Goal: Task Accomplishment & Management: Manage account settings

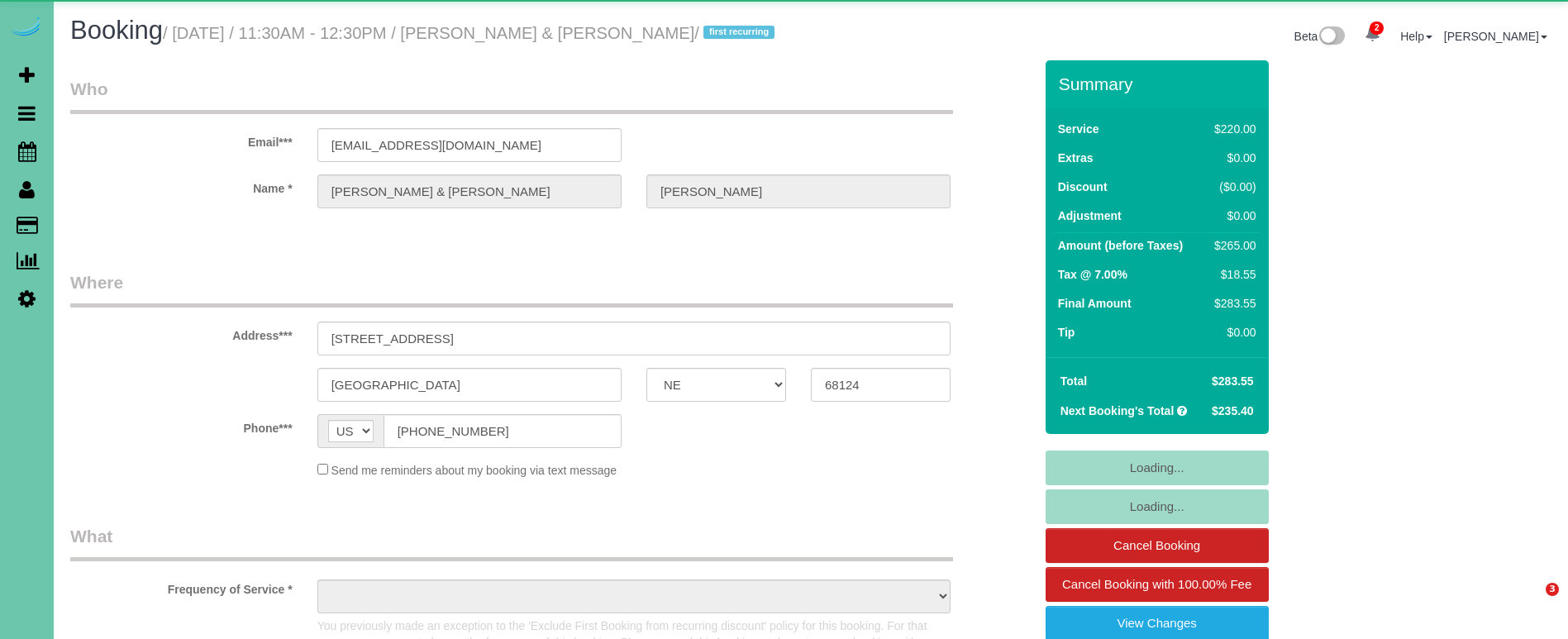
select select "NE"
select select "object:657"
select select "string:fspay-122a70c6-069a-4431-b0df-ddceb81bc4d2"
select select "number:36"
select select "number:42"
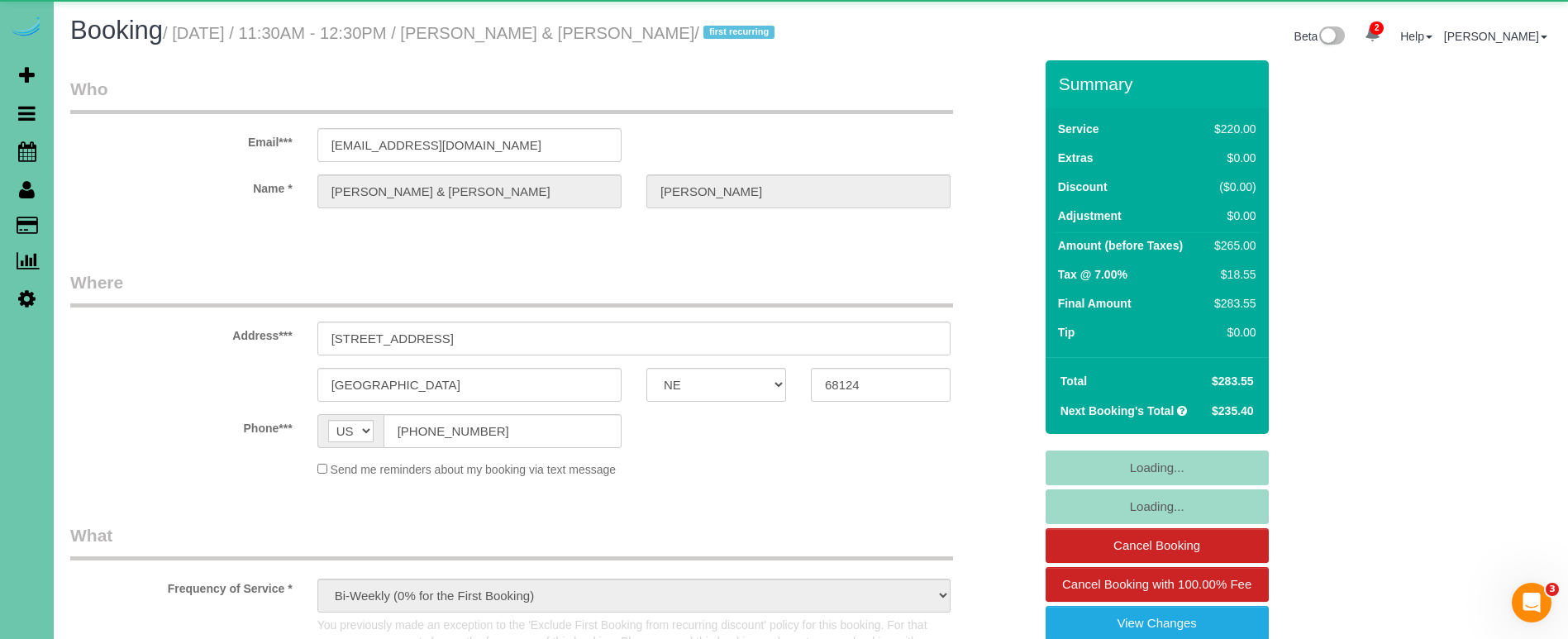
select select "object:945"
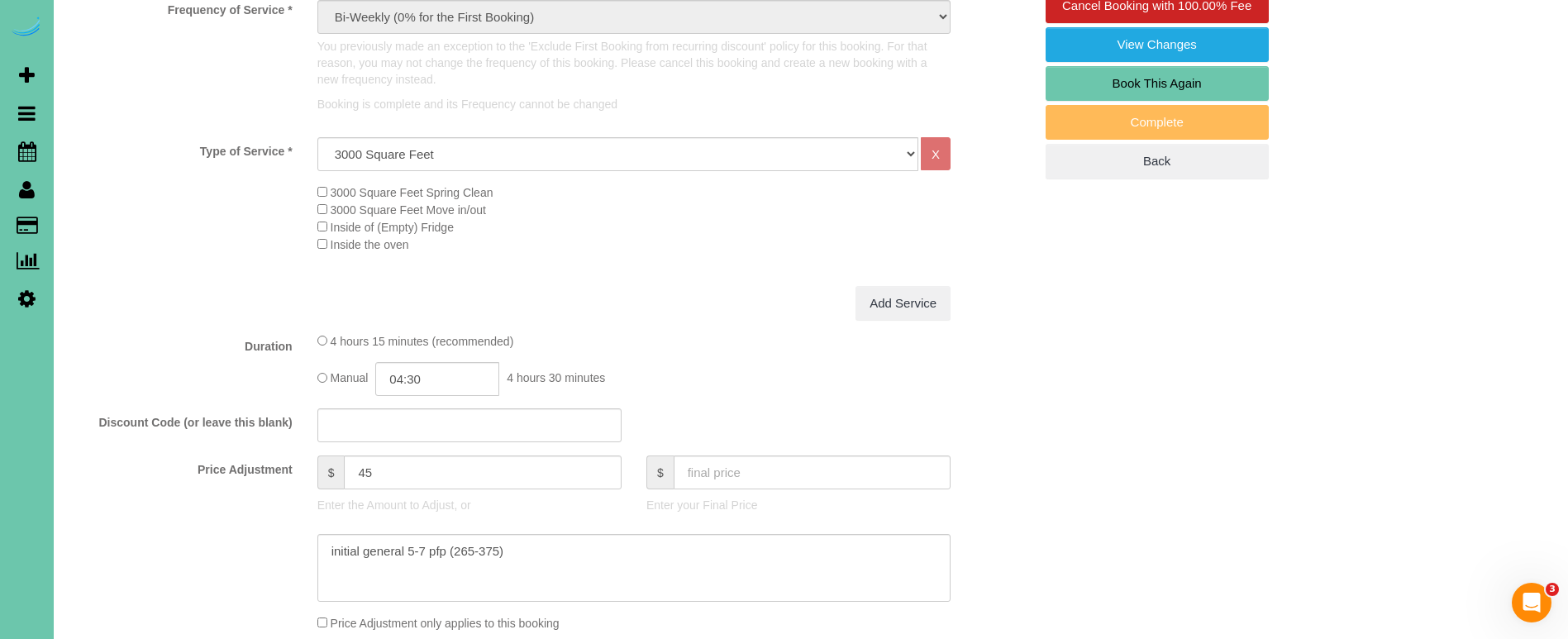
scroll to position [592, 0]
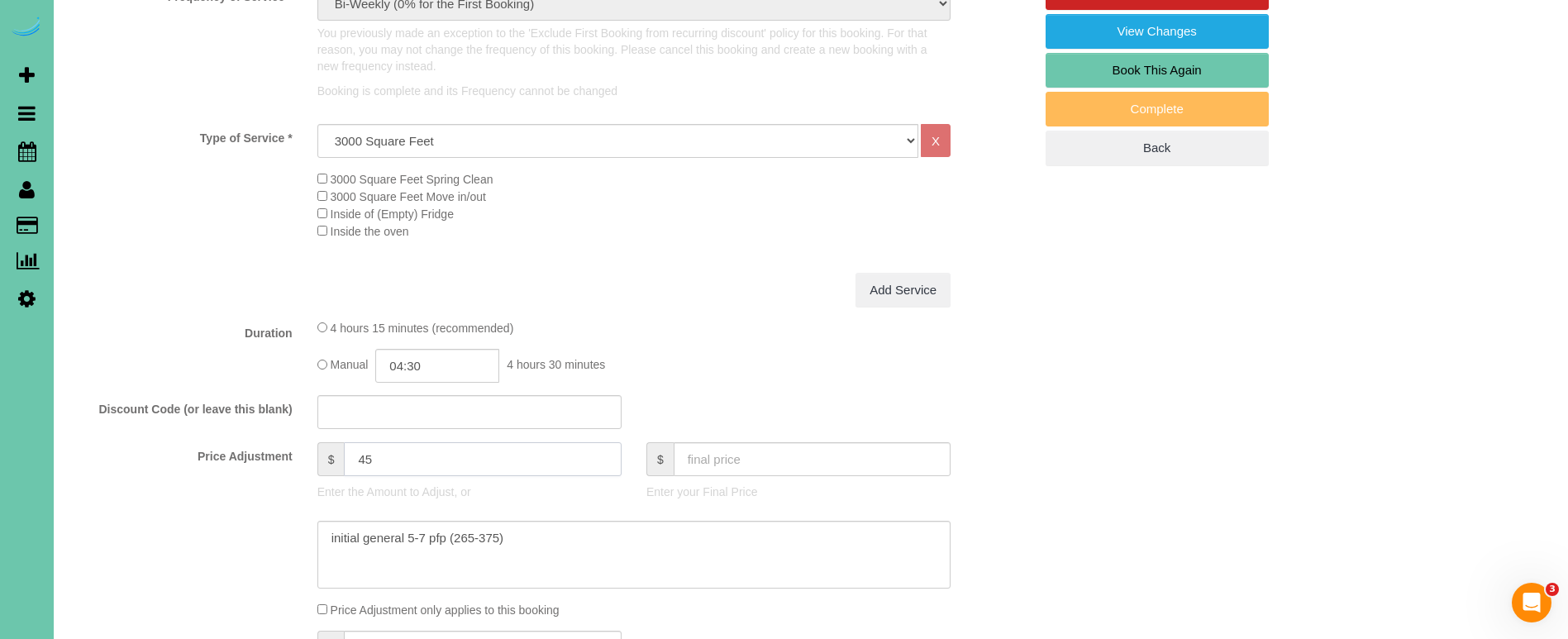
drag, startPoint x: 364, startPoint y: 453, endPoint x: 334, endPoint y: 453, distance: 30.0
click at [334, 453] on div "$ 45" at bounding box center [470, 459] width 305 height 34
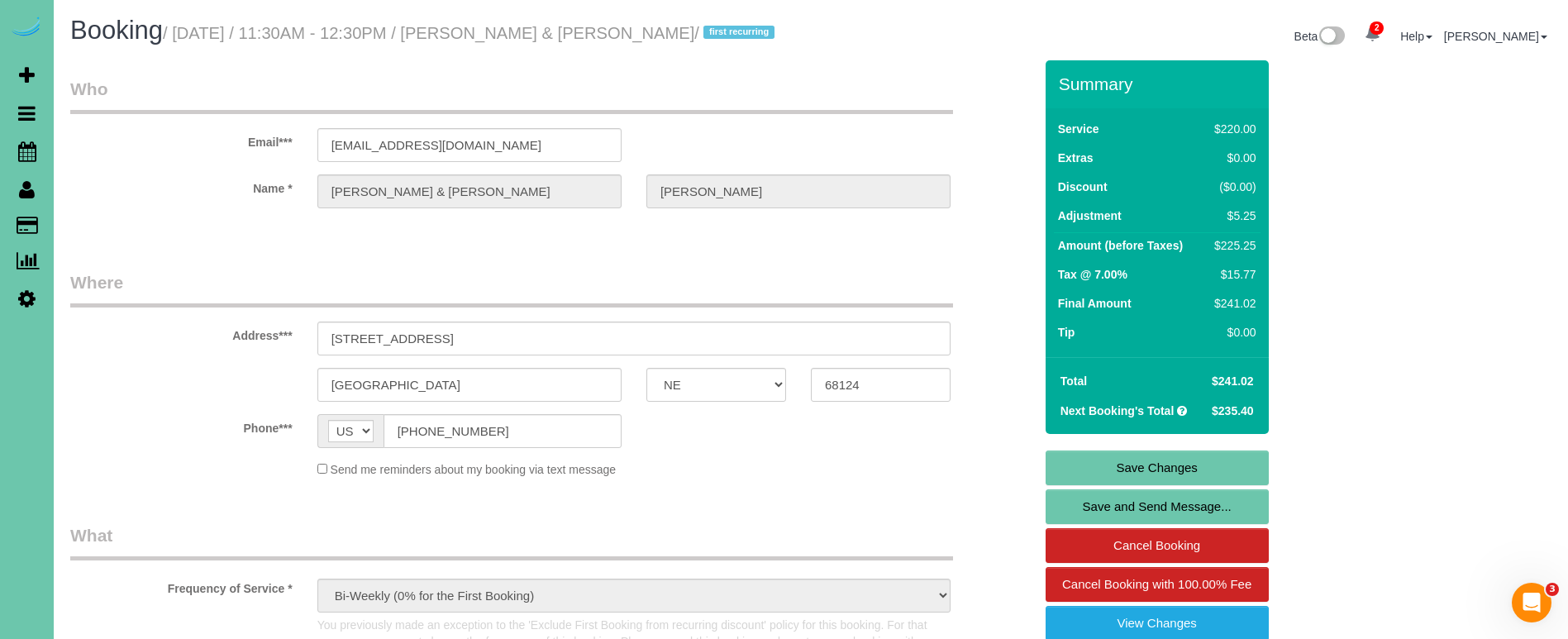
scroll to position [0, 0]
type input "5.25"
drag, startPoint x: 405, startPoint y: 427, endPoint x: 352, endPoint y: 420, distance: 53.5
click at [1218, 450] on div "Summary Service $220.00 Extras $0.00 Discount ($0.00) Adjustment $5.25 Amount (…" at bounding box center [1157, 409] width 223 height 697
drag, startPoint x: 1215, startPoint y: 464, endPoint x: 1173, endPoint y: 447, distance: 45.3
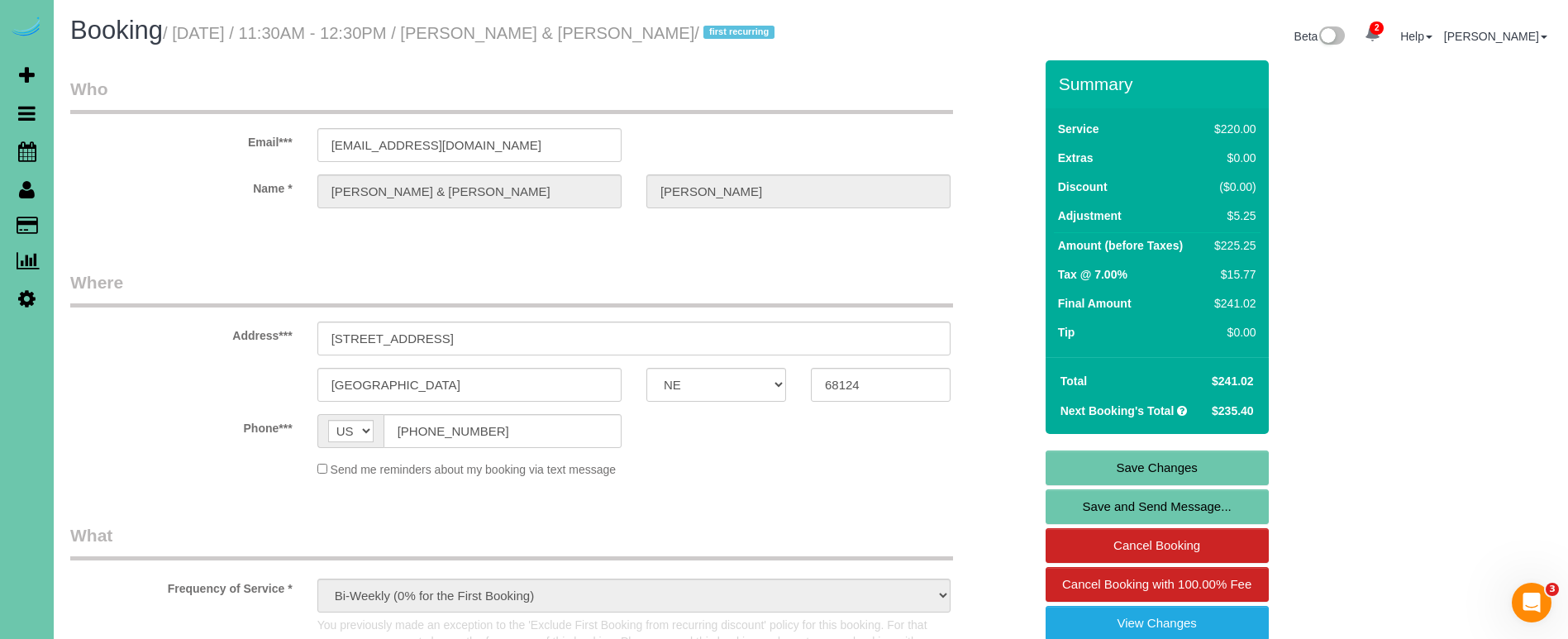
click at [1215, 464] on link "Save Changes" at bounding box center [1157, 468] width 223 height 35
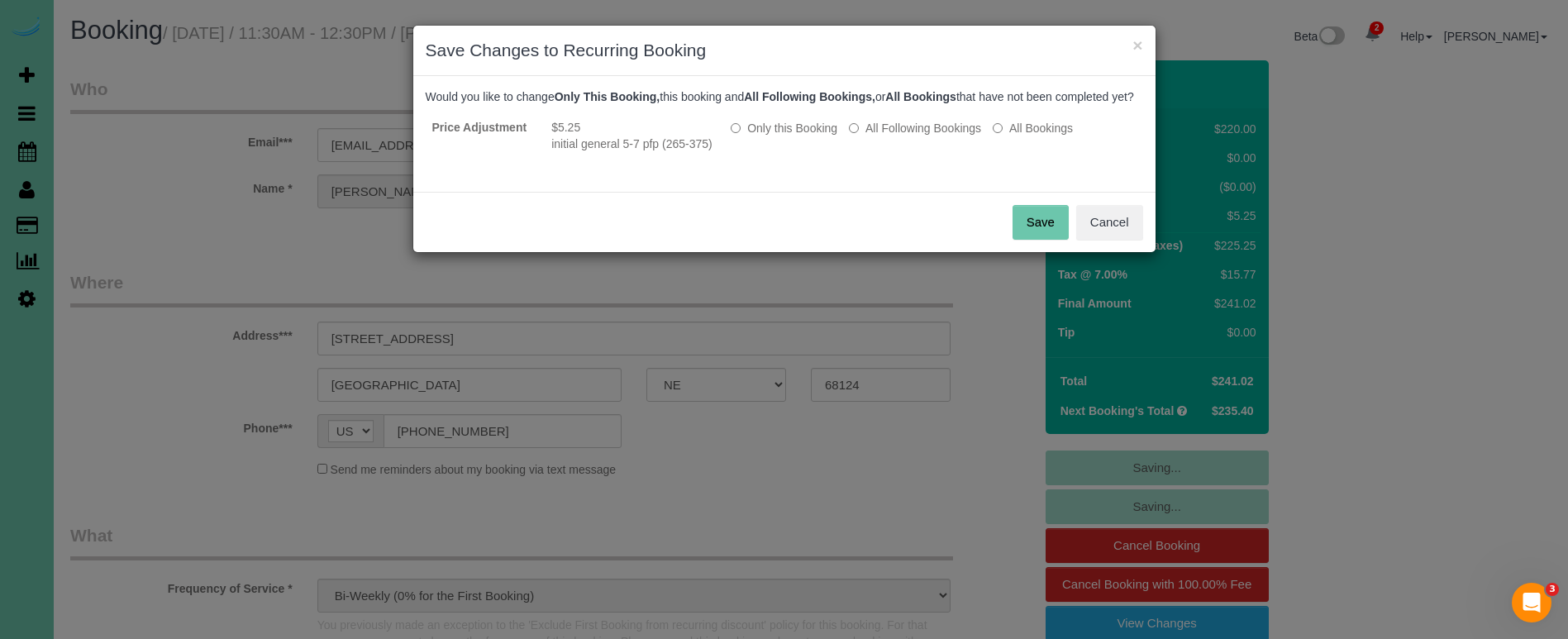
click at [1040, 234] on button "Save" at bounding box center [1041, 222] width 56 height 35
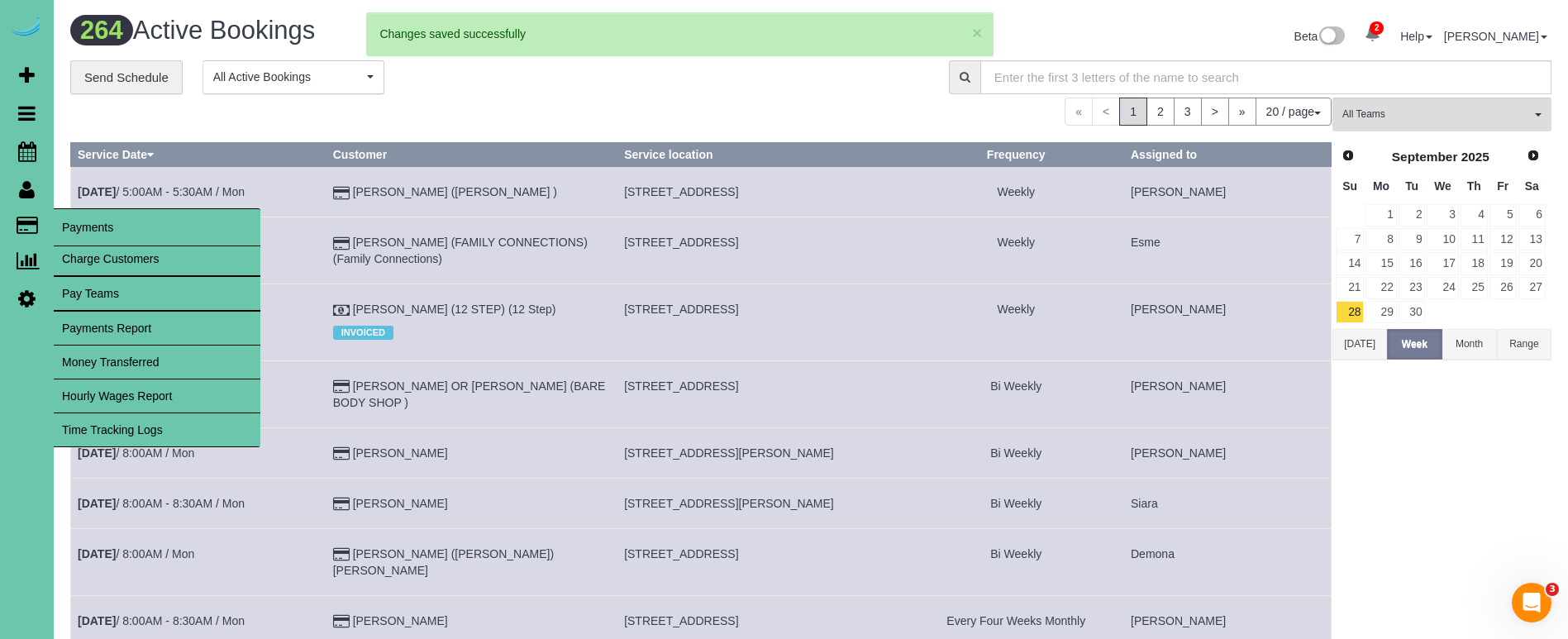
click at [110, 263] on link "Charge Customers" at bounding box center [157, 258] width 207 height 33
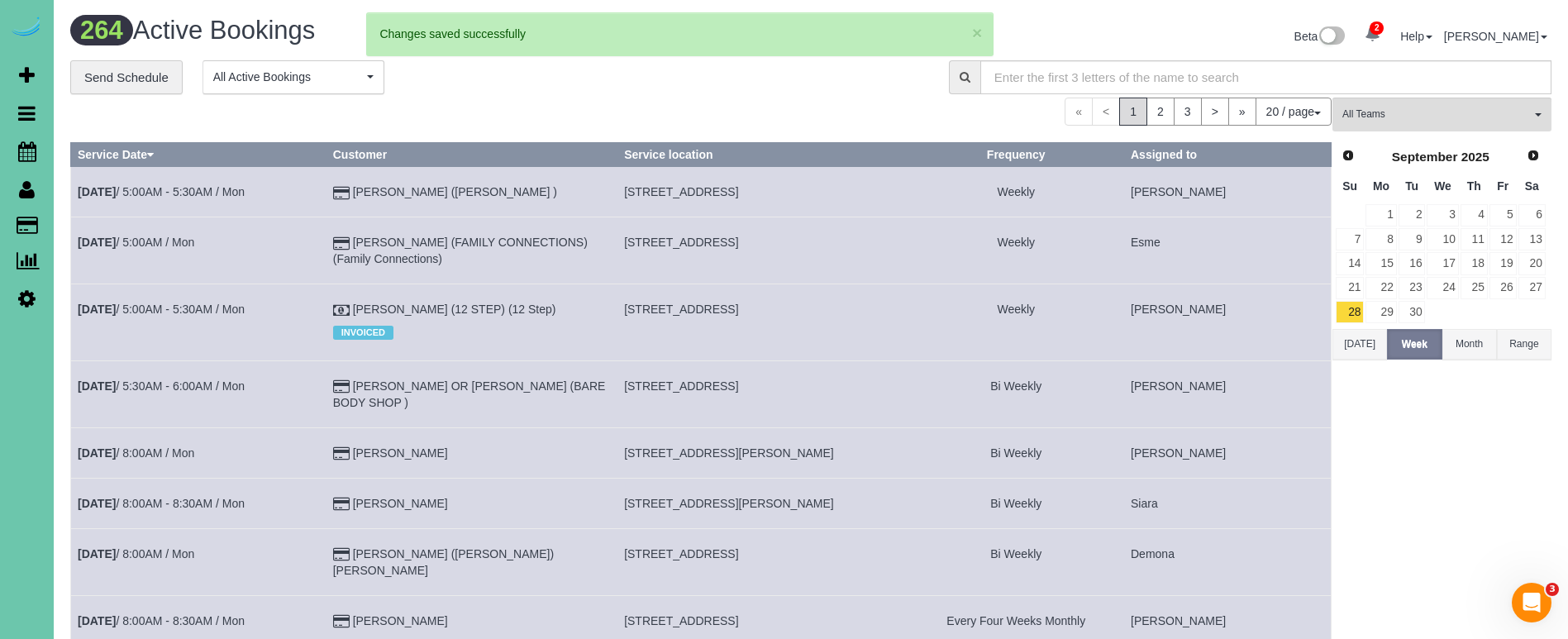
select select
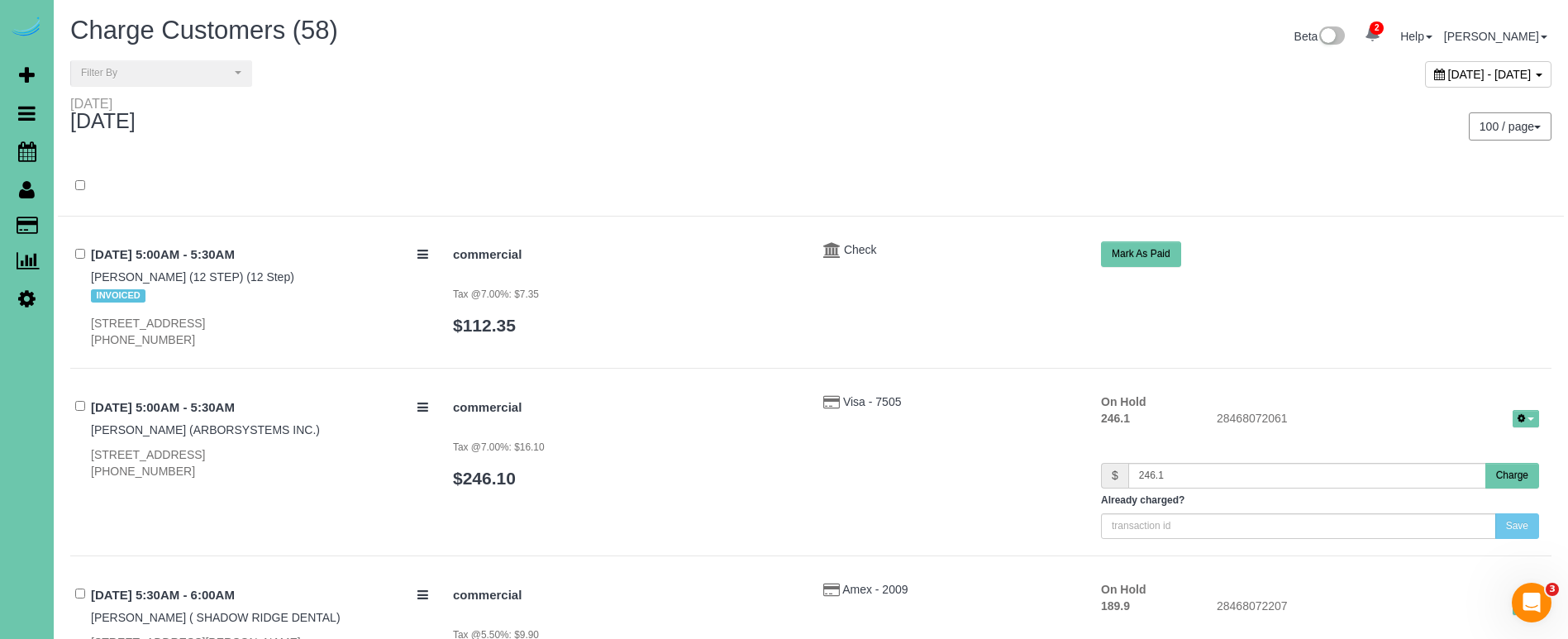
click at [1376, 88] on div "October 02, 2025 - October 02, 2025" at bounding box center [1187, 79] width 753 height 36
drag, startPoint x: 1368, startPoint y: 66, endPoint x: 1339, endPoint y: 88, distance: 36.4
click at [1425, 67] on div "October 02, 2025 - October 02, 2025" at bounding box center [1488, 74] width 127 height 27
type input "**********"
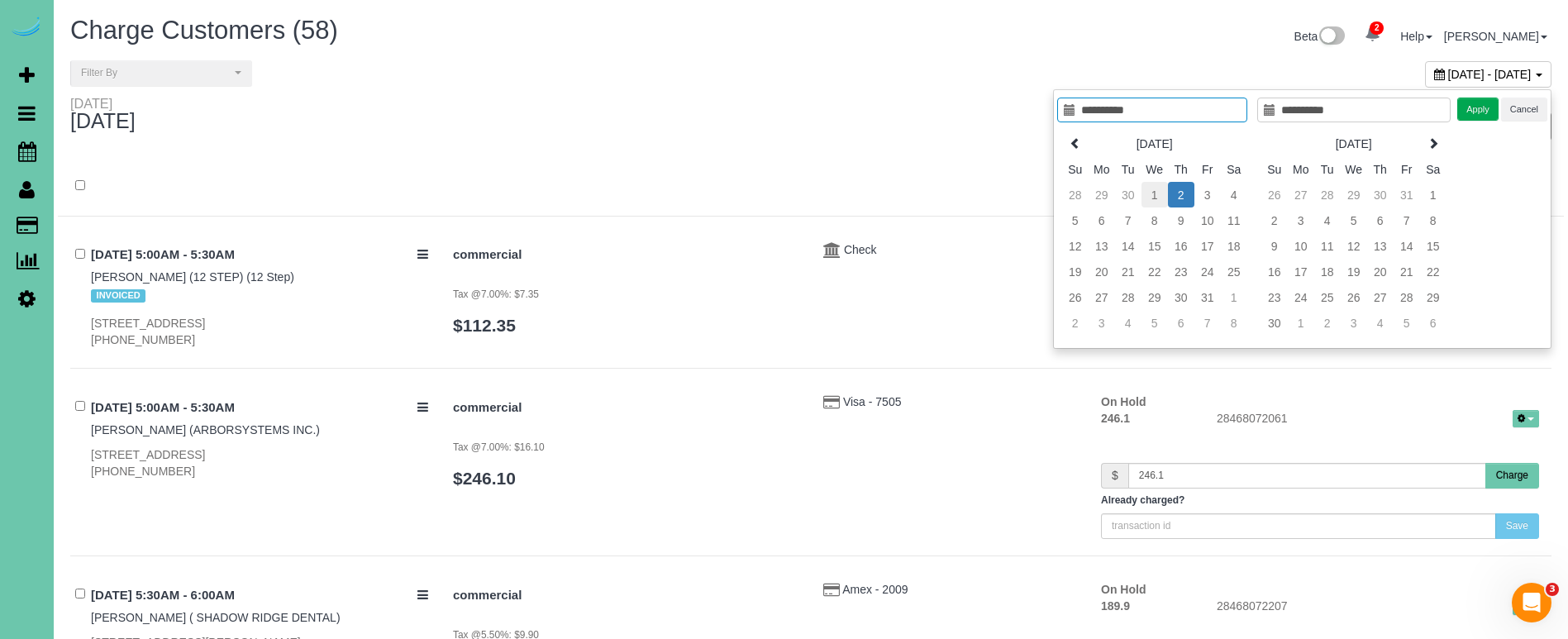
type input "**********"
click at [1145, 191] on td "1" at bounding box center [1154, 195] width 27 height 26
type input "**********"
click at [1151, 192] on td "1" at bounding box center [1154, 195] width 27 height 26
type input "**********"
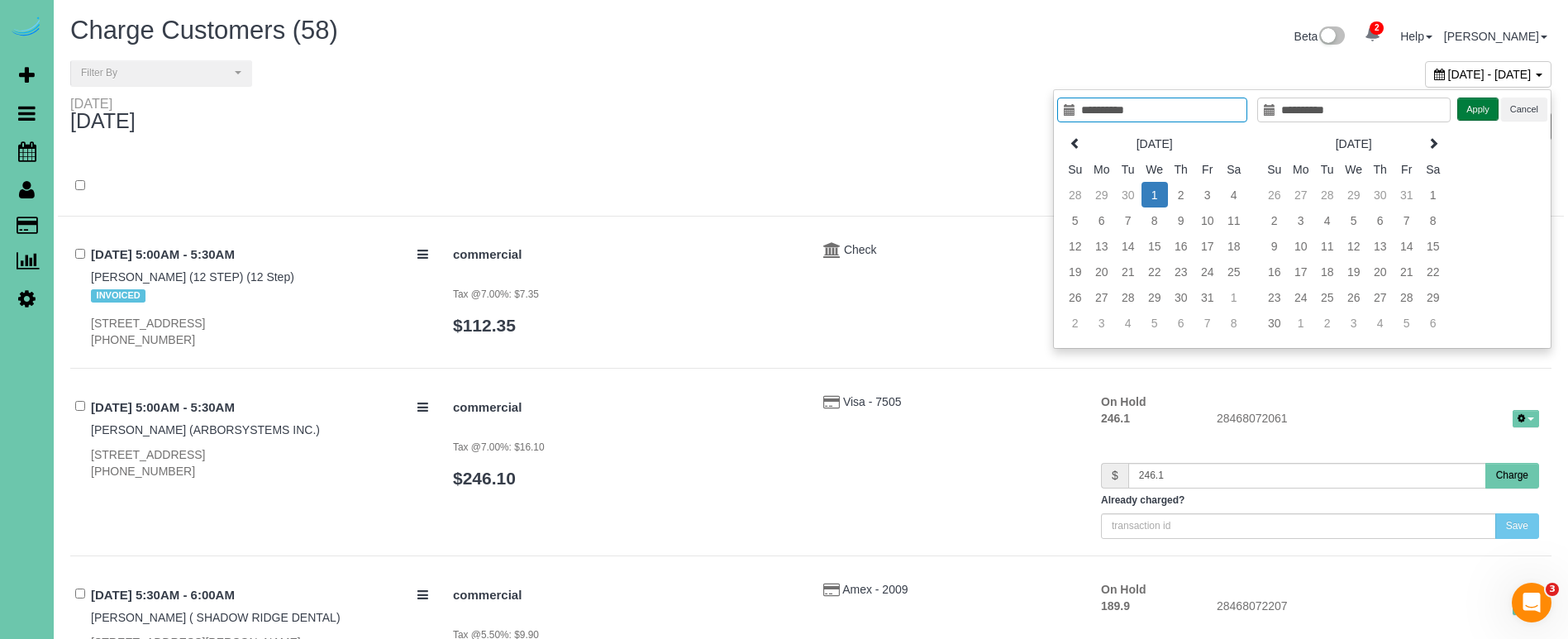
click at [1482, 109] on button "Apply" at bounding box center [1477, 109] width 41 height 24
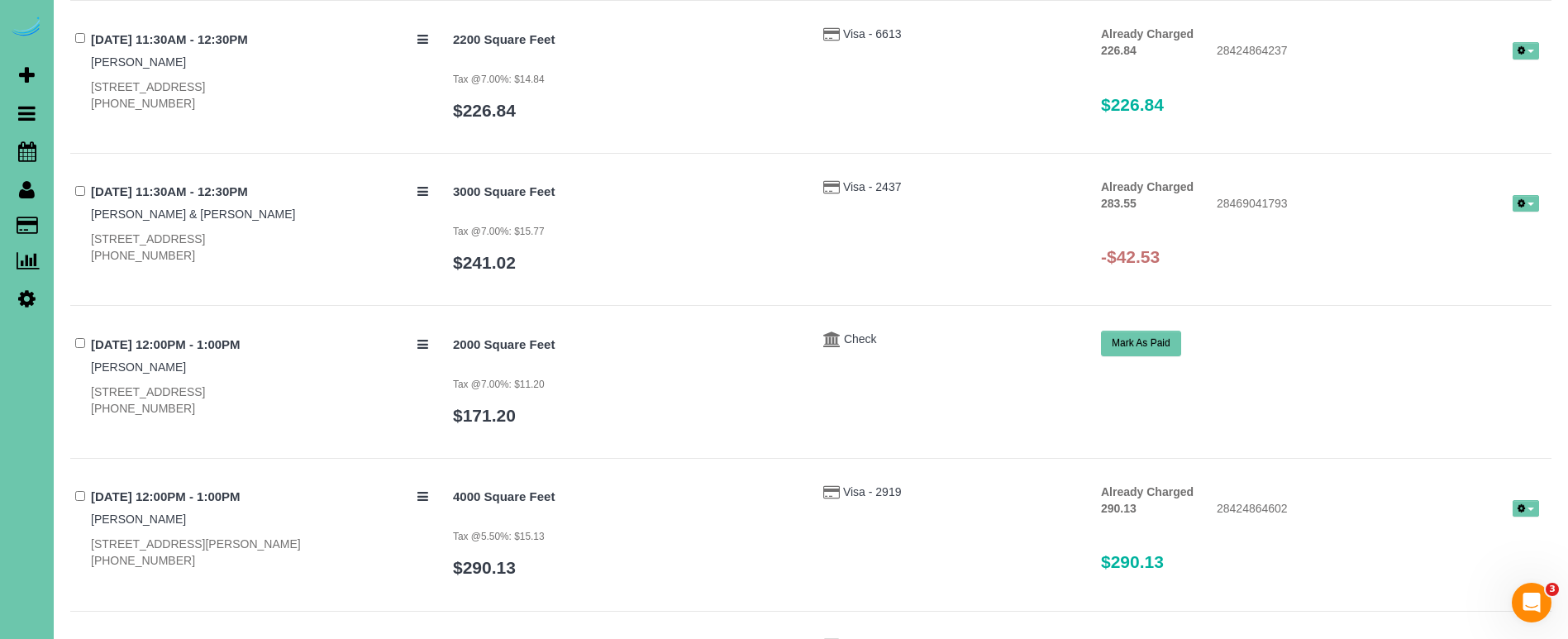
scroll to position [4546, 0]
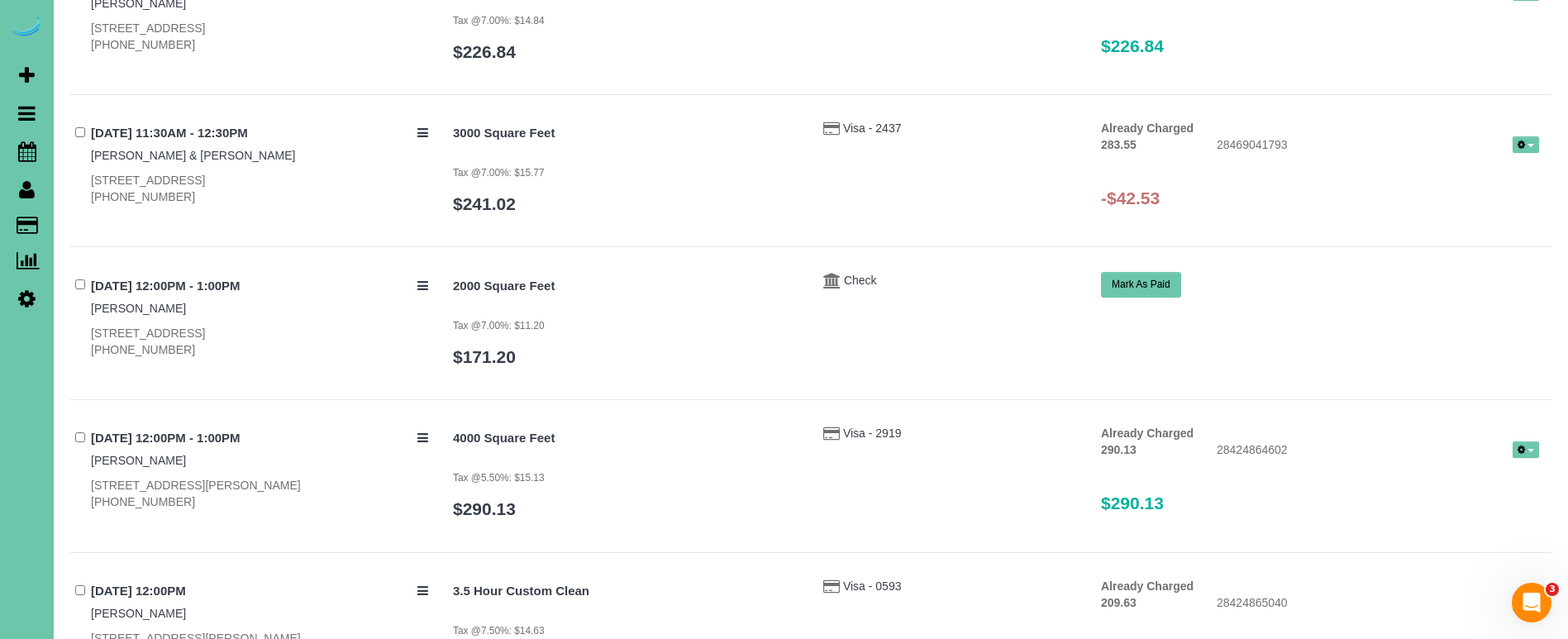
click at [1533, 144] on span "button" at bounding box center [1531, 145] width 7 height 3
click at [1464, 162] on link "Refund" at bounding box center [1473, 172] width 131 height 21
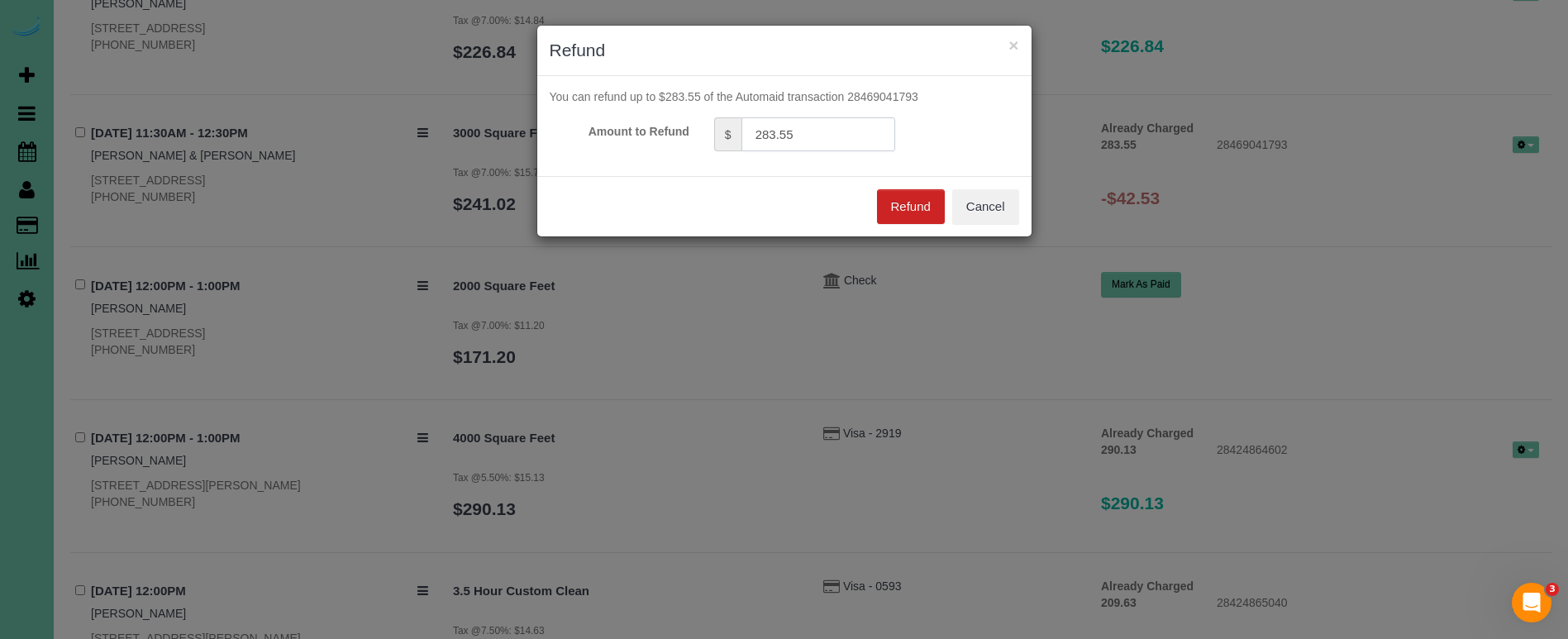
drag, startPoint x: 722, startPoint y: 133, endPoint x: 660, endPoint y: 127, distance: 62.3
click at [660, 127] on div "Amount to Refund $ 283.55" at bounding box center [784, 134] width 494 height 34
type input "42.53"
click at [908, 203] on button "Refund" at bounding box center [910, 206] width 68 height 35
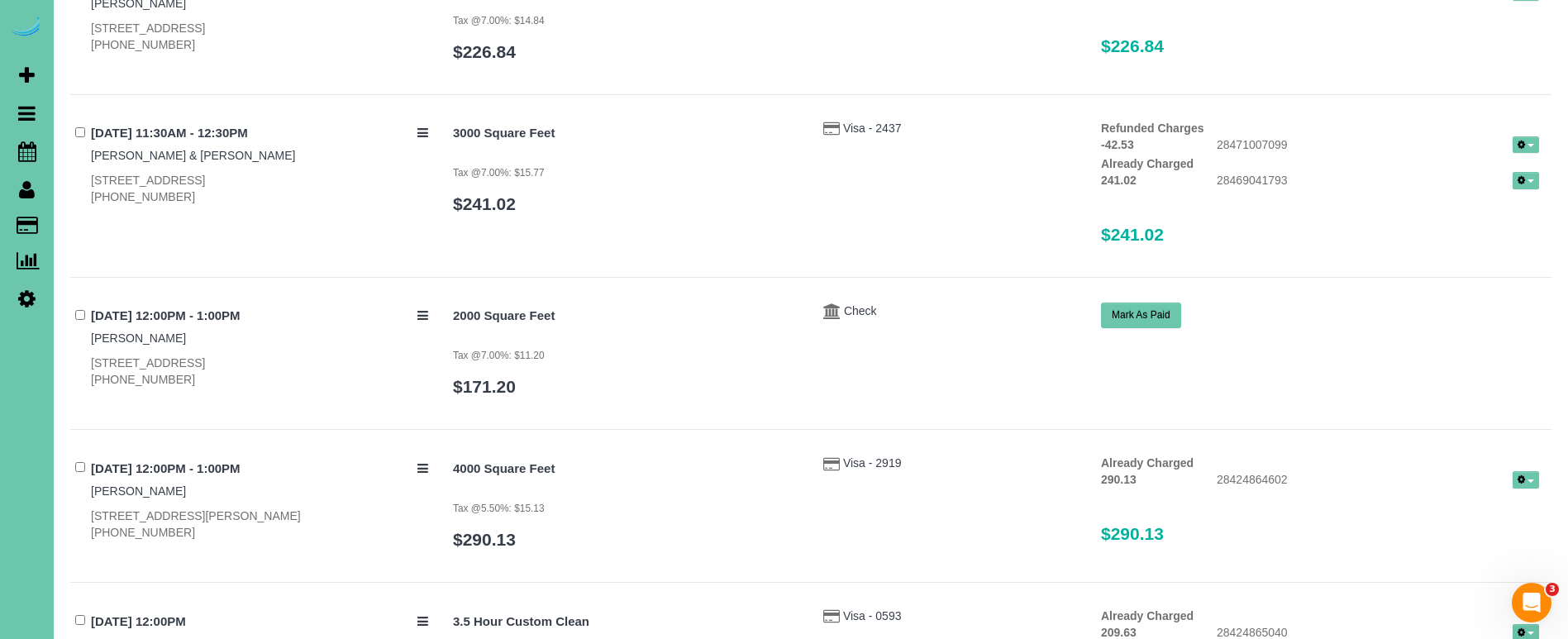
click at [1526, 172] on button "button" at bounding box center [1525, 180] width 27 height 17
click at [1470, 220] on link "Send Invoice" at bounding box center [1473, 230] width 131 height 21
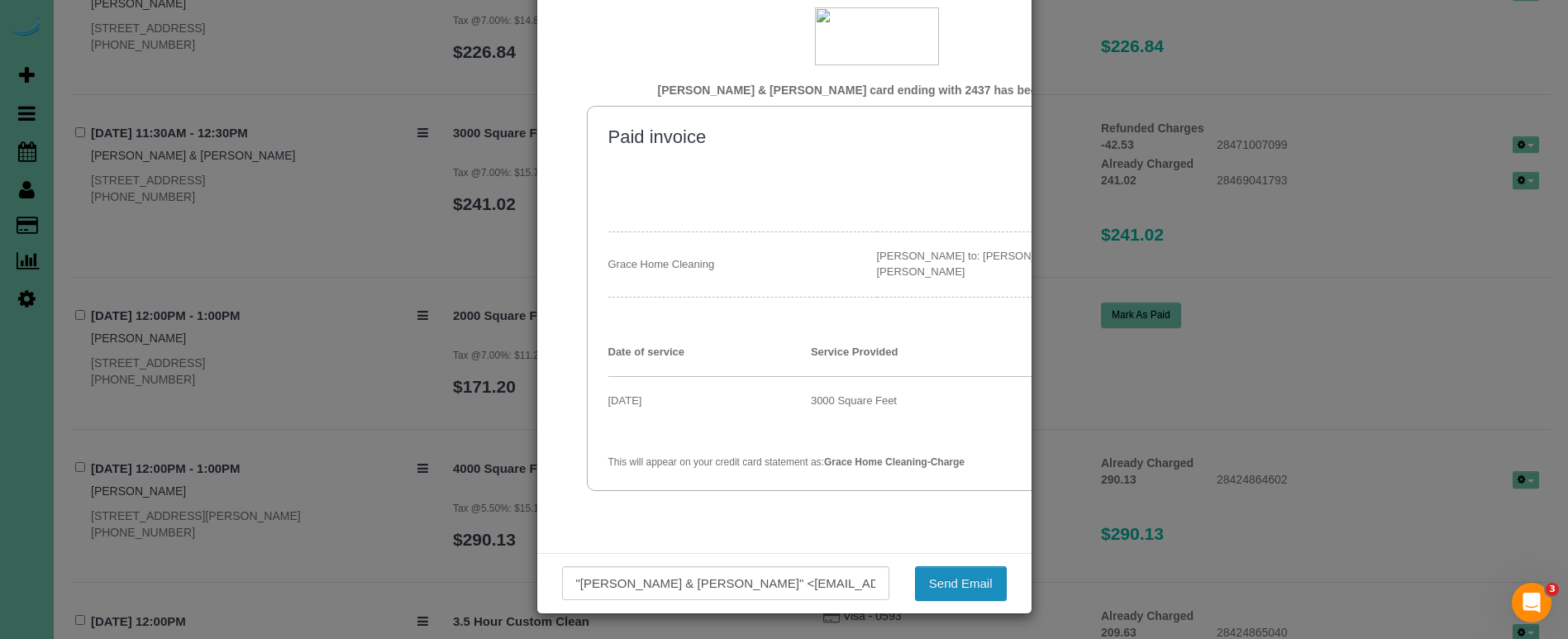
scroll to position [101, 0]
drag, startPoint x: 962, startPoint y: 579, endPoint x: 967, endPoint y: 550, distance: 29.4
click at [962, 579] on button "Send Email" at bounding box center [961, 584] width 92 height 35
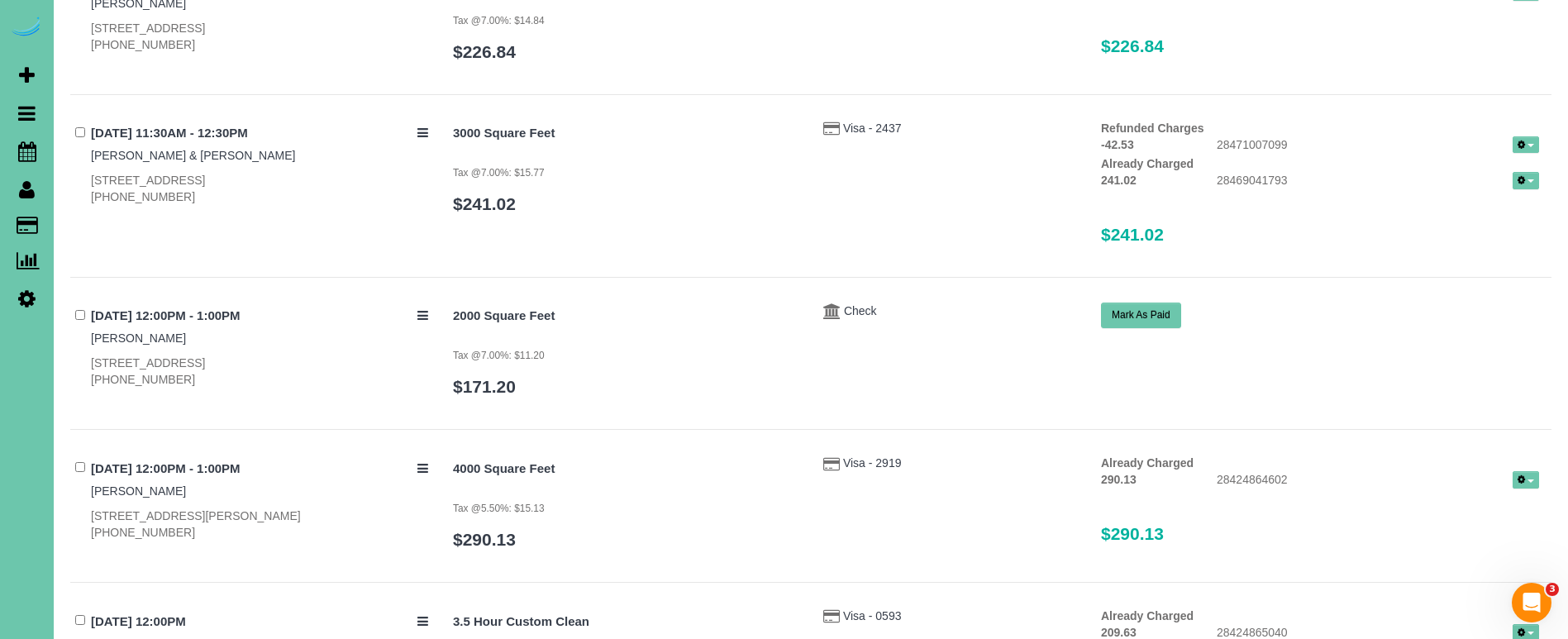
click at [1021, 5] on div "2200 Square Feet Tax @7.00%: $14.84 $226.84 Visa - 6613 Already Charged 226.84 …" at bounding box center [996, 21] width 1111 height 110
click at [30, 151] on icon at bounding box center [27, 151] width 18 height 20
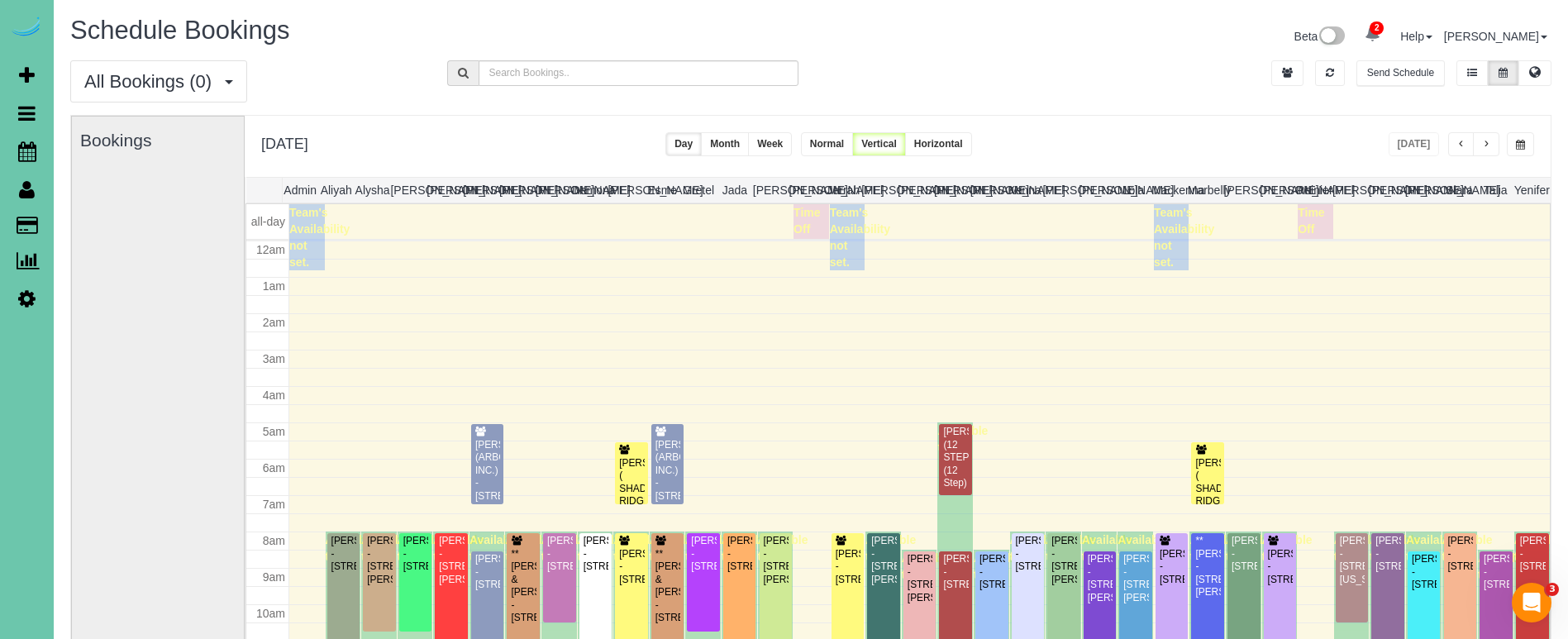
scroll to position [219, 0]
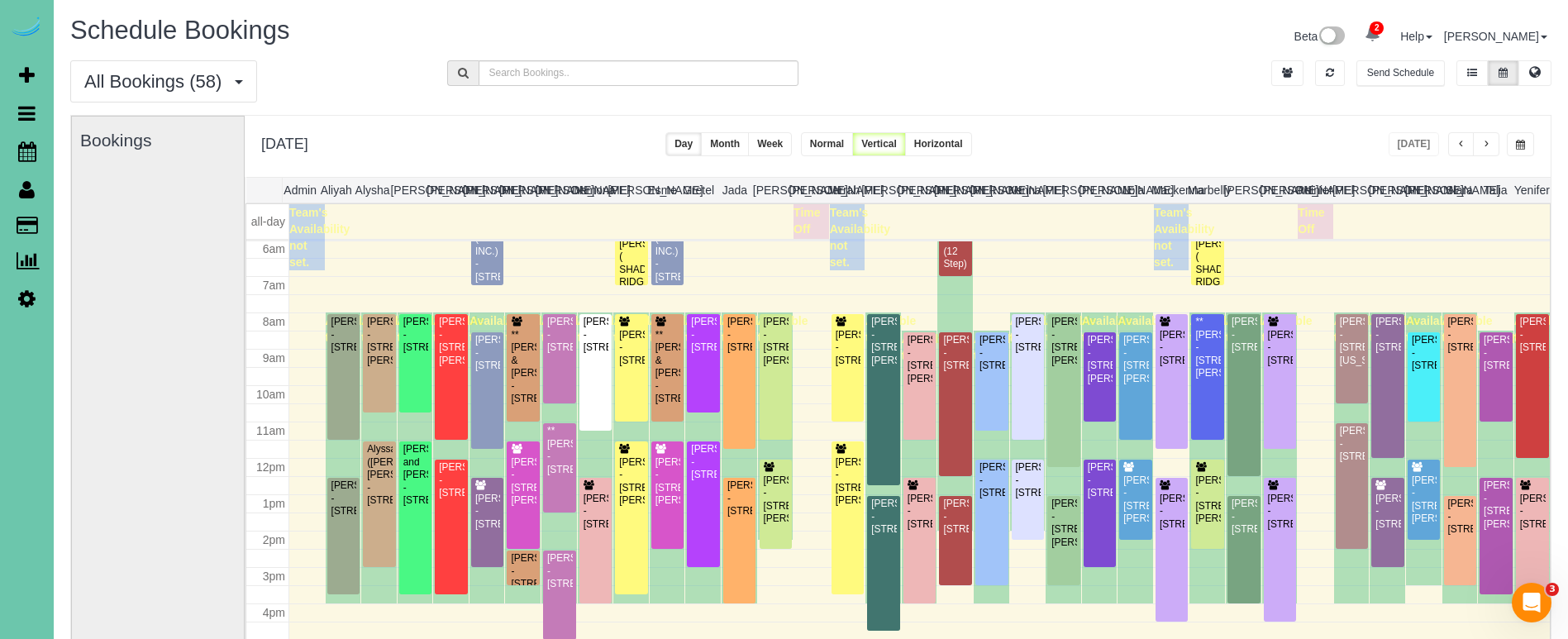
click at [1516, 141] on span "button" at bounding box center [1520, 145] width 9 height 10
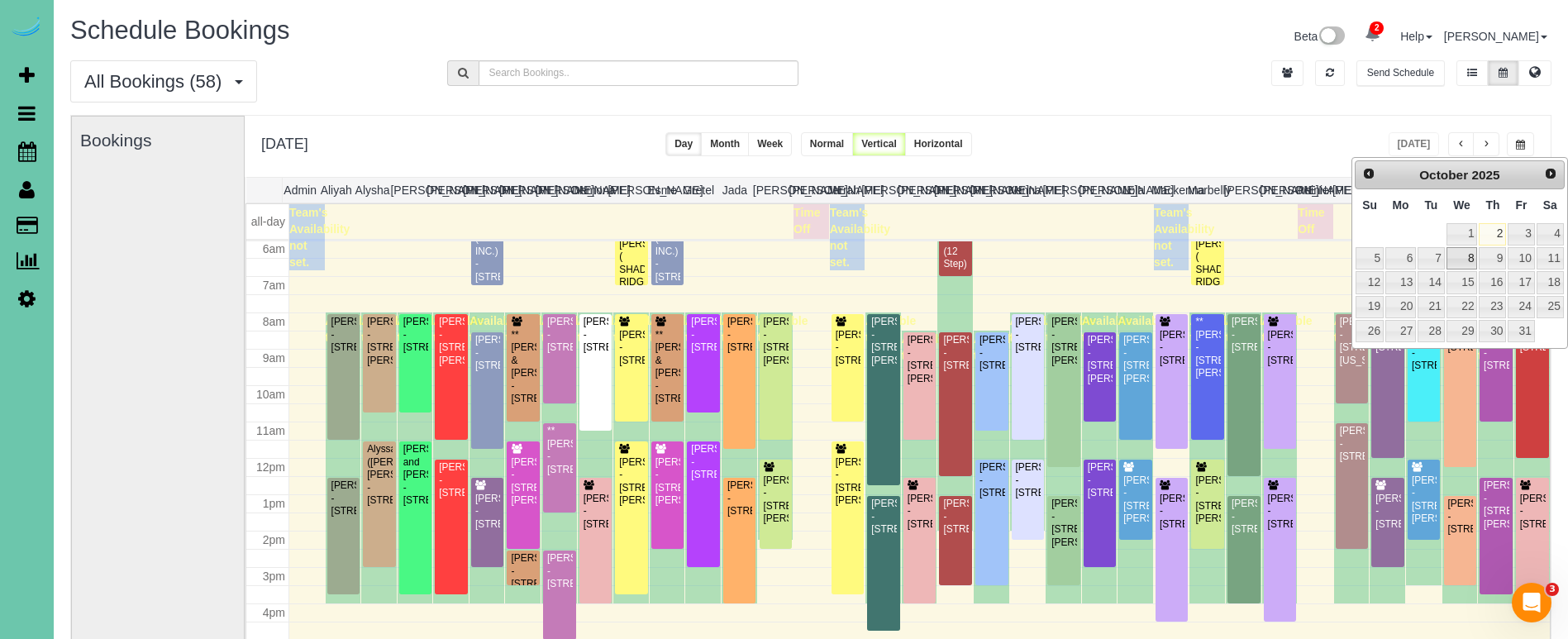
click at [1463, 257] on link "8" at bounding box center [1462, 258] width 32 height 22
type input "**********"
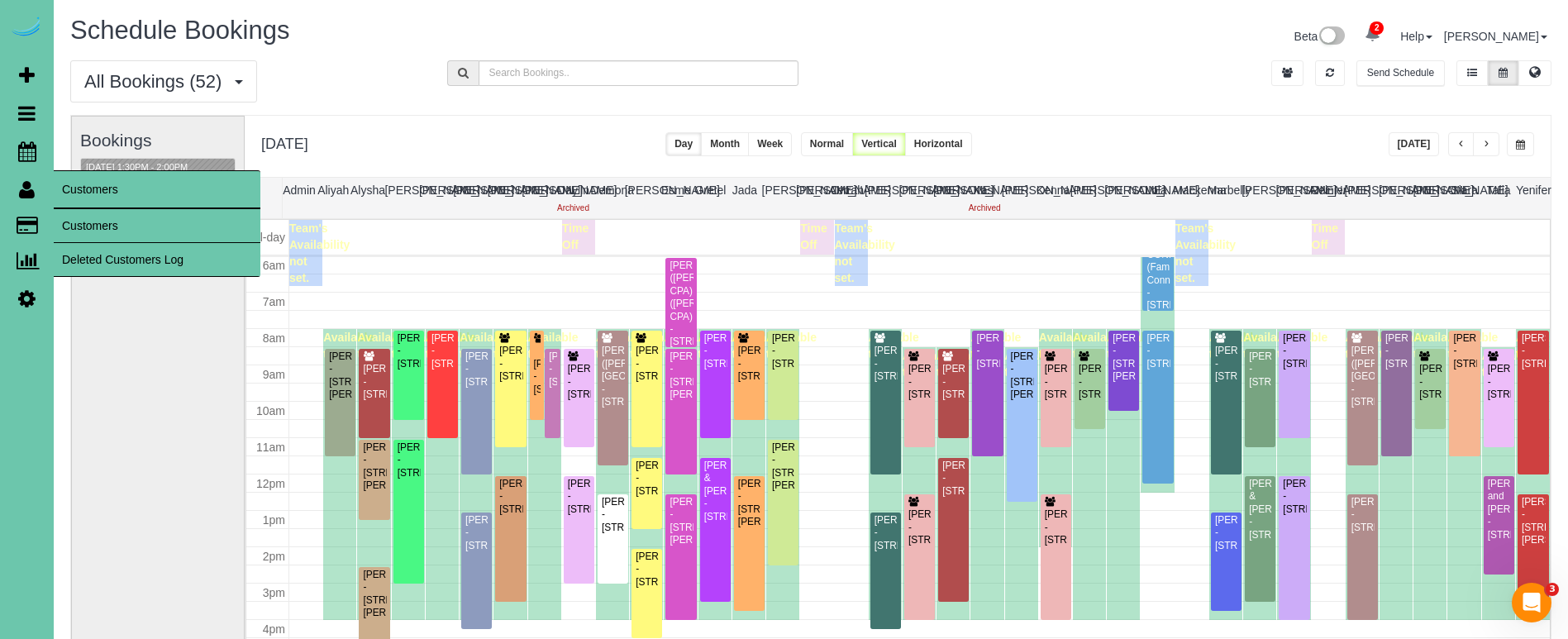
click at [101, 215] on link "Customers" at bounding box center [157, 225] width 207 height 33
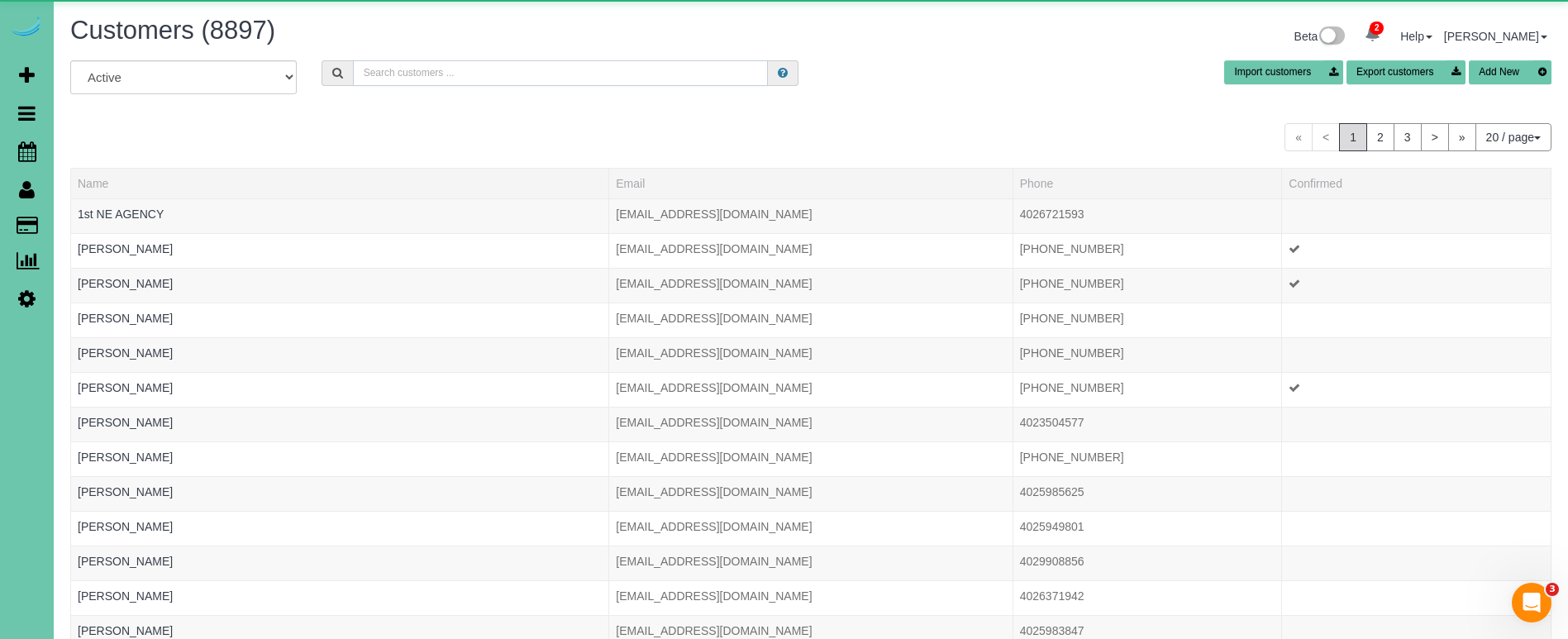
click at [424, 77] on input "text" at bounding box center [560, 74] width 415 height 26
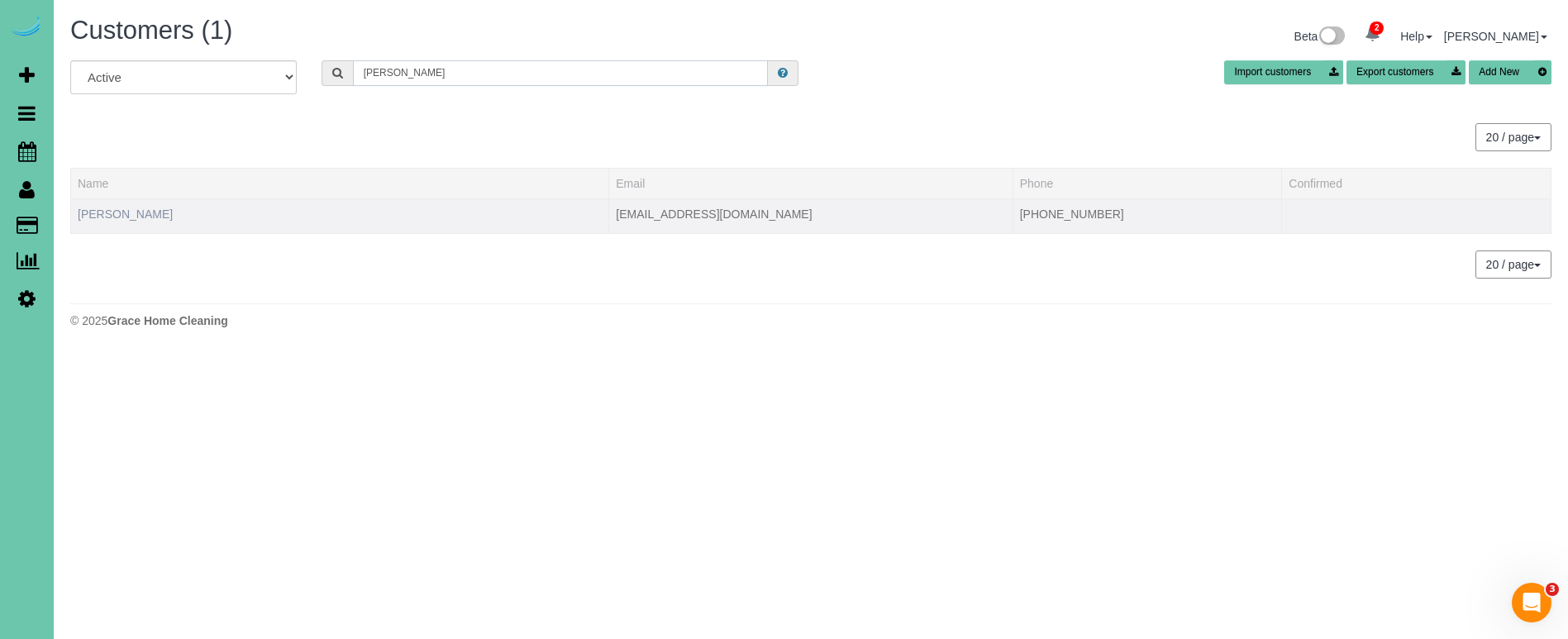
type input "Jeanette r"
click at [115, 215] on link "Jeanette Roth" at bounding box center [125, 214] width 95 height 13
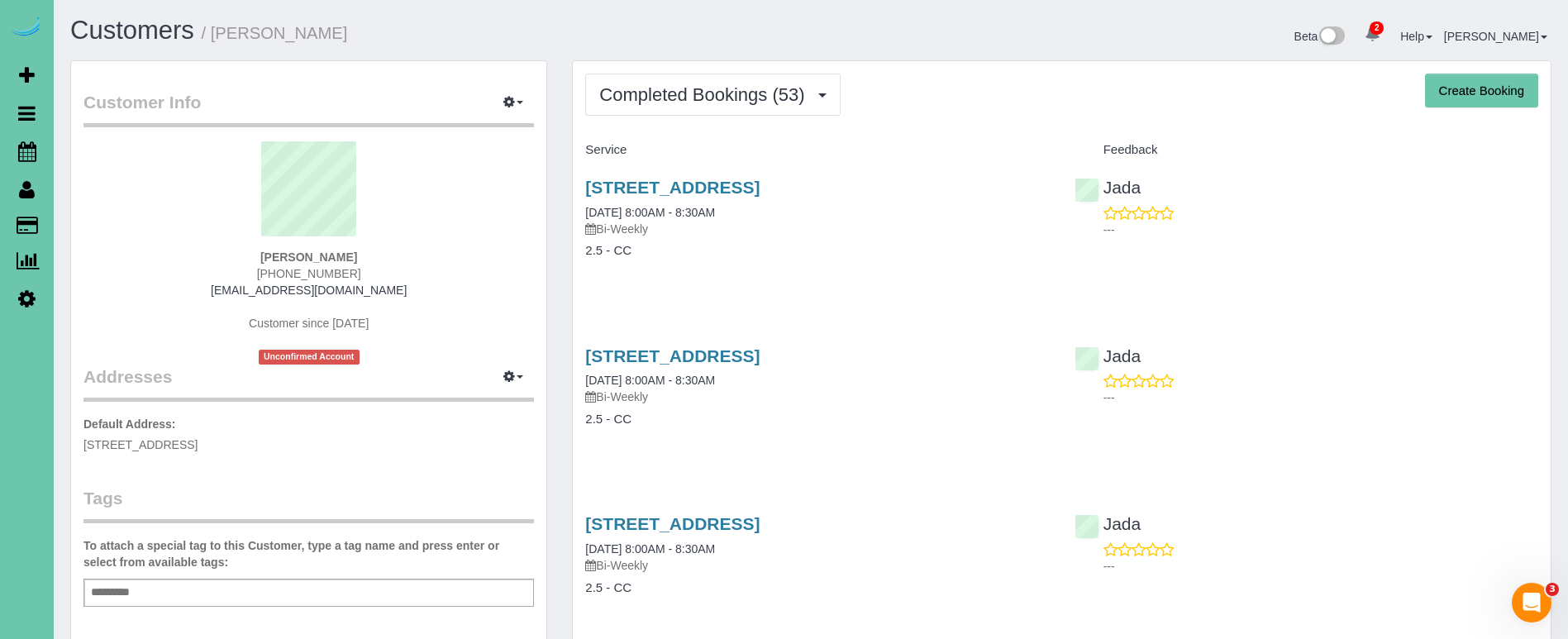
drag, startPoint x: 343, startPoint y: 272, endPoint x: 256, endPoint y: 270, distance: 87.0
click at [255, 269] on div "Jeanette Roth 843-655-4227 jlroth12@yahoo.com Customer since 2023 Unconfirmed A…" at bounding box center [309, 252] width 451 height 223
click at [715, 86] on span "Completed Bookings (53)" at bounding box center [706, 95] width 213 height 21
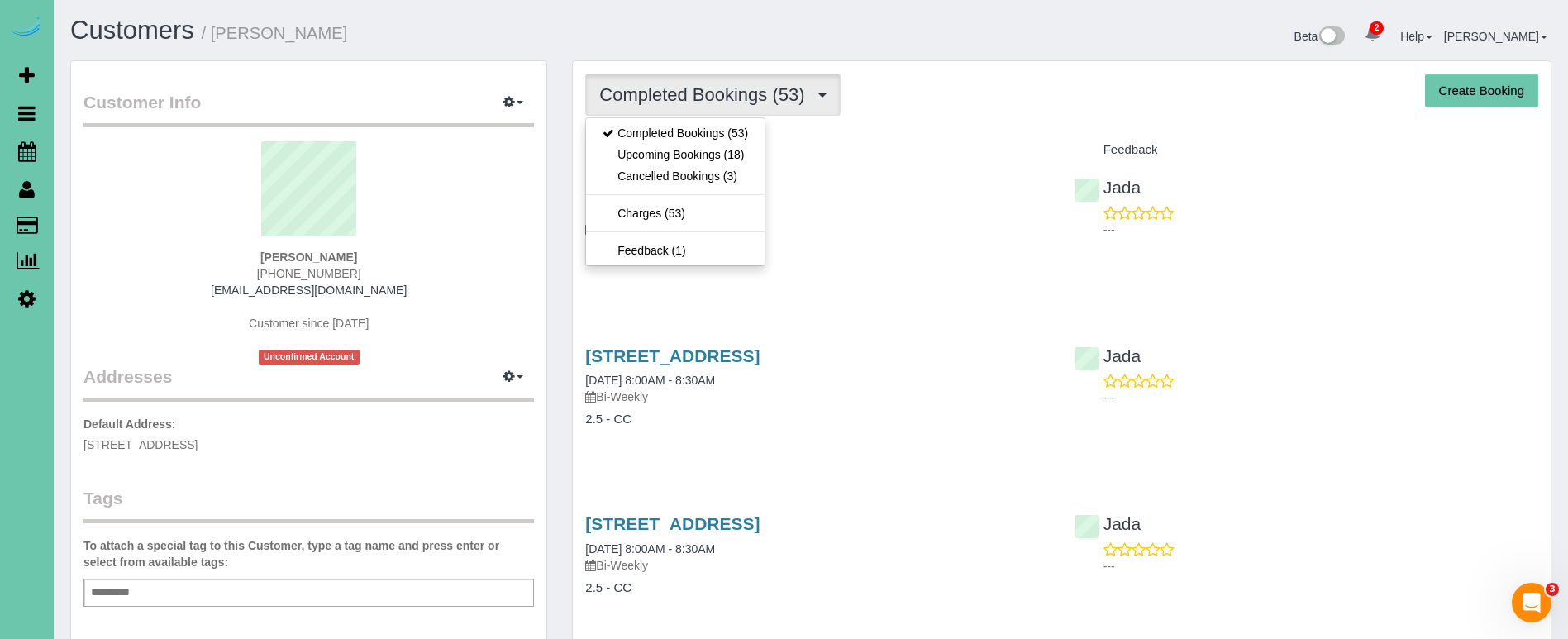
click at [724, 162] on link "Upcoming Bookings (18)" at bounding box center [675, 154] width 179 height 21
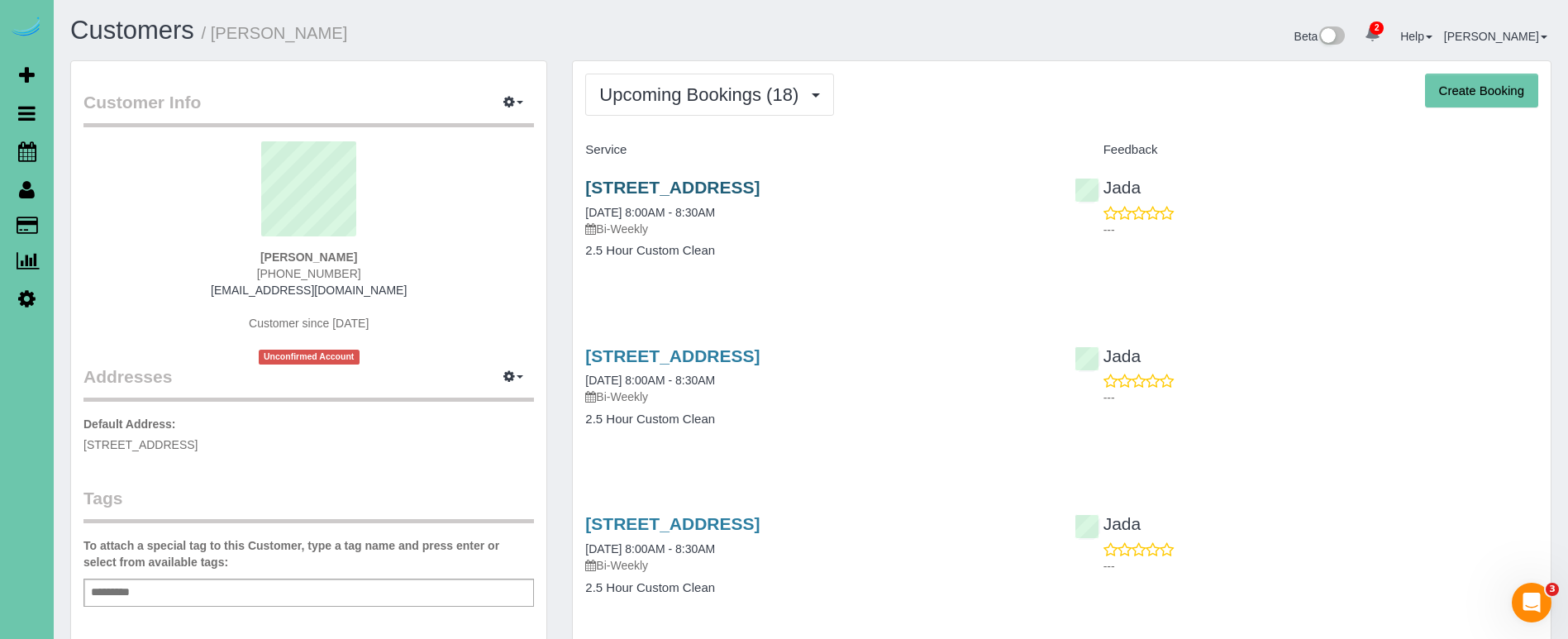
click at [719, 179] on link "2423 S 113th Ave, Omaha, NE 68144" at bounding box center [672, 187] width 175 height 19
click at [760, 189] on link "2423 S 113th Ave, Omaha, NE 68144" at bounding box center [672, 187] width 175 height 19
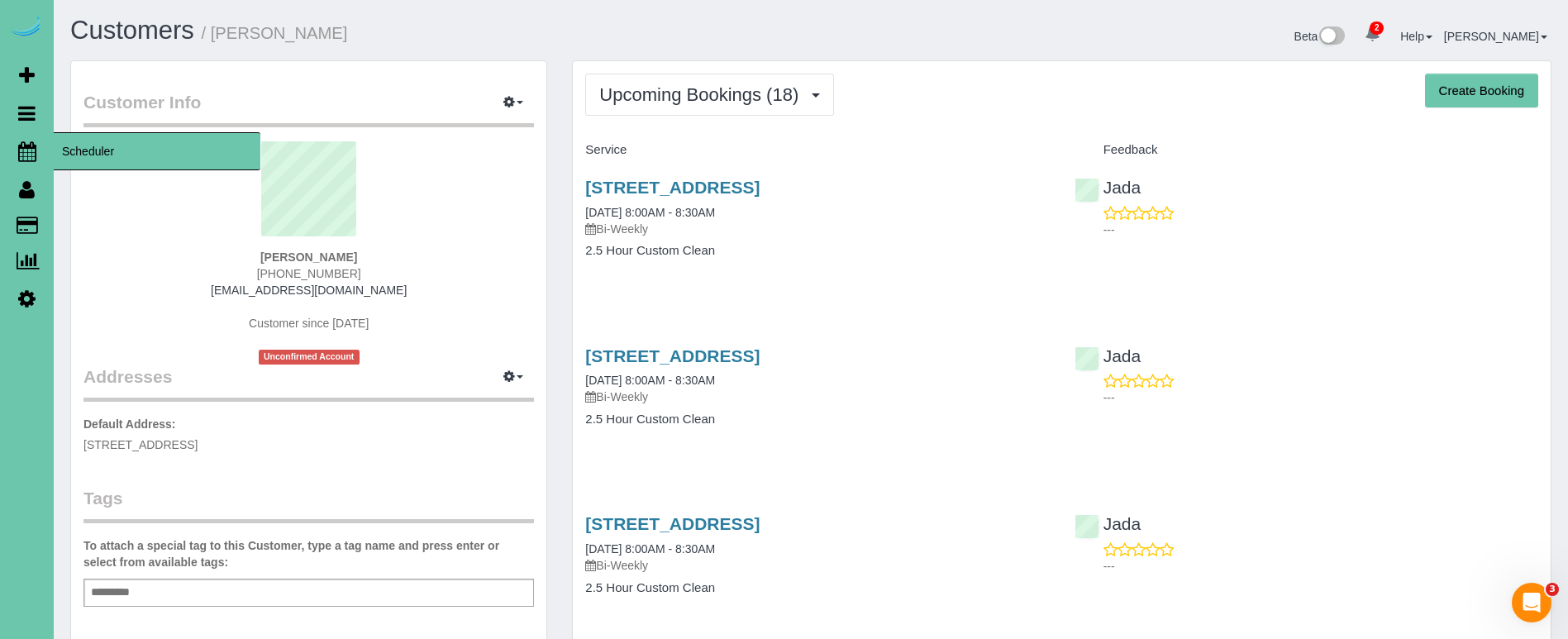
click at [30, 147] on icon at bounding box center [27, 151] width 18 height 20
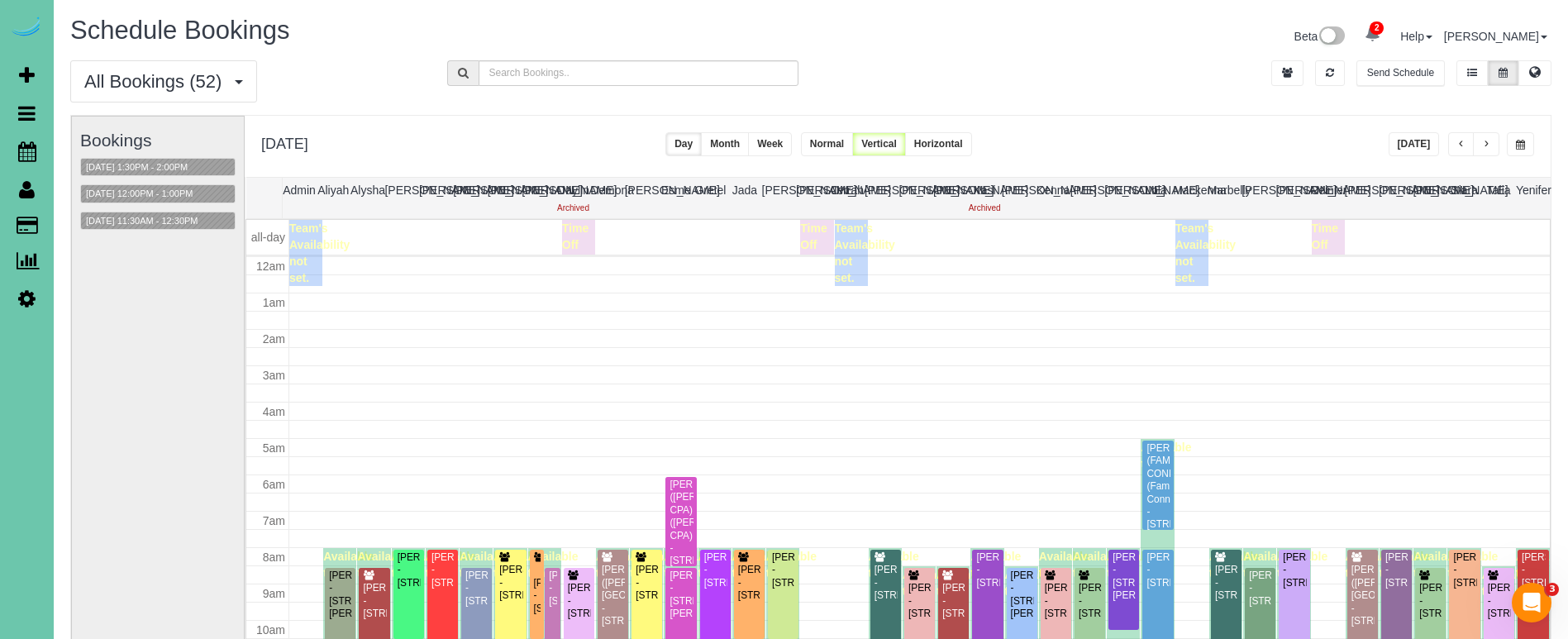
scroll to position [219, 0]
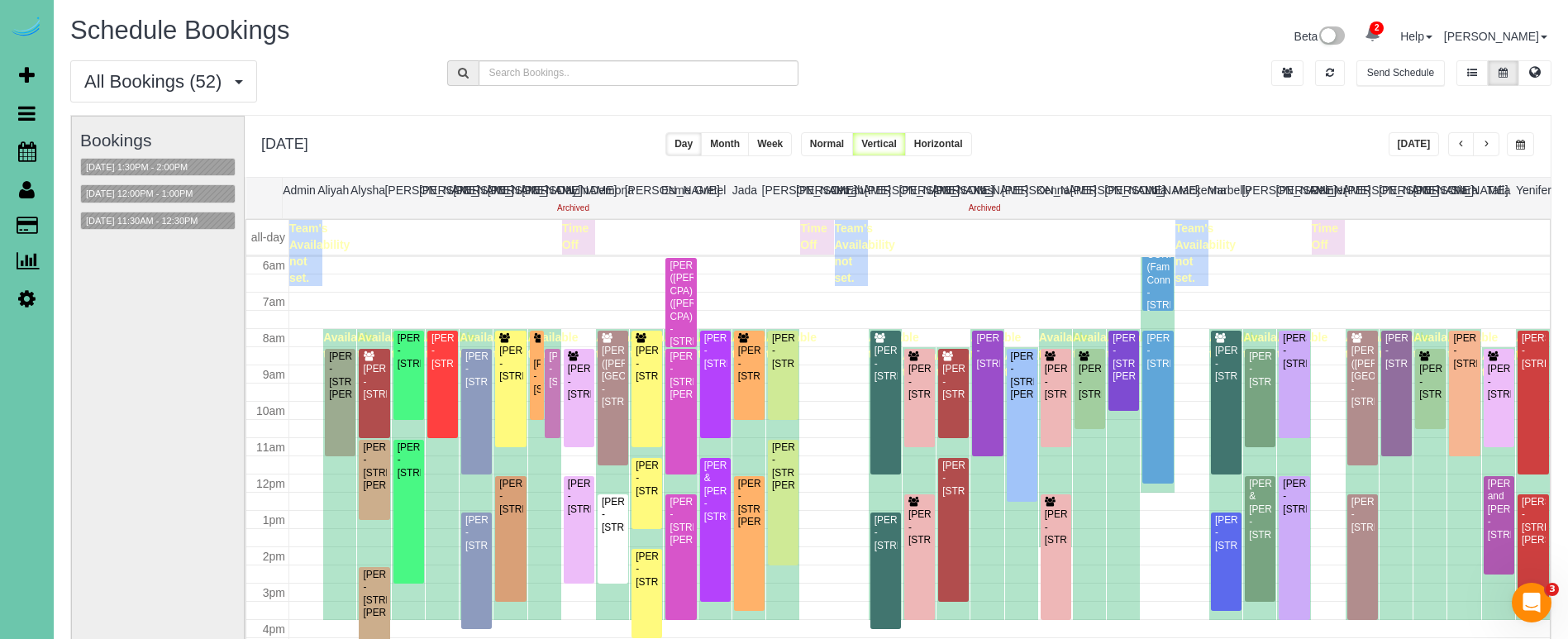
click at [1405, 144] on button "[DATE]" at bounding box center [1414, 145] width 51 height 24
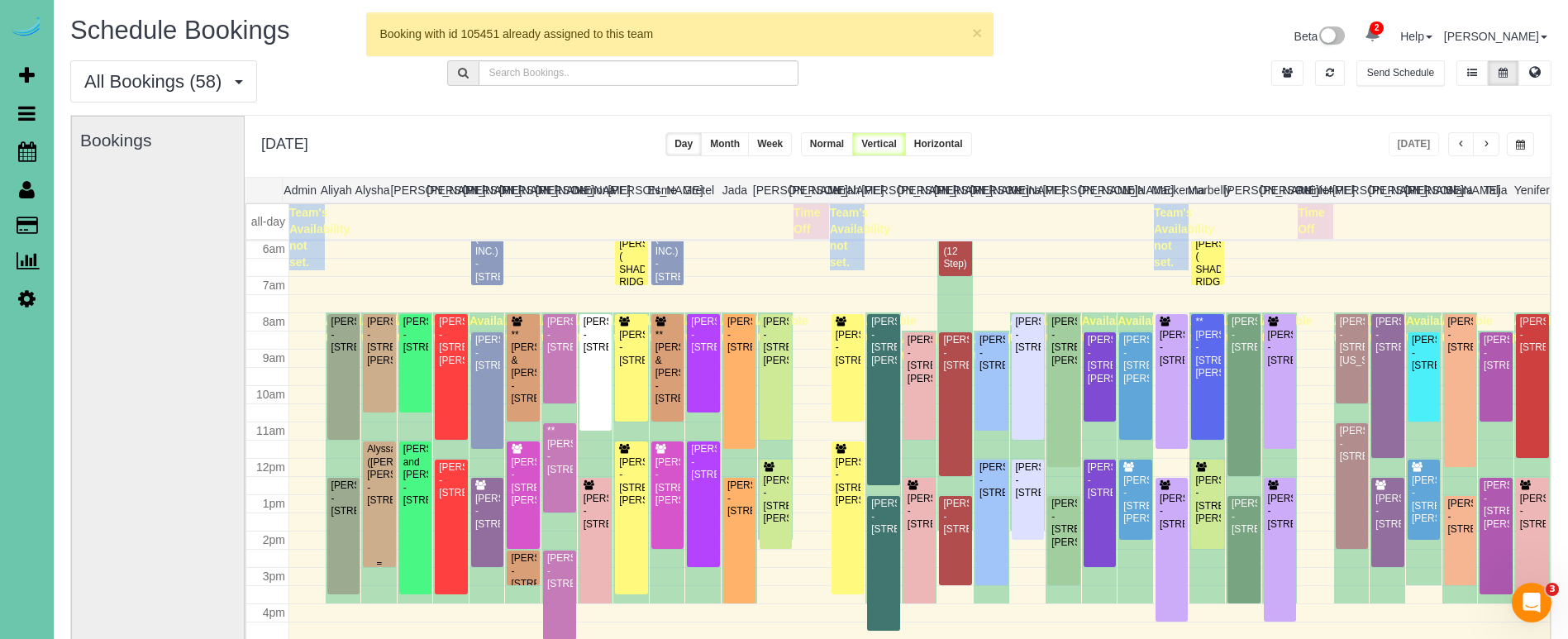
click at [380, 476] on div "Alyssa (Diane) Arends-Johnson - 3512 N 125th Avenue, Omaha, NE 68164" at bounding box center [379, 475] width 27 height 63
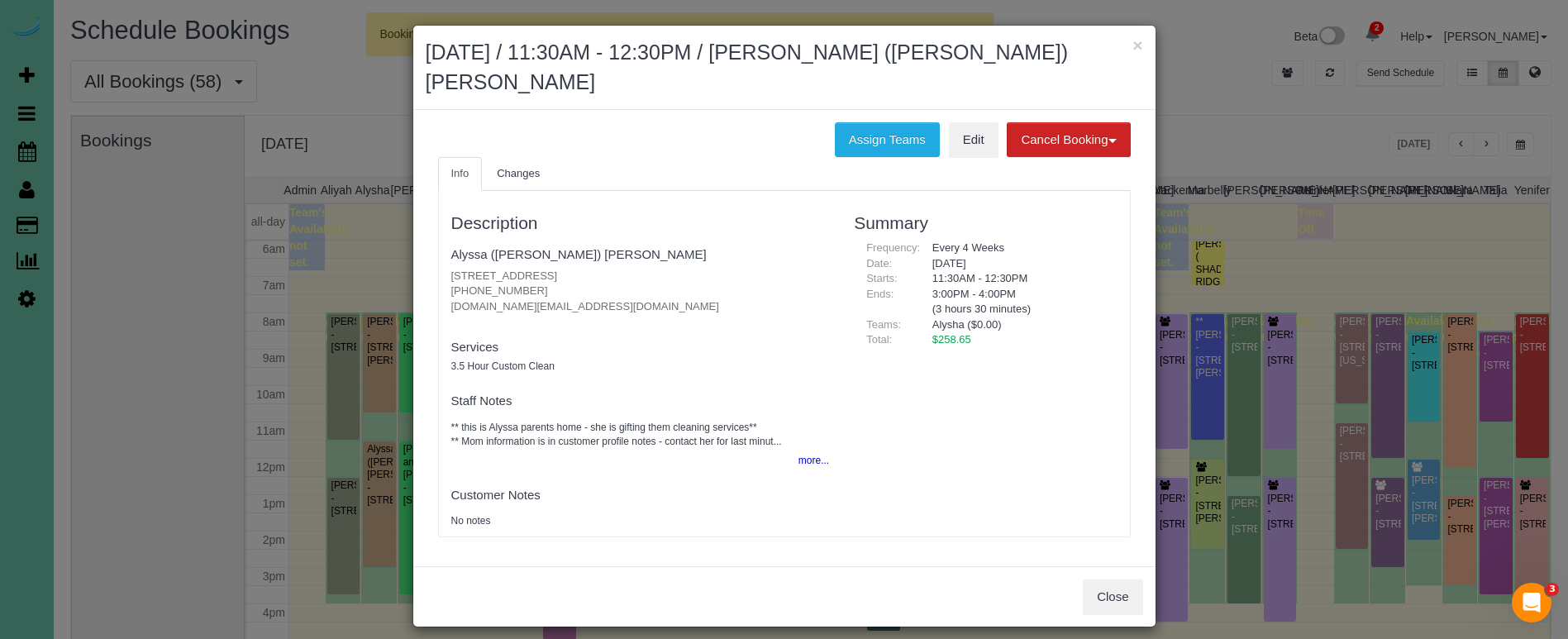
click at [807, 449] on button "more..." at bounding box center [808, 461] width 40 height 24
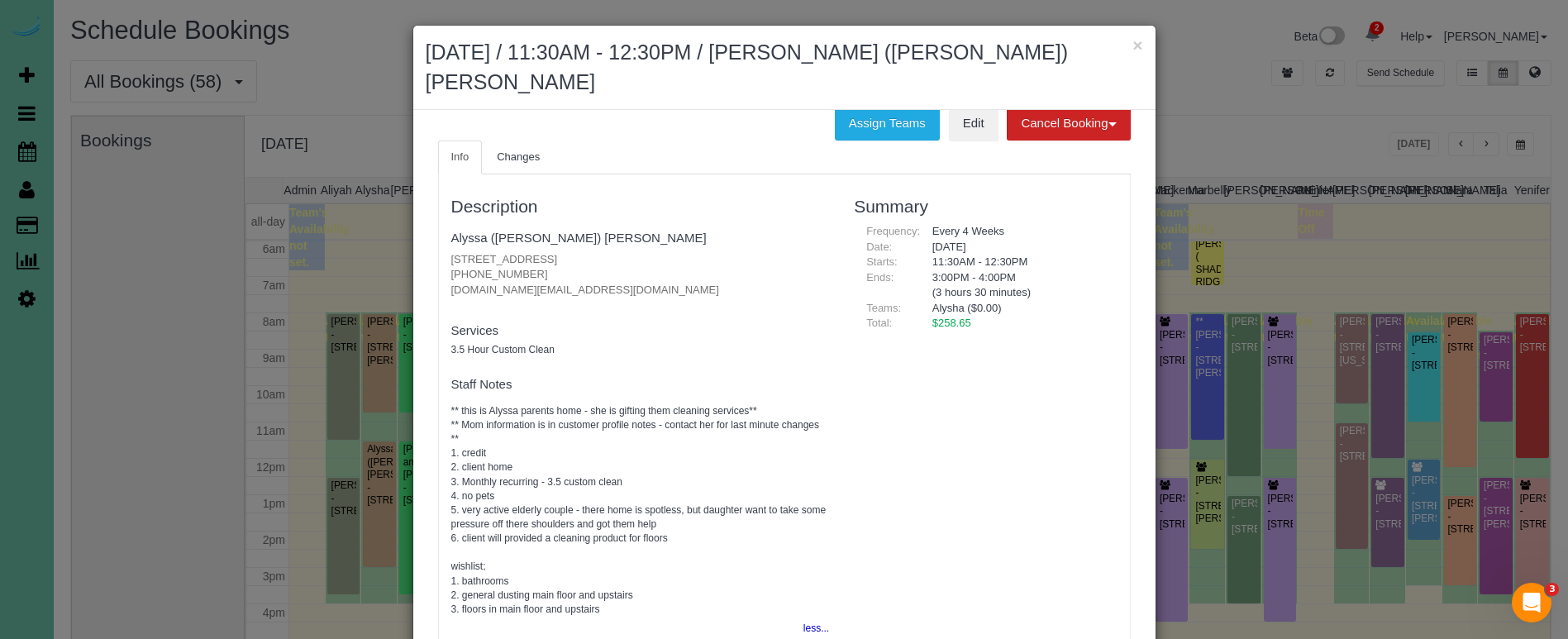
scroll to position [21, 0]
click at [1135, 43] on button "×" at bounding box center [1138, 45] width 10 height 17
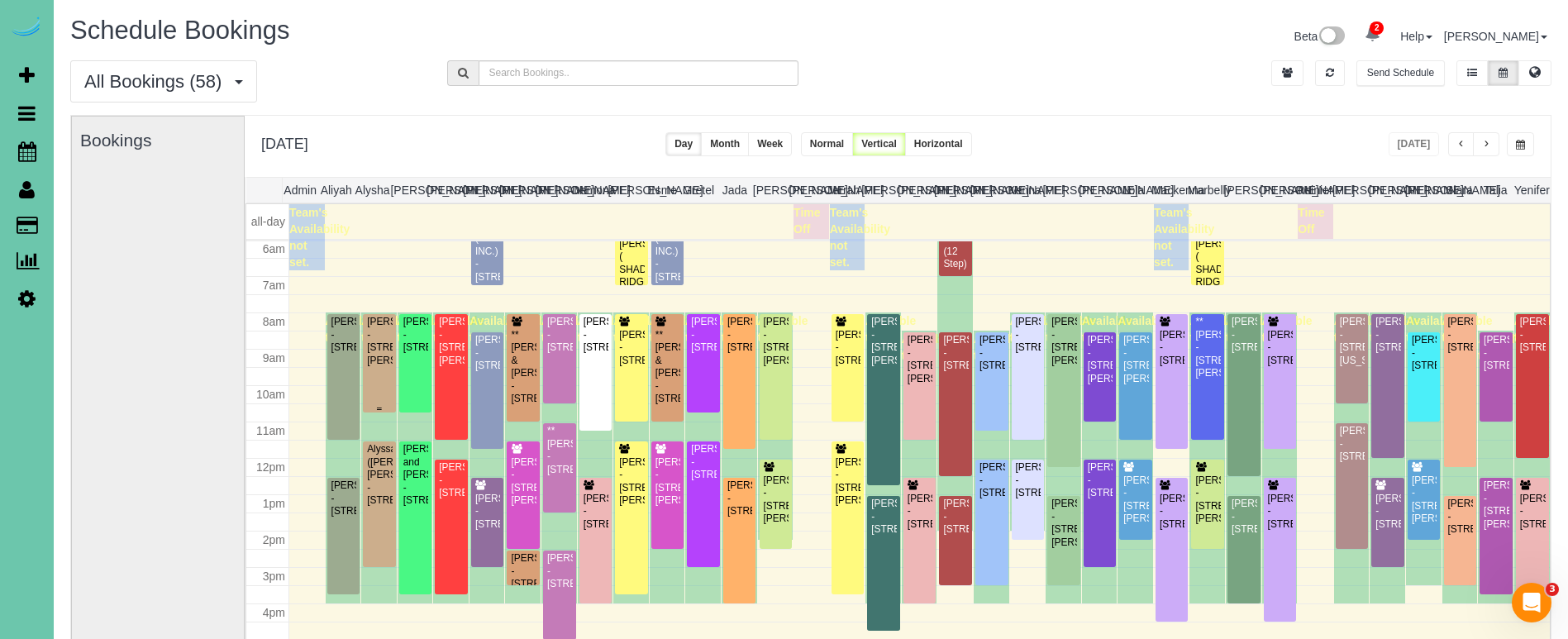
click at [385, 346] on div "Don Haney - 10254 Browne Street, Omaha, NE 68134" at bounding box center [379, 341] width 27 height 51
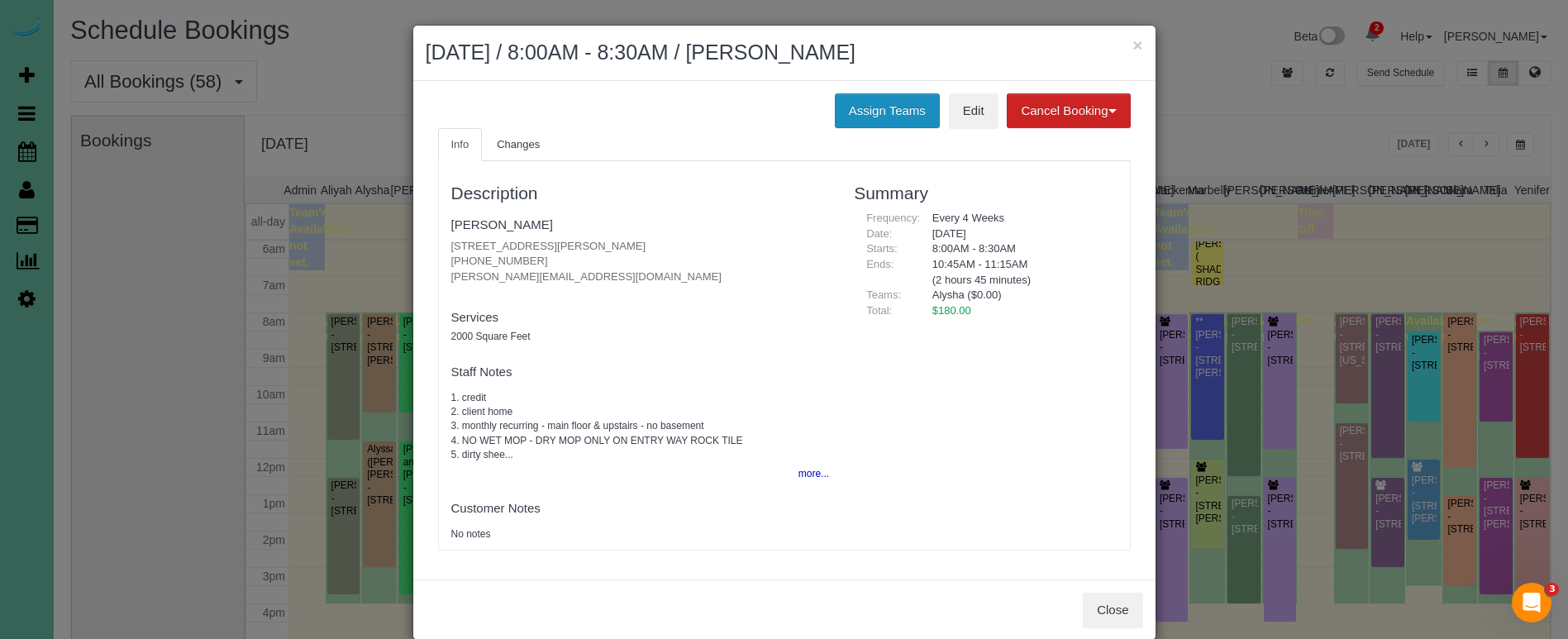
click at [879, 113] on button "Assign Teams" at bounding box center [887, 110] width 105 height 35
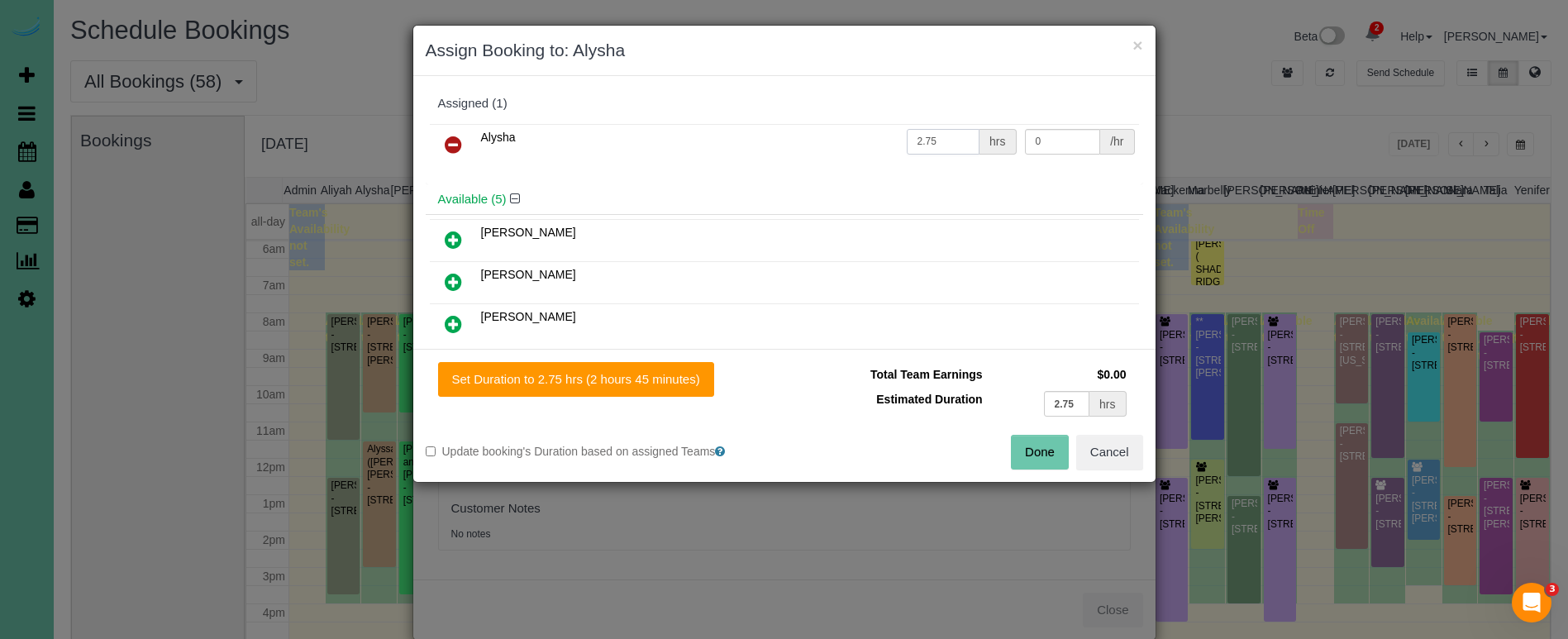
drag, startPoint x: 932, startPoint y: 139, endPoint x: 879, endPoint y: 135, distance: 53.2
click at [879, 135] on tr "Alysha 2.75 hrs 0 /hr" at bounding box center [784, 145] width 709 height 42
type input "6.25"
click at [1024, 446] on button "Done" at bounding box center [1040, 452] width 58 height 35
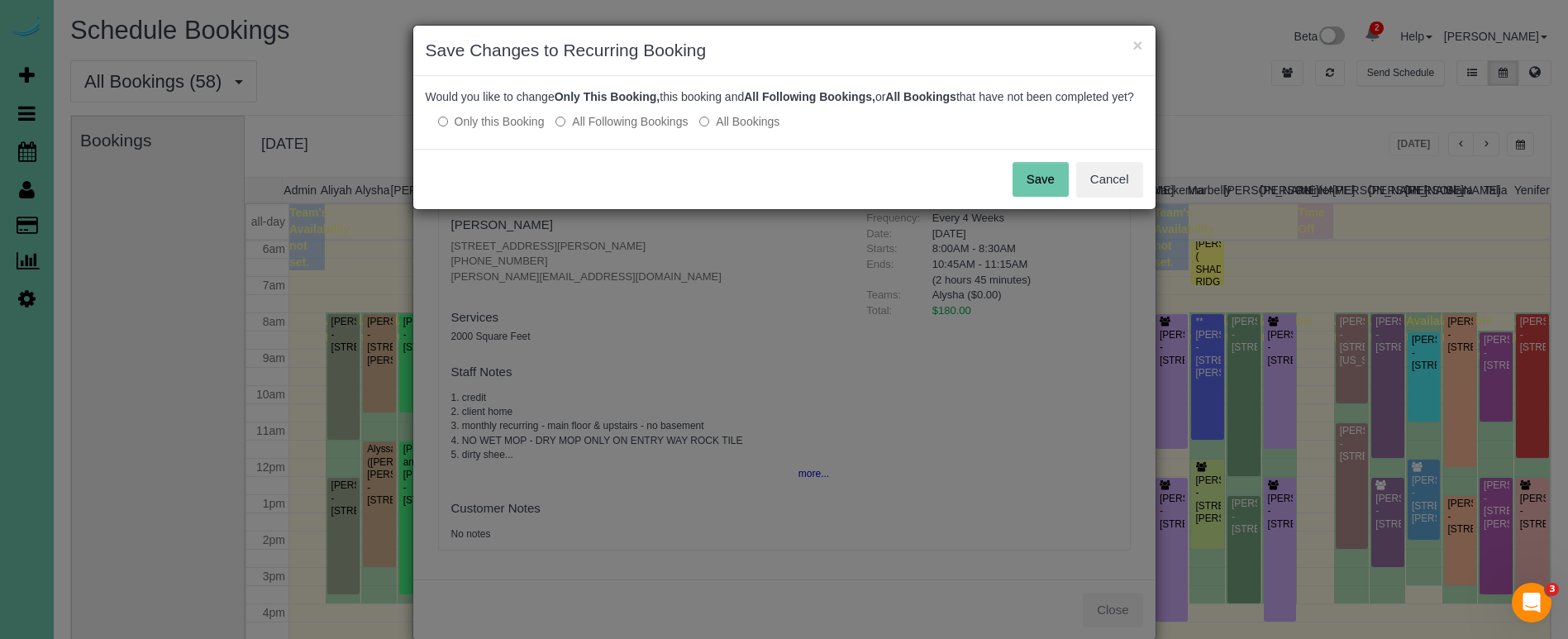
click at [1051, 187] on button "Save" at bounding box center [1041, 179] width 56 height 35
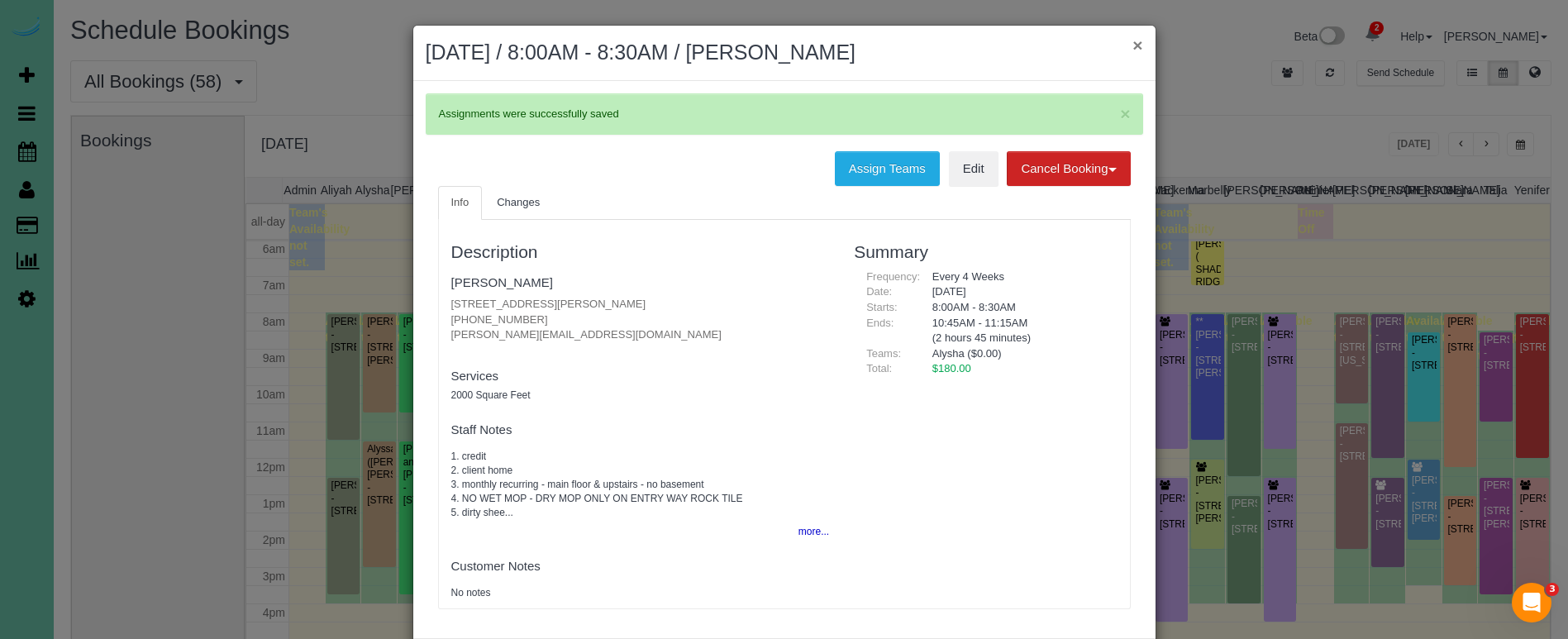
click at [1134, 42] on button "×" at bounding box center [1138, 45] width 10 height 17
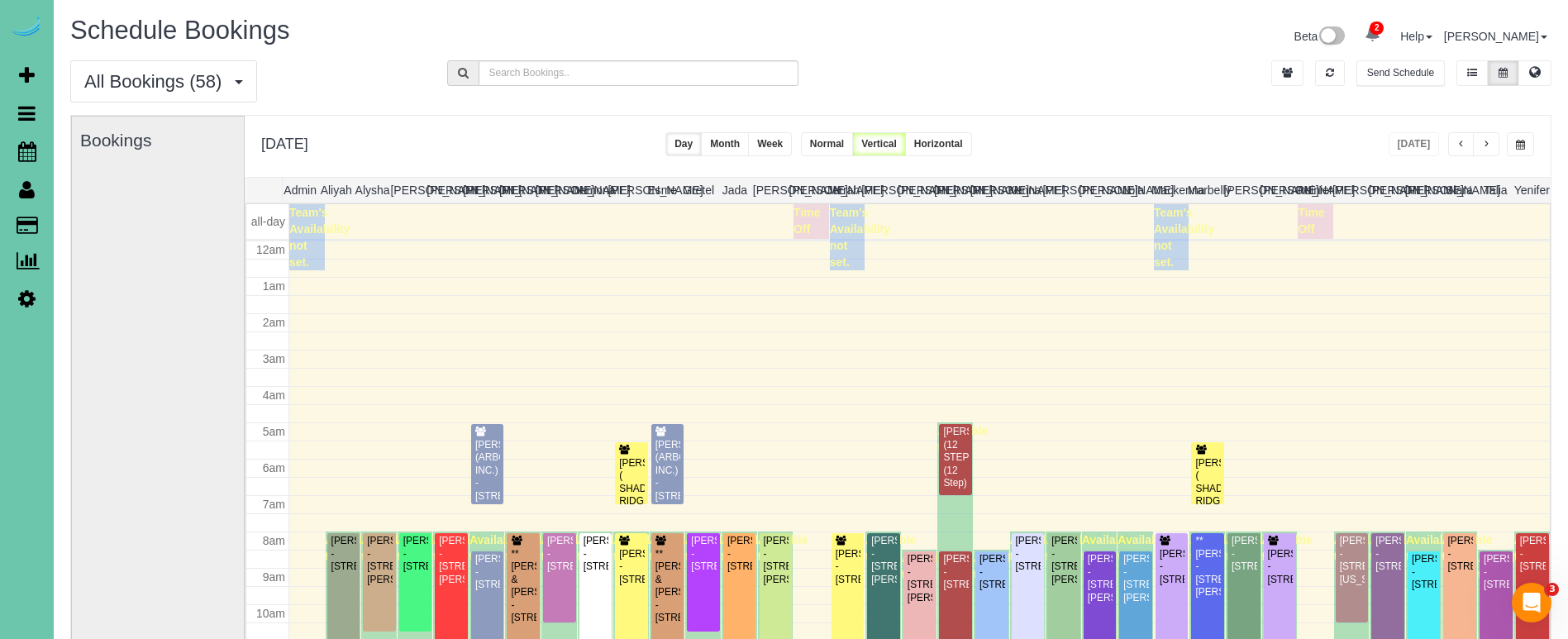
scroll to position [219, 0]
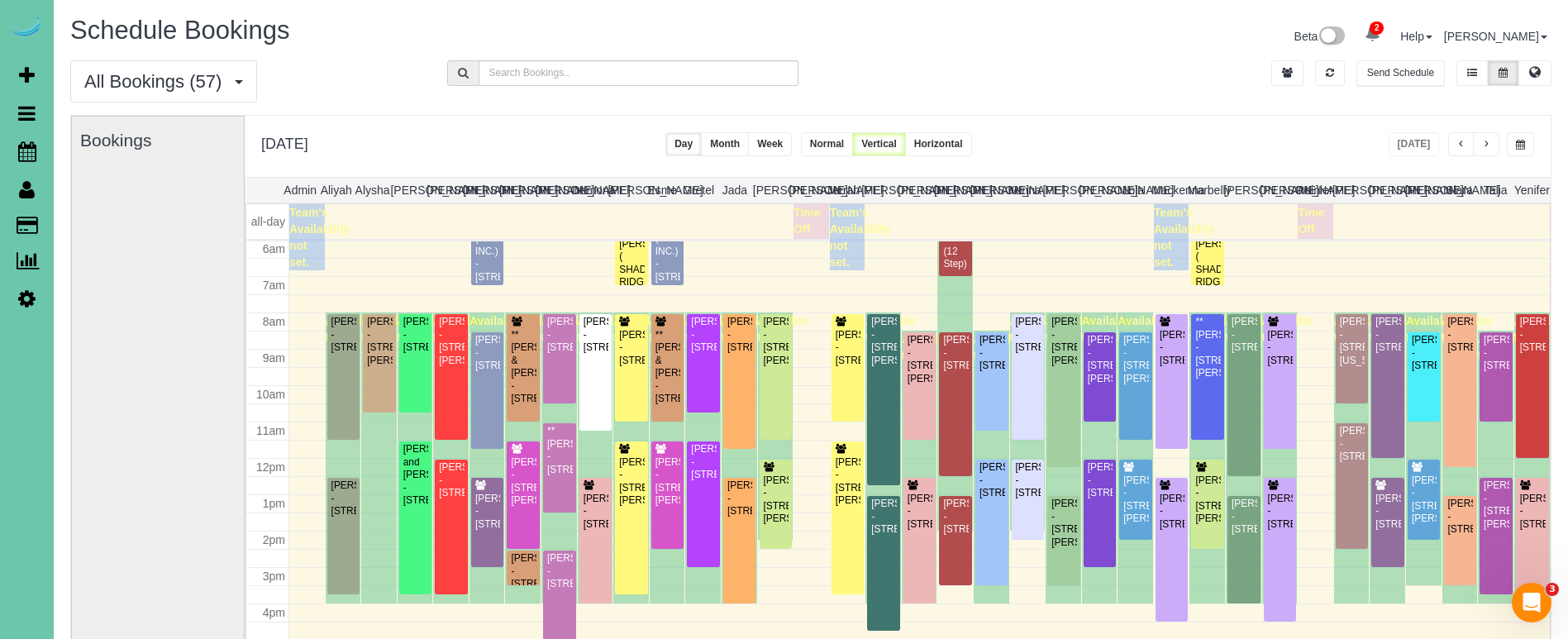
click at [1530, 494] on div "Robb Vacek - 3125 S 80th St, Omaha, NE 68124" at bounding box center [1532, 512] width 27 height 38
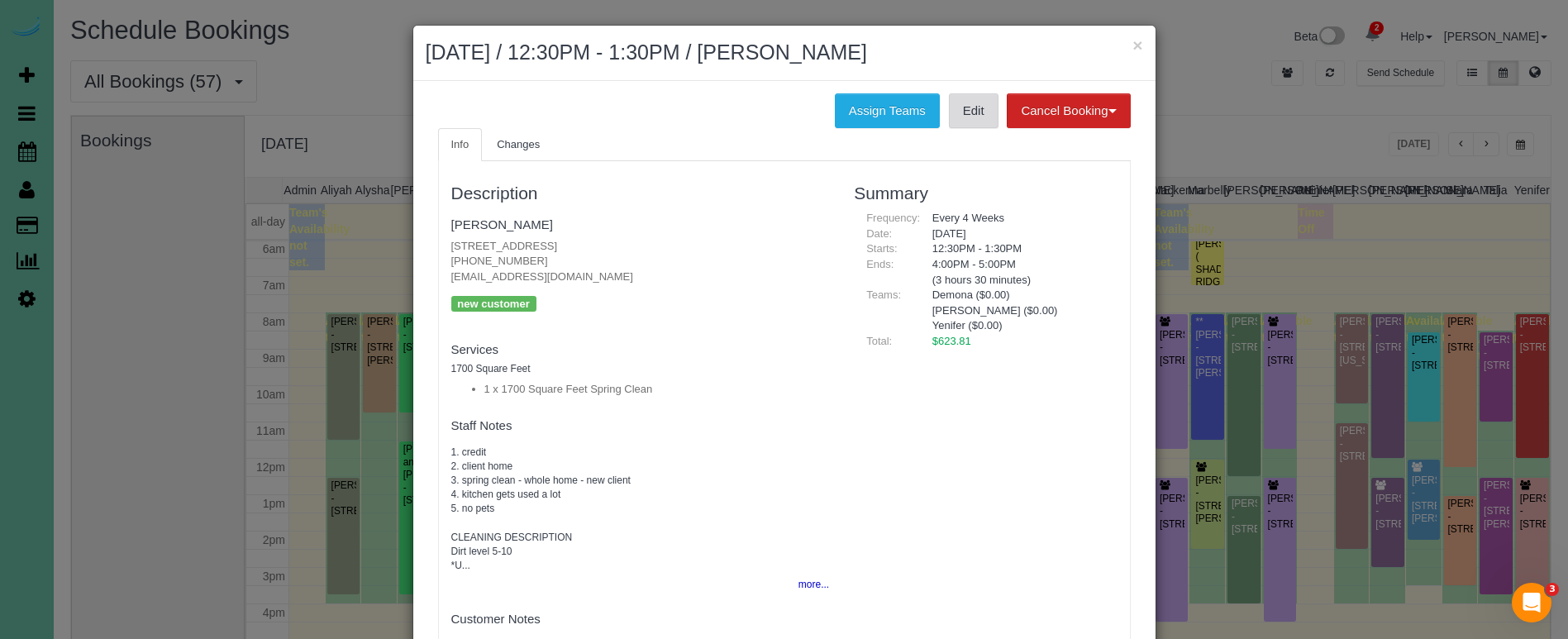
click at [956, 119] on link "Edit" at bounding box center [973, 110] width 50 height 35
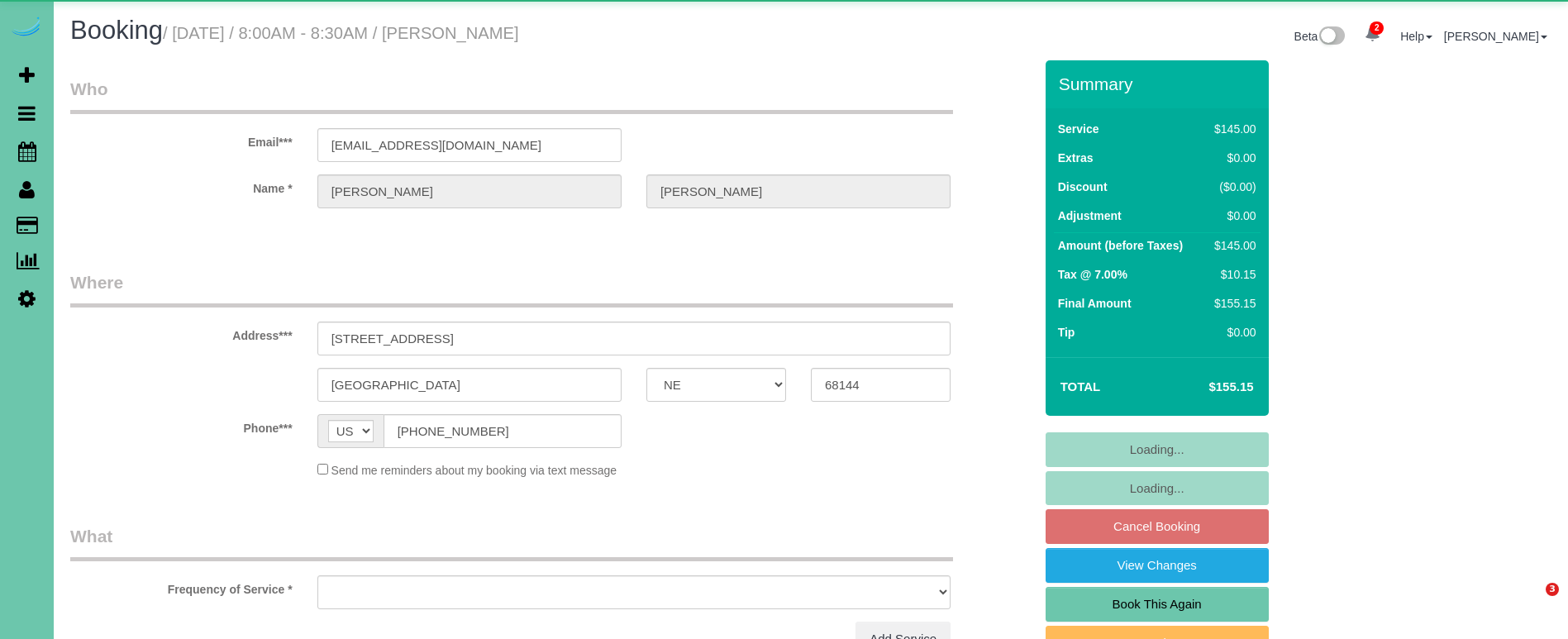
select select "NE"
select select "object:905"
select select "string:fspay-2f916073-f1eb-4c3d-bb66-b0004159d4ff"
select select "number:36"
select select "number:41"
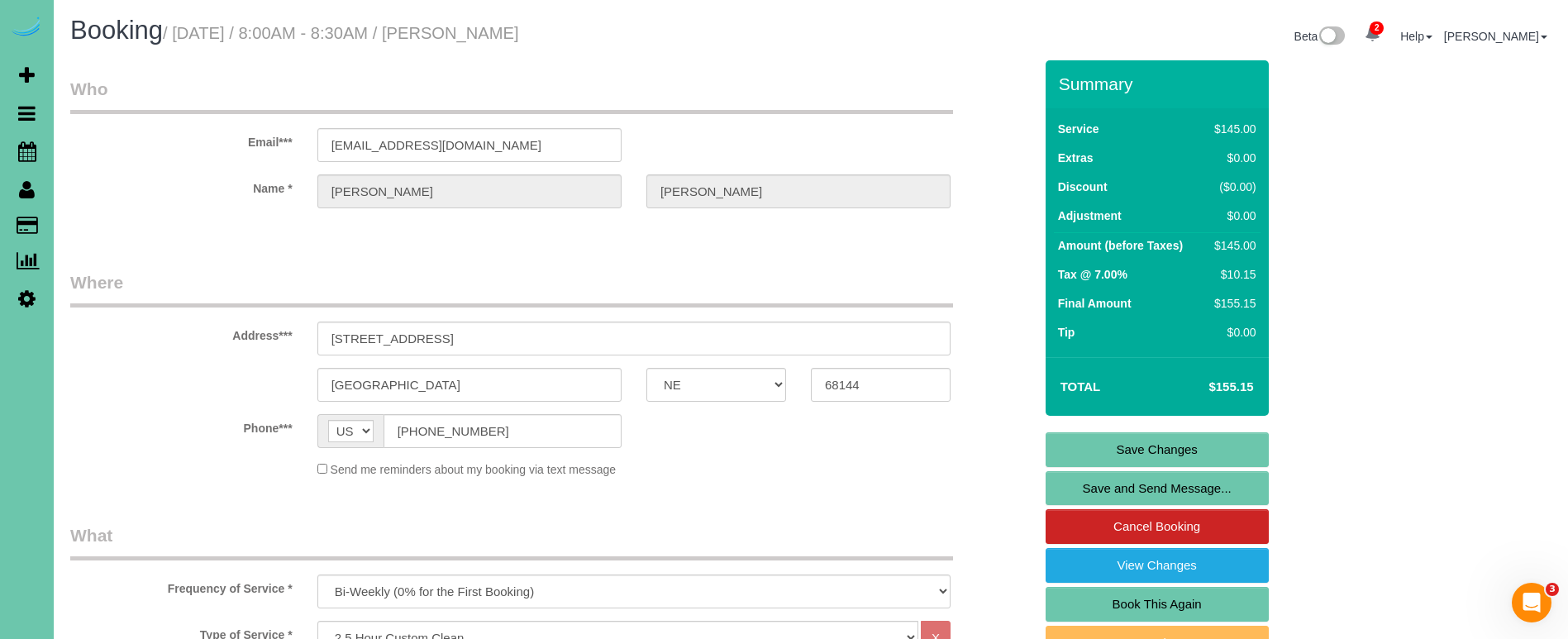
click at [1092, 595] on link "Book This Again" at bounding box center [1157, 604] width 223 height 35
select select "NE"
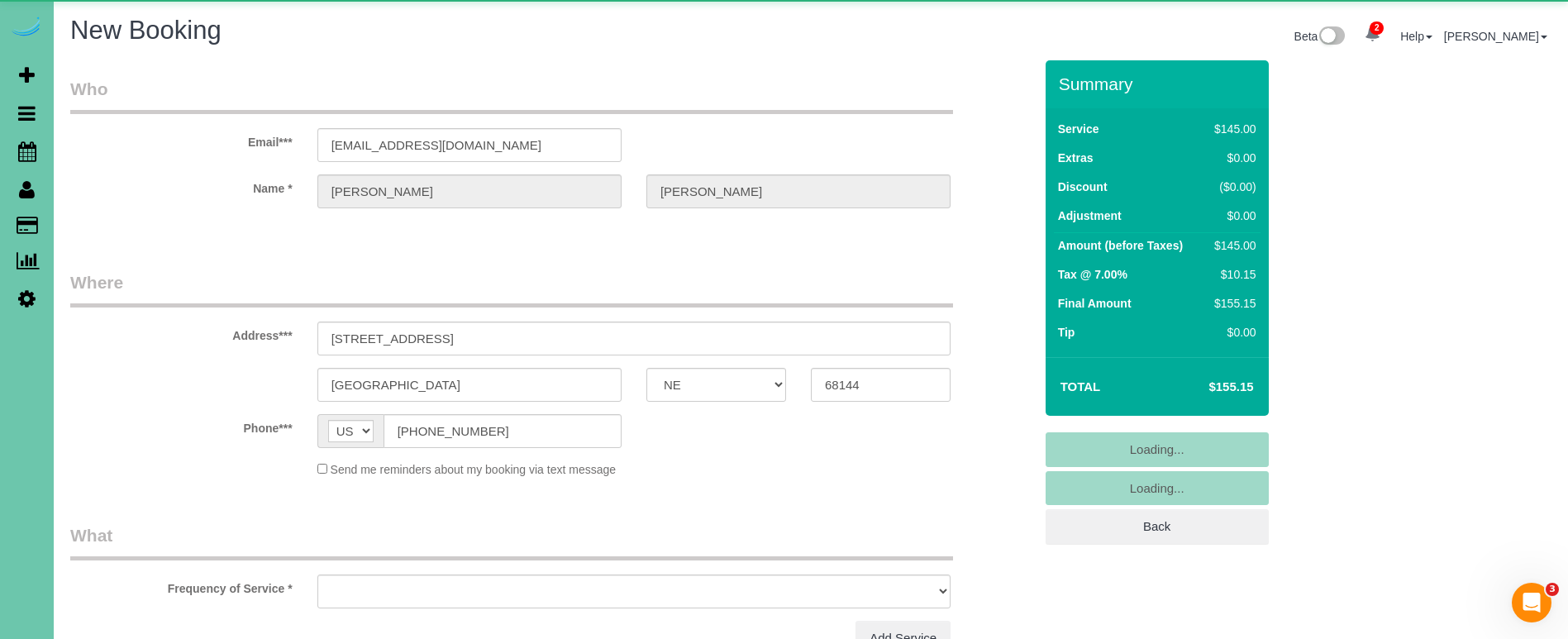
select select "object:1375"
select select "string:fspay-2f916073-f1eb-4c3d-bb66-b0004159d4ff"
select select "number:36"
select select "number:41"
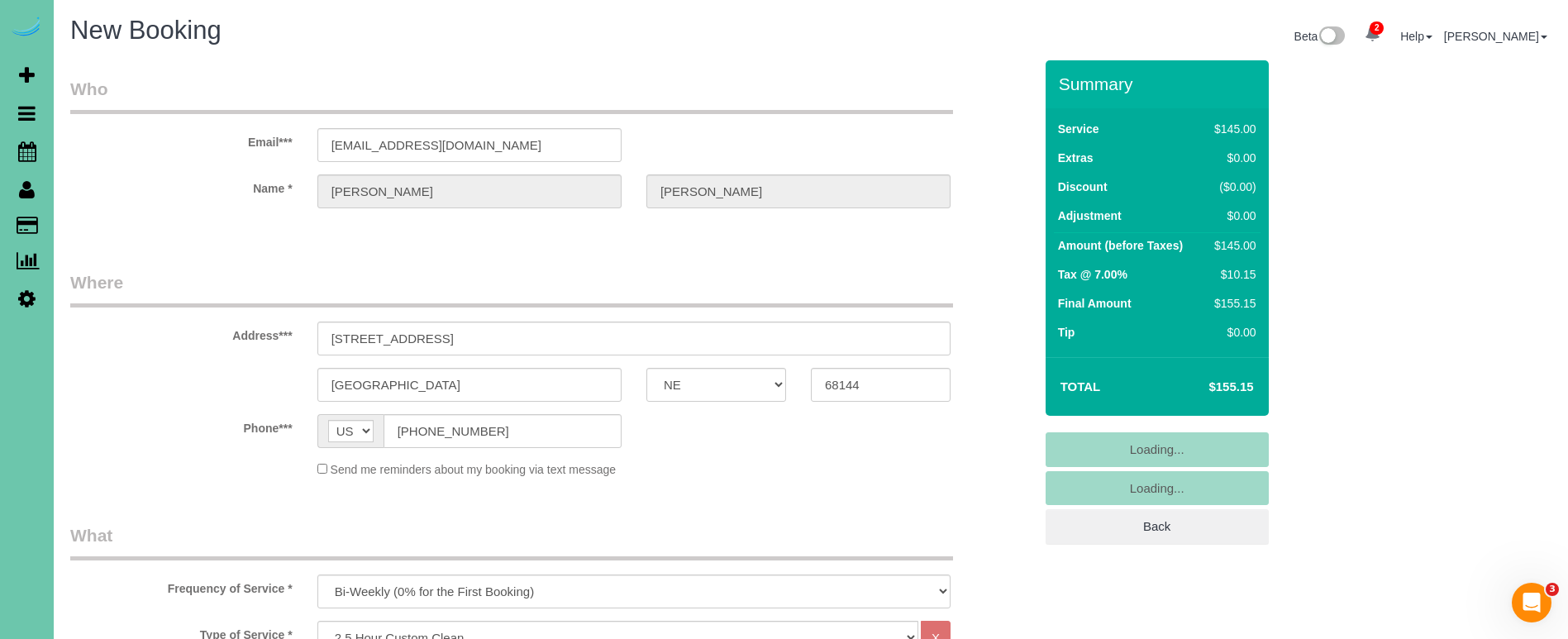
select select "object:1618"
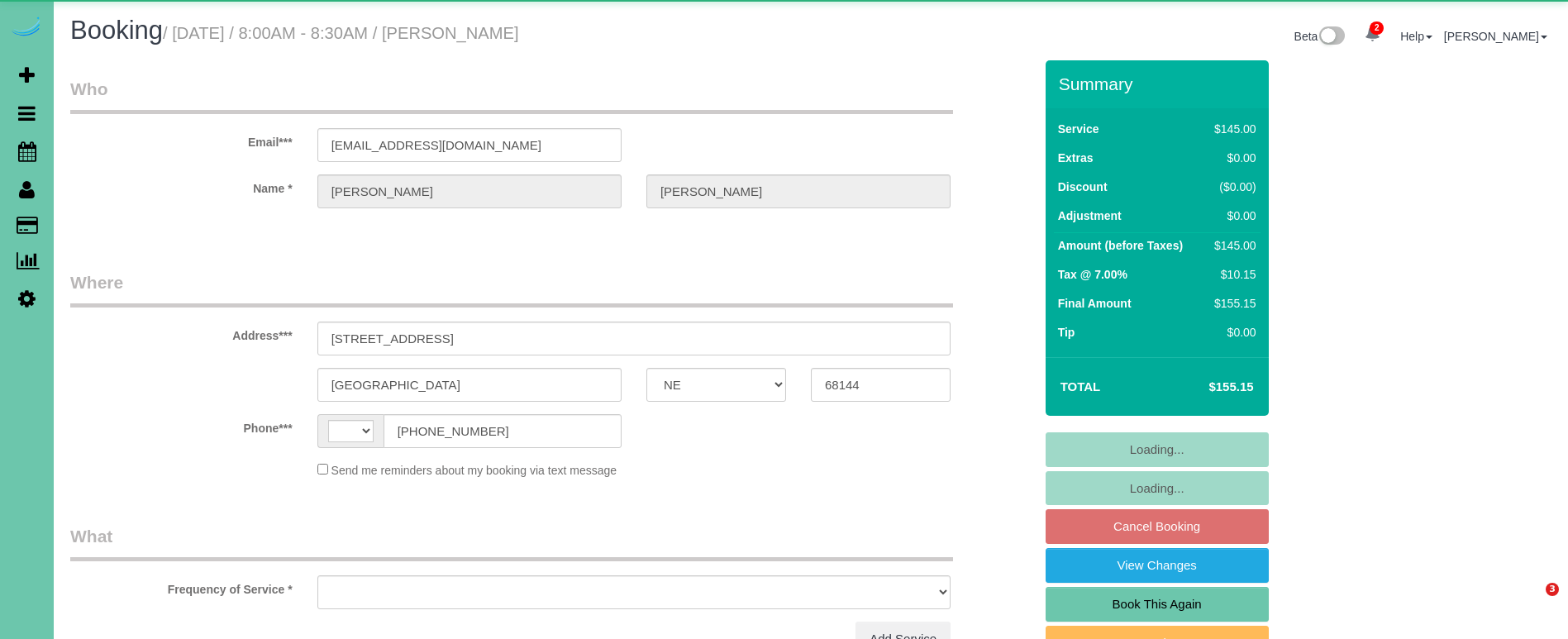
select select "NE"
select select "string:US"
select select "object:854"
select select "string:fspay-2f916073-f1eb-4c3d-bb66-b0004159d4ff"
select select "number:36"
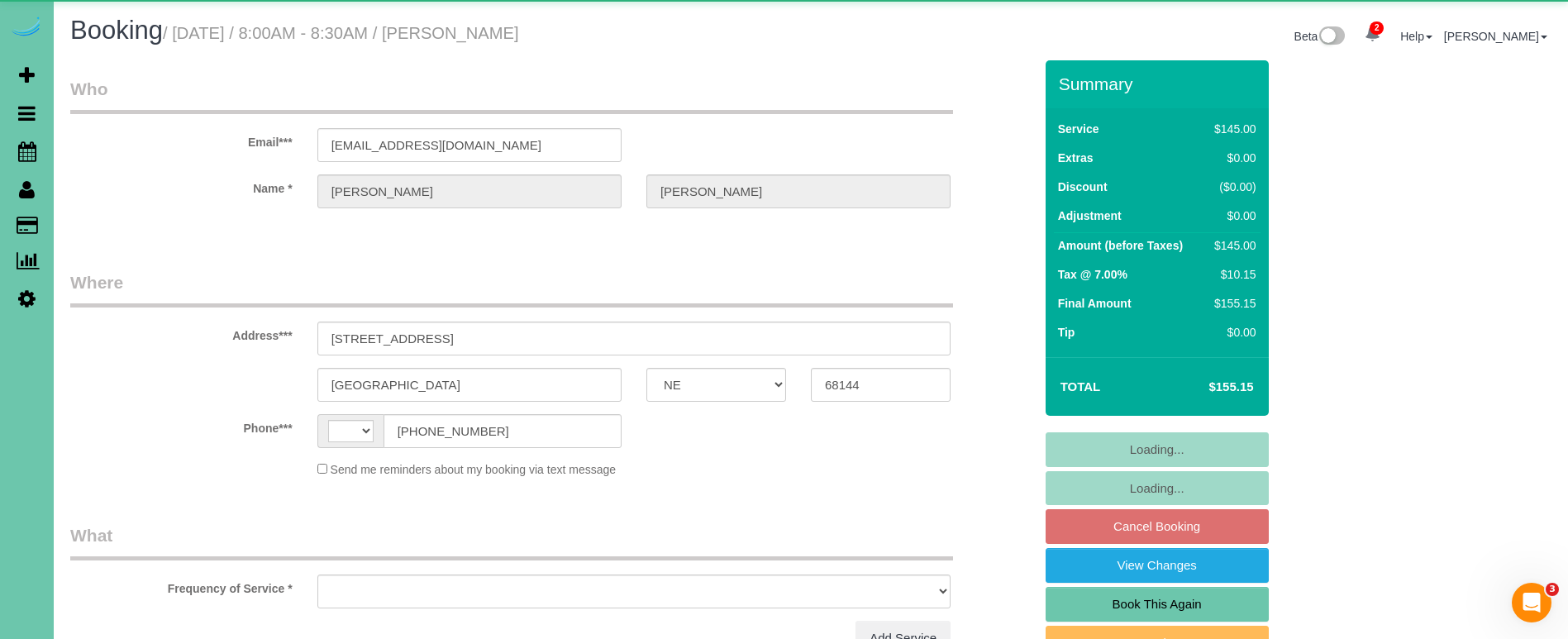
select select "number:41"
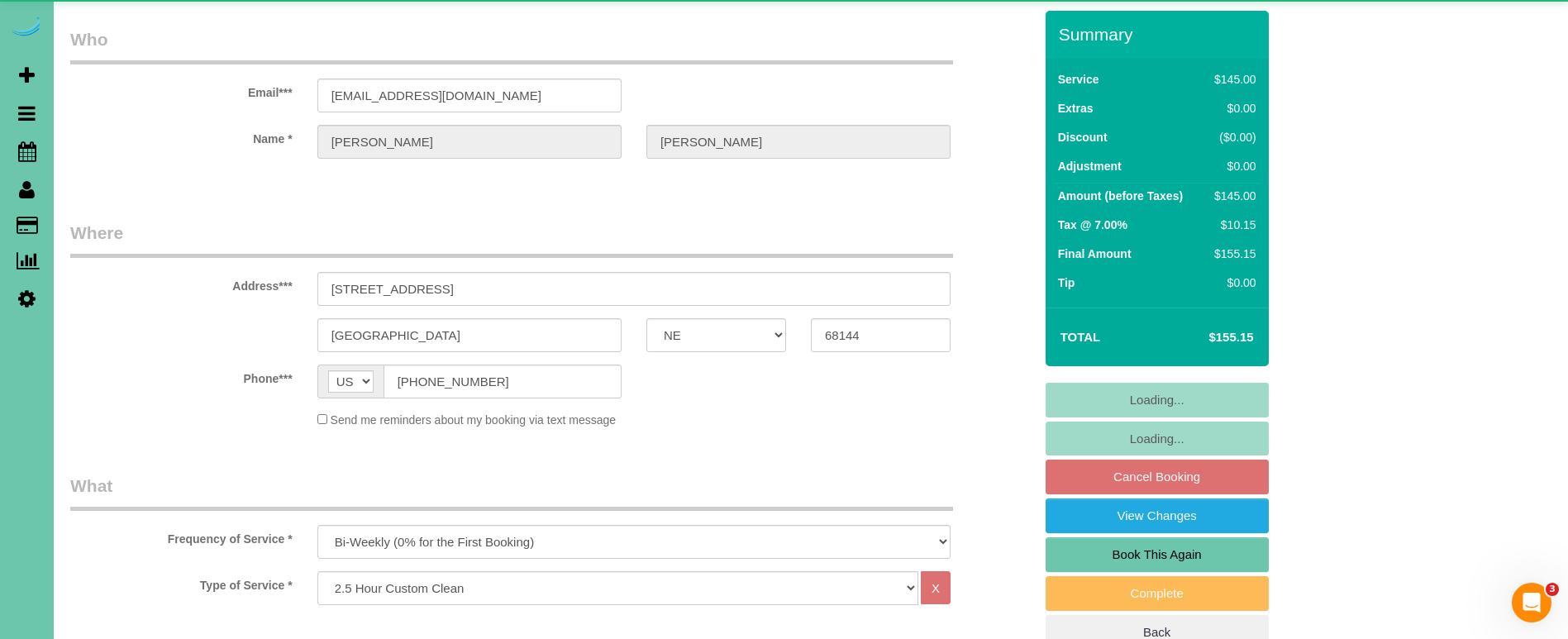
scroll to position [49, 0]
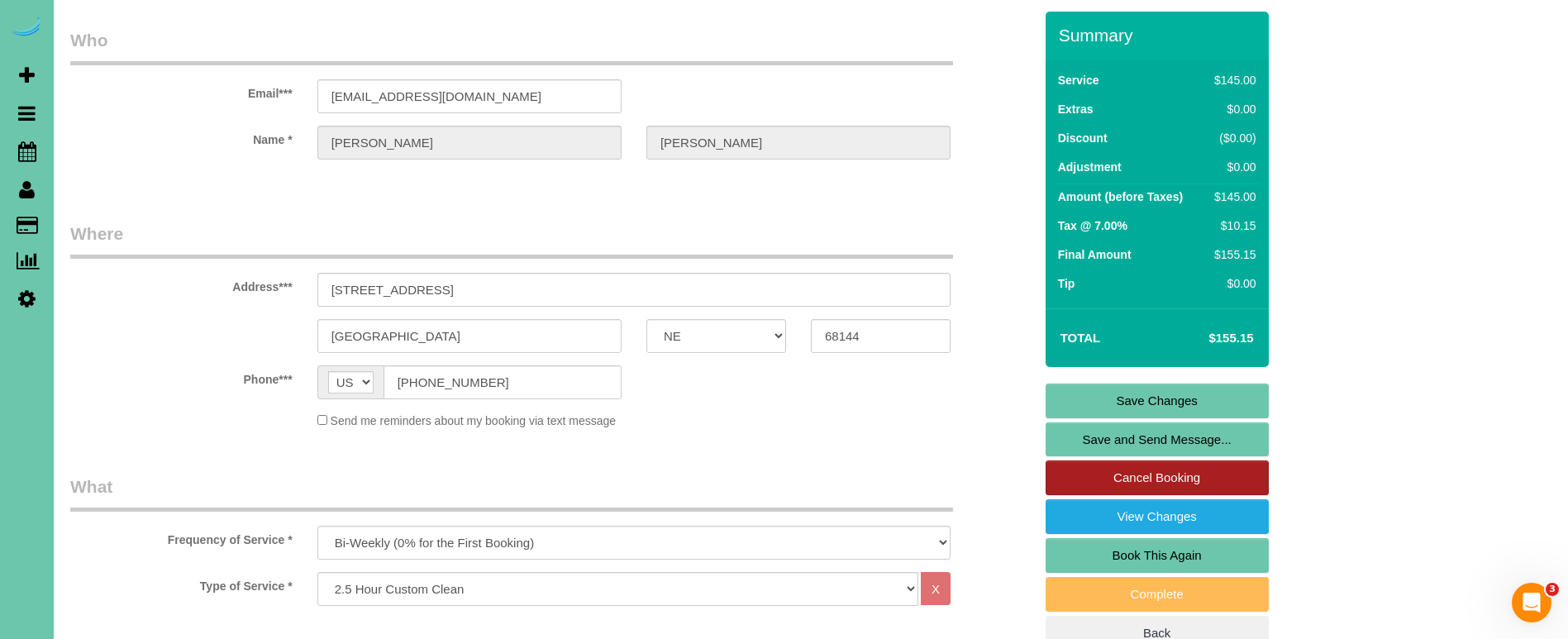
click at [1086, 475] on link "Cancel Booking" at bounding box center [1157, 477] width 223 height 35
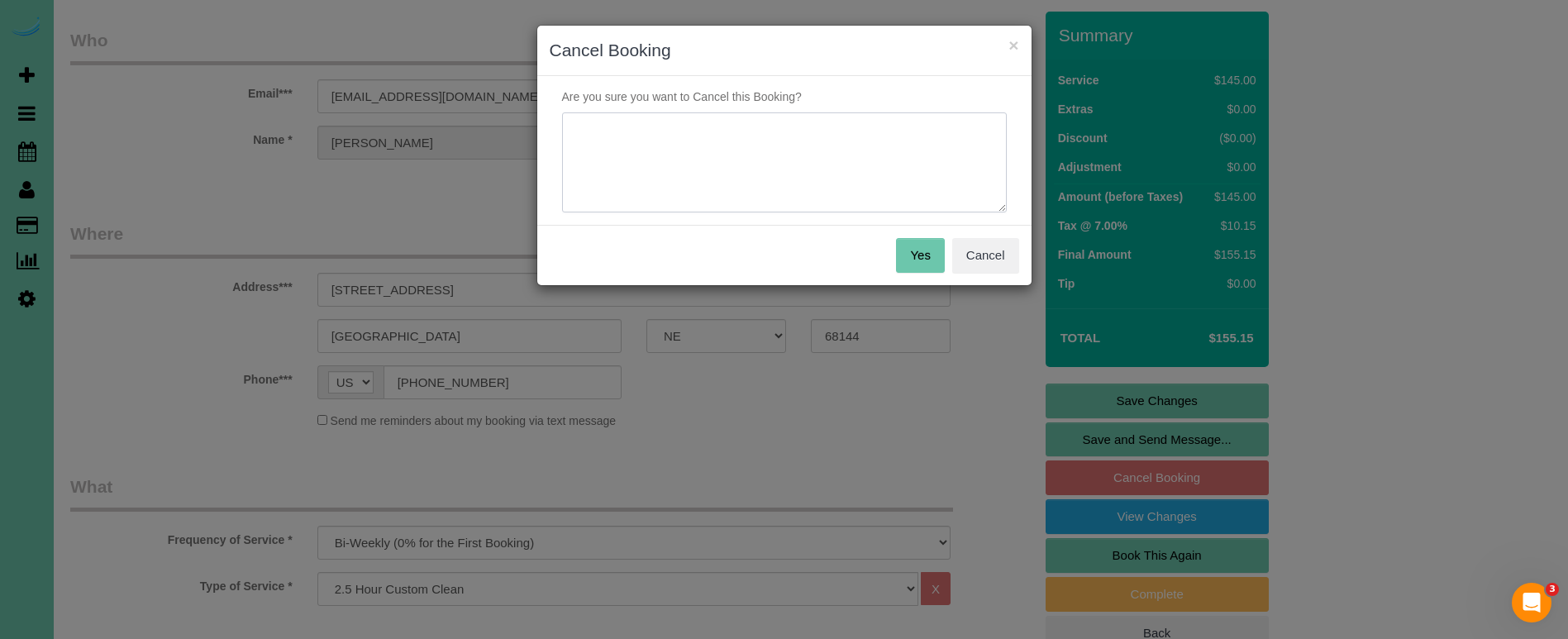
click at [763, 137] on textarea at bounding box center [784, 163] width 445 height 101
type textarea "finances"
click at [916, 259] on button "Yes" at bounding box center [920, 255] width 48 height 35
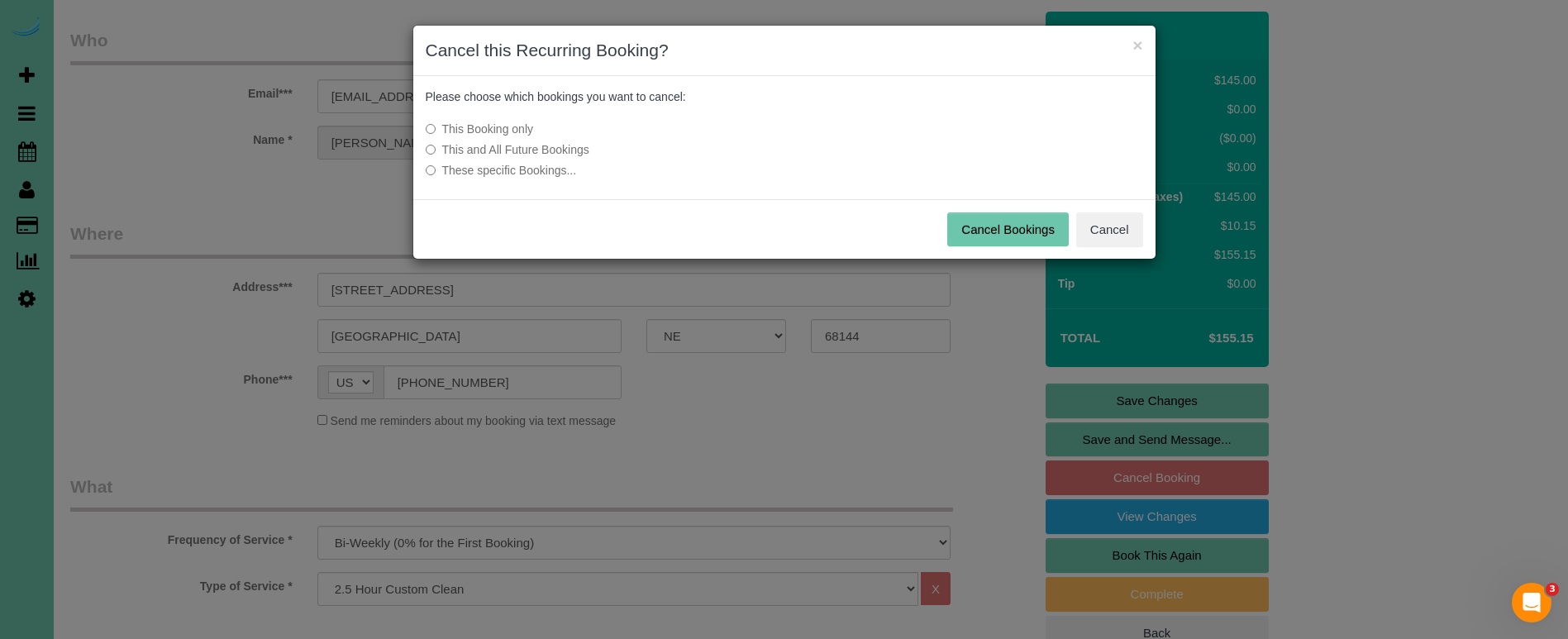
drag, startPoint x: 562, startPoint y: 152, endPoint x: 680, endPoint y: 161, distance: 118.3
click at [562, 152] on label "This and All Future Bookings" at bounding box center [661, 149] width 470 height 16
click at [991, 222] on button "Cancel Bookings" at bounding box center [1008, 229] width 121 height 35
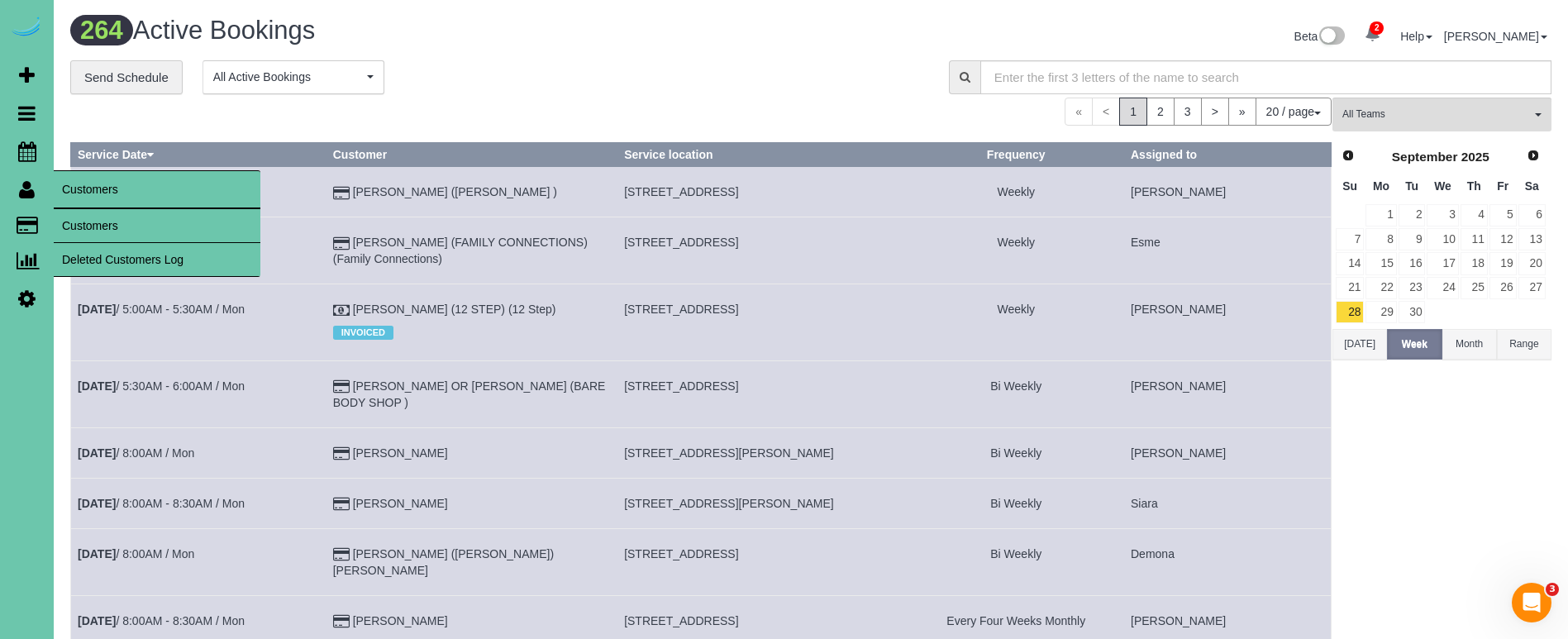
drag, startPoint x: 91, startPoint y: 216, endPoint x: 80, endPoint y: 220, distance: 11.7
click at [91, 216] on link "Customers" at bounding box center [157, 225] width 207 height 33
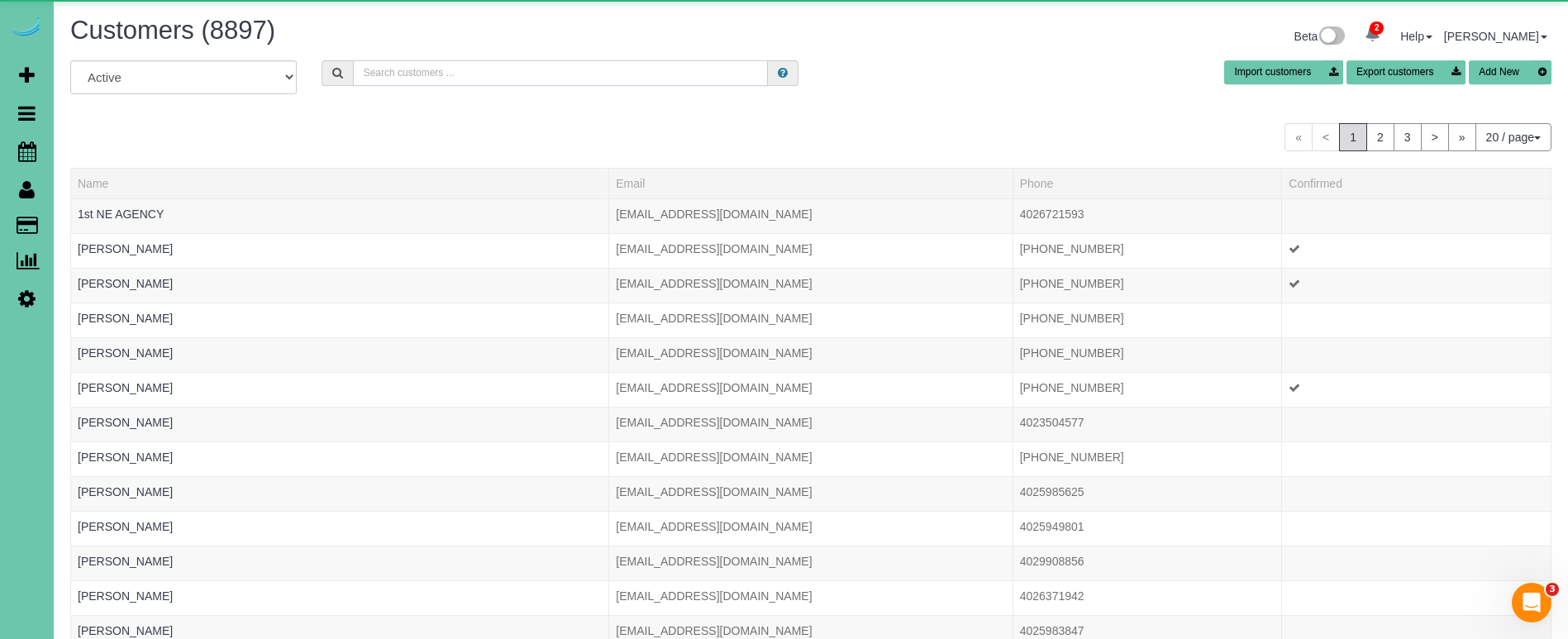
click at [409, 73] on input "text" at bounding box center [560, 74] width 415 height 26
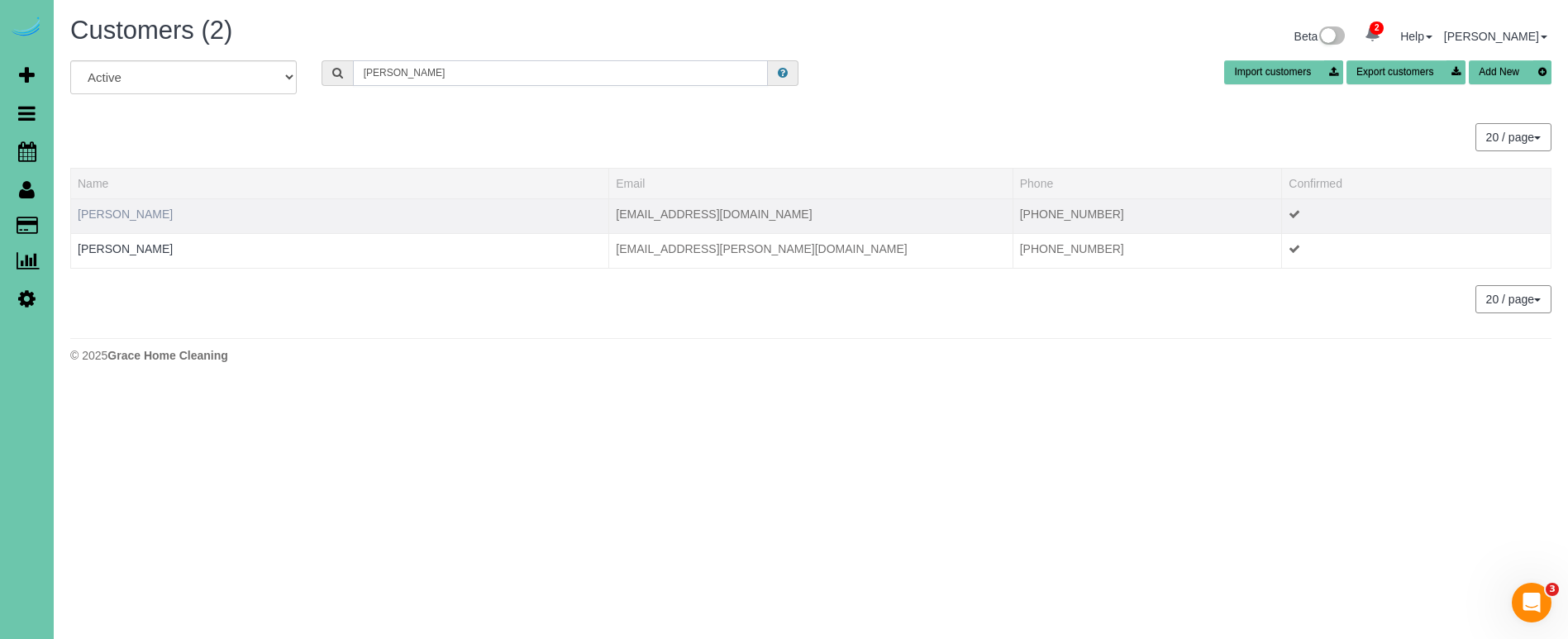
type input "liz g"
click at [86, 215] on link "Liz Guido" at bounding box center [125, 214] width 95 height 13
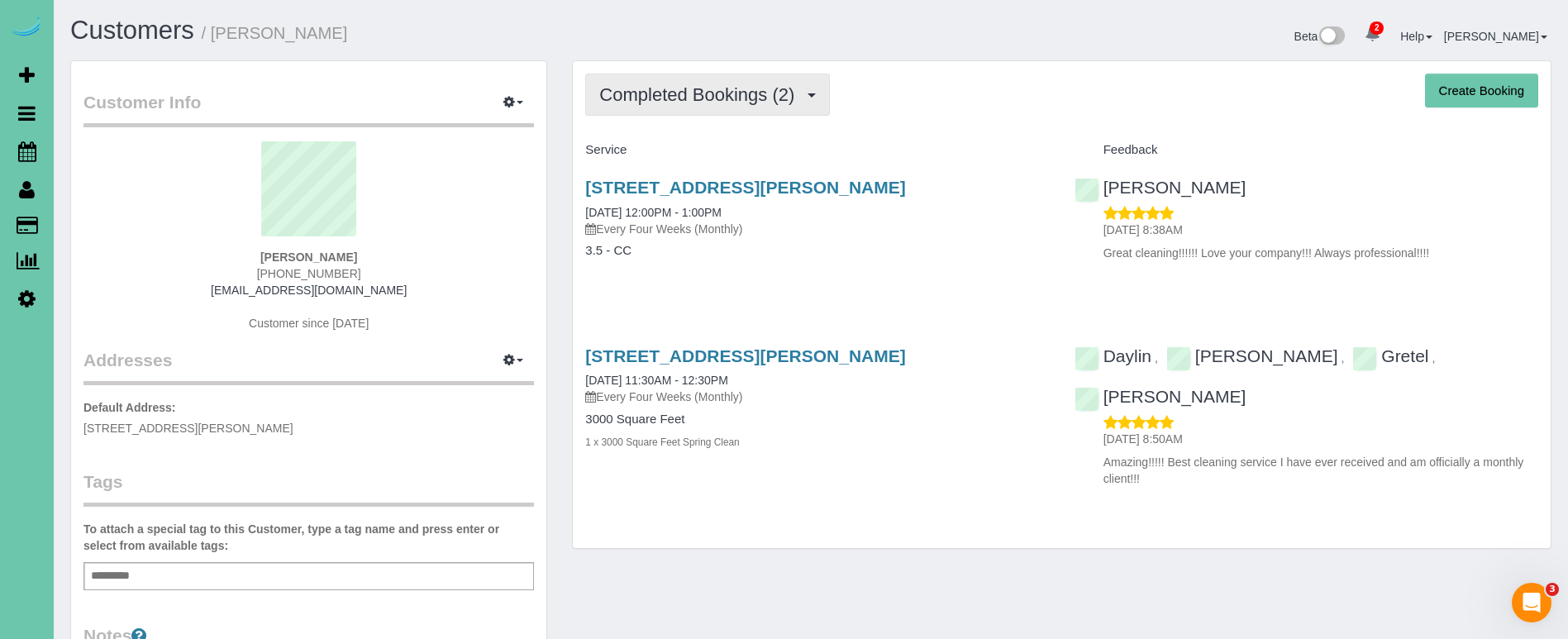
click at [652, 106] on button "Completed Bookings (2)" at bounding box center [707, 94] width 245 height 42
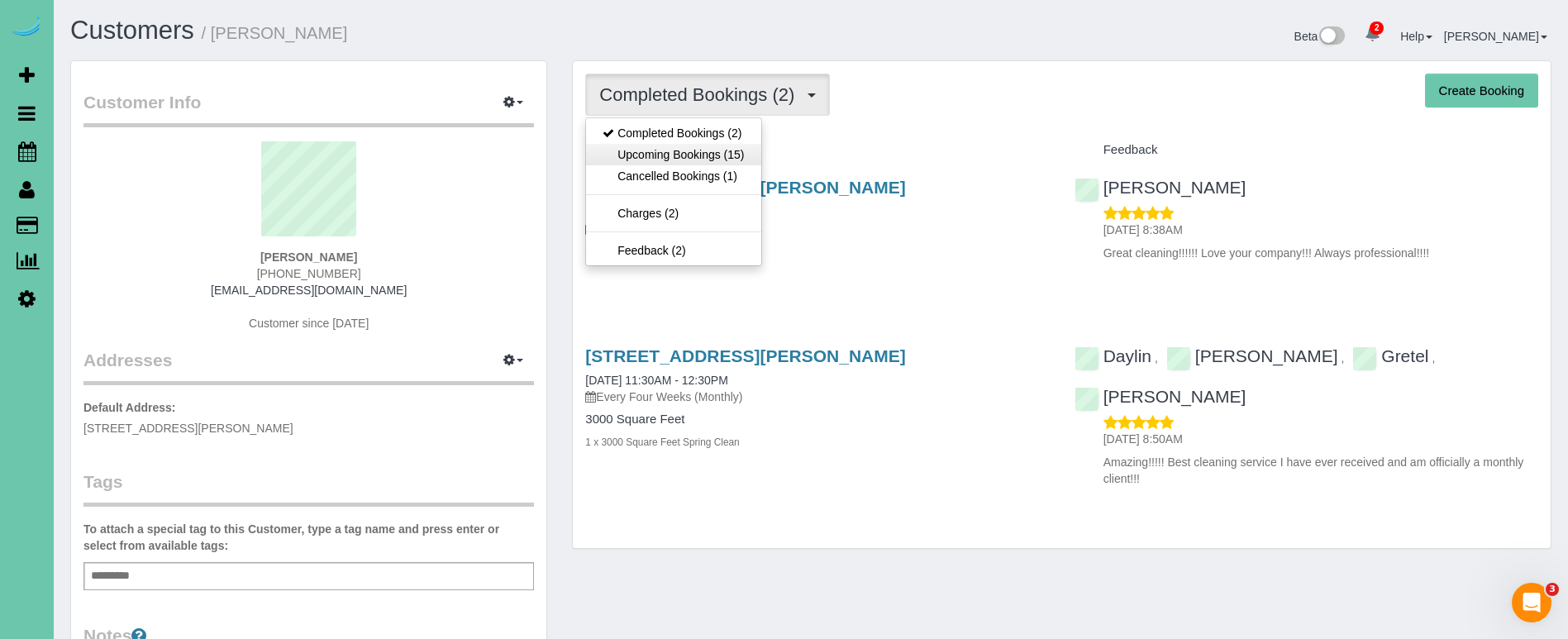
click at [652, 158] on link "Upcoming Bookings (15)" at bounding box center [673, 154] width 175 height 21
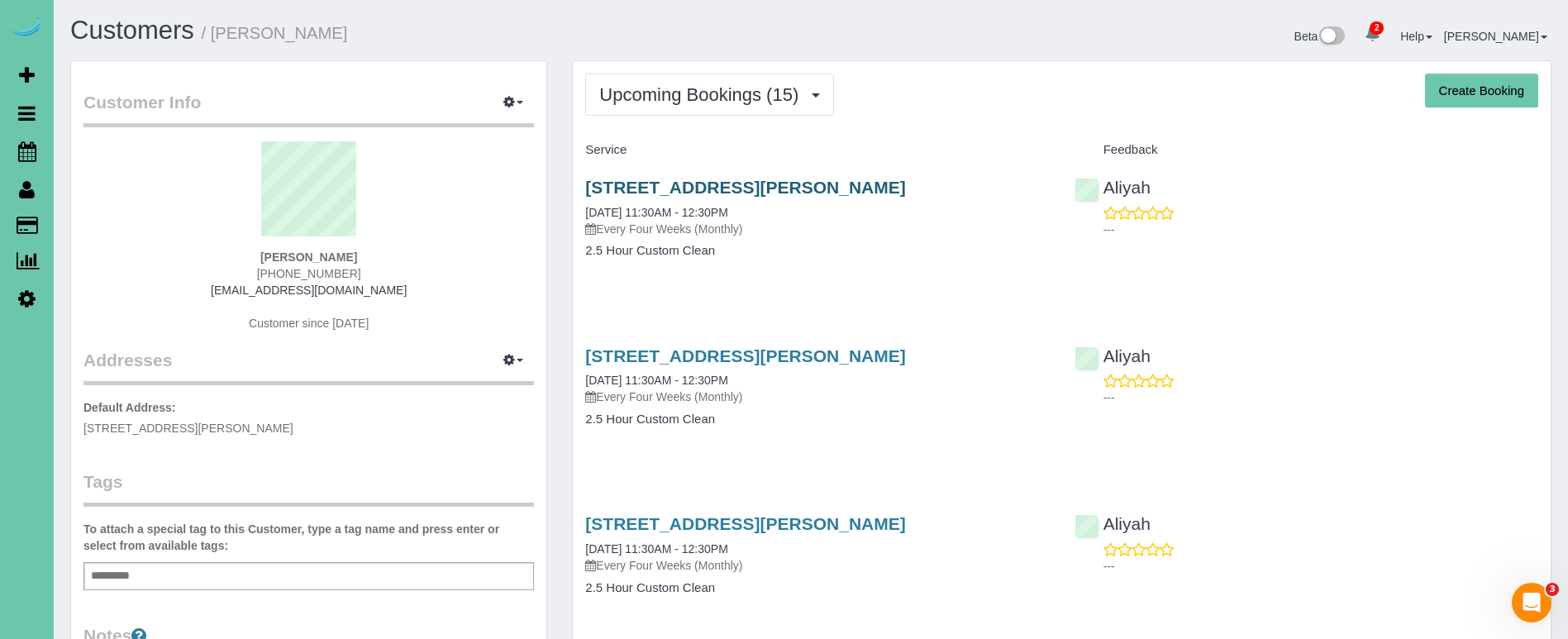
click at [650, 186] on link "18632 Emiline St, Omaha, NE 68136" at bounding box center [745, 187] width 320 height 19
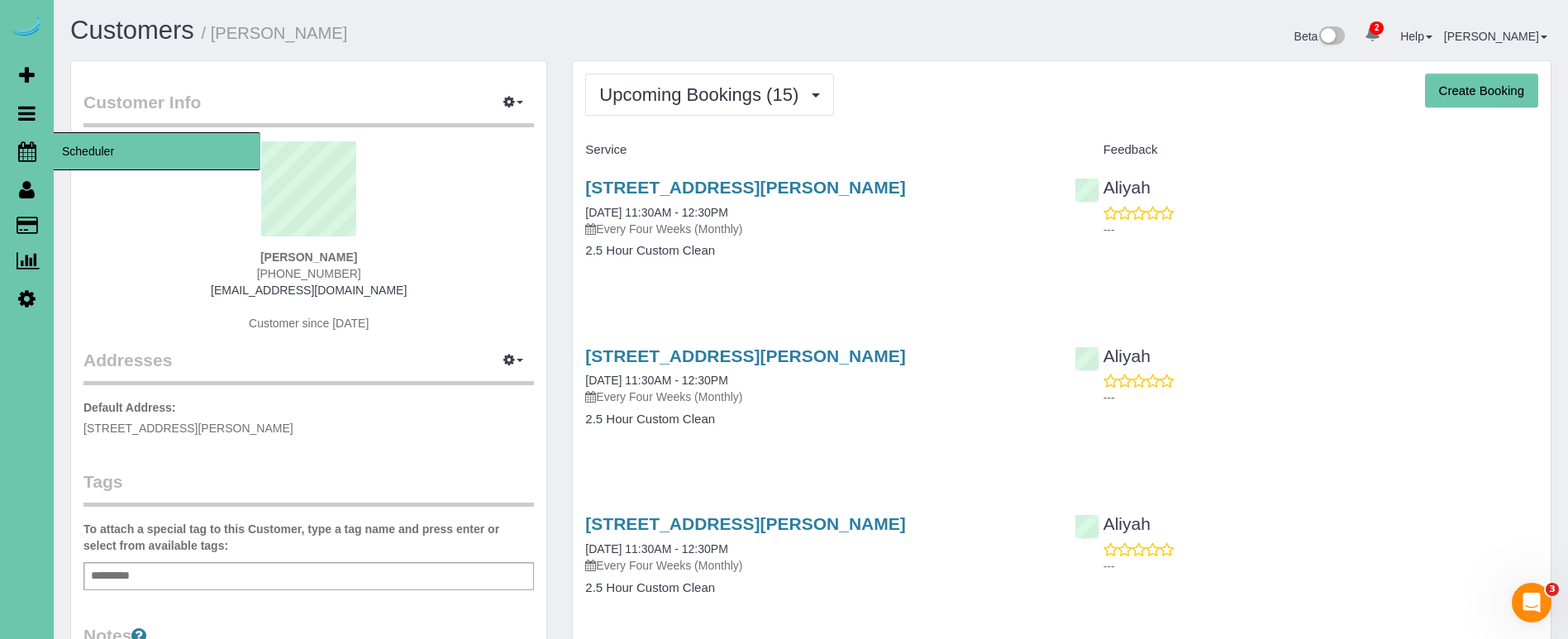
click at [26, 148] on icon at bounding box center [27, 151] width 18 height 20
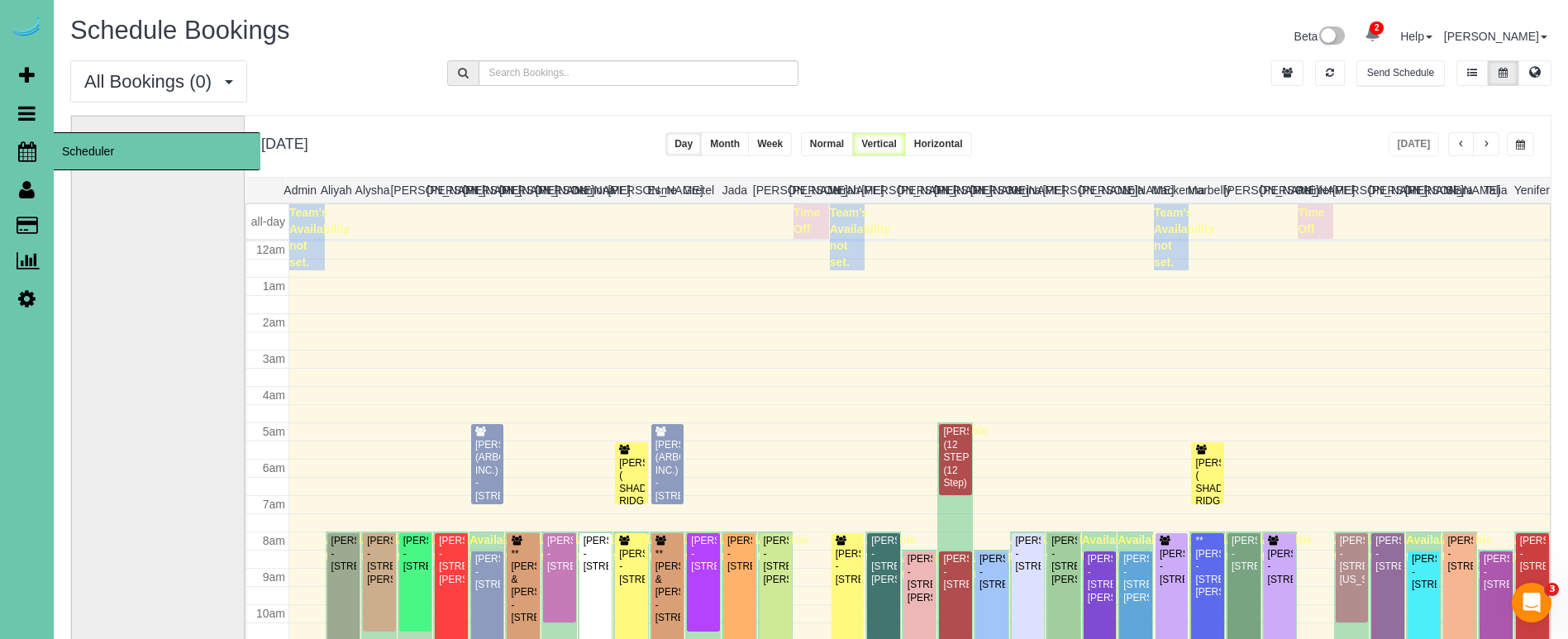
scroll to position [219, 0]
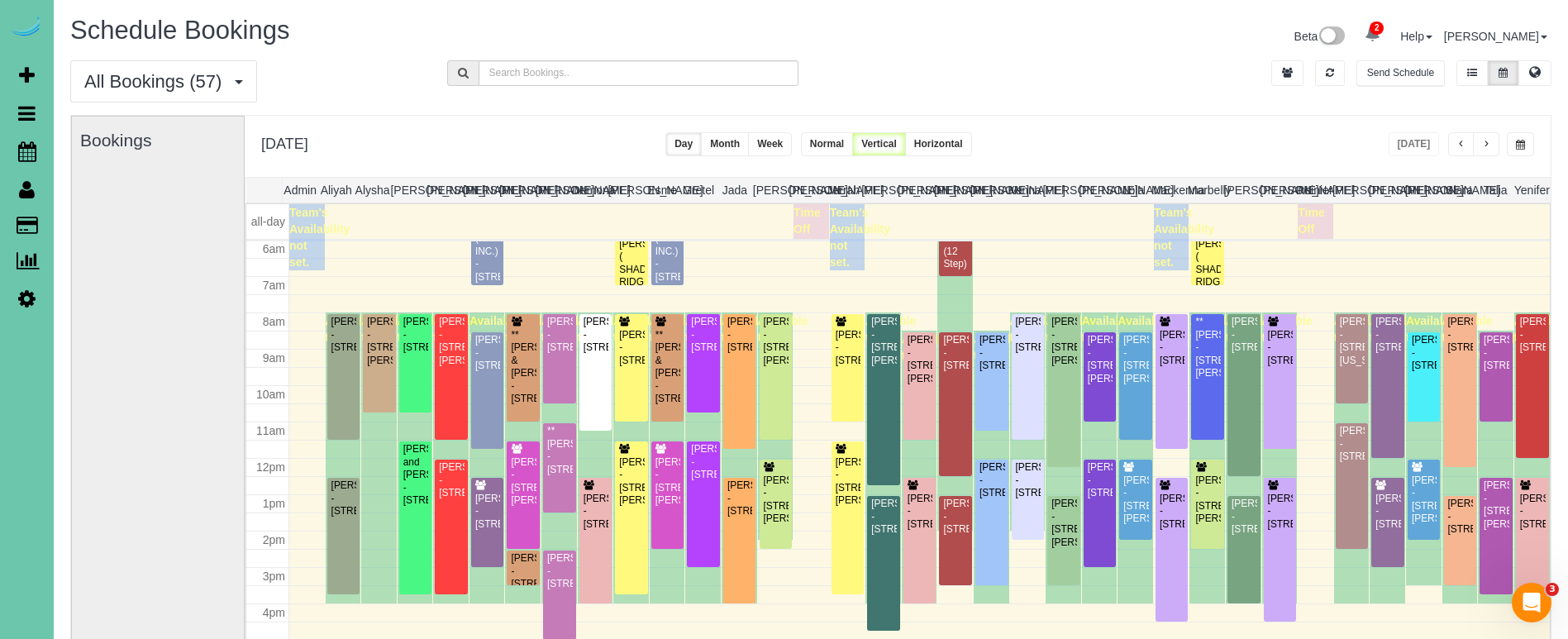
click at [1518, 139] on span "button" at bounding box center [1520, 145] width 9 height 10
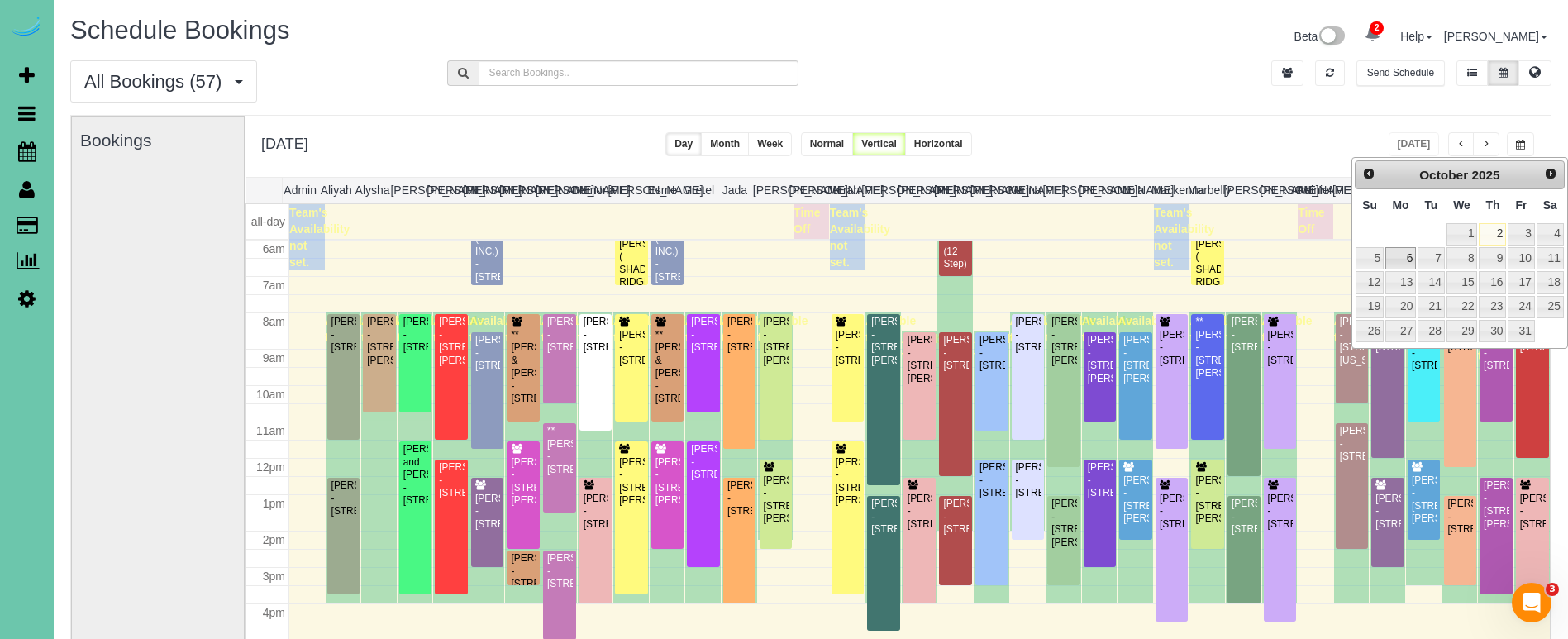
click at [1408, 254] on link "6" at bounding box center [1400, 258] width 31 height 22
type input "**********"
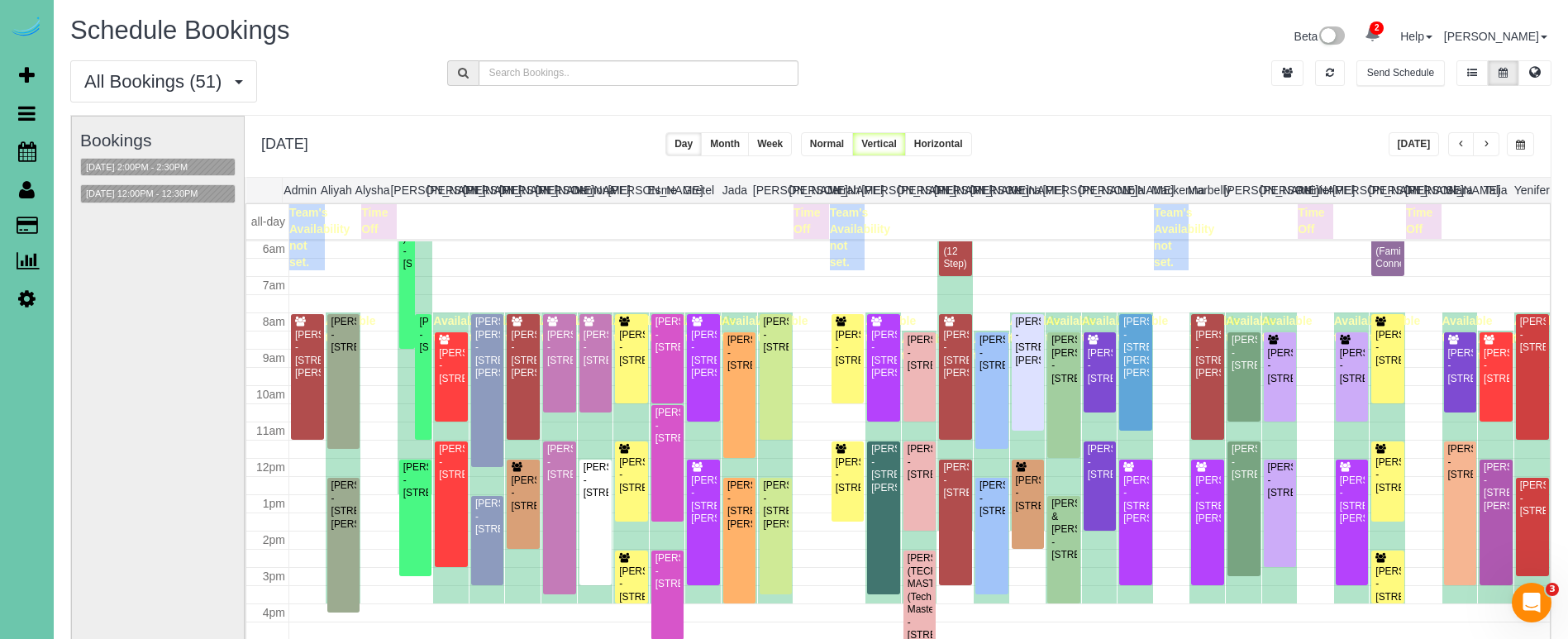
click at [1111, 92] on div "All Bookings (51) All Bookings Unassigned Bookings Recurring Bookings New Custo…" at bounding box center [811, 88] width 1506 height 55
click at [182, 192] on button "10/06/2025 12:00PM - 12:30PM" at bounding box center [142, 193] width 122 height 17
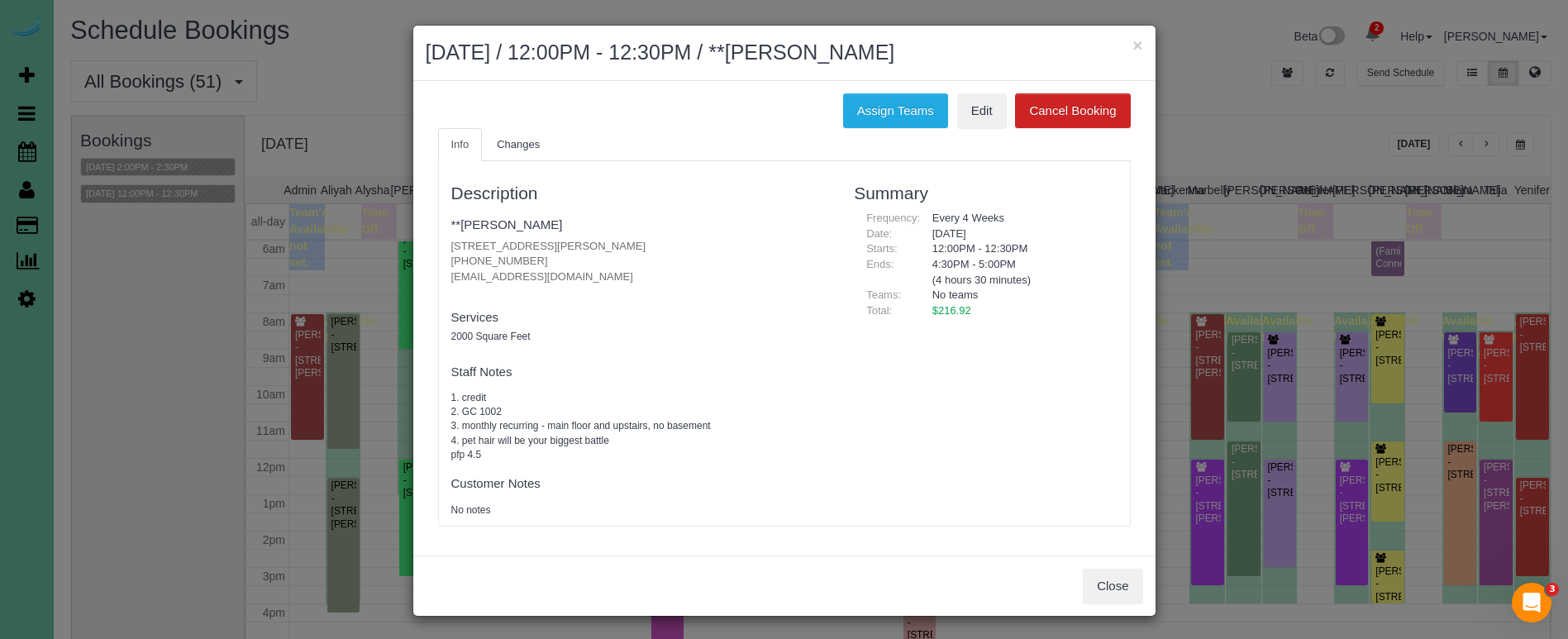
drag, startPoint x: 504, startPoint y: 253, endPoint x: 440, endPoint y: 253, distance: 64.0
click at [444, 253] on div "Description **Anne Proulx 14018 Ames Ave, Omaha, NE 68164 (402) 917-6271 proan1…" at bounding box center [641, 343] width 404 height 348
copy p "(402) 917-6271"
click at [976, 104] on link "Edit" at bounding box center [982, 110] width 50 height 35
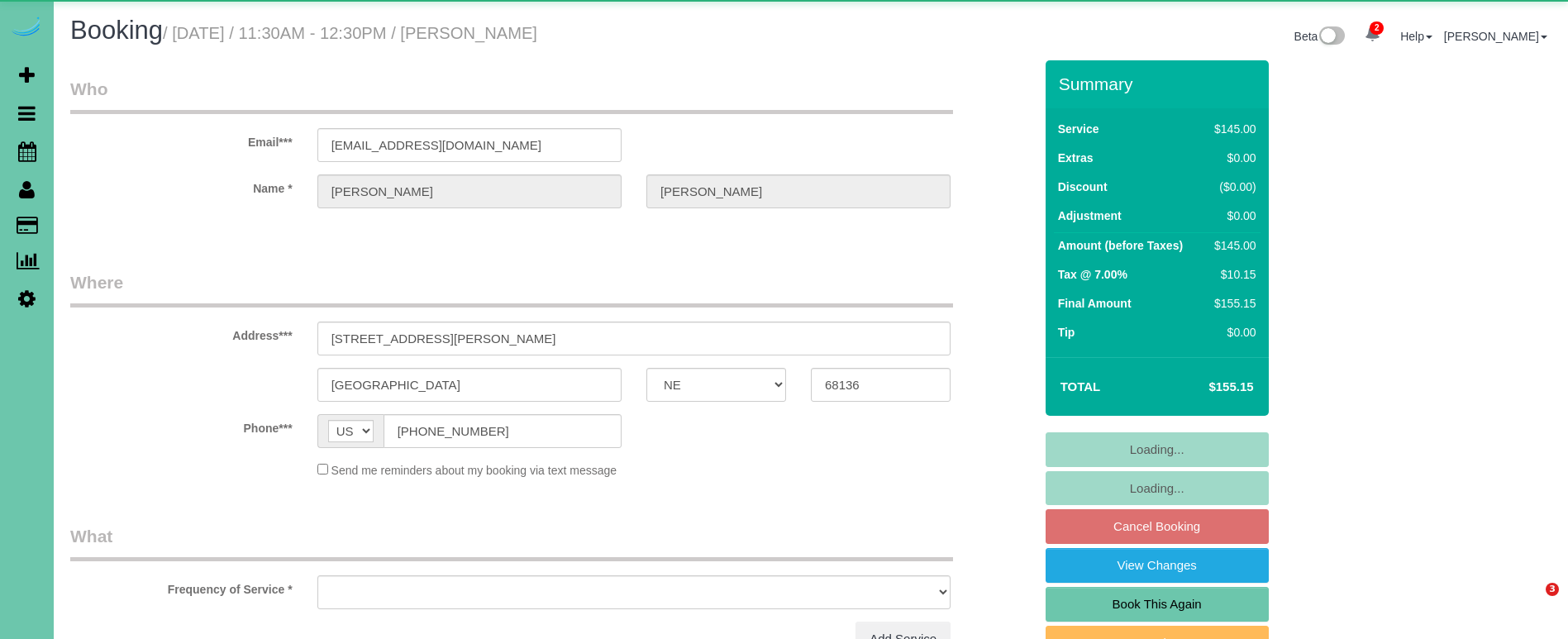
select select "NE"
select select "object:639"
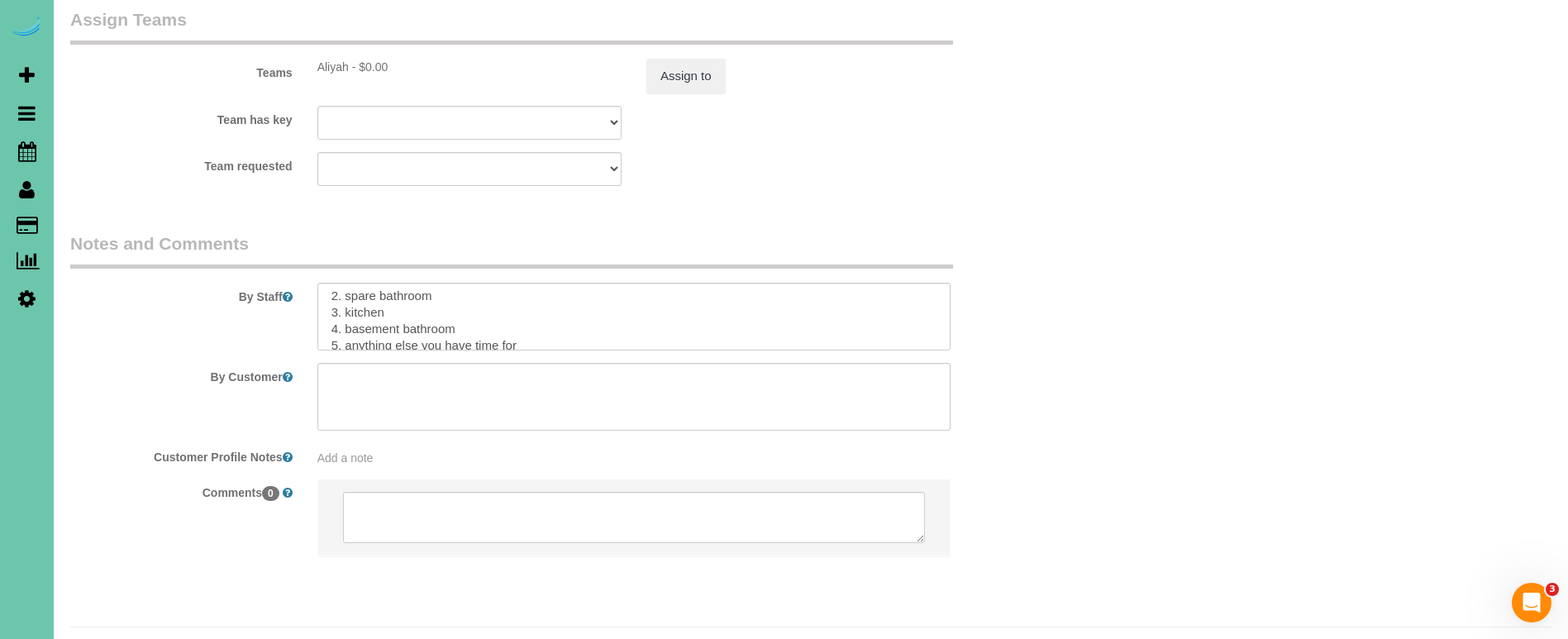
scroll to position [217, 0]
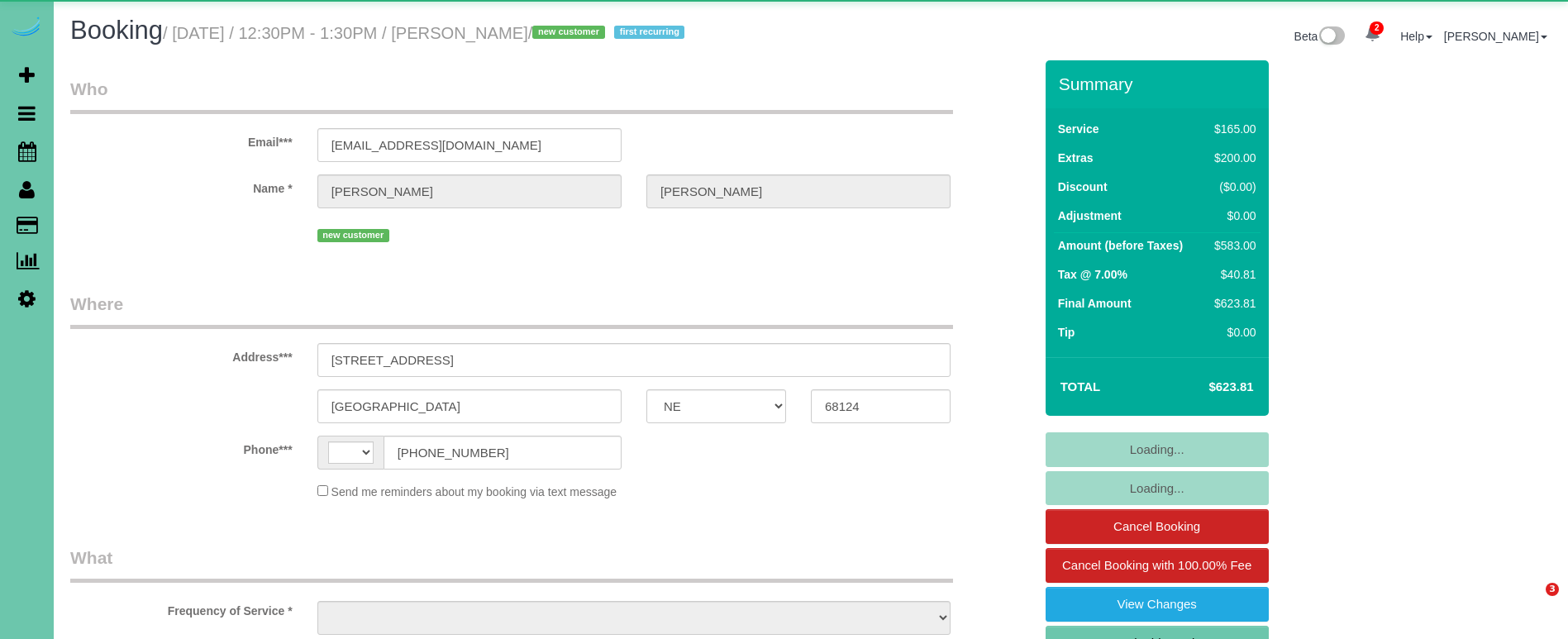
select select "NE"
select select "string:check"
select select "string:[GEOGRAPHIC_DATA]"
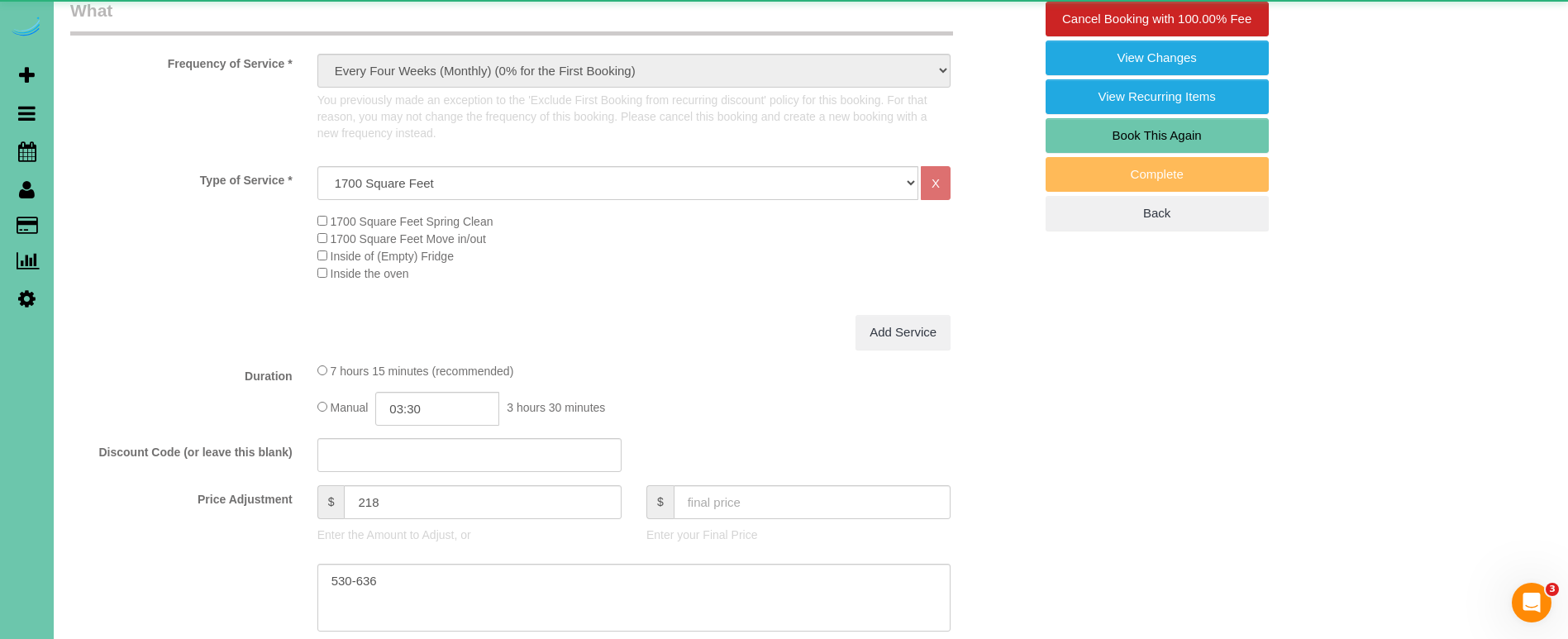
select select "object:742"
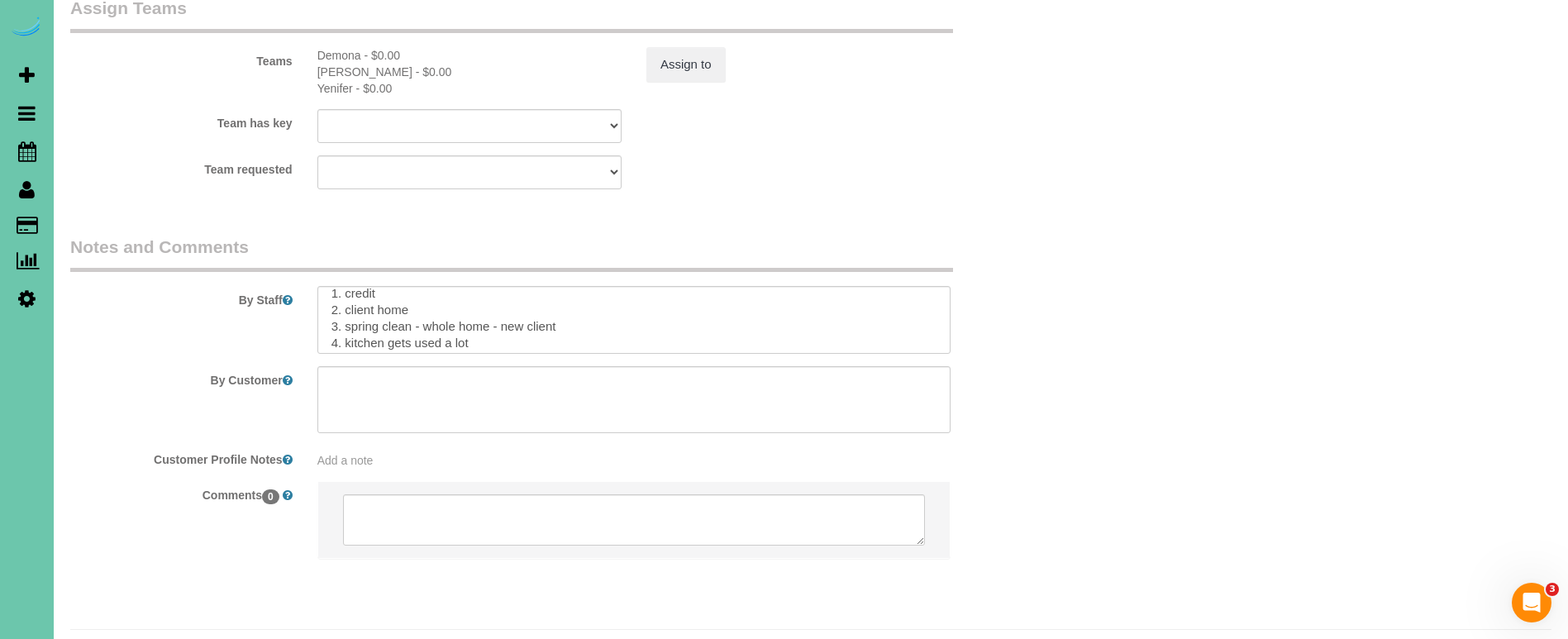
scroll to position [61, 0]
click at [411, 286] on textarea at bounding box center [634, 319] width 633 height 68
drag, startPoint x: 549, startPoint y: 285, endPoint x: 291, endPoint y: 281, distance: 258.0
click at [292, 281] on div "By Staff" at bounding box center [552, 293] width 988 height 119
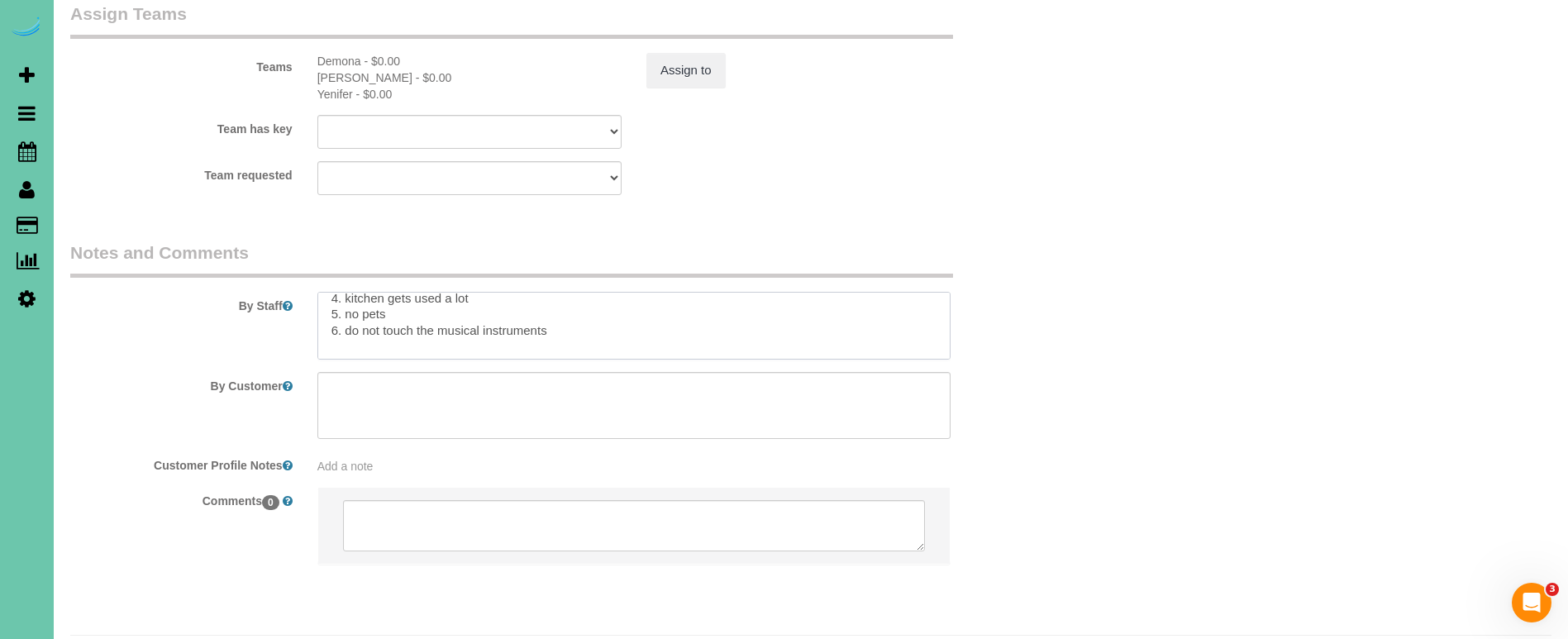
type textarea "1. credit 2. client home 3. spring clean - whole home - new client 4. kitchen g…"
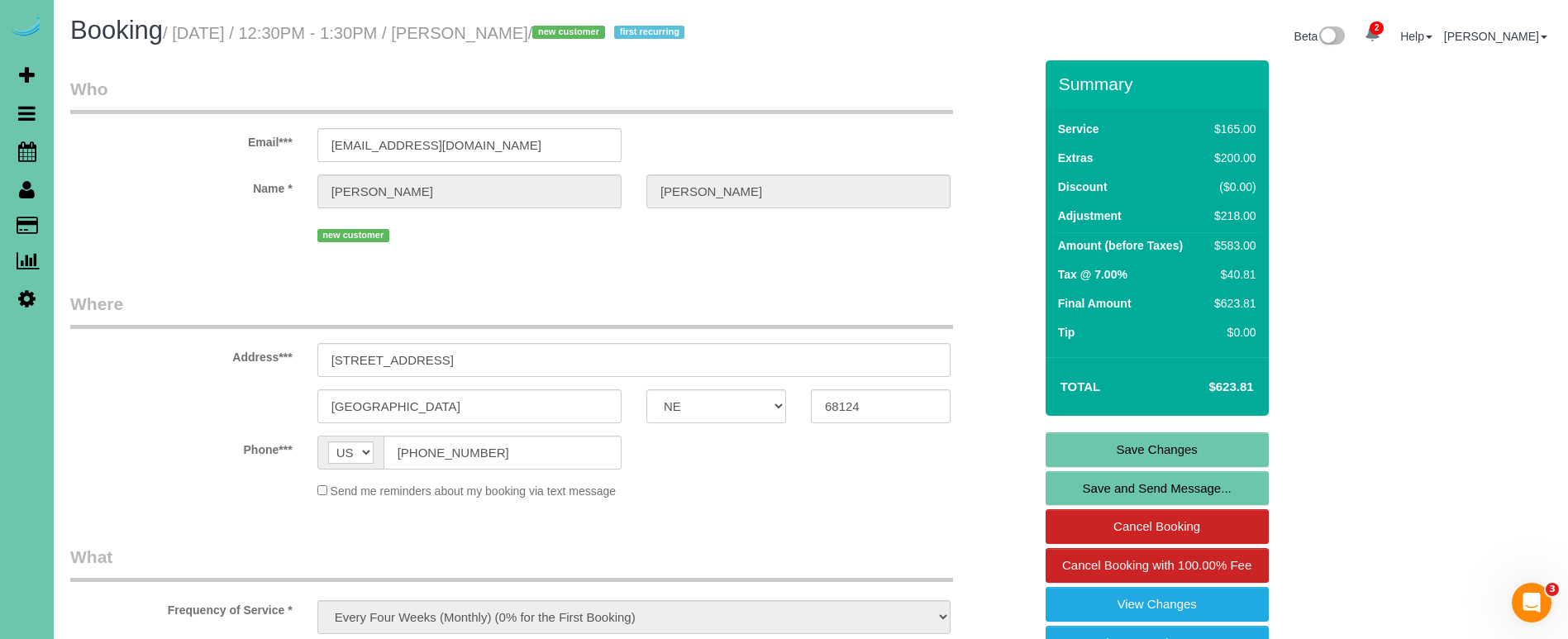
scroll to position [0, 0]
click at [1123, 444] on link "Save Changes" at bounding box center [1157, 449] width 223 height 35
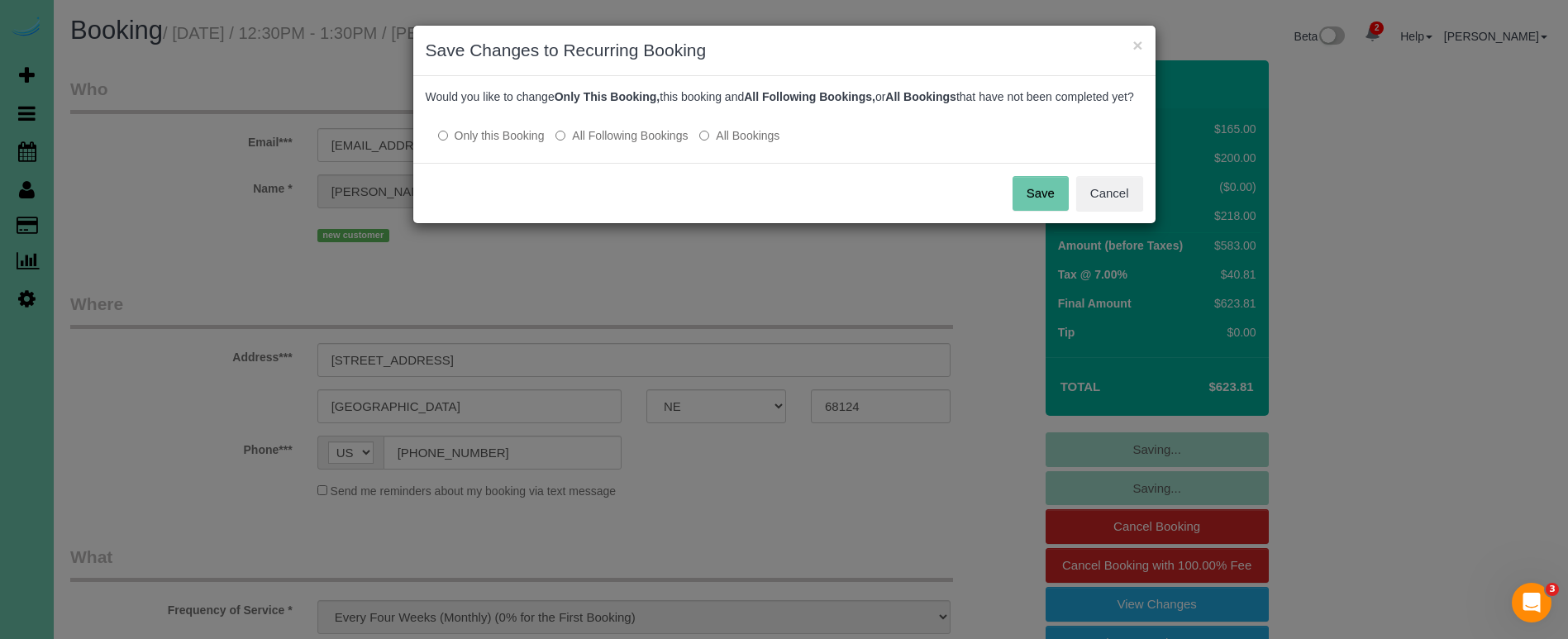
click at [1027, 206] on button "Save" at bounding box center [1041, 193] width 56 height 35
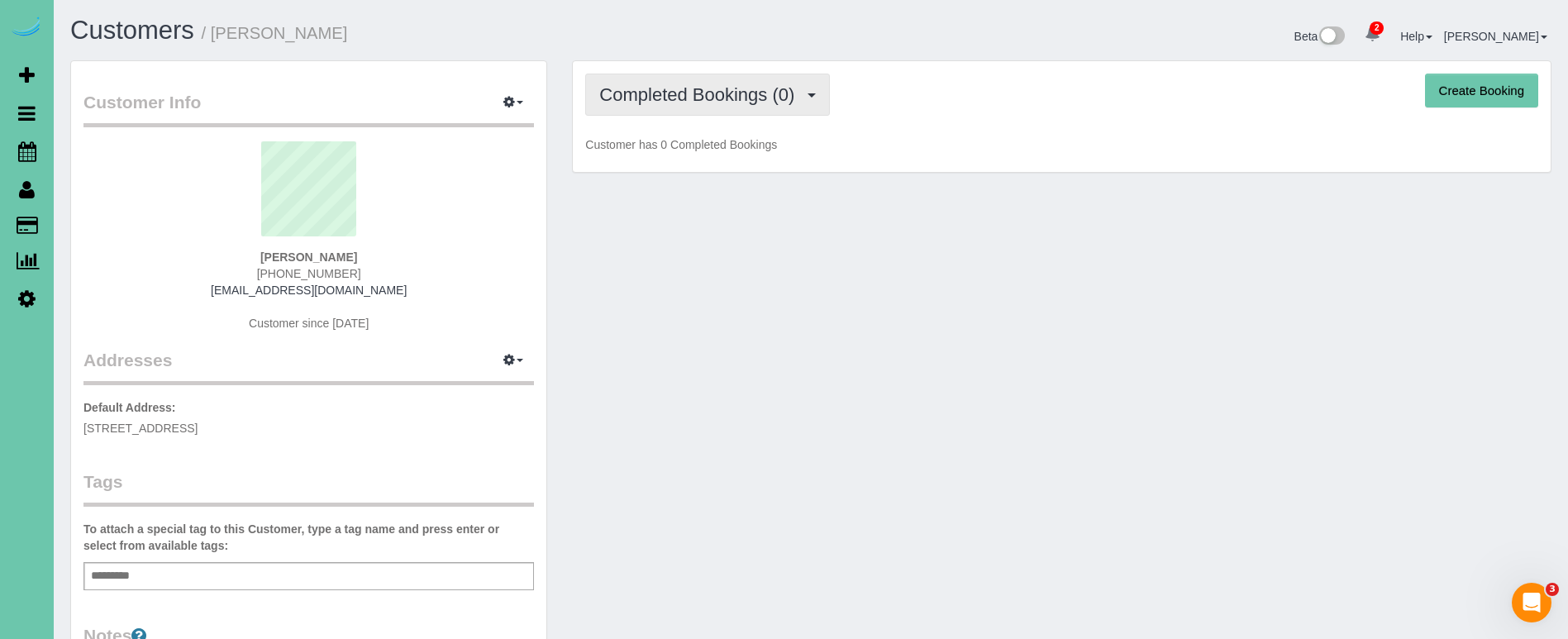
click at [743, 92] on span "Completed Bookings (0)" at bounding box center [701, 95] width 204 height 21
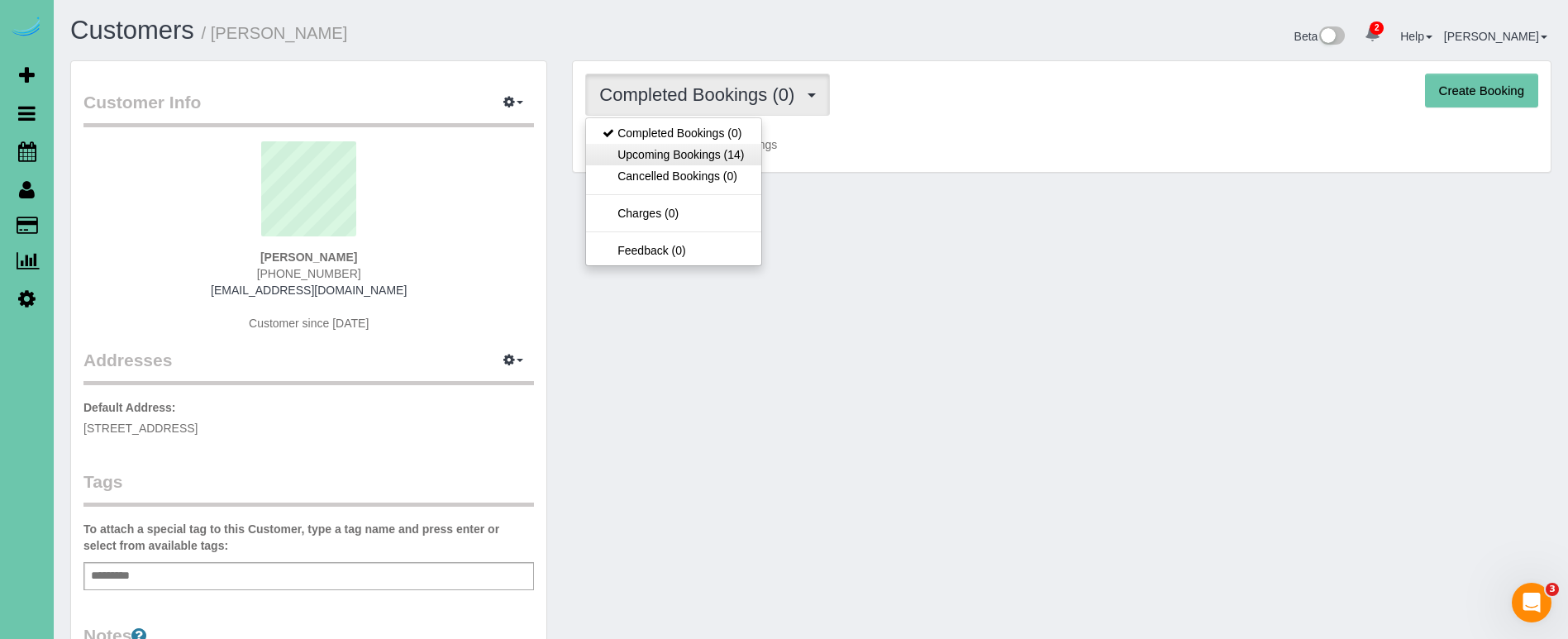
click at [731, 151] on link "Upcoming Bookings (14)" at bounding box center [673, 154] width 175 height 21
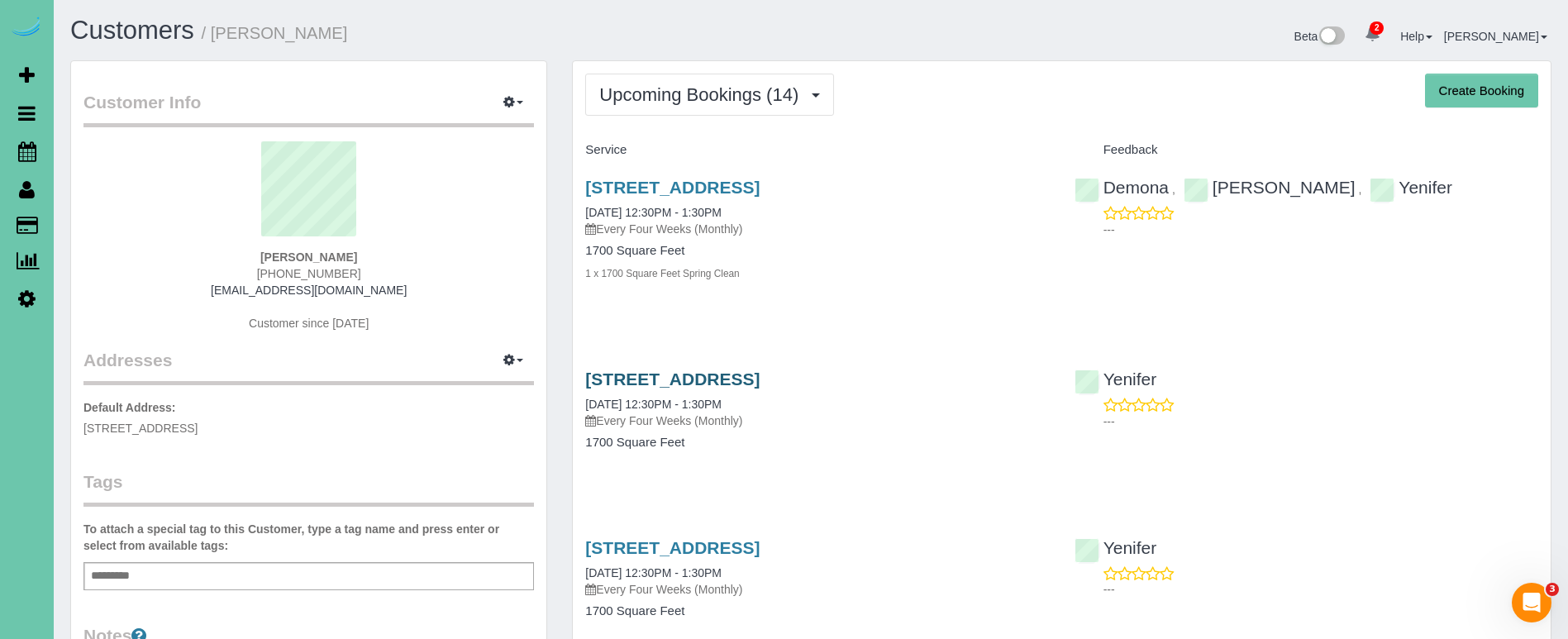
click at [760, 386] on link "3125 S 80th St, Omaha, NE 68124" at bounding box center [672, 379] width 175 height 19
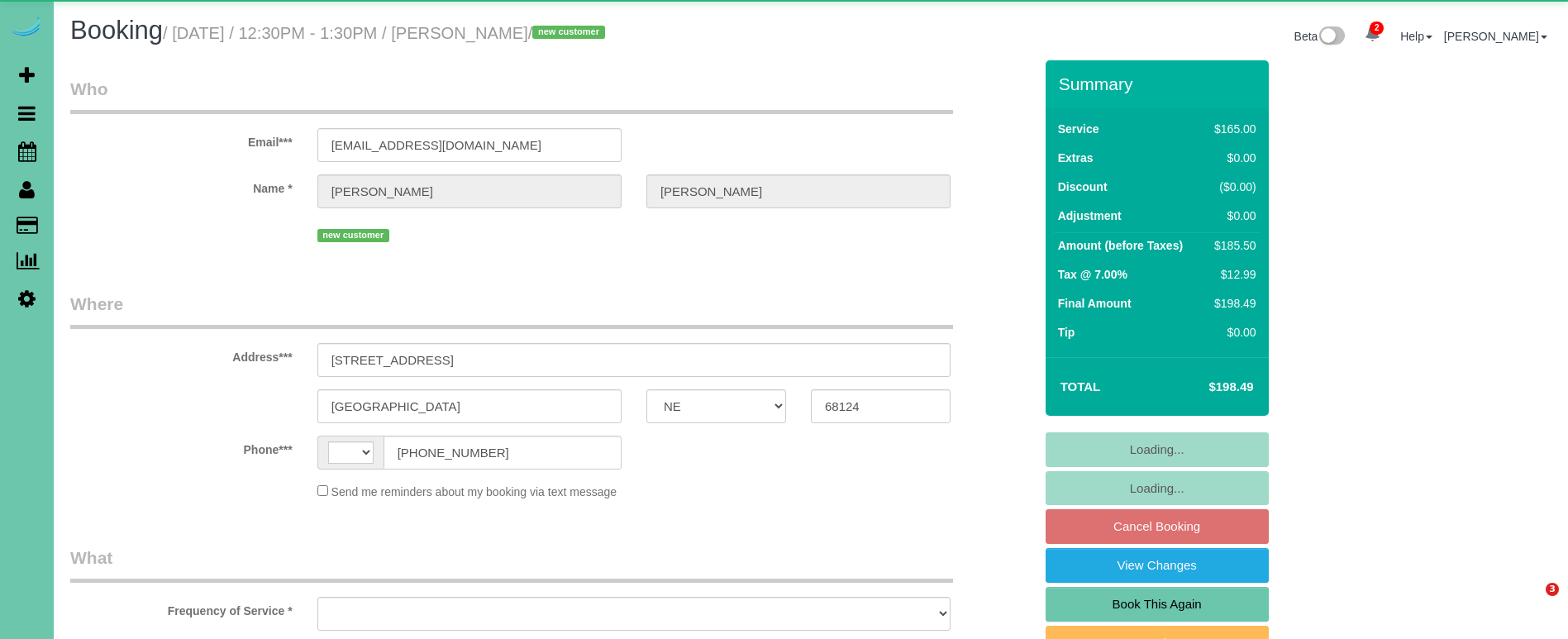
select select "NE"
select select "string:[GEOGRAPHIC_DATA]"
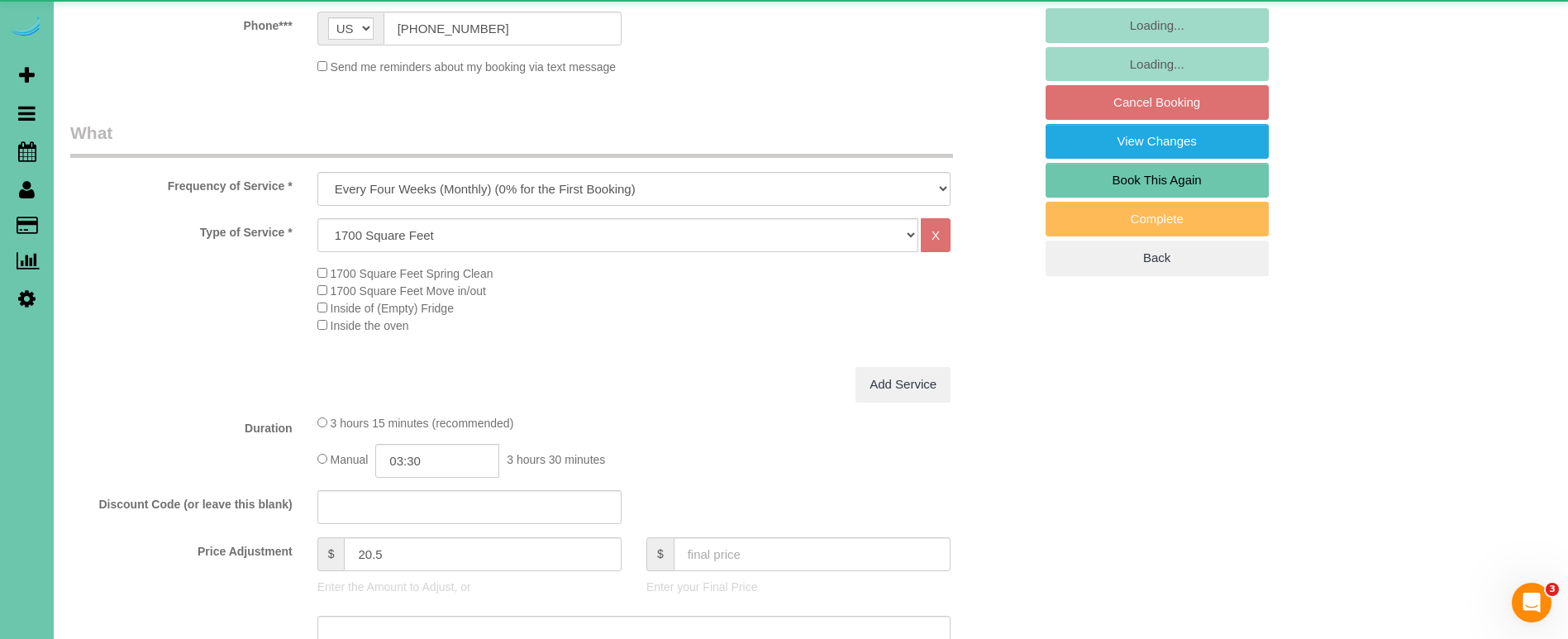
select select "object:914"
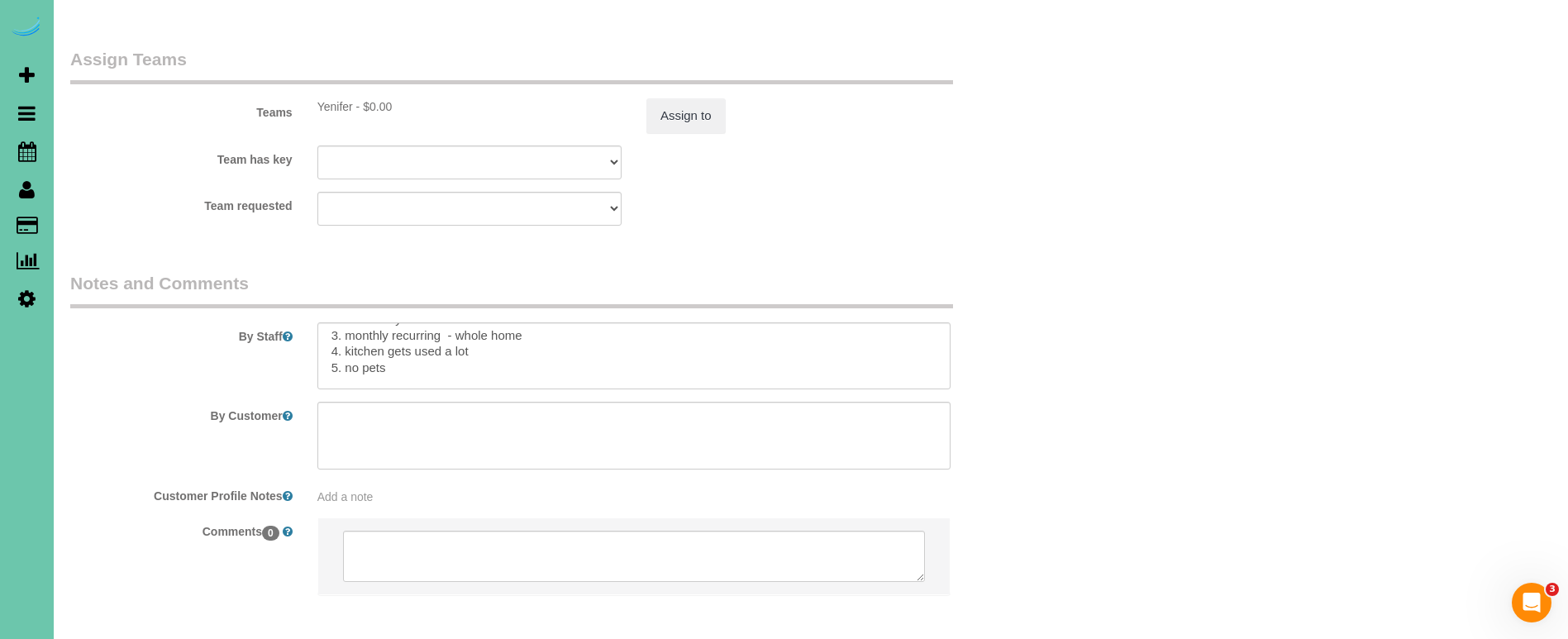
scroll to position [41, 0]
click at [420, 322] on textarea at bounding box center [634, 356] width 633 height 68
paste textarea "6. do not touch the musical instruments"
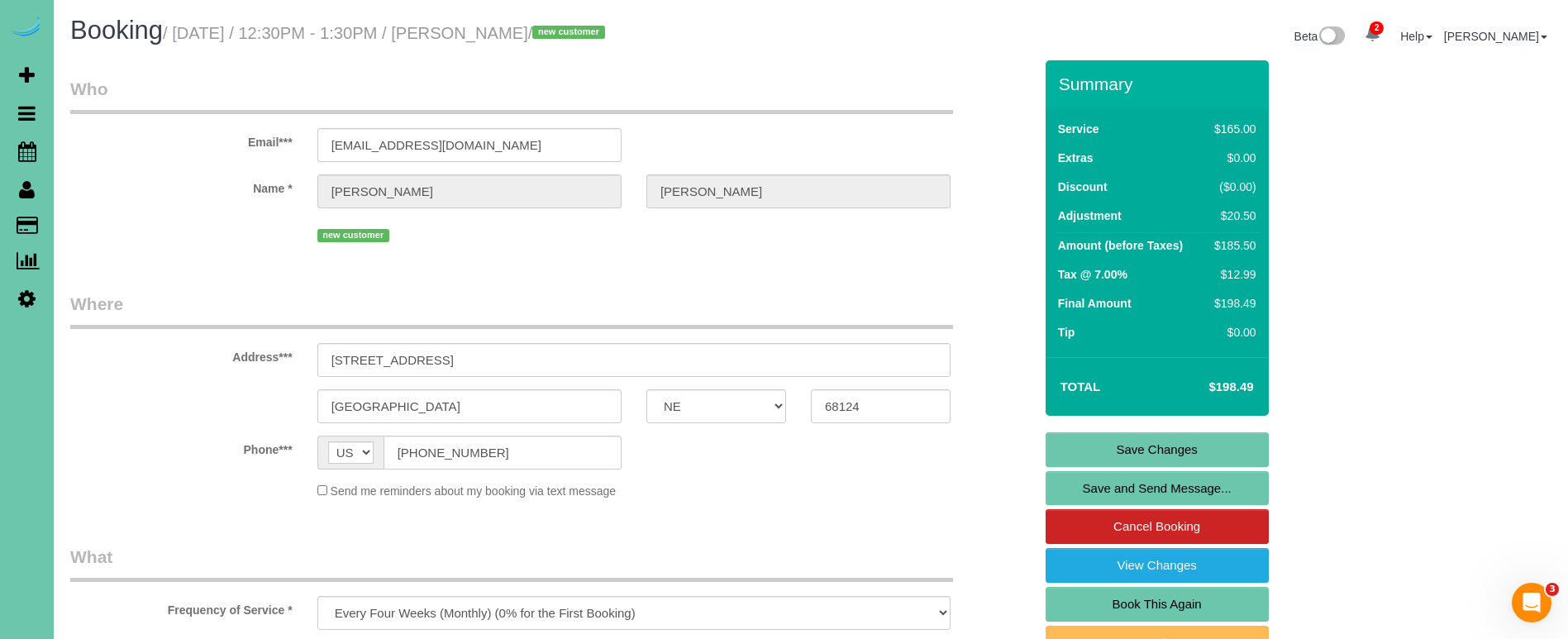
scroll to position [0, 0]
type textarea "1. credit 2. Not sure yet 3. monthly recurring - whole home 4. kitchen gets use…"
click at [1094, 441] on link "Save Changes" at bounding box center [1157, 449] width 223 height 35
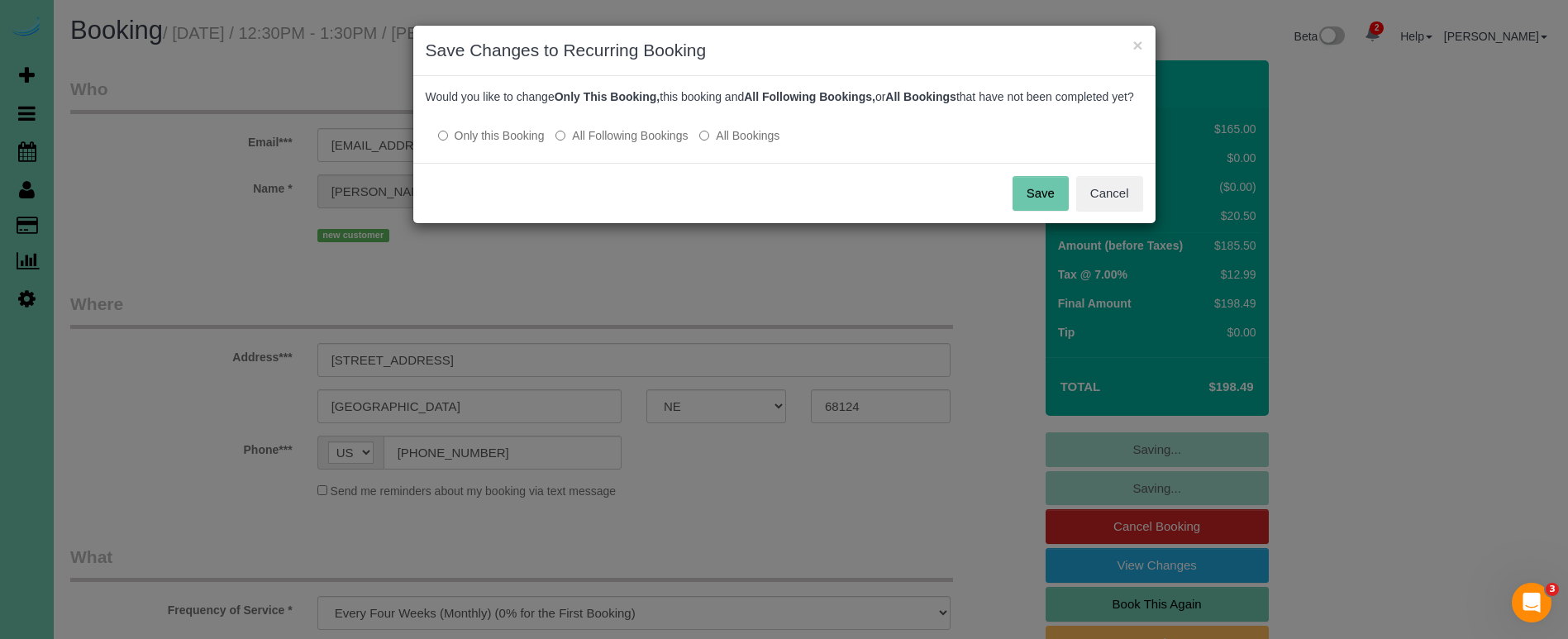
click at [592, 144] on label "All Following Bookings" at bounding box center [621, 135] width 133 height 16
click at [1042, 202] on button "Save" at bounding box center [1041, 193] width 56 height 35
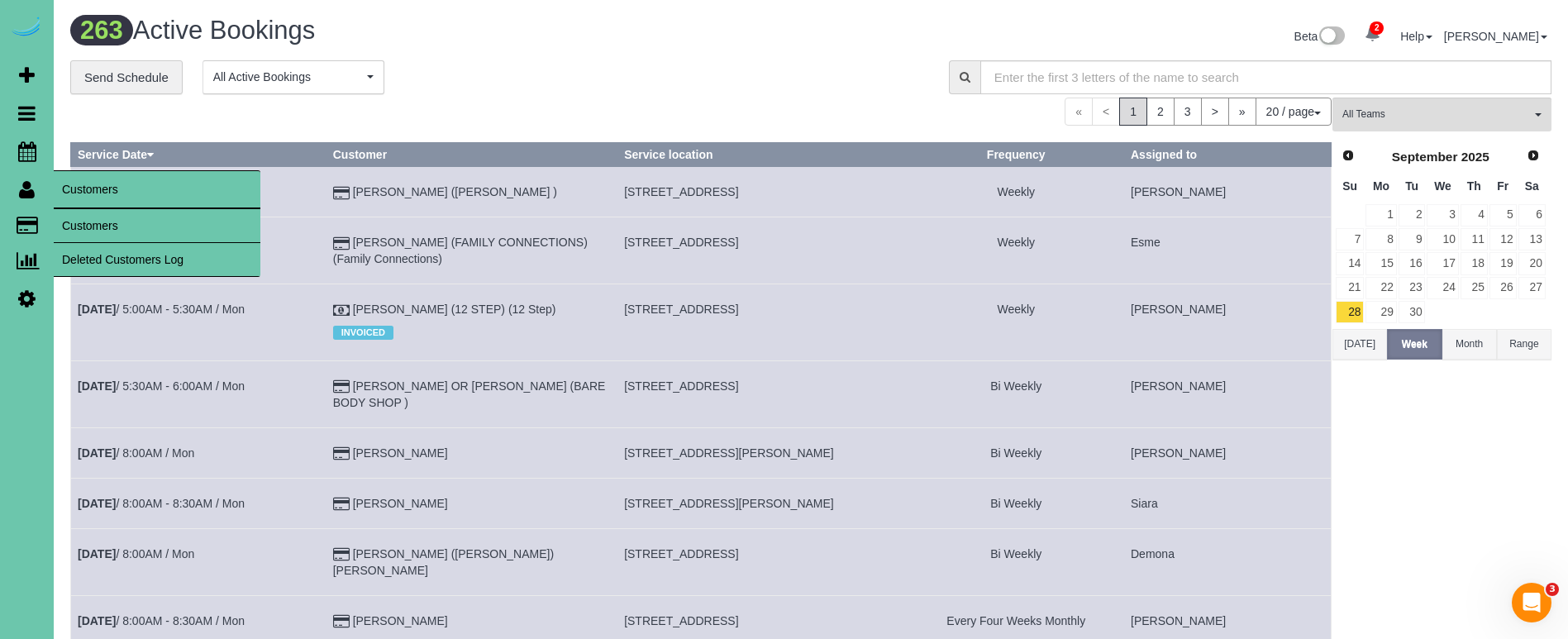
click at [98, 228] on link "Customers" at bounding box center [157, 225] width 207 height 33
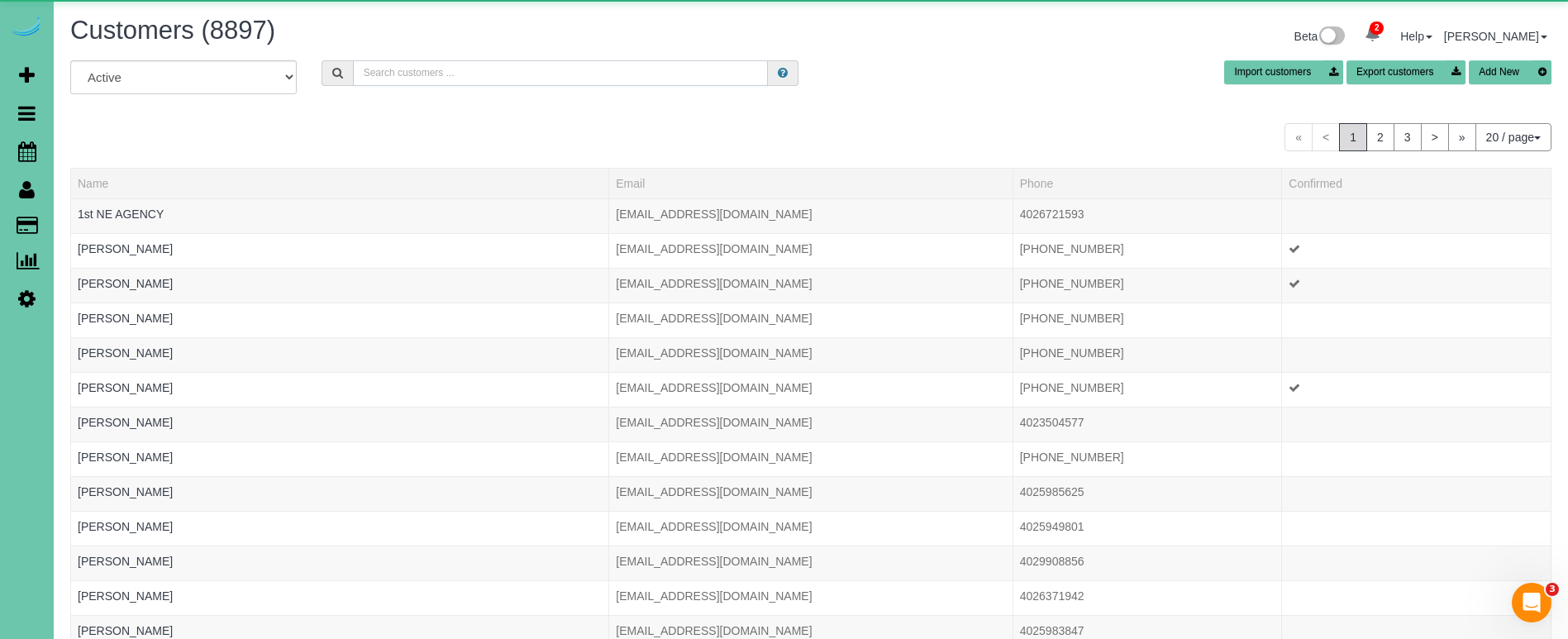
click at [435, 70] on input "text" at bounding box center [560, 74] width 415 height 26
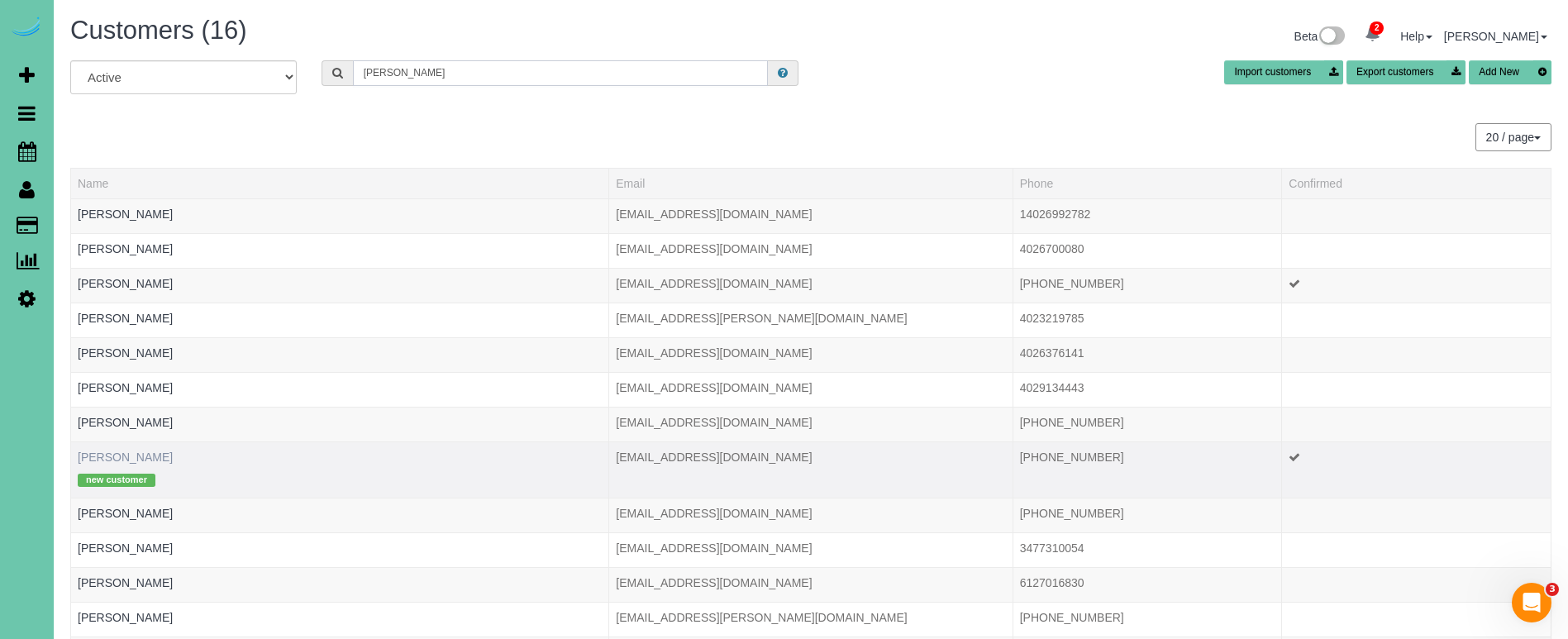
type input "leigh"
click at [134, 456] on link "Leigh Cheloha" at bounding box center [125, 457] width 95 height 13
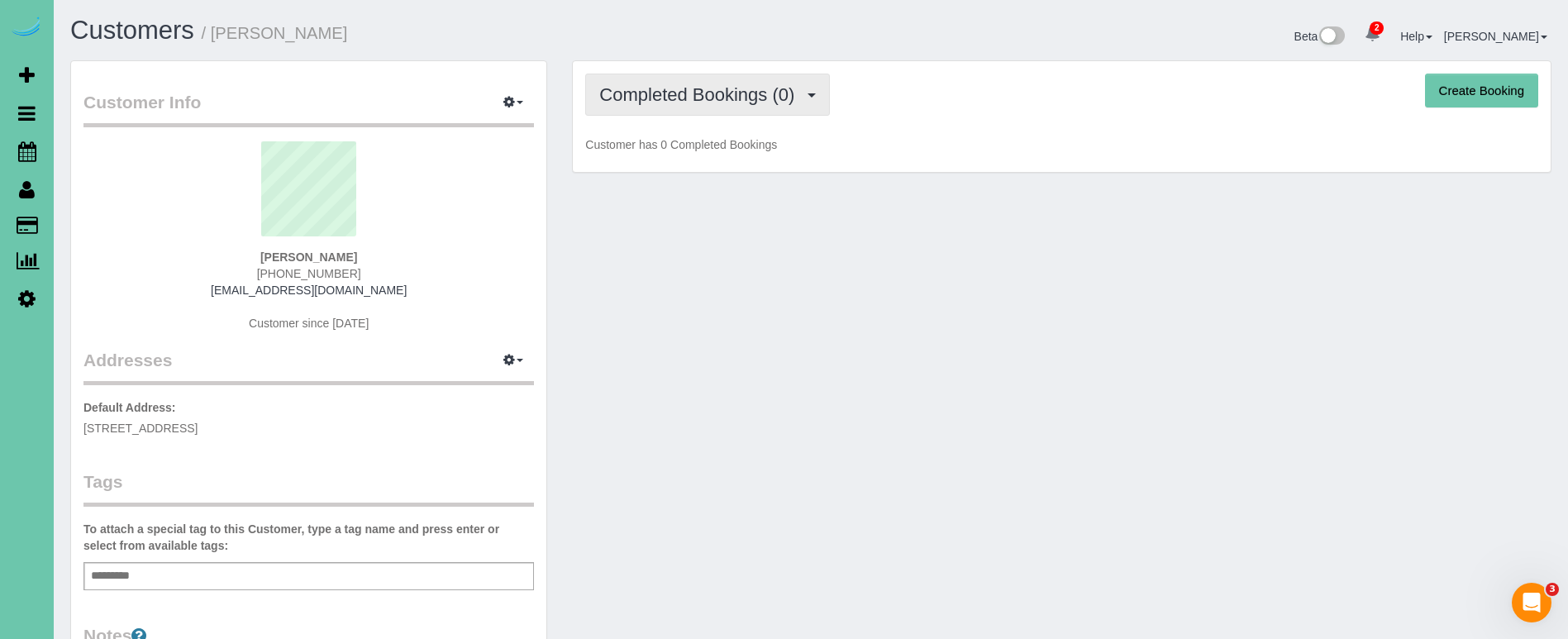
click at [733, 90] on span "Completed Bookings (0)" at bounding box center [701, 95] width 204 height 21
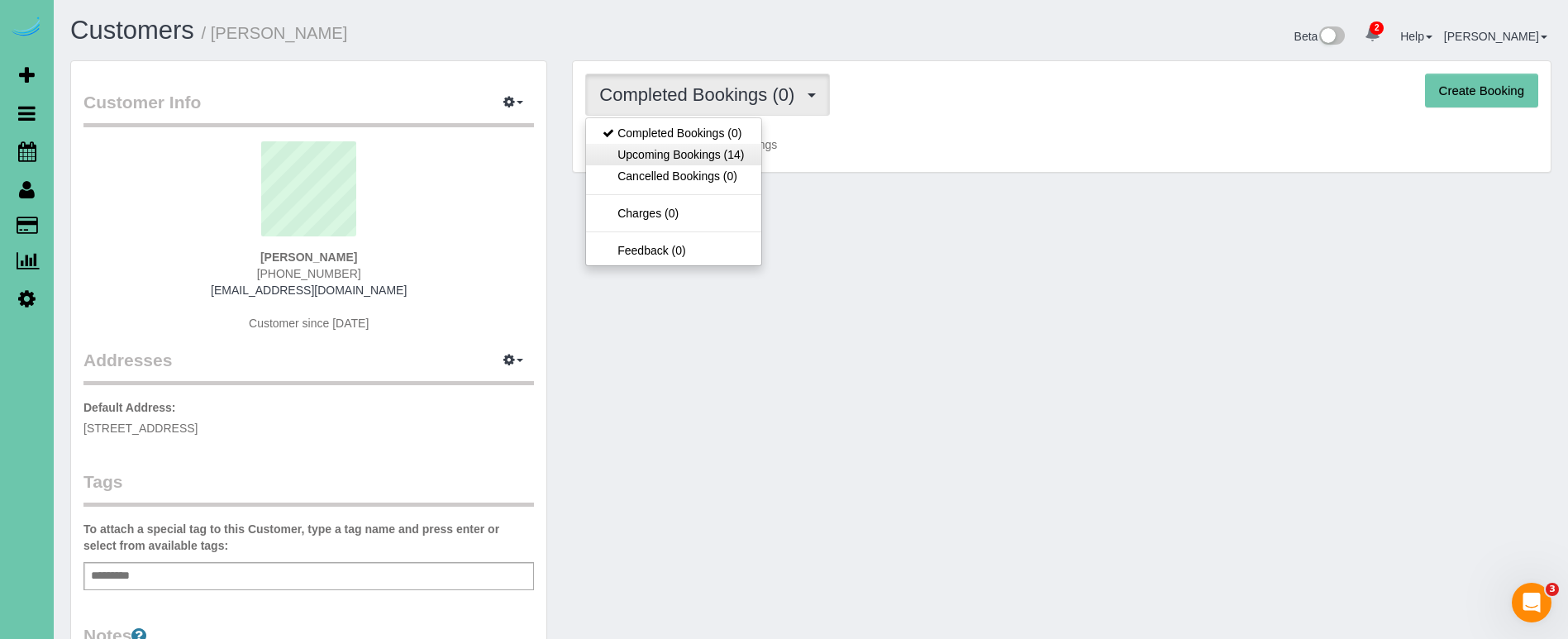
click at [716, 159] on link "Upcoming Bookings (14)" at bounding box center [673, 154] width 175 height 21
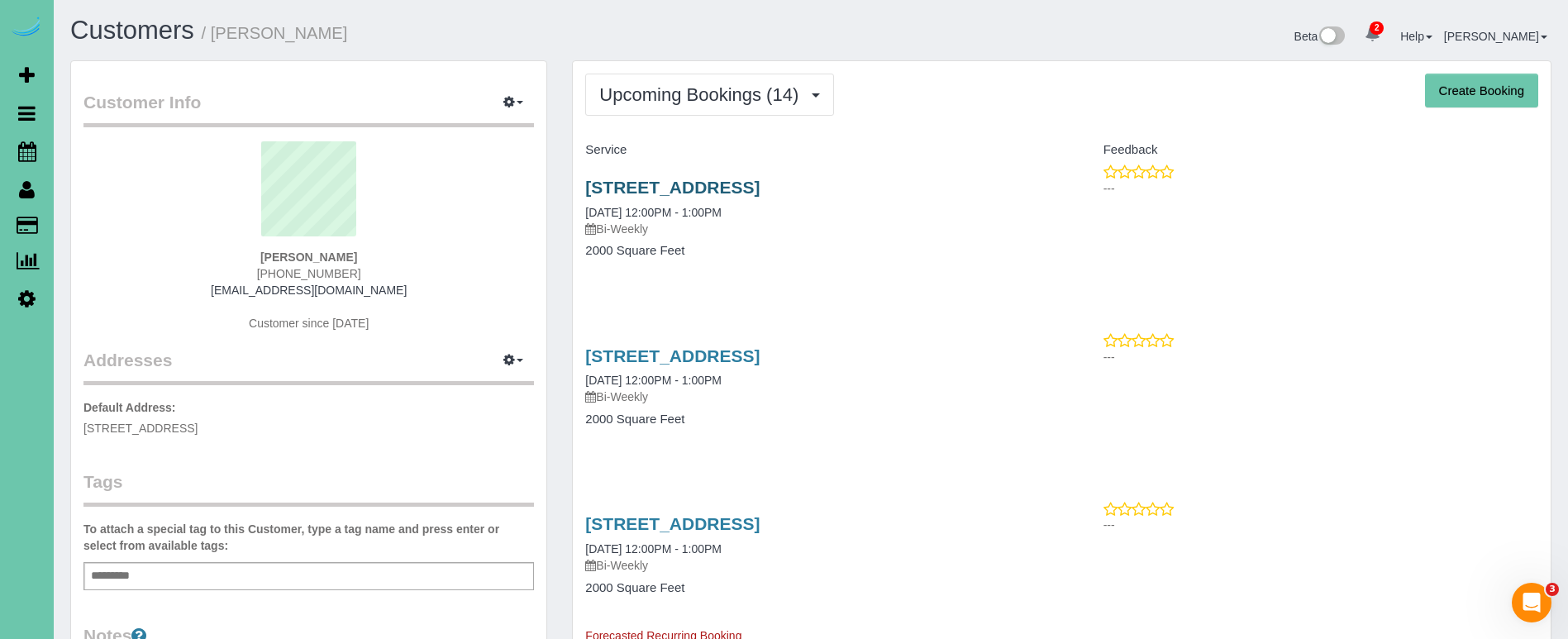
click at [725, 181] on link "5815 N Hws Cleveland Blvd, Omaha, NE 68116" at bounding box center [672, 187] width 175 height 19
click at [760, 359] on link "5815 N Hws Cleveland Blvd, Omaha, NE 68116" at bounding box center [672, 356] width 175 height 19
click at [672, 186] on link "5815 N Hws Cleveland Blvd, Omaha, NE 68116" at bounding box center [672, 187] width 175 height 19
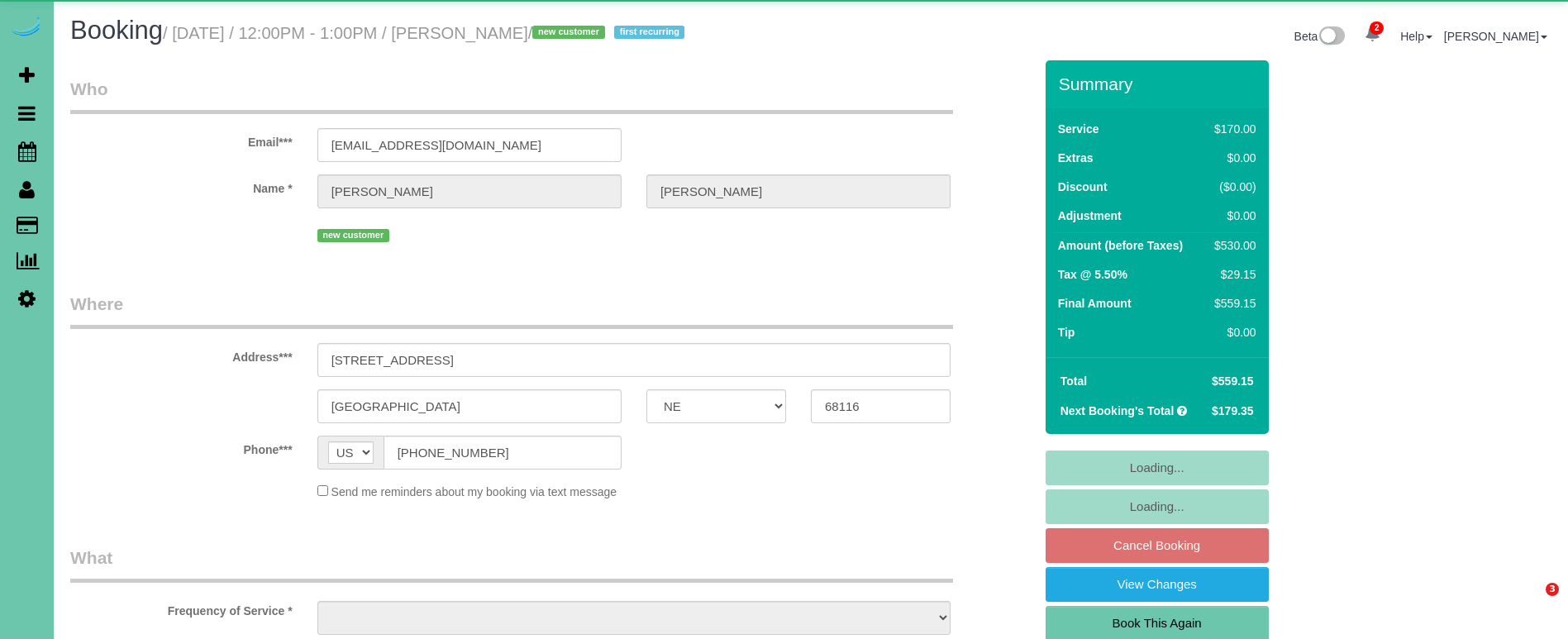
select select "NE"
select select "object:735"
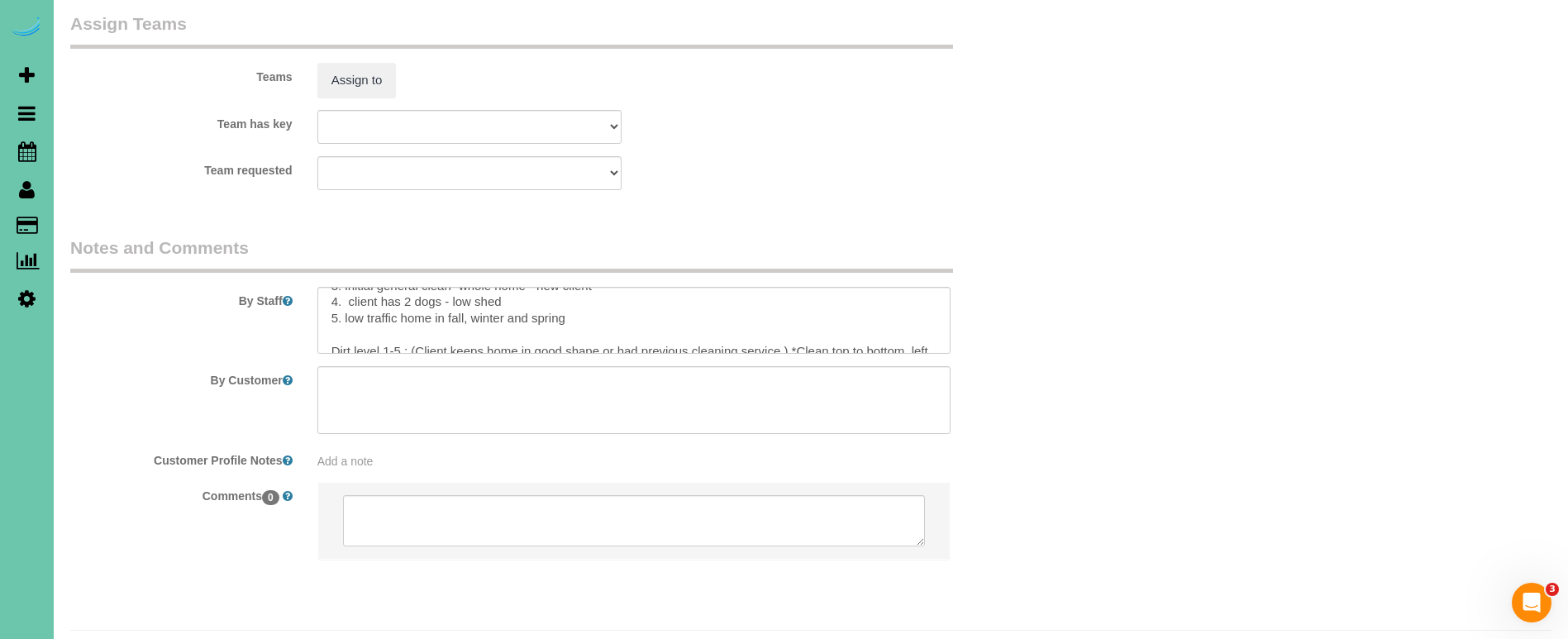
scroll to position [52, 0]
click at [602, 287] on textarea at bounding box center [634, 320] width 633 height 68
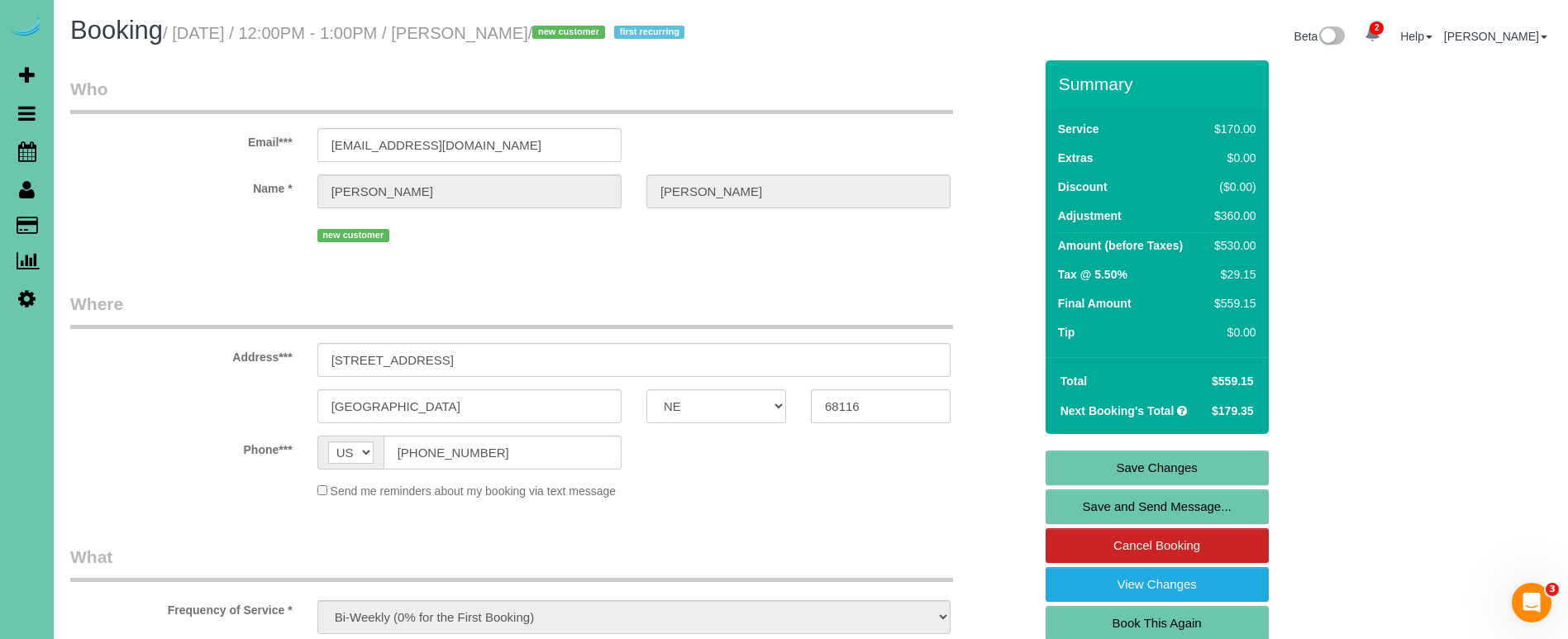
scroll to position [0, 0]
paste textarea "6. do not touch the musical instruments"
type textarea "1. credit 2. client home 3. initial general clean -whole home - new client 4. c…"
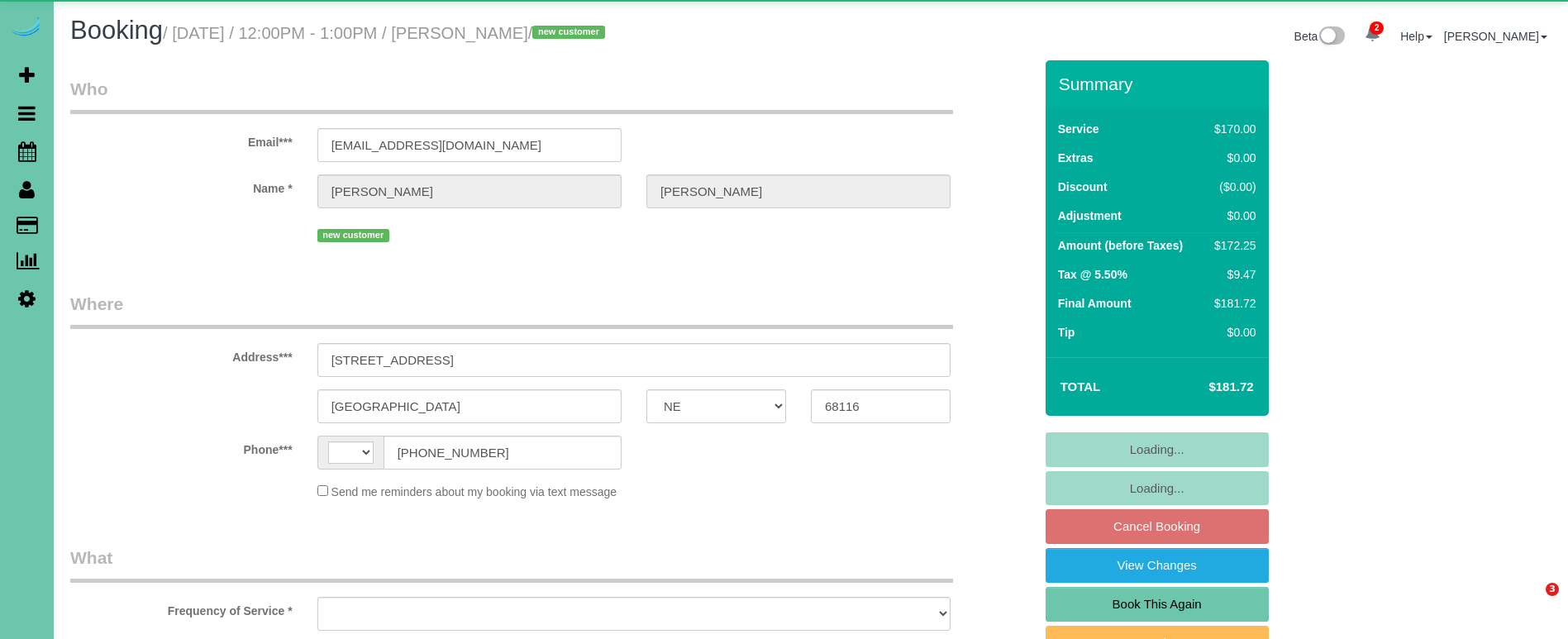
select select "NE"
select select "string:US"
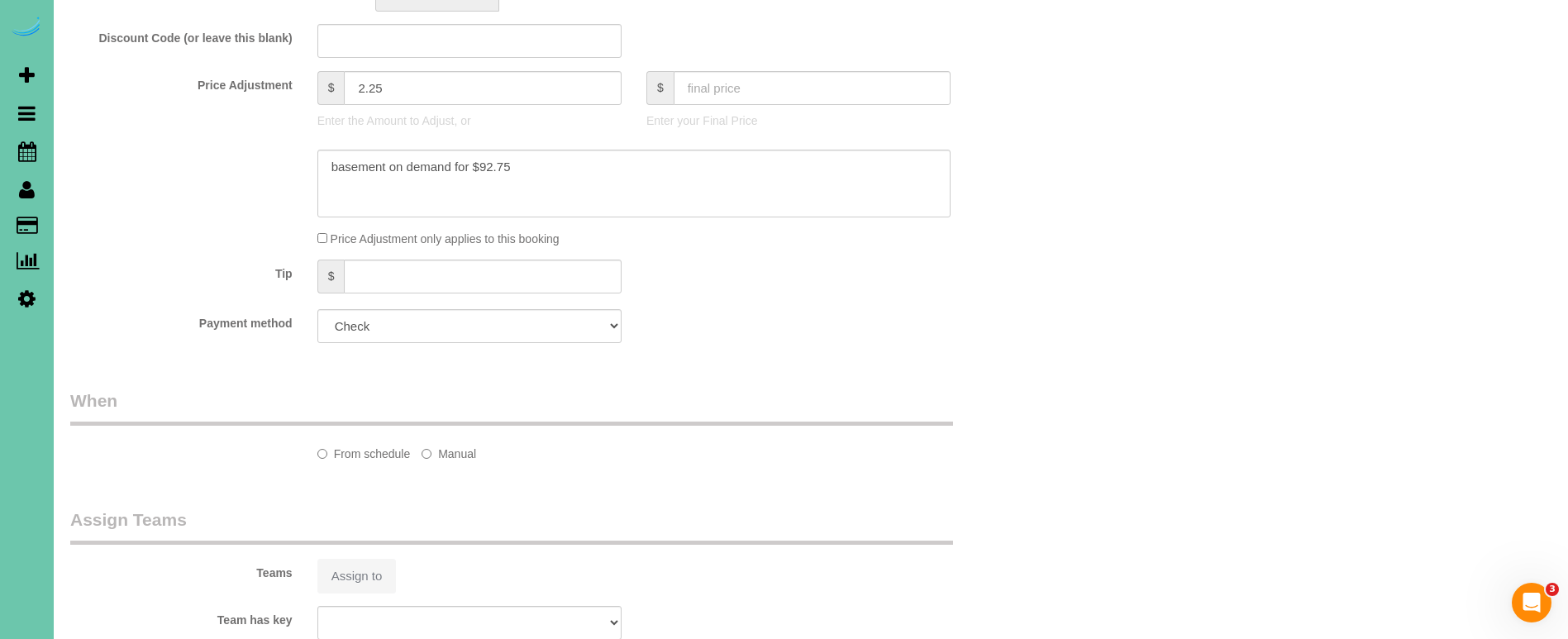
select select "object:711"
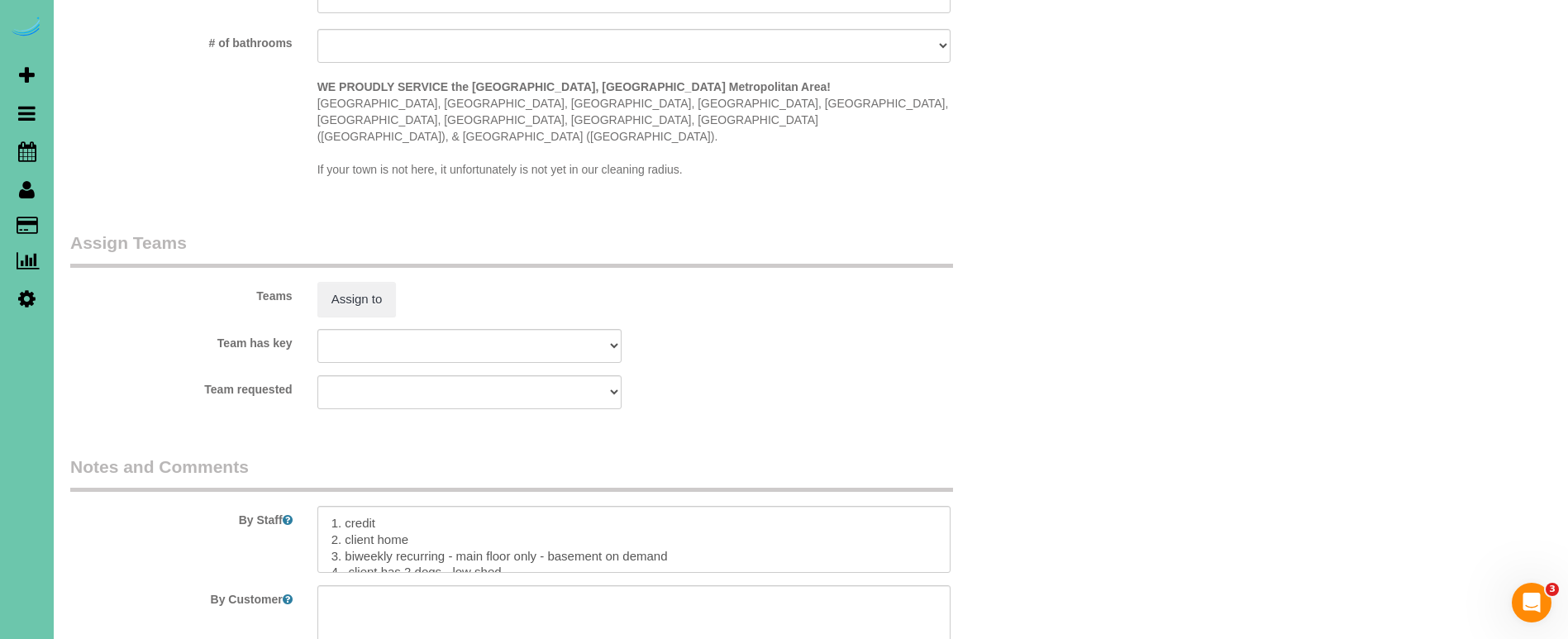
scroll to position [1610, 0]
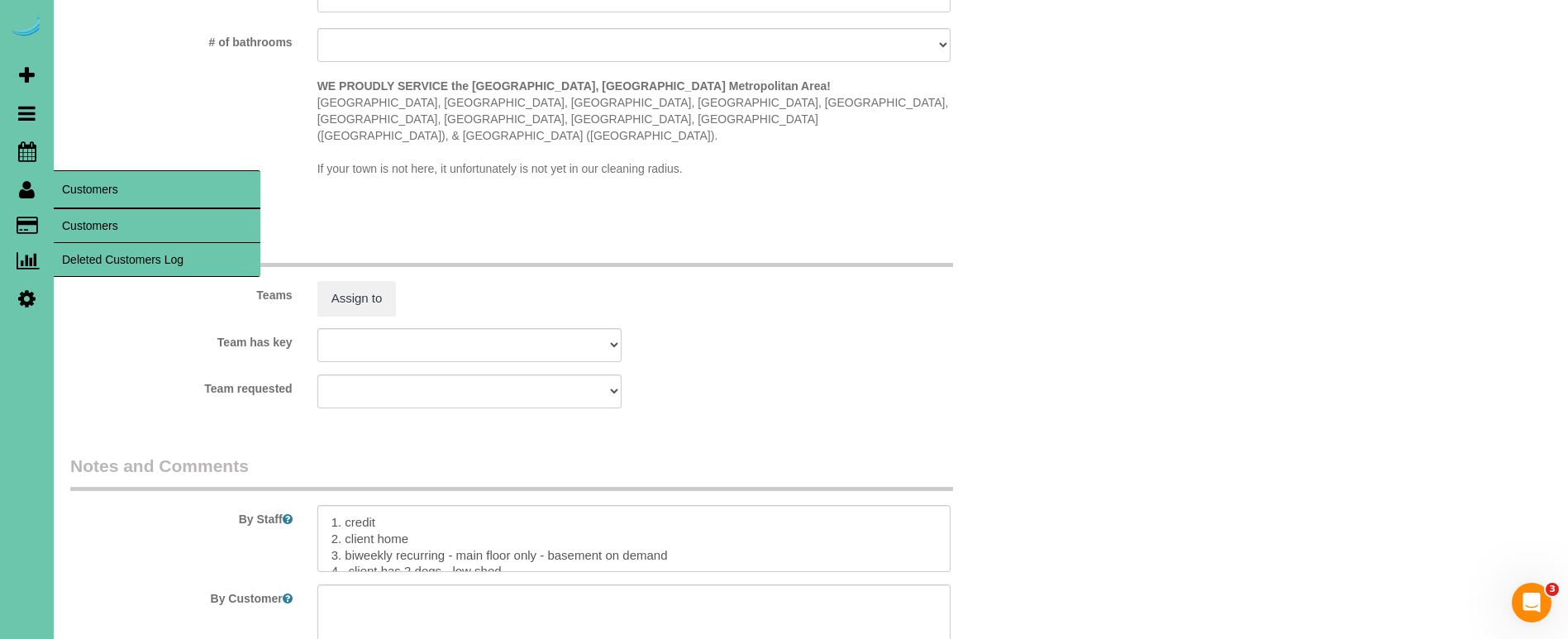
click at [78, 219] on link "Customers" at bounding box center [157, 225] width 207 height 33
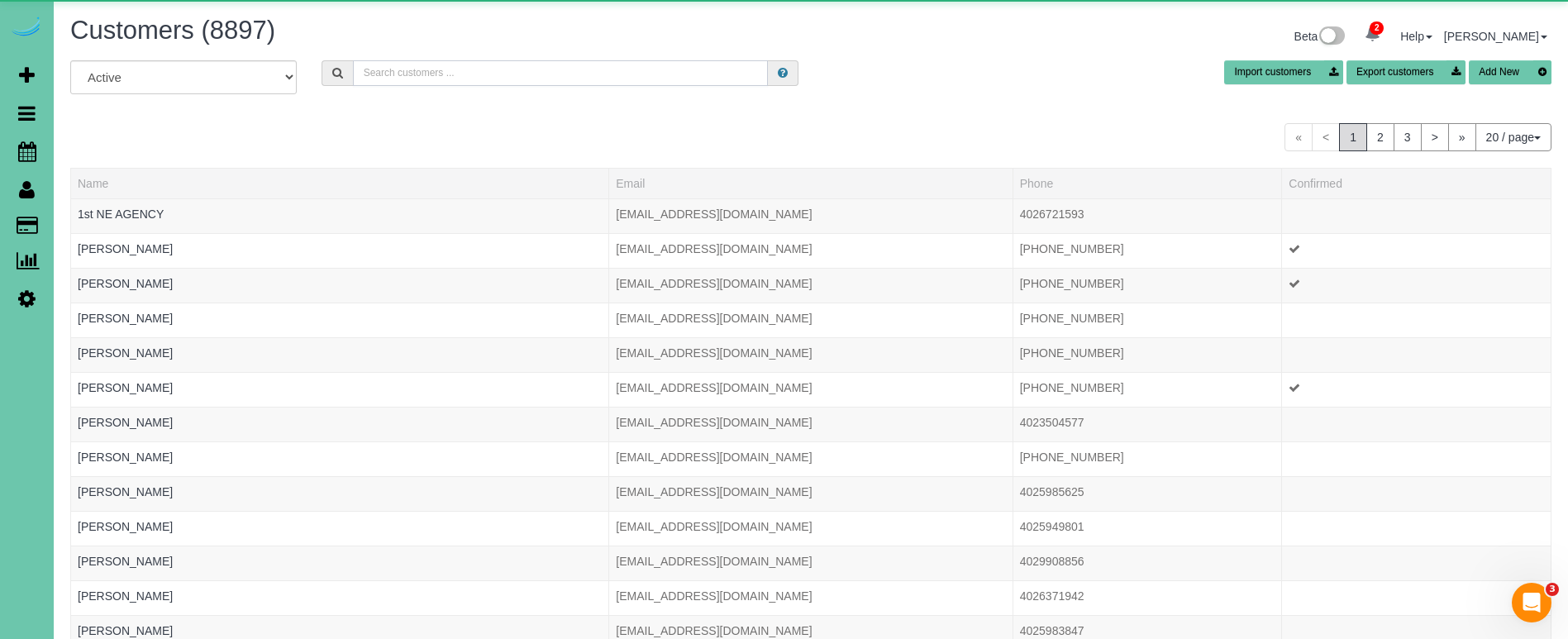
click at [373, 81] on input "text" at bounding box center [560, 74] width 415 height 26
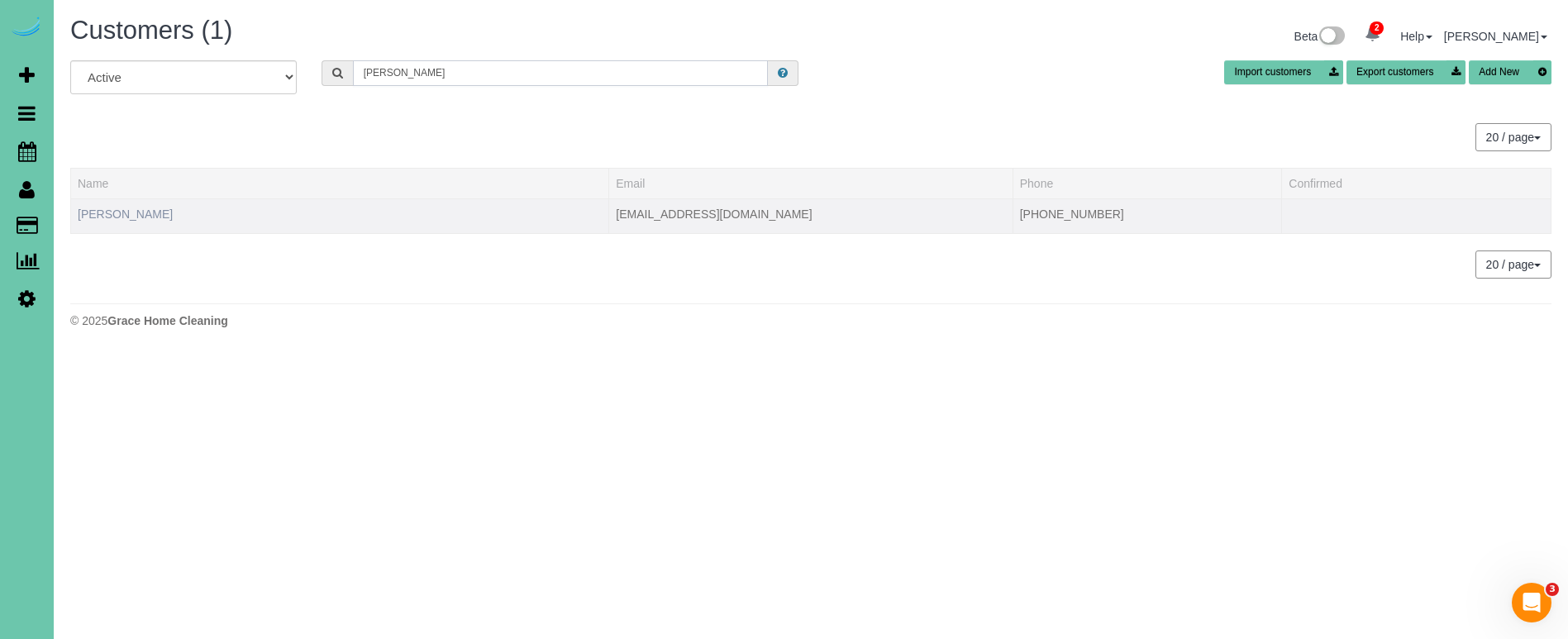
type input "Kylie v"
click at [124, 215] on link "Kylie Vonnahme" at bounding box center [125, 214] width 95 height 13
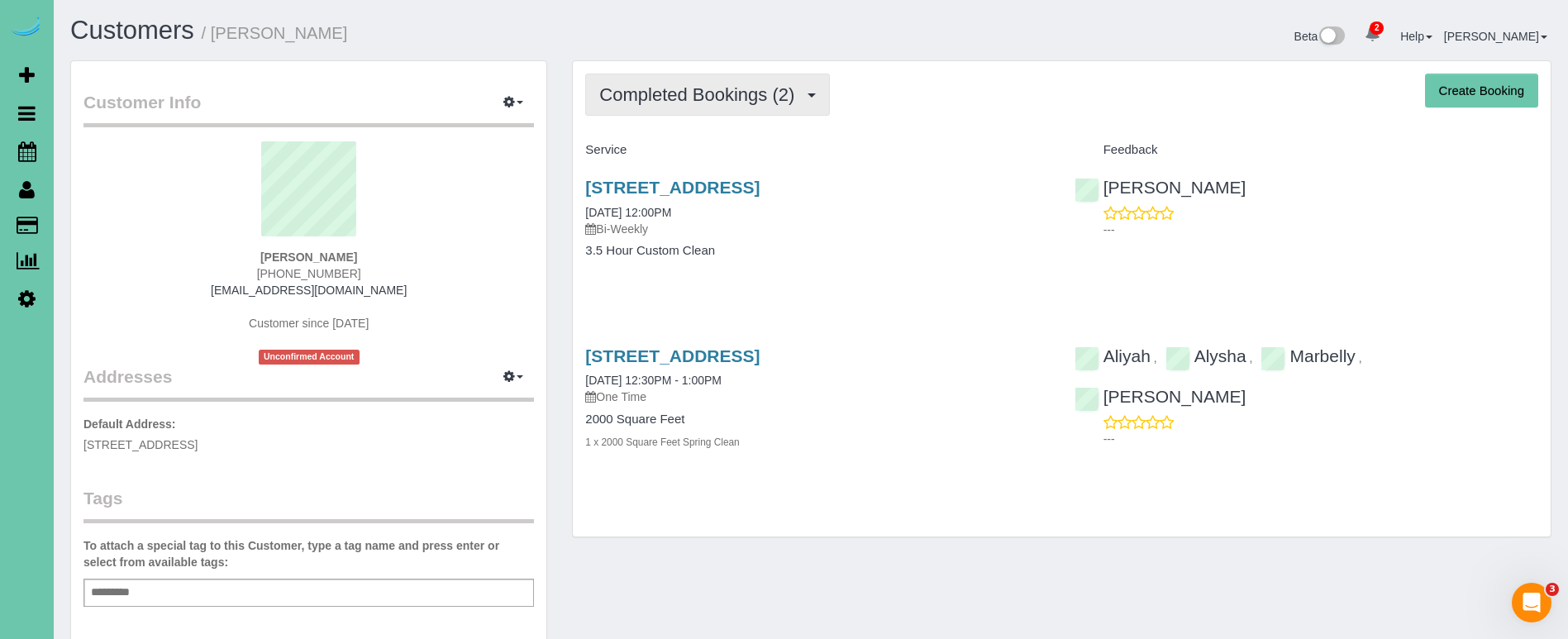
click at [670, 98] on span "Completed Bookings (2)" at bounding box center [701, 95] width 204 height 21
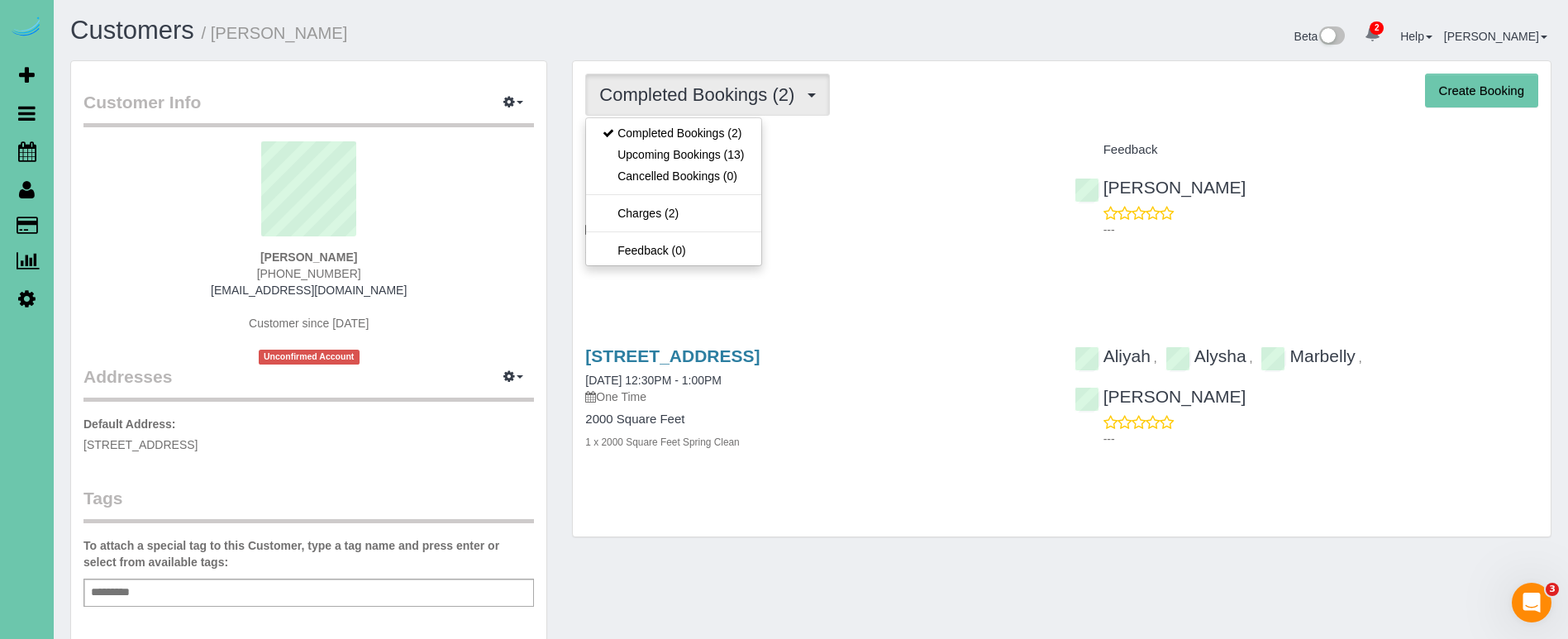
click at [673, 157] on link "Upcoming Bookings (13)" at bounding box center [673, 154] width 175 height 21
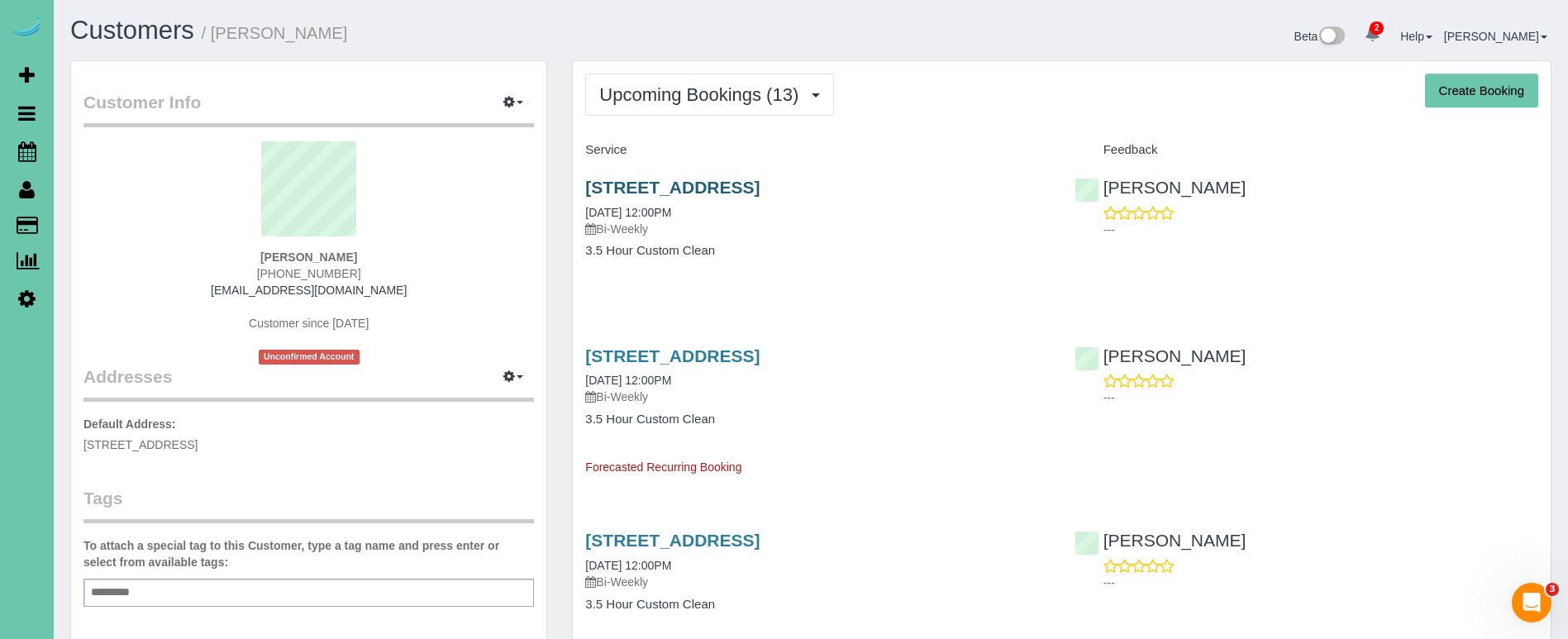
click at [689, 186] on link "12353 Franklin St, Omaha, NE 68154" at bounding box center [672, 187] width 175 height 19
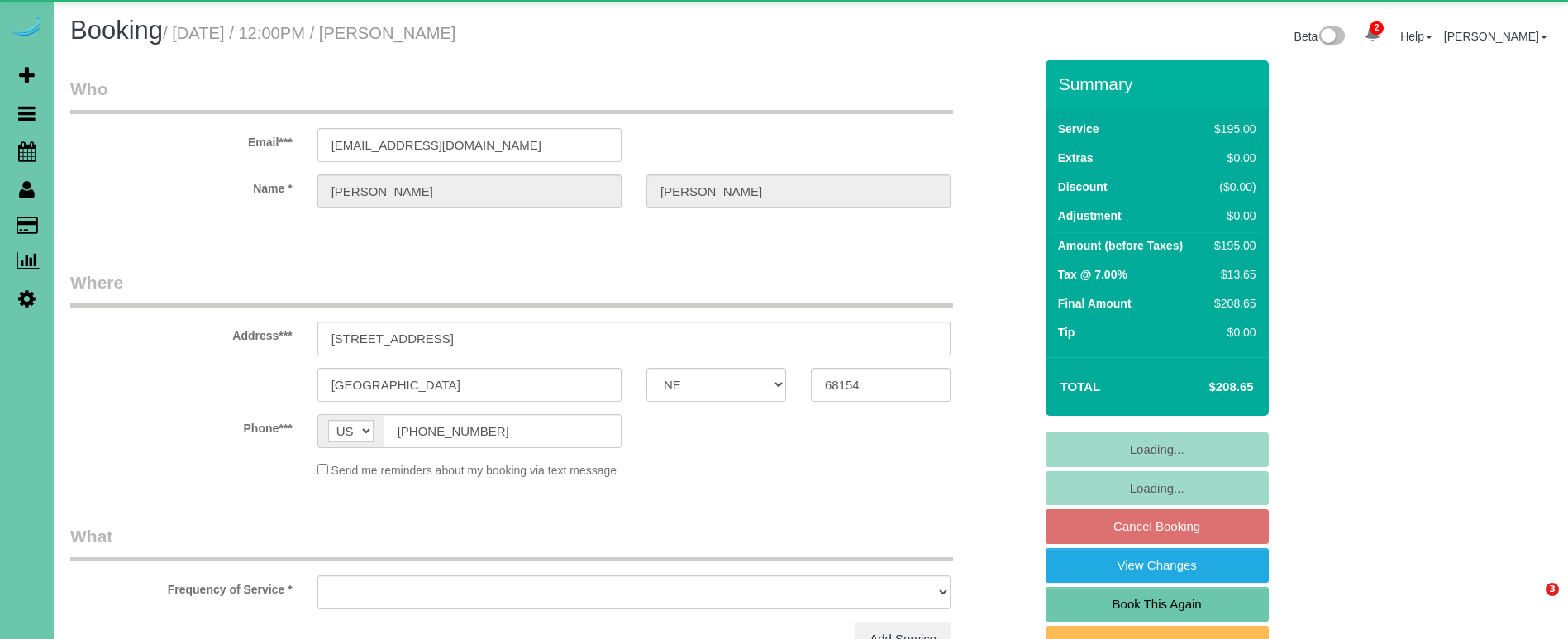
select select "NE"
select select "object:905"
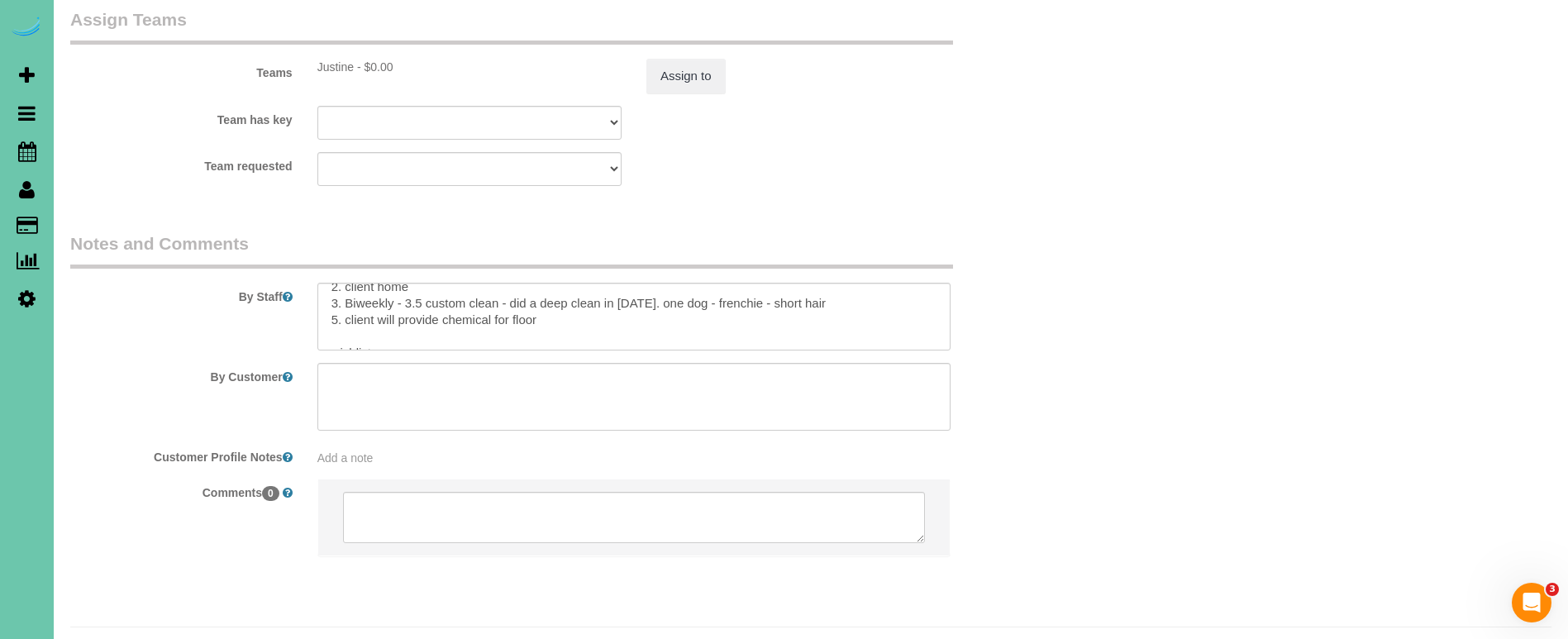
scroll to position [52, 0]
drag, startPoint x: 660, startPoint y: 256, endPoint x: 507, endPoint y: 255, distance: 153.0
click at [507, 282] on textarea at bounding box center [634, 316] width 633 height 68
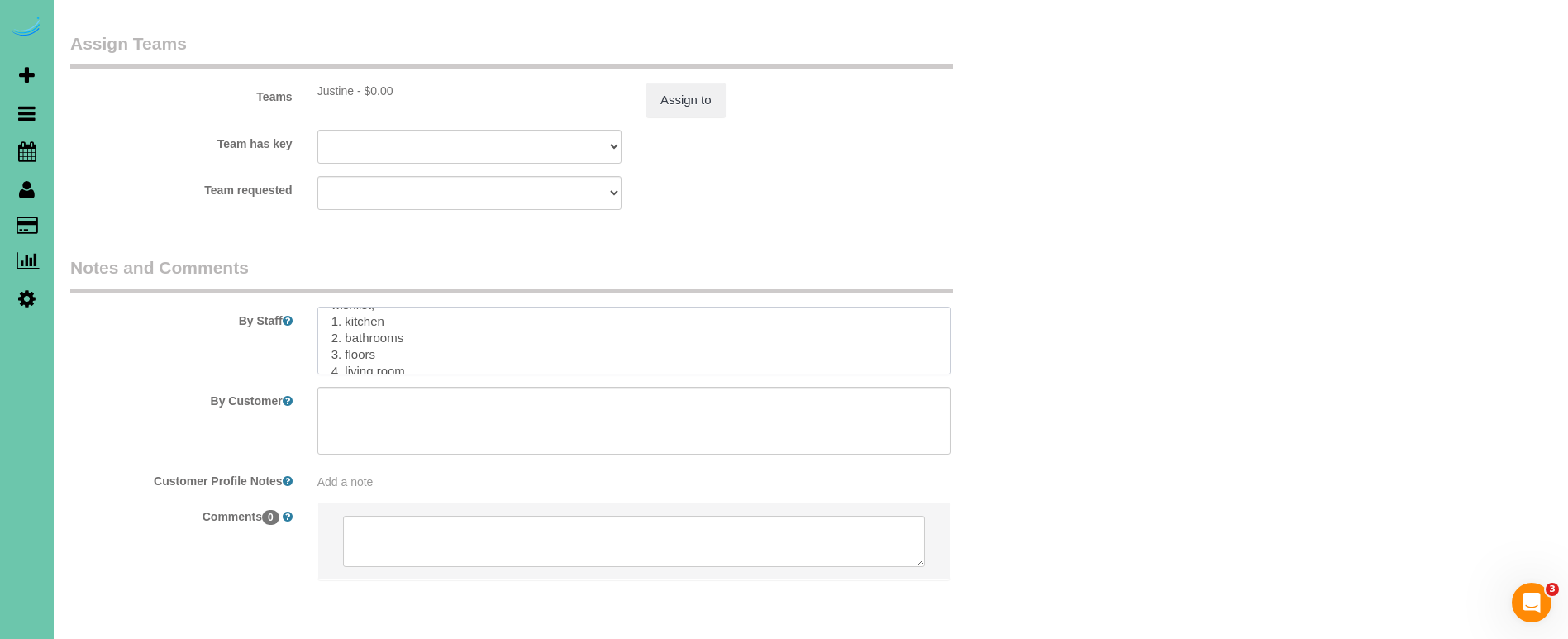
scroll to position [124, 0]
drag, startPoint x: 380, startPoint y: 288, endPoint x: 346, endPoint y: 284, distance: 34.2
click at [346, 306] on textarea at bounding box center [634, 340] width 633 height 68
drag, startPoint x: 400, startPoint y: 306, endPoint x: 346, endPoint y: 306, distance: 54.0
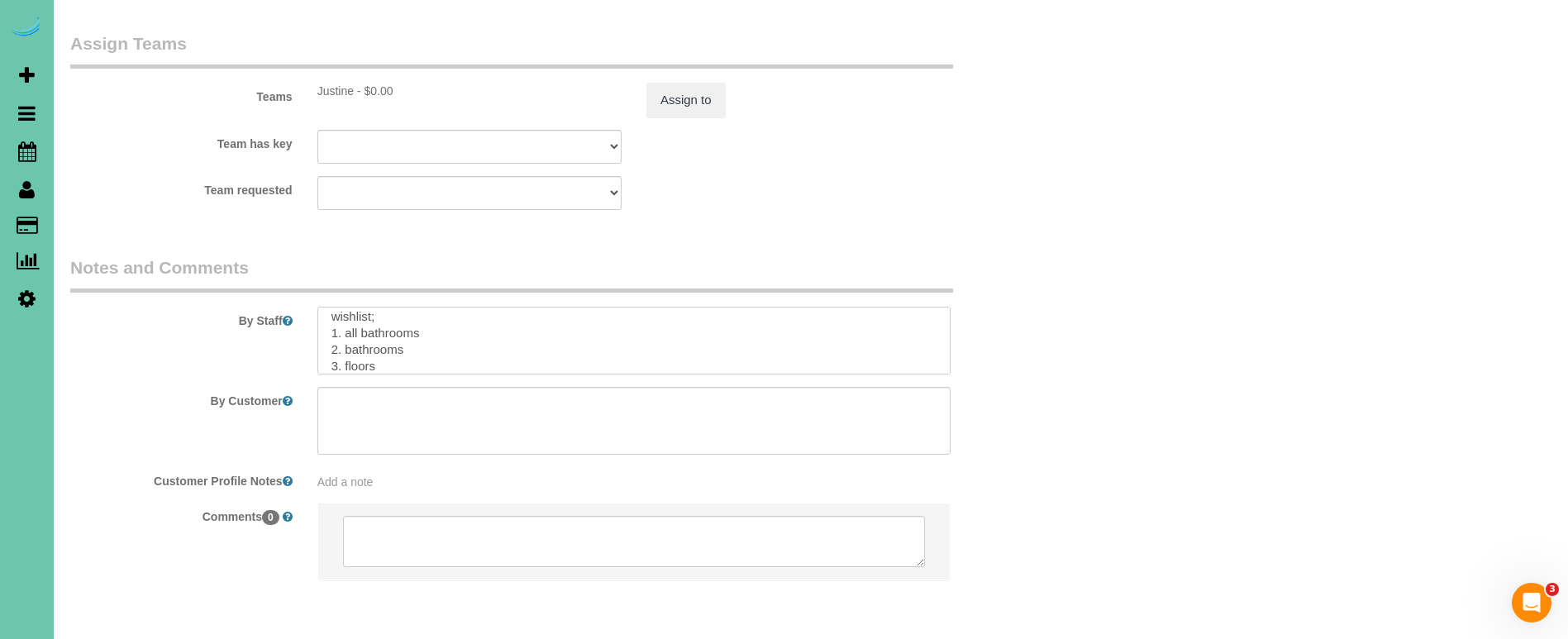
click at [346, 306] on textarea at bounding box center [634, 340] width 633 height 68
drag, startPoint x: 372, startPoint y: 320, endPoint x: 618, endPoint y: 311, distance: 246.2
click at [346, 319] on textarea at bounding box center [634, 340] width 633 height 68
drag, startPoint x: 386, startPoint y: 311, endPoint x: 346, endPoint y: 310, distance: 40.0
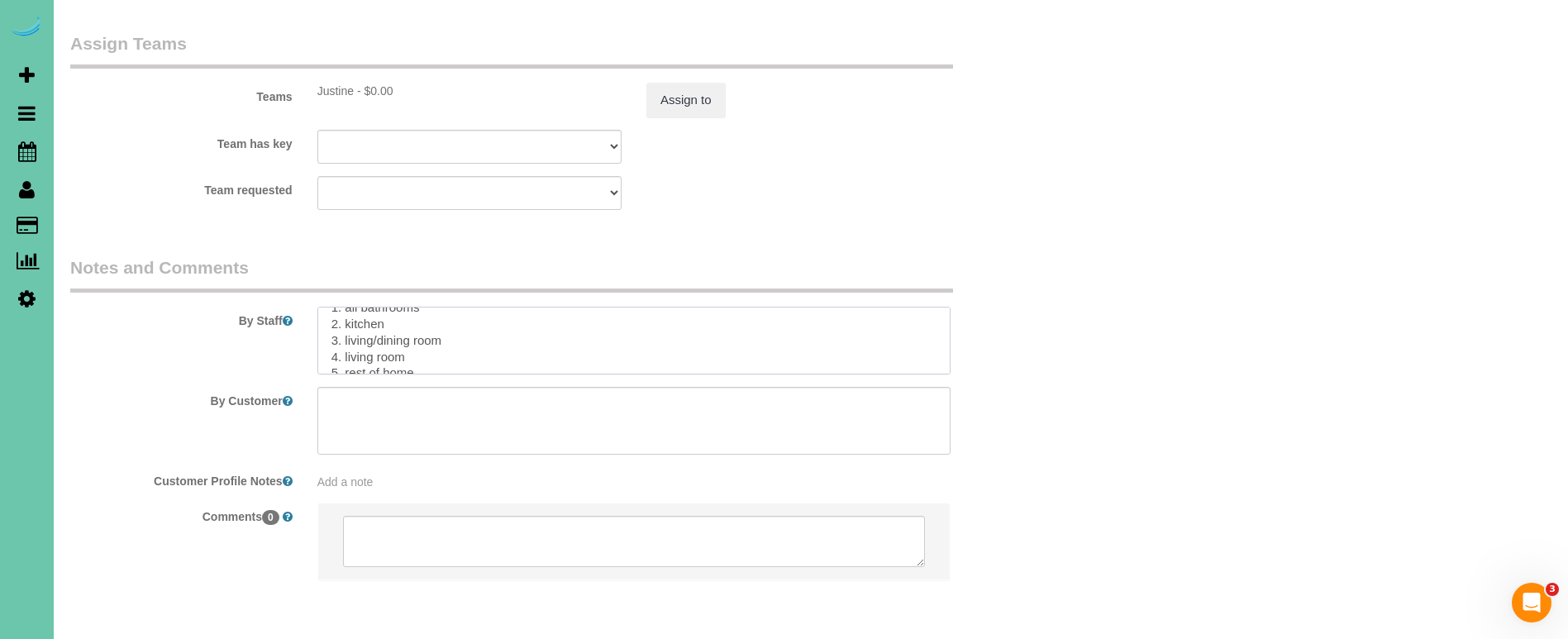
click at [346, 310] on textarea at bounding box center [634, 340] width 633 height 68
drag, startPoint x: 361, startPoint y: 323, endPoint x: 512, endPoint y: 334, distance: 151.4
click at [352, 327] on textarea at bounding box center [634, 340] width 633 height 68
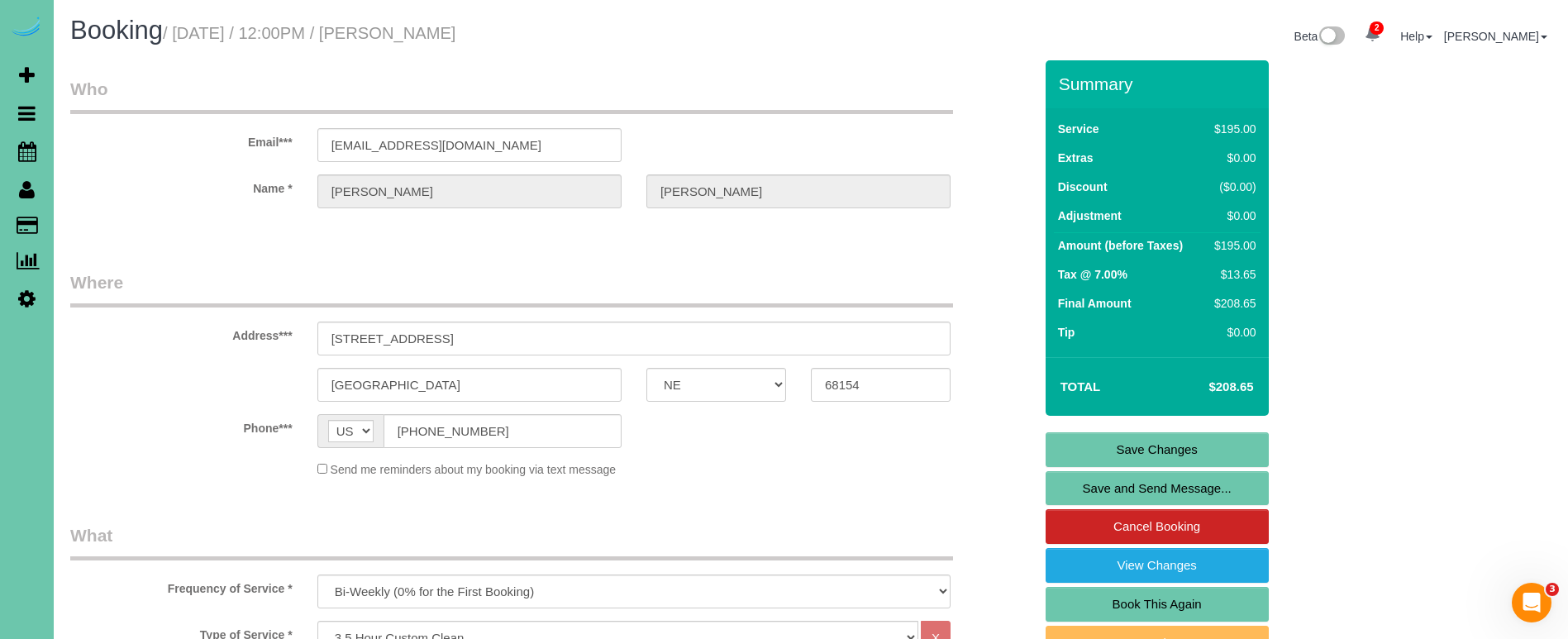
scroll to position [0, 0]
type textarea "**please text [PERSON_NAME] what was completed** 1. credit 2. client home 3. Bi…"
click at [1198, 448] on link "Save Changes" at bounding box center [1157, 449] width 223 height 35
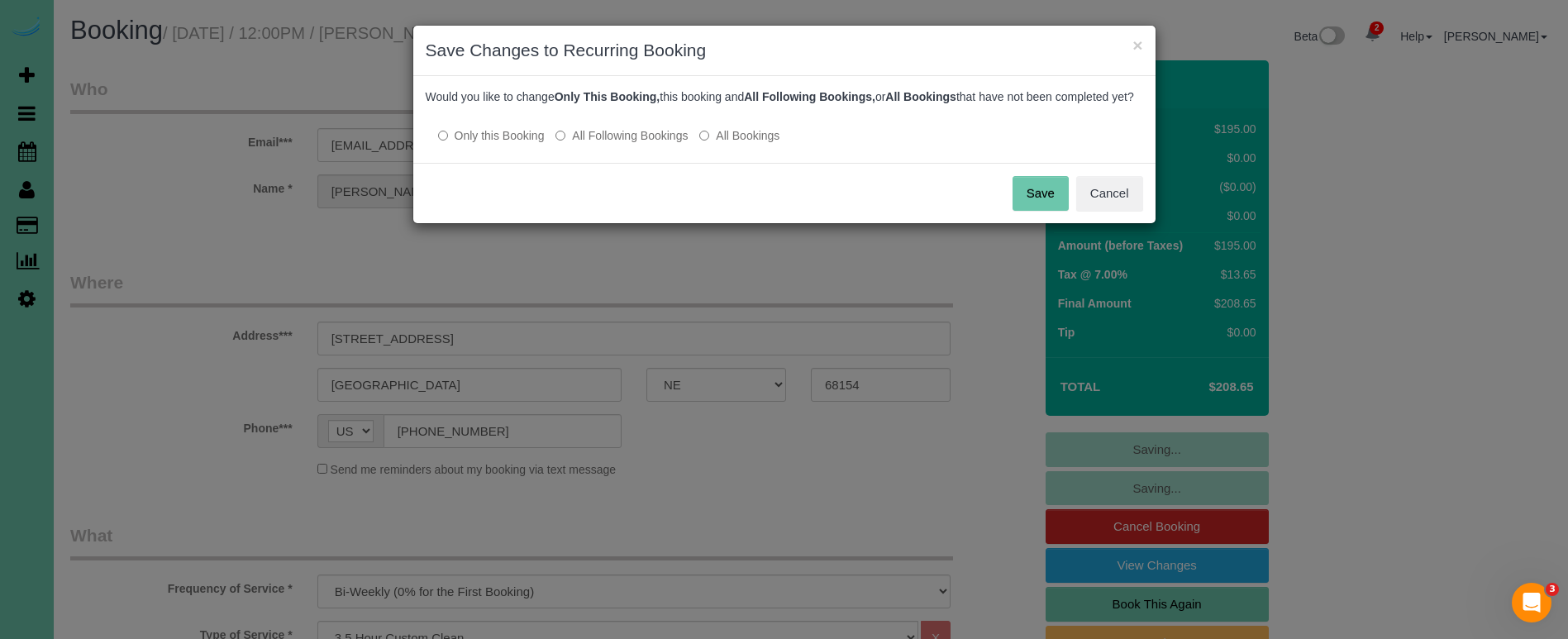
click at [628, 144] on label "All Following Bookings" at bounding box center [621, 135] width 133 height 16
click at [1047, 198] on button "Save" at bounding box center [1041, 193] width 56 height 35
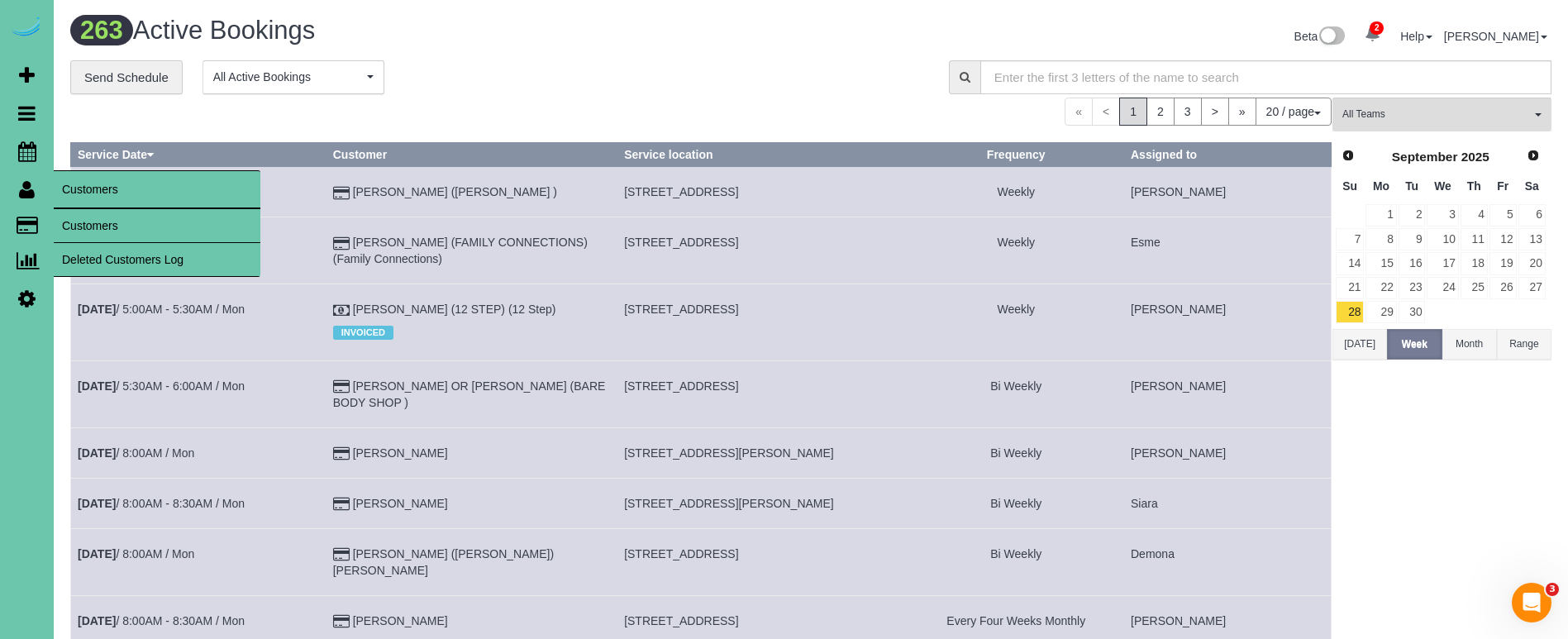
click at [99, 217] on link "Customers" at bounding box center [157, 225] width 207 height 33
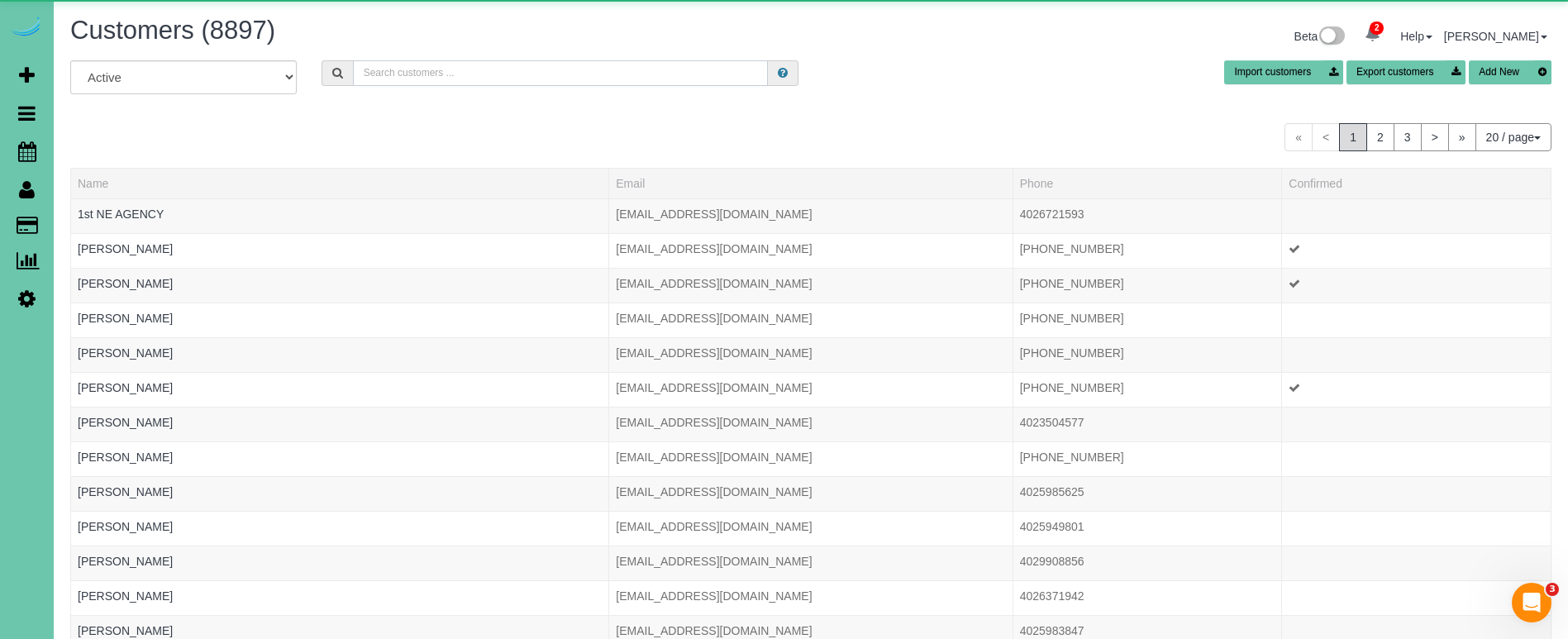
click at [477, 77] on input "text" at bounding box center [560, 74] width 415 height 26
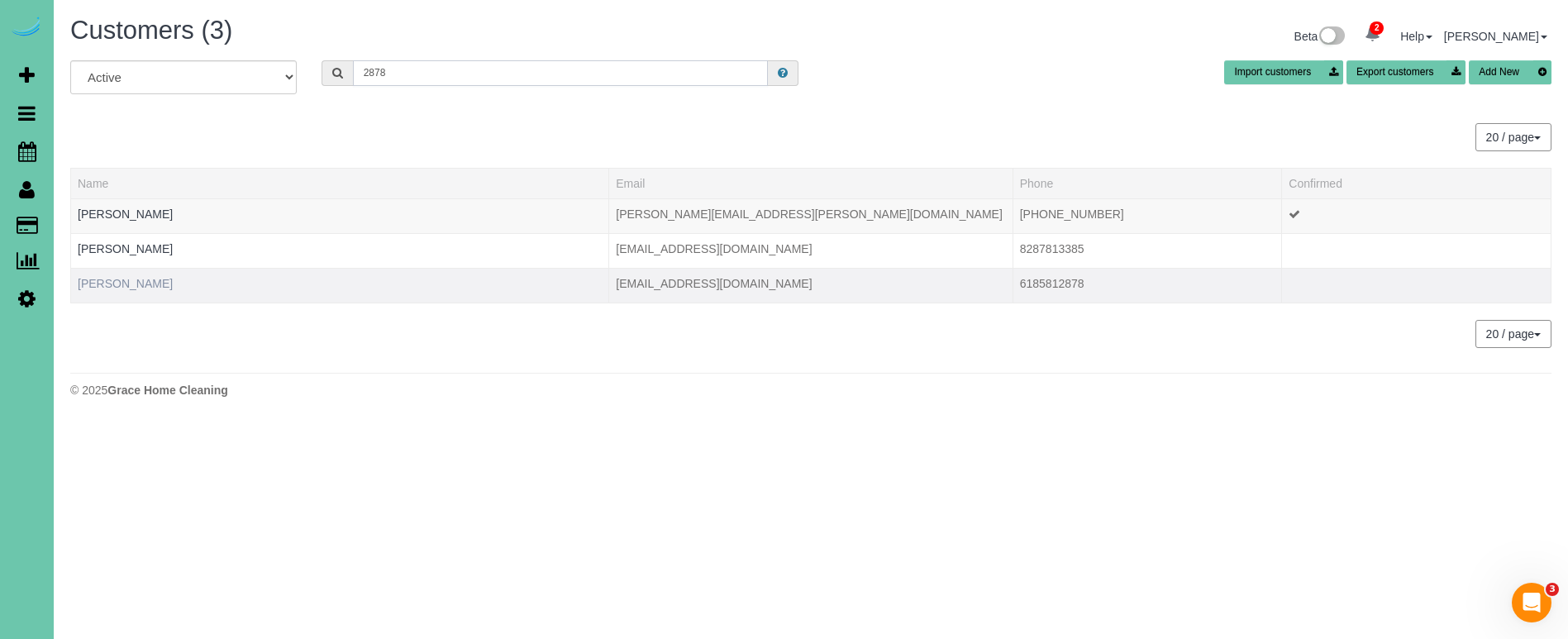
type input "2878"
click at [141, 282] on link "[PERSON_NAME]" at bounding box center [125, 283] width 95 height 13
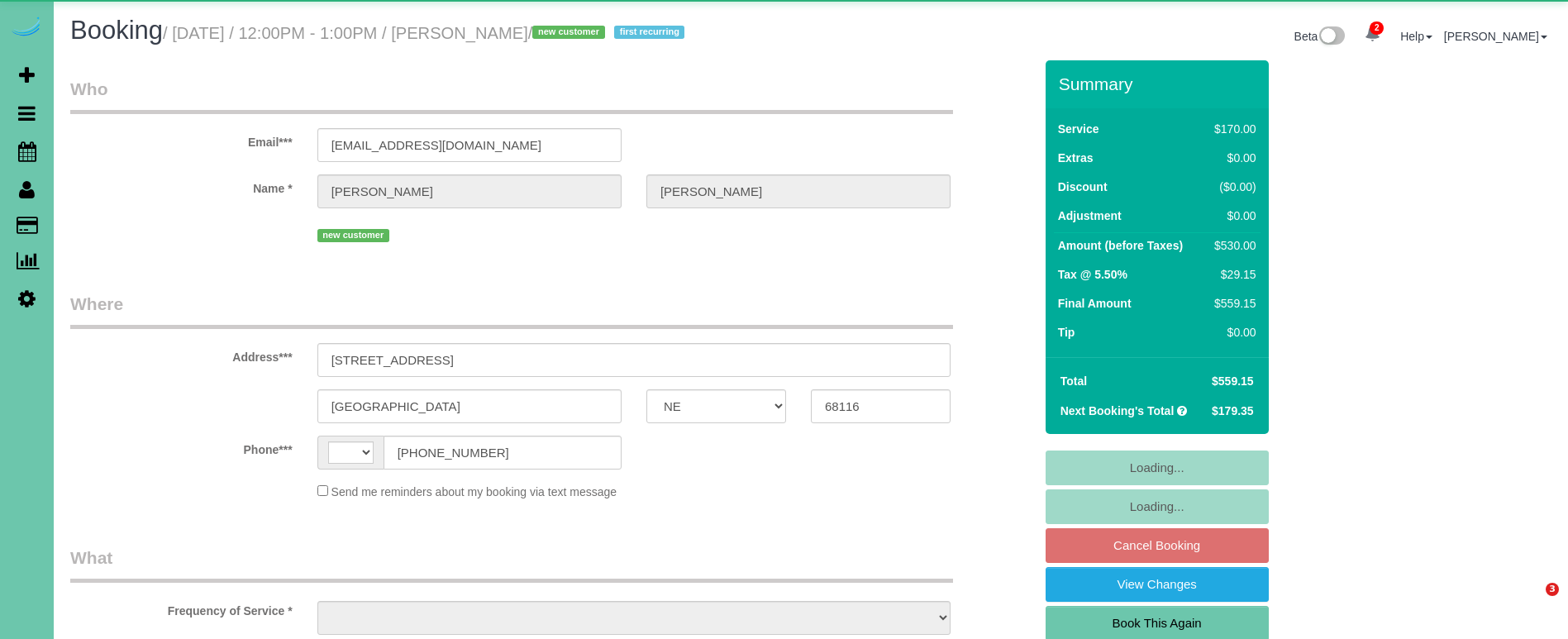
select select "NE"
select select "string:[GEOGRAPHIC_DATA]"
select select "object:865"
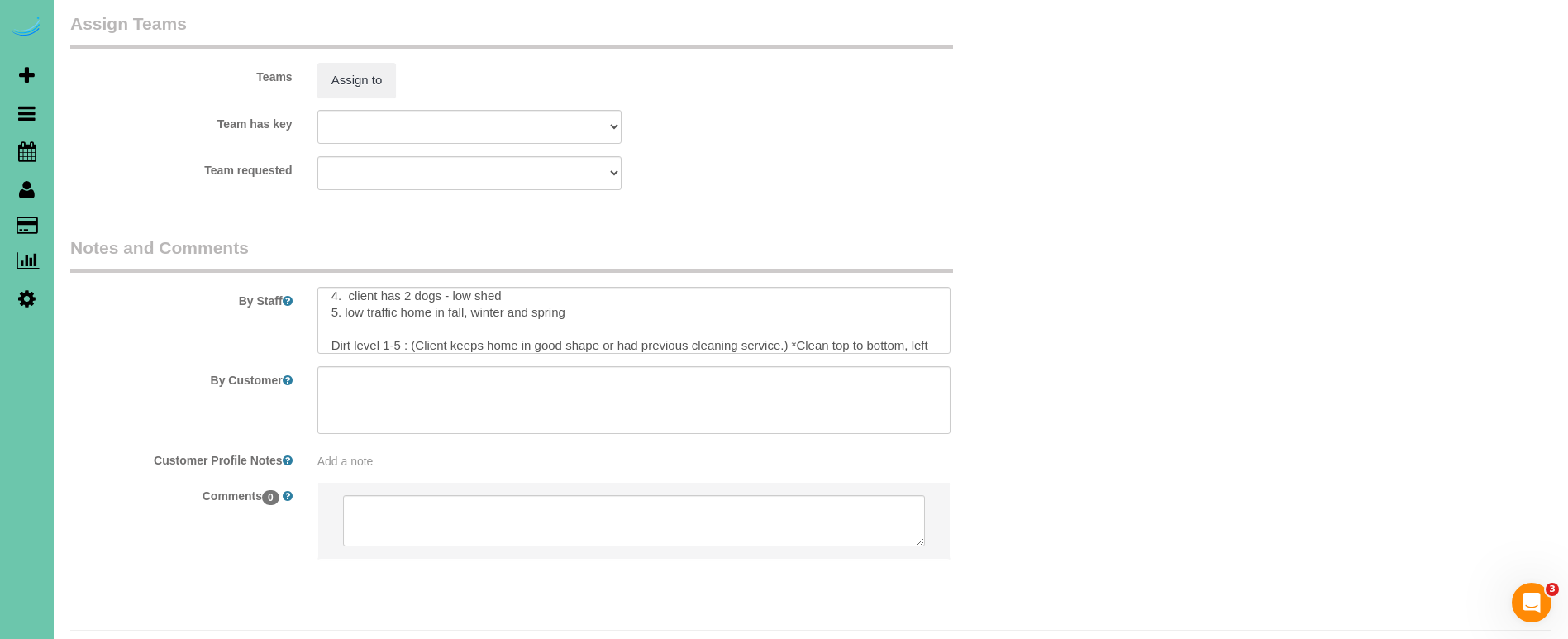
scroll to position [76, 0]
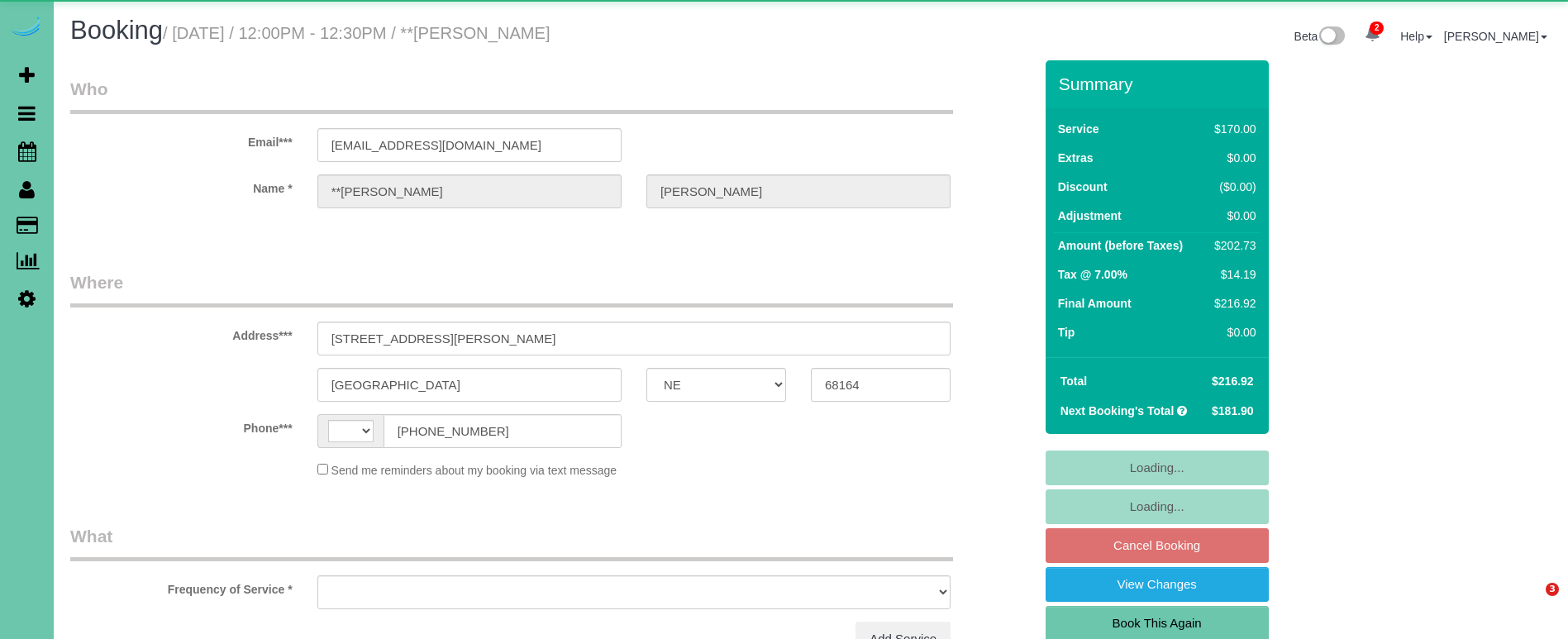
select select "NE"
select select "string:[GEOGRAPHIC_DATA]"
select select "object:632"
select select "string:fspay-83109dad-d0b3-4ed9-ad1c-af1adcad37ea"
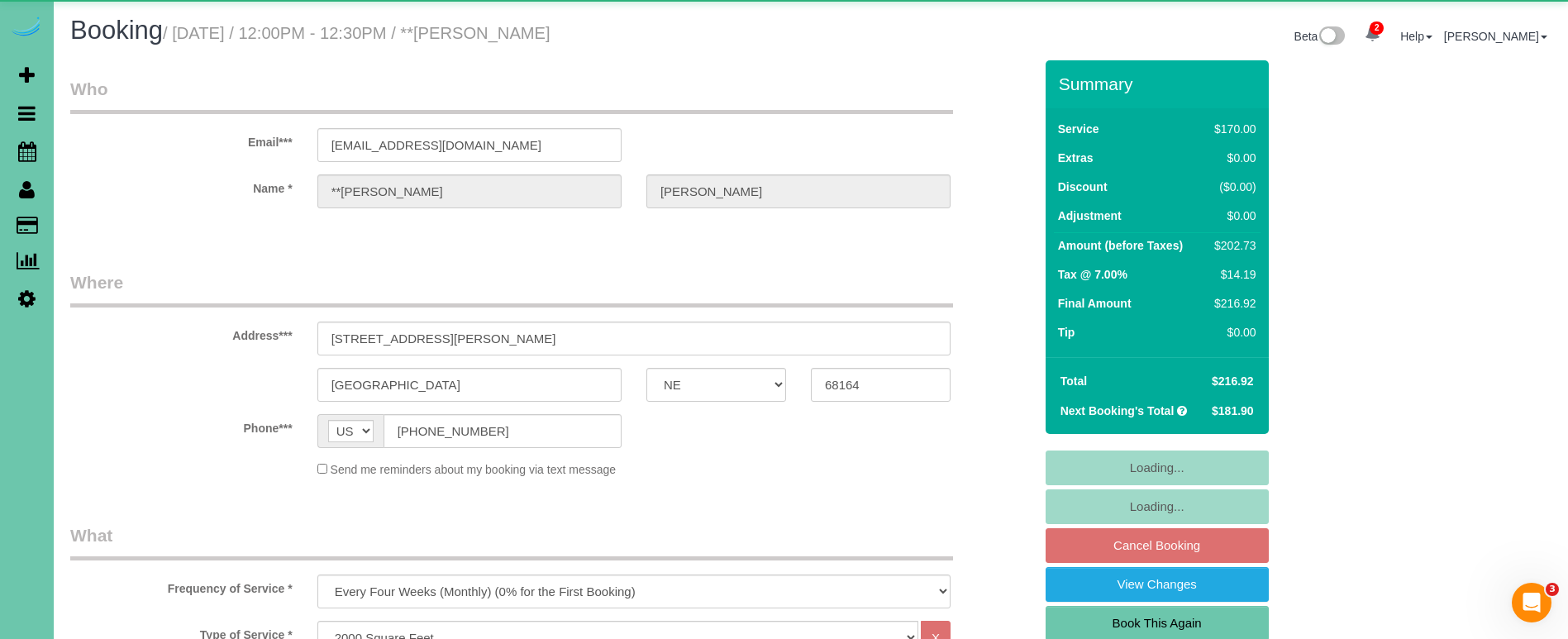
select select "object:914"
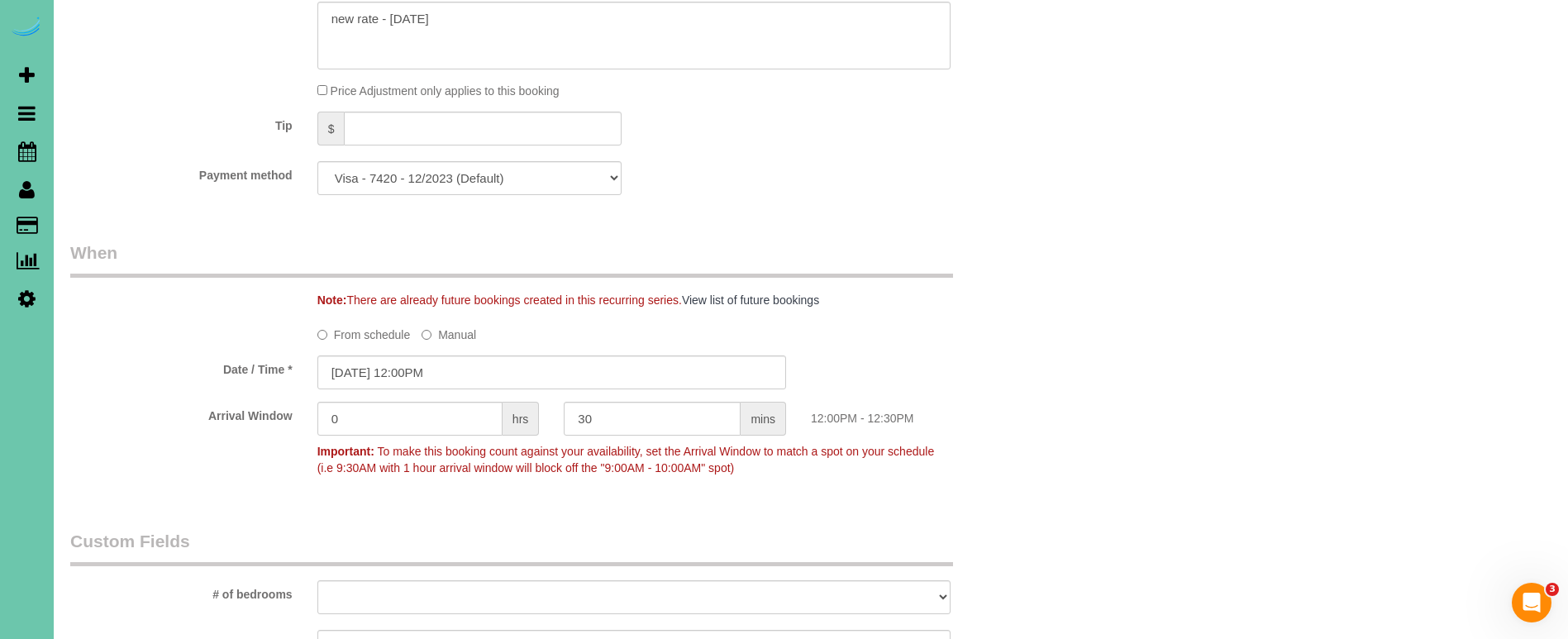
scroll to position [1192, 0]
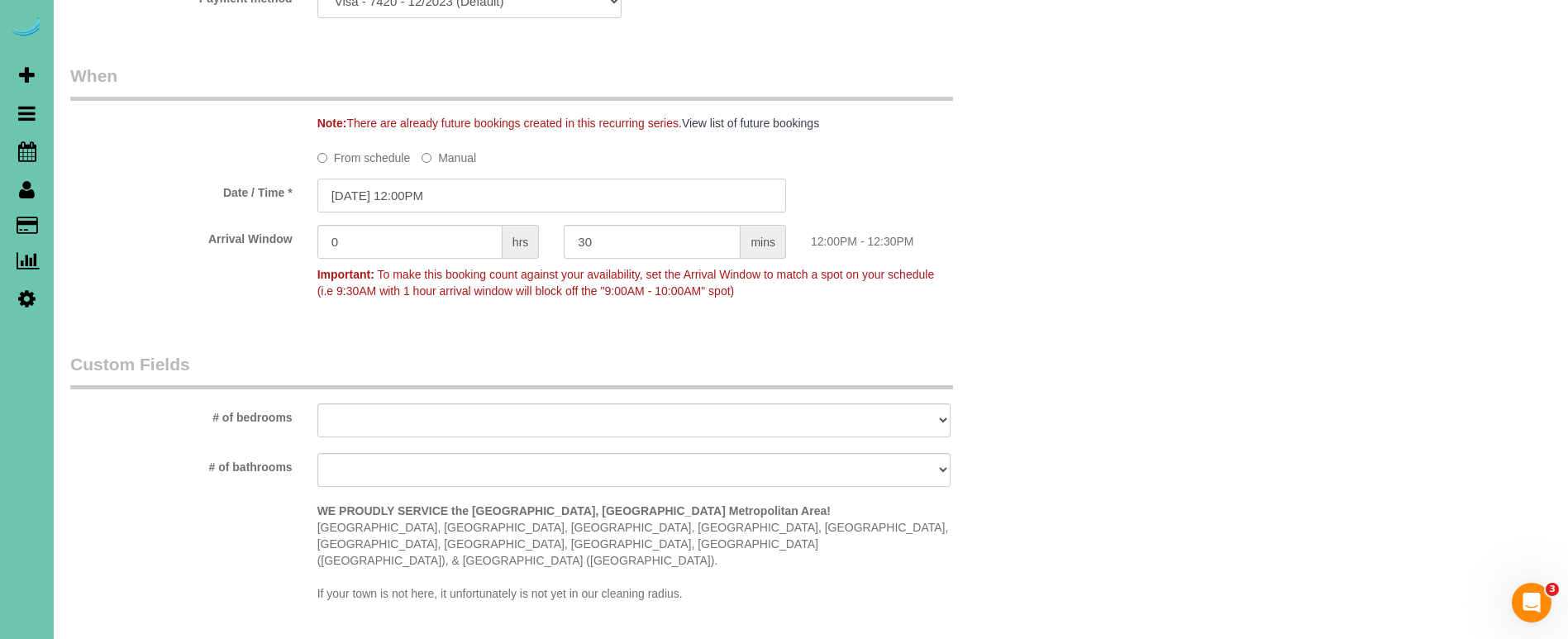
click at [371, 186] on input "[DATE] 12:00PM" at bounding box center [552, 196] width 469 height 34
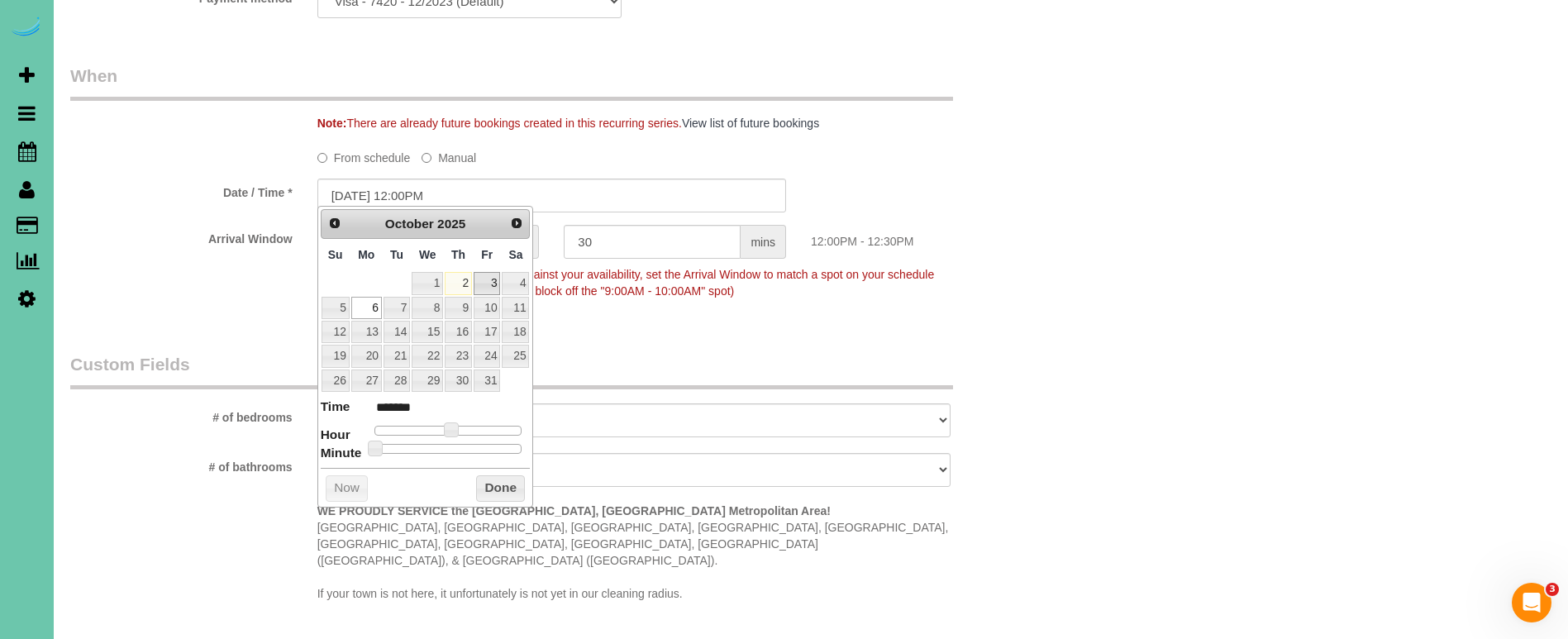
click at [490, 278] on link "3" at bounding box center [487, 283] width 27 height 22
type input "[DATE] 12:00PM"
drag, startPoint x: 492, startPoint y: 479, endPoint x: 445, endPoint y: 412, distance: 81.8
click at [492, 478] on button "Done" at bounding box center [500, 488] width 49 height 27
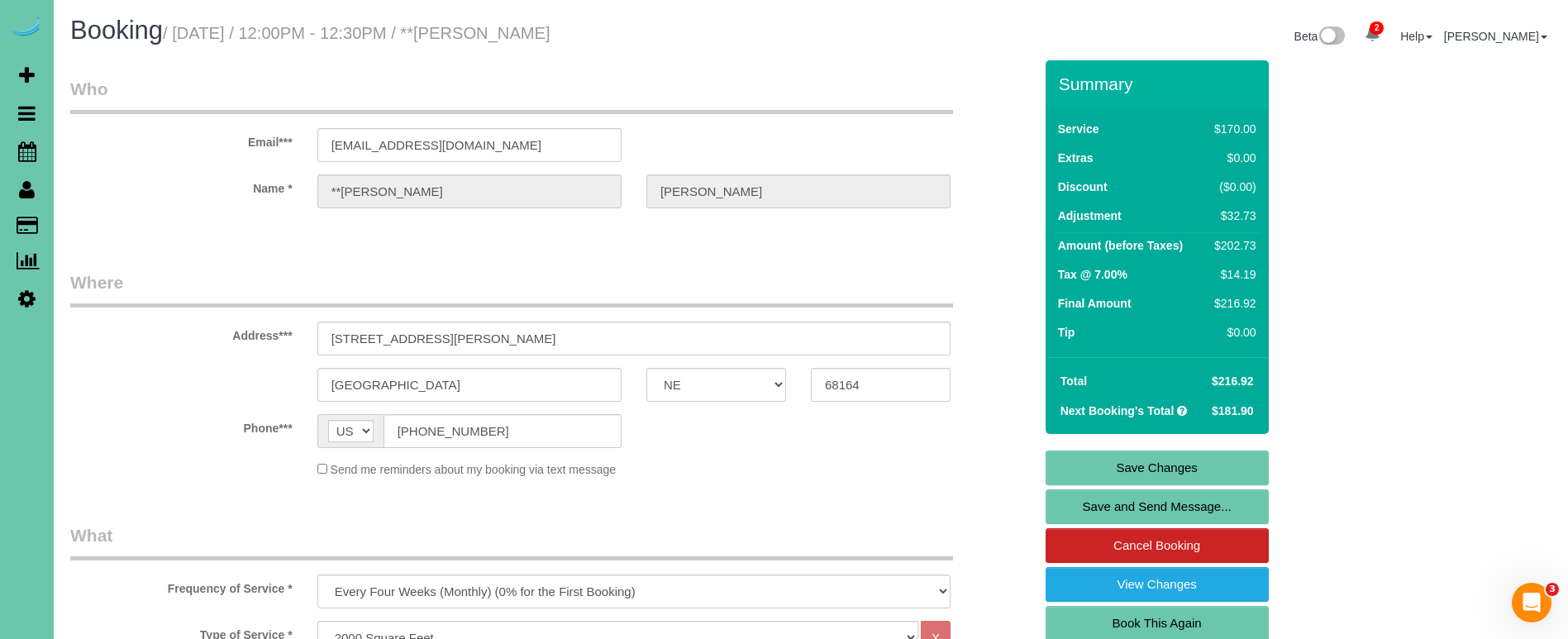
scroll to position [0, 0]
click at [1125, 471] on link "Save Changes" at bounding box center [1157, 468] width 223 height 35
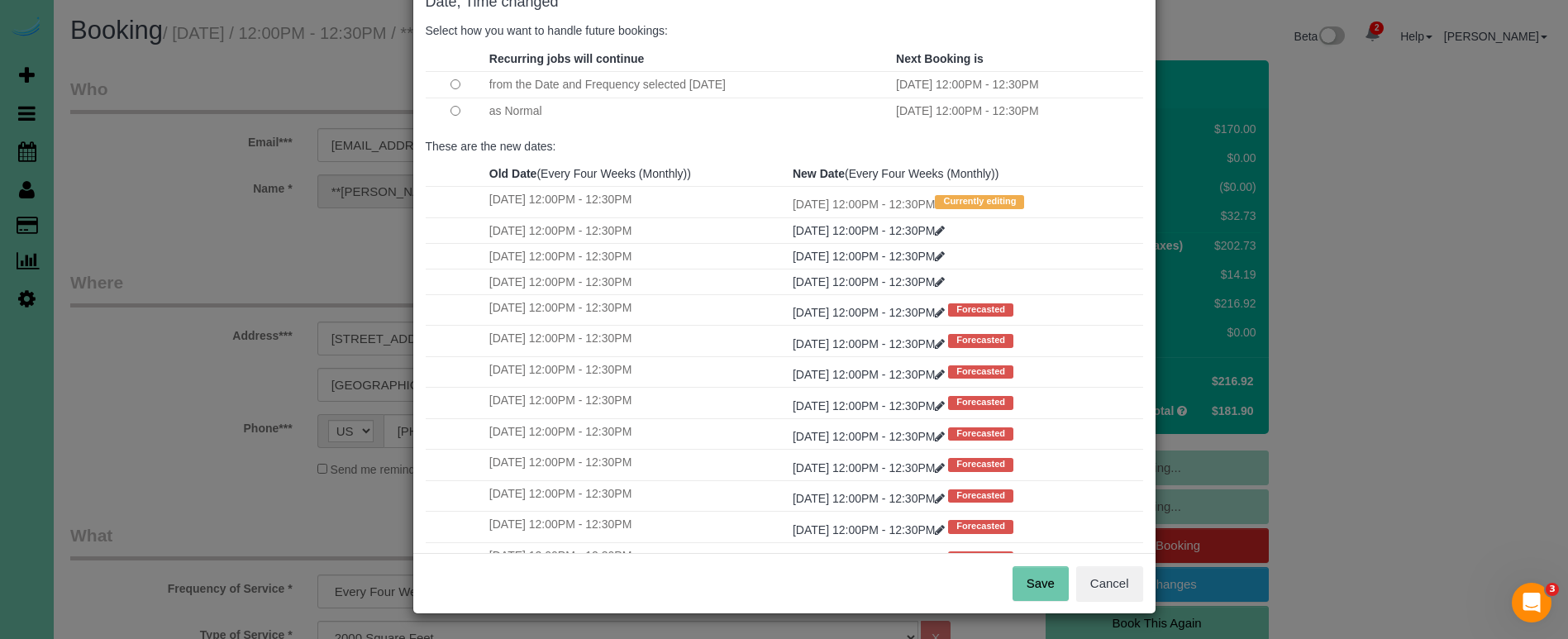
scroll to position [101, 0]
click at [1026, 581] on button "Save" at bounding box center [1041, 584] width 56 height 35
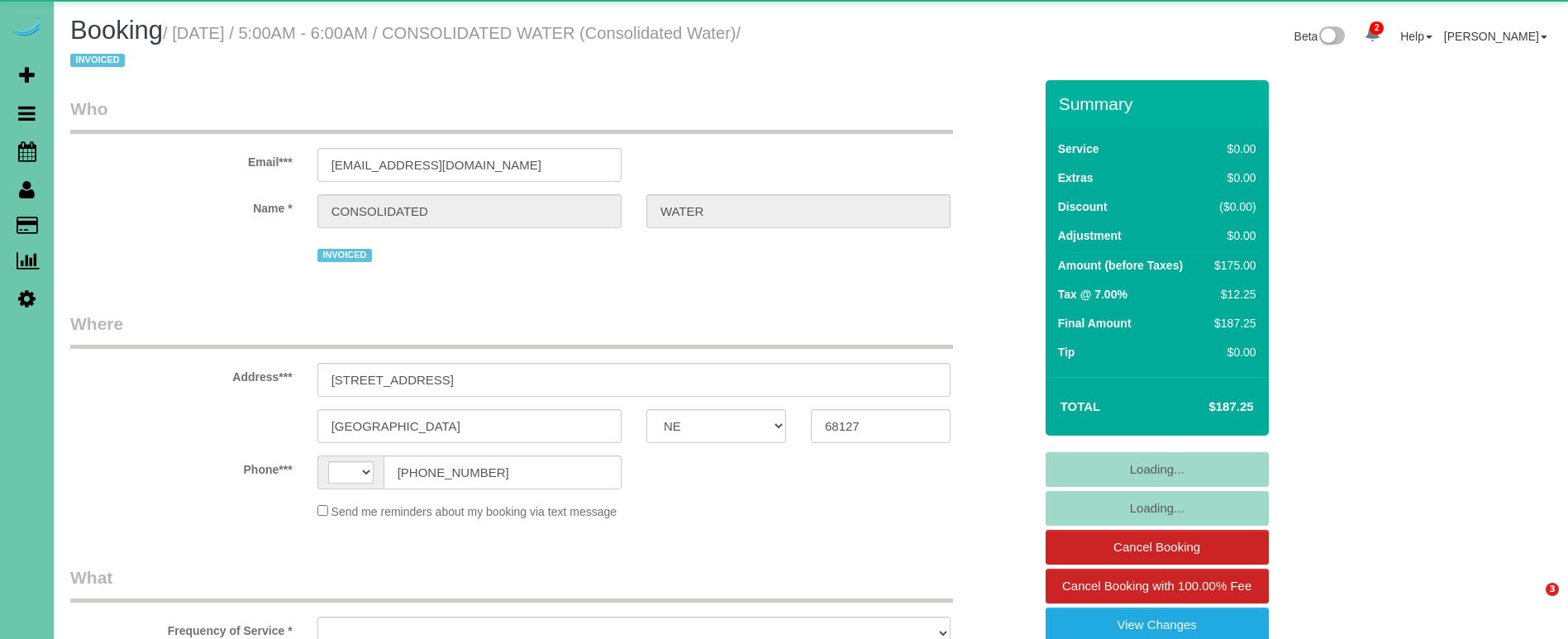
select select "NE"
select select "string:[GEOGRAPHIC_DATA]"
select select "object:904"
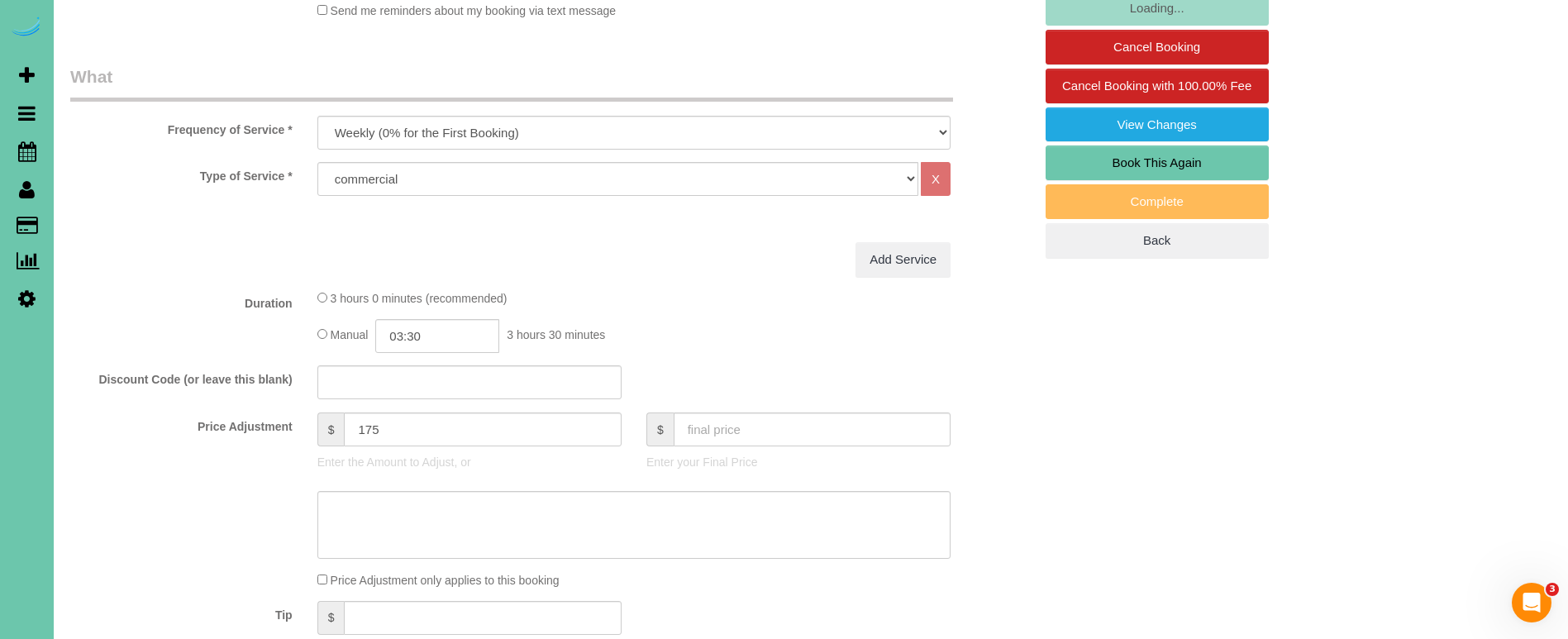
scroll to position [514, 0]
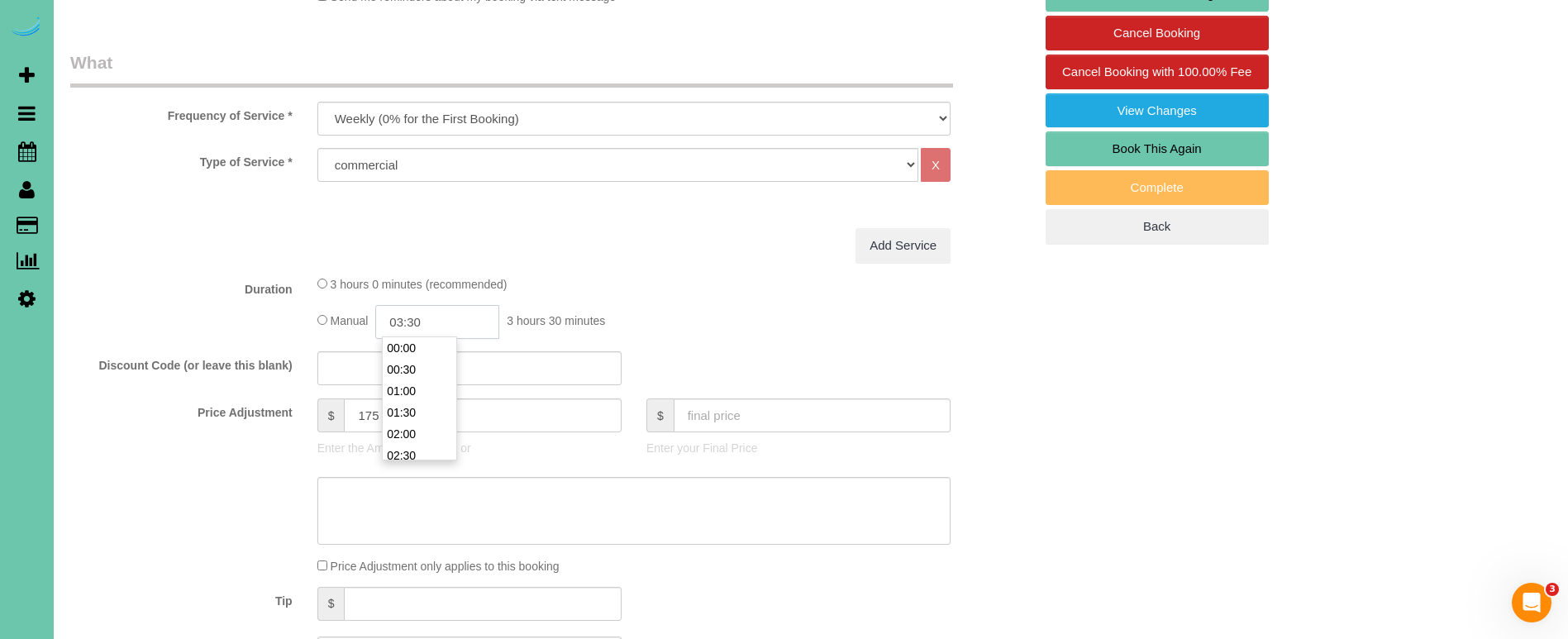
click at [438, 314] on input "03:30" at bounding box center [437, 322] width 124 height 34
type input "03:15"
click at [435, 504] on textarea at bounding box center [634, 511] width 633 height 68
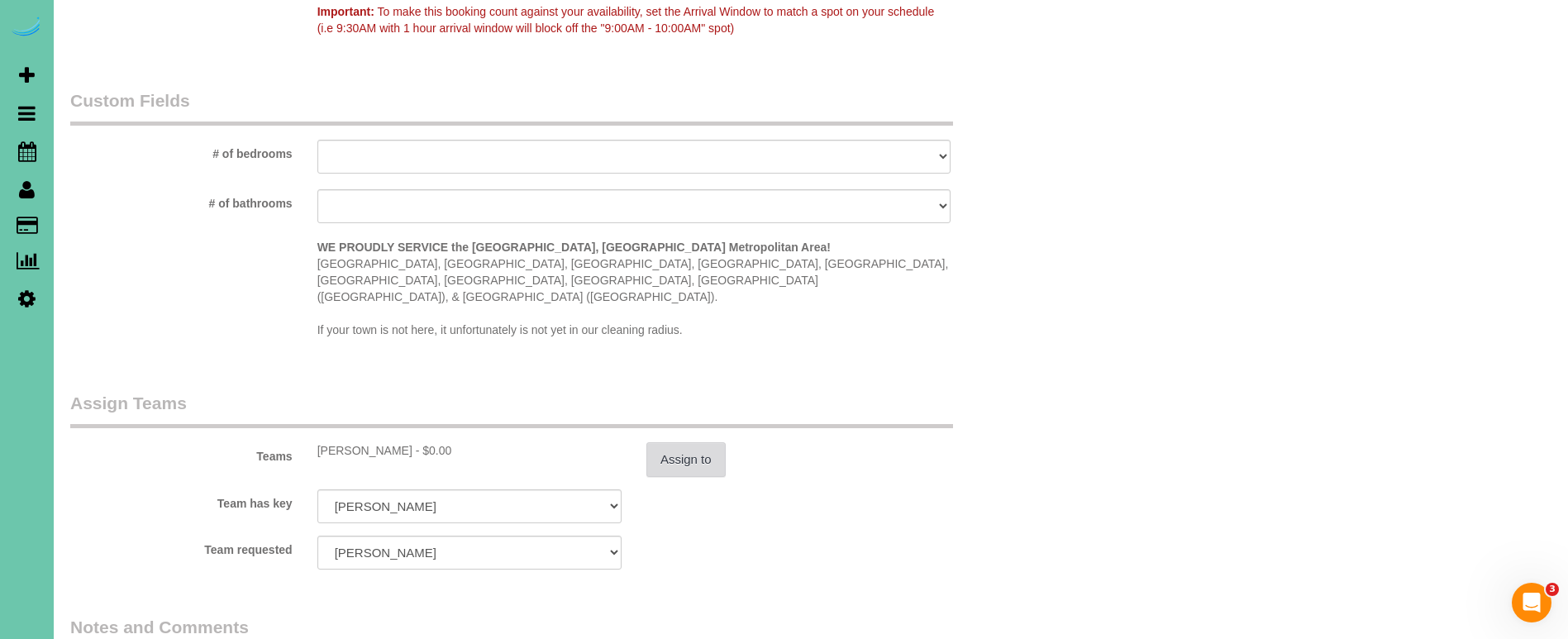
scroll to position [1435, 0]
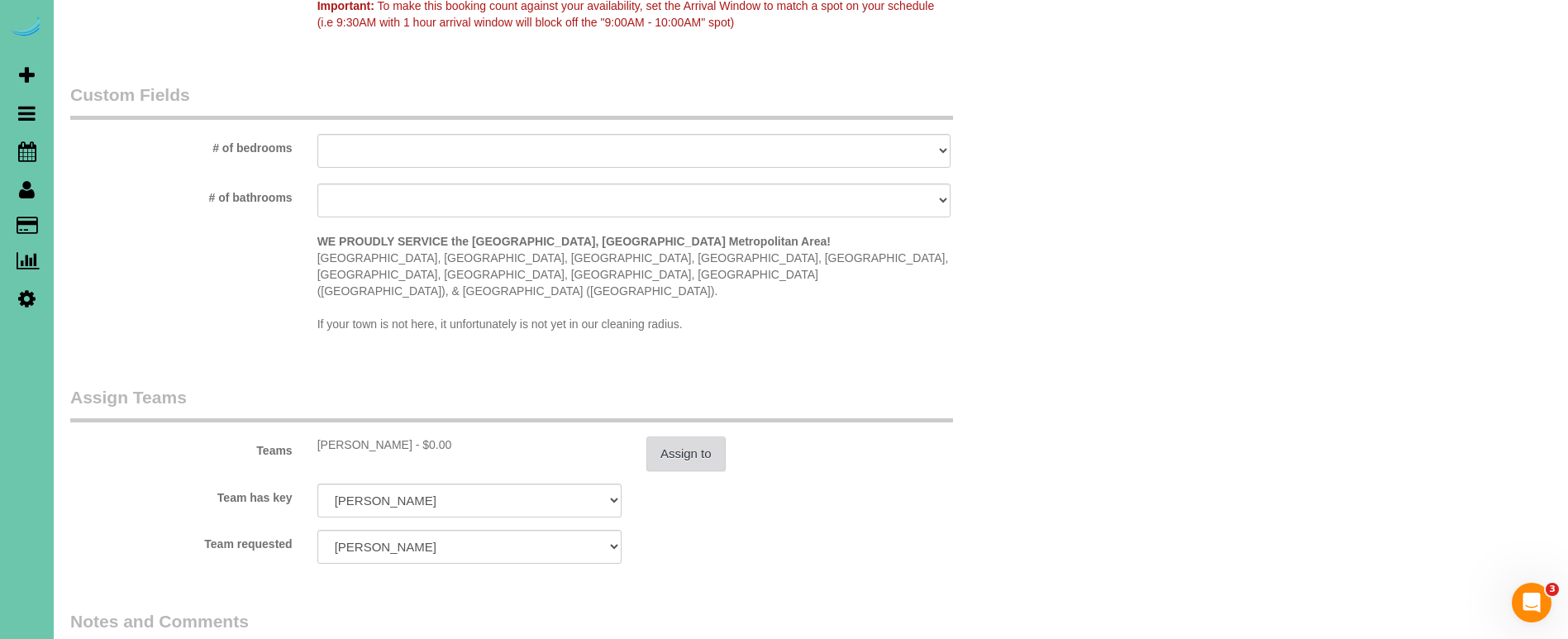
type textarea "new rate - 10/3/25"
click at [694, 436] on button "Assign to" at bounding box center [686, 453] width 80 height 35
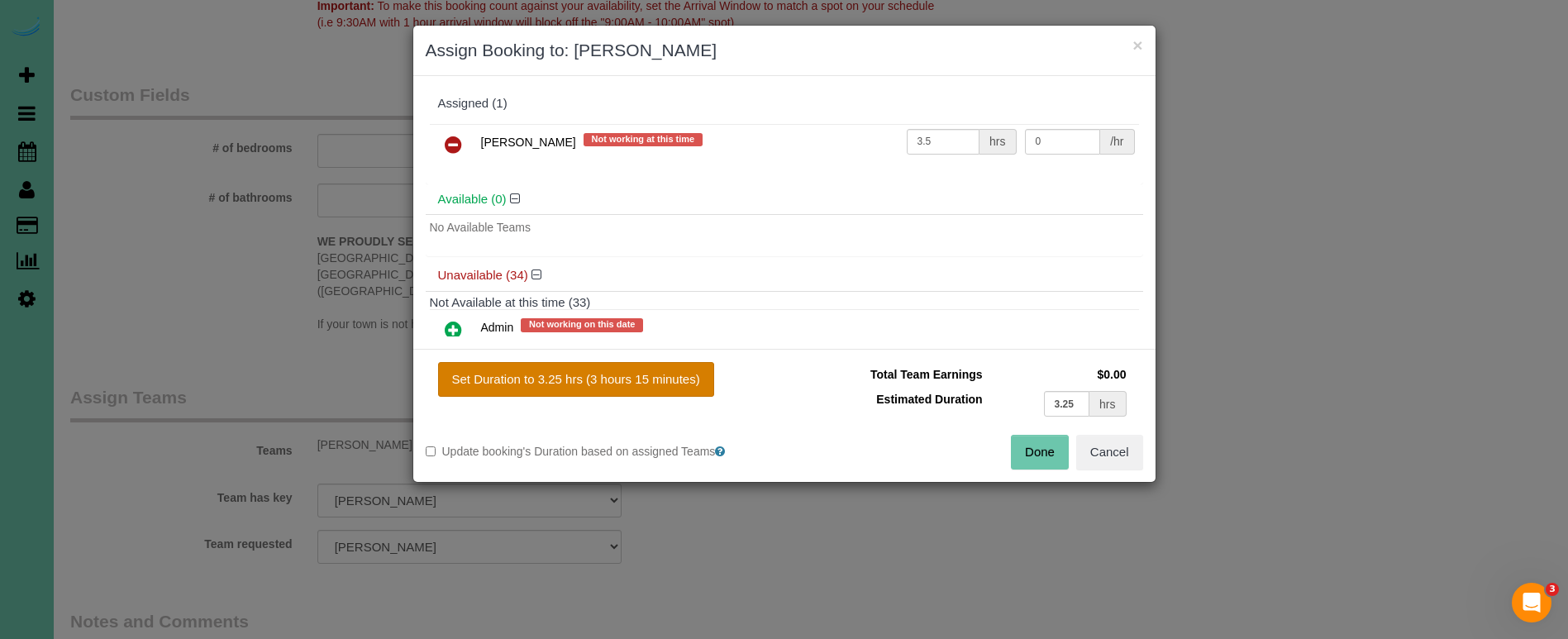
click at [647, 370] on button "Set Duration to 3.25 hrs (3 hours 15 minutes)" at bounding box center [576, 379] width 276 height 35
type input "3.25"
drag, startPoint x: 1038, startPoint y: 453, endPoint x: 997, endPoint y: 451, distance: 41.0
click at [1038, 453] on button "Done" at bounding box center [1040, 452] width 58 height 35
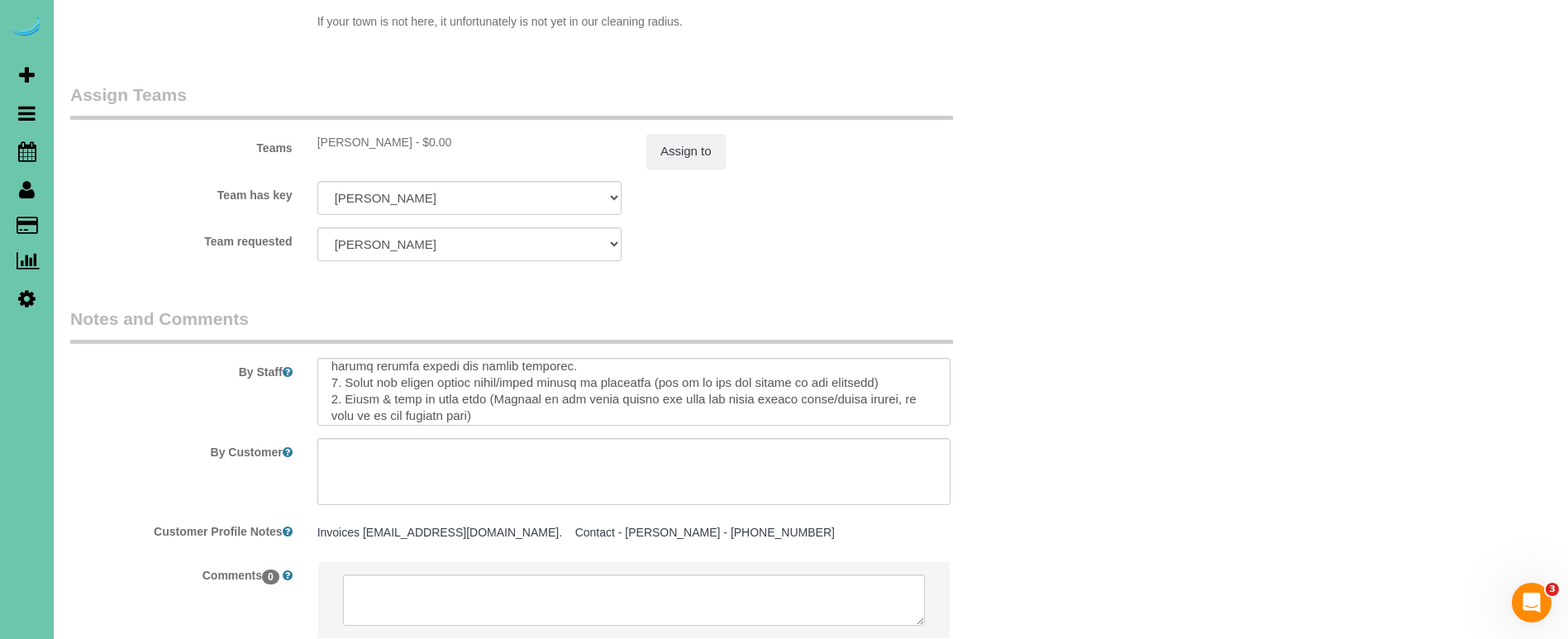
scroll to position [1746, 0]
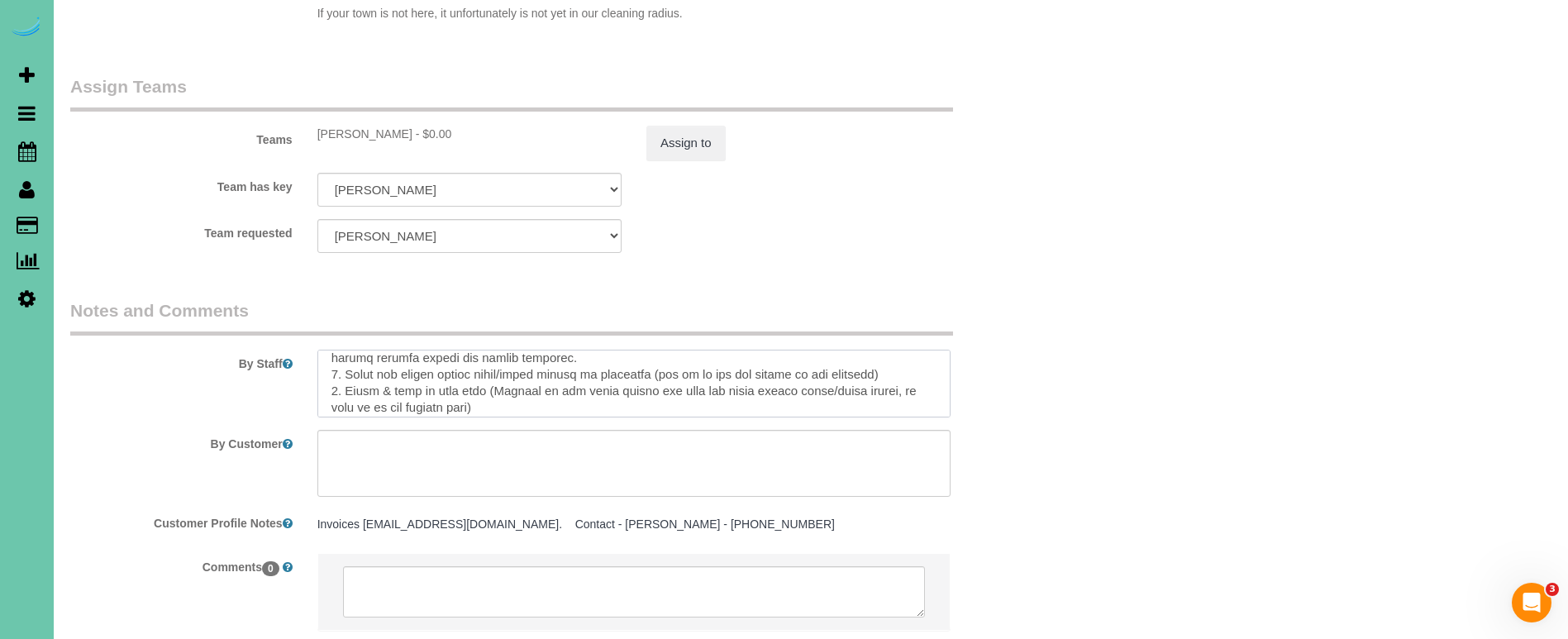
drag, startPoint x: 367, startPoint y: 358, endPoint x: 382, endPoint y: 359, distance: 15.0
click at [369, 358] on textarea at bounding box center [634, 383] width 633 height 68
type textarea "COMMERCIAL BUILDING - CONSOLIDATED WATER **Basement needs an extension cord for…"
click at [693, 128] on sui-booking-teams "Teams Emily - $0.00 Assign to Team has key Emily Admin Aliyah Alysha Andrea Ang…" at bounding box center [552, 163] width 963 height 179
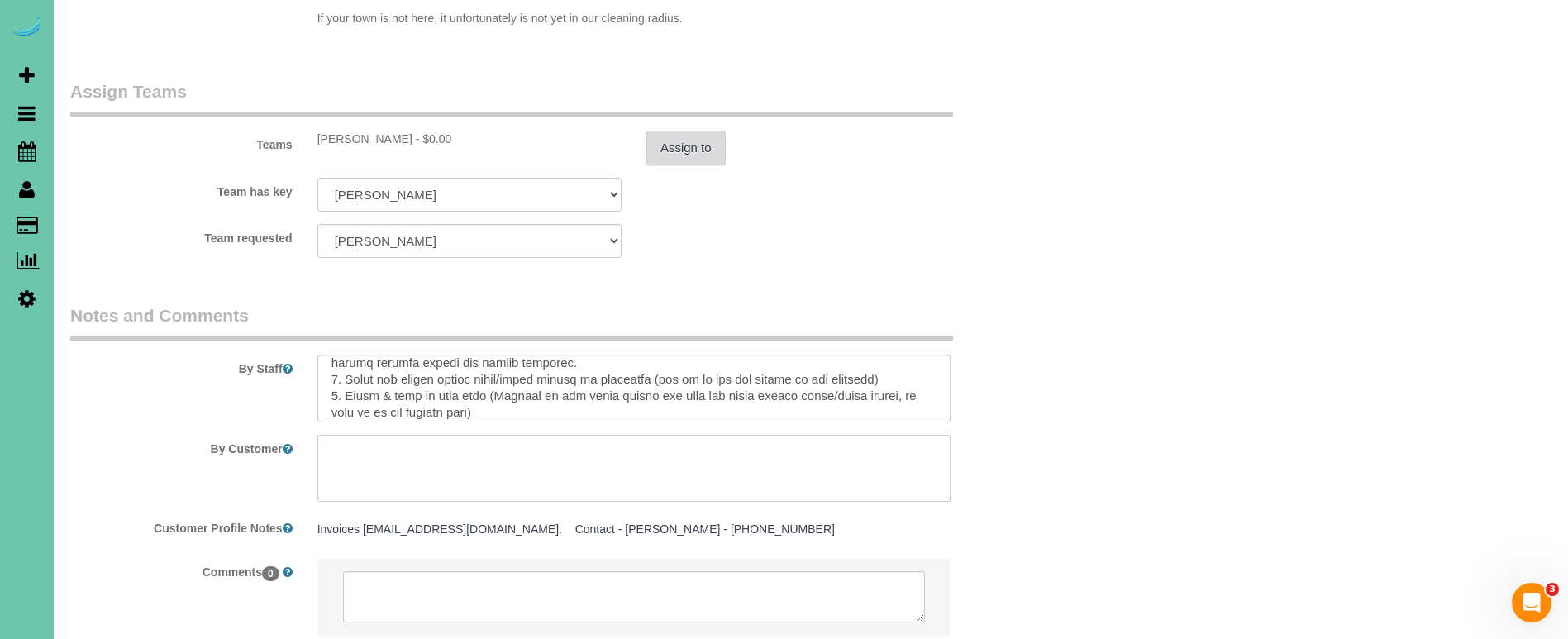
click at [666, 131] on button "Assign to" at bounding box center [686, 148] width 80 height 35
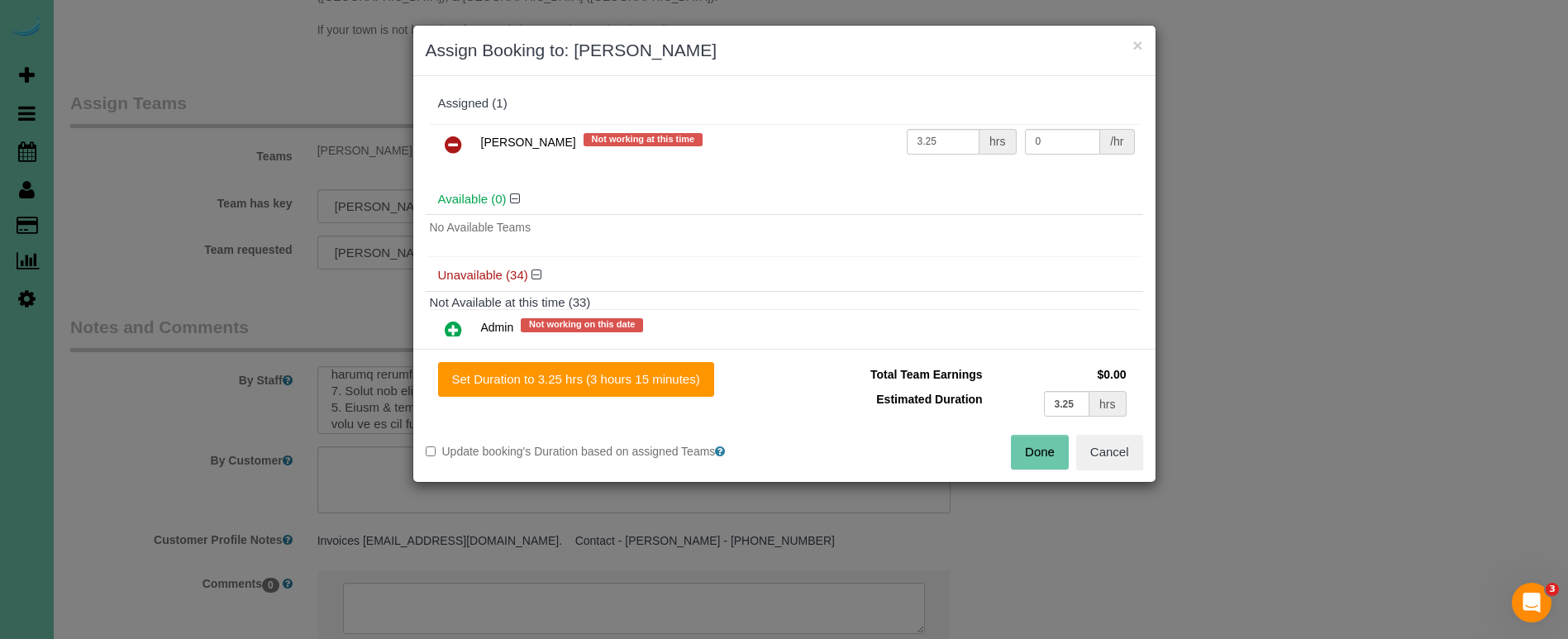
click at [1064, 458] on button "Done" at bounding box center [1040, 452] width 58 height 35
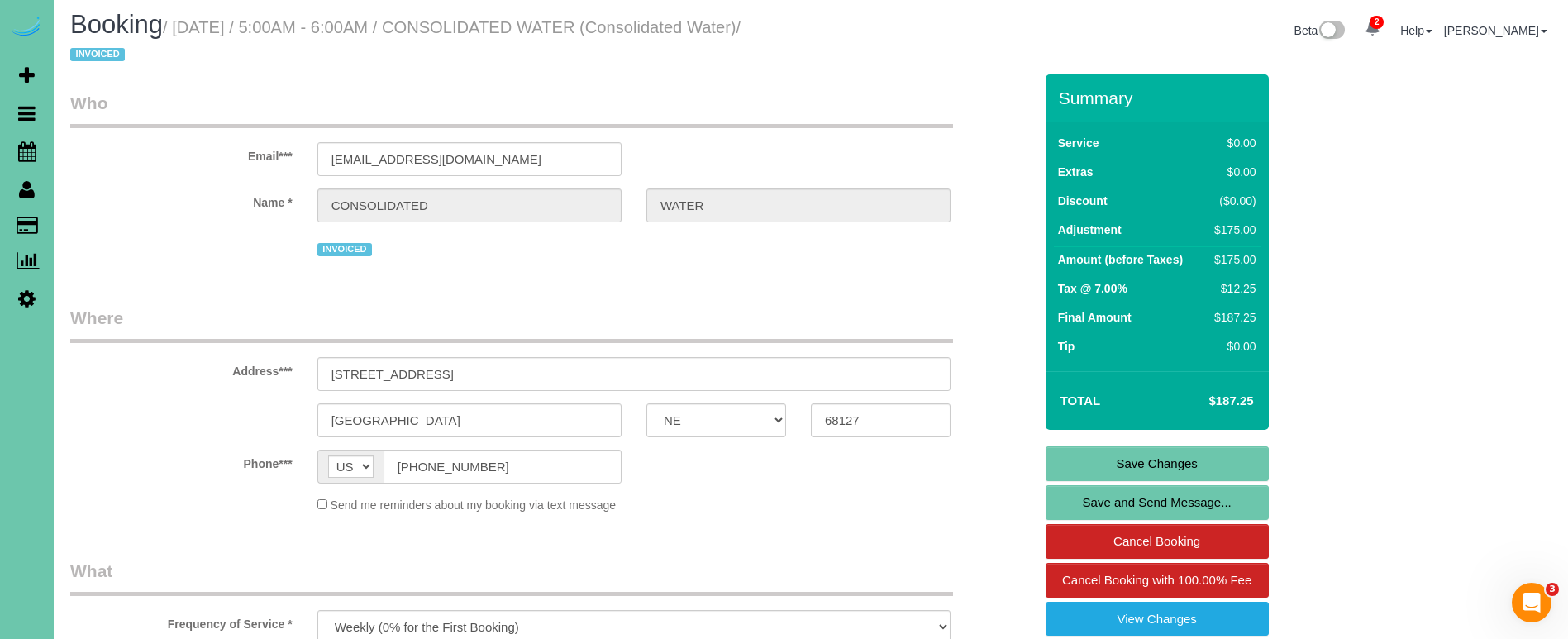
scroll to position [10, 0]
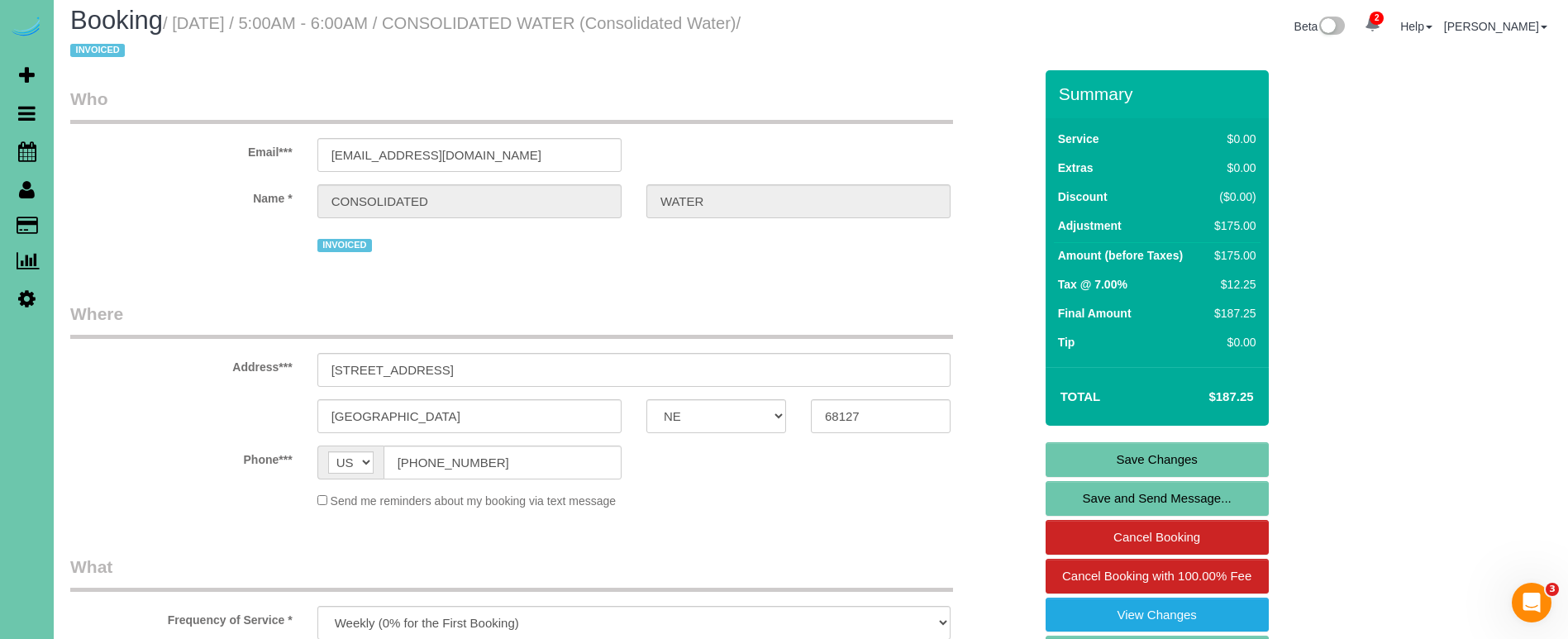
click at [1072, 459] on link "Save Changes" at bounding box center [1157, 459] width 223 height 35
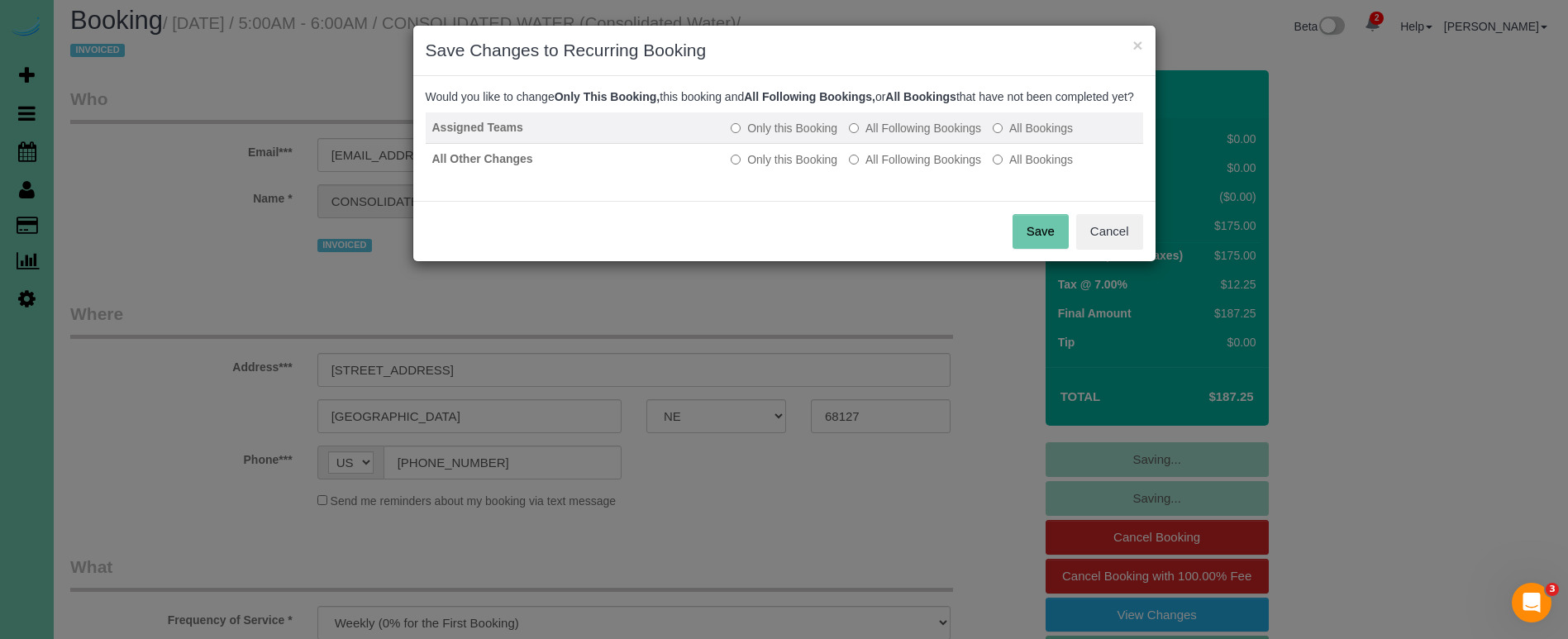
click at [894, 136] on label "All Following Bookings" at bounding box center [914, 127] width 133 height 16
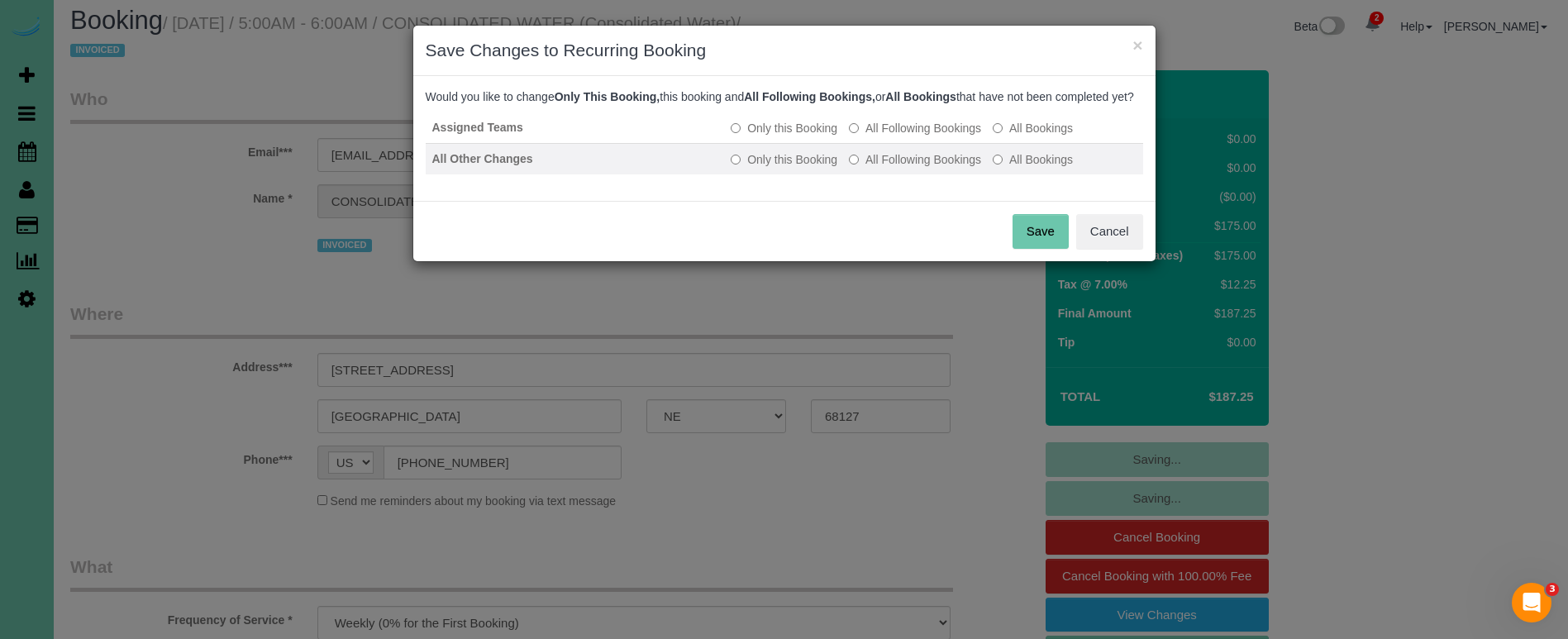
click at [884, 168] on label "All Following Bookings" at bounding box center [914, 159] width 133 height 16
click at [1044, 249] on button "Save" at bounding box center [1041, 231] width 56 height 35
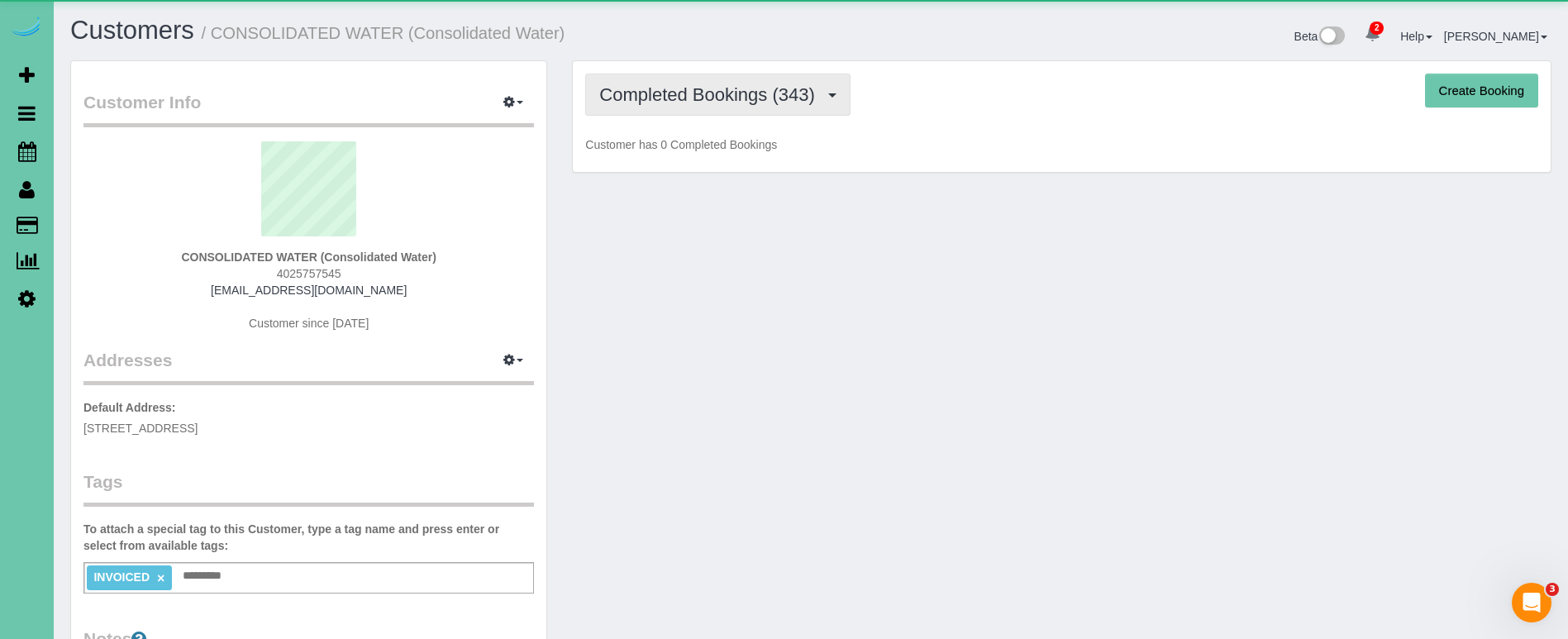
click at [666, 97] on span "Completed Bookings (343)" at bounding box center [711, 95] width 223 height 21
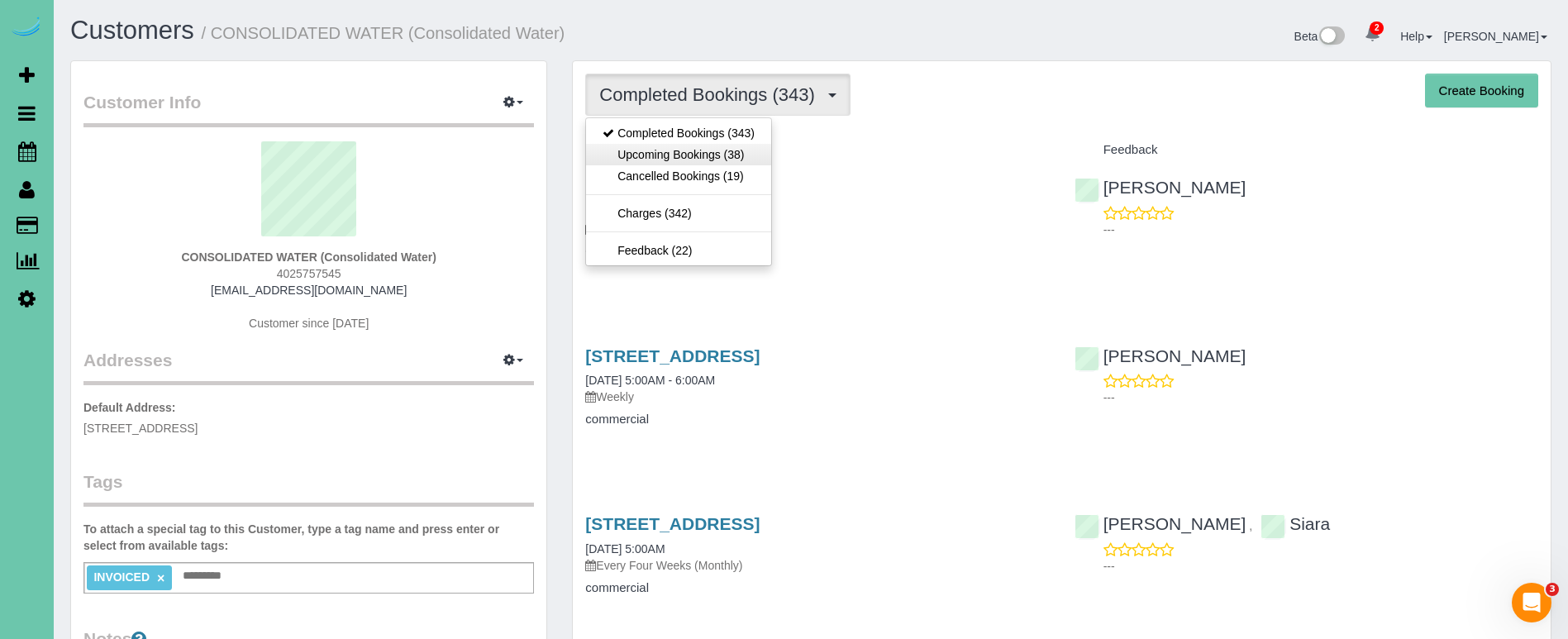
click at [672, 149] on link "Upcoming Bookings (38)" at bounding box center [678, 154] width 185 height 21
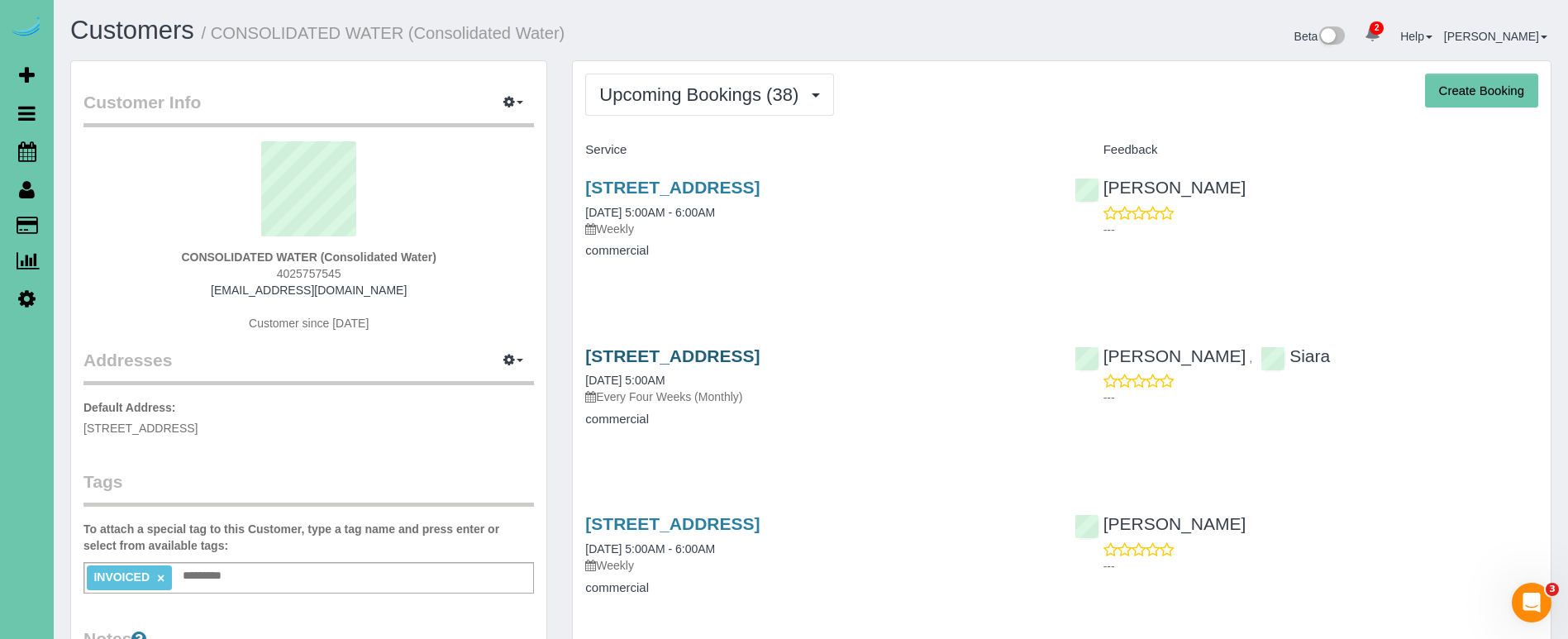
click at [760, 355] on link "10100 J Street, Omaha, NE 68127" at bounding box center [672, 356] width 175 height 19
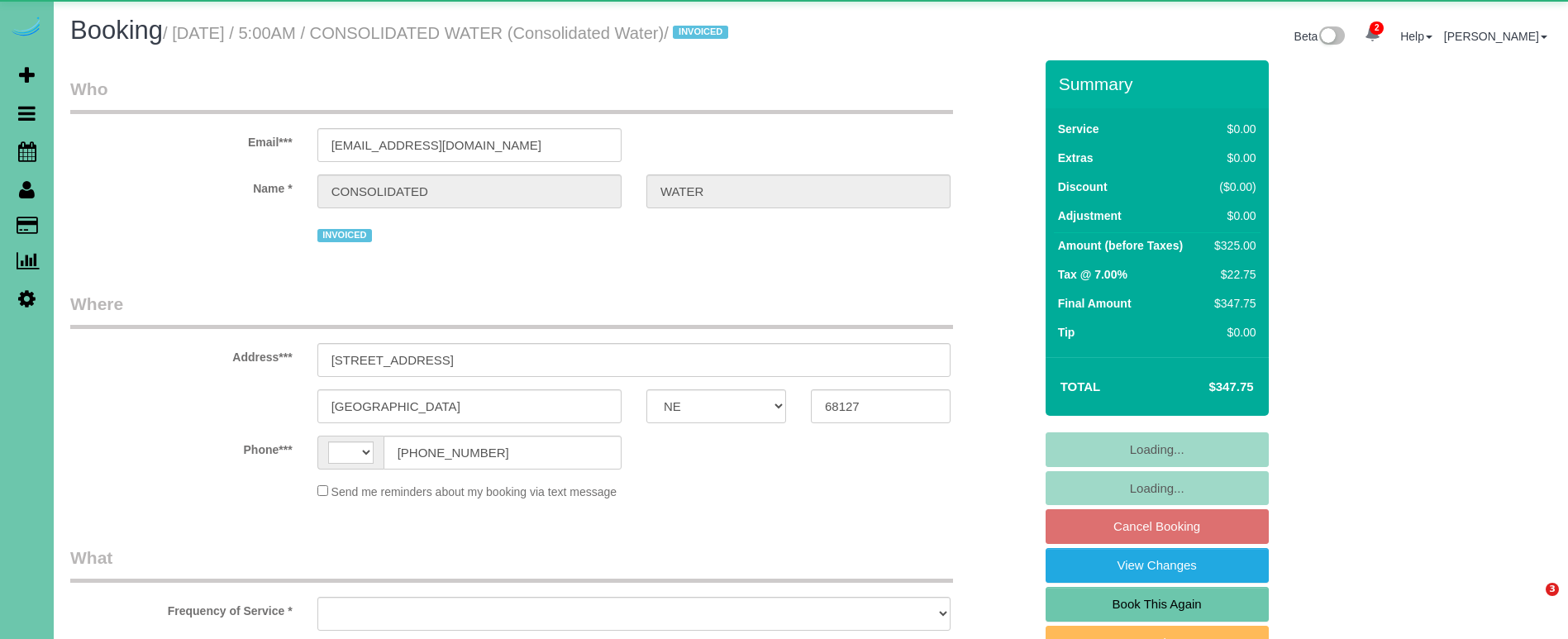
select select "NE"
select select "string:[GEOGRAPHIC_DATA]"
select select "object:892"
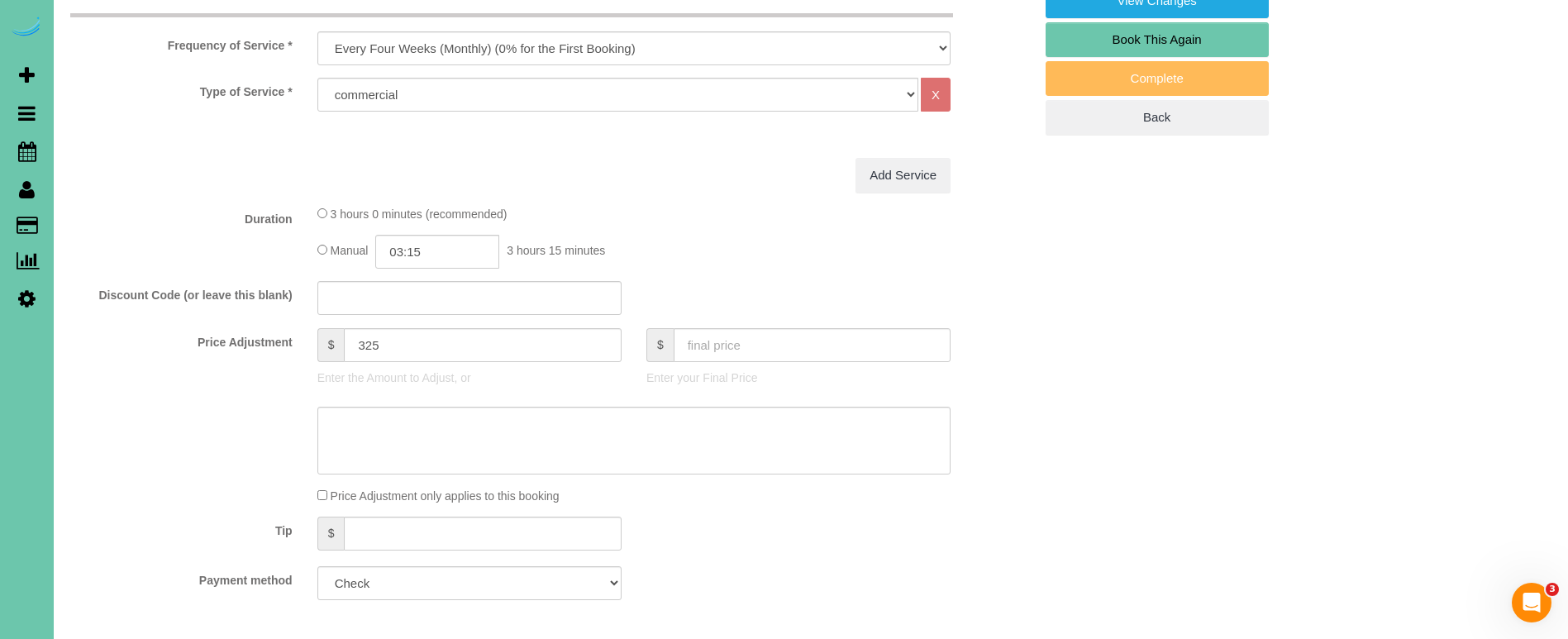
scroll to position [587, 0]
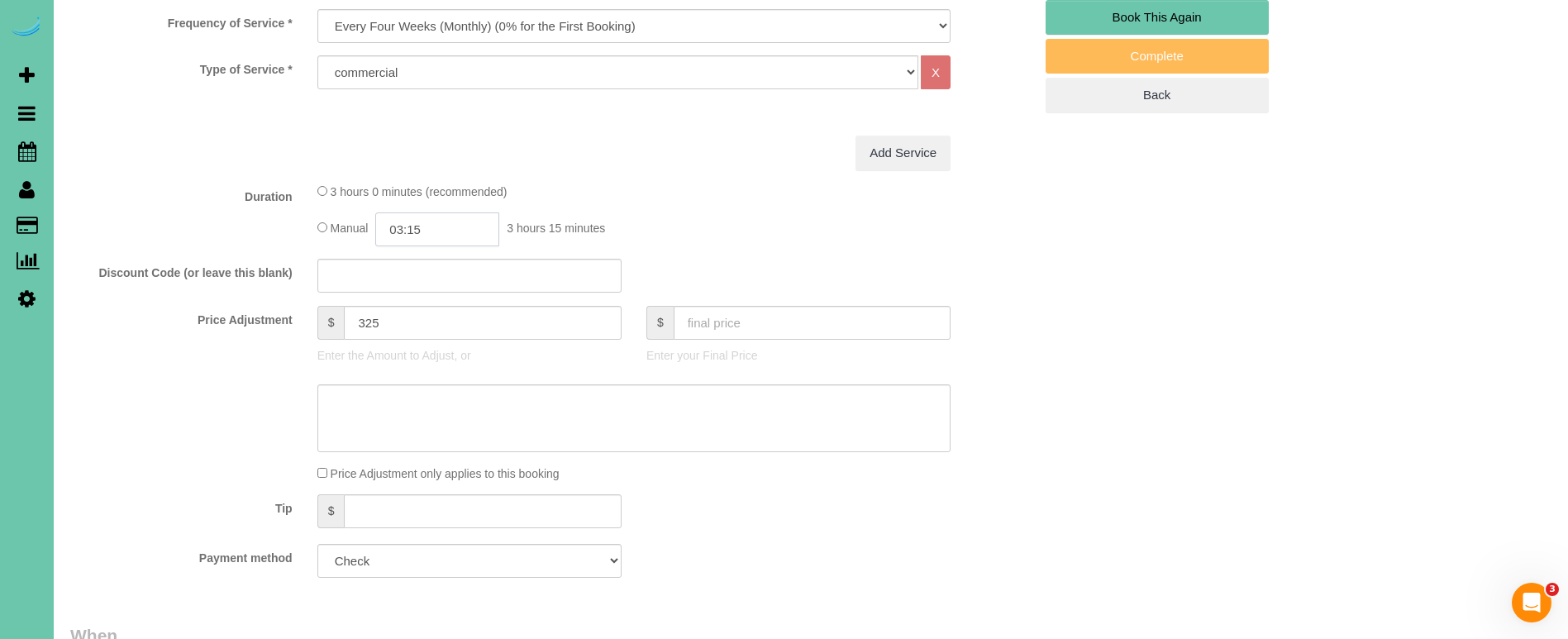
click at [453, 246] on input "03:15" at bounding box center [437, 229] width 124 height 34
type input "03:00"
click at [130, 281] on label "Discount Code (or leave this blank)" at bounding box center [181, 269] width 247 height 22
click at [445, 453] on textarea at bounding box center [634, 417] width 633 height 68
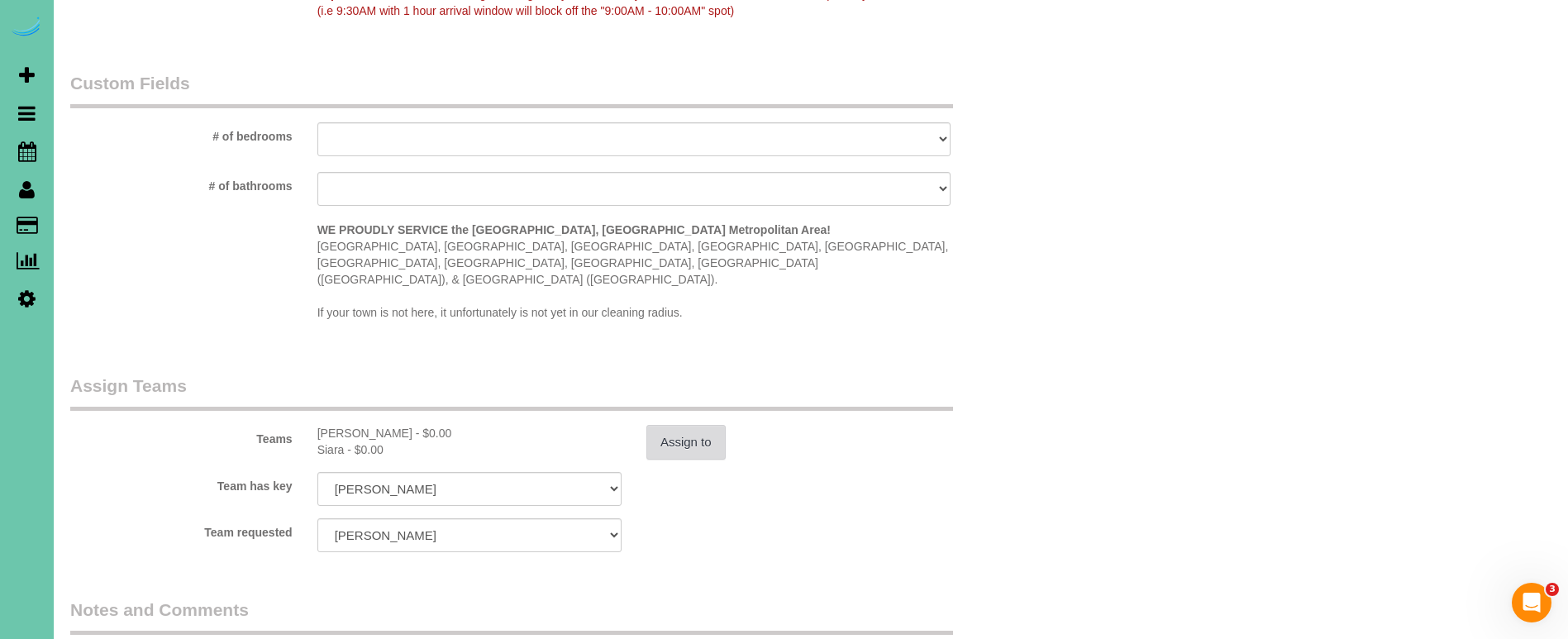
type textarea "new rate - 10/10/25"
click at [665, 425] on button "Assign to" at bounding box center [686, 442] width 80 height 35
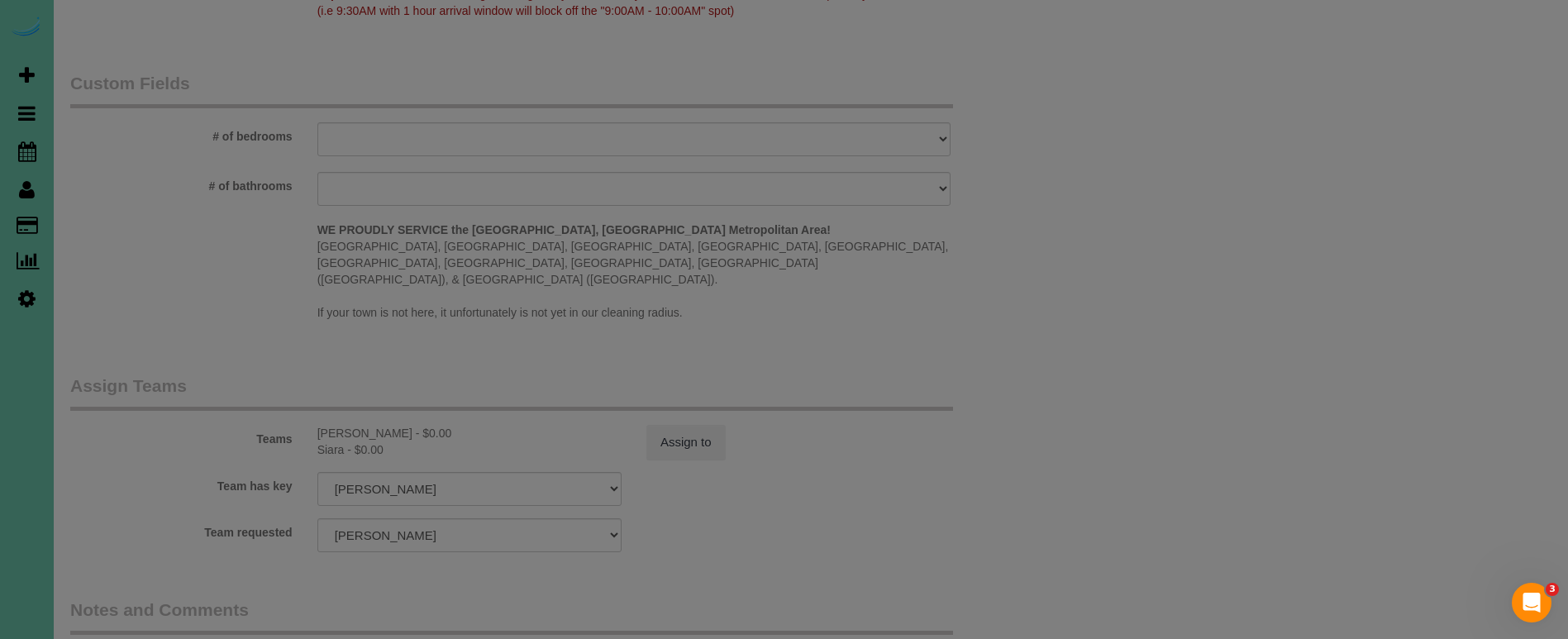
scroll to position [1426, 0]
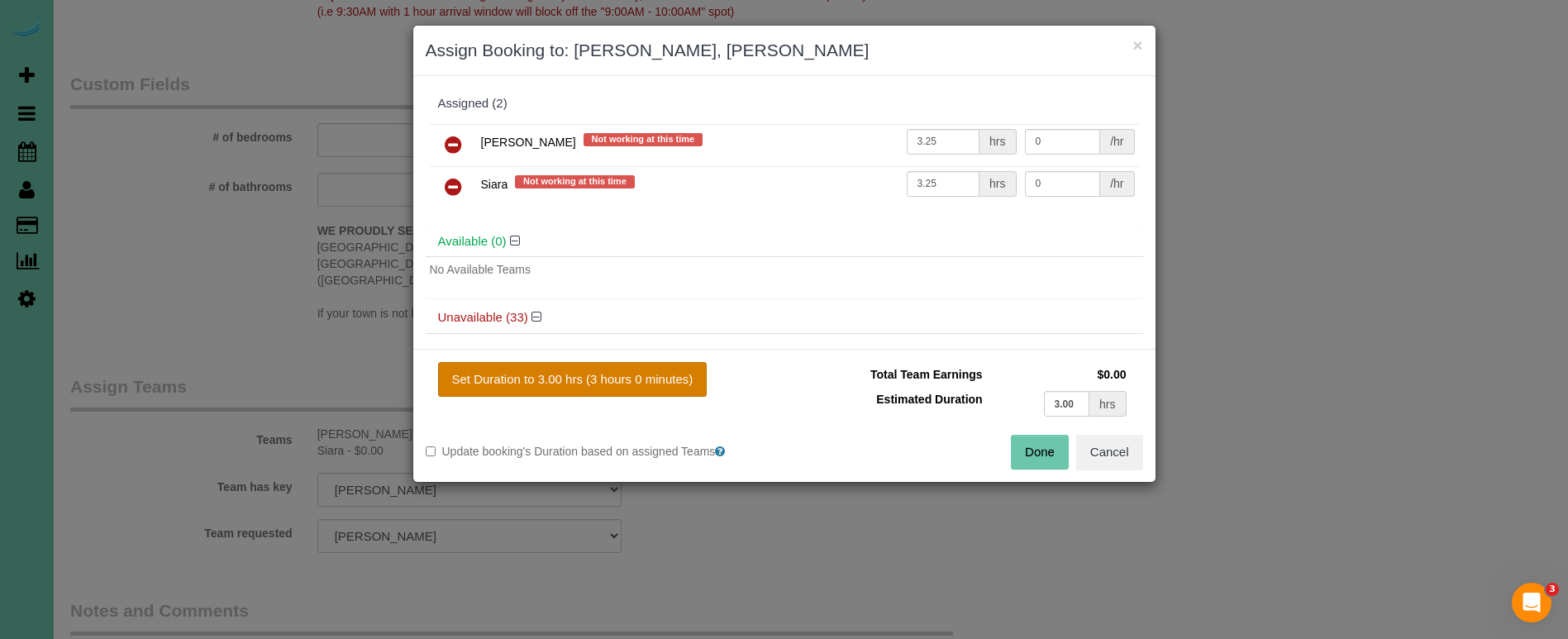
drag, startPoint x: 577, startPoint y: 377, endPoint x: 595, endPoint y: 377, distance: 18.0
click at [577, 377] on button "Set Duration to 3.00 hrs (3 hours 0 minutes)" at bounding box center [572, 379] width 269 height 35
type input "3.00"
click at [1023, 448] on button "Done" at bounding box center [1040, 452] width 58 height 35
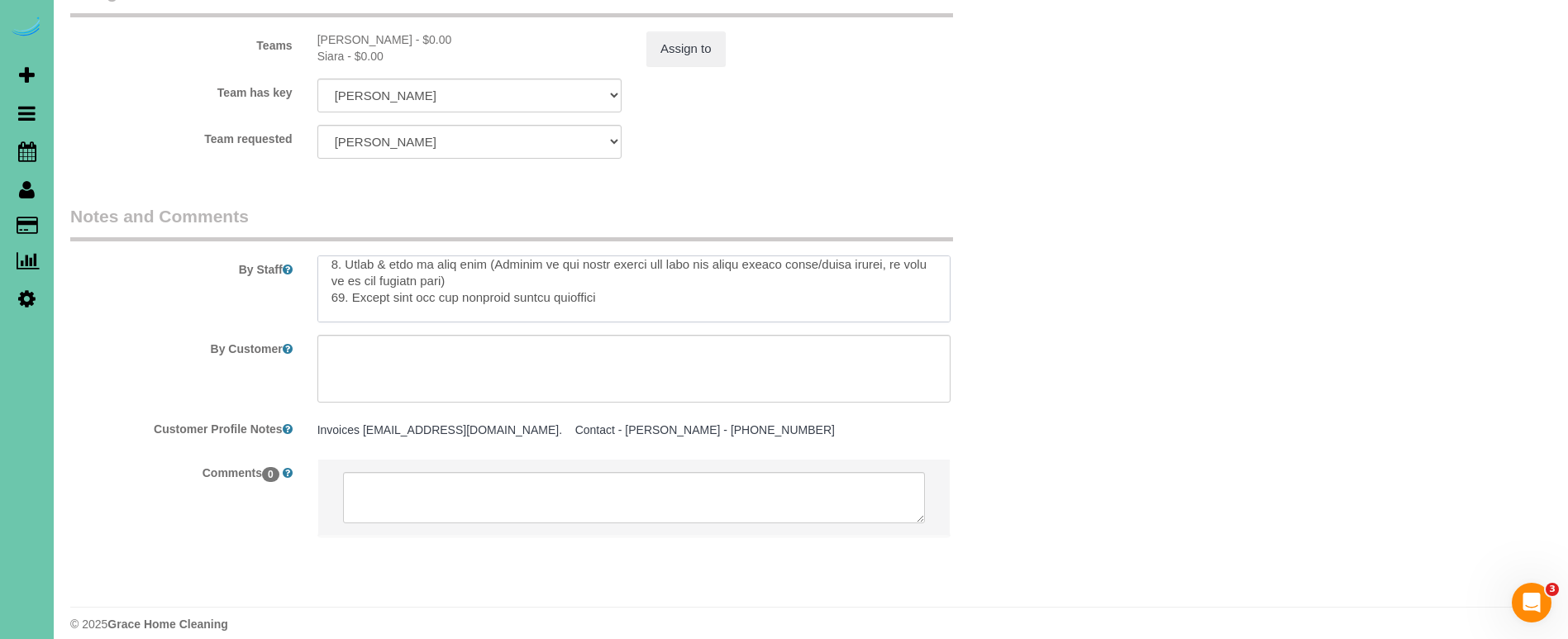
scroll to position [469, 0]
click at [374, 289] on textarea at bounding box center [634, 289] width 633 height 68
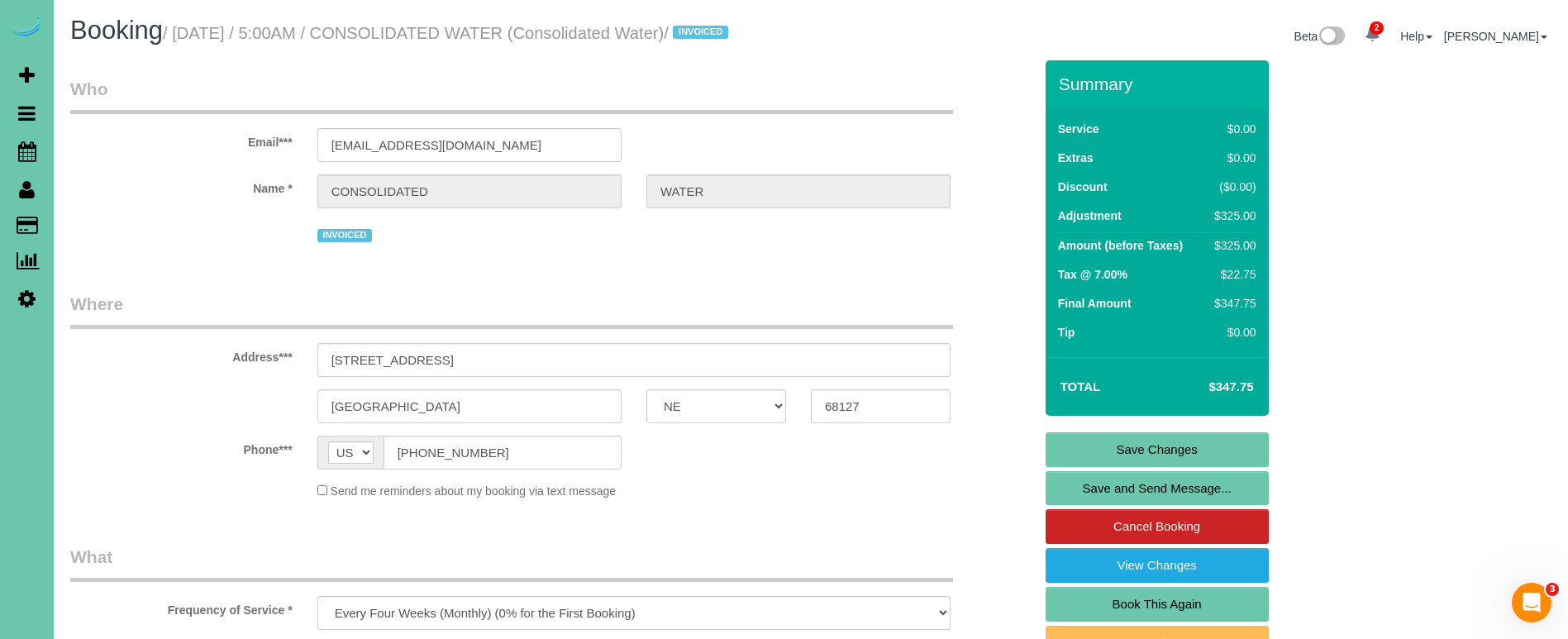
scroll to position [0, 0]
type textarea "COMMERCIAL BUILDING - CONSOLIDATED WATER ***Basement needs and extension cord f…"
click at [1065, 459] on link "Save Changes" at bounding box center [1157, 449] width 223 height 35
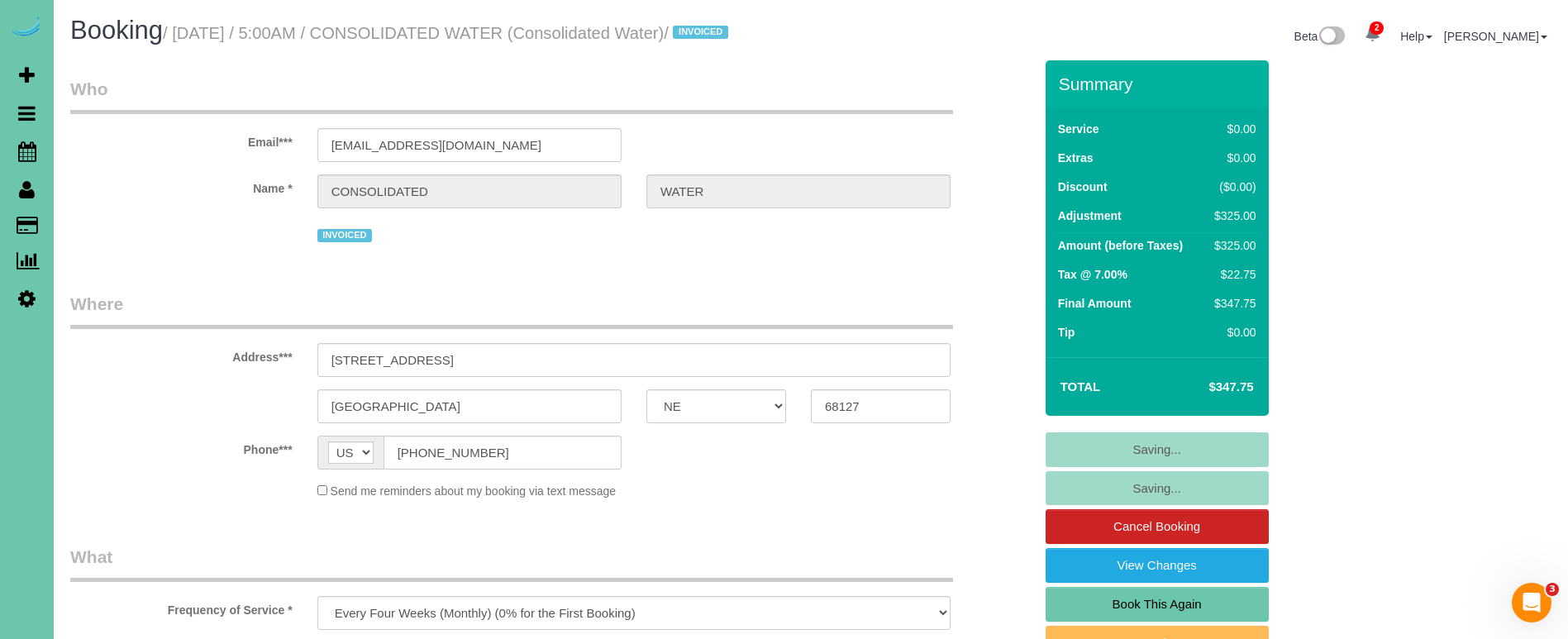
scroll to position [2, 0]
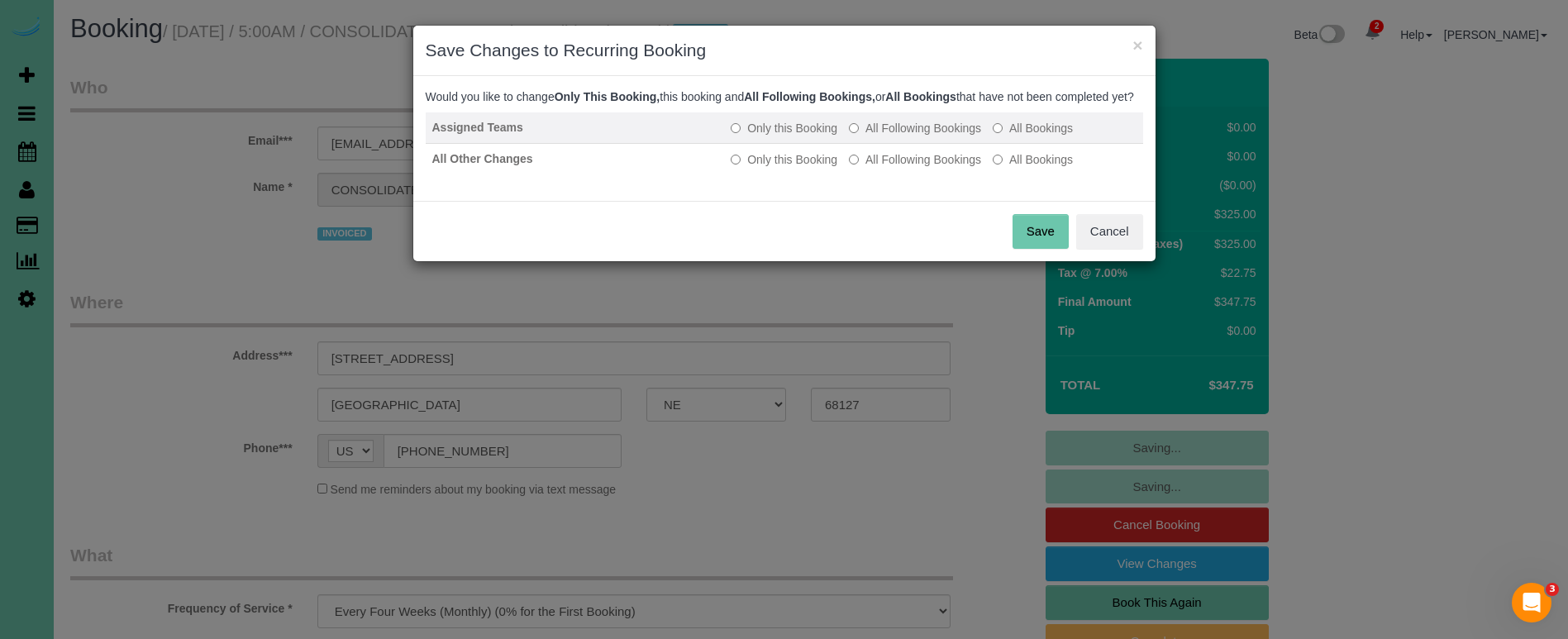
click at [897, 136] on label "All Following Bookings" at bounding box center [914, 127] width 133 height 16
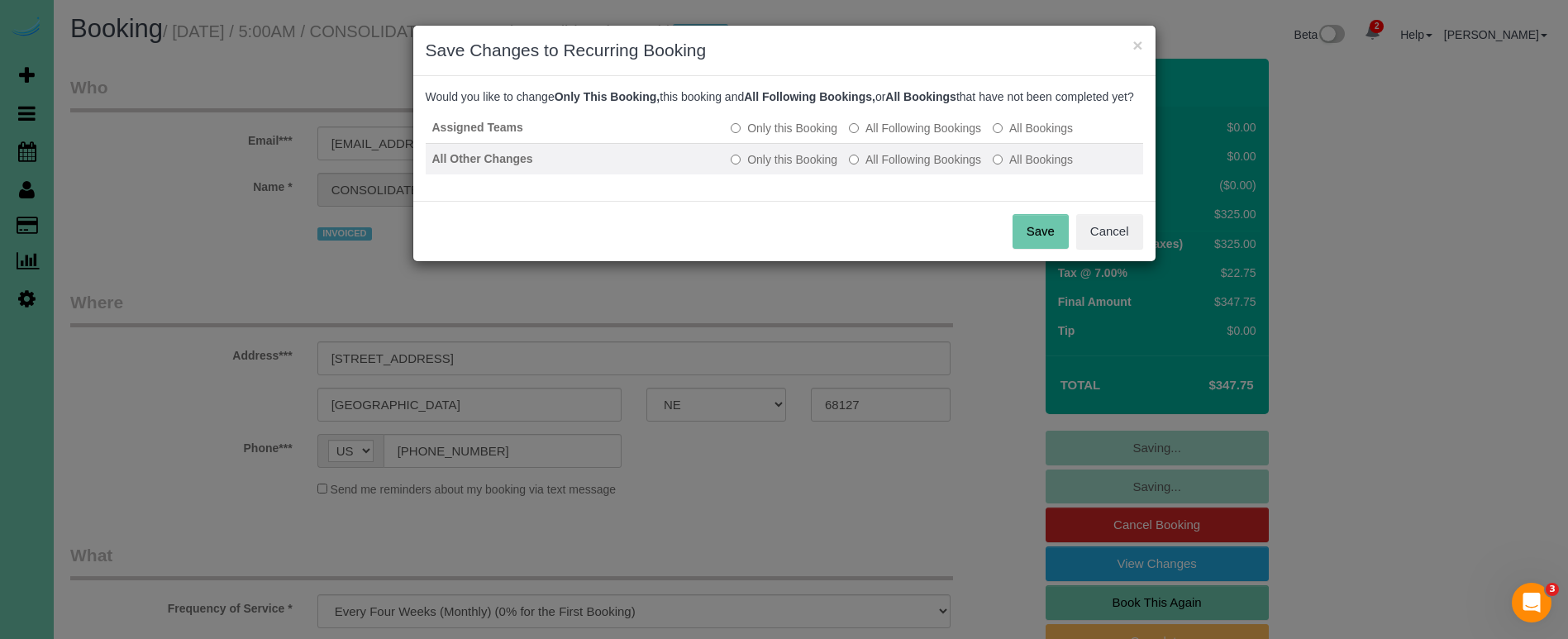
click at [891, 168] on label "All Following Bookings" at bounding box center [914, 159] width 133 height 16
drag, startPoint x: 1027, startPoint y: 247, endPoint x: 861, endPoint y: 173, distance: 181.7
click at [1026, 247] on button "Save" at bounding box center [1041, 231] width 56 height 35
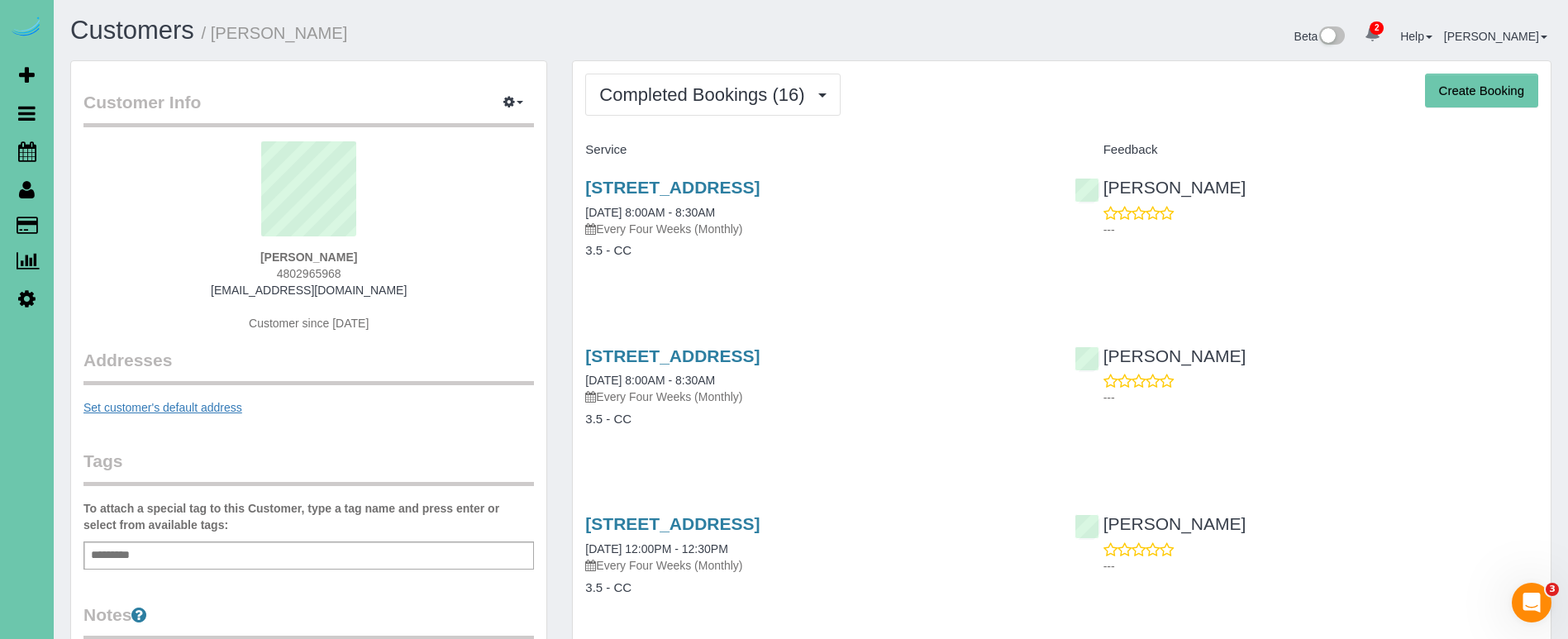
click at [210, 408] on link "Set customer's default address" at bounding box center [163, 407] width 159 height 13
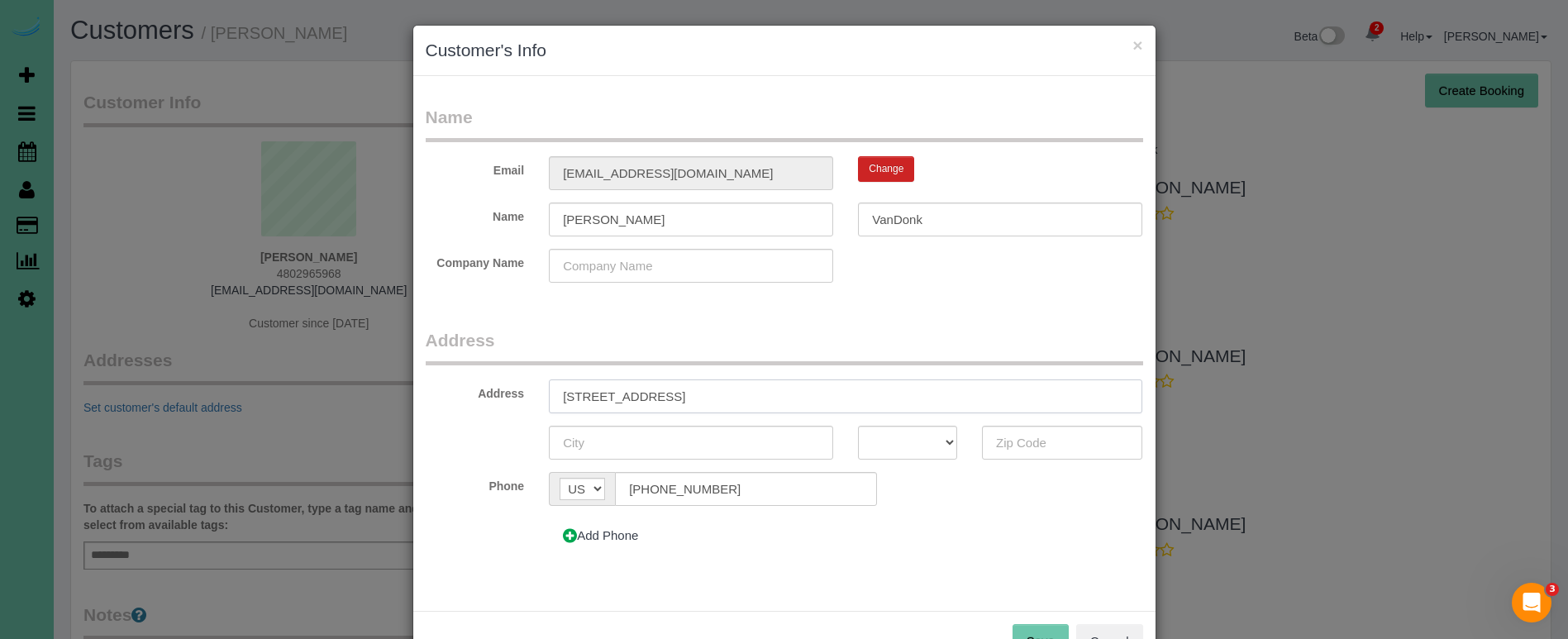
type input "12917 Jackston Street"
type input "[GEOGRAPHIC_DATA]"
select select "NE"
drag, startPoint x: 628, startPoint y: 382, endPoint x: 442, endPoint y: 375, distance: 186.1
click at [442, 375] on fieldset "Address Address 12917 Jackston Street Omaha AK AL AR AZ CA CO CT DC DE FL GA HI…" at bounding box center [784, 447] width 718 height 237
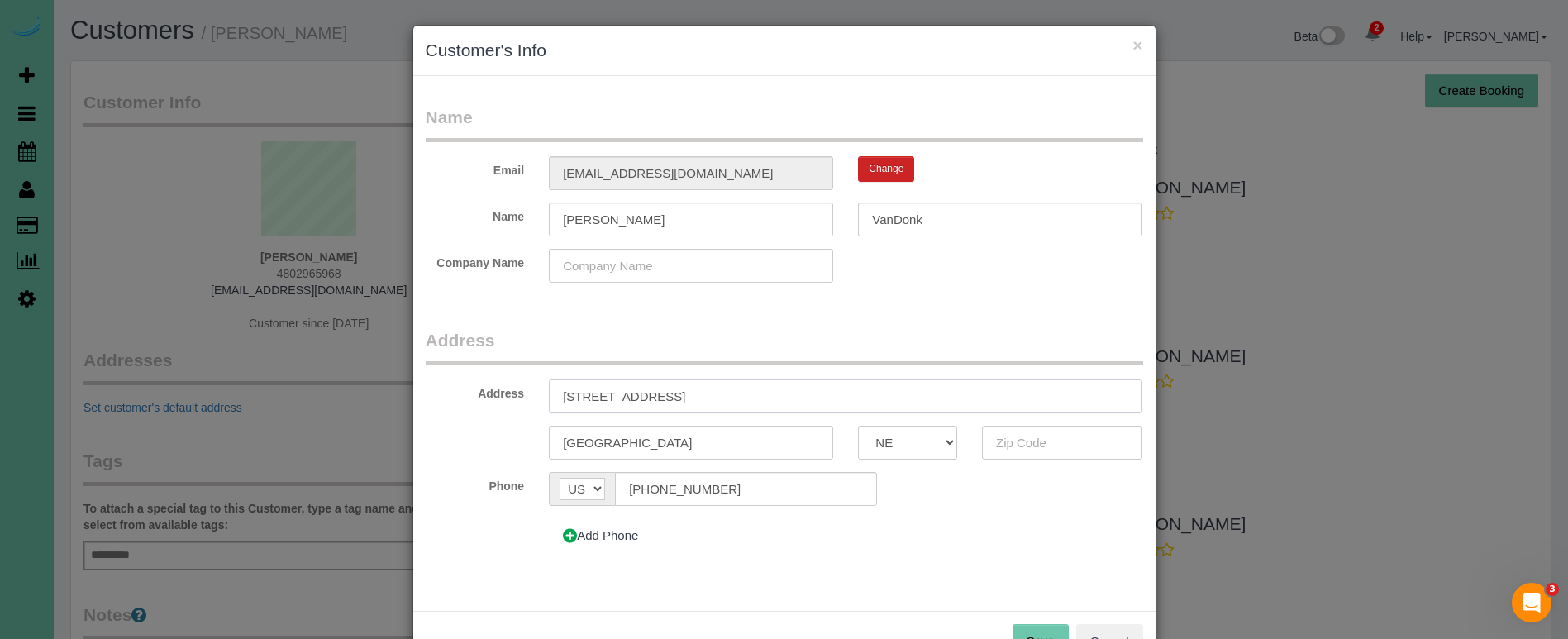
drag, startPoint x: 638, startPoint y: 398, endPoint x: 933, endPoint y: 416, distance: 295.5
click at [641, 399] on input "12917 Jackston Street" at bounding box center [846, 397] width 594 height 34
type input "12917 Jackson Street"
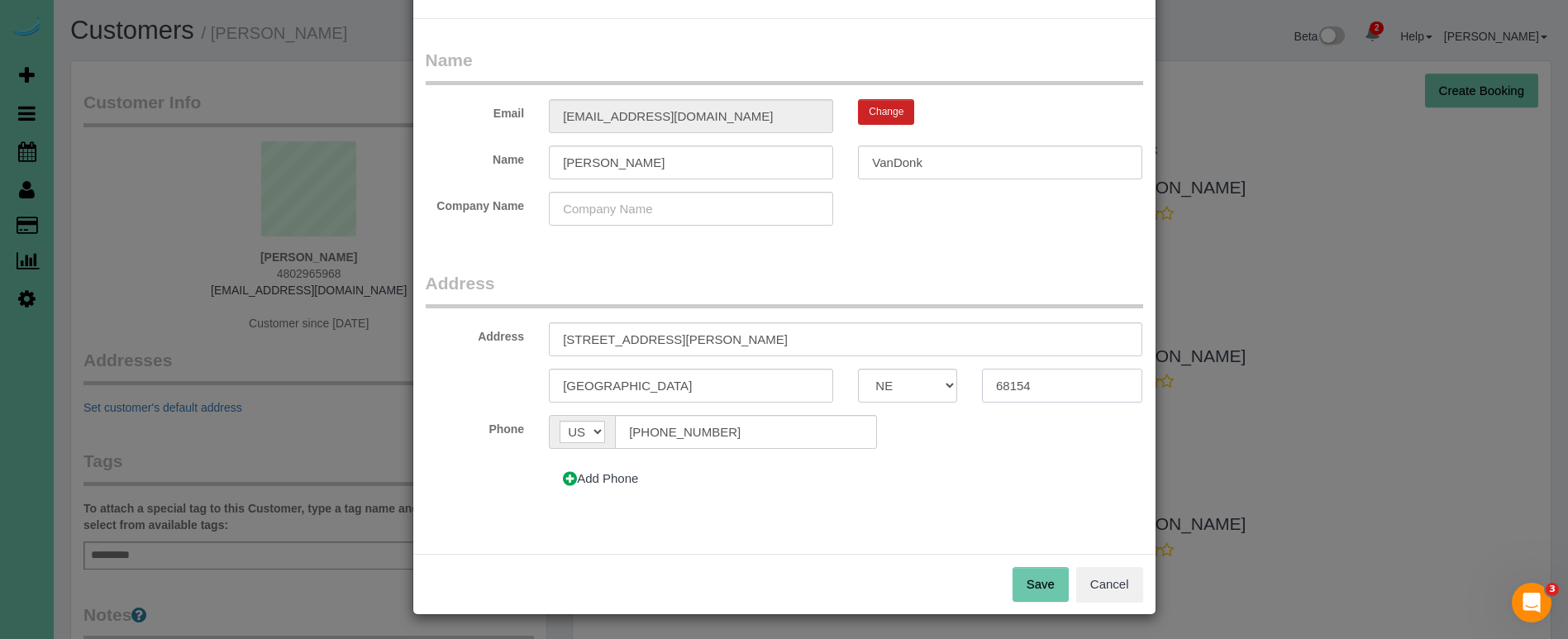
scroll to position [56, 0]
type input "68154"
click at [1041, 588] on button "Save" at bounding box center [1041, 585] width 56 height 35
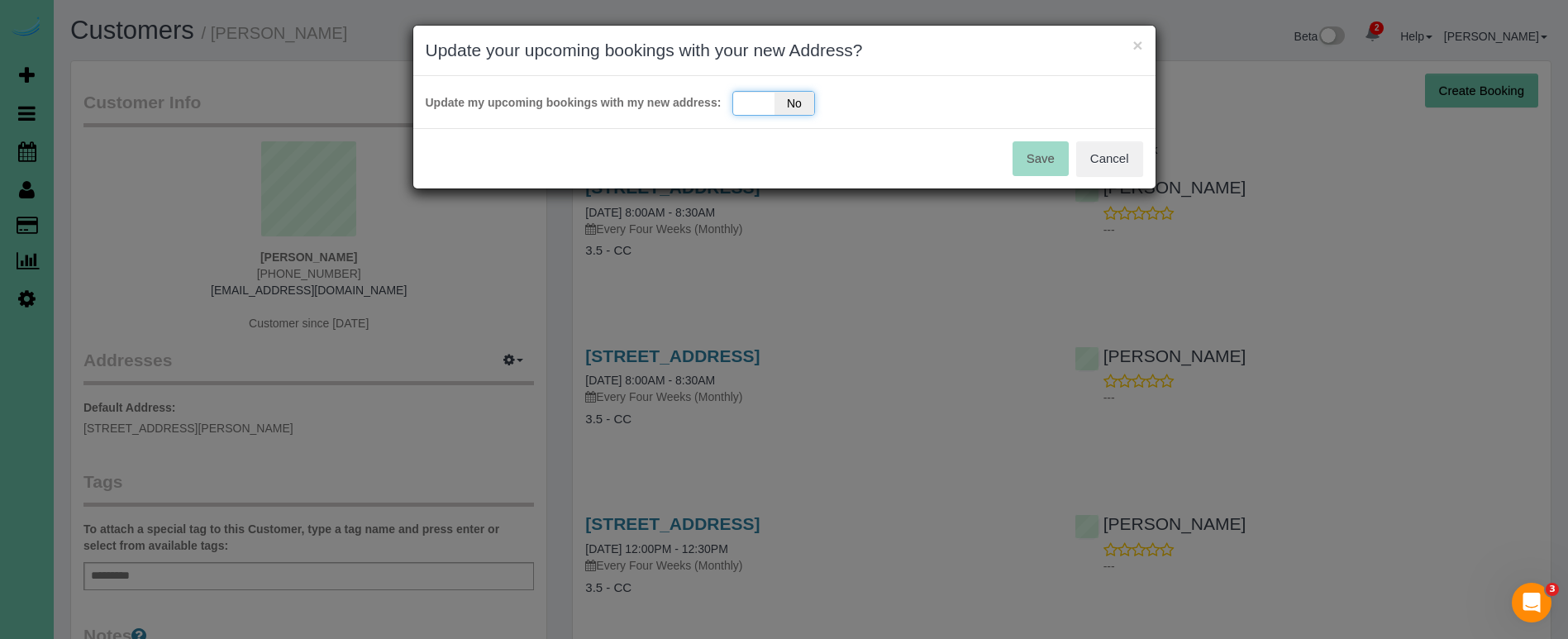
click at [797, 100] on span "No" at bounding box center [794, 103] width 40 height 23
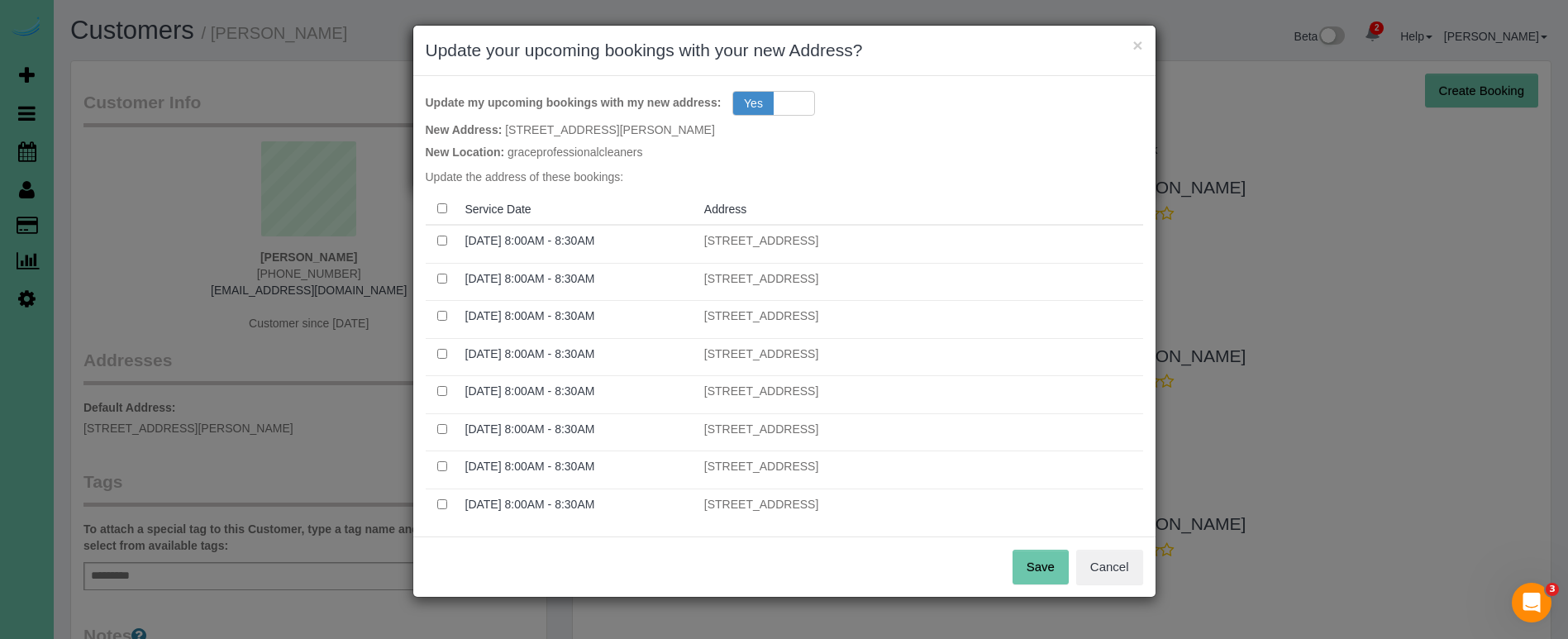
click at [1031, 573] on button "Save" at bounding box center [1041, 567] width 56 height 35
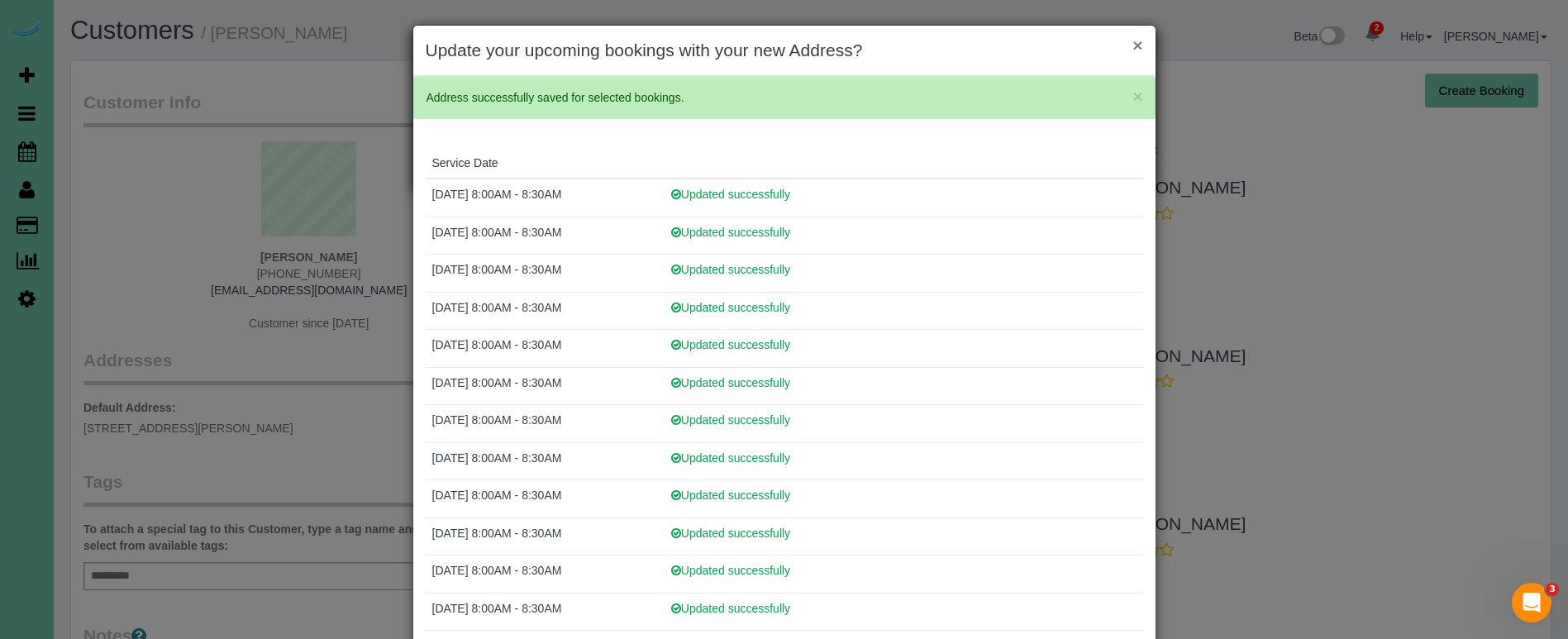
click at [1136, 43] on button "×" at bounding box center [1138, 45] width 10 height 17
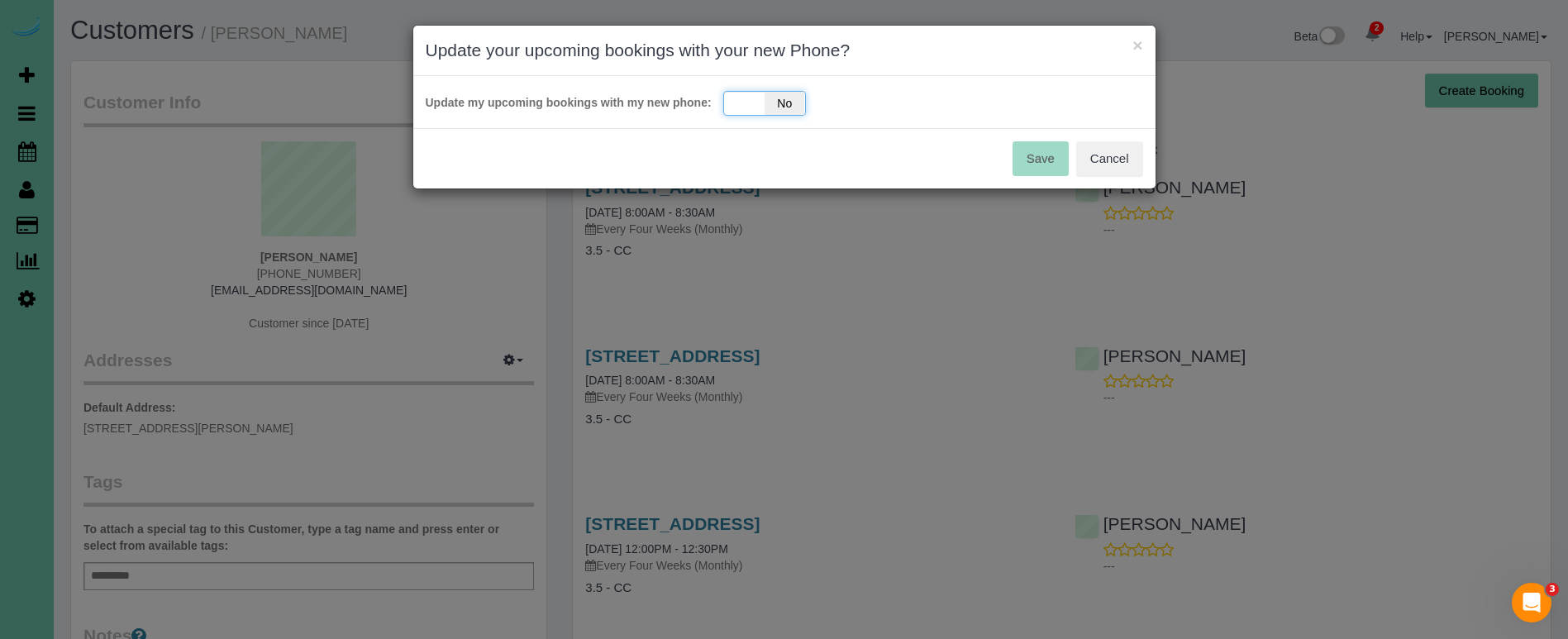
click at [788, 107] on span "No" at bounding box center [784, 103] width 40 height 23
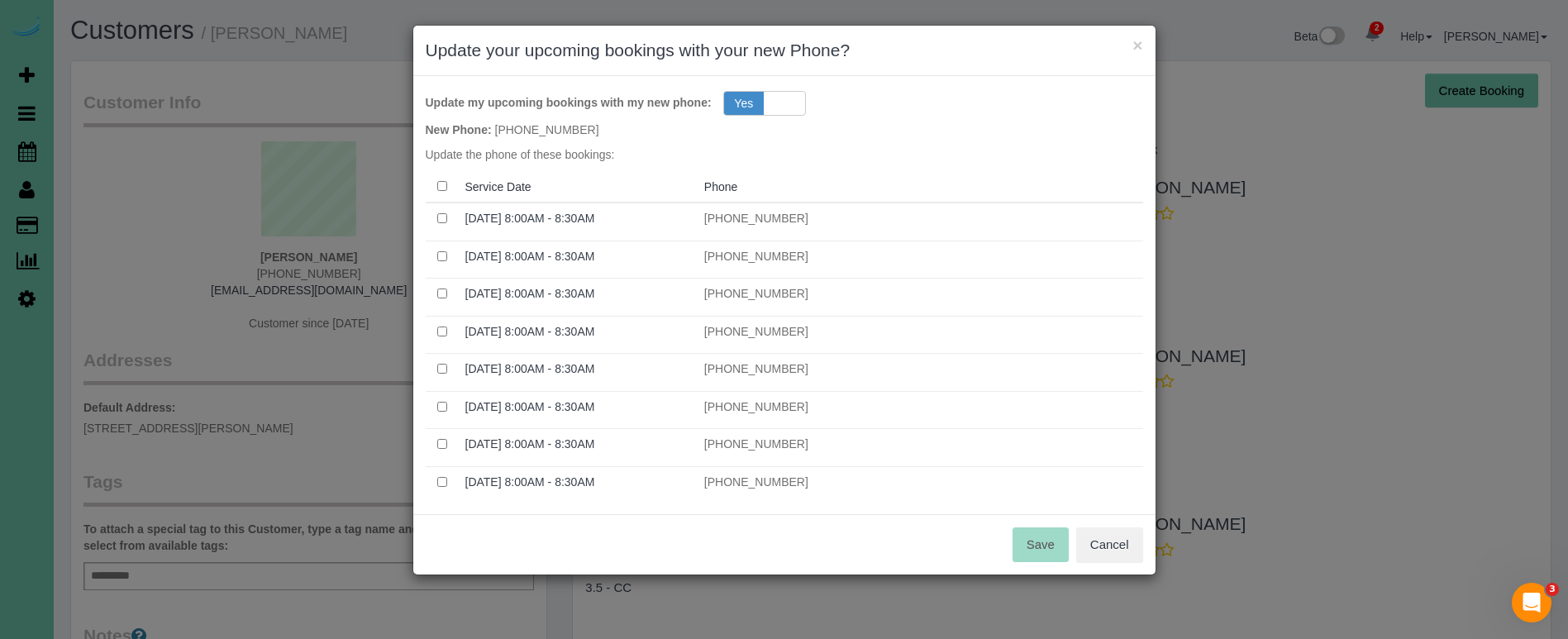
click at [445, 198] on th at bounding box center [442, 186] width 33 height 32
click at [1044, 555] on button "Save" at bounding box center [1041, 544] width 56 height 35
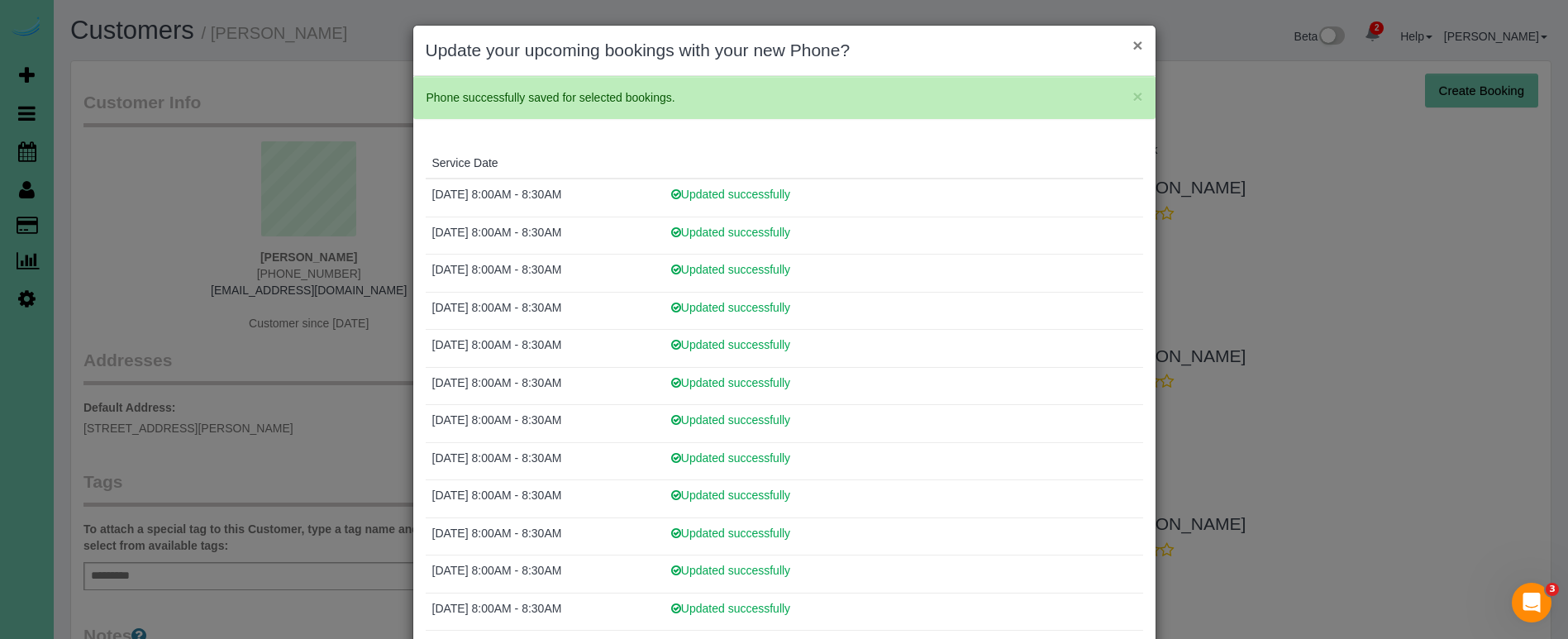
click at [1140, 48] on button "×" at bounding box center [1138, 45] width 10 height 17
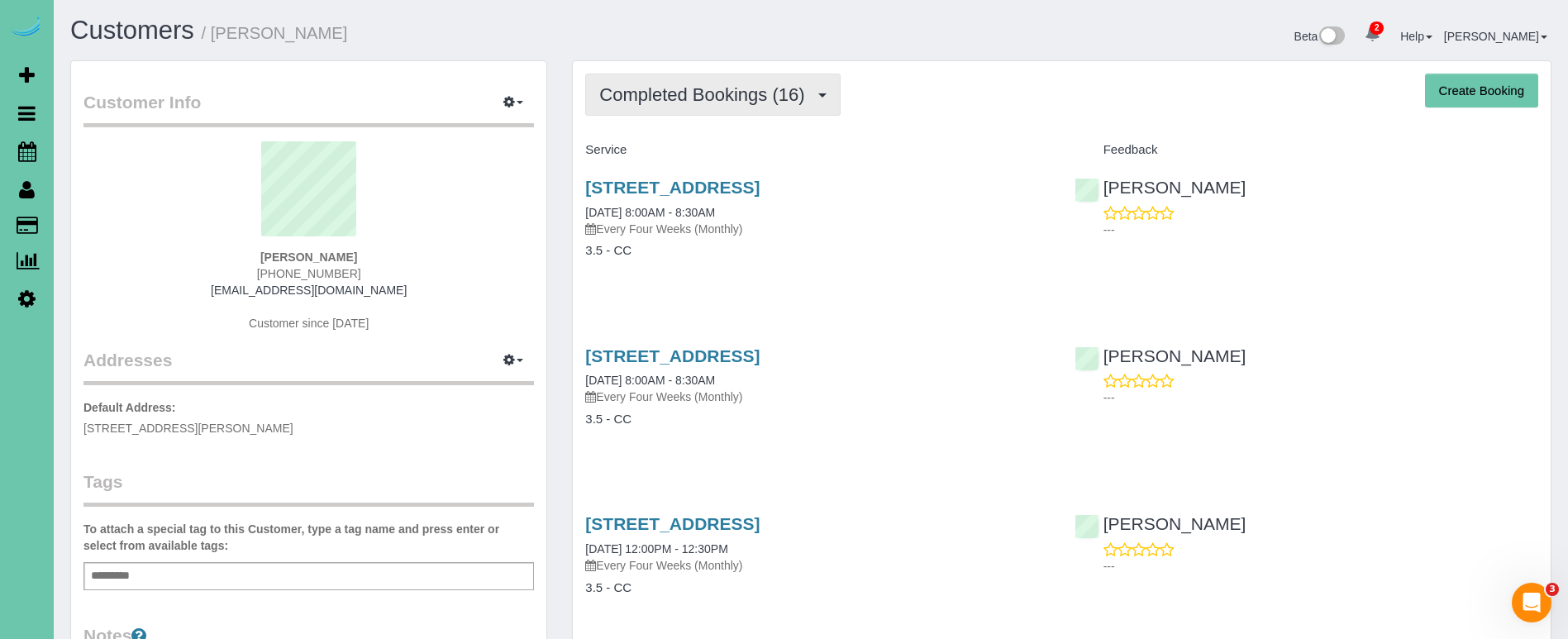
click at [655, 105] on button "Completed Bookings (16)" at bounding box center [713, 94] width 255 height 42
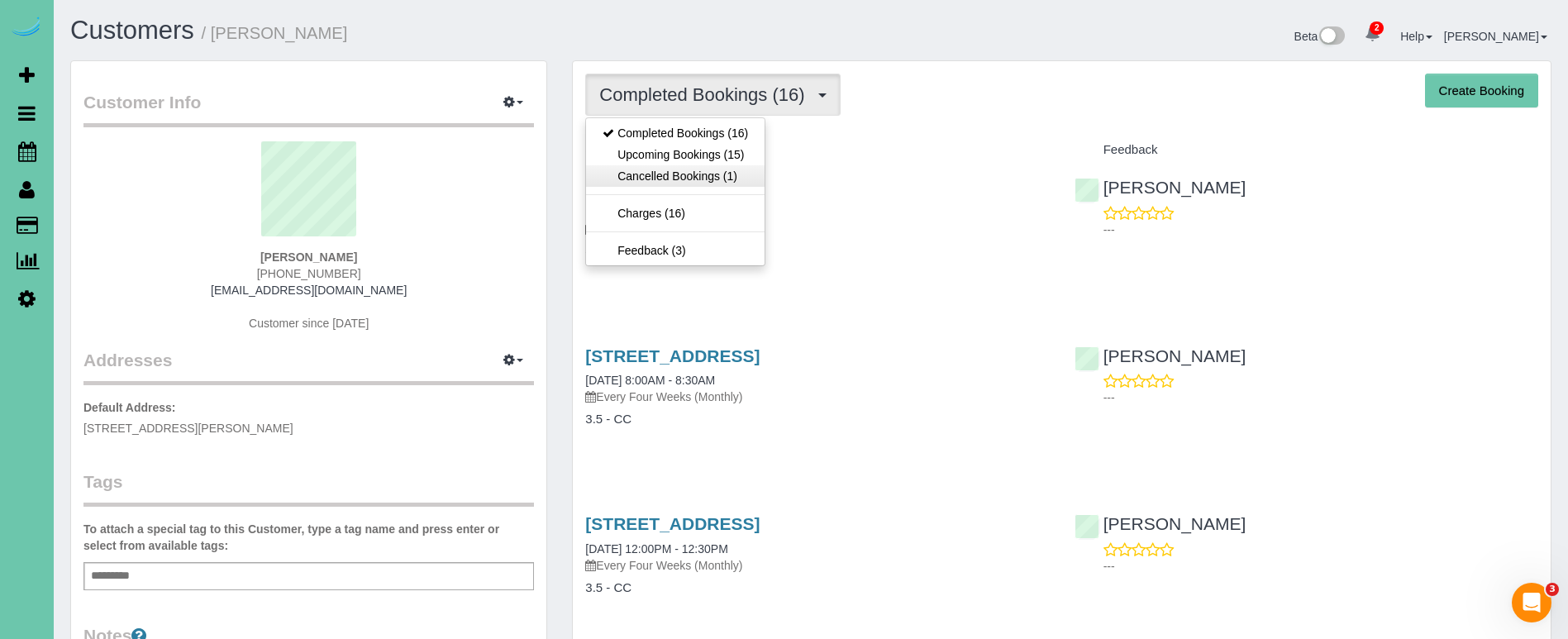
click at [660, 176] on link "Cancelled Bookings (1)" at bounding box center [675, 175] width 179 height 21
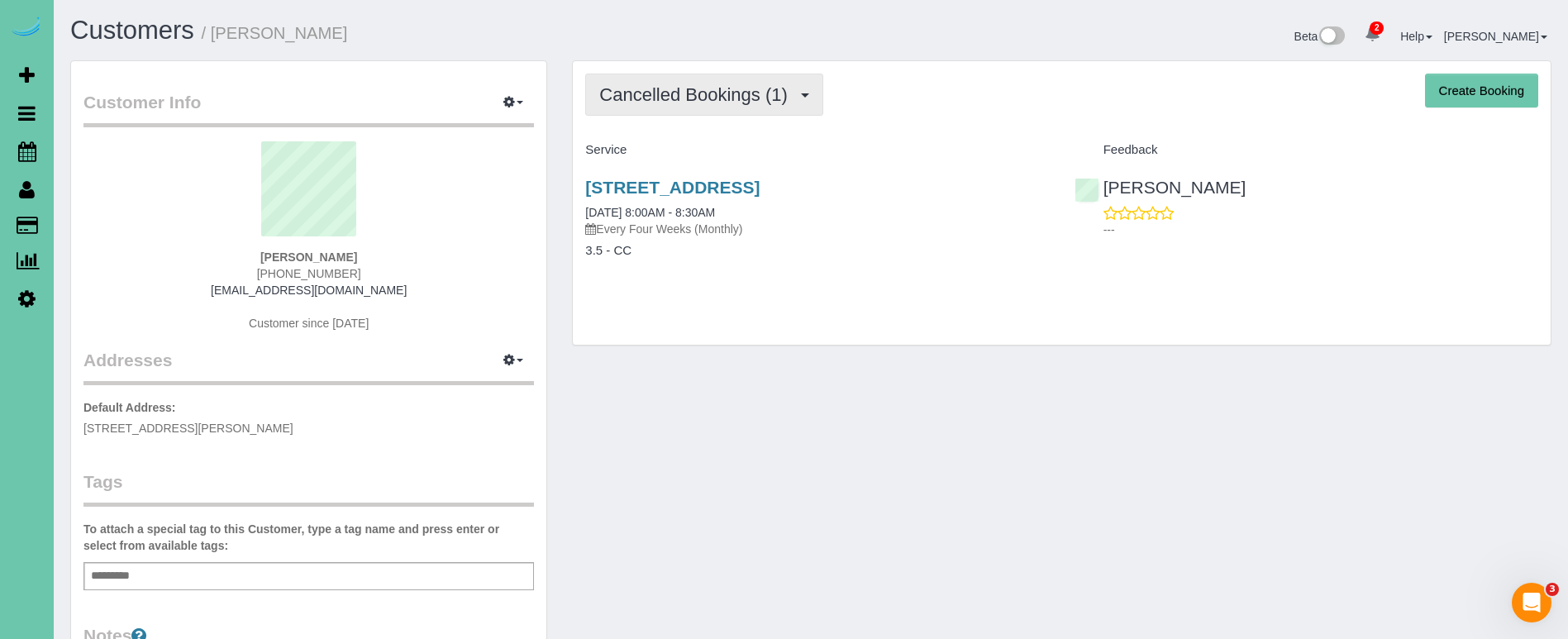
drag, startPoint x: 661, startPoint y: 98, endPoint x: 658, endPoint y: 106, distance: 8.5
click at [661, 98] on span "Cancelled Bookings (1)" at bounding box center [697, 95] width 196 height 21
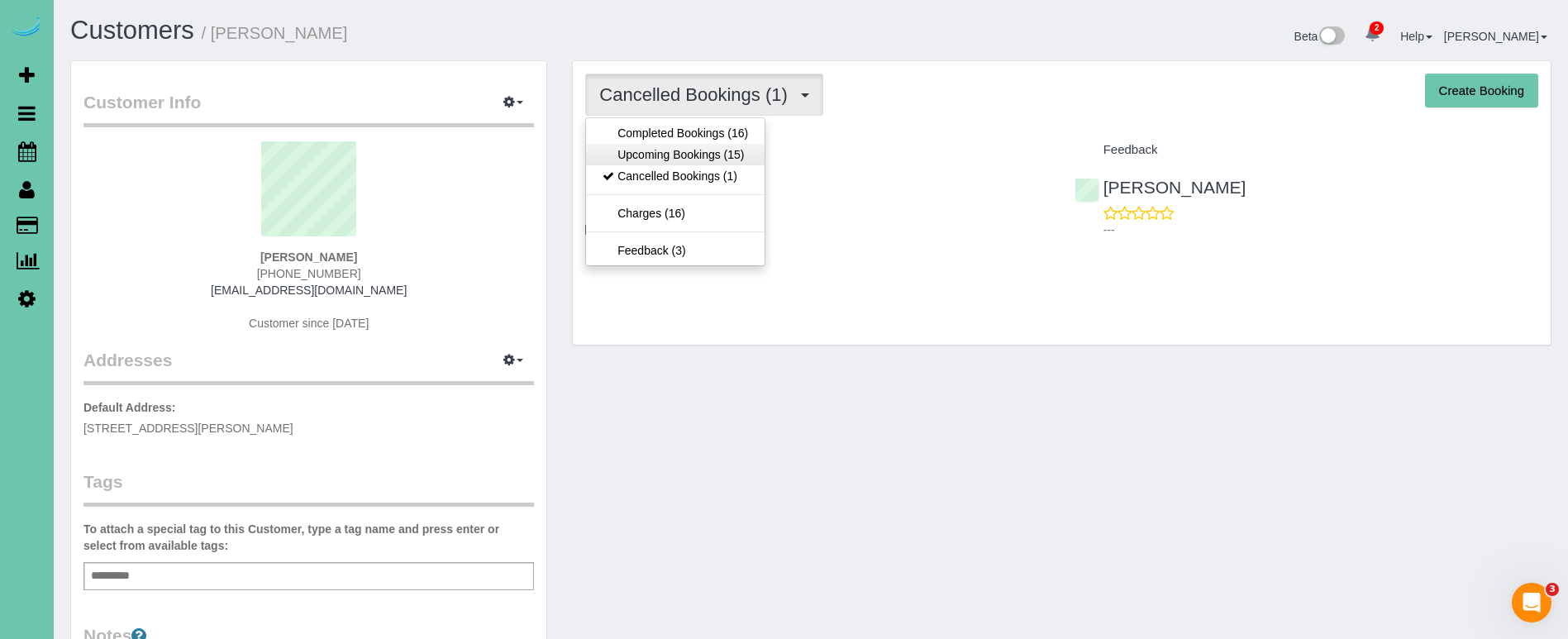
click at [650, 148] on link "Upcoming Bookings (15)" at bounding box center [675, 154] width 179 height 21
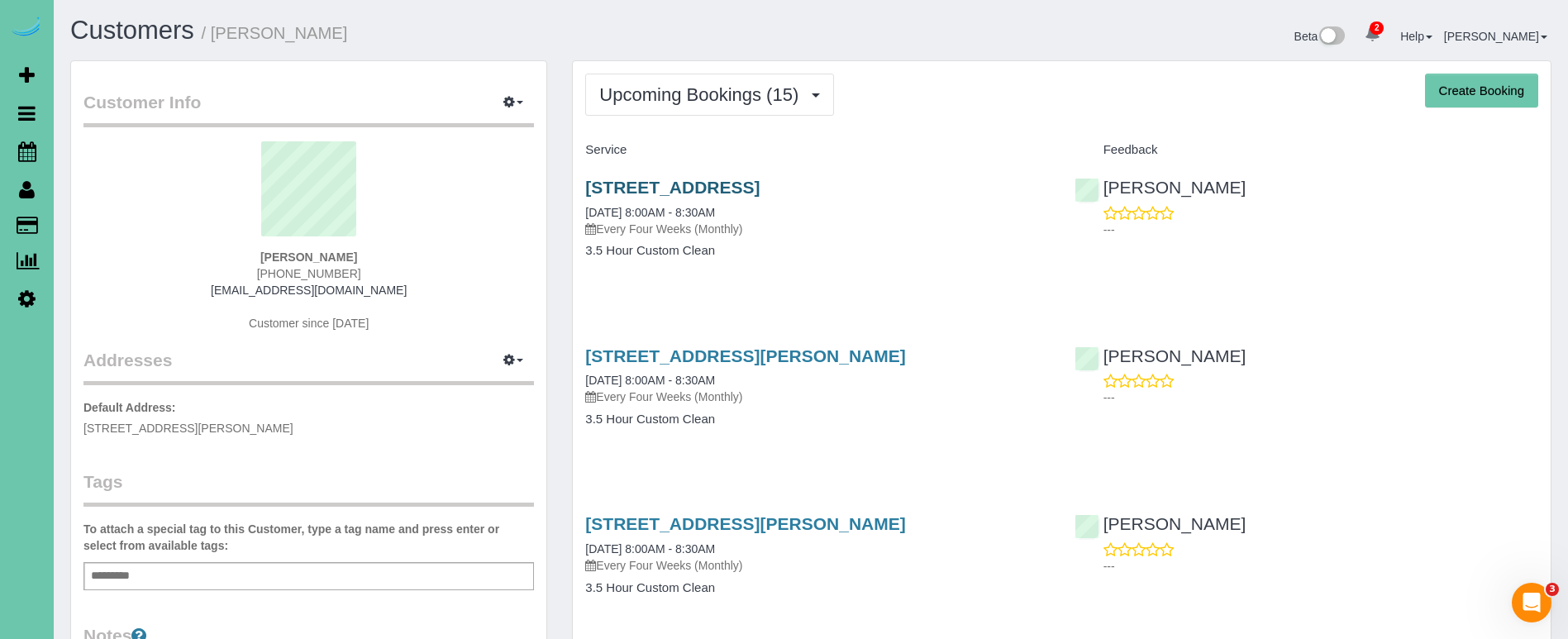
click at [701, 183] on link "2301 S. 35th Ave, Omaha, NE 68105" at bounding box center [672, 187] width 175 height 19
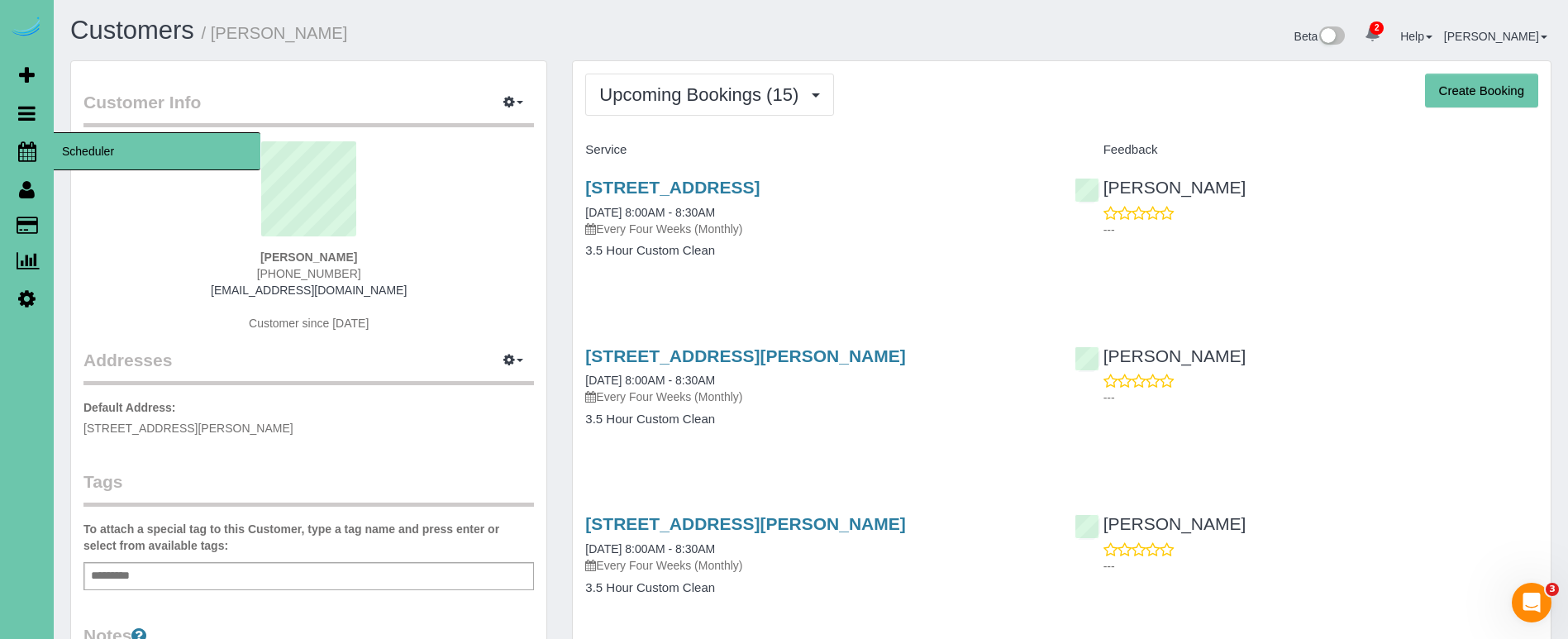
click at [39, 152] on link "Scheduler" at bounding box center [27, 151] width 54 height 38
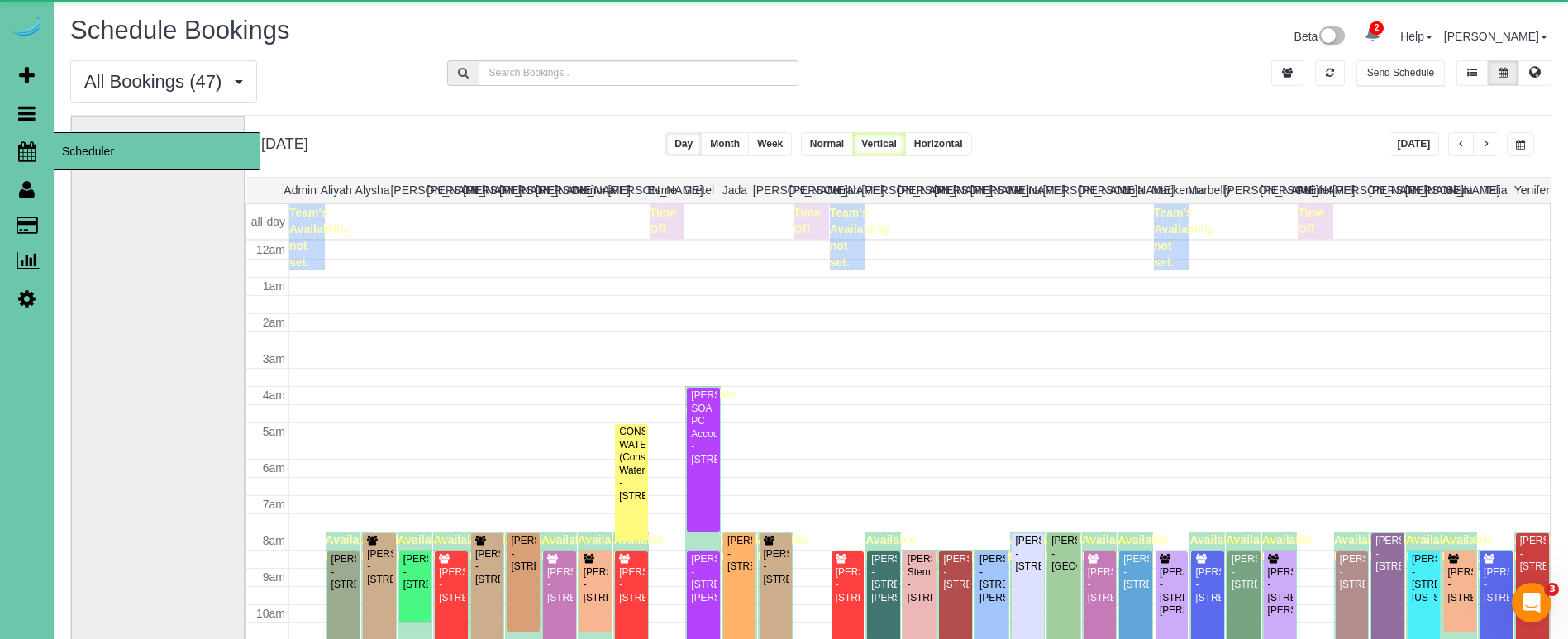
scroll to position [219, 0]
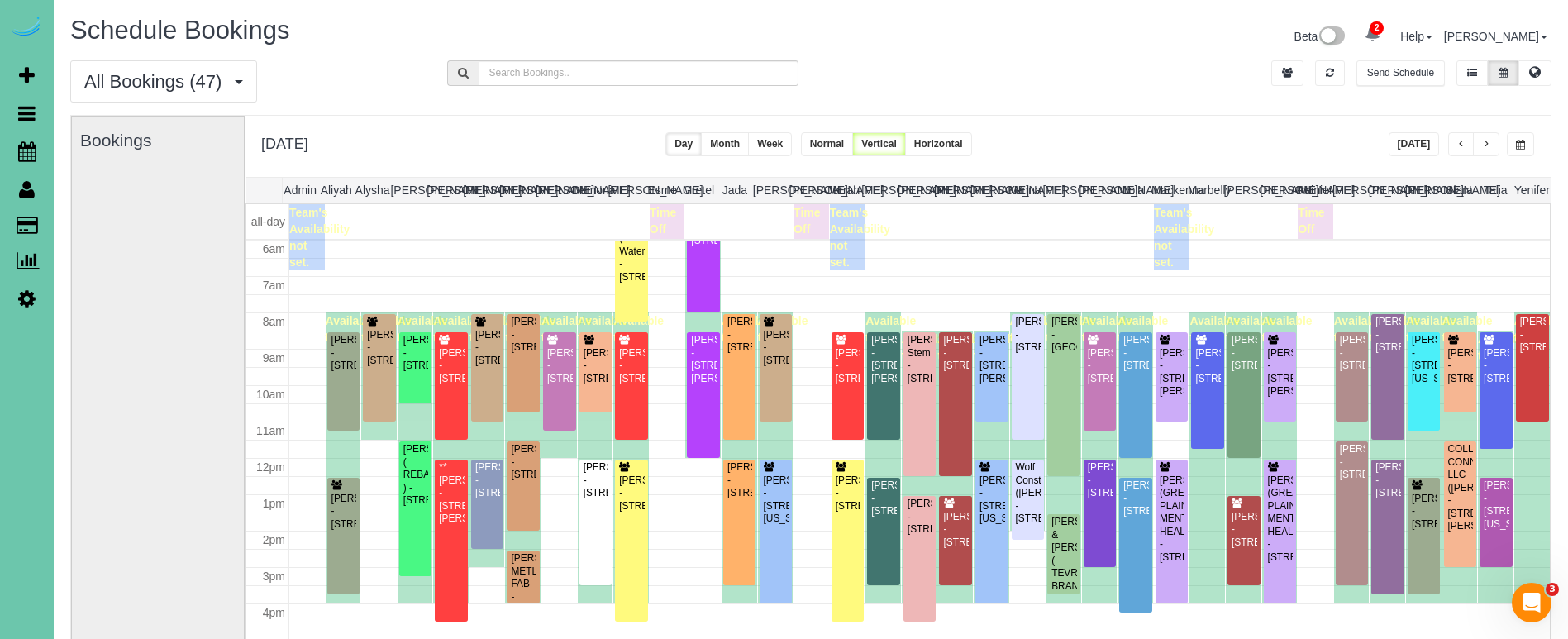
click at [1524, 145] on span "button" at bounding box center [1520, 145] width 9 height 10
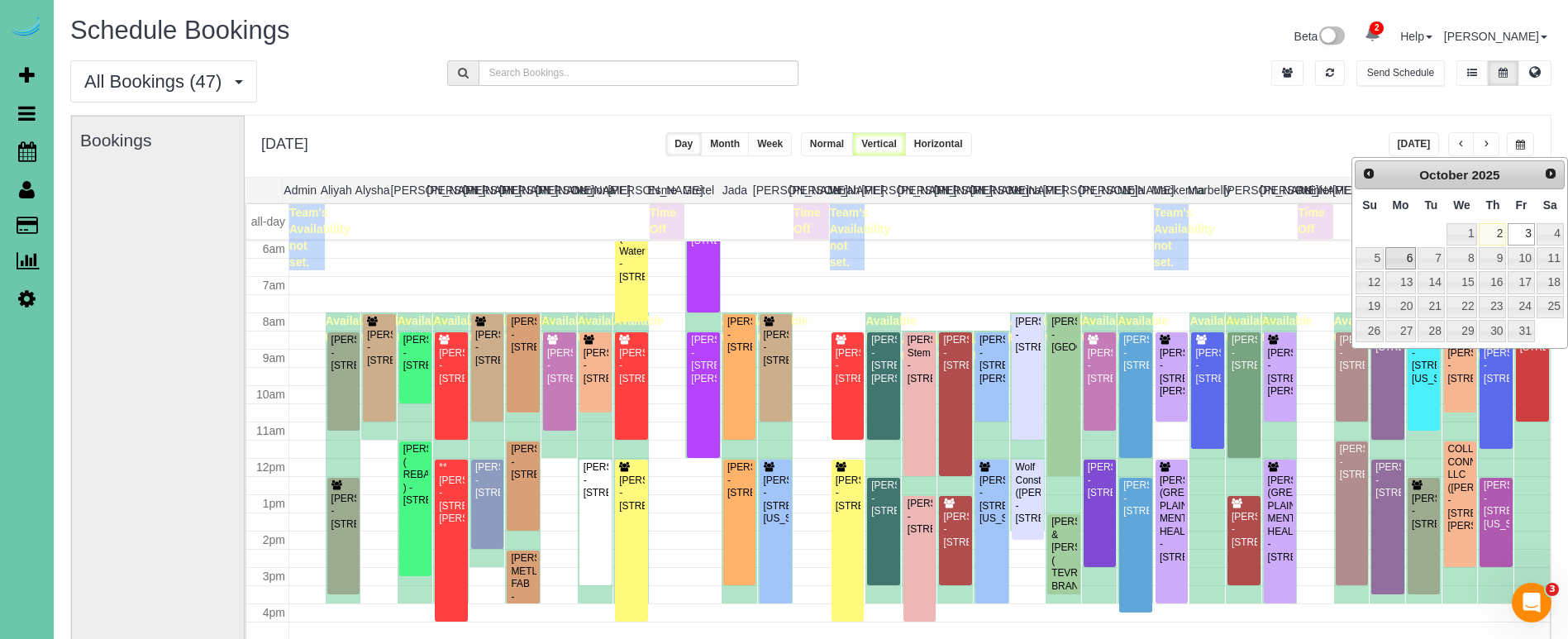
click at [1403, 260] on link "6" at bounding box center [1400, 258] width 31 height 22
type input "**********"
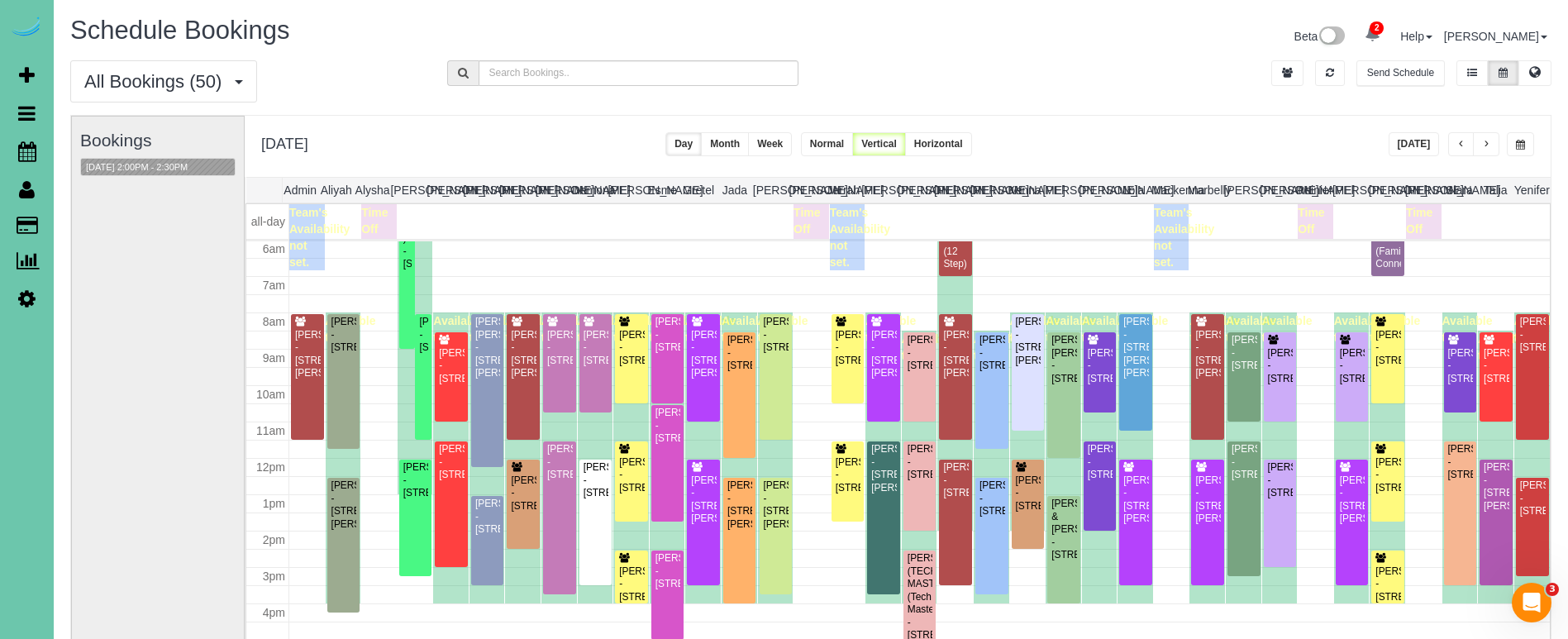
click at [1484, 140] on span "button" at bounding box center [1486, 145] width 9 height 10
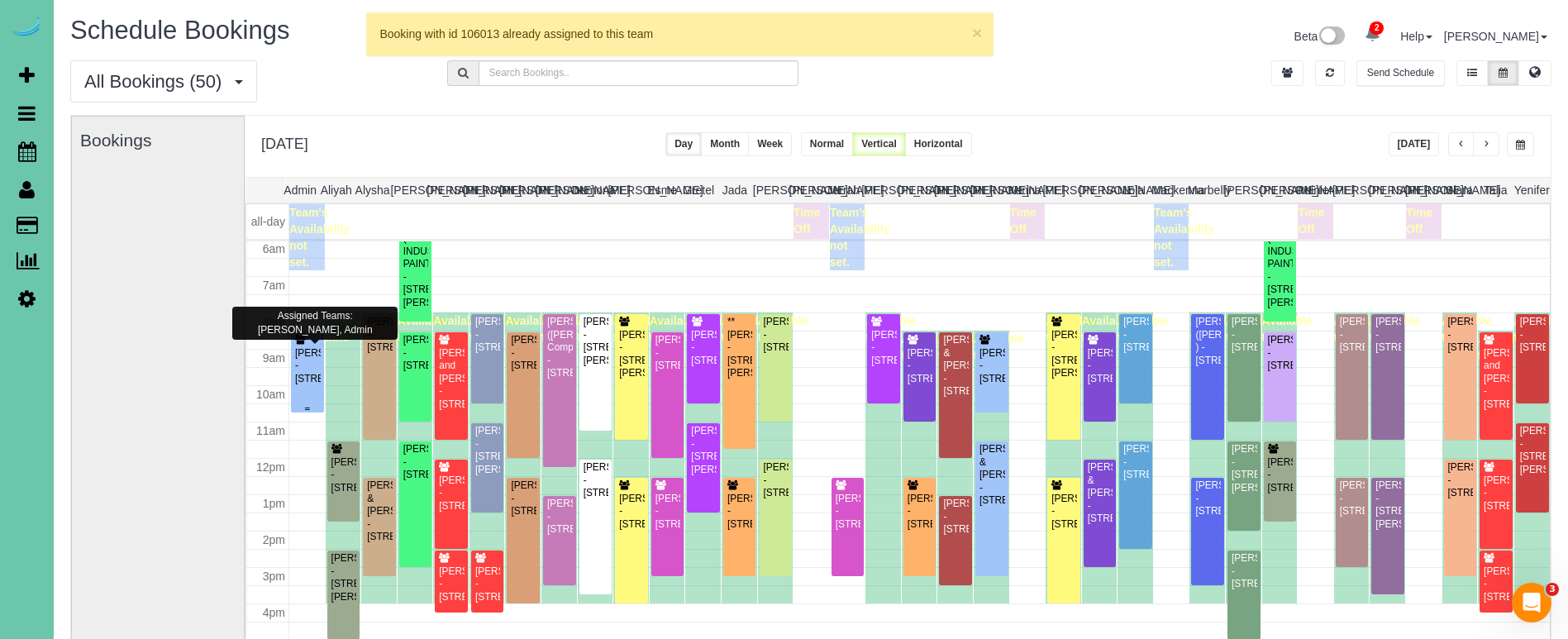
click at [309, 352] on div "Katrina Meyer - 11609 S 111th Street, Papillion, NE 68046" at bounding box center [307, 366] width 27 height 38
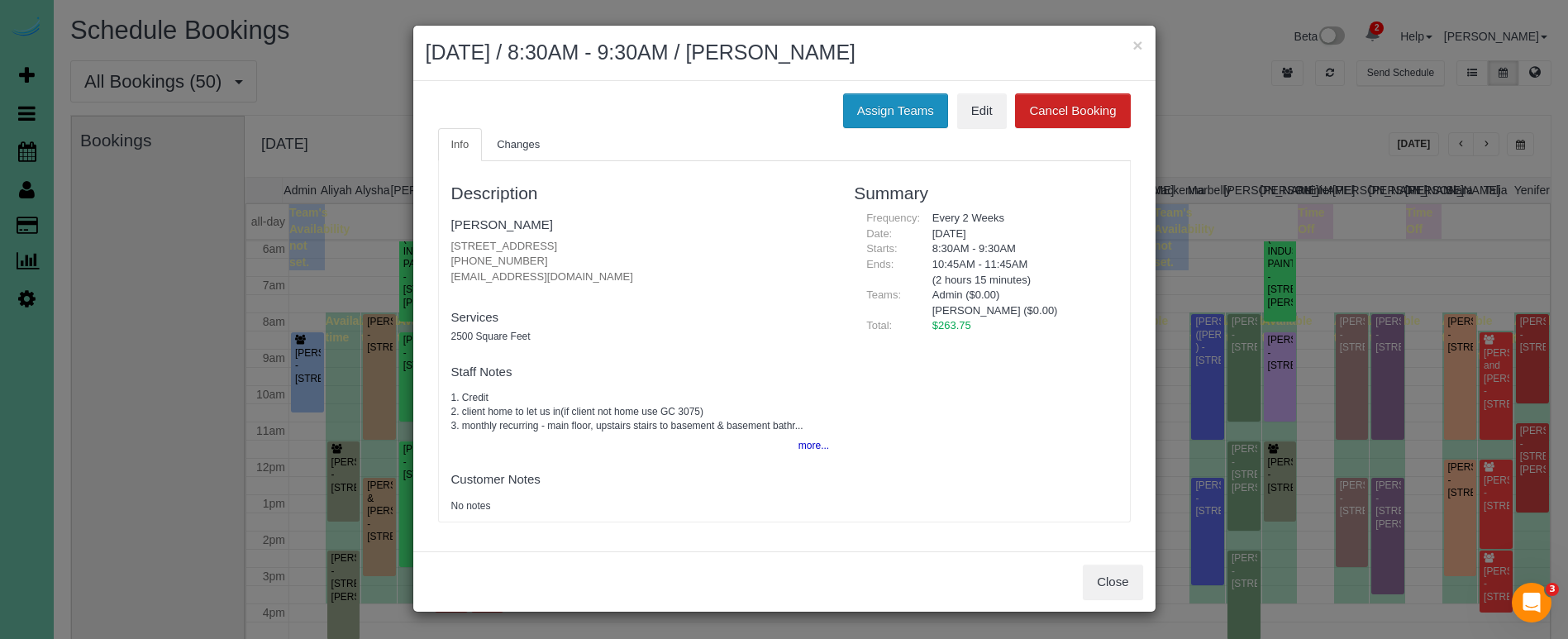
click at [880, 101] on button "Assign Teams" at bounding box center [896, 110] width 105 height 35
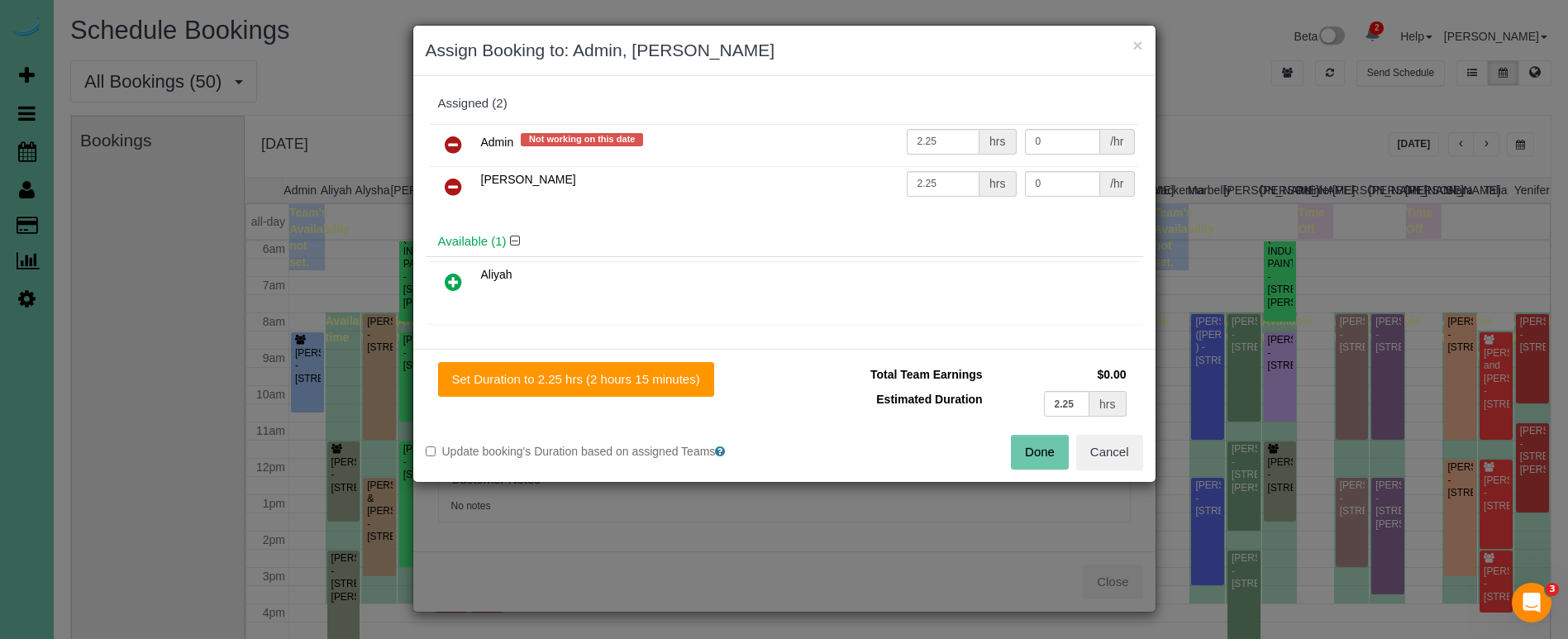
drag, startPoint x: 452, startPoint y: 139, endPoint x: 456, endPoint y: 153, distance: 14.6
click at [452, 139] on icon at bounding box center [453, 144] width 17 height 20
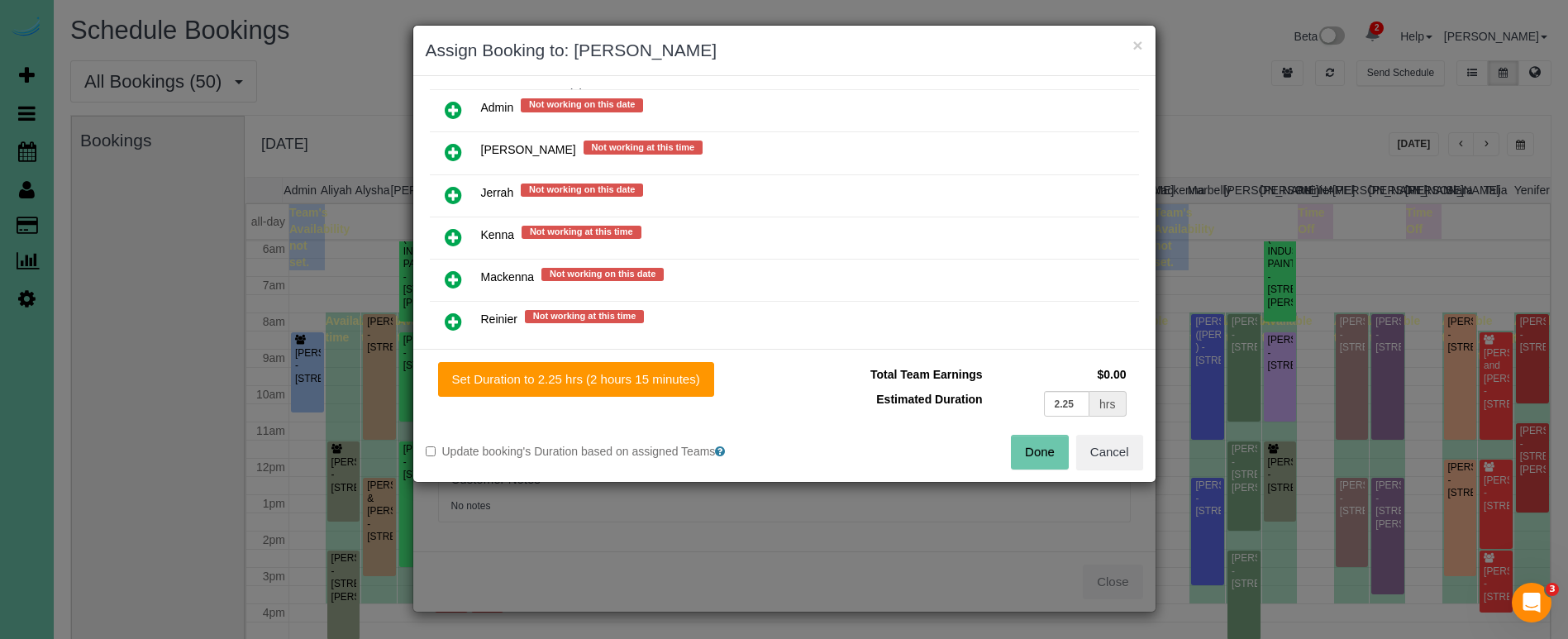
scroll to position [293, 0]
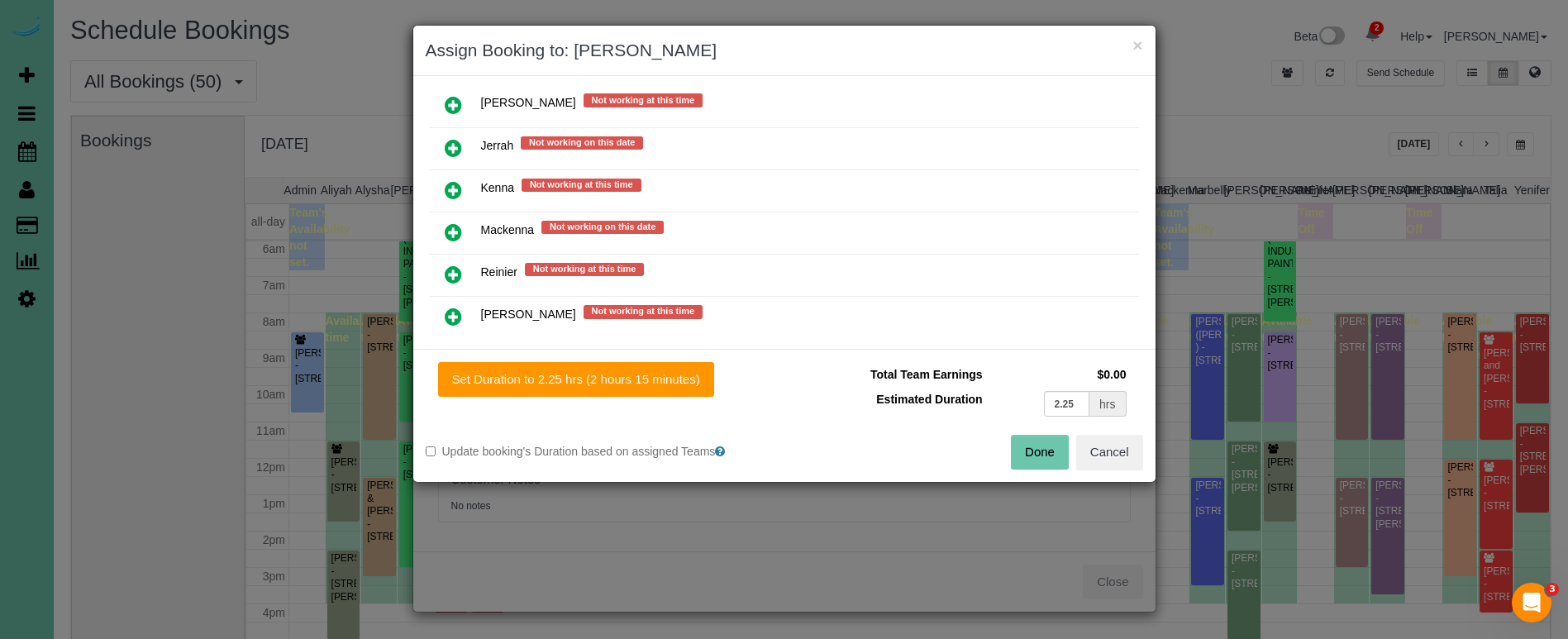
drag, startPoint x: 459, startPoint y: 148, endPoint x: 486, endPoint y: 189, distance: 49.1
click at [459, 148] on icon at bounding box center [453, 147] width 17 height 20
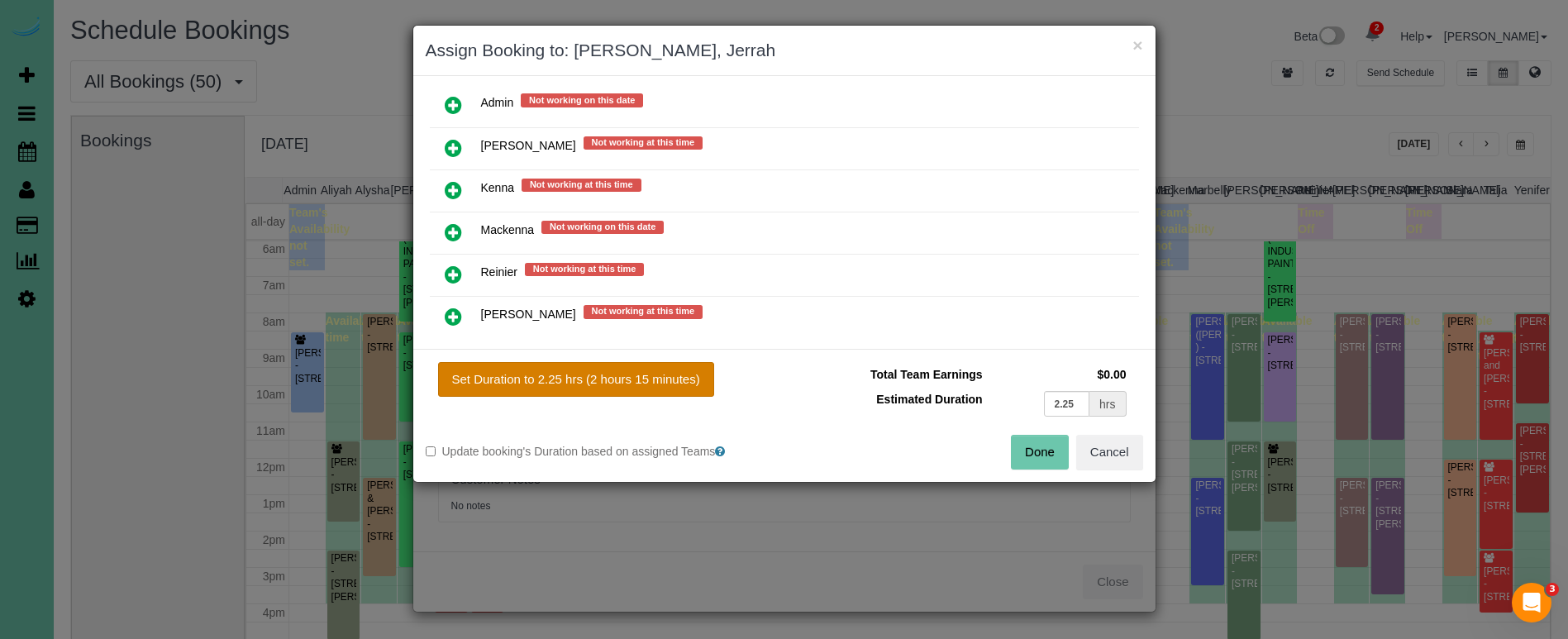
drag, startPoint x: 638, startPoint y: 393, endPoint x: 640, endPoint y: 380, distance: 13.2
click at [639, 386] on button "Set Duration to 2.25 hrs (2 hours 15 minutes)" at bounding box center [576, 379] width 276 height 35
type input "2.25"
drag, startPoint x: 640, startPoint y: 380, endPoint x: 841, endPoint y: 416, distance: 204.2
click at [640, 380] on button "Set Duration to 2.25 hrs (2 hours 15 minutes)" at bounding box center [576, 379] width 276 height 35
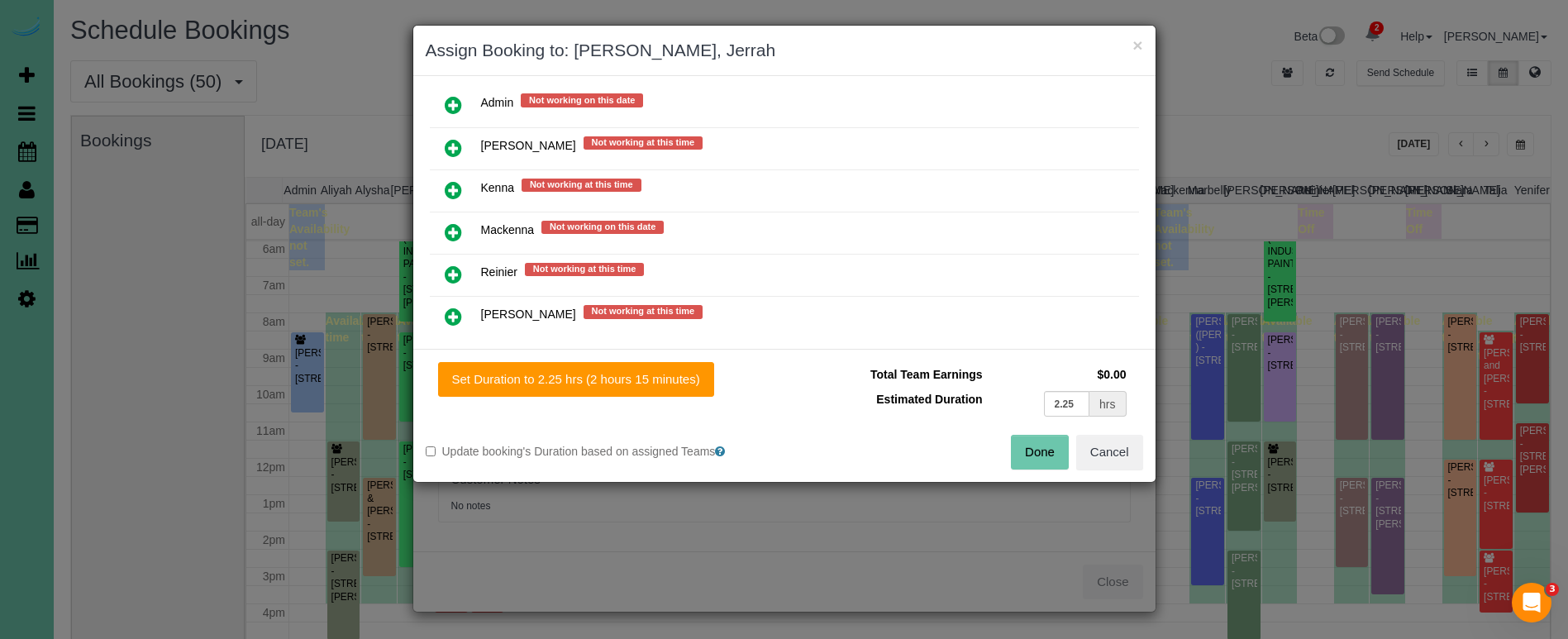
drag, startPoint x: 1036, startPoint y: 445, endPoint x: 954, endPoint y: 410, distance: 89.2
click at [1036, 445] on button "Done" at bounding box center [1040, 452] width 58 height 35
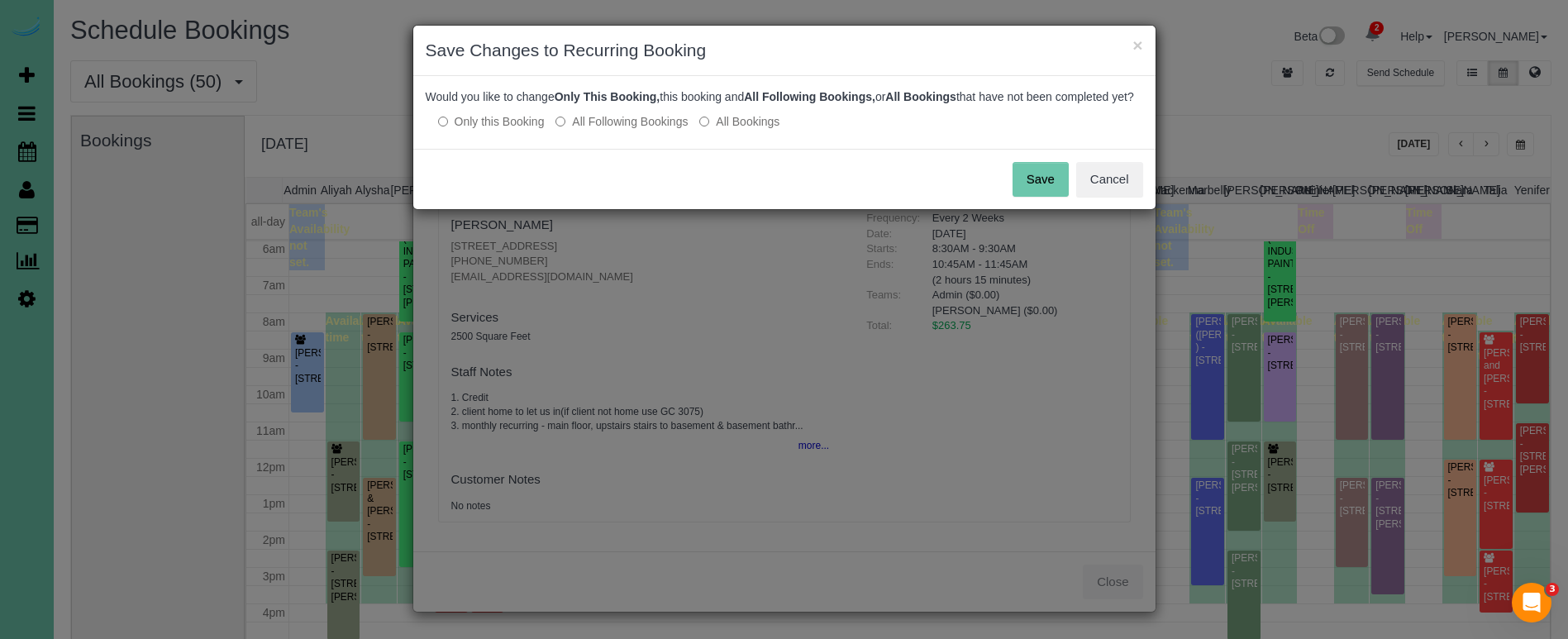
drag, startPoint x: 669, startPoint y: 133, endPoint x: 735, endPoint y: 145, distance: 67.1
click at [670, 130] on label "All Following Bookings" at bounding box center [621, 121] width 133 height 16
drag, startPoint x: 1050, startPoint y: 189, endPoint x: 1032, endPoint y: 187, distance: 18.1
click at [1050, 189] on button "Save" at bounding box center [1041, 179] width 56 height 35
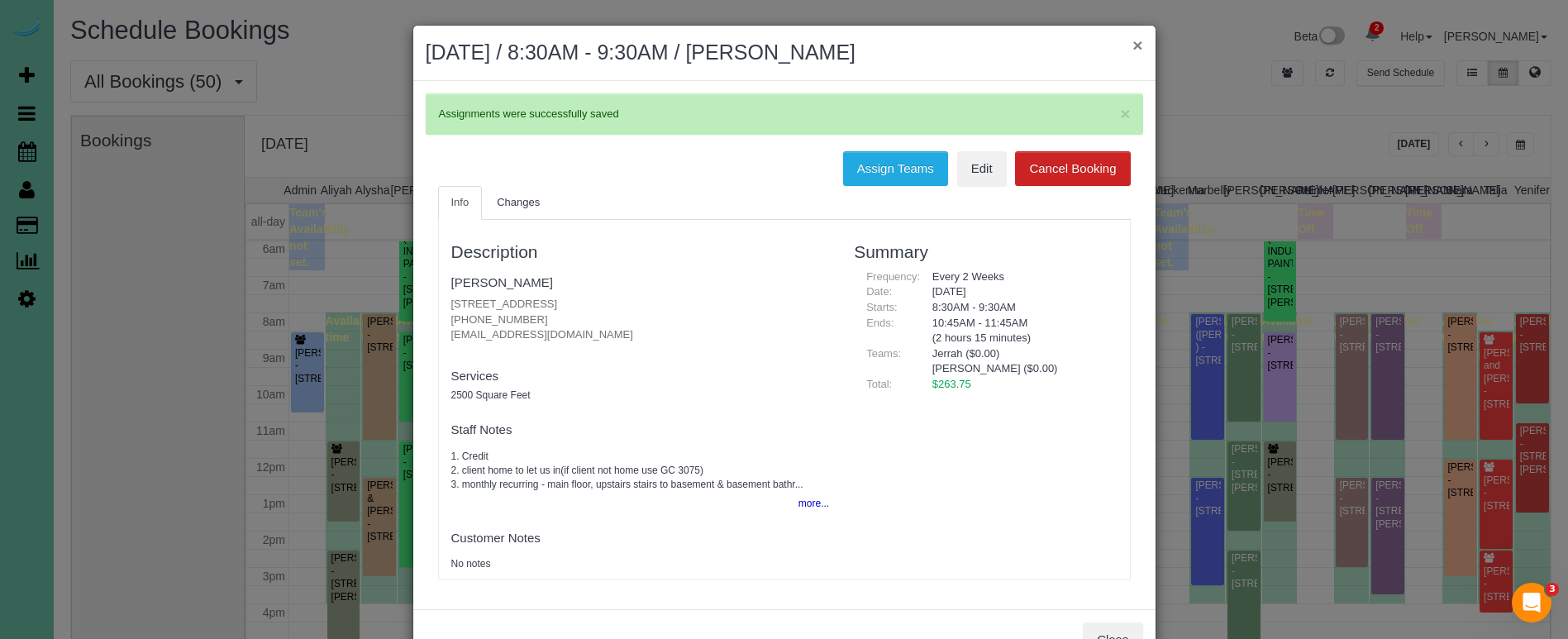
click at [1138, 44] on button "×" at bounding box center [1138, 45] width 10 height 17
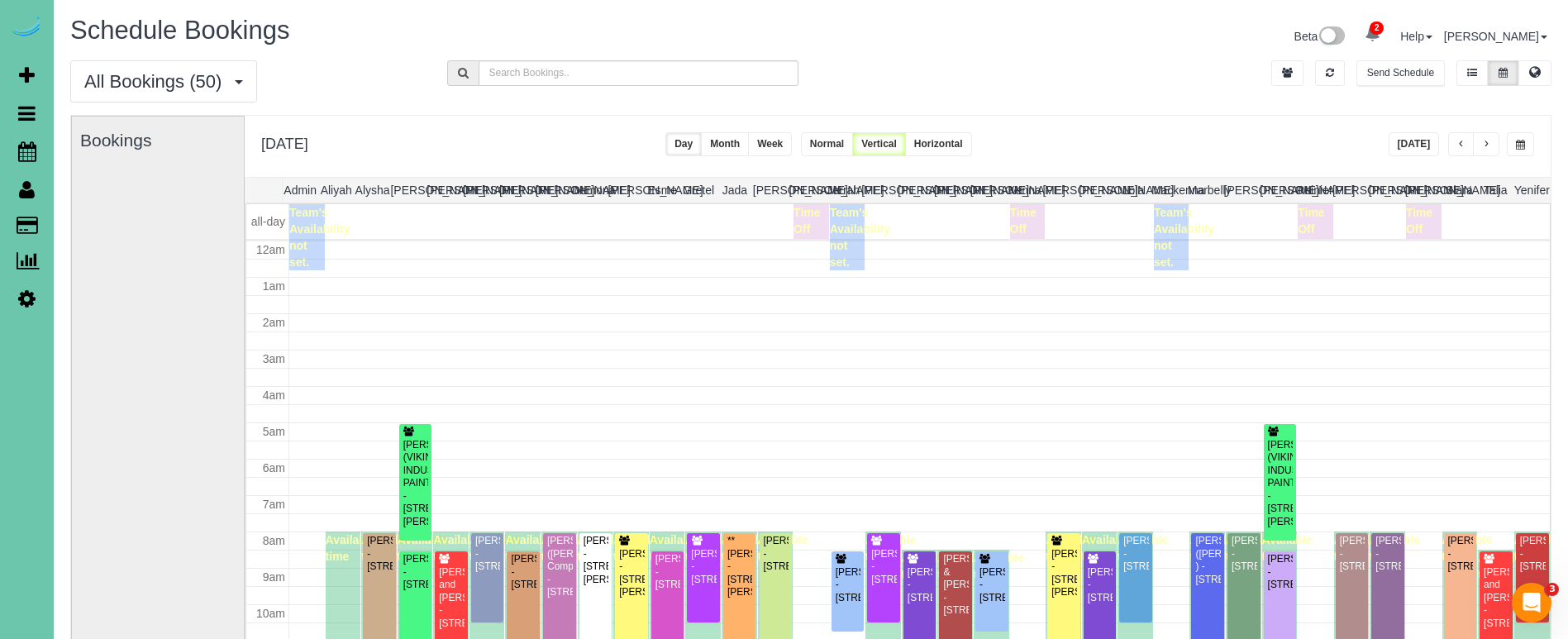
scroll to position [219, 0]
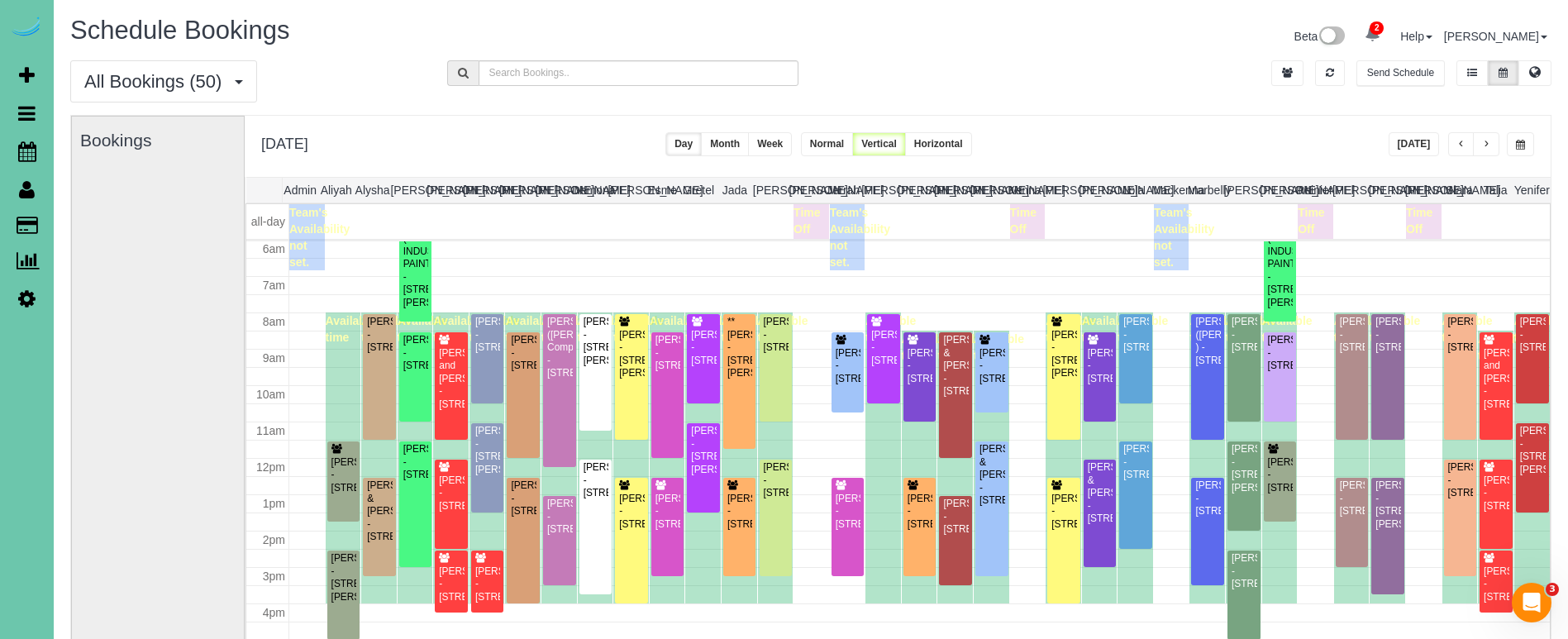
click at [26, 293] on icon at bounding box center [27, 298] width 17 height 20
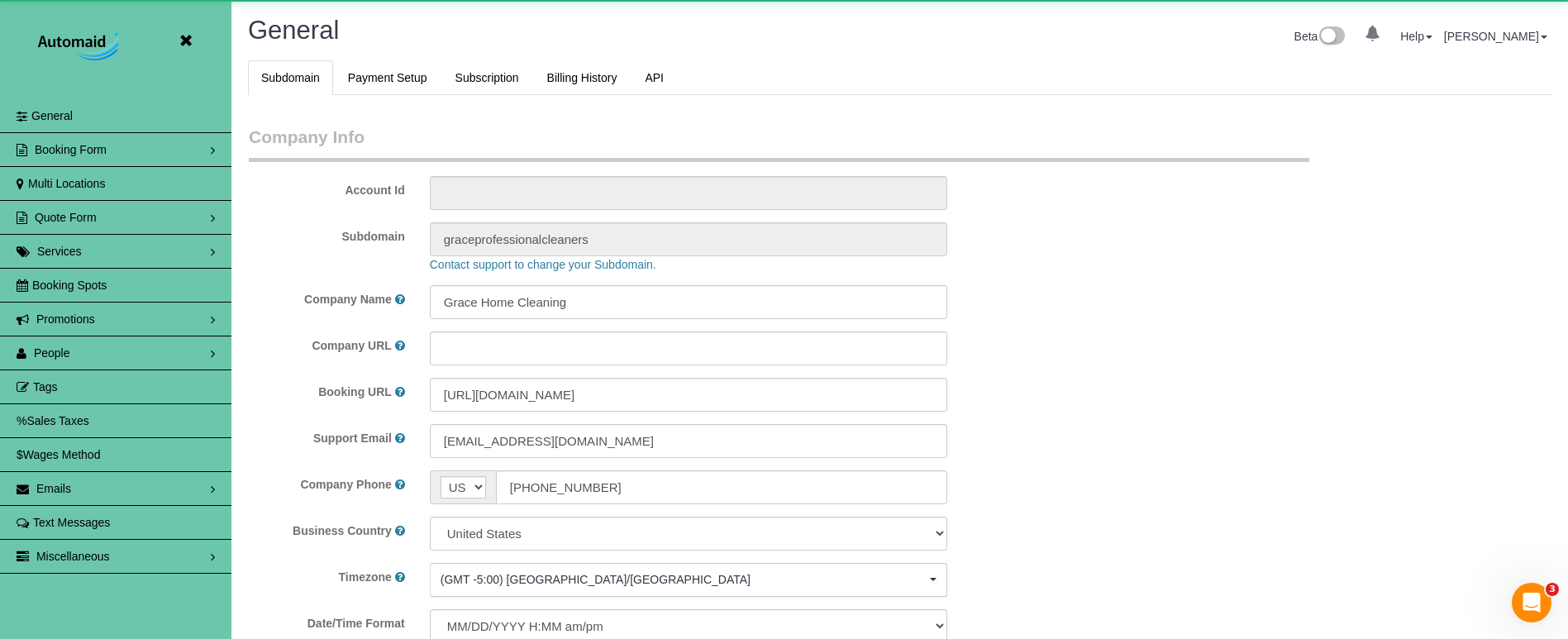
scroll to position [3496, 1568]
select select "5796"
click at [65, 352] on span "People" at bounding box center [52, 352] width 37 height 13
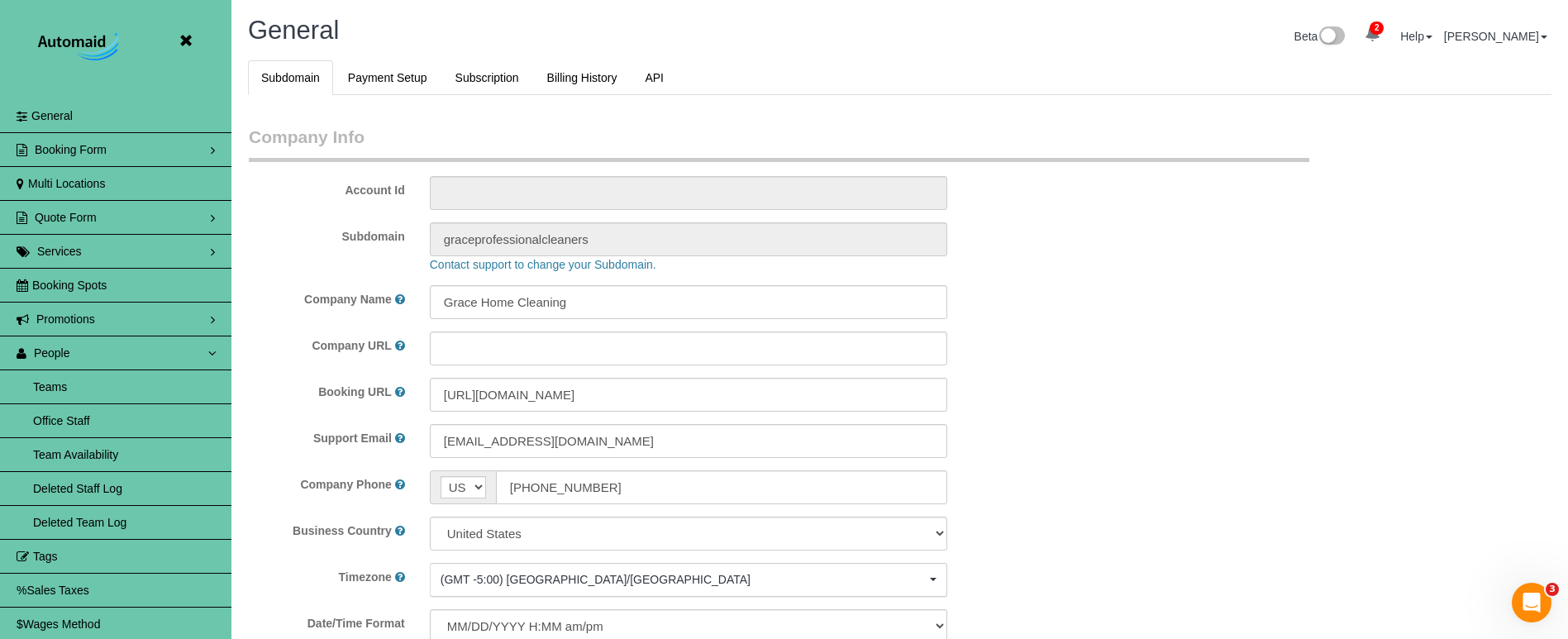
click at [122, 453] on link "Team Availability" at bounding box center [115, 454] width 232 height 33
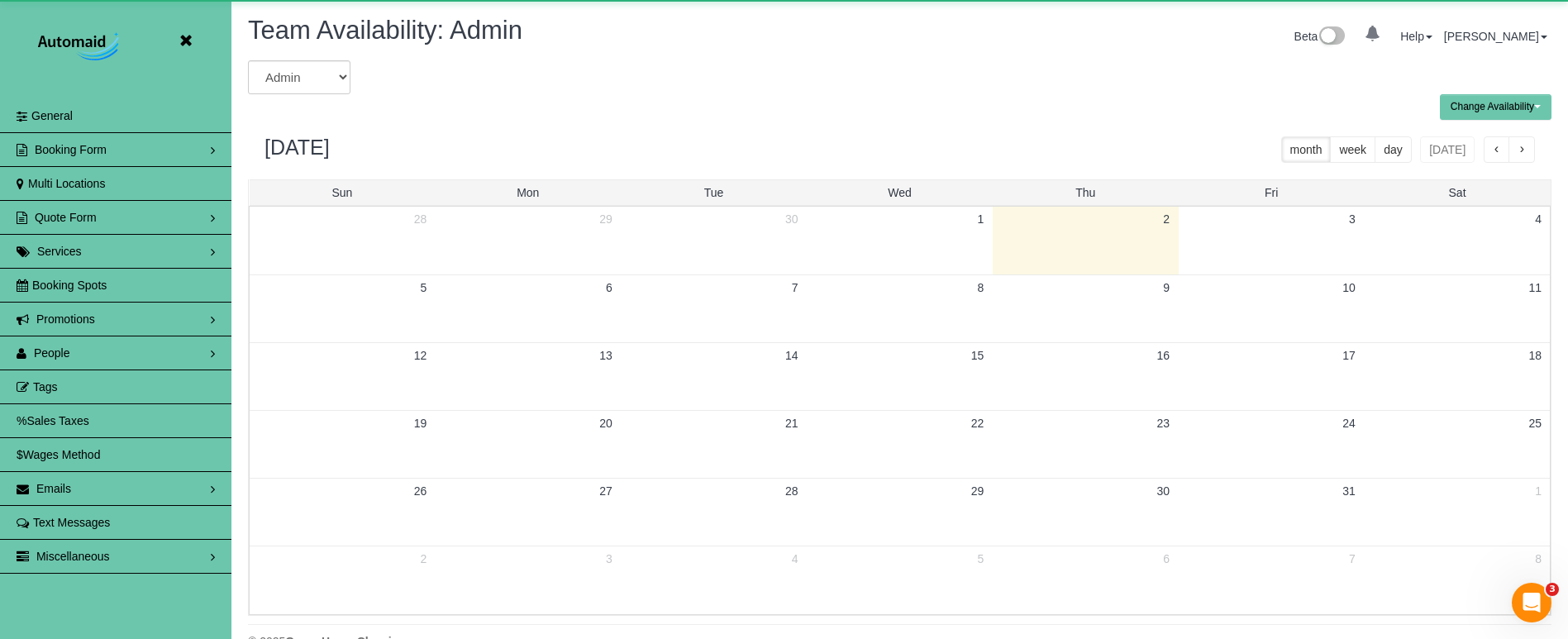
scroll to position [81980, 81087]
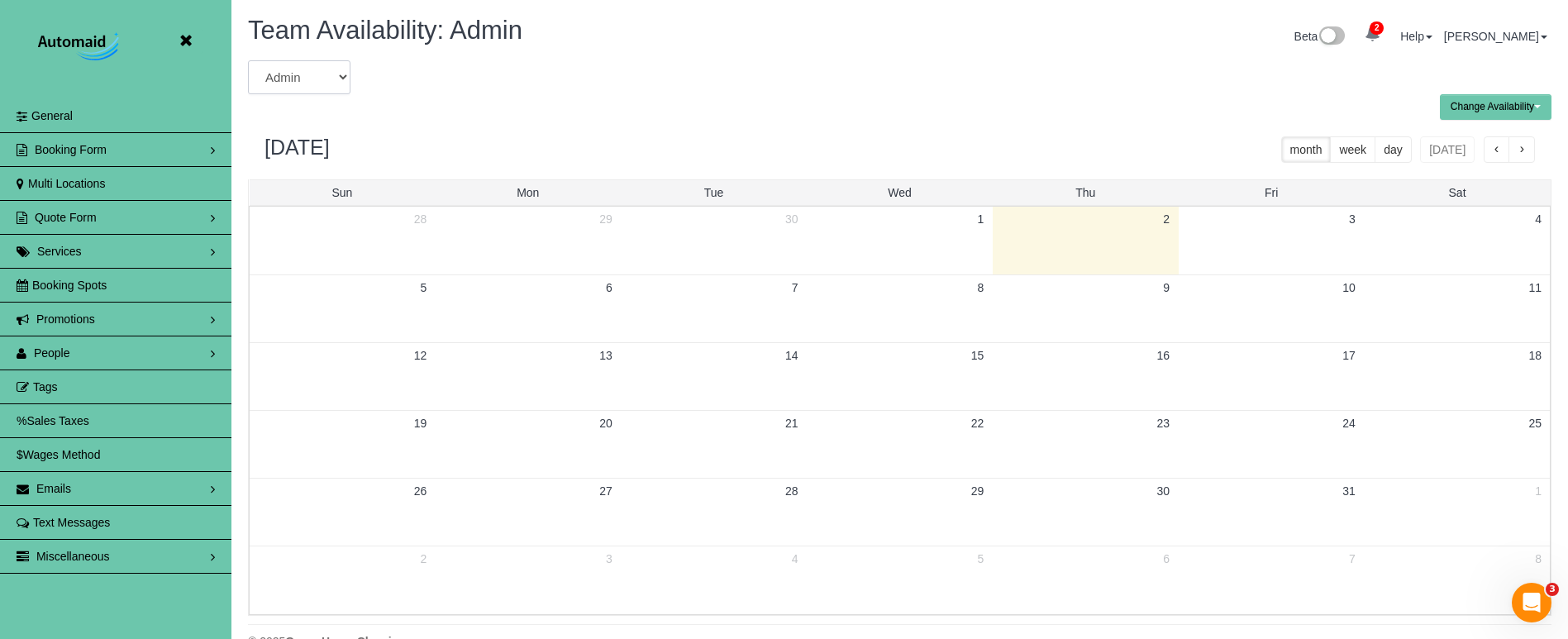
select select "number:40978"
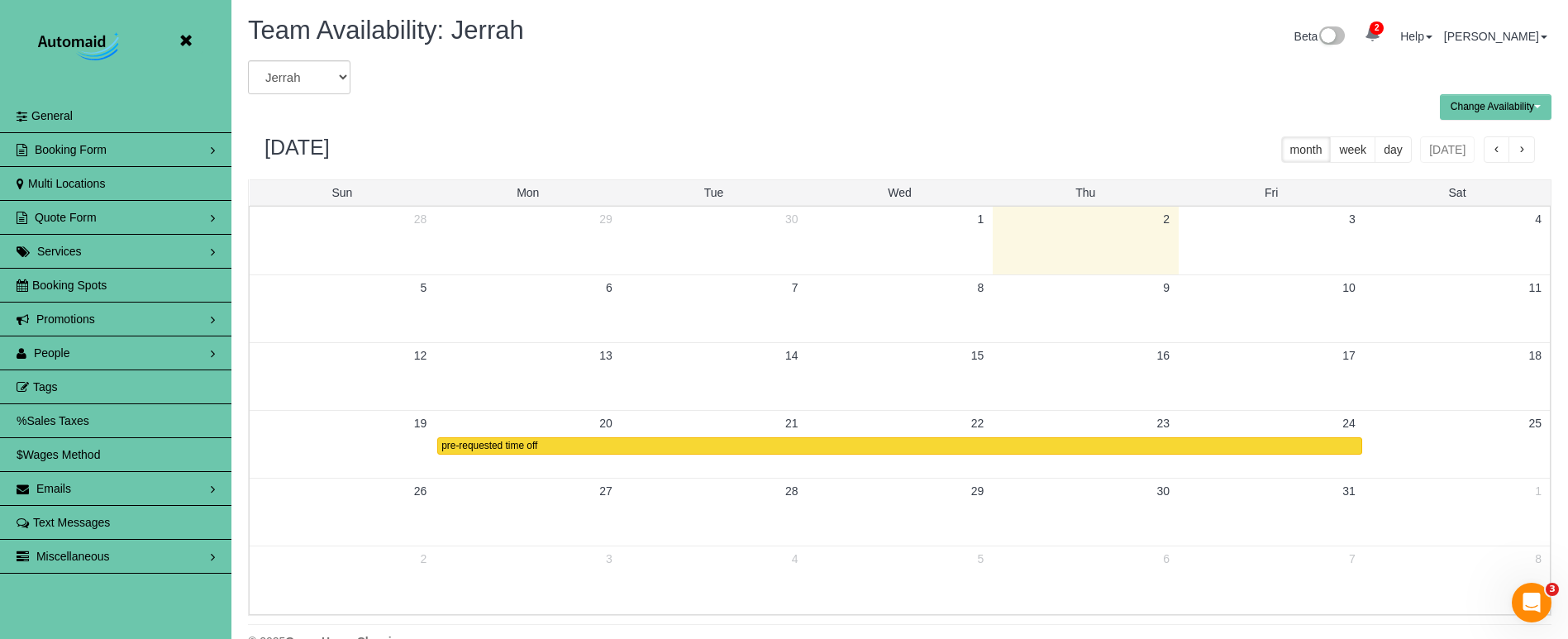
click at [1468, 99] on button "Change Availability" at bounding box center [1495, 107] width 111 height 26
click at [1459, 139] on button "Default Availability" at bounding box center [1491, 139] width 102 height 26
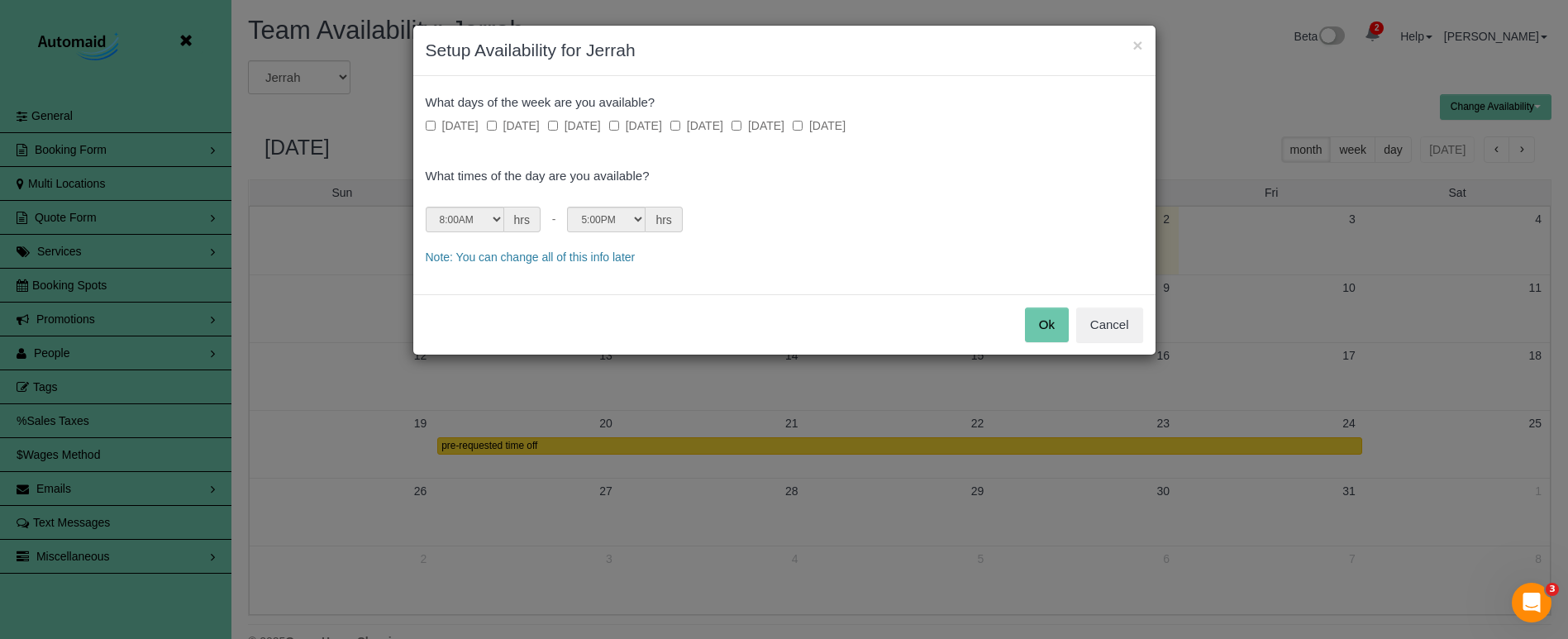
click at [513, 123] on label "Monday" at bounding box center [513, 125] width 53 height 16
click at [601, 127] on label "Tuesday" at bounding box center [575, 125] width 53 height 16
drag, startPoint x: 656, startPoint y: 126, endPoint x: 689, endPoint y: 127, distance: 33.0
click at [659, 126] on label "Wednesday" at bounding box center [636, 125] width 53 height 16
select select "string:16:00"
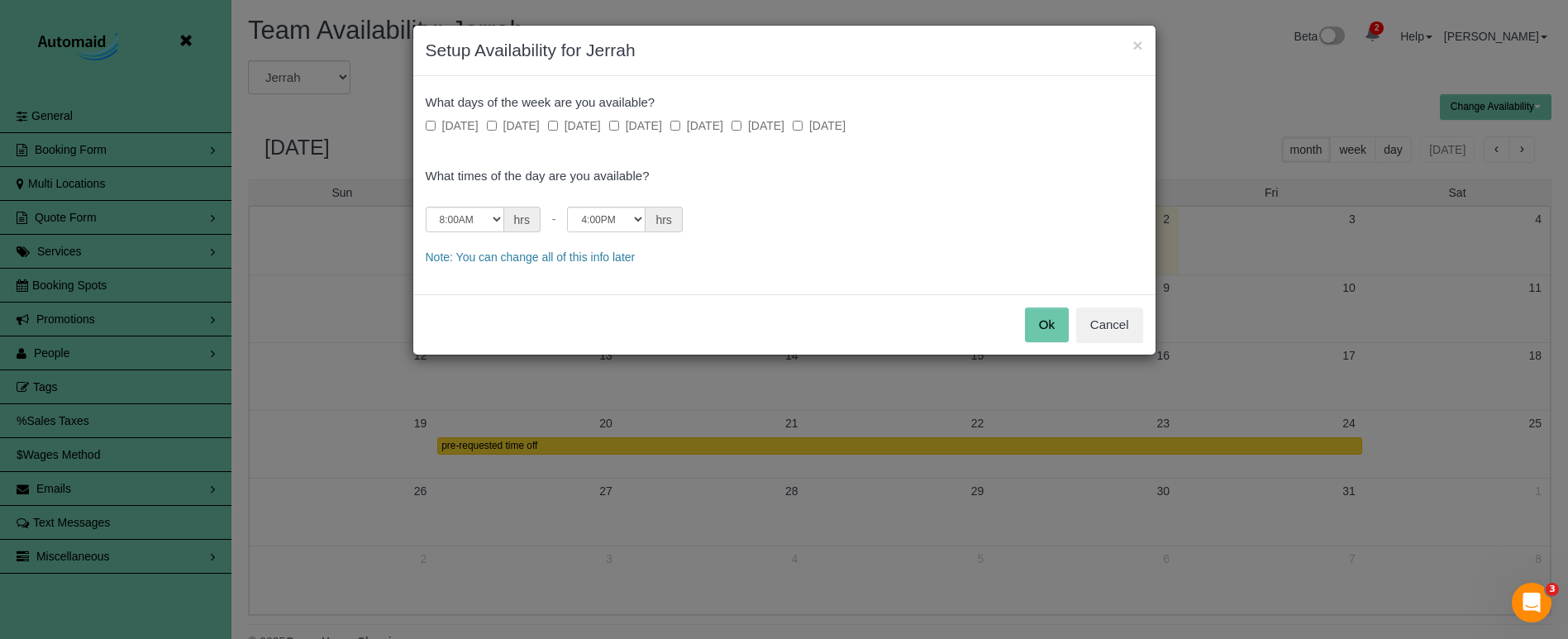
click at [1044, 315] on button "Ok" at bounding box center [1046, 324] width 44 height 35
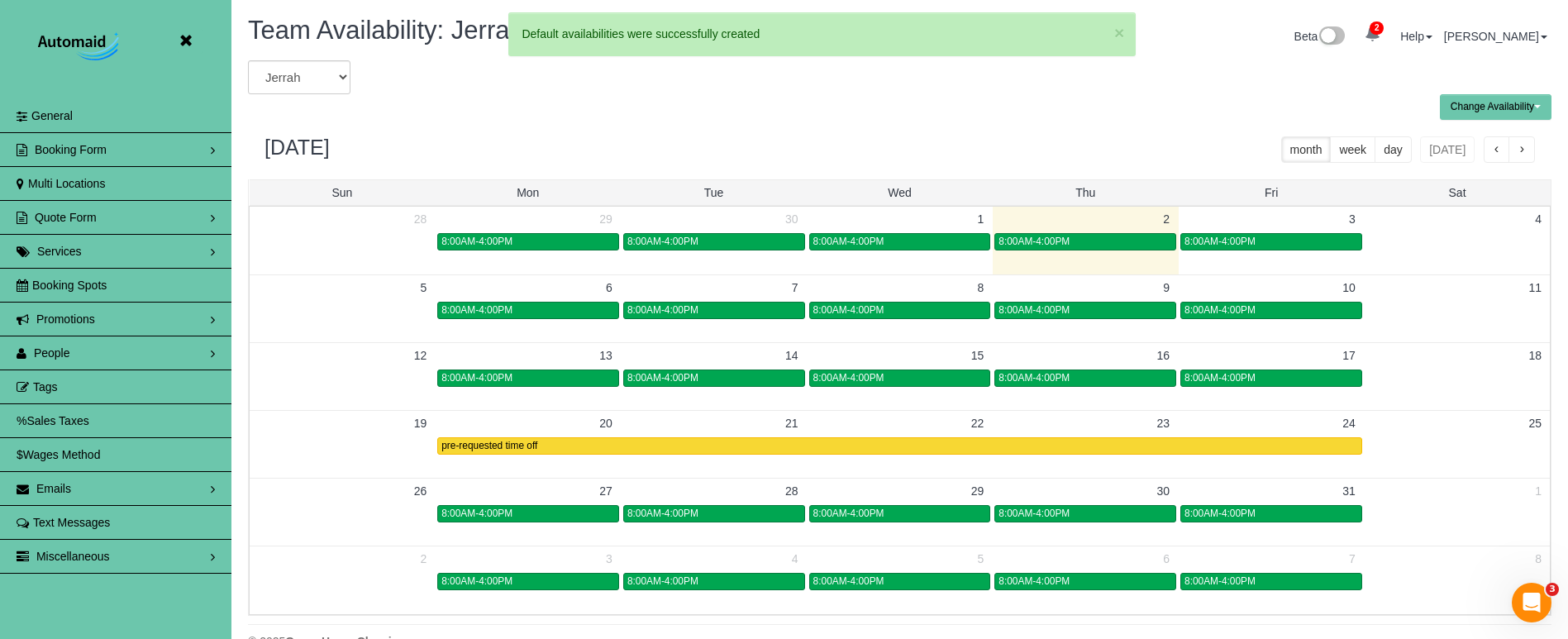
click at [1494, 147] on span "button" at bounding box center [1497, 151] width 9 height 12
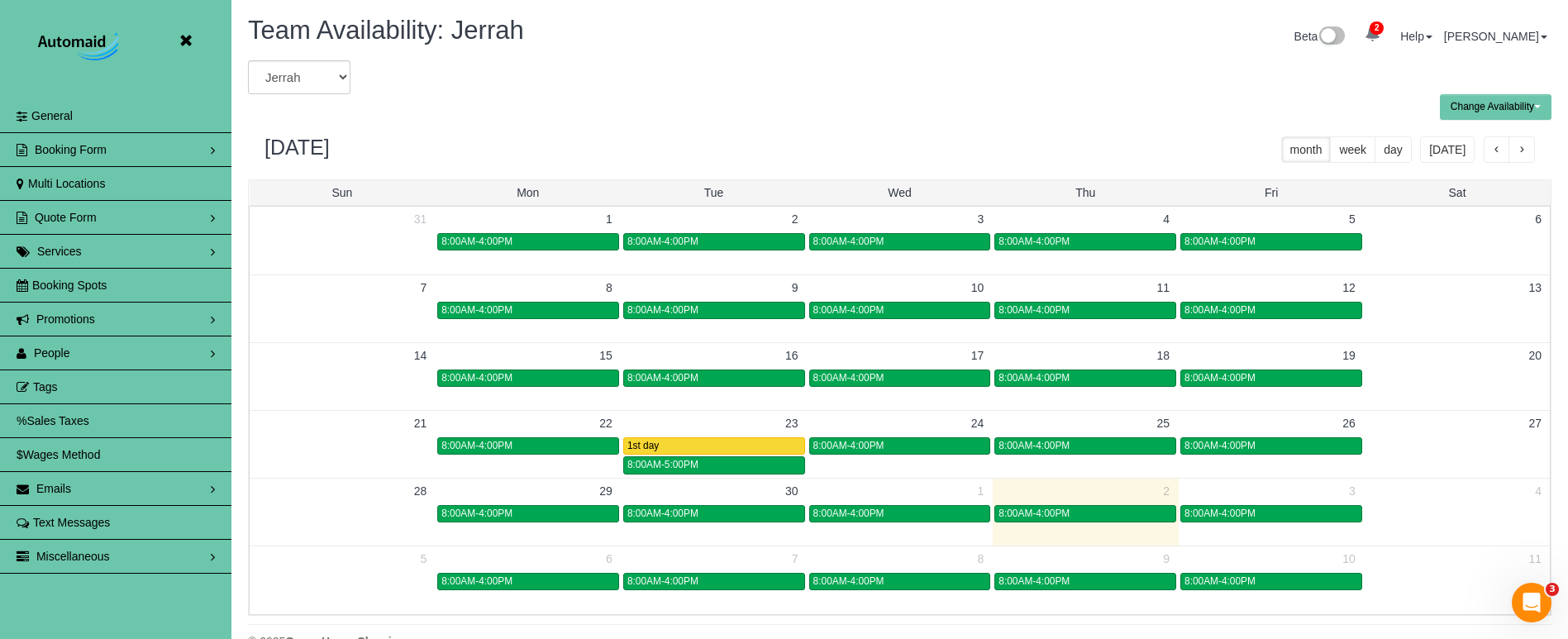
drag, startPoint x: 186, startPoint y: 40, endPoint x: 175, endPoint y: 37, distance: 11.4
click at [185, 39] on icon at bounding box center [186, 41] width 21 height 21
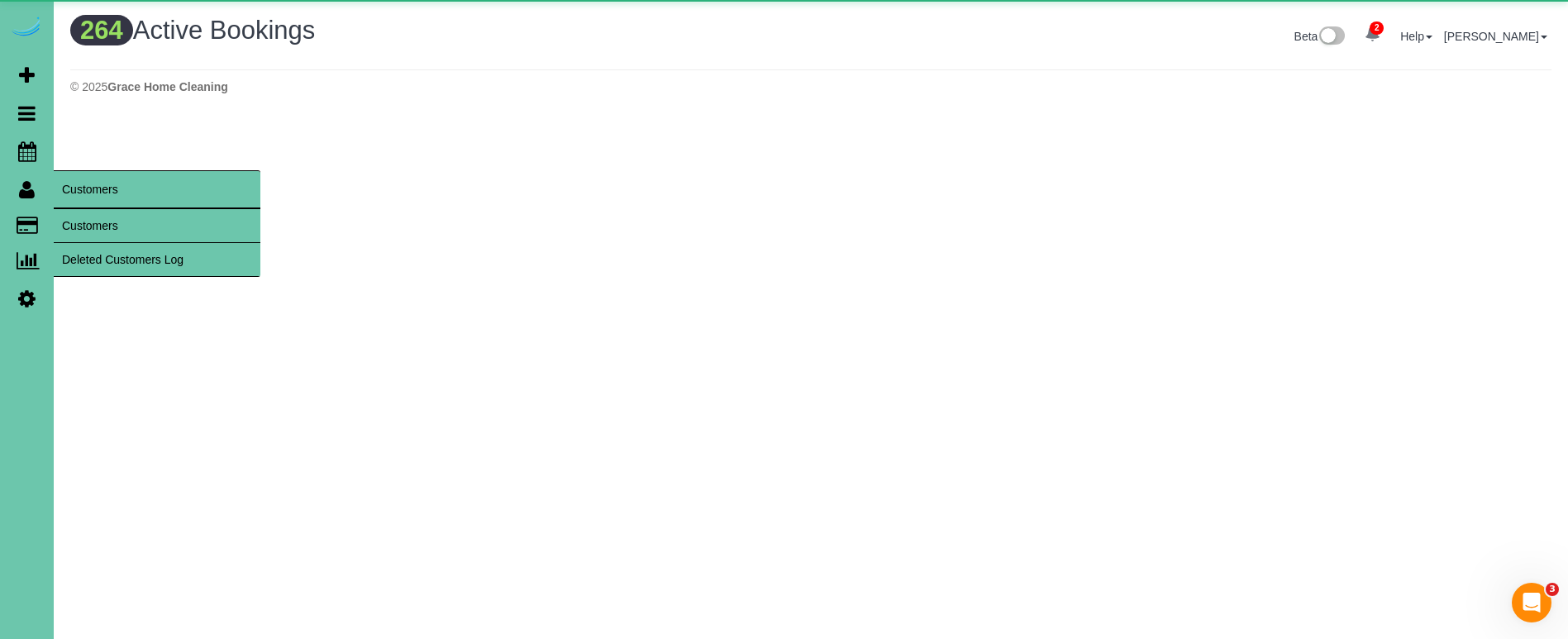
scroll to position [1335, 1568]
click at [76, 216] on link "Customers" at bounding box center [157, 225] width 207 height 33
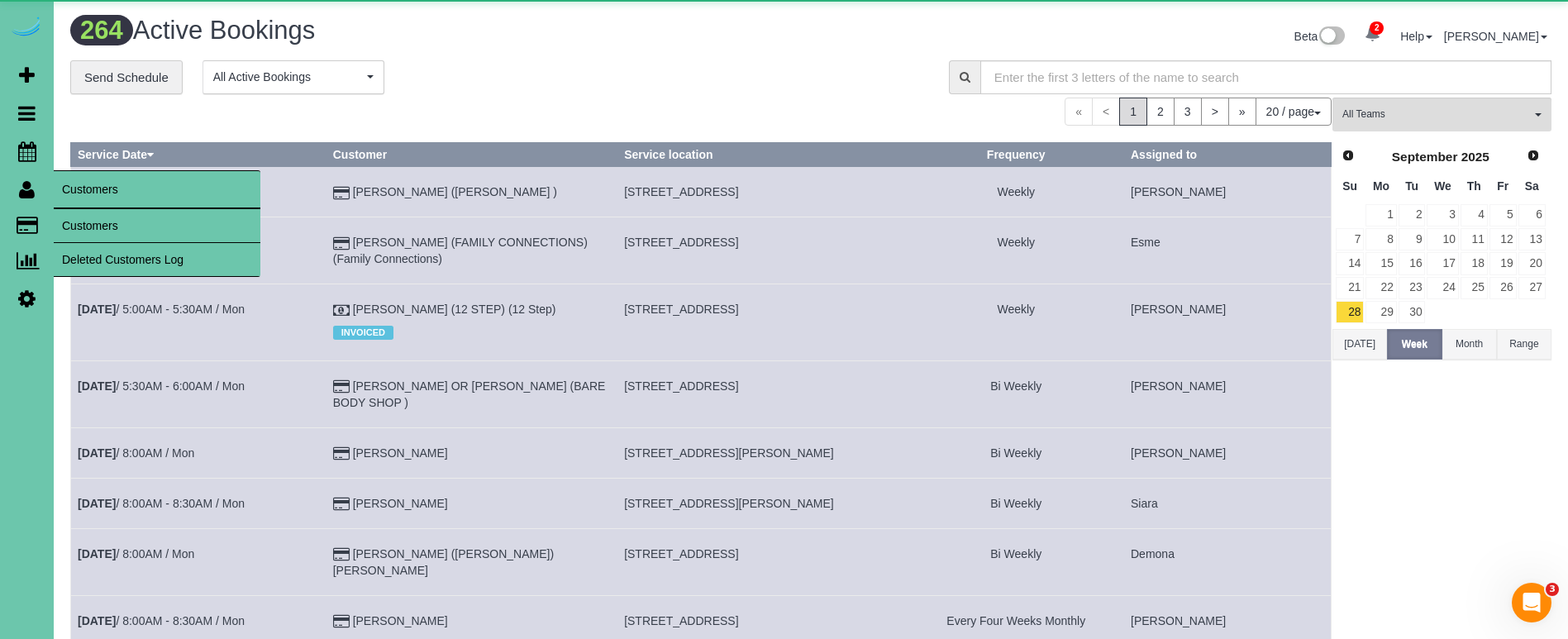
scroll to position [0, 0]
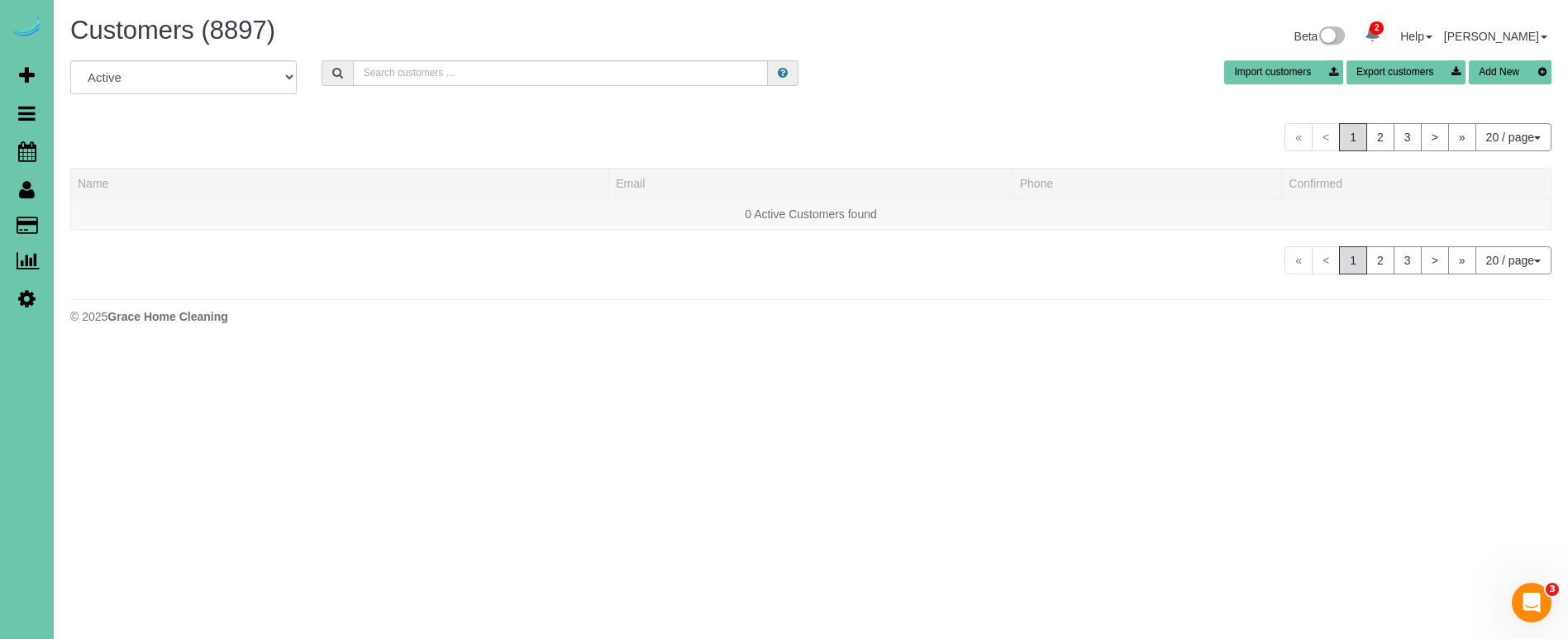
scroll to position [1012, 1568]
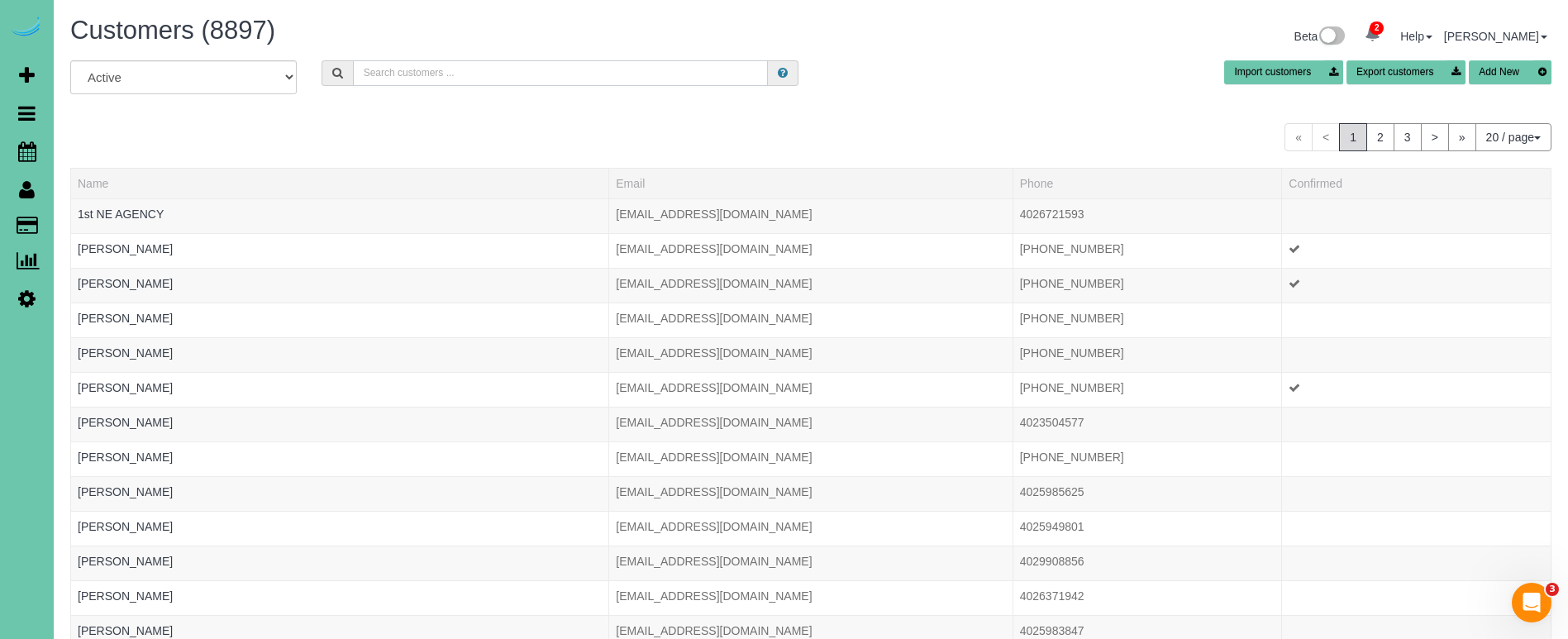
click at [483, 72] on input "text" at bounding box center [560, 74] width 415 height 26
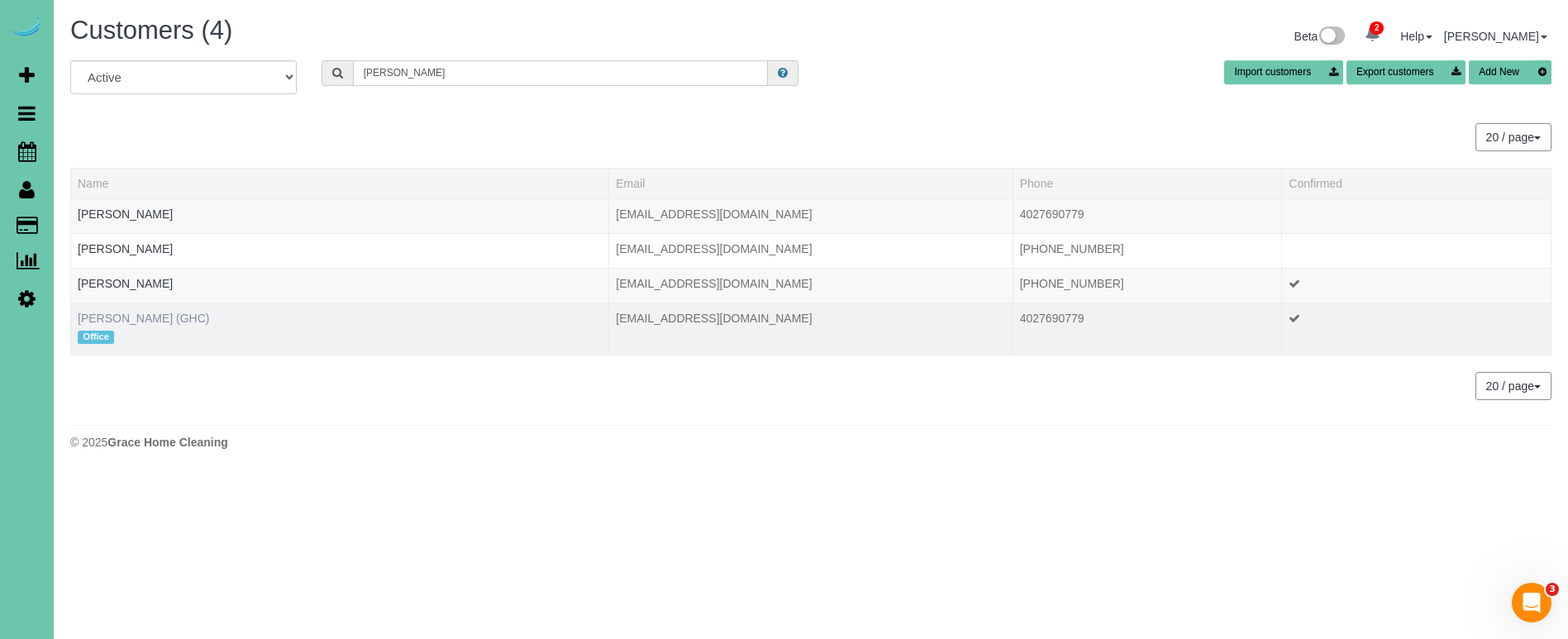
type input "Kevin smith"
click at [145, 321] on link "KEVIN SMITH (GHC)" at bounding box center [144, 317] width 132 height 13
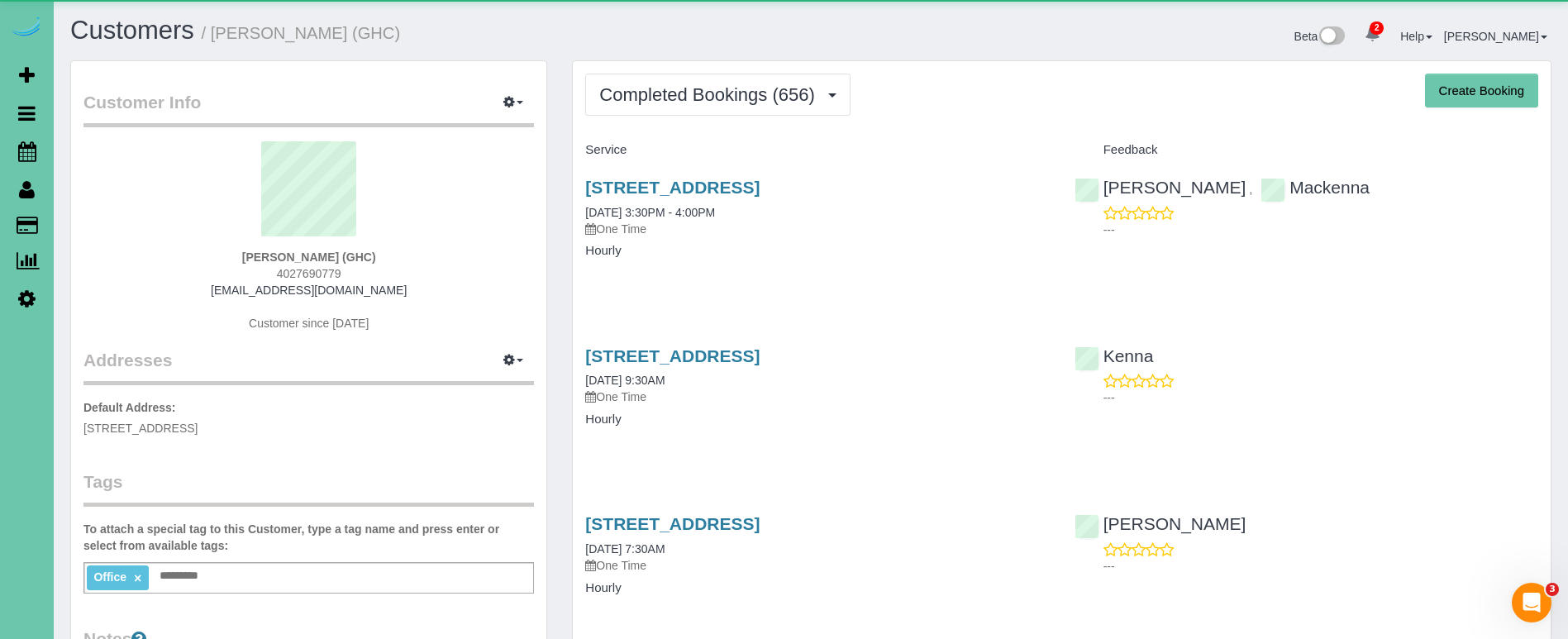
scroll to position [5008, 1568]
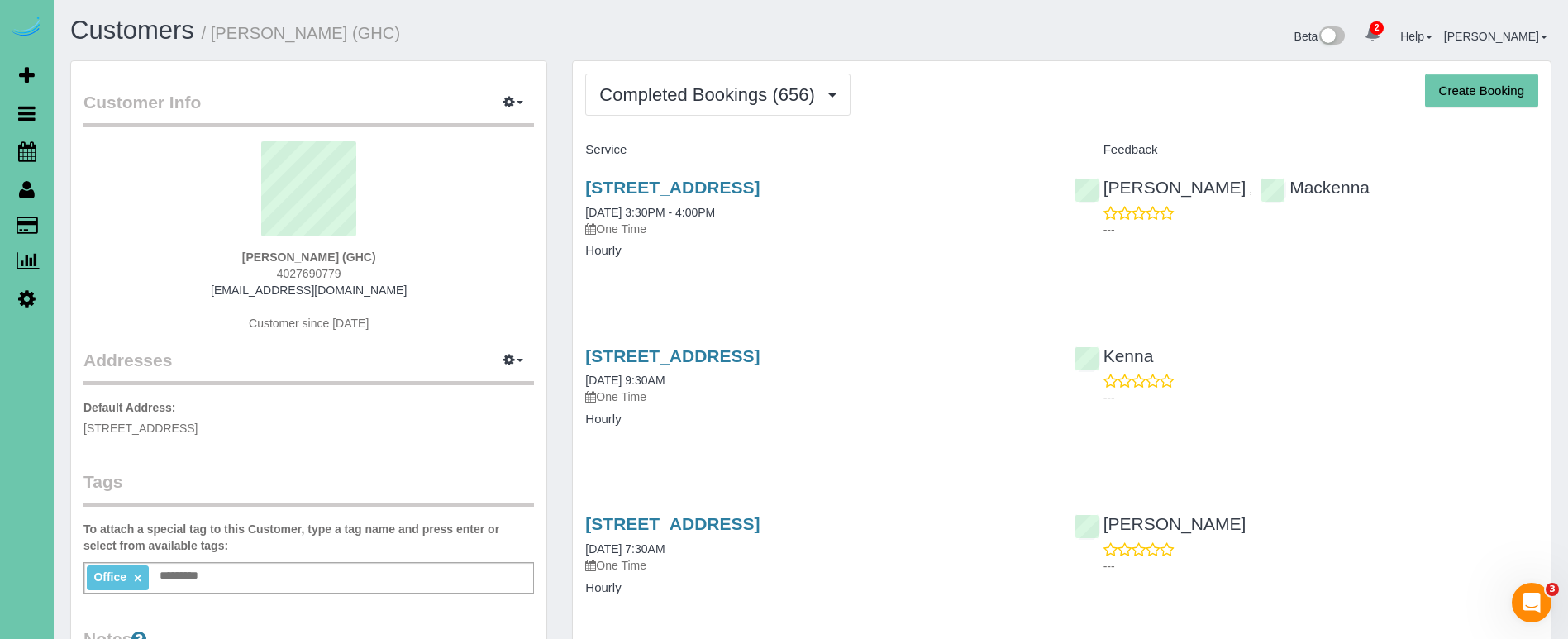
click at [1463, 86] on button "Create Booking" at bounding box center [1482, 91] width 113 height 35
select select "NE"
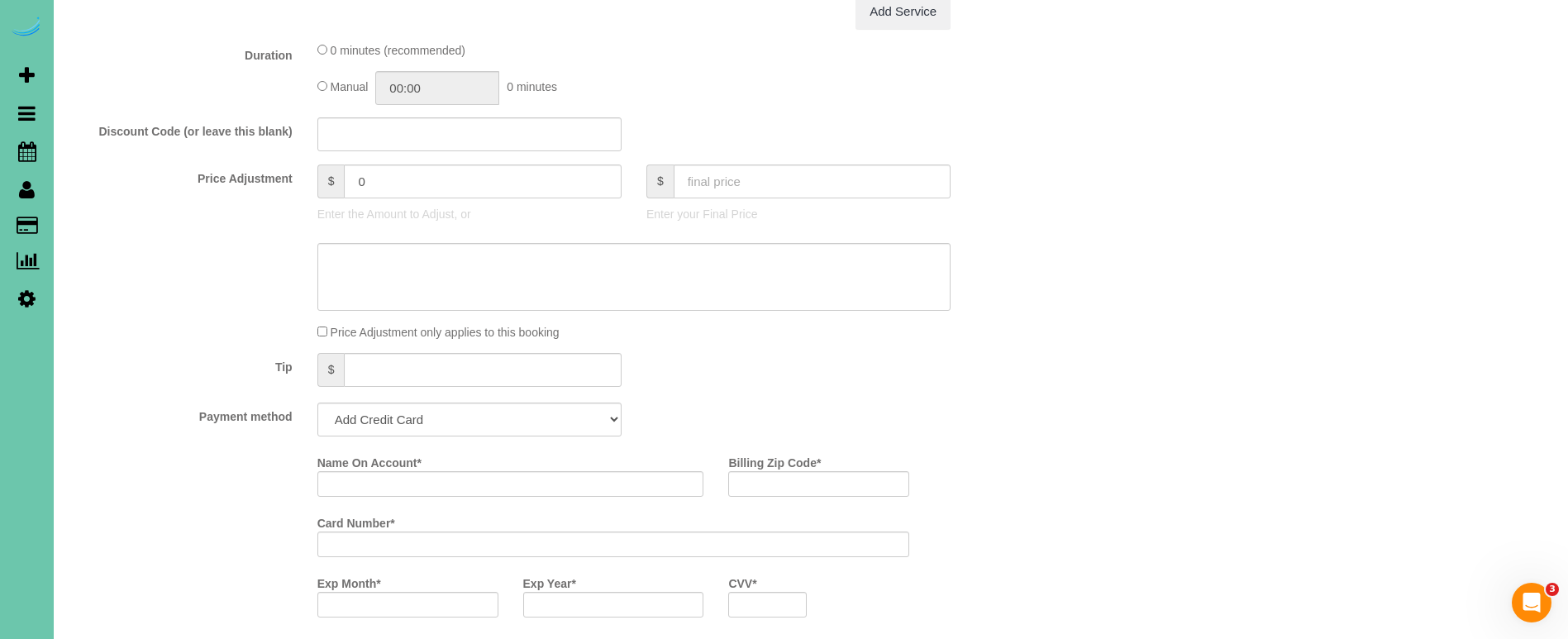
scroll to position [2506, 1568]
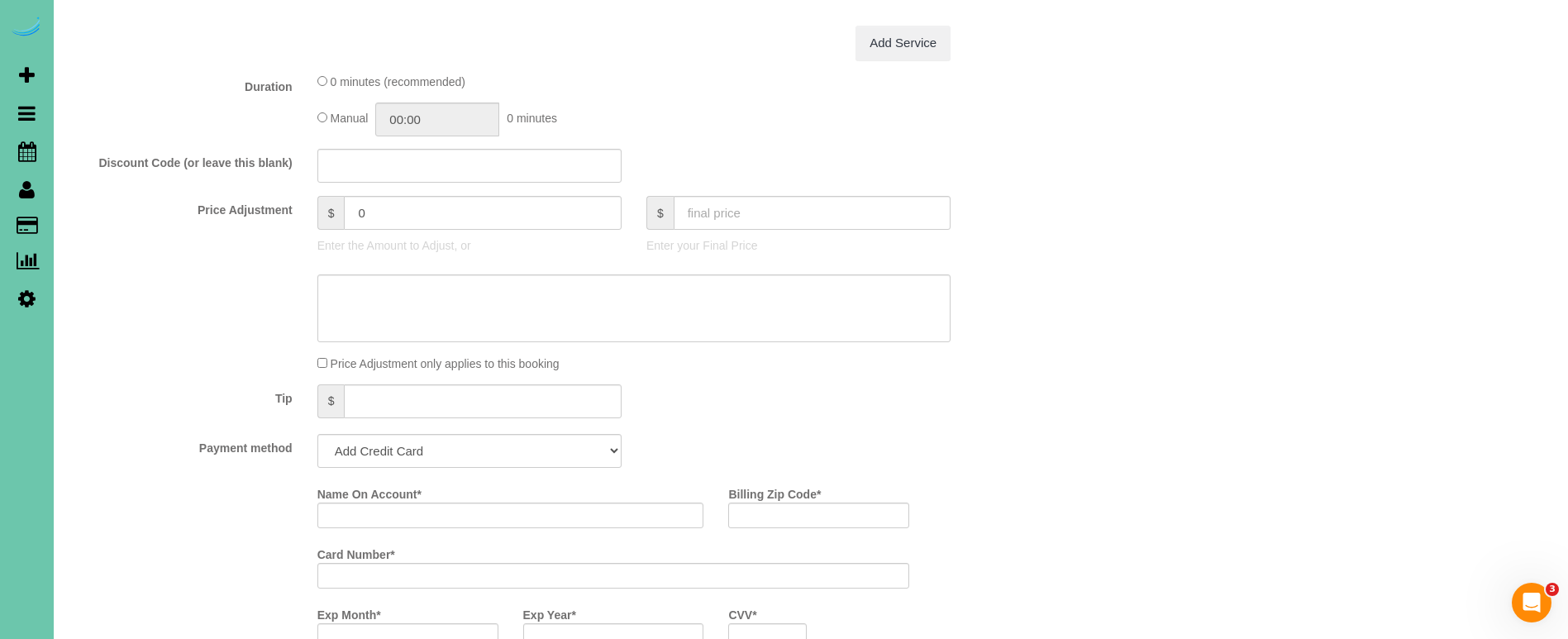
select select "object:16882"
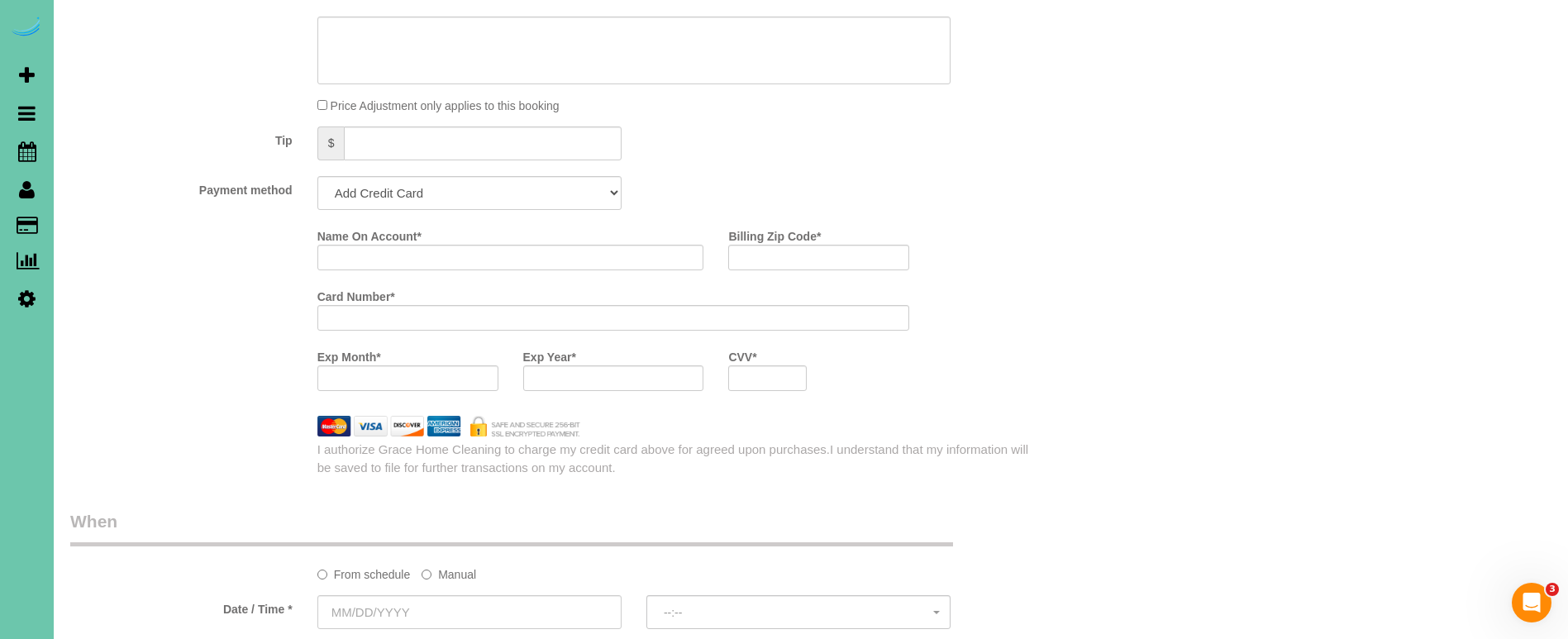
scroll to position [1032, 0]
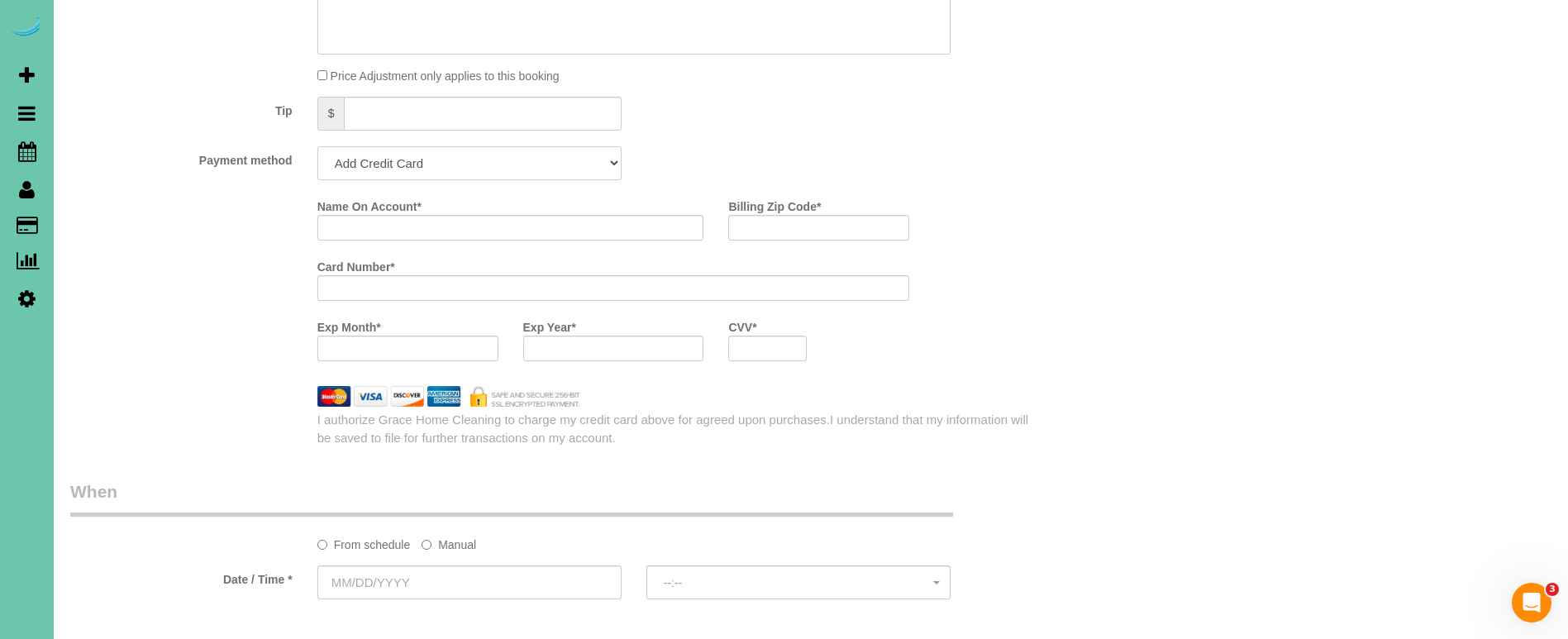
select select "string:check"
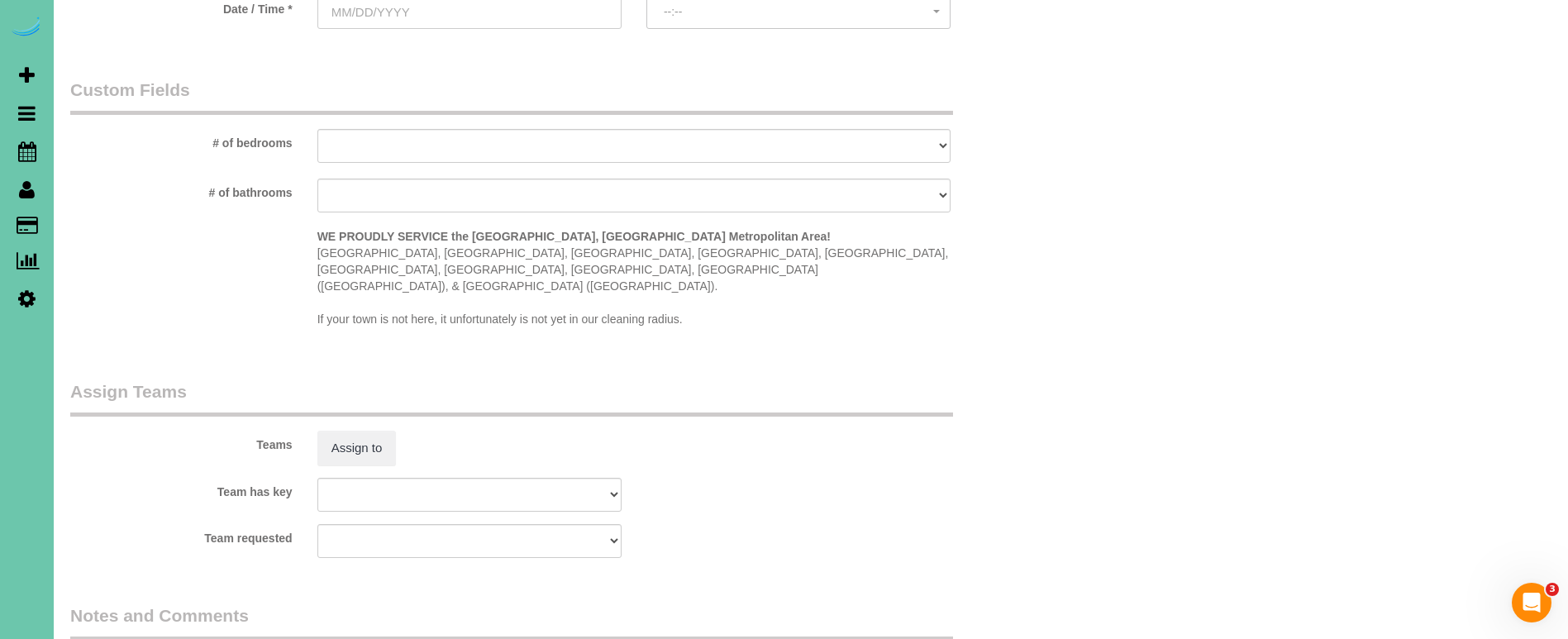
scroll to position [0, 0]
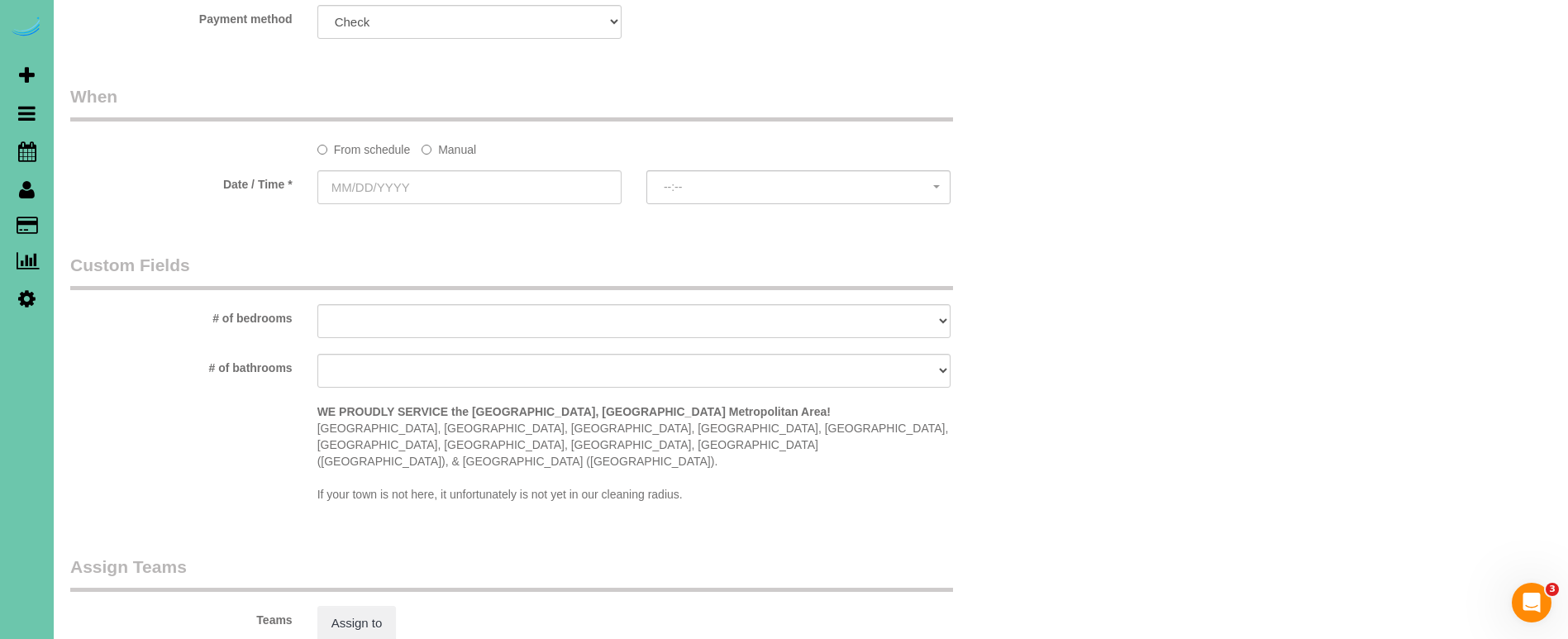
click at [453, 141] on label "Manual" at bounding box center [449, 146] width 55 height 22
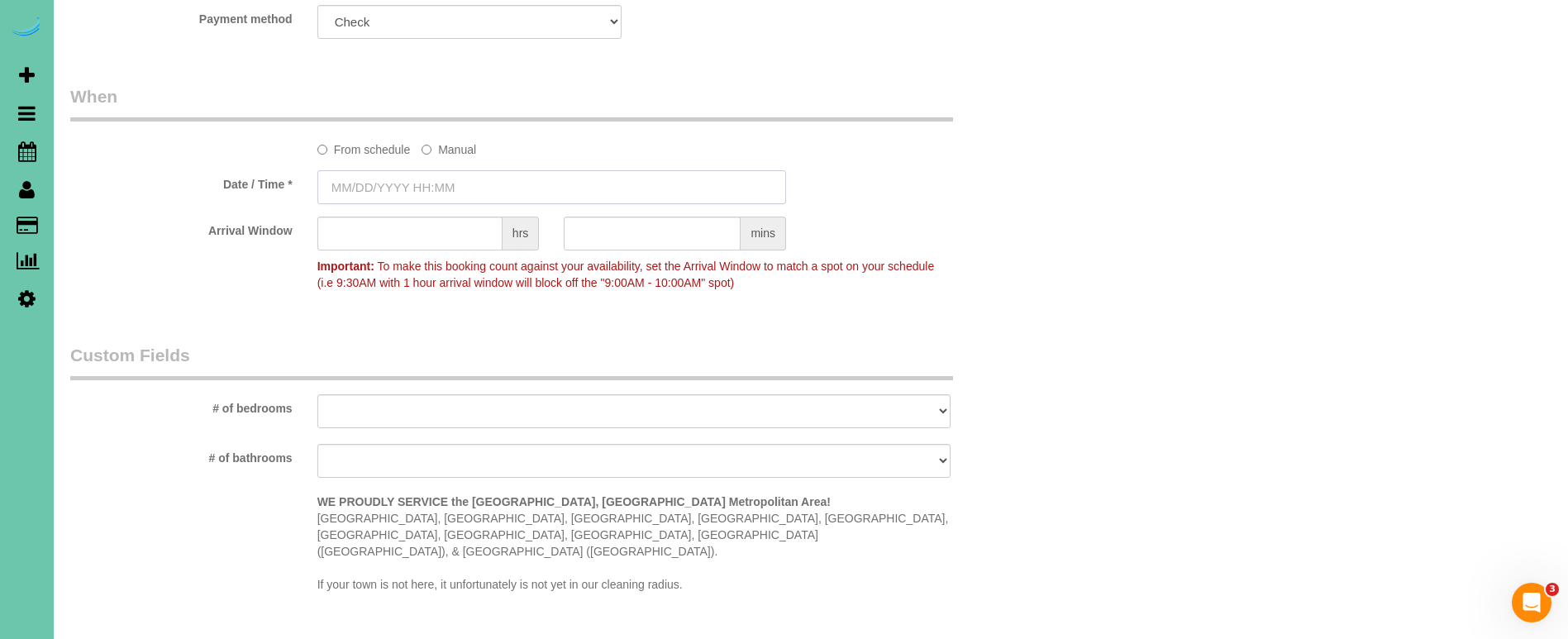
click at [435, 178] on input "text" at bounding box center [552, 187] width 469 height 34
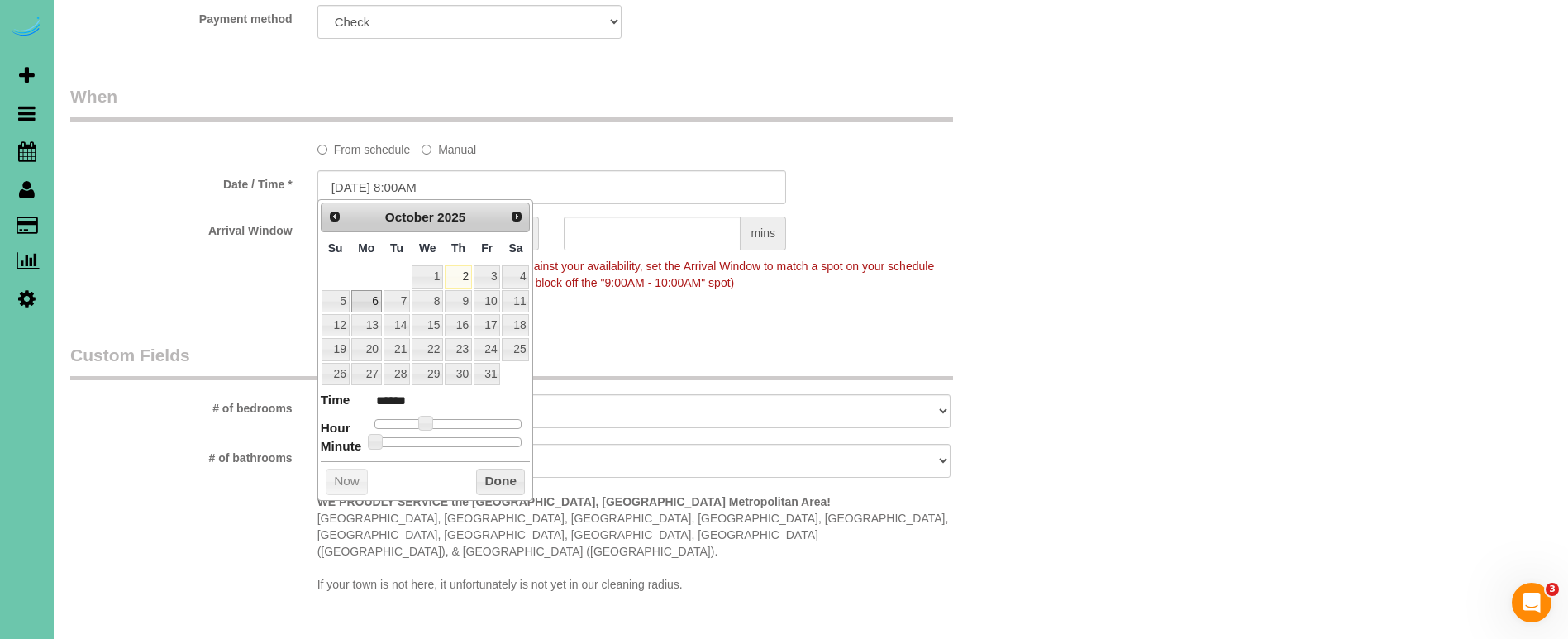
click at [366, 301] on link "6" at bounding box center [367, 301] width 31 height 22
type input "10/06/2025 9:00AM"
type input "******"
type input "10/06/2025 10:00AM"
type input "*******"
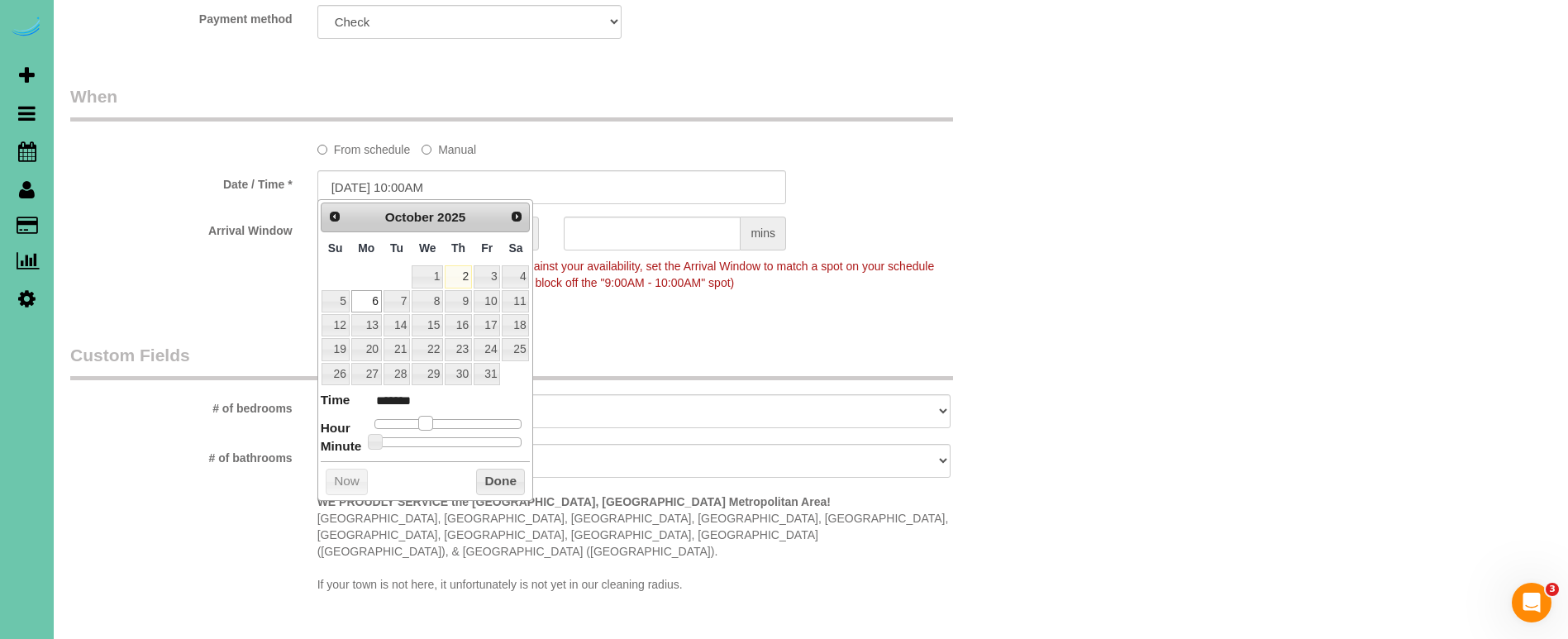
type input "10/06/2025 11:00AM"
type input "*******"
type input "10/06/2025 12:00PM"
type input "*******"
type input "10/06/2025 1:00PM"
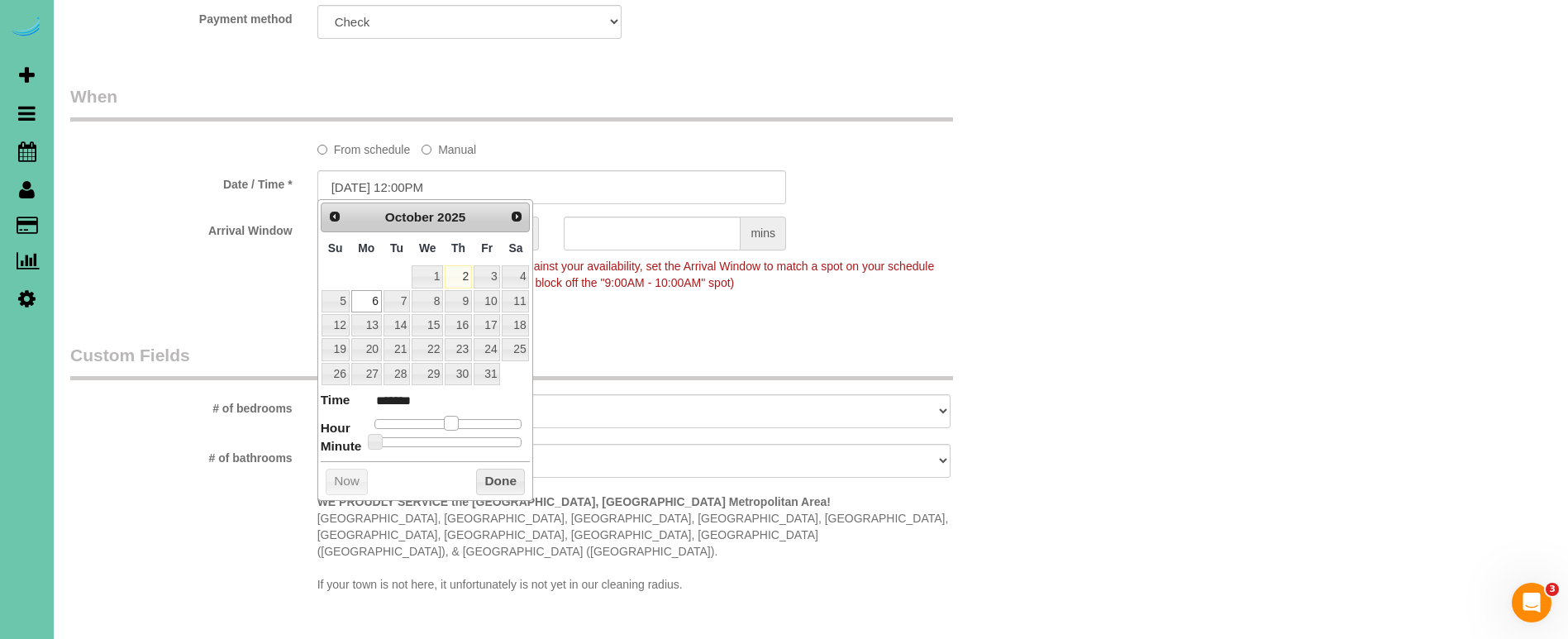
type input "******"
type input "10/06/2025 2:00PM"
type input "******"
drag, startPoint x: 429, startPoint y: 420, endPoint x: 467, endPoint y: 423, distance: 38.1
click at [467, 423] on span at bounding box center [463, 423] width 15 height 15
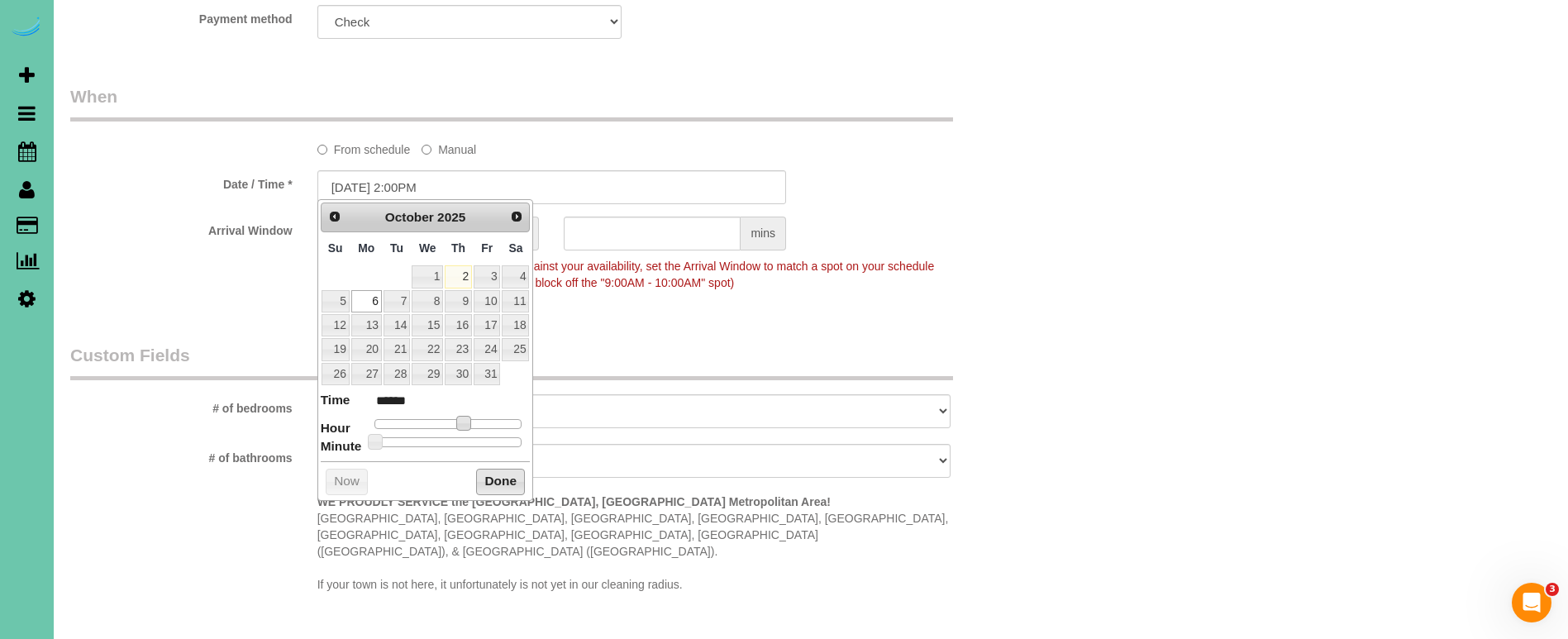
drag, startPoint x: 500, startPoint y: 476, endPoint x: 488, endPoint y: 471, distance: 13.0
click at [496, 476] on button "Done" at bounding box center [500, 482] width 49 height 27
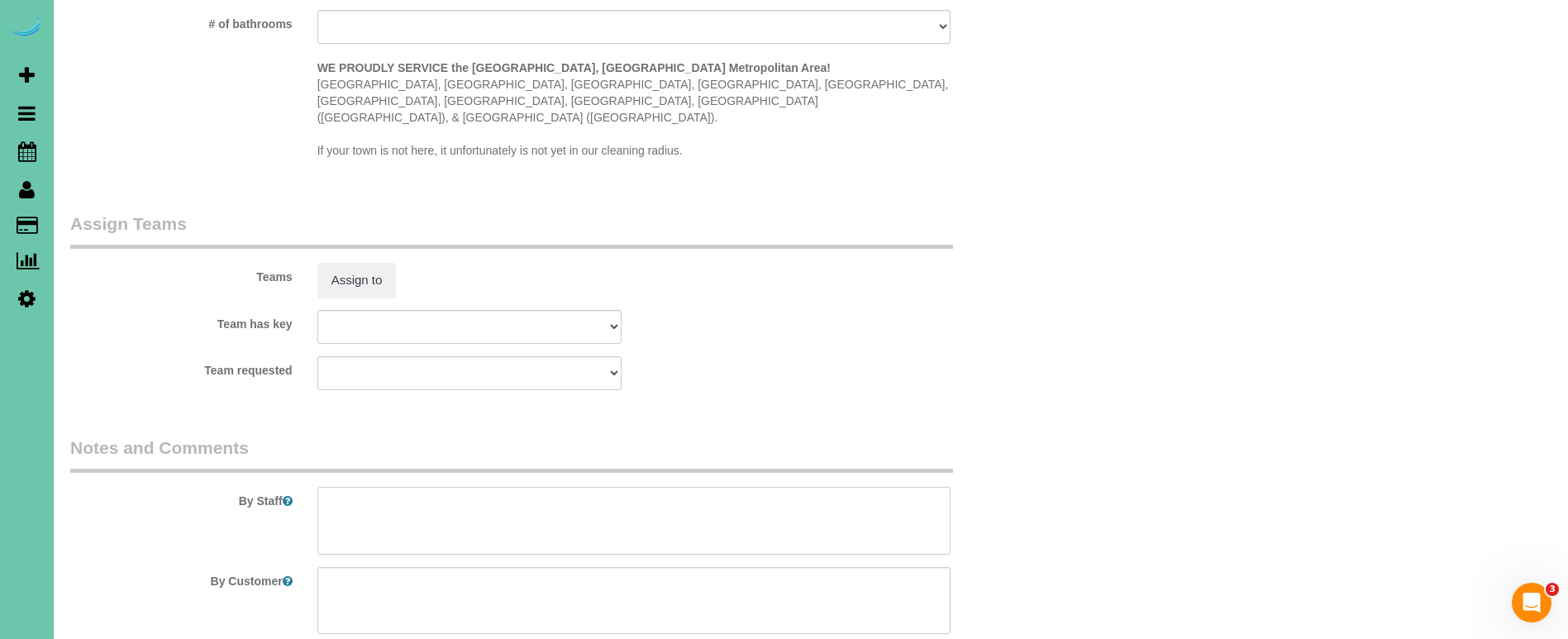
drag, startPoint x: 443, startPoint y: 496, endPoint x: 459, endPoint y: 491, distance: 16.8
click at [442, 496] on textarea at bounding box center [634, 520] width 633 height 68
type textarea "training"
click at [336, 263] on button "Assign to" at bounding box center [357, 280] width 80 height 35
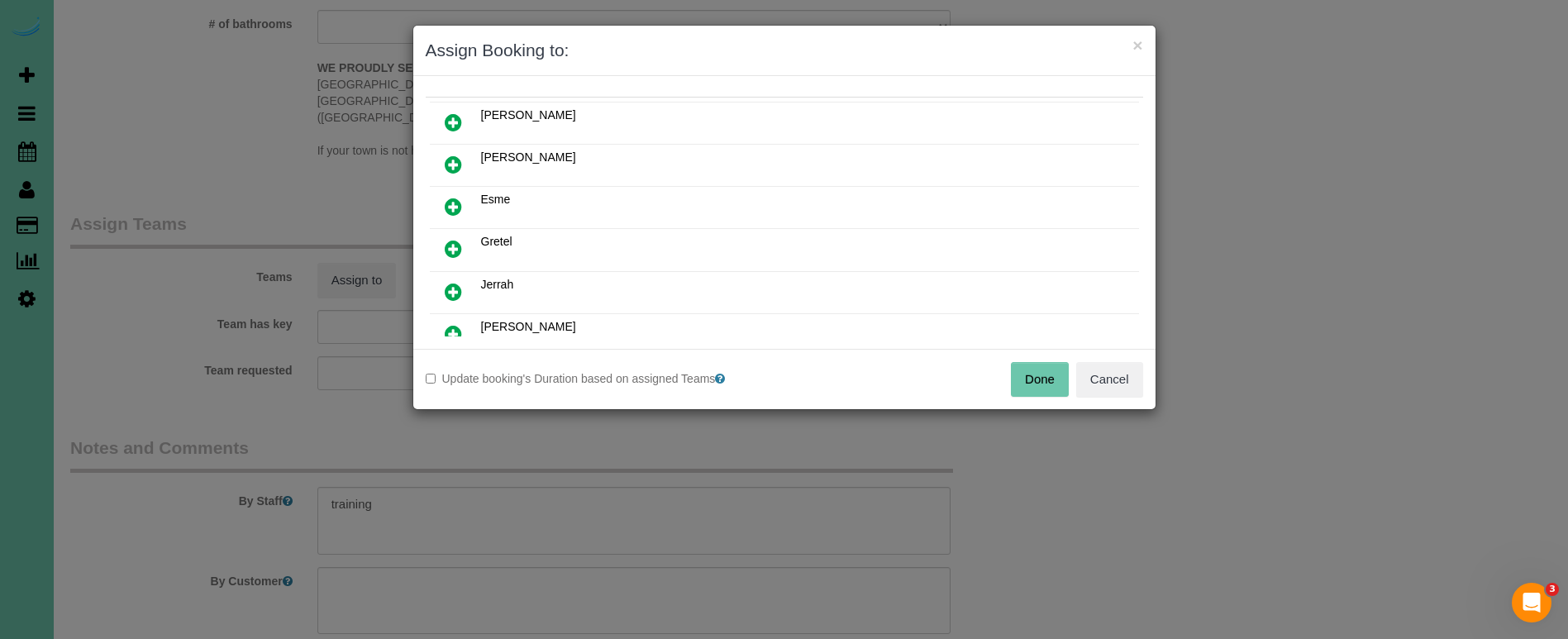
click at [451, 293] on icon at bounding box center [453, 291] width 17 height 20
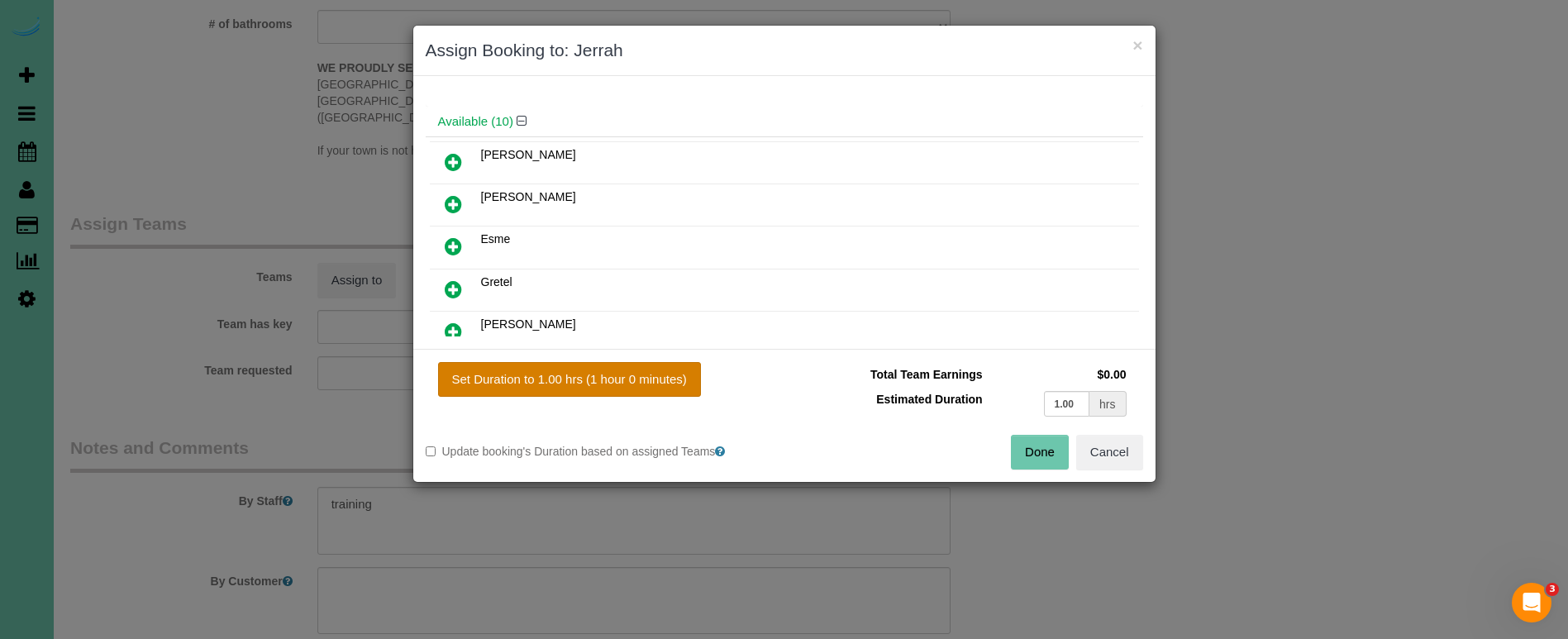
drag, startPoint x: 624, startPoint y: 376, endPoint x: 643, endPoint y: 380, distance: 19.4
click at [623, 376] on button "Set Duration to 1.00 hrs (1 hour 0 minutes)" at bounding box center [569, 379] width 263 height 35
type input "1.00"
drag, startPoint x: 928, startPoint y: 399, endPoint x: 871, endPoint y: 397, distance: 57.0
click at [871, 397] on tr "Estimated Duration 1.00 hrs" at bounding box center [963, 404] width 334 height 34
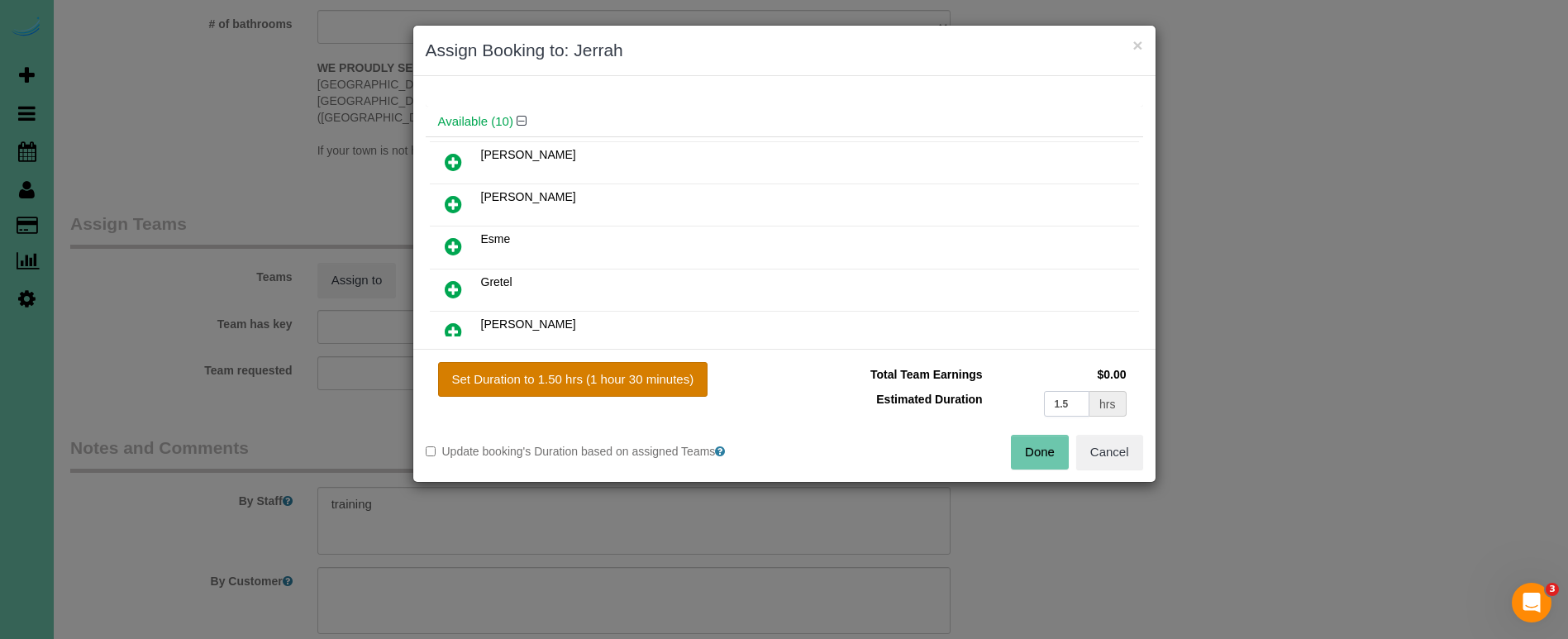
type input "1.5"
drag, startPoint x: 524, startPoint y: 377, endPoint x: 707, endPoint y: 400, distance: 184.4
click at [524, 378] on button "Set Duration to 1.50 hrs (1 hour 30 minutes)" at bounding box center [573, 379] width 270 height 35
type input "1.50"
click at [1052, 453] on button "Done" at bounding box center [1040, 452] width 58 height 35
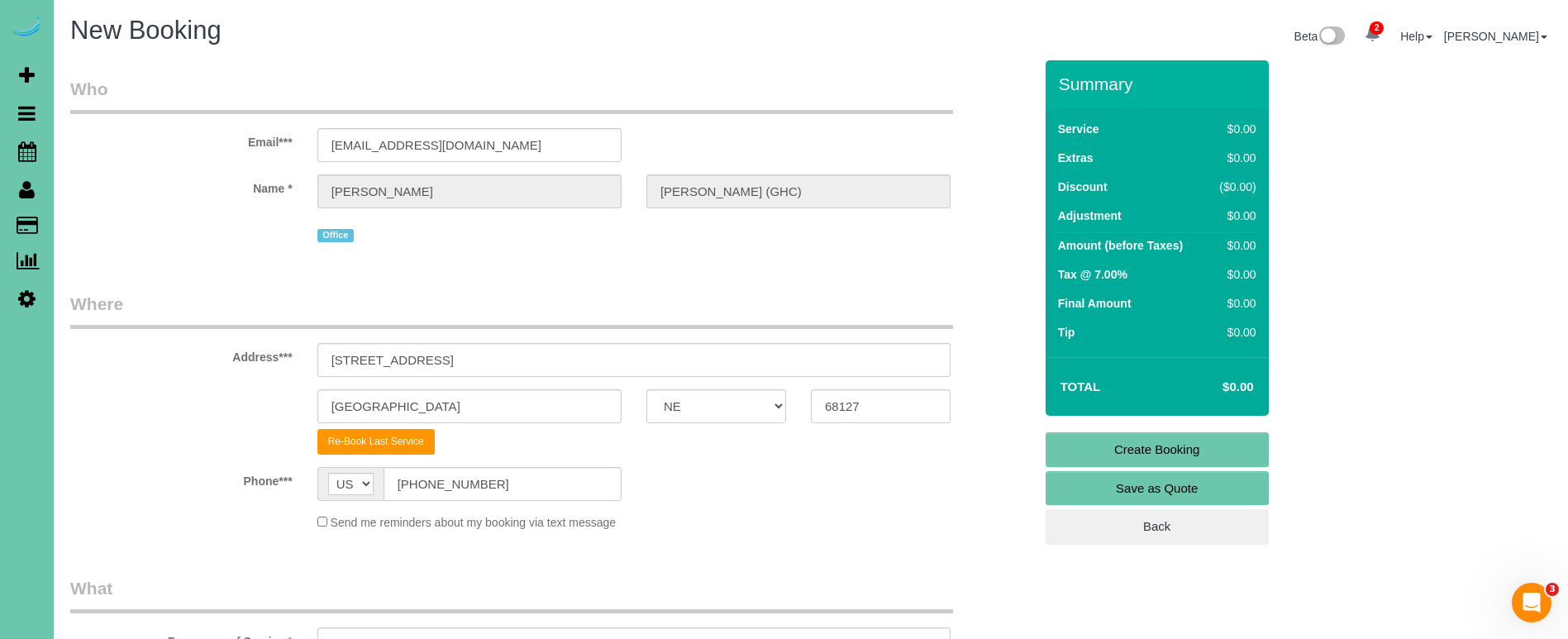
drag, startPoint x: 1076, startPoint y: 440, endPoint x: 1061, endPoint y: 439, distance: 15.0
click at [1076, 440] on link "Create Booking" at bounding box center [1157, 449] width 223 height 35
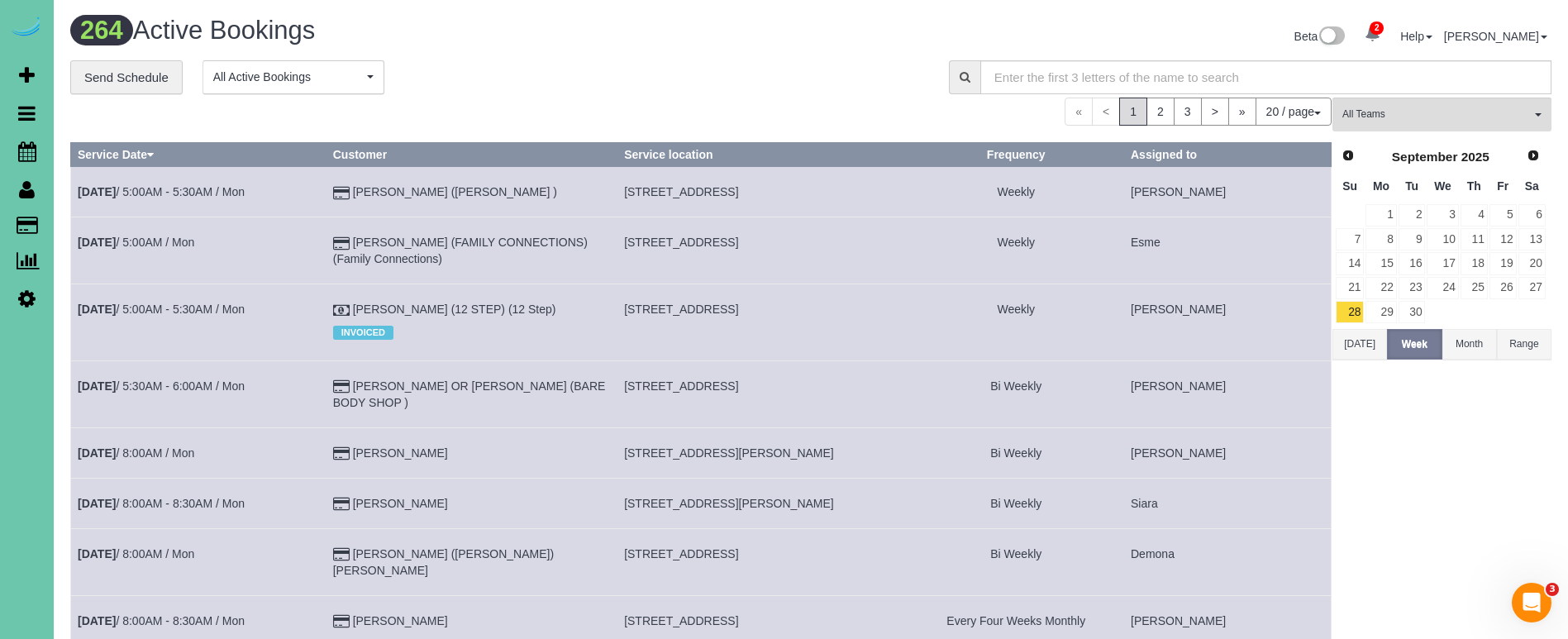
drag, startPoint x: 464, startPoint y: 203, endPoint x: 225, endPoint y: 183, distance: 239.8
click at [461, 203] on td "[PERSON_NAME] ([PERSON_NAME] )" at bounding box center [471, 192] width 291 height 50
click at [27, 153] on icon at bounding box center [27, 151] width 18 height 20
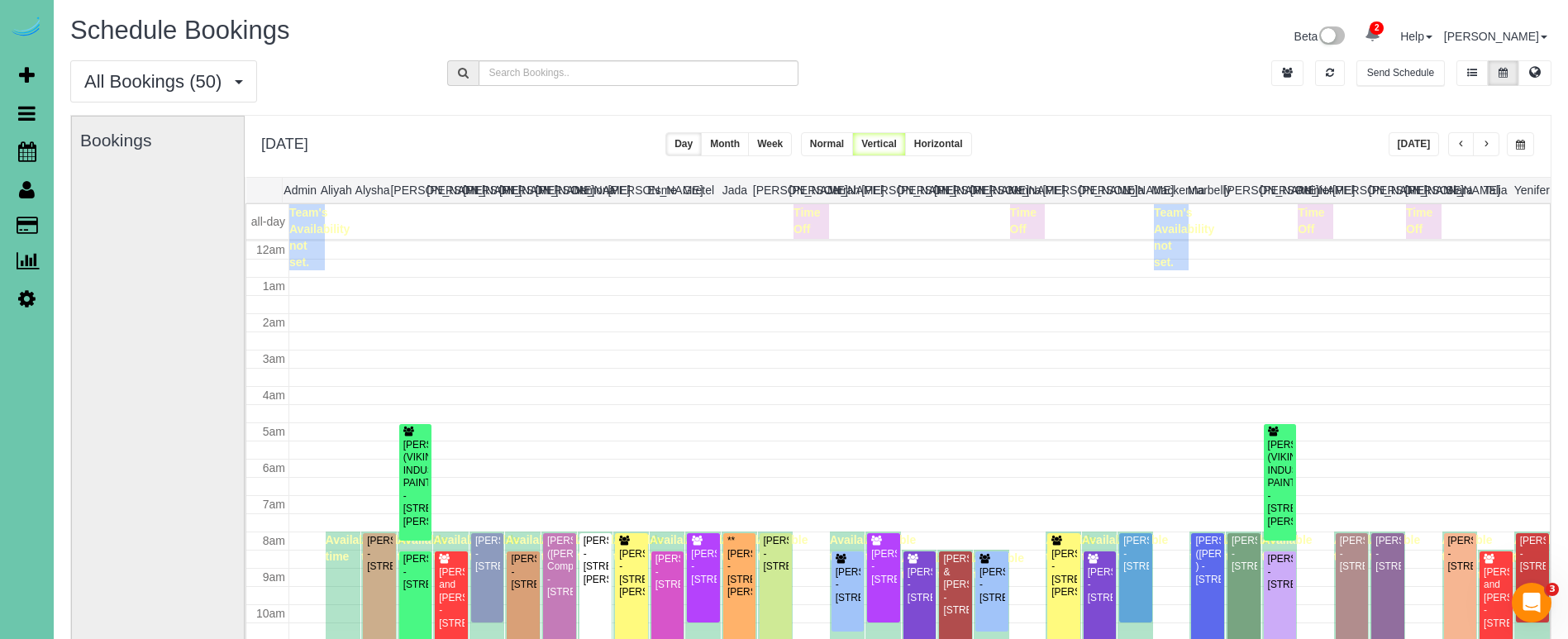
scroll to position [219, 0]
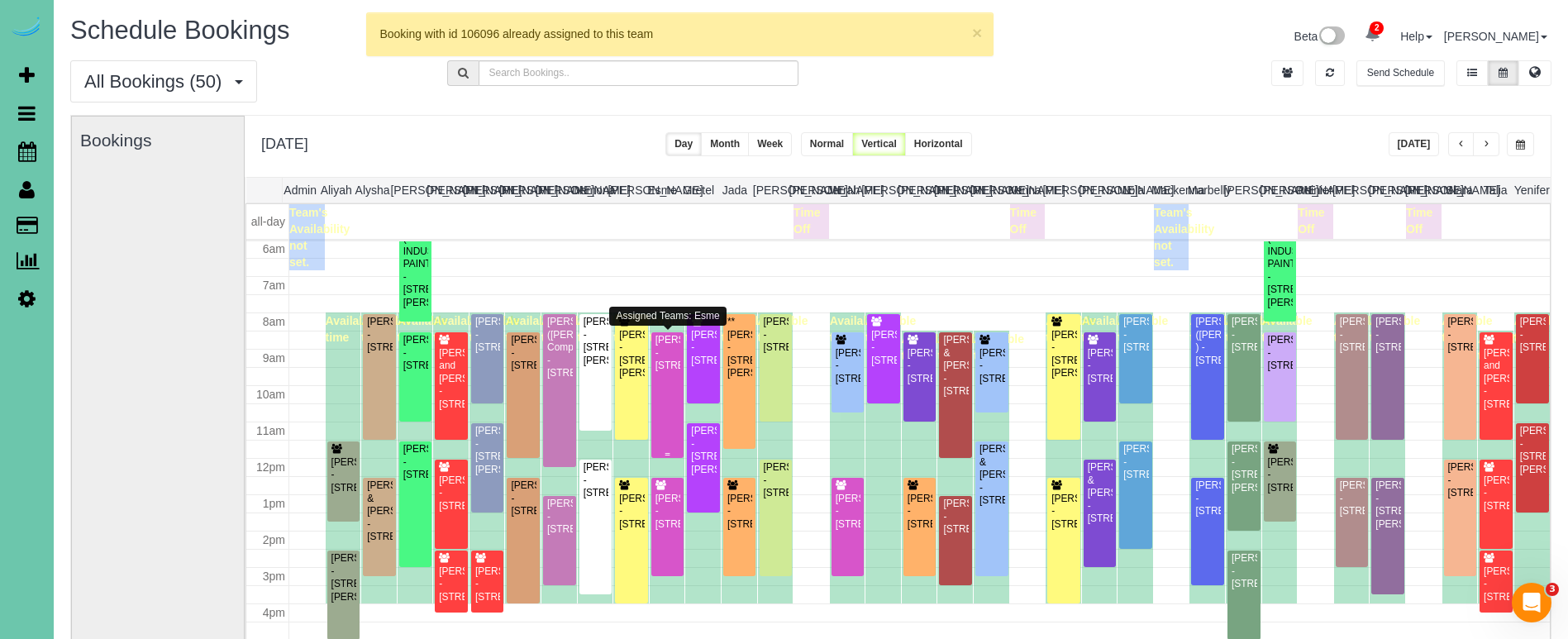
click at [662, 372] on div "Emily Nguyen - 2030 N 53rd Street, Omaha, NE 68104" at bounding box center [667, 352] width 27 height 38
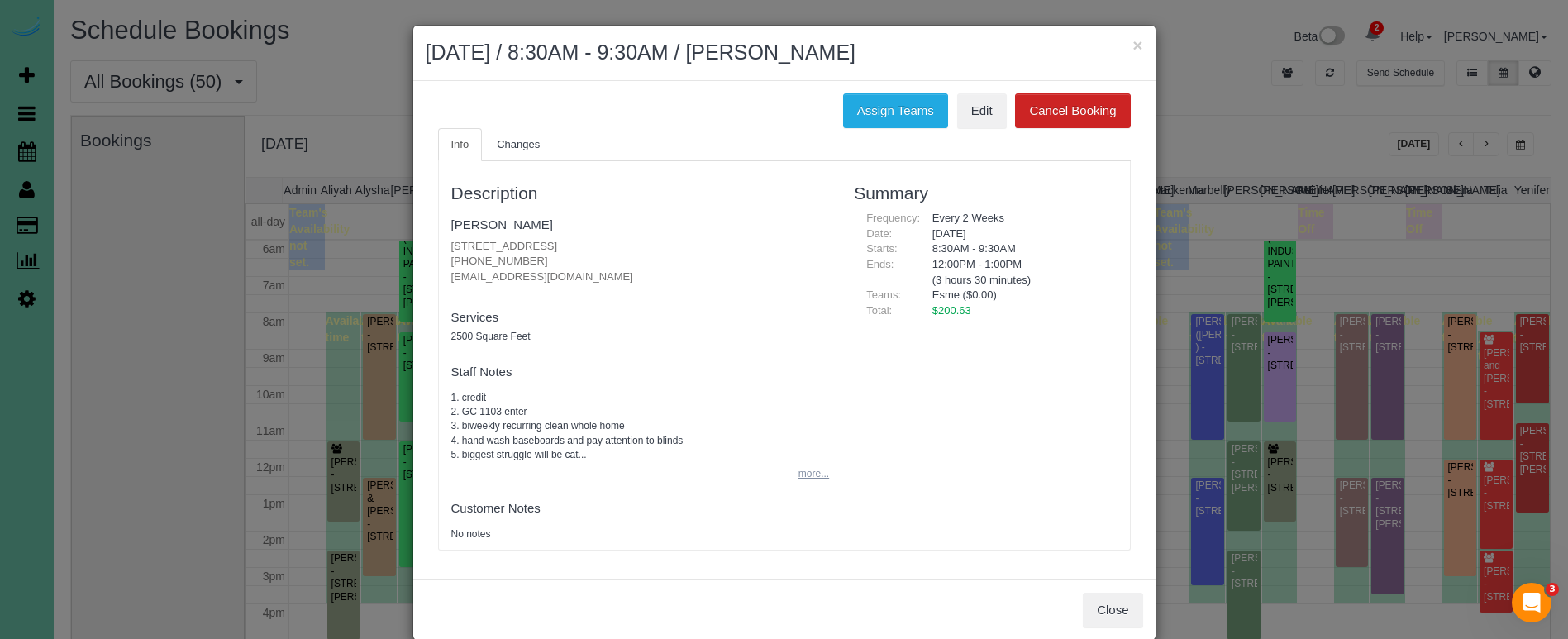
click at [817, 472] on button "more..." at bounding box center [808, 474] width 40 height 24
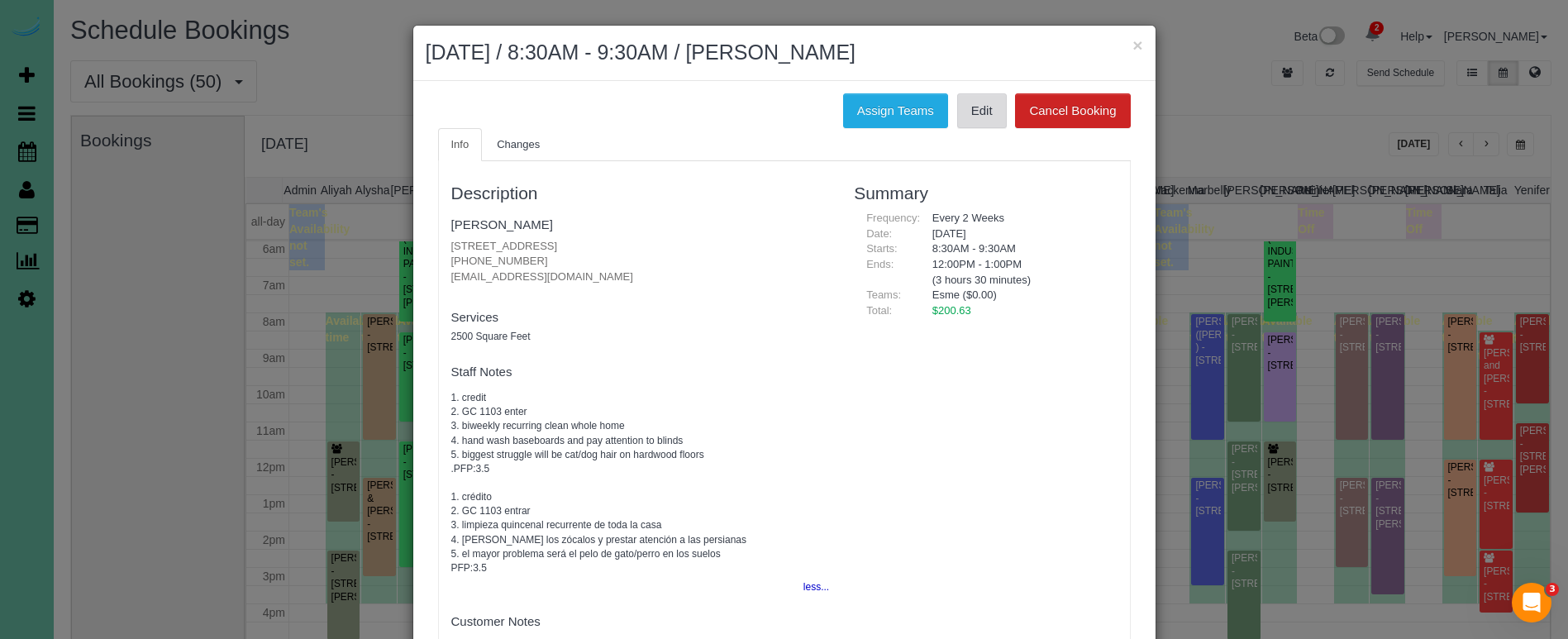
click at [966, 112] on link "Edit" at bounding box center [982, 110] width 50 height 35
click at [1134, 43] on button "×" at bounding box center [1138, 45] width 10 height 17
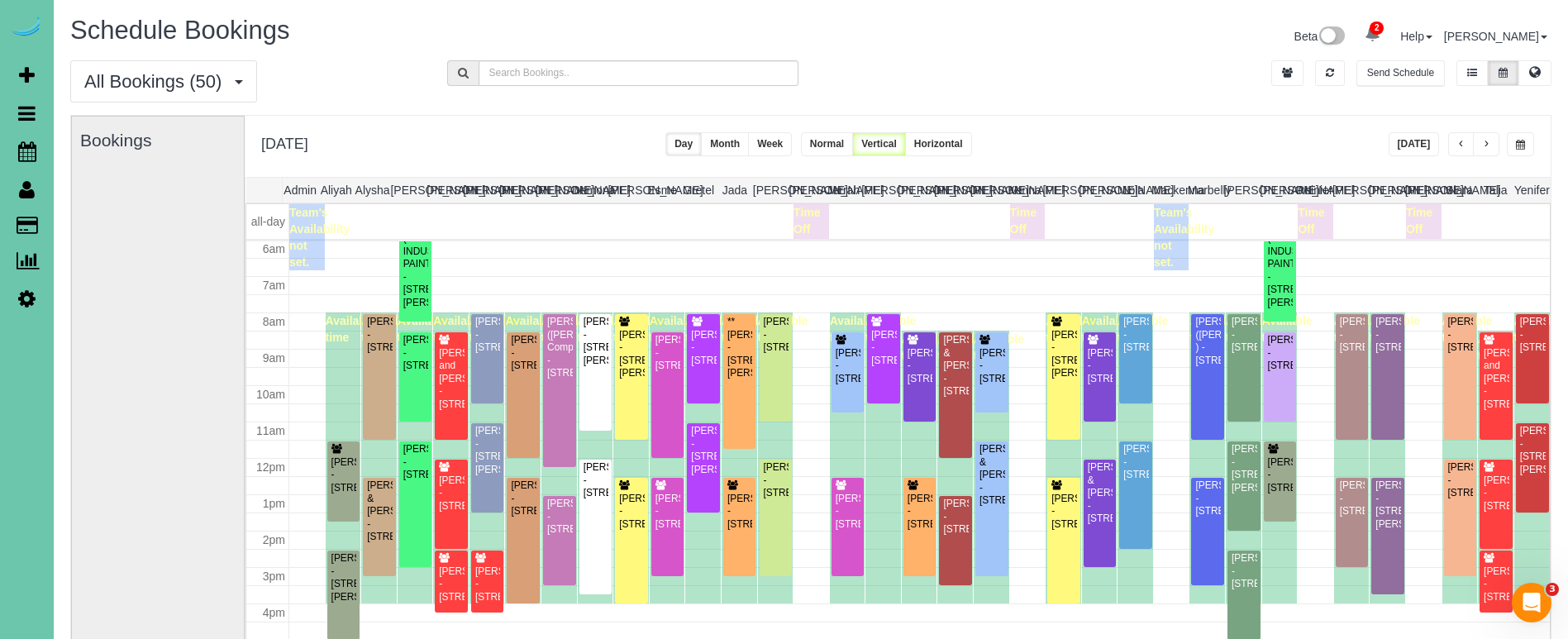
click at [1488, 139] on span "button" at bounding box center [1486, 145] width 9 height 10
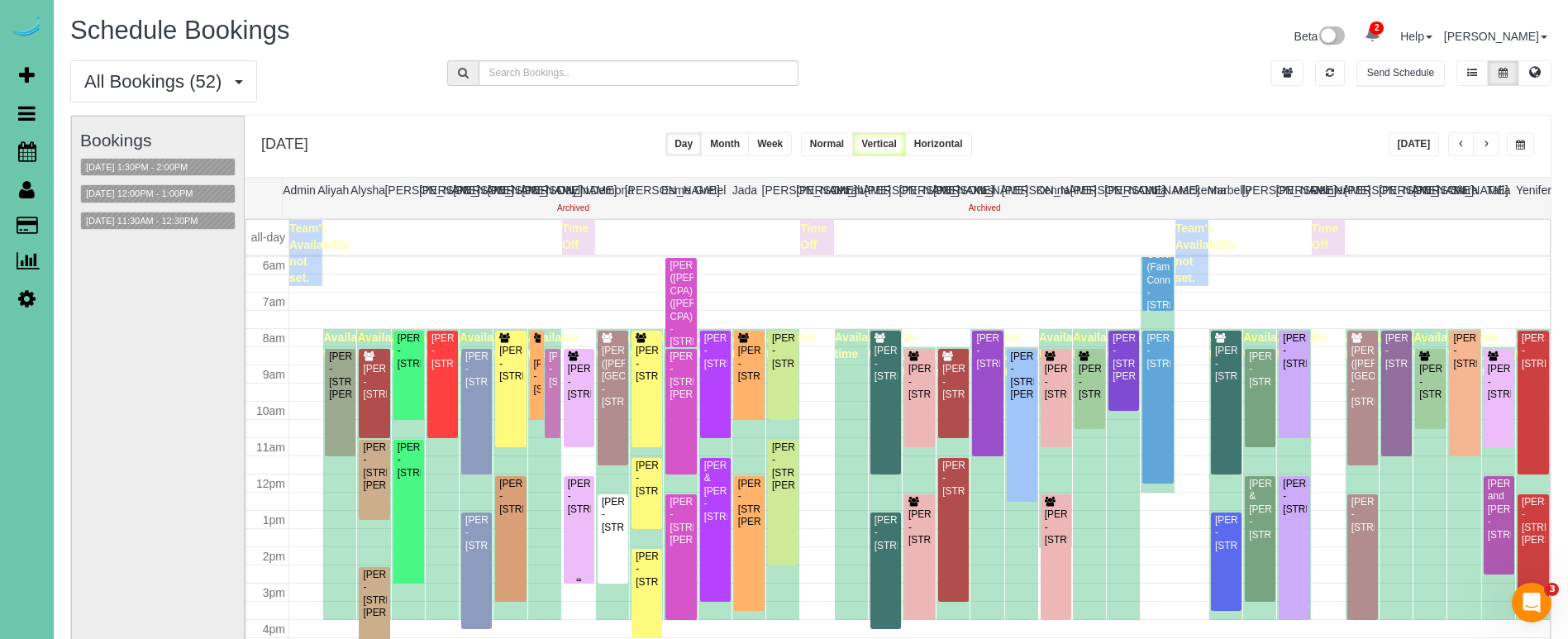
click at [583, 502] on div "Amy Locher - 13810 X Circle, Omaha, NE 68137" at bounding box center [579, 496] width 24 height 38
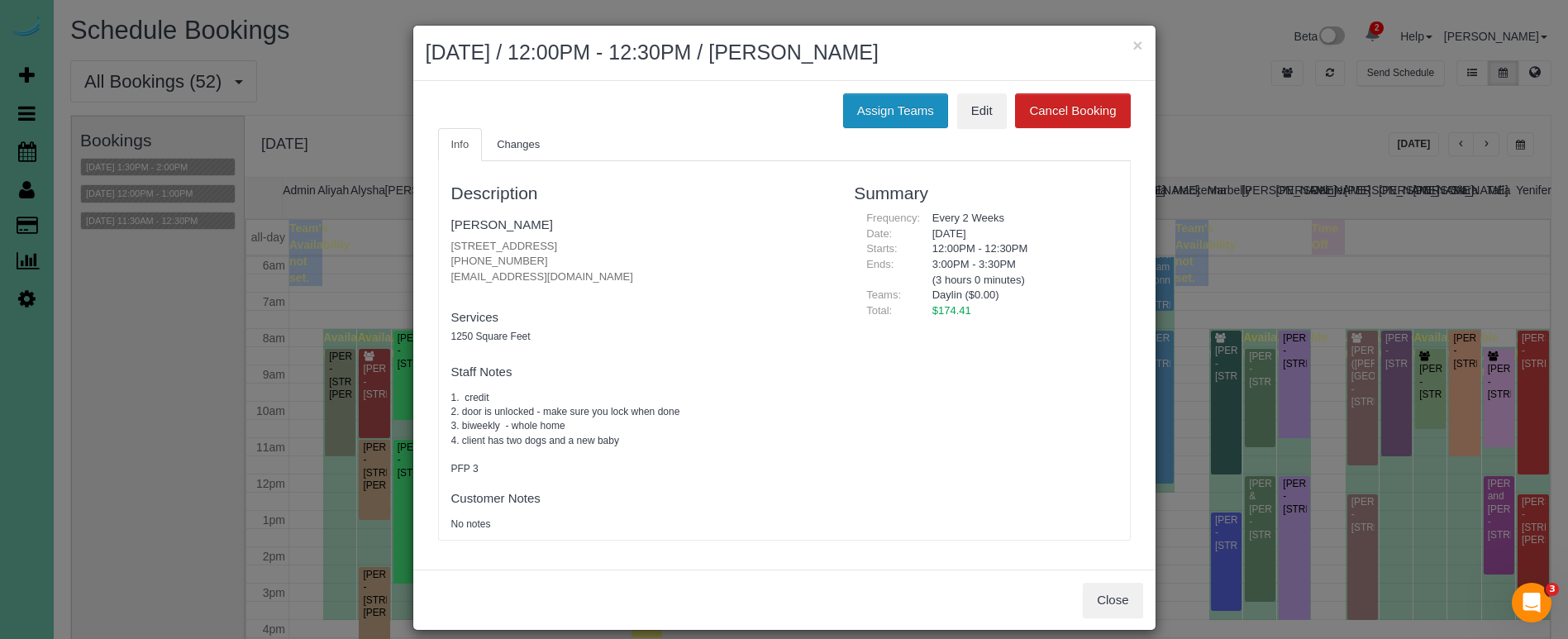
click at [873, 103] on button "Assign Teams" at bounding box center [896, 110] width 105 height 35
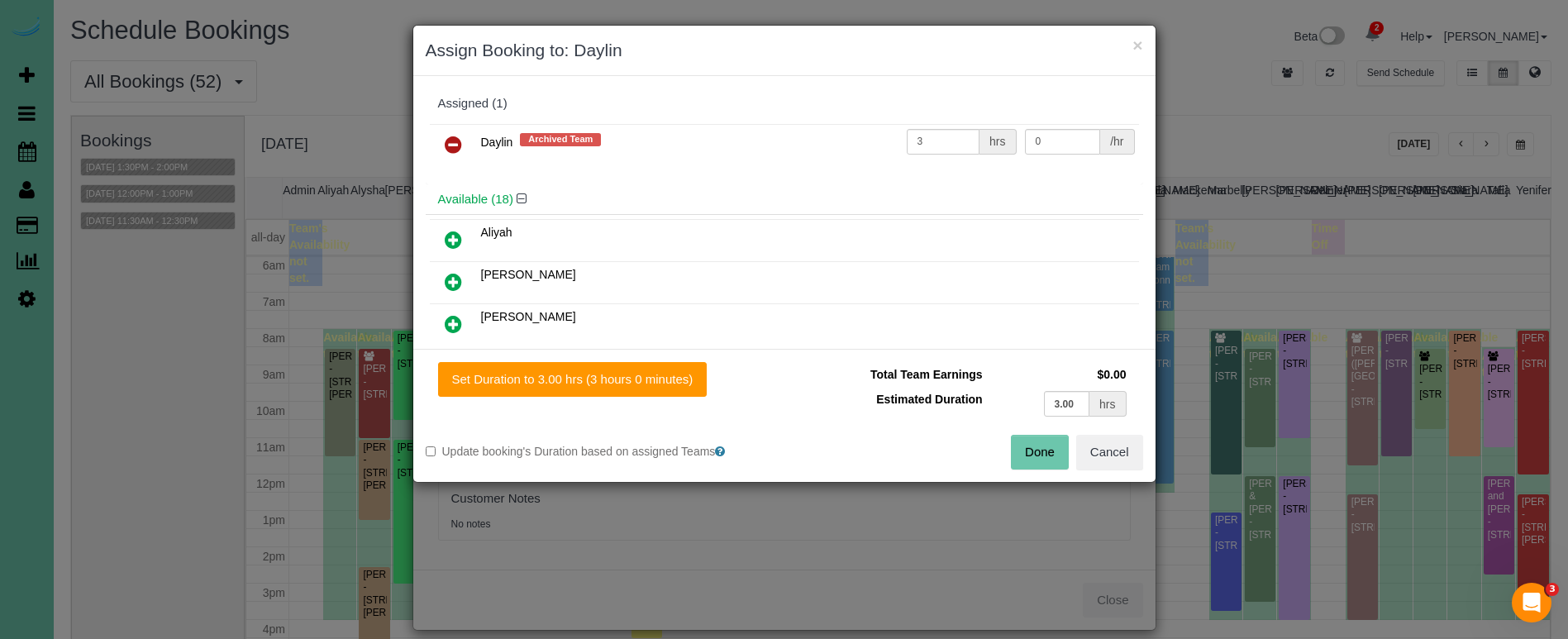
drag, startPoint x: 447, startPoint y: 142, endPoint x: 451, endPoint y: 166, distance: 24.3
click at [449, 143] on icon at bounding box center [453, 144] width 17 height 20
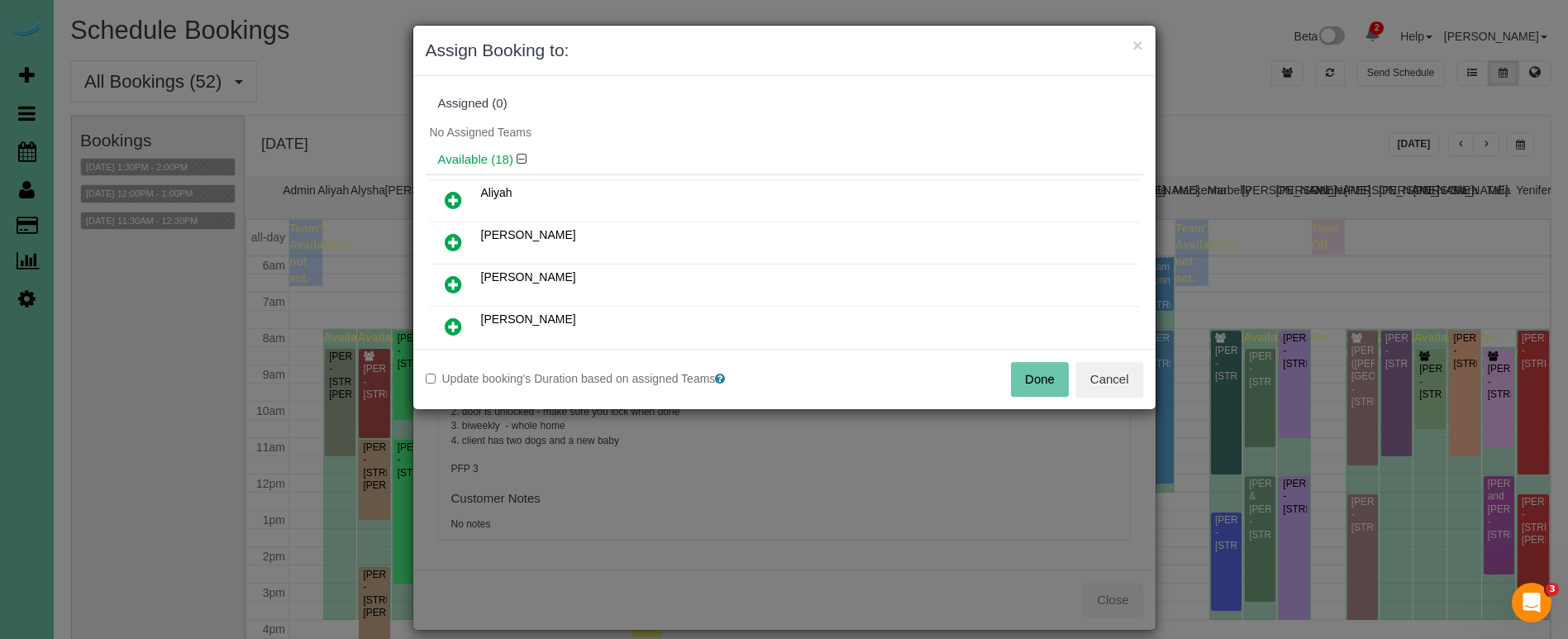
drag, startPoint x: 460, startPoint y: 195, endPoint x: 480, endPoint y: 213, distance: 26.9
click at [460, 195] on icon at bounding box center [453, 199] width 17 height 20
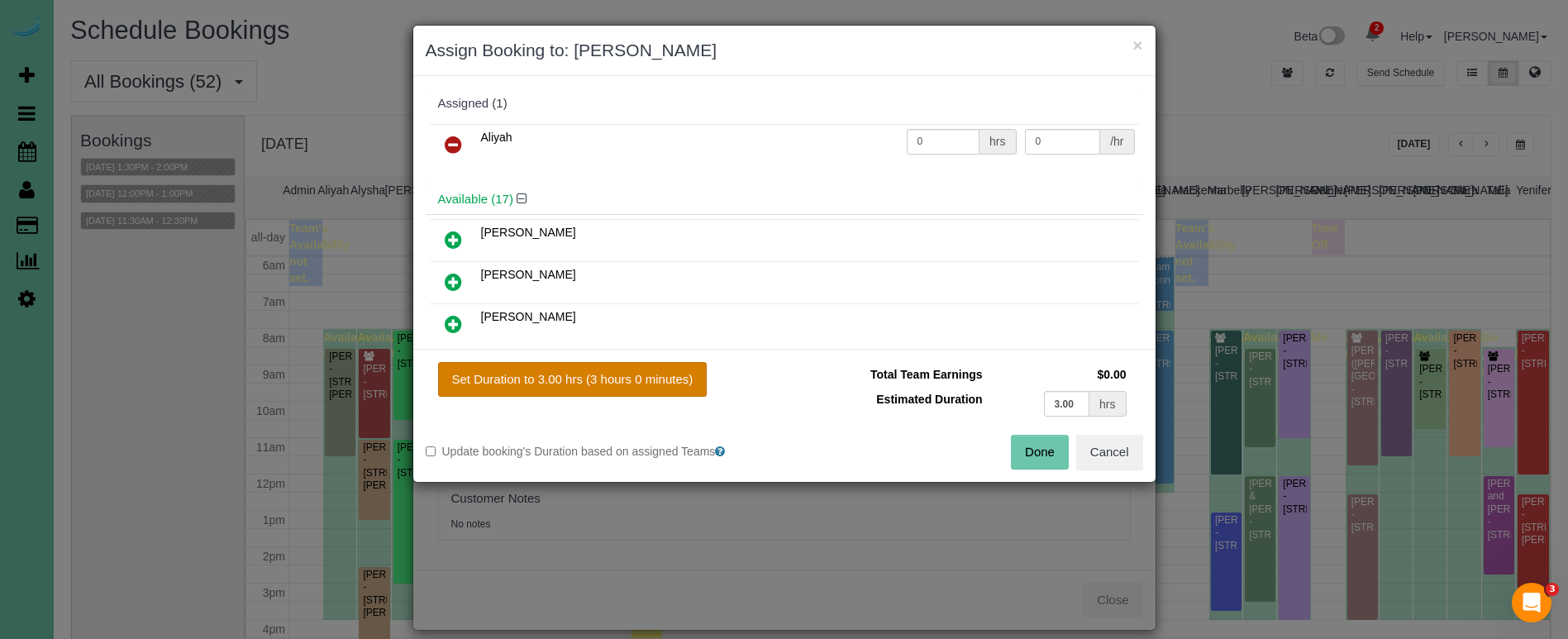
click at [642, 382] on button "Set Duration to 3.00 hrs (3 hours 0 minutes)" at bounding box center [572, 379] width 269 height 35
type input "3.00"
click at [1030, 462] on button "Done" at bounding box center [1040, 452] width 58 height 35
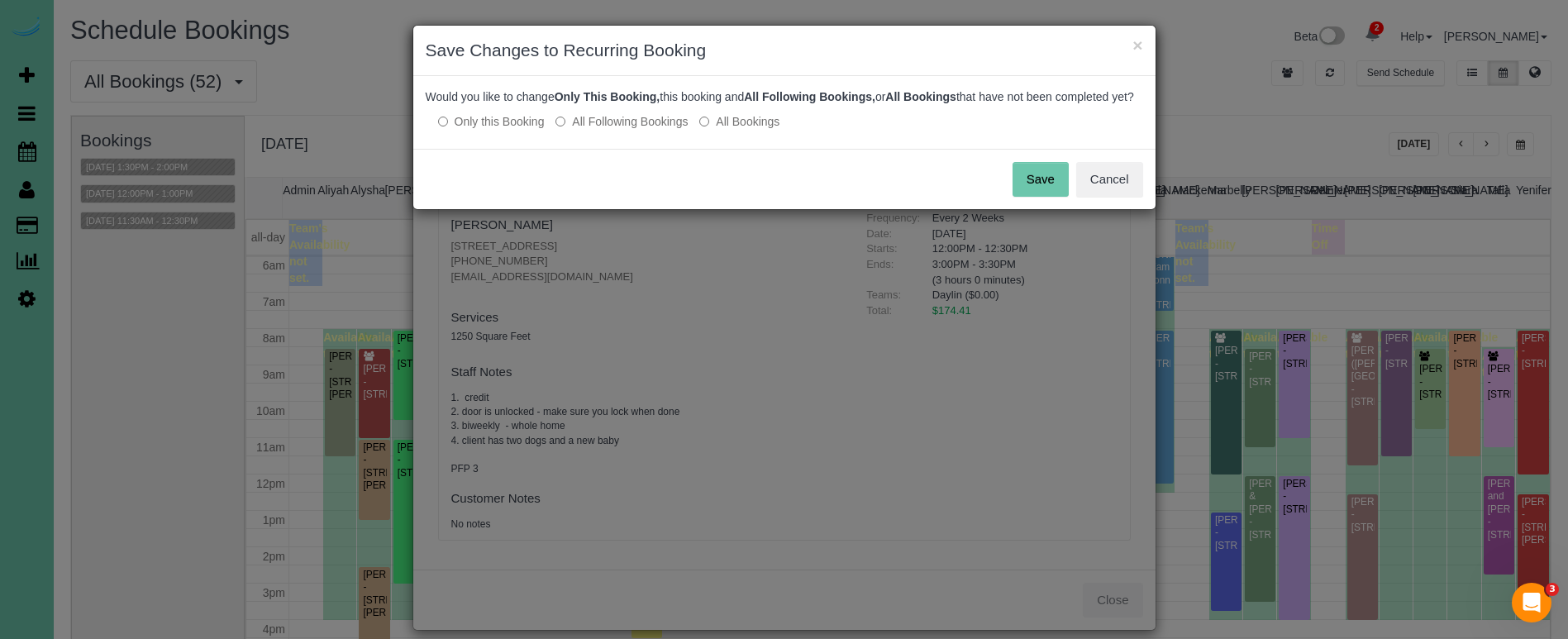
click at [616, 130] on label "All Following Bookings" at bounding box center [621, 121] width 133 height 16
click at [1043, 191] on button "Save" at bounding box center [1041, 179] width 56 height 35
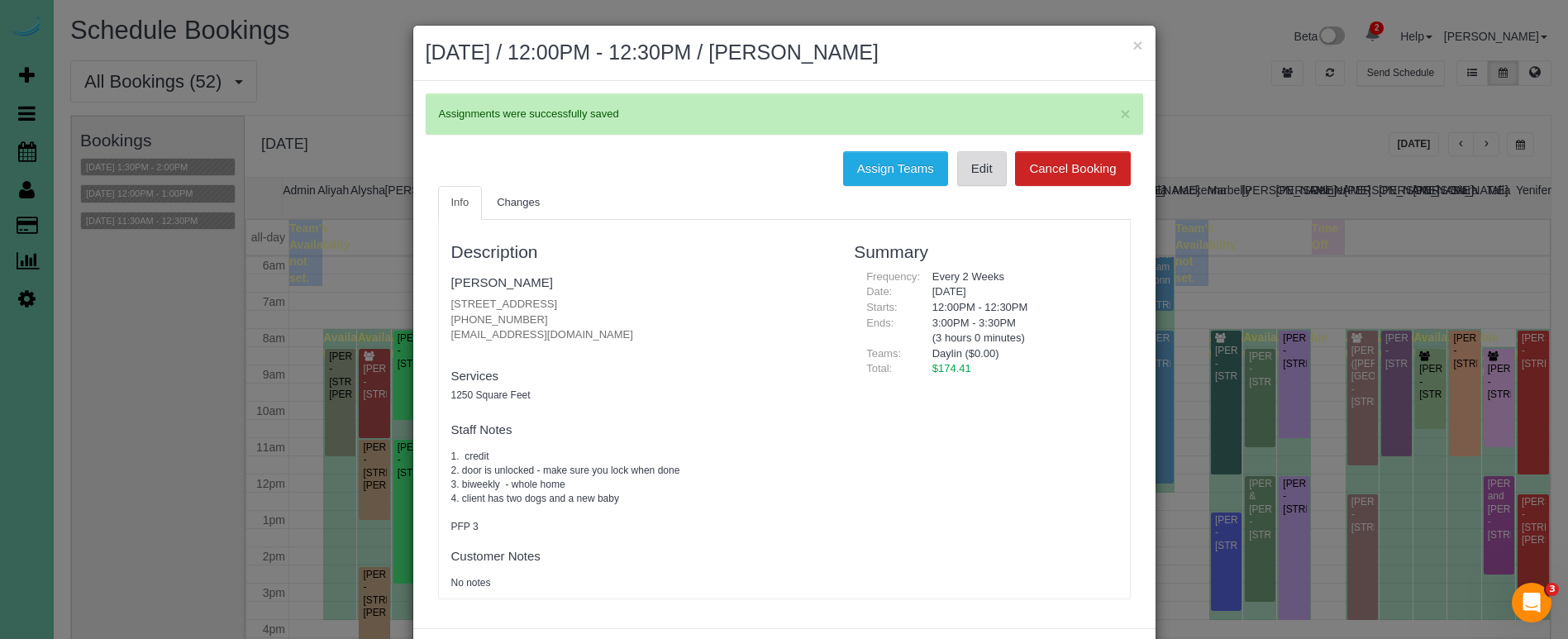
click at [967, 121] on div "× Assignments were successfully saved Assign Teams Edit Cancel Booking Info Cha…" at bounding box center [784, 355] width 743 height 547
click at [974, 177] on link "Edit" at bounding box center [982, 169] width 50 height 35
click at [1134, 42] on button "×" at bounding box center [1138, 45] width 10 height 17
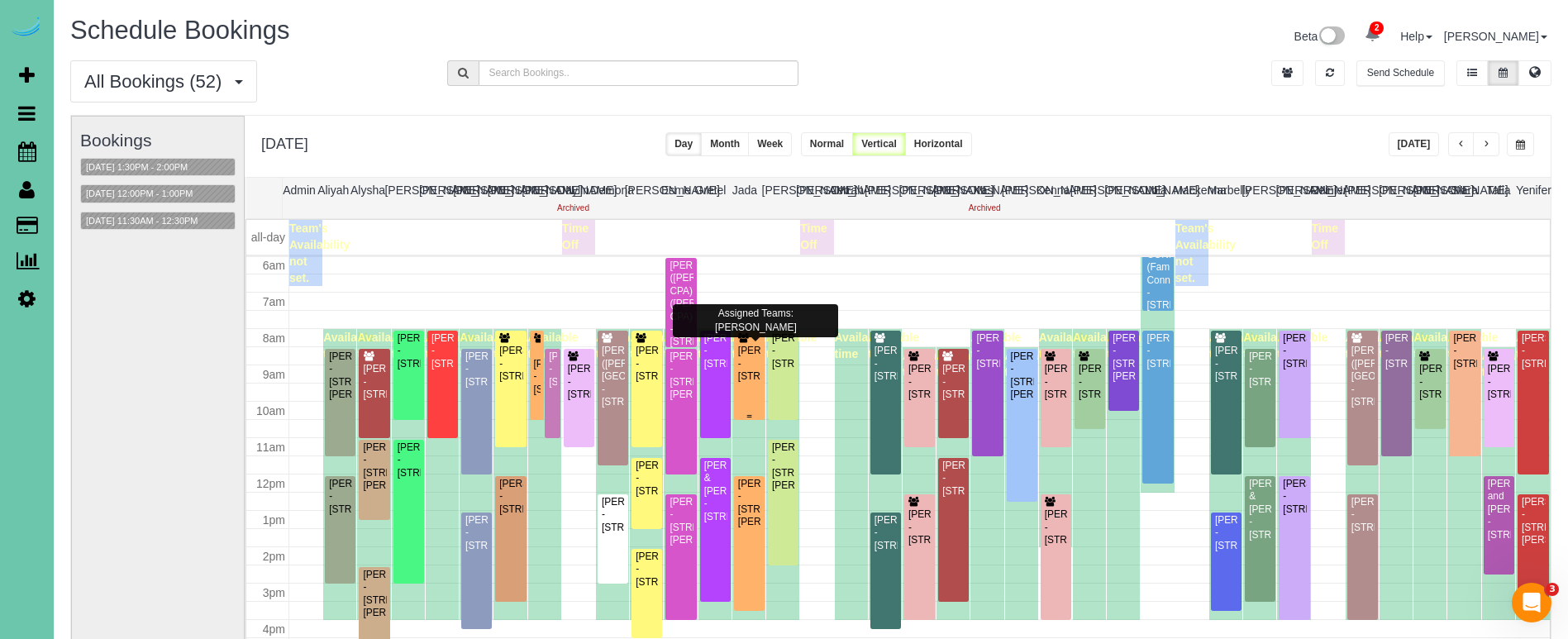
click at [745, 355] on div "Joshua Borer - 110 S 52nd Street, Omaha, NE 68132" at bounding box center [749, 364] width 24 height 38
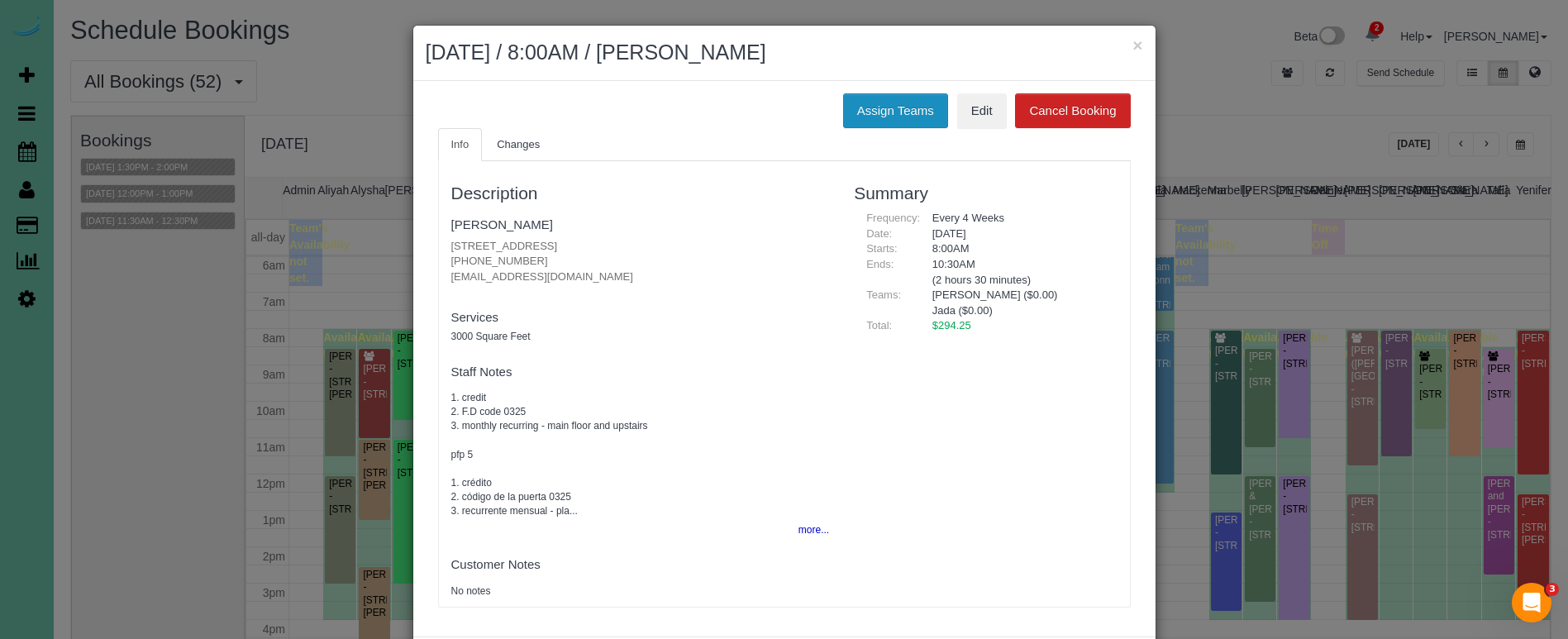
click at [889, 115] on button "Assign Teams" at bounding box center [896, 110] width 105 height 35
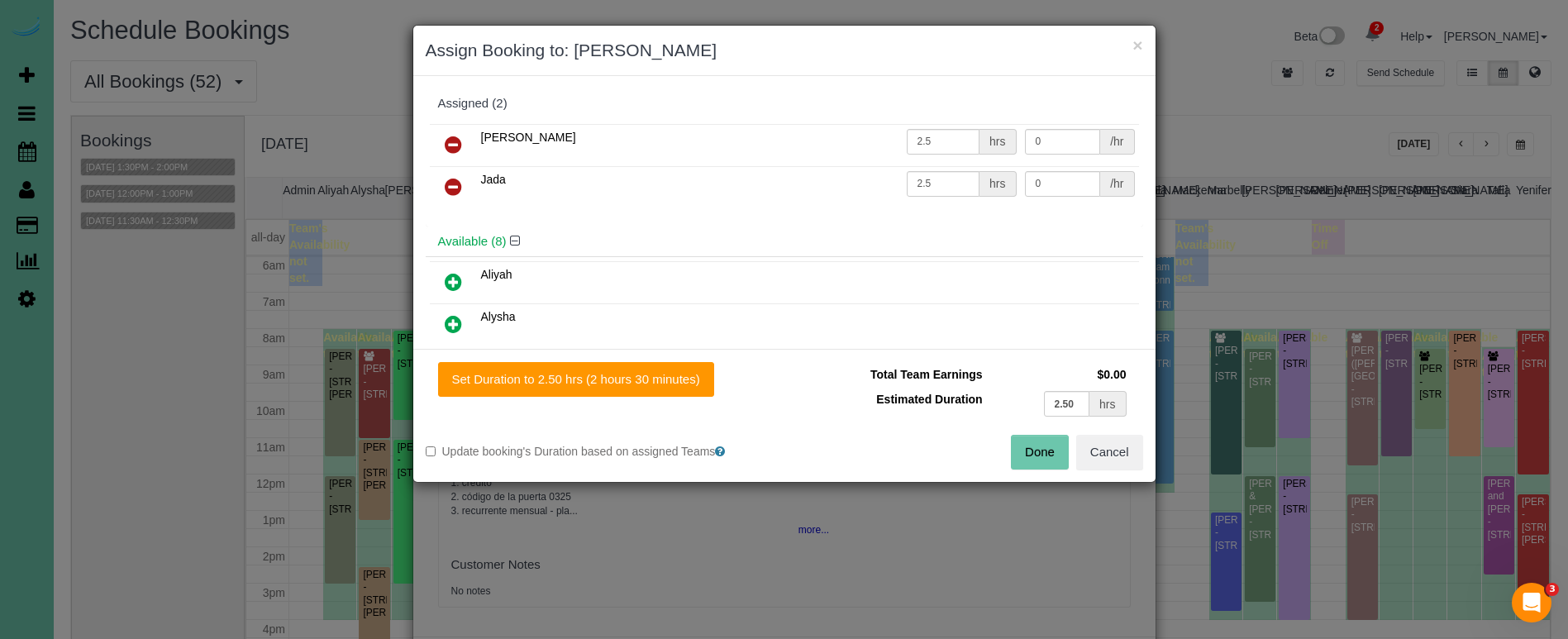
drag, startPoint x: 453, startPoint y: 143, endPoint x: 462, endPoint y: 182, distance: 40.0
click at [453, 143] on icon at bounding box center [453, 144] width 17 height 20
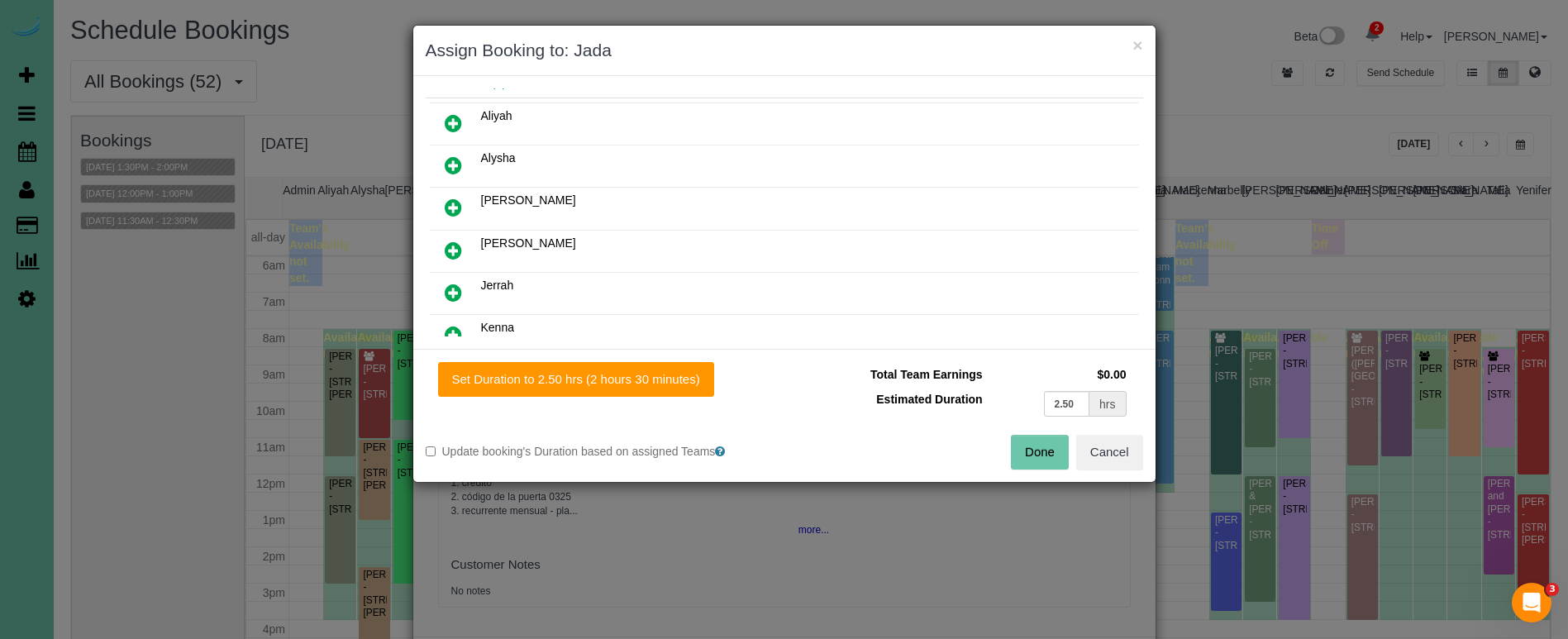
scroll to position [138, 0]
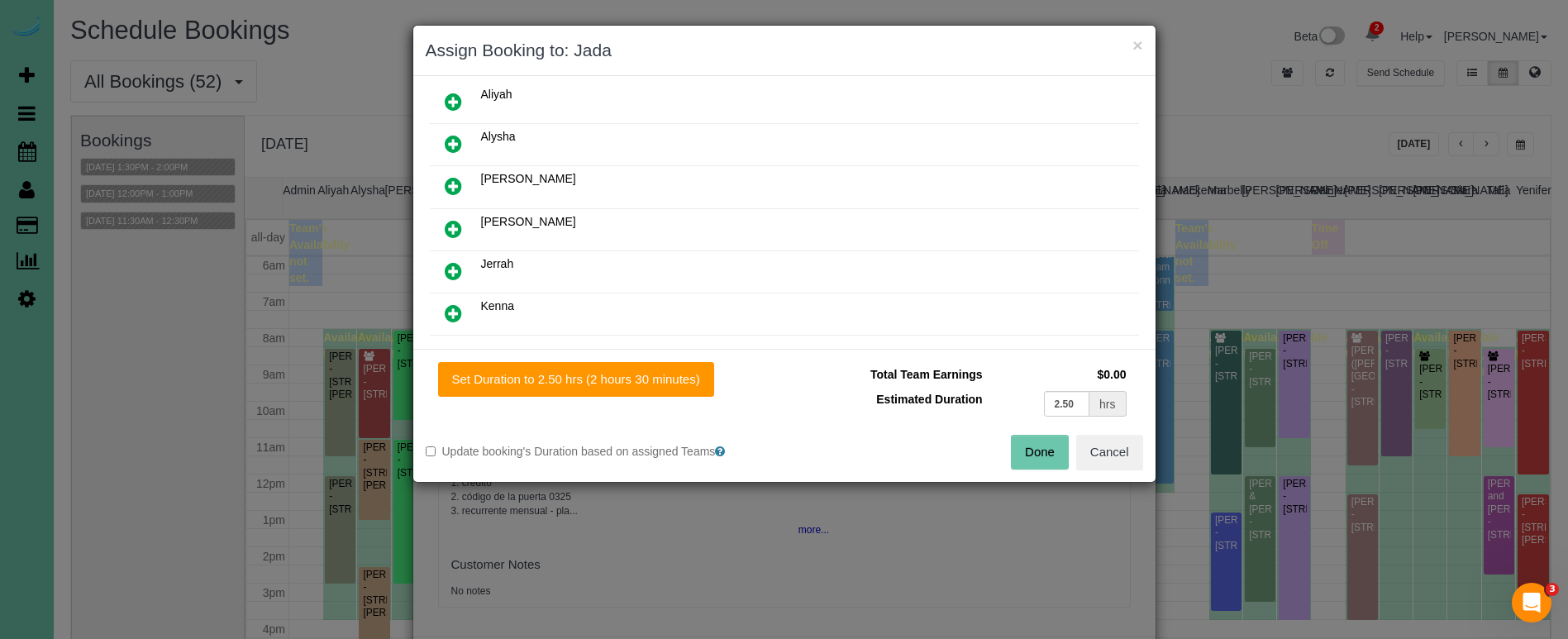
click at [467, 263] on link at bounding box center [453, 272] width 38 height 33
drag, startPoint x: 645, startPoint y: 380, endPoint x: 877, endPoint y: 419, distance: 235.3
click at [646, 380] on button "Set Duration to 2.50 hrs (2 hours 30 minutes)" at bounding box center [576, 379] width 276 height 35
type input "2.50"
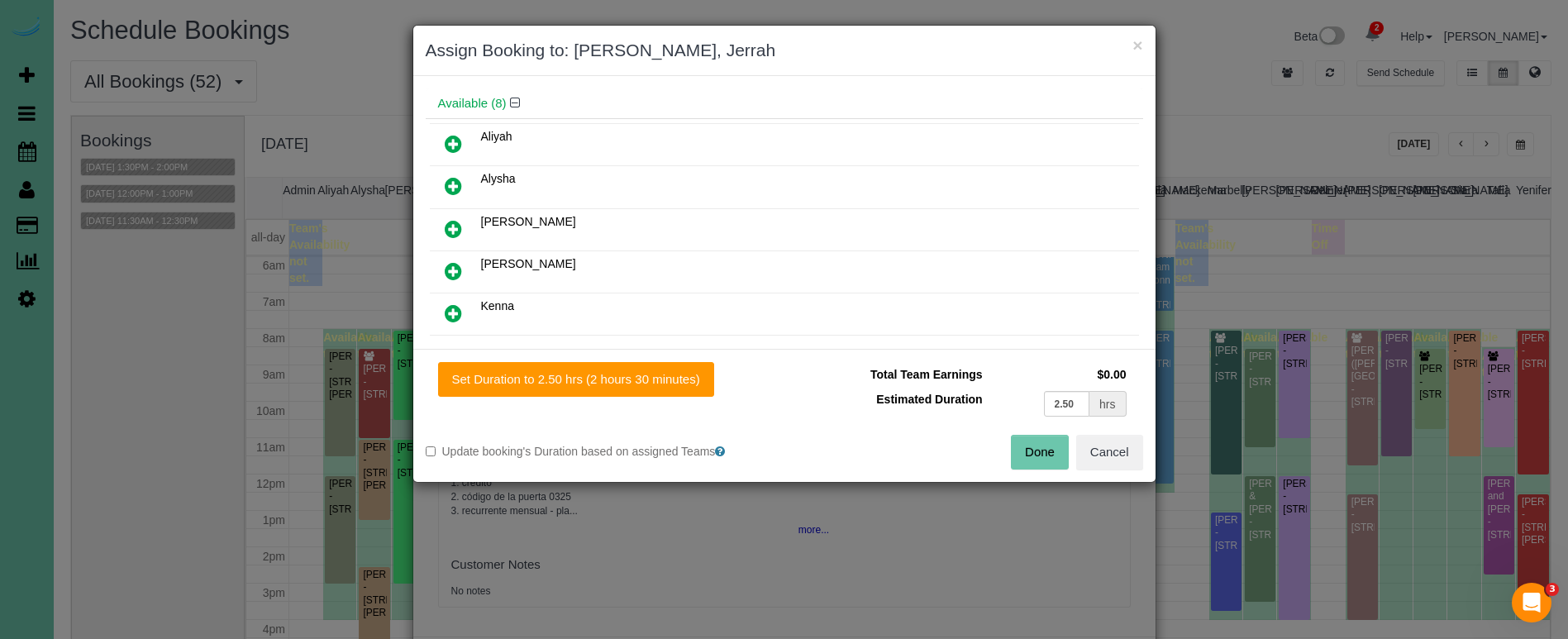
click at [1050, 453] on button "Done" at bounding box center [1040, 452] width 58 height 35
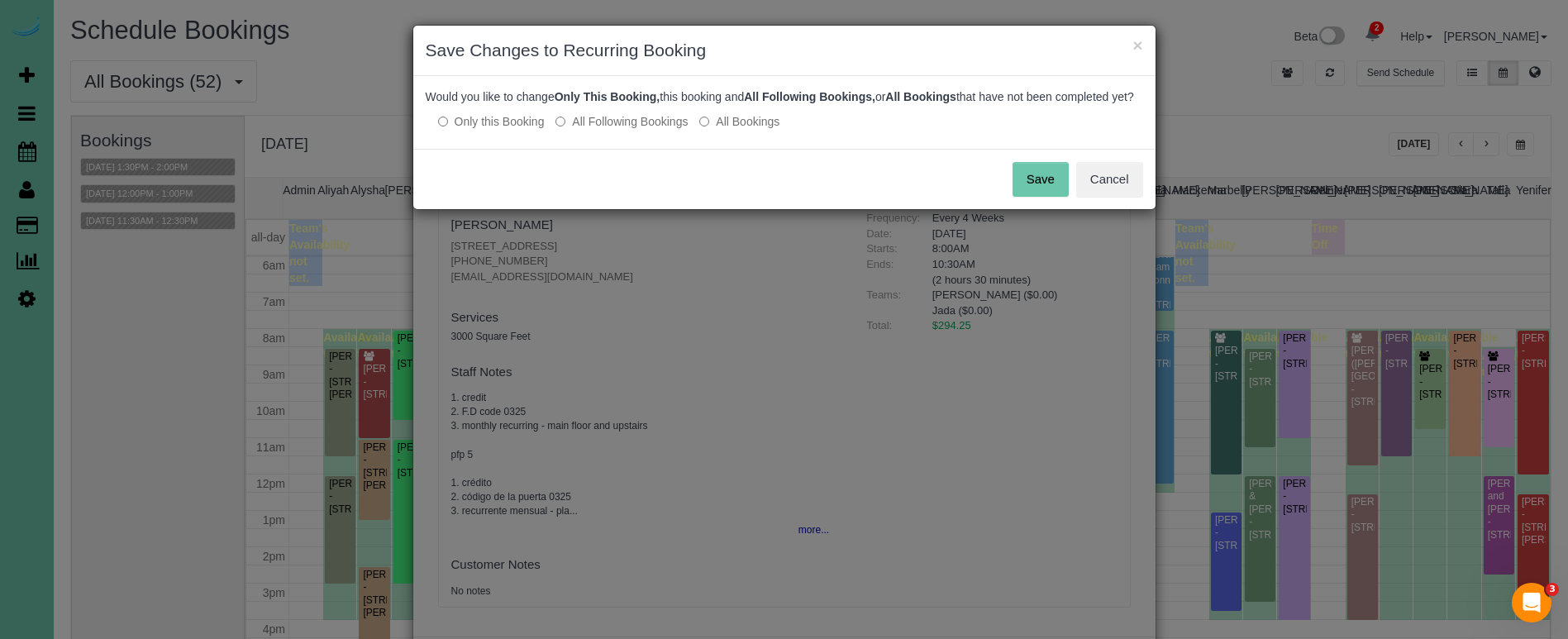
drag, startPoint x: 615, startPoint y: 134, endPoint x: 624, endPoint y: 134, distance: 9.0
click at [618, 130] on label "All Following Bookings" at bounding box center [621, 121] width 133 height 16
click at [1038, 185] on button "Save" at bounding box center [1041, 179] width 56 height 35
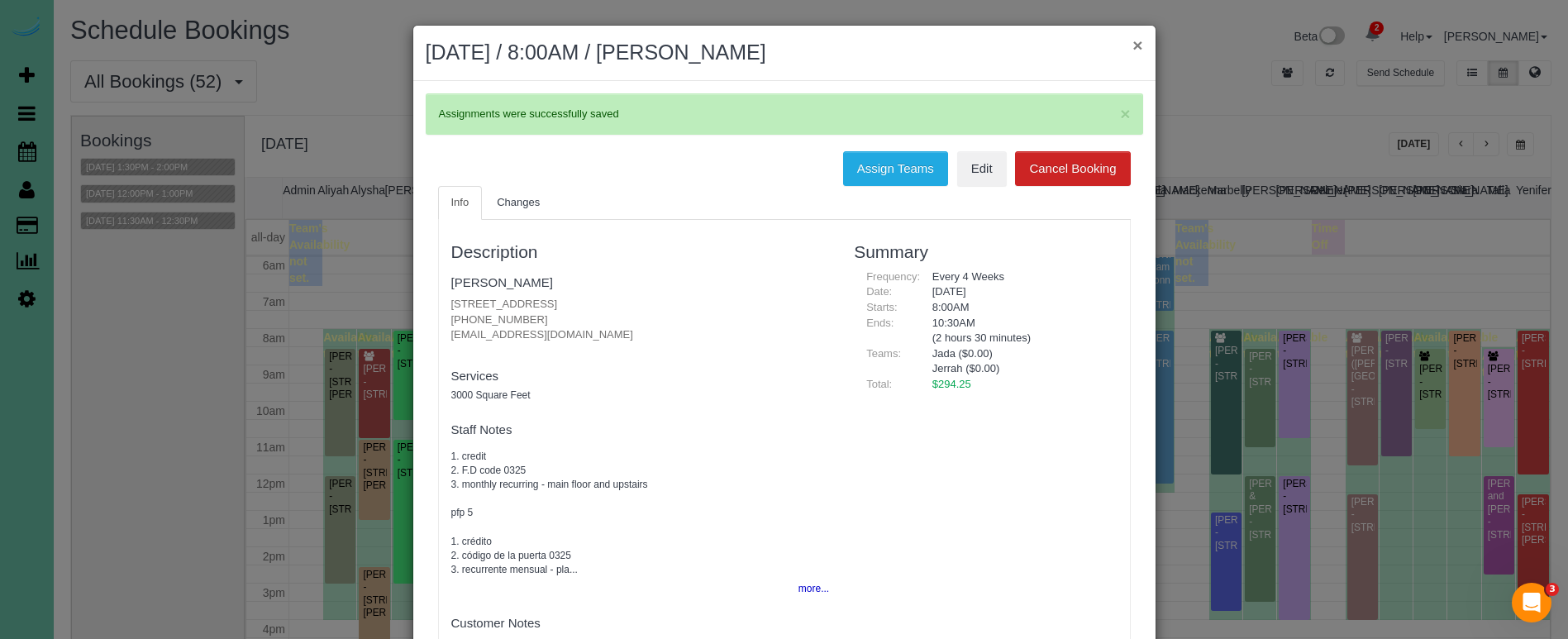
click at [1138, 46] on button "×" at bounding box center [1138, 45] width 10 height 17
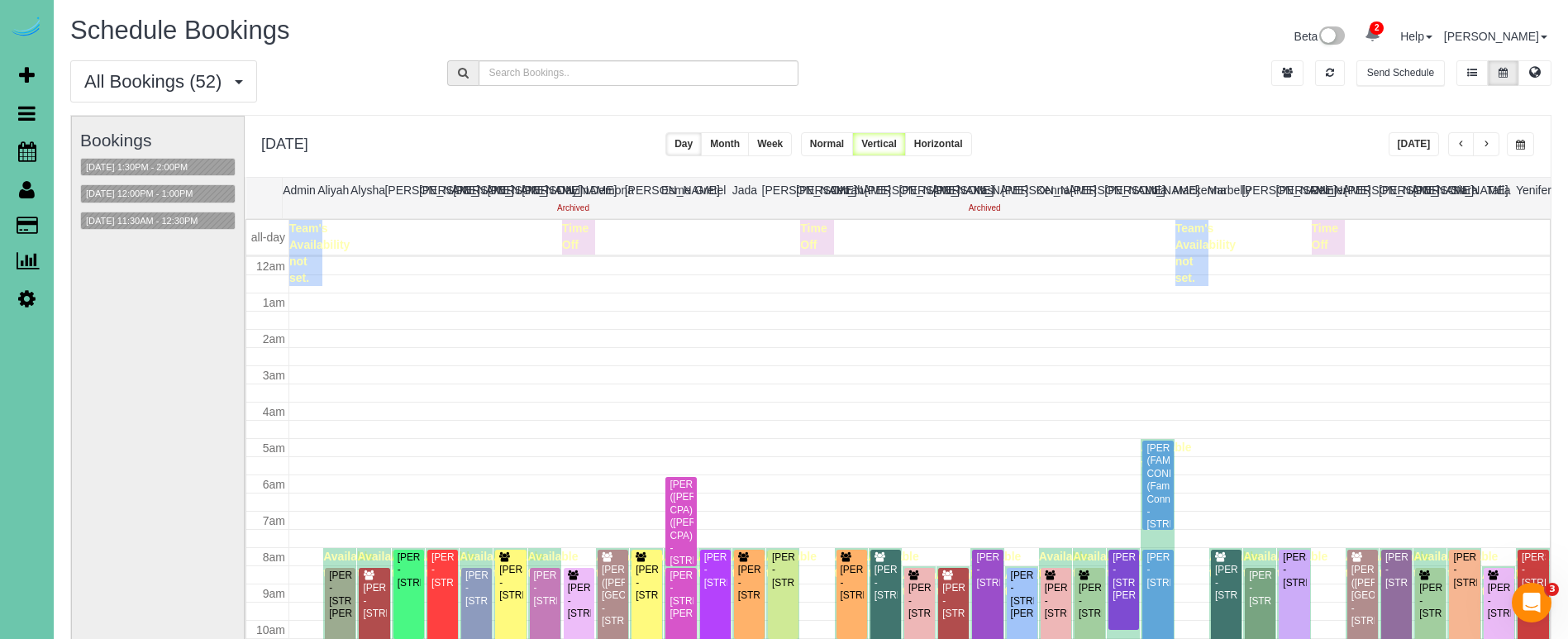
scroll to position [219, 0]
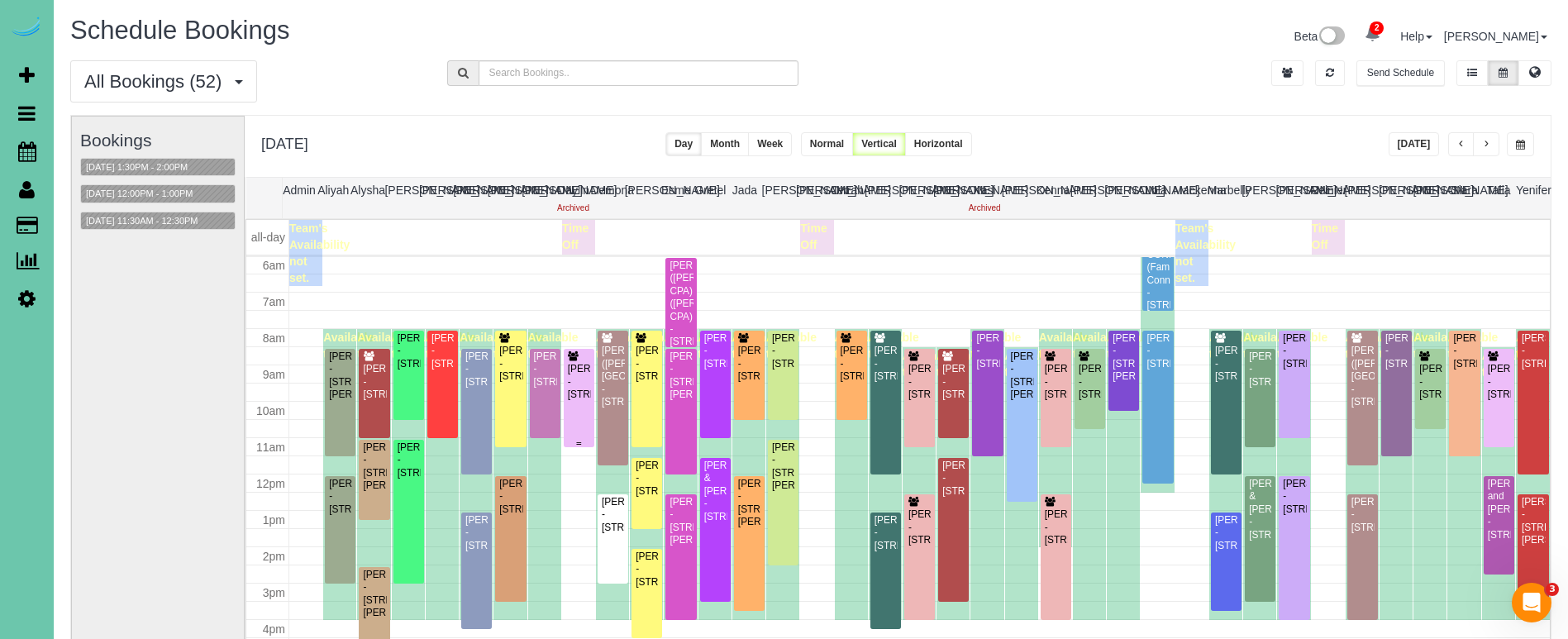
click at [584, 366] on div "Chloe Boyer - 3311 S 188th Ave, Omaha, NE 68130" at bounding box center [579, 382] width 24 height 38
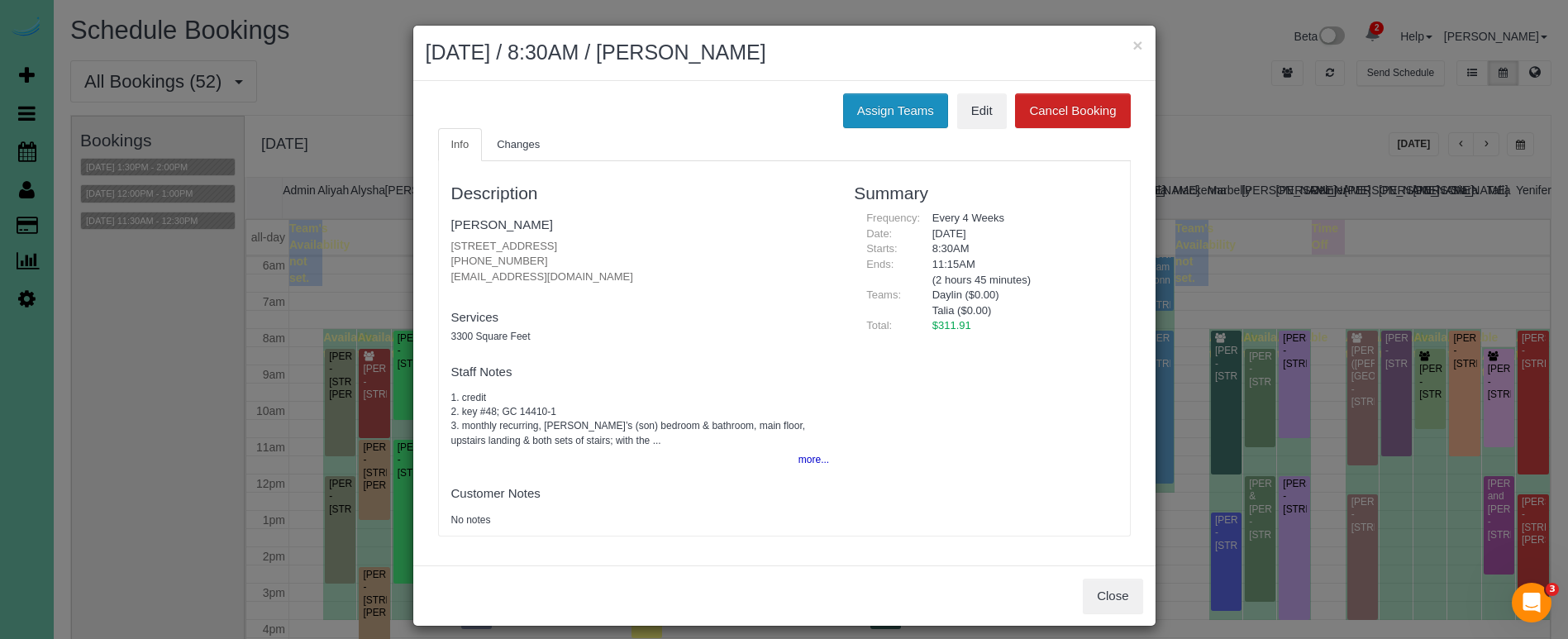
click at [894, 98] on button "Assign Teams" at bounding box center [896, 110] width 105 height 35
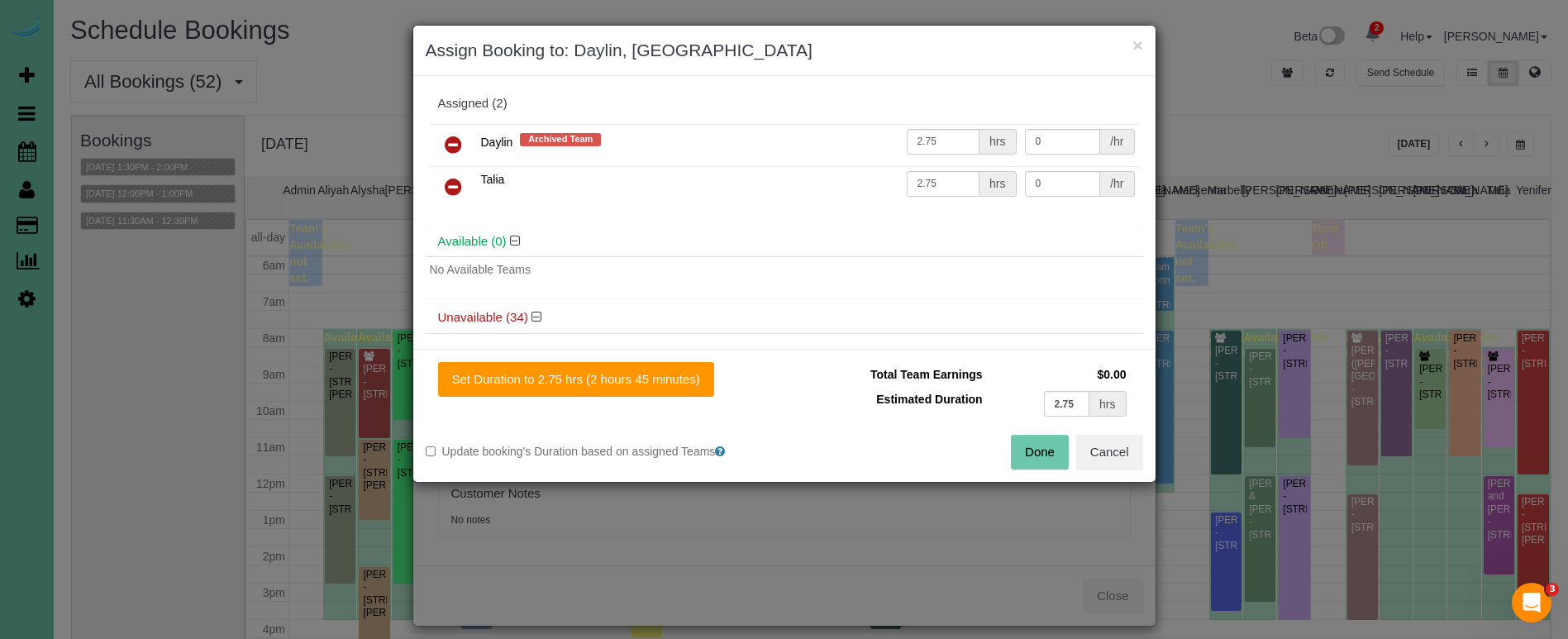
click at [453, 141] on icon at bounding box center [453, 144] width 17 height 20
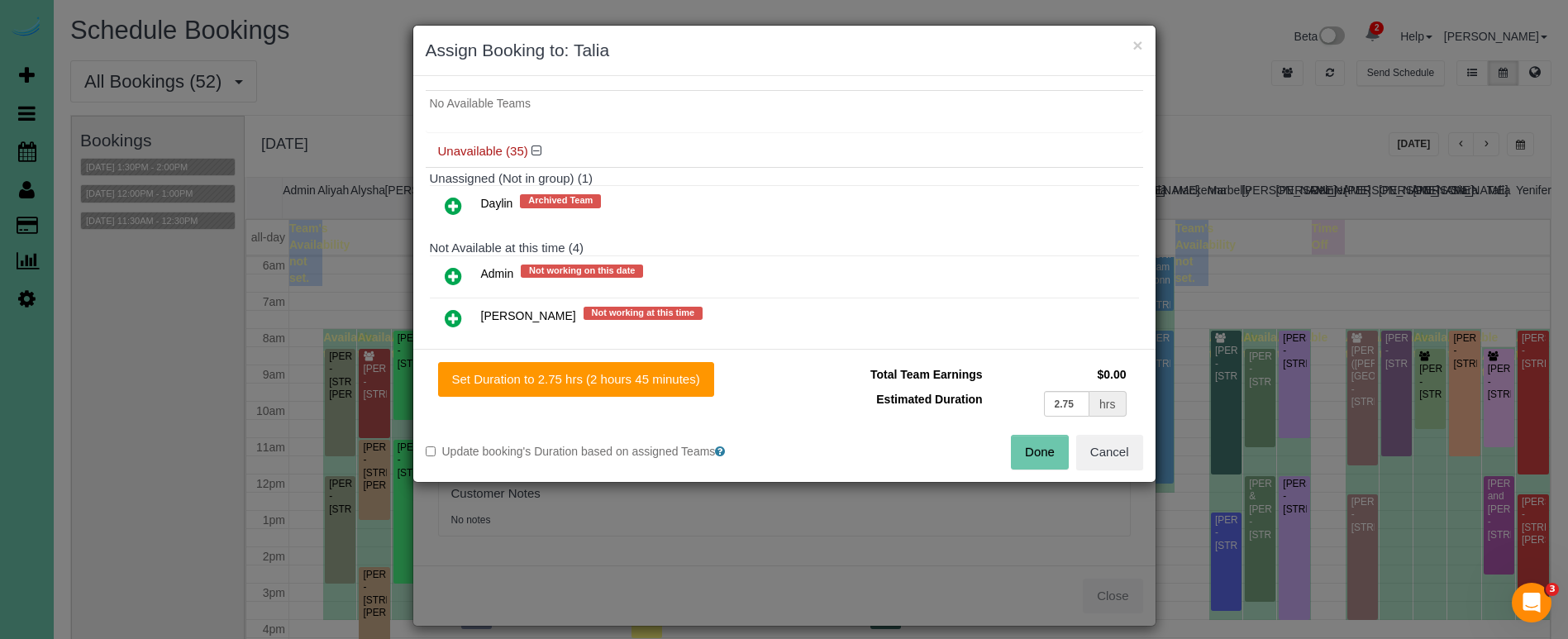
scroll to position [138, 0]
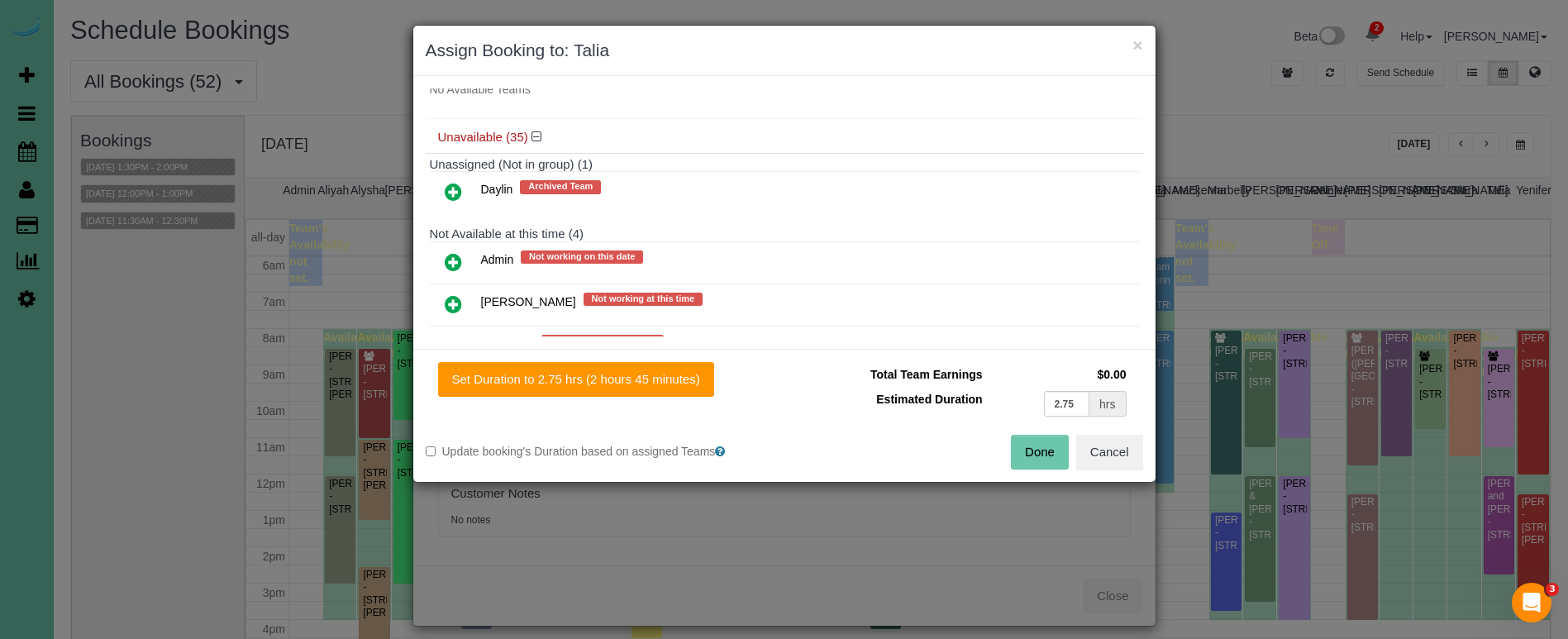
click at [451, 255] on icon at bounding box center [453, 262] width 17 height 20
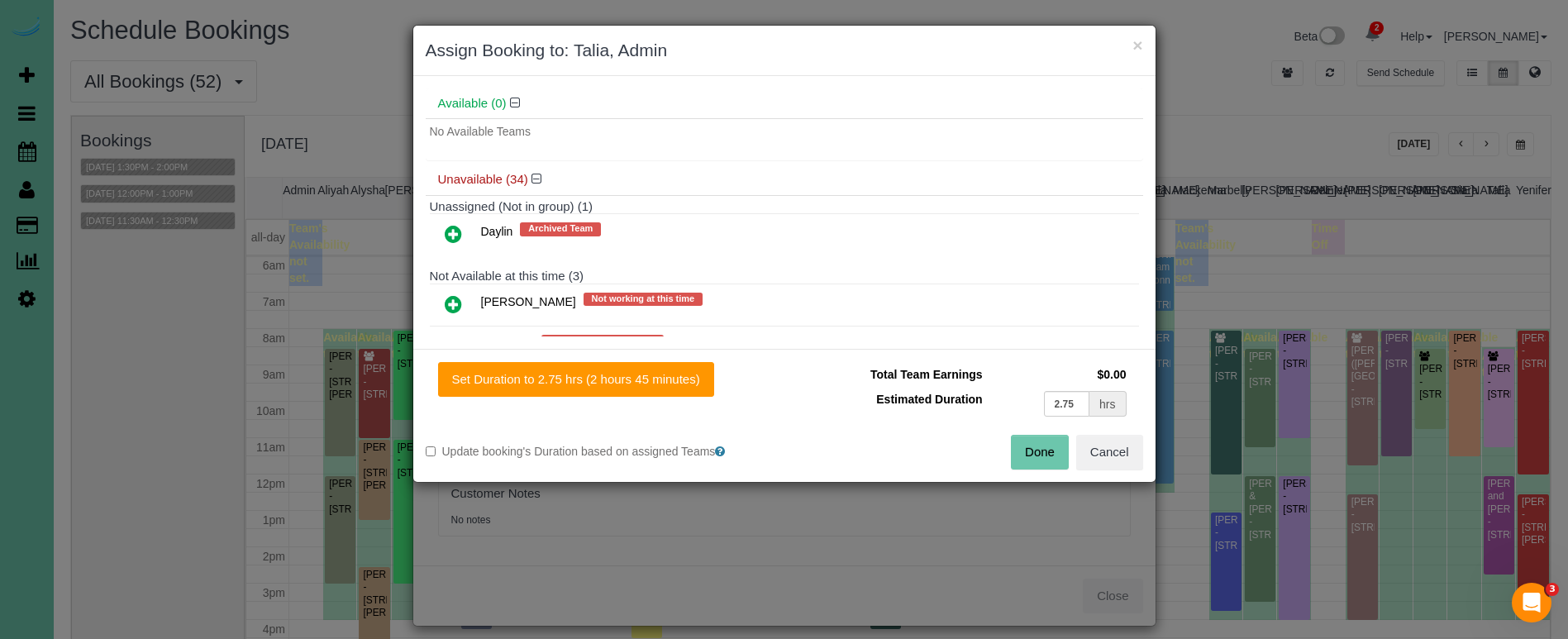
drag, startPoint x: 654, startPoint y: 384, endPoint x: 788, endPoint y: 408, distance: 136.1
click at [654, 384] on button "Set Duration to 2.75 hrs (2 hours 45 minutes)" at bounding box center [576, 379] width 276 height 35
type input "2.75"
click at [1039, 450] on button "Done" at bounding box center [1040, 452] width 58 height 35
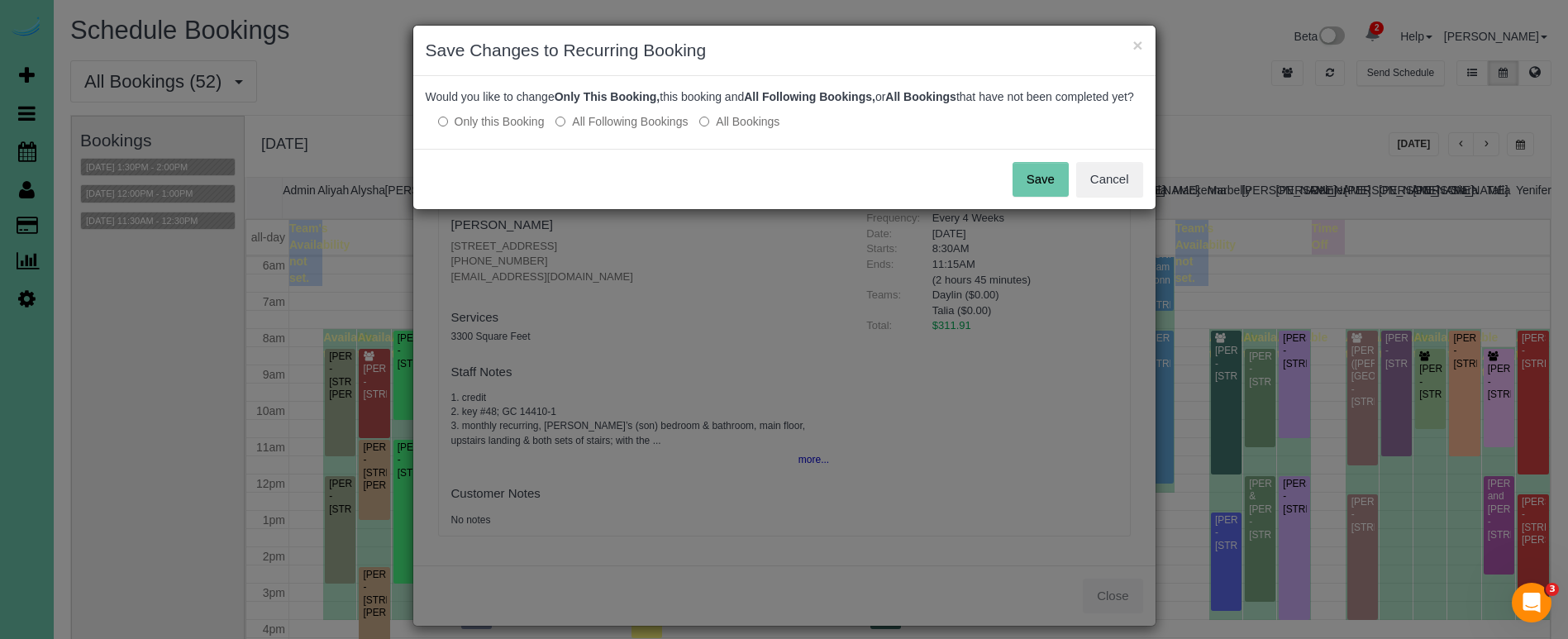
click at [618, 130] on label "All Following Bookings" at bounding box center [621, 121] width 133 height 16
click at [1049, 197] on button "Save" at bounding box center [1041, 179] width 56 height 35
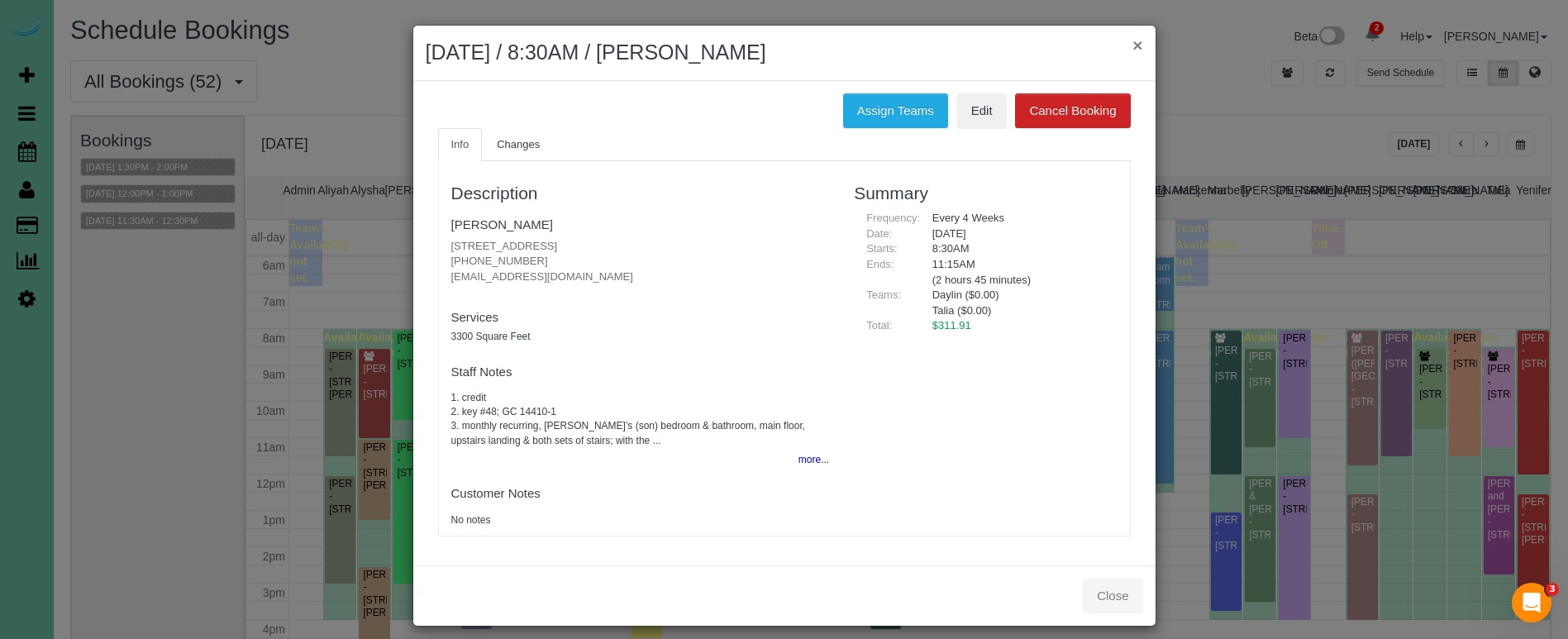
click at [1138, 43] on button "×" at bounding box center [1138, 45] width 10 height 17
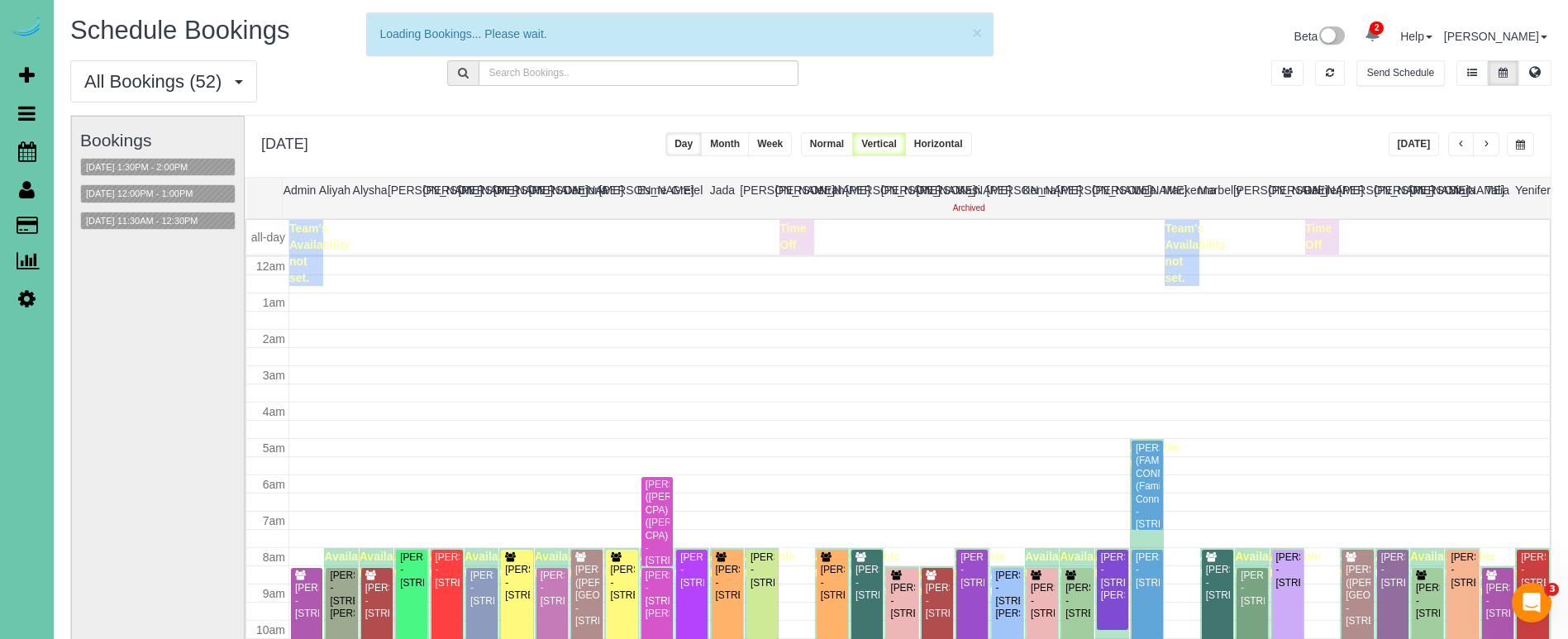
scroll to position [219, 0]
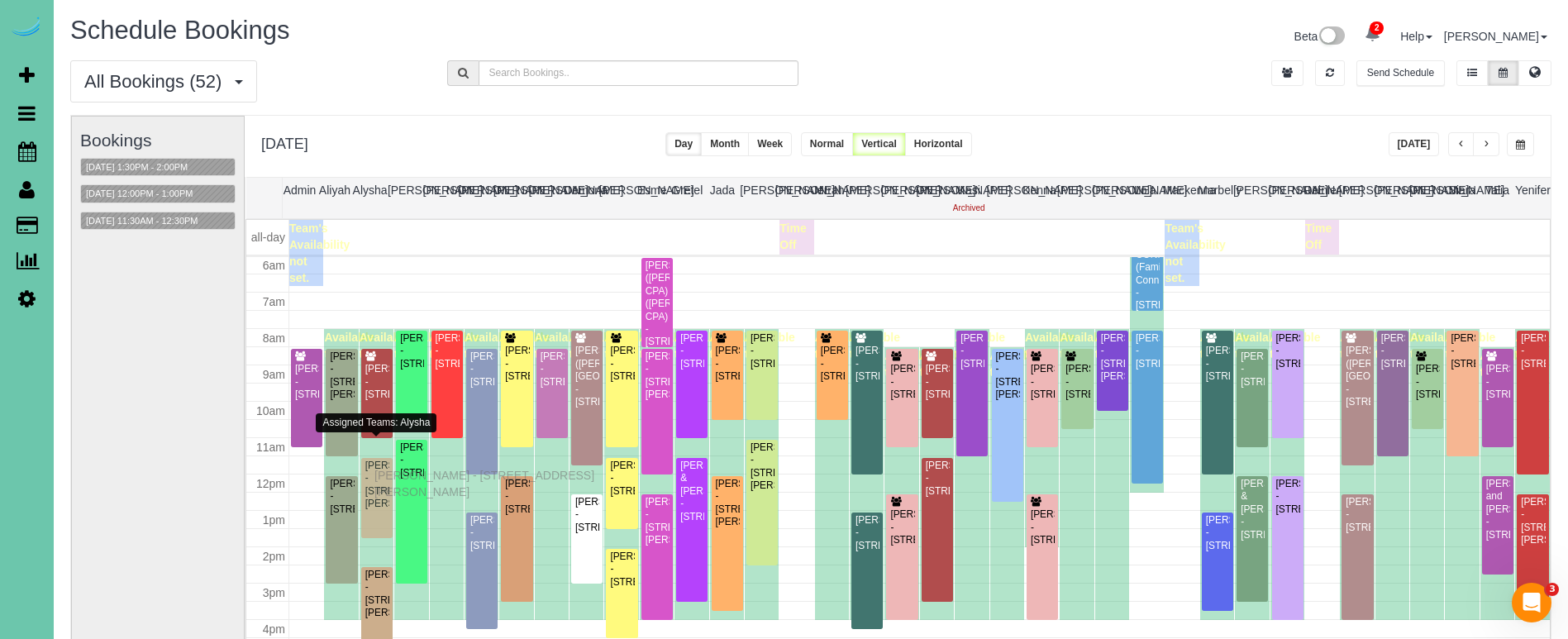
drag, startPoint x: 379, startPoint y: 458, endPoint x: 378, endPoint y: 473, distance: 15.0
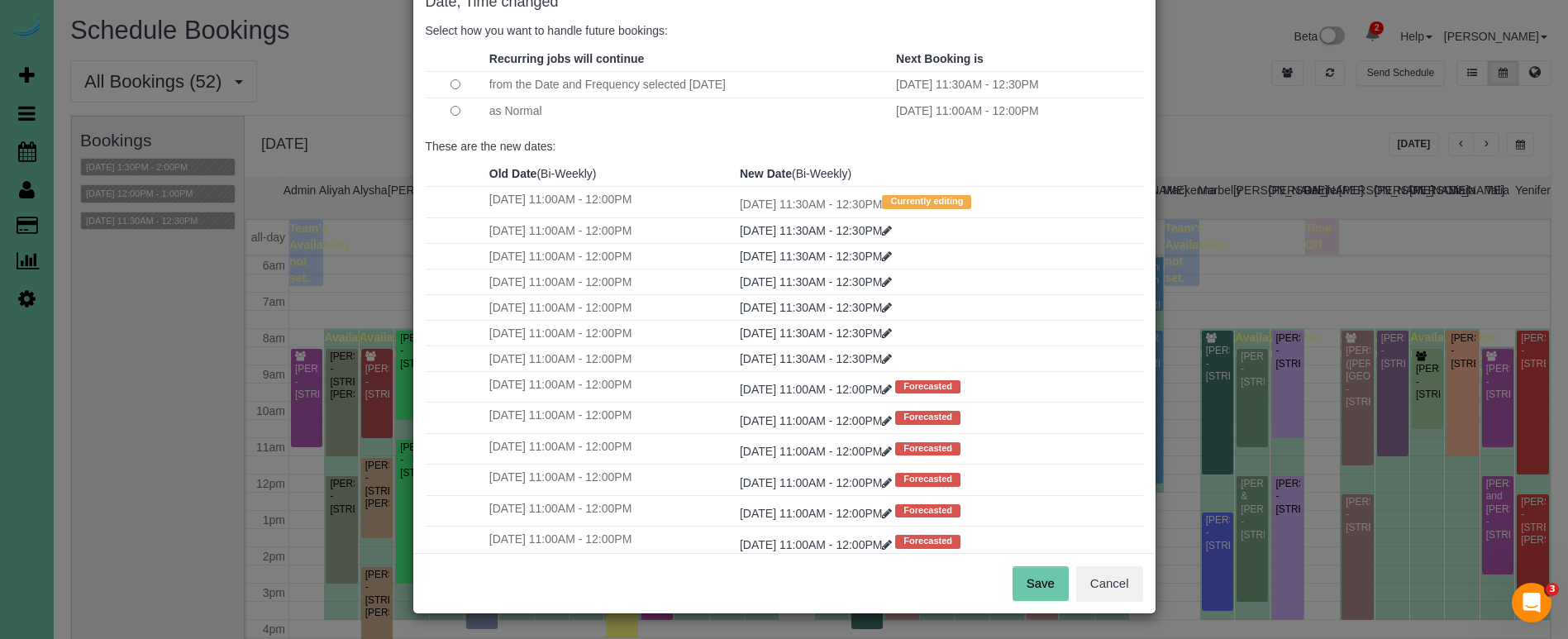
scroll to position [101, 0]
drag, startPoint x: 1031, startPoint y: 589, endPoint x: 995, endPoint y: 585, distance: 36.2
click at [1032, 589] on button "Save" at bounding box center [1041, 584] width 56 height 35
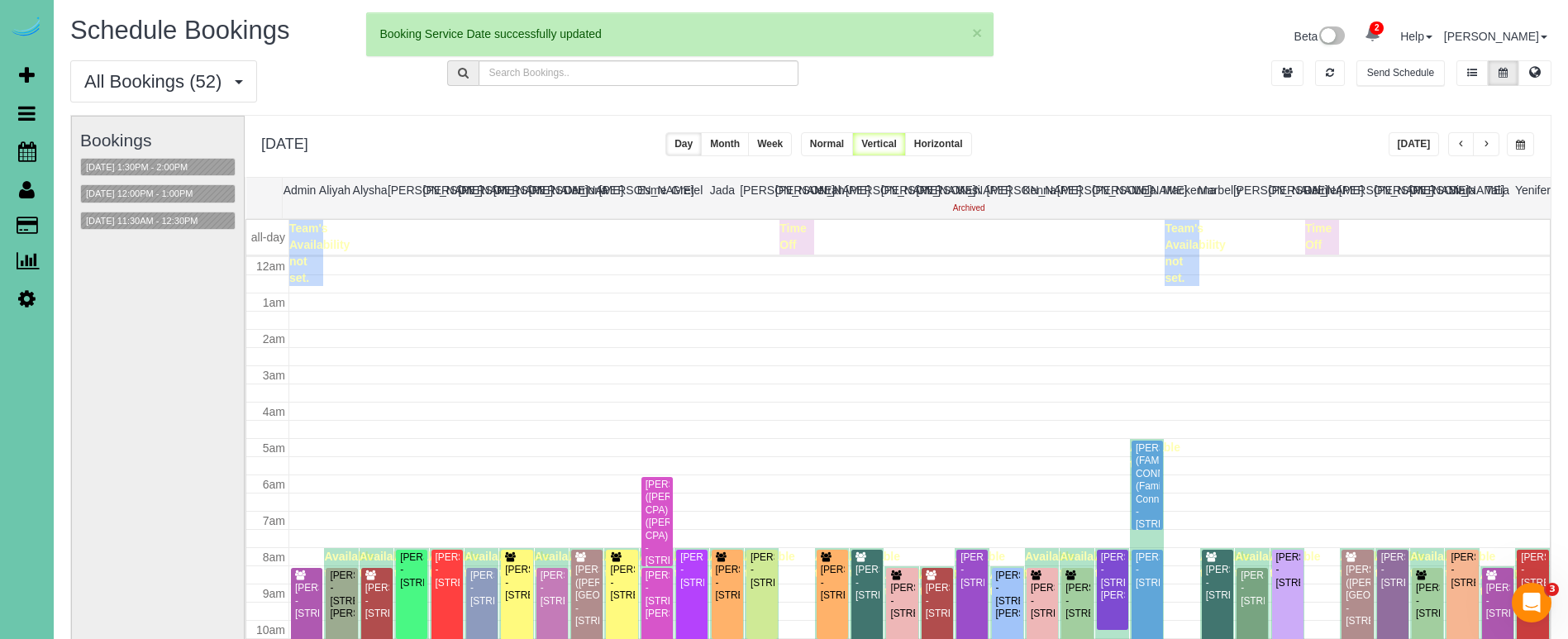
scroll to position [219, 0]
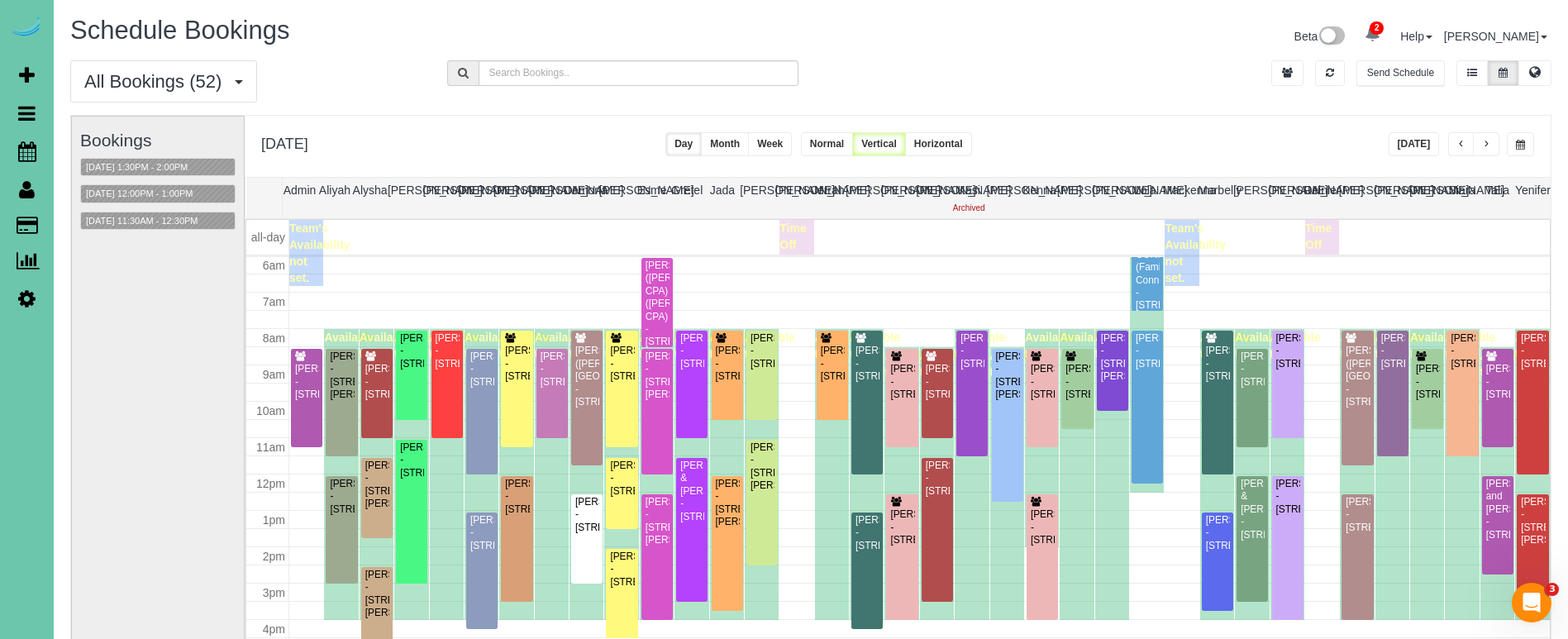
click at [792, 150] on button "Week" at bounding box center [769, 145] width 44 height 24
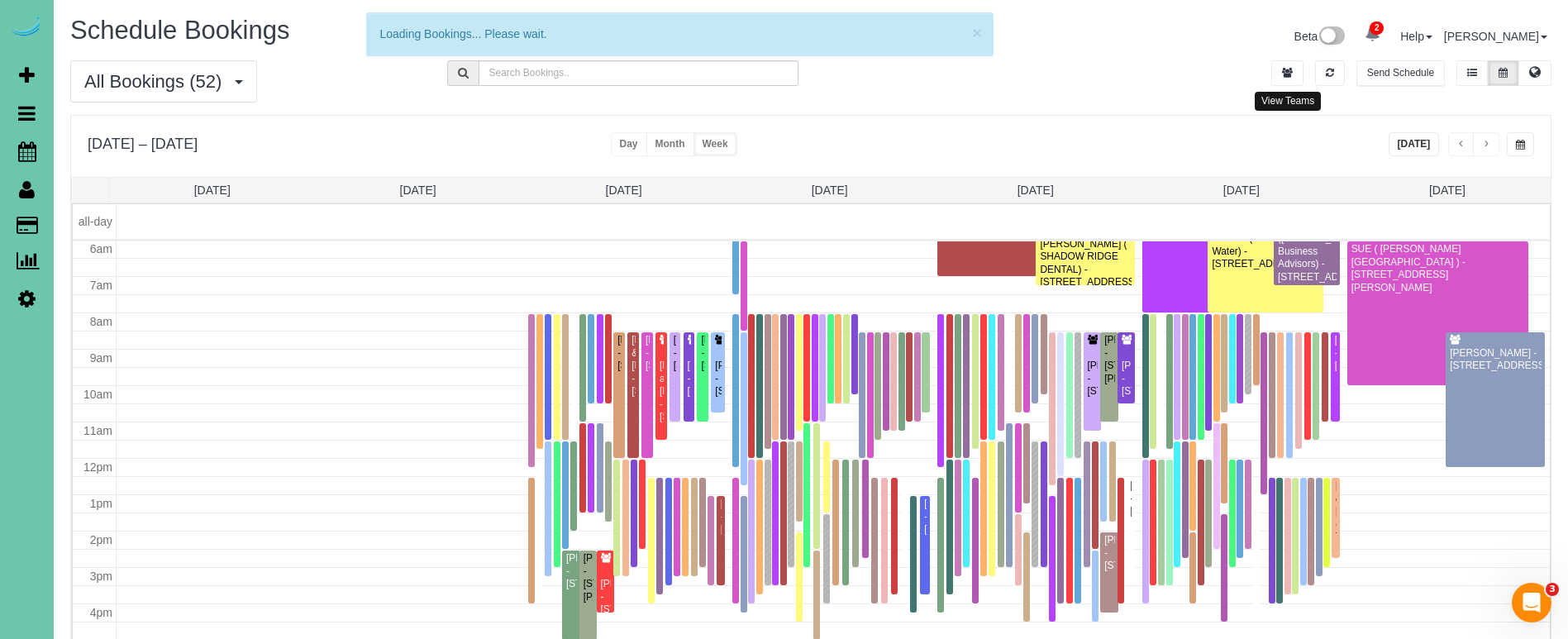
drag, startPoint x: 1294, startPoint y: 77, endPoint x: 1263, endPoint y: 83, distance: 31.6
click at [1294, 77] on button "button" at bounding box center [1287, 74] width 33 height 26
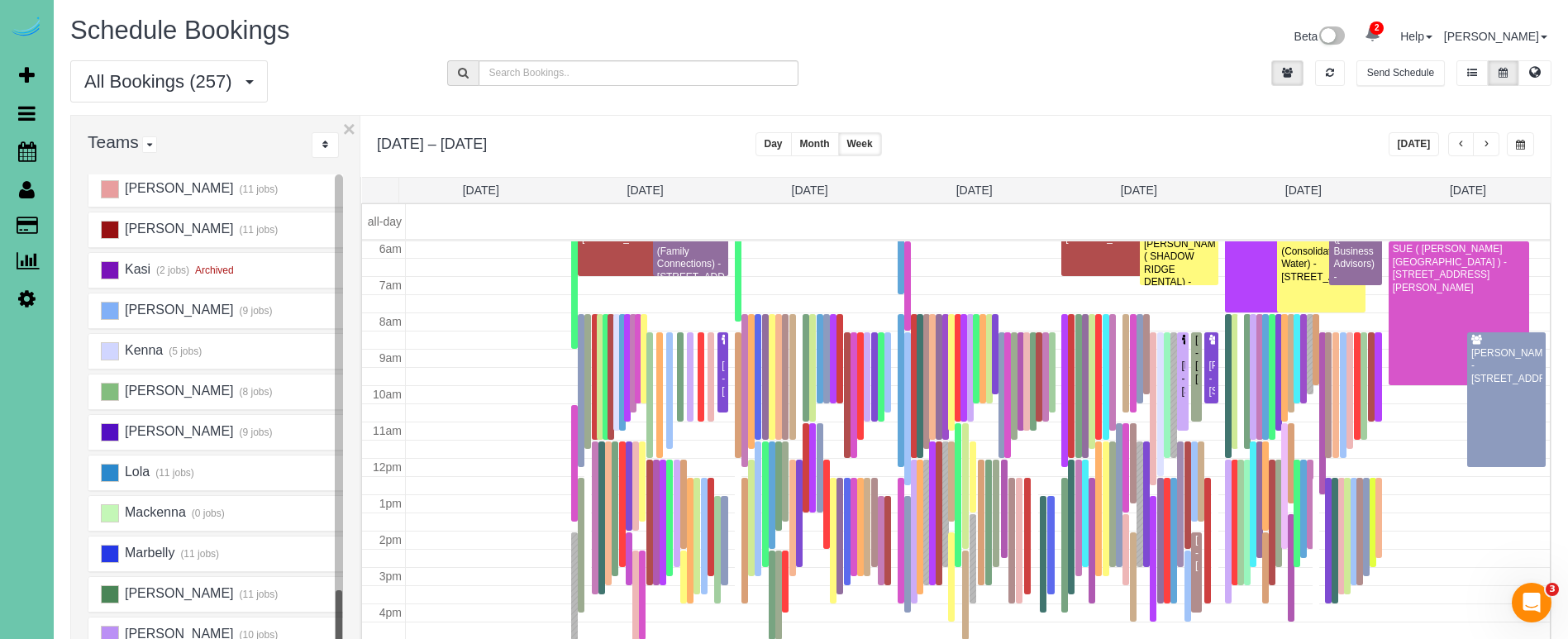
scroll to position [789, 0]
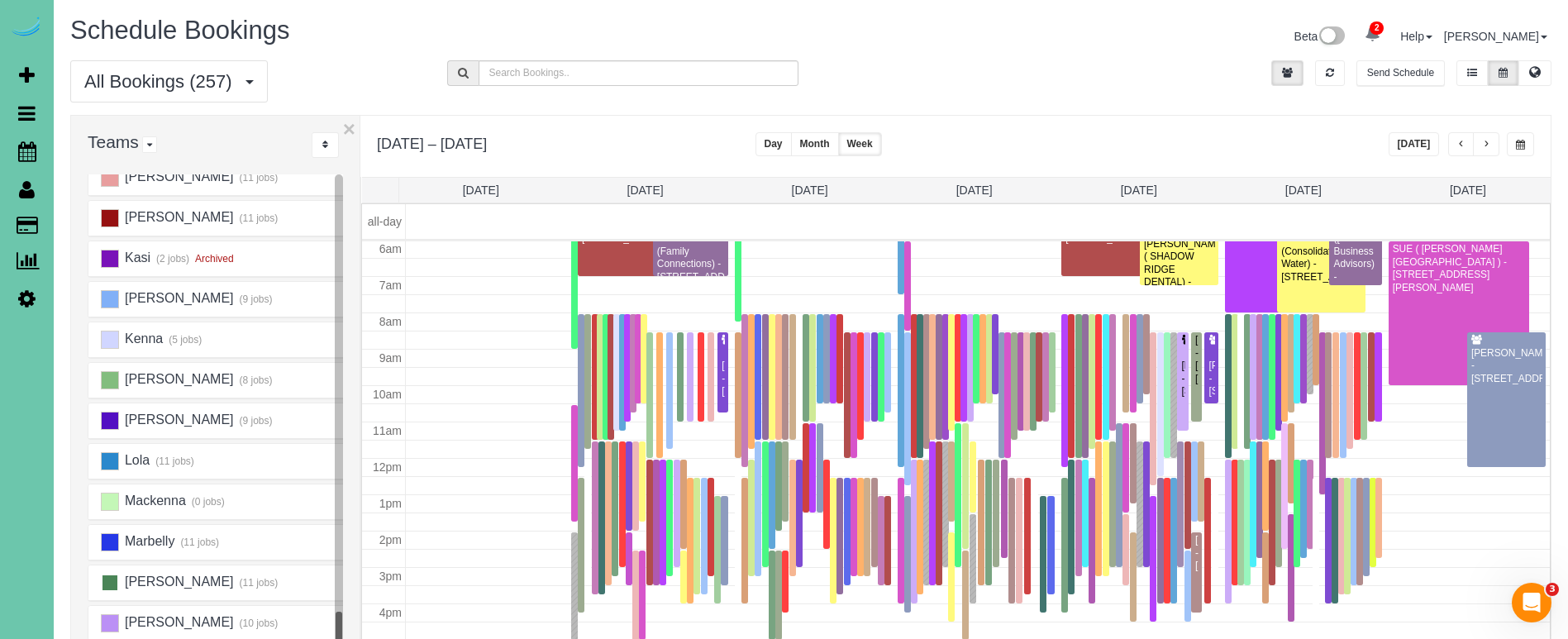
click at [109, 591] on ins at bounding box center [109, 583] width 18 height 18
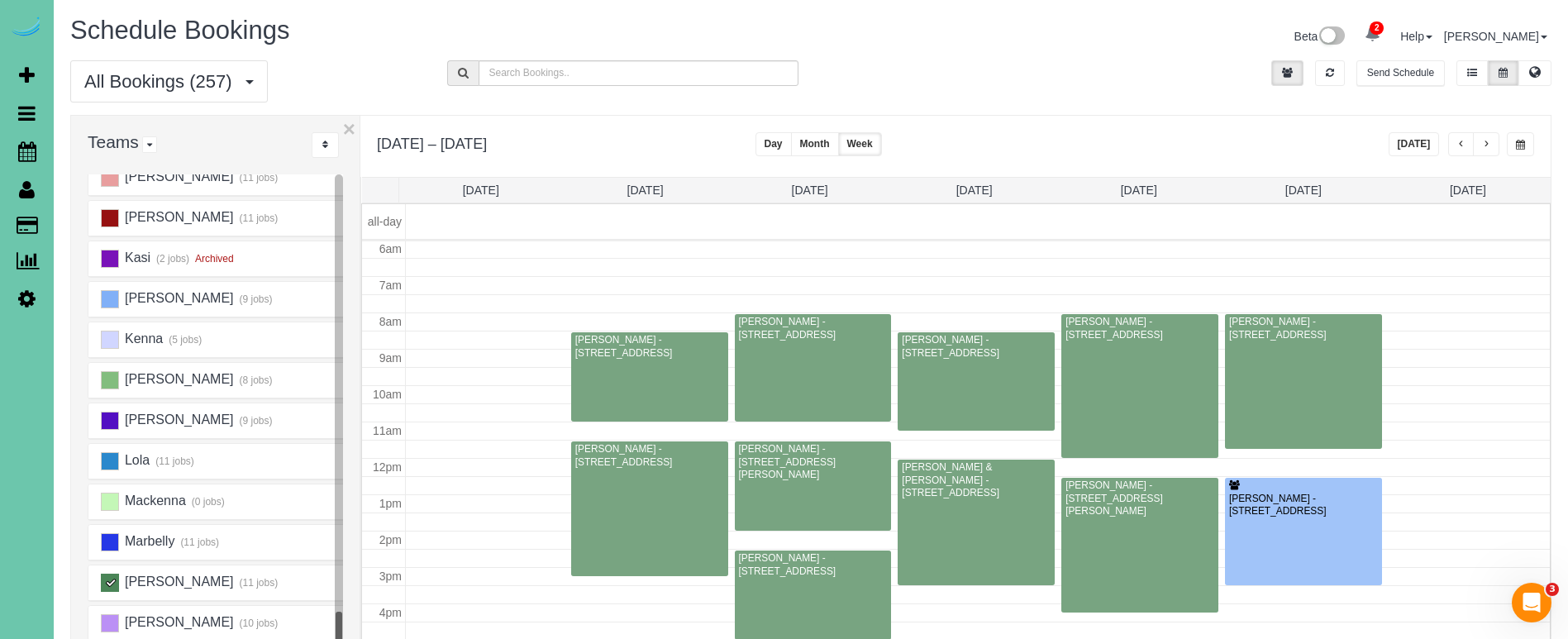
scroll to position [219, 0]
click at [1461, 140] on span "button" at bounding box center [1461, 145] width 9 height 10
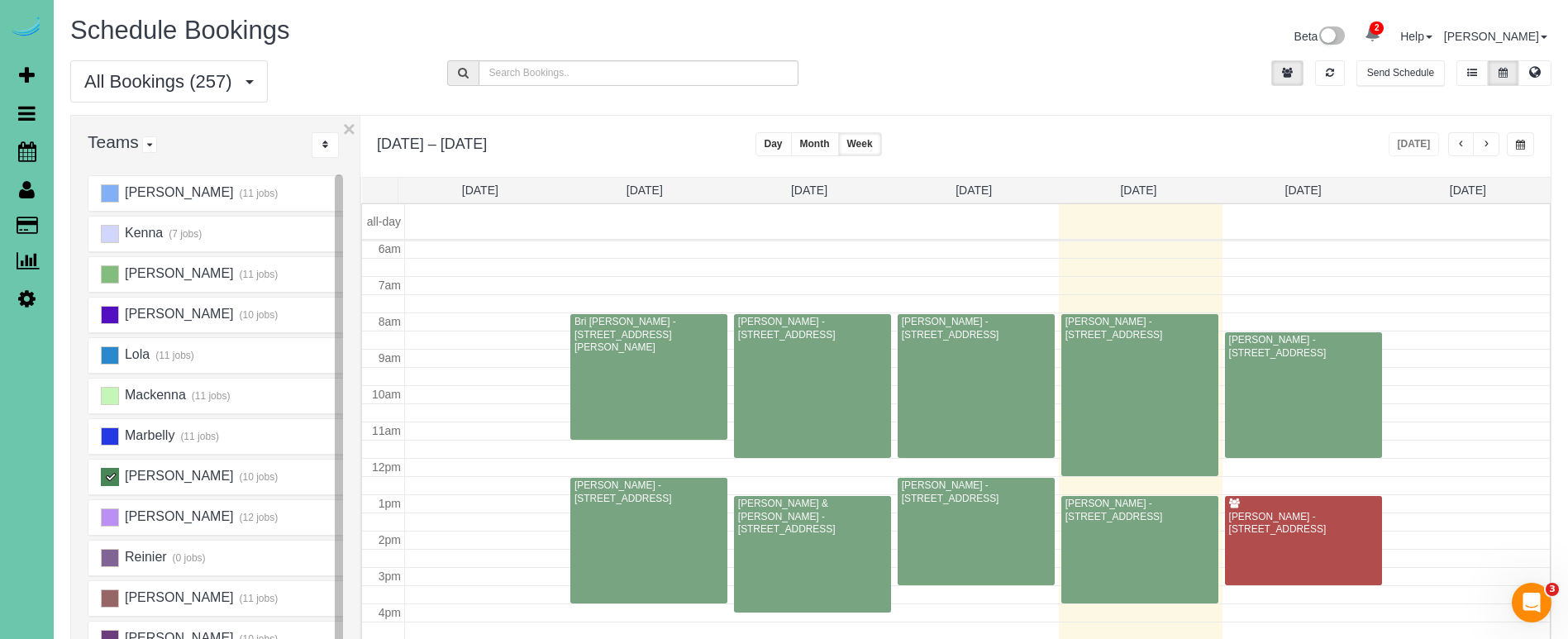
scroll to position [772, 0]
click at [1482, 141] on span "button" at bounding box center [1486, 145] width 9 height 10
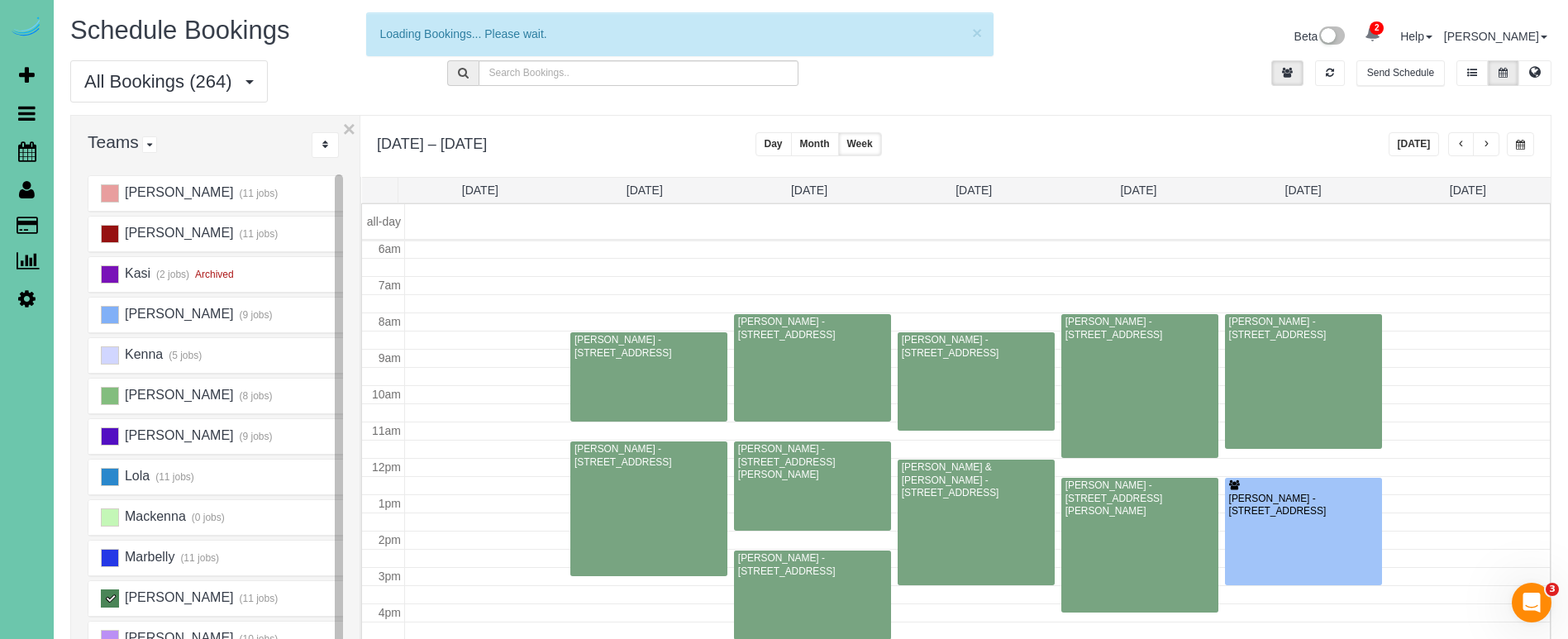
scroll to position [894, 0]
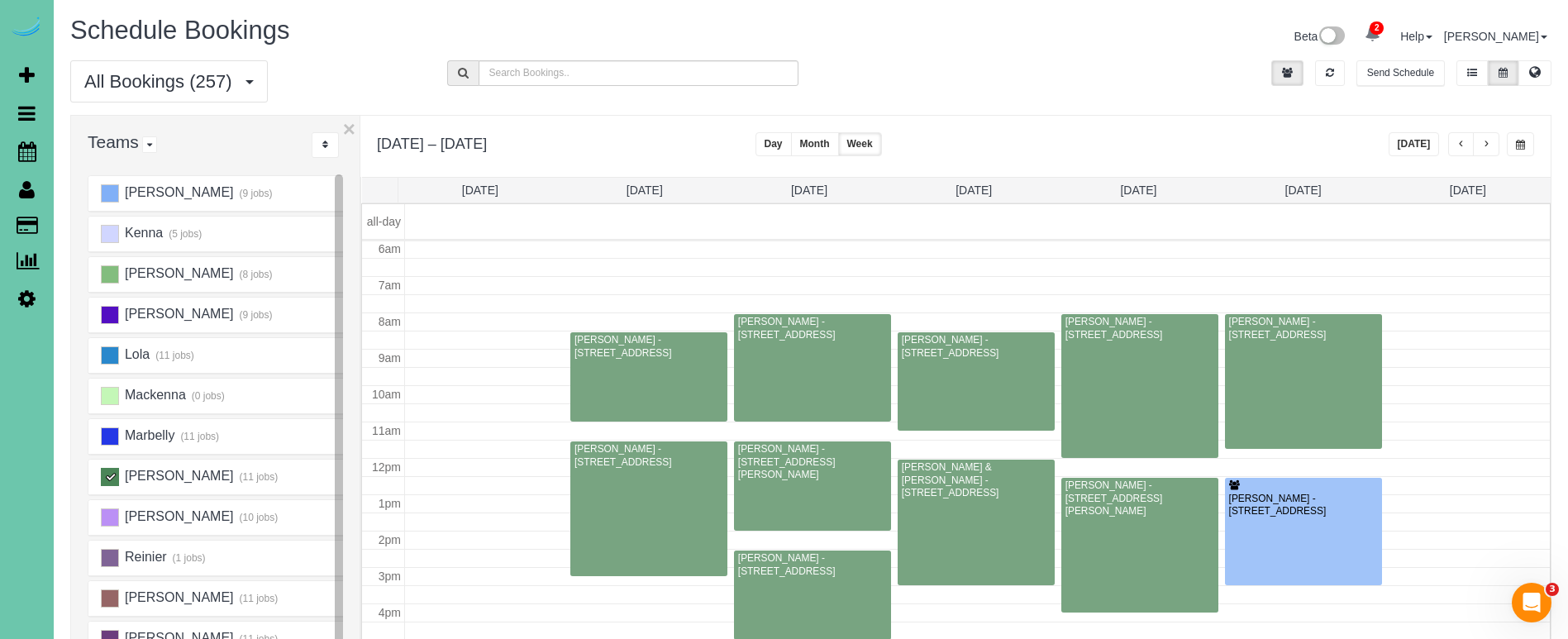
click at [1482, 141] on span "button" at bounding box center [1486, 145] width 9 height 10
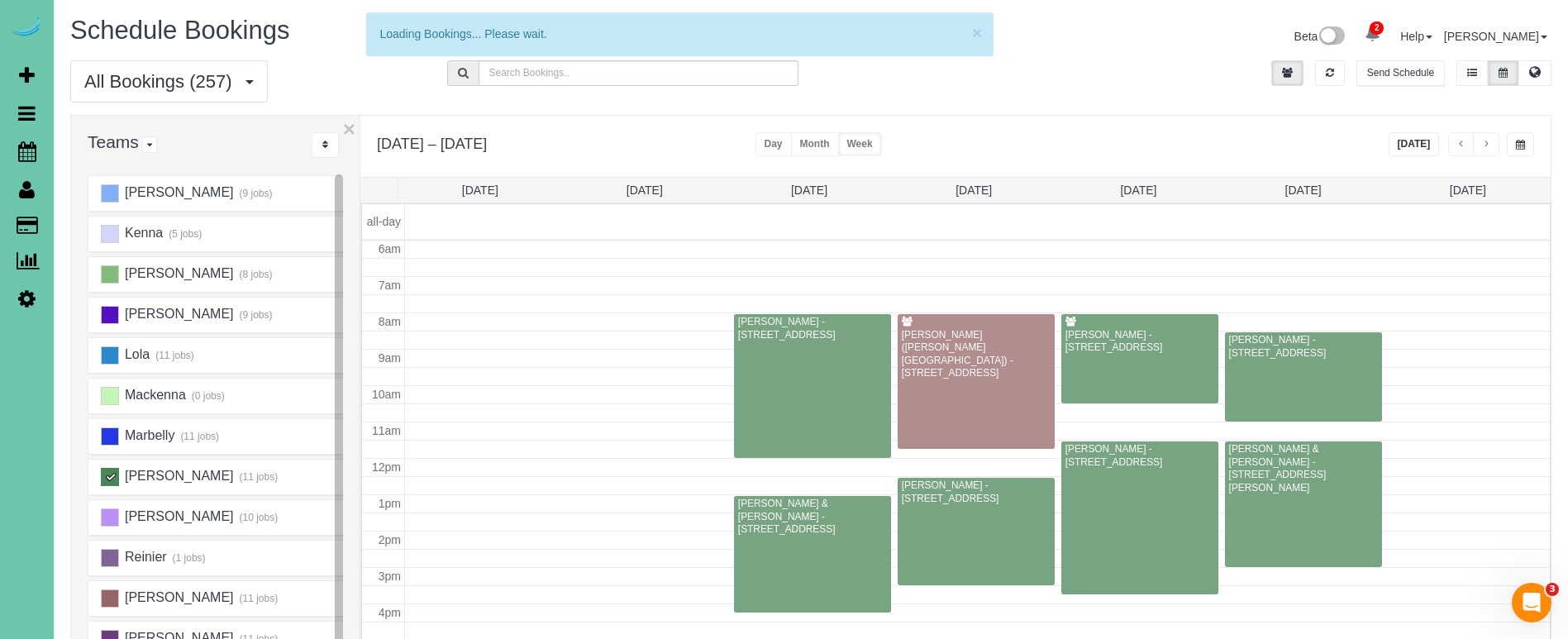
scroll to position [814, 0]
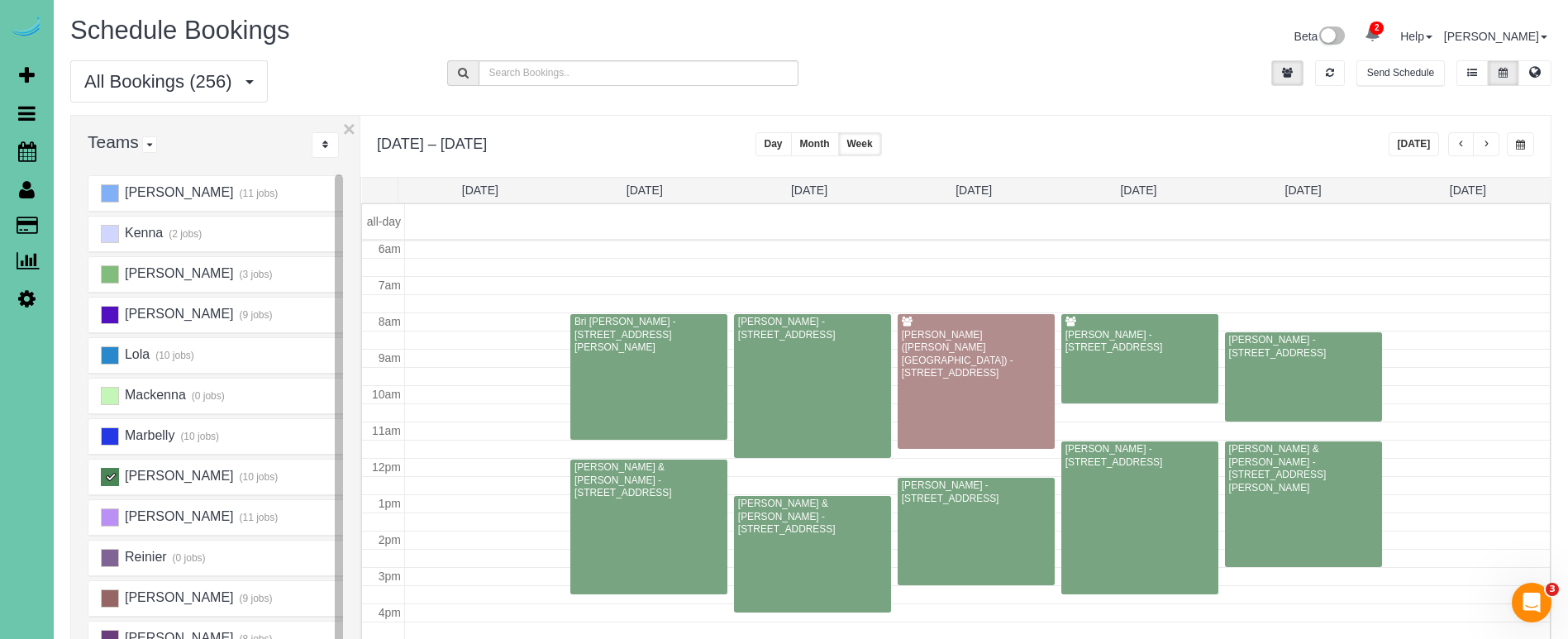
click at [1482, 141] on span "button" at bounding box center [1486, 145] width 9 height 10
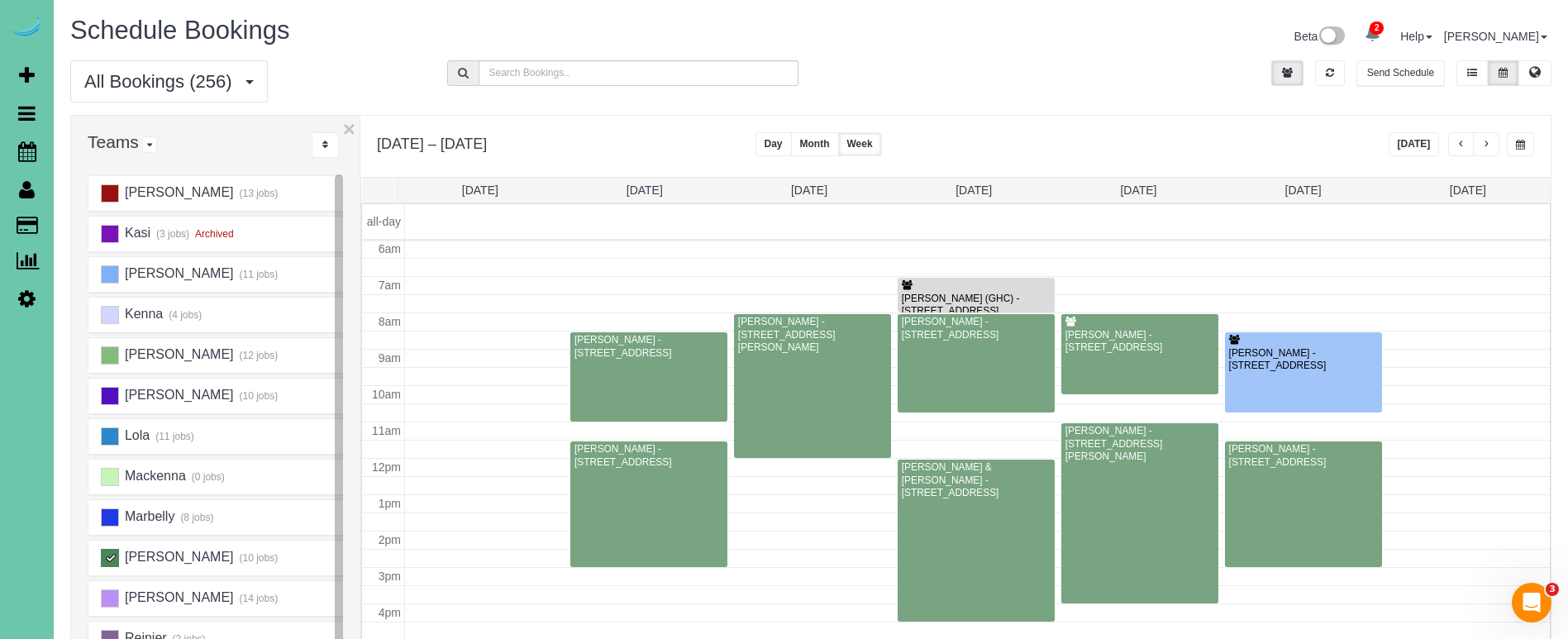
scroll to position [894, 0]
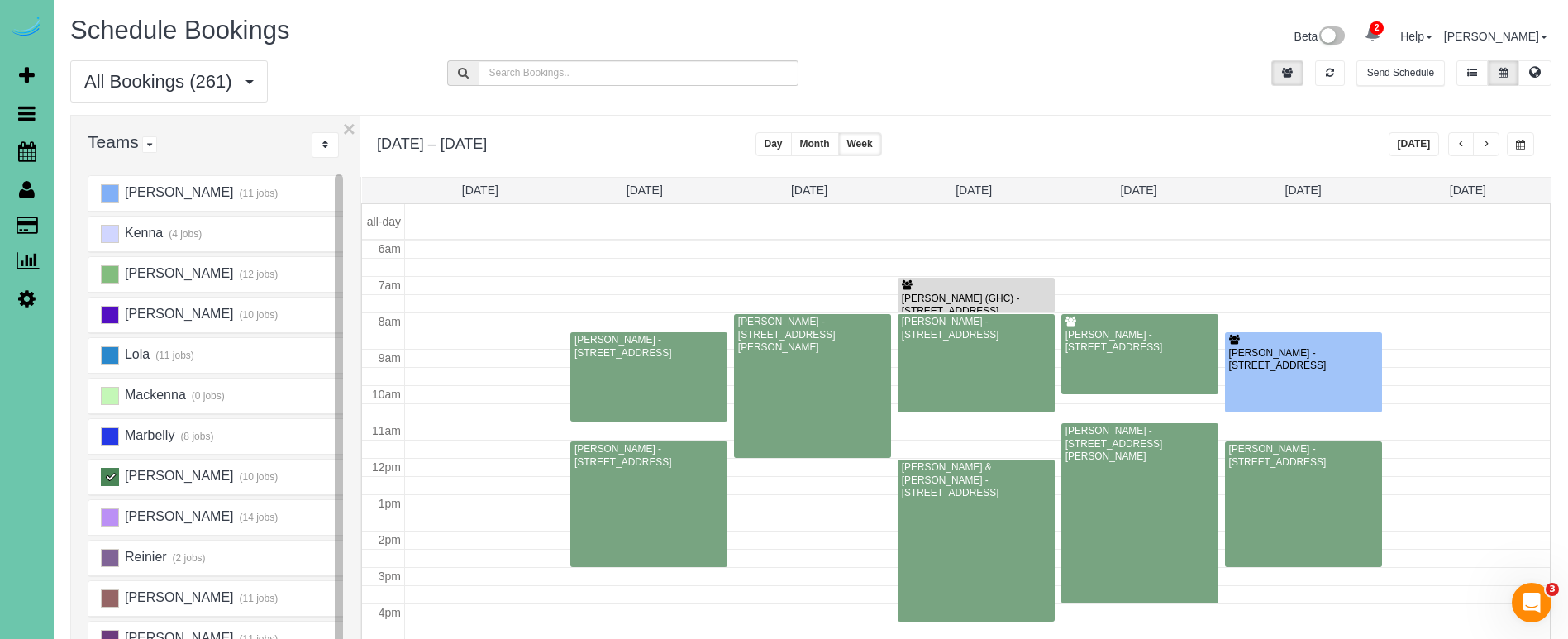
click at [1407, 140] on button "Today" at bounding box center [1414, 145] width 51 height 24
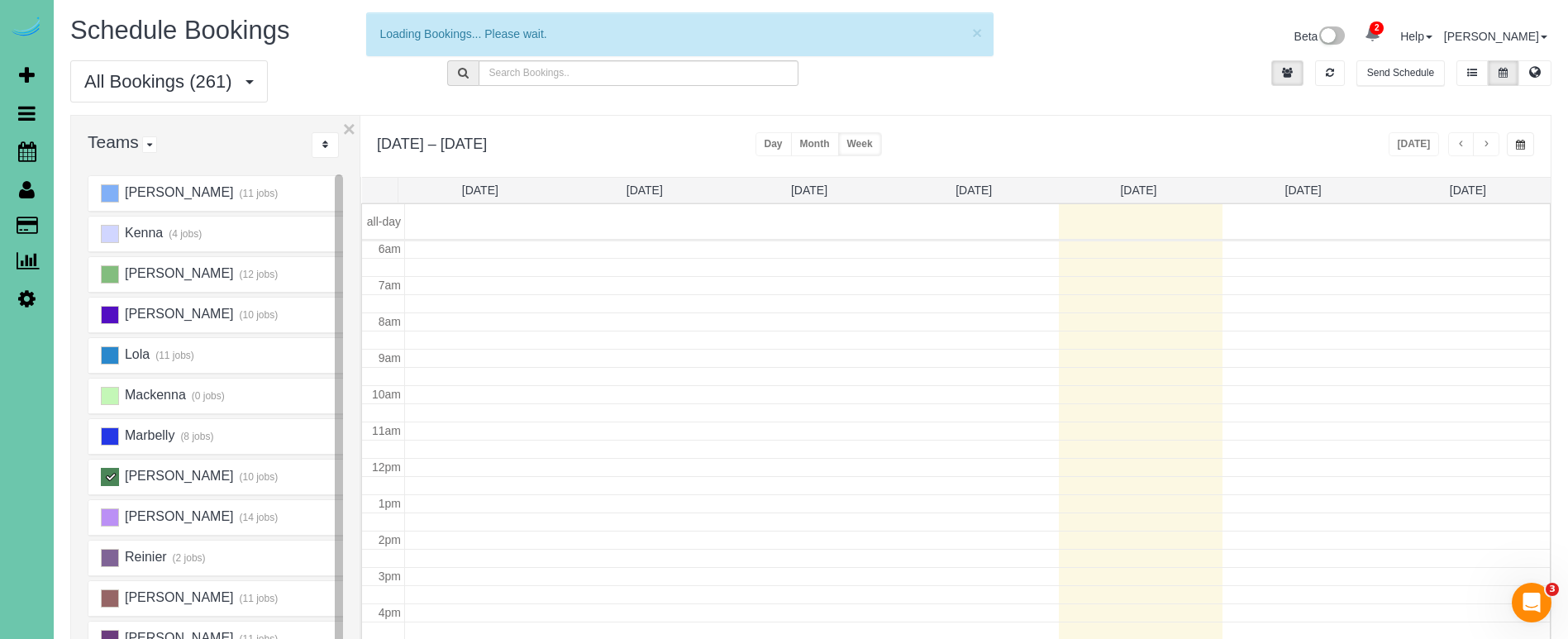
scroll to position [219, 0]
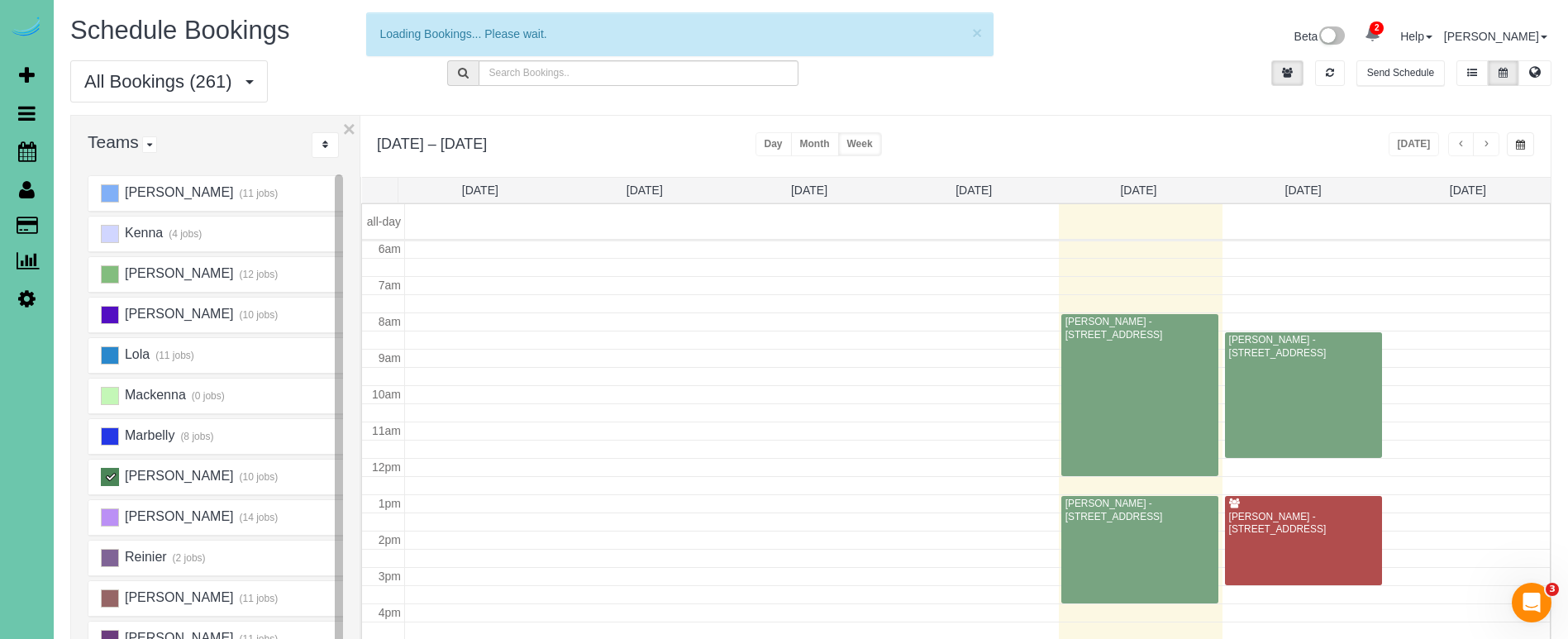
click at [1478, 147] on button "button" at bounding box center [1486, 145] width 27 height 24
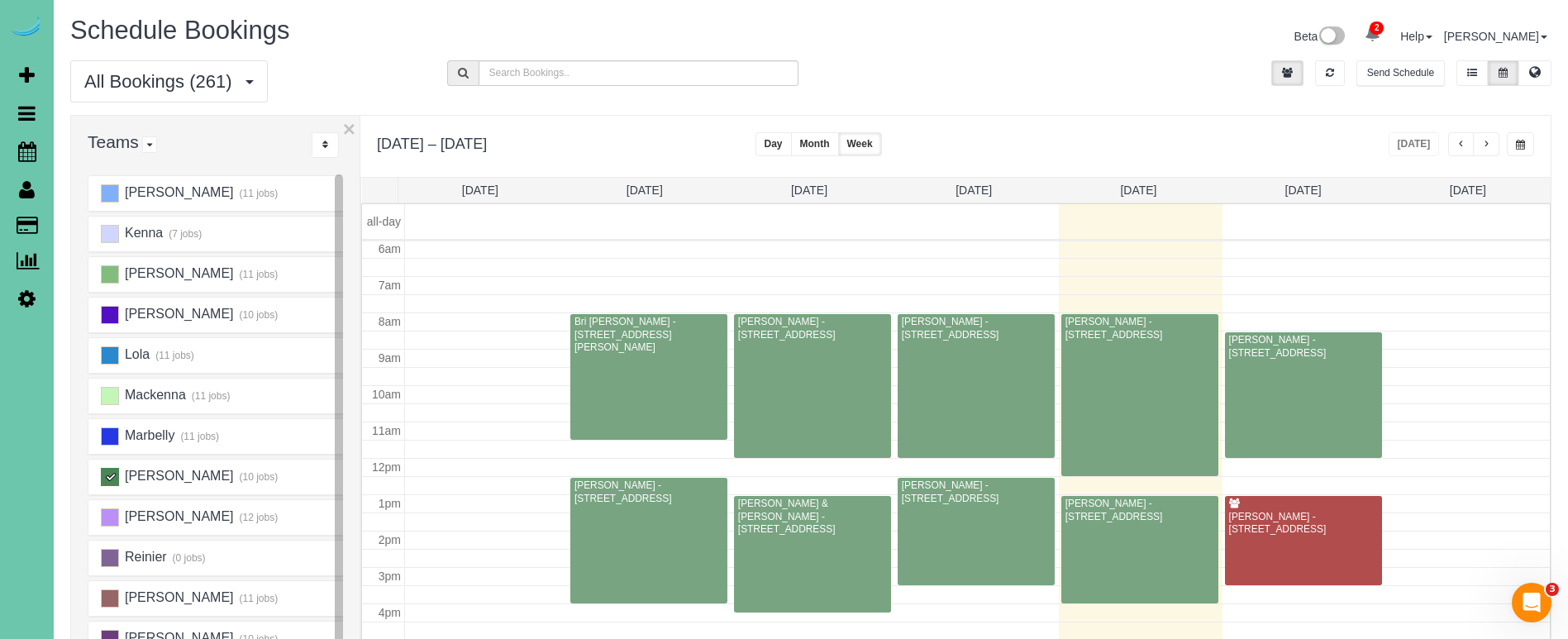
scroll to position [772, 0]
click at [109, 477] on ins at bounding box center [109, 476] width 18 height 18
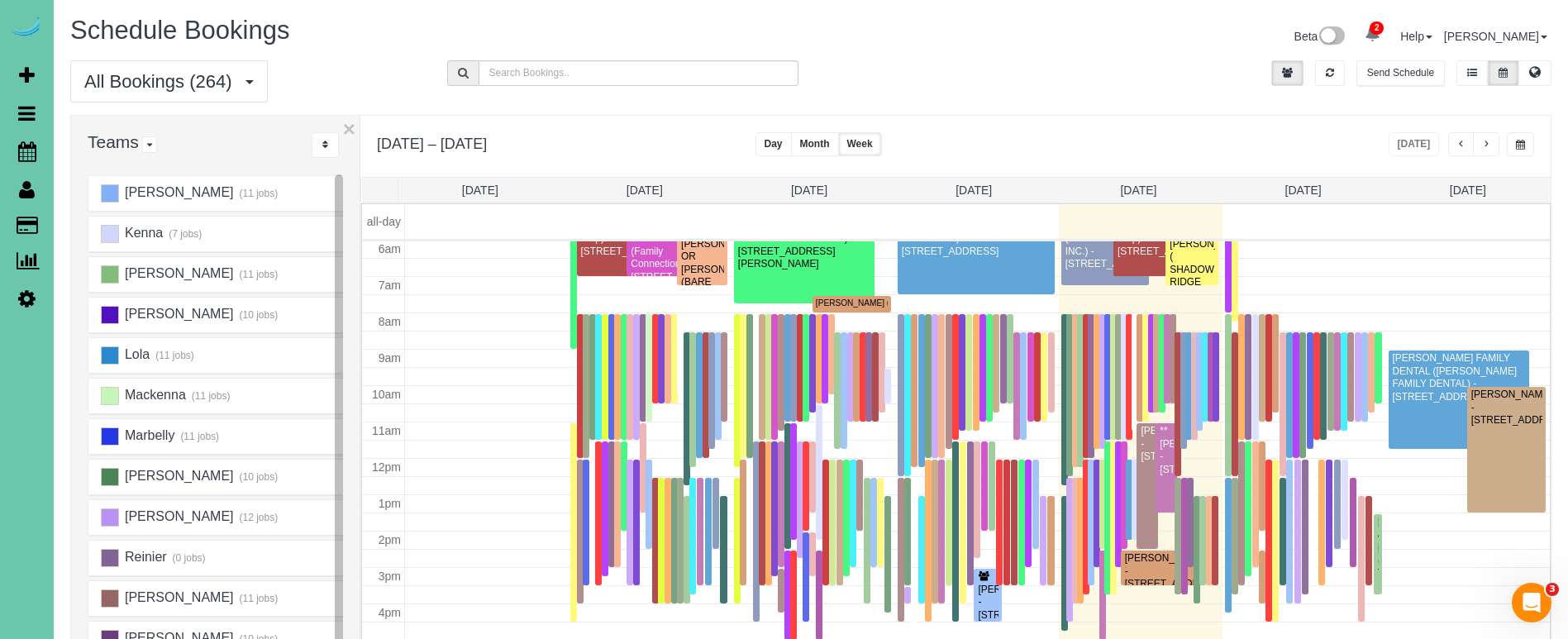
scroll to position [219, 0]
click at [1482, 139] on span "button" at bounding box center [1486, 145] width 9 height 10
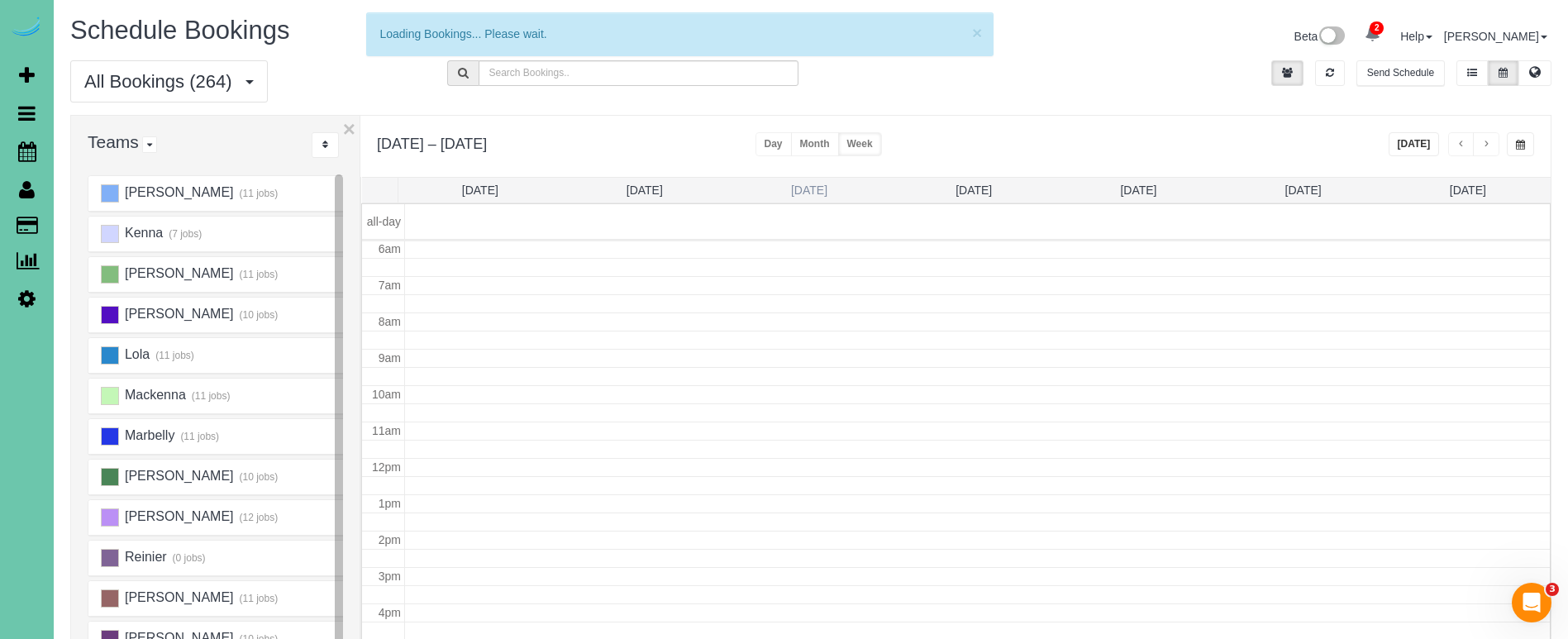
click at [805, 186] on link "Tue 10/7" at bounding box center [809, 190] width 37 height 13
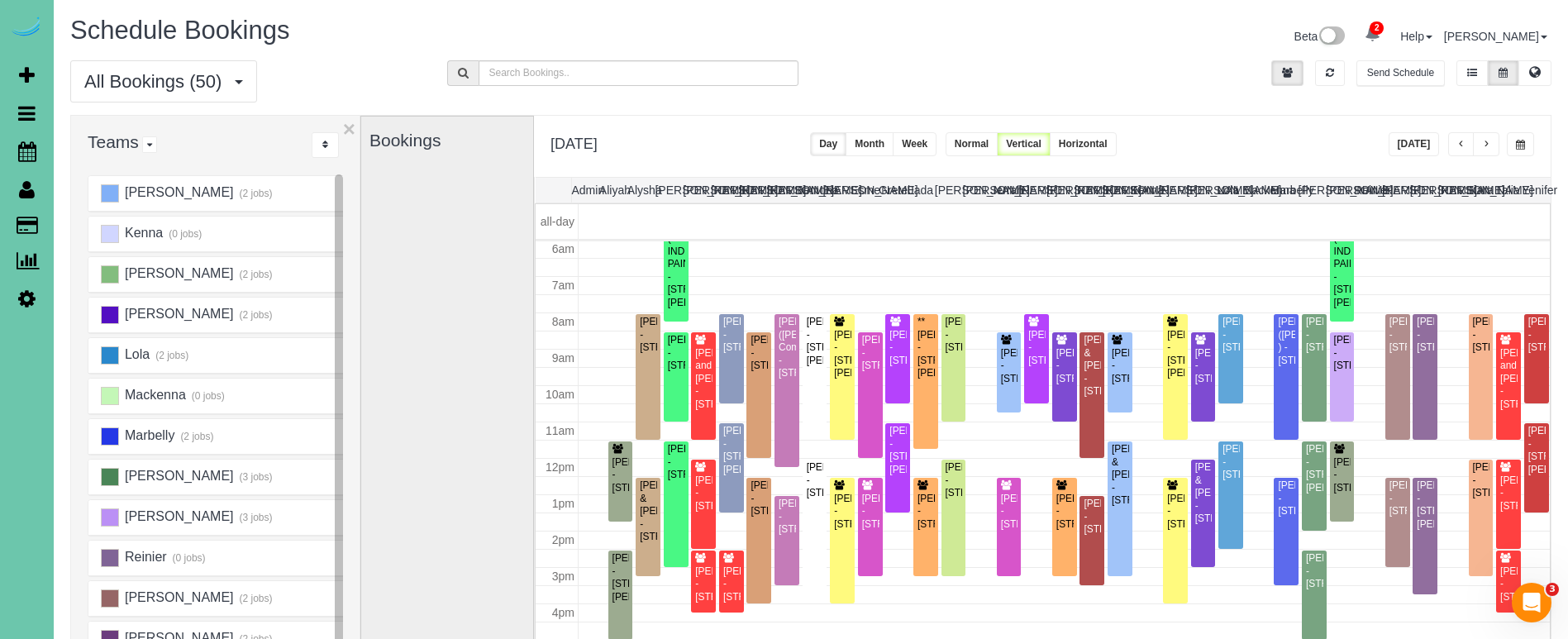
click at [1483, 137] on button "button" at bounding box center [1486, 145] width 27 height 24
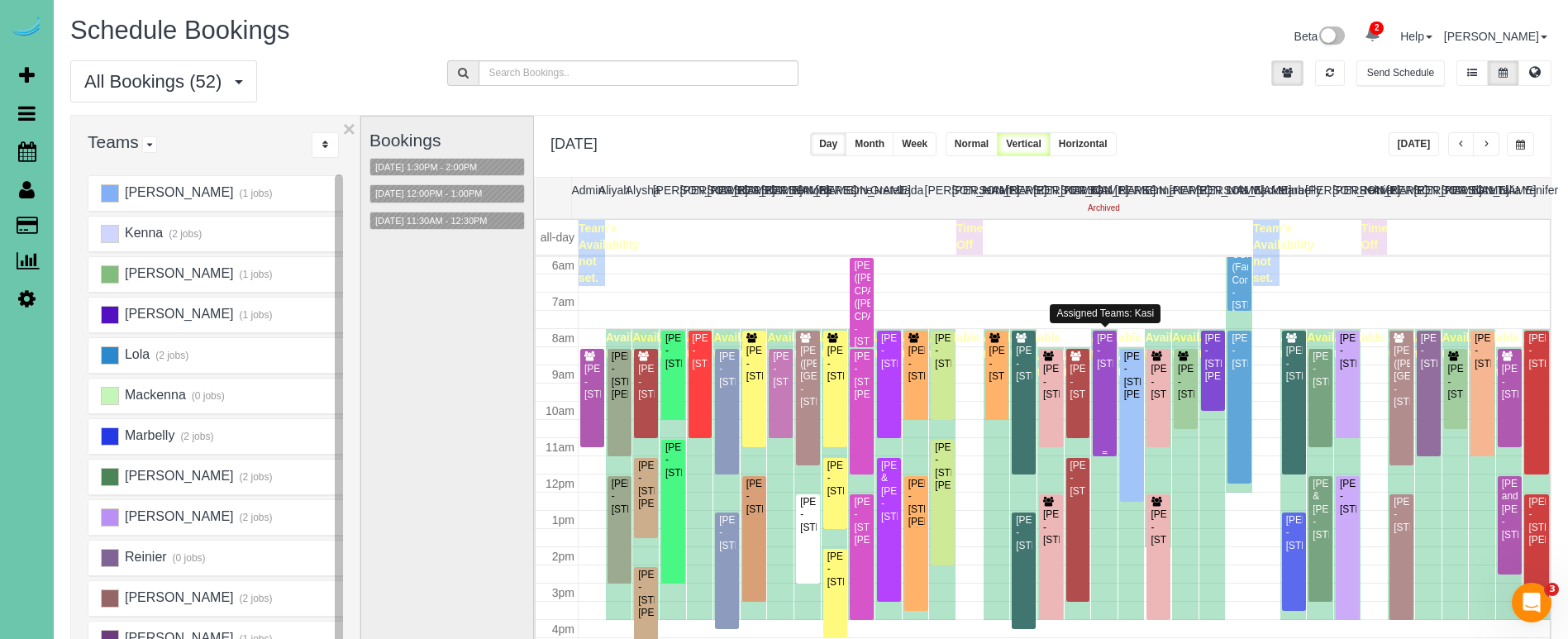
click at [1104, 355] on div "Melissa Owings - 21819 H Street, Elkhorn, NE 68022" at bounding box center [1104, 351] width 17 height 38
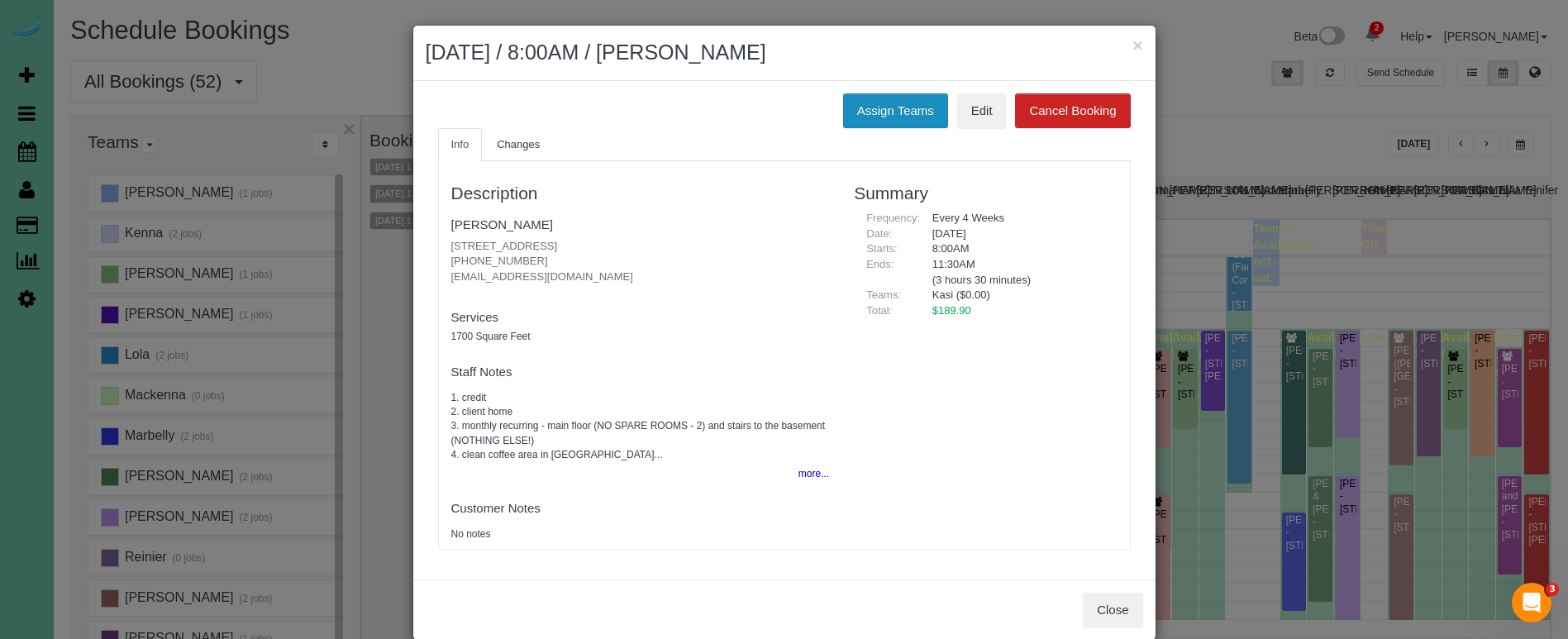
click at [888, 110] on button "Assign Teams" at bounding box center [896, 110] width 105 height 35
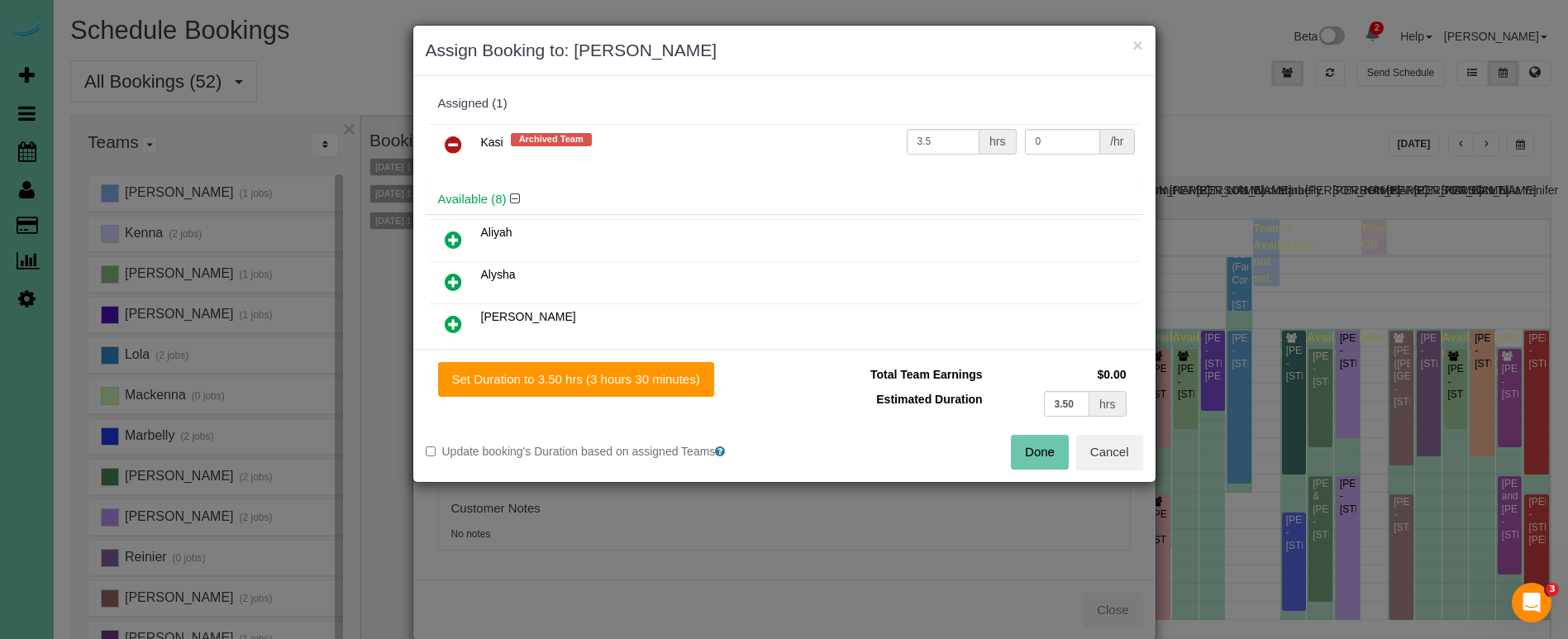
drag, startPoint x: 457, startPoint y: 146, endPoint x: 512, endPoint y: 173, distance: 61.3
click at [458, 146] on icon at bounding box center [453, 144] width 17 height 20
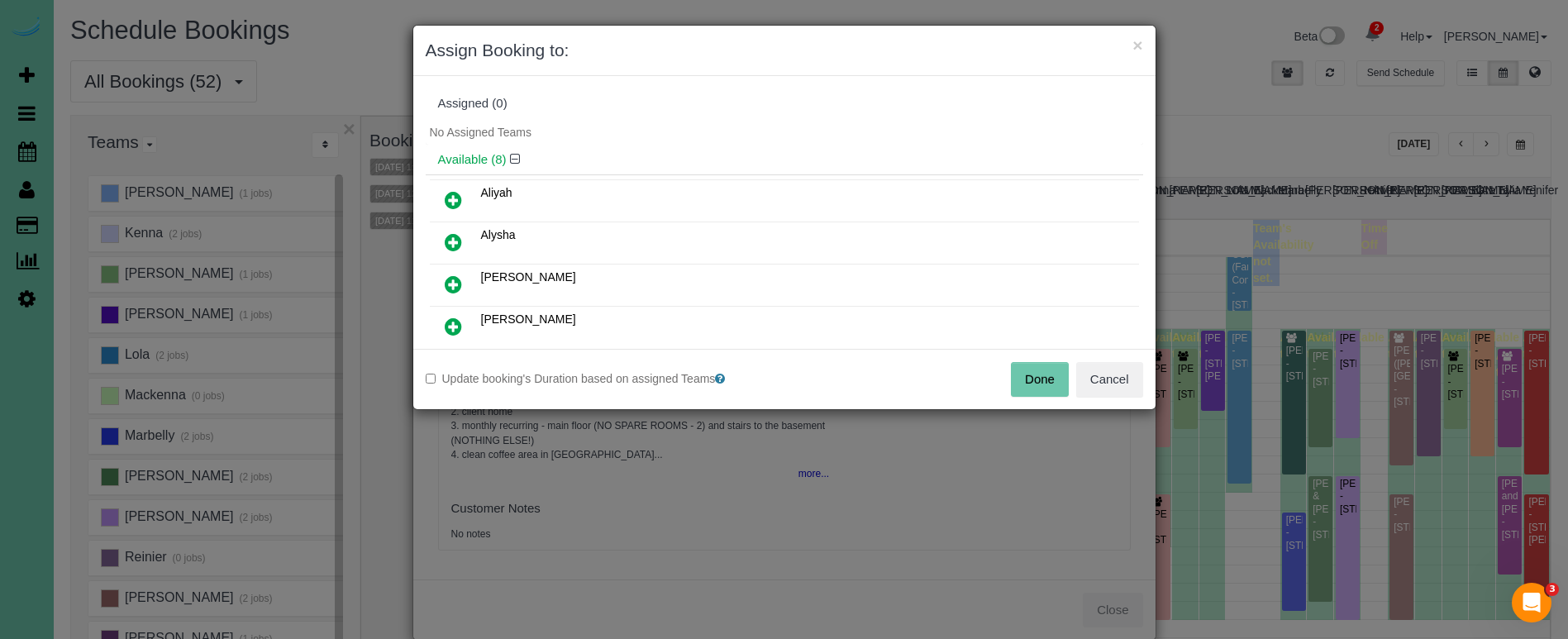
click at [1032, 376] on button "Done" at bounding box center [1040, 379] width 58 height 35
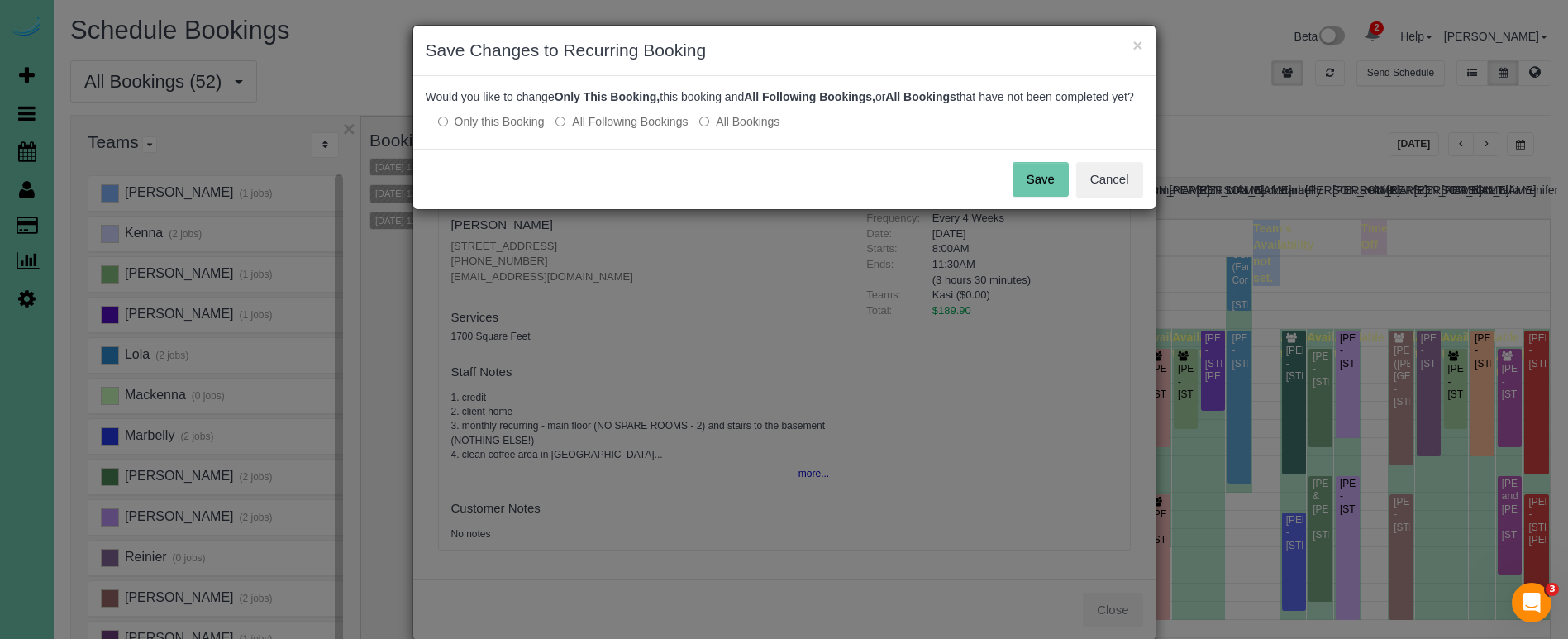
drag, startPoint x: 599, startPoint y: 133, endPoint x: 767, endPoint y: 141, distance: 168.2
click at [600, 130] on label "All Following Bookings" at bounding box center [621, 121] width 133 height 16
click at [1059, 191] on button "Save" at bounding box center [1041, 179] width 56 height 35
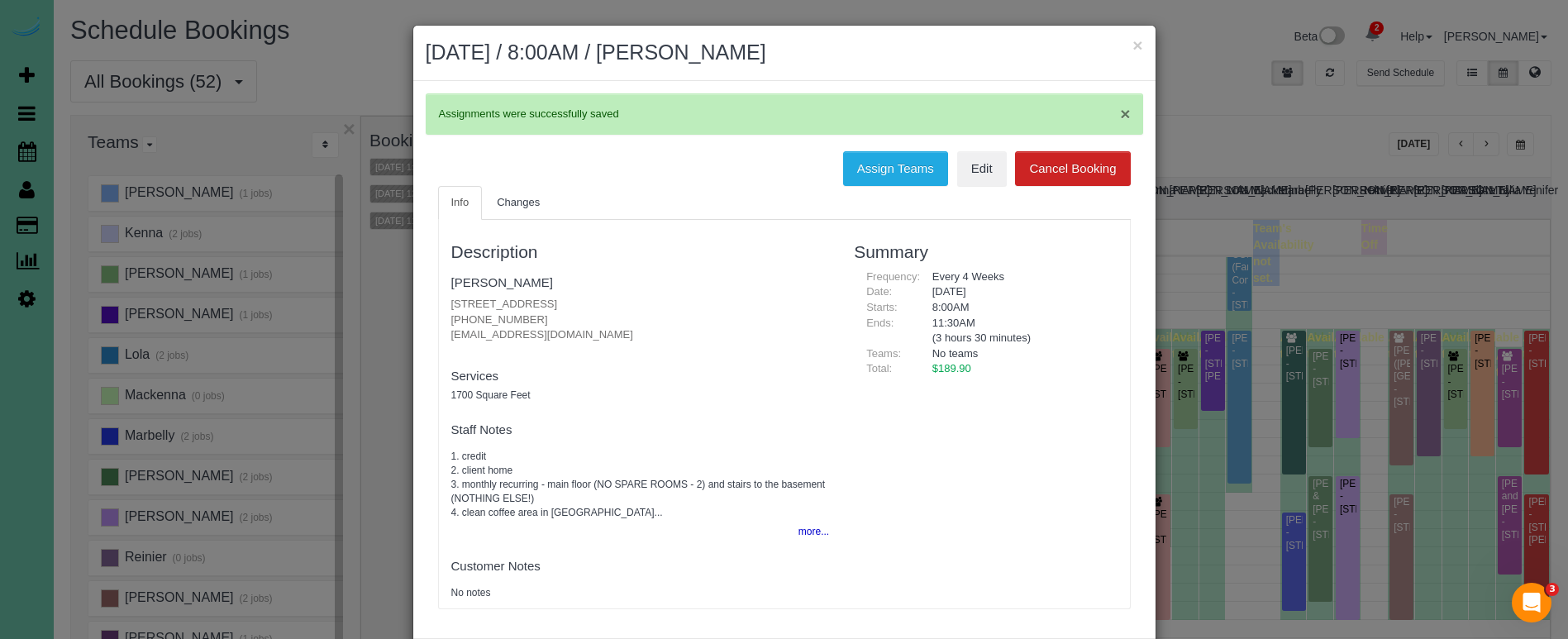
drag, startPoint x: 1137, startPoint y: 44, endPoint x: 1125, endPoint y: 45, distance: 12.0
click at [1137, 44] on button "×" at bounding box center [1138, 45] width 10 height 17
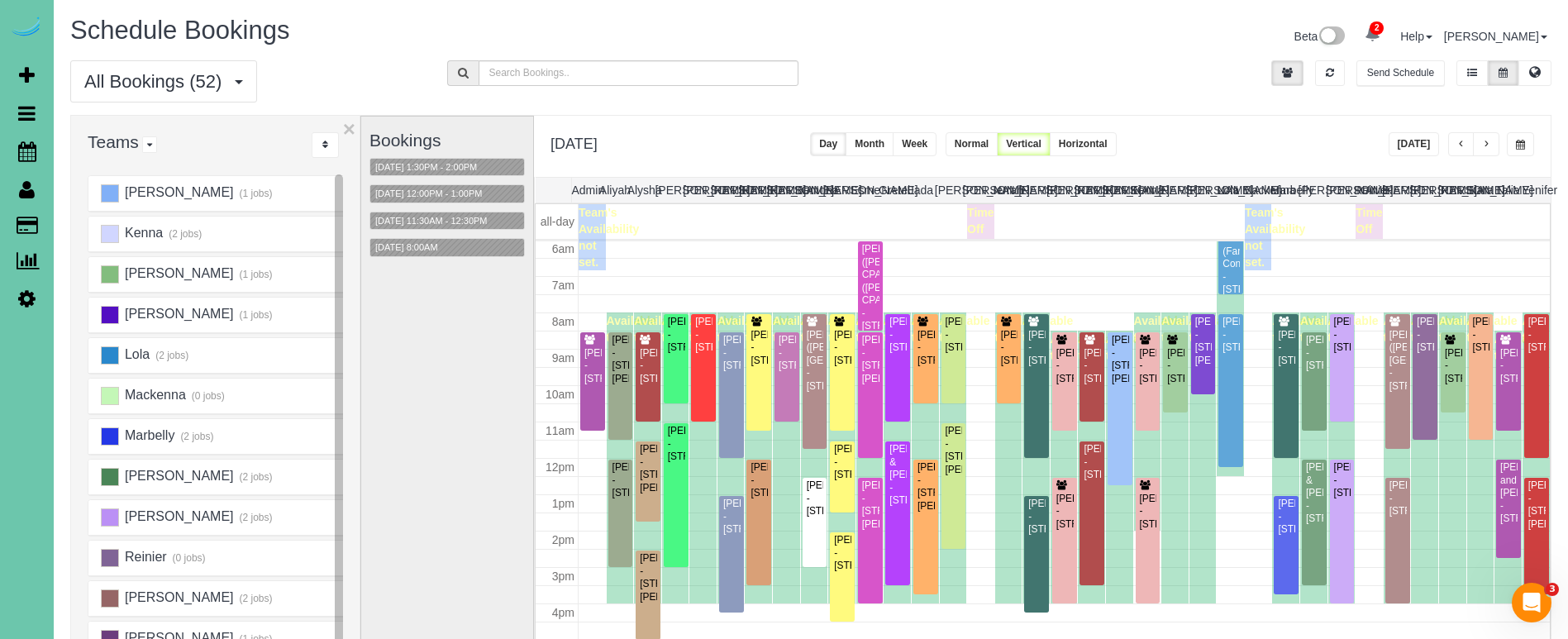
click at [1489, 146] on span "button" at bounding box center [1486, 145] width 9 height 10
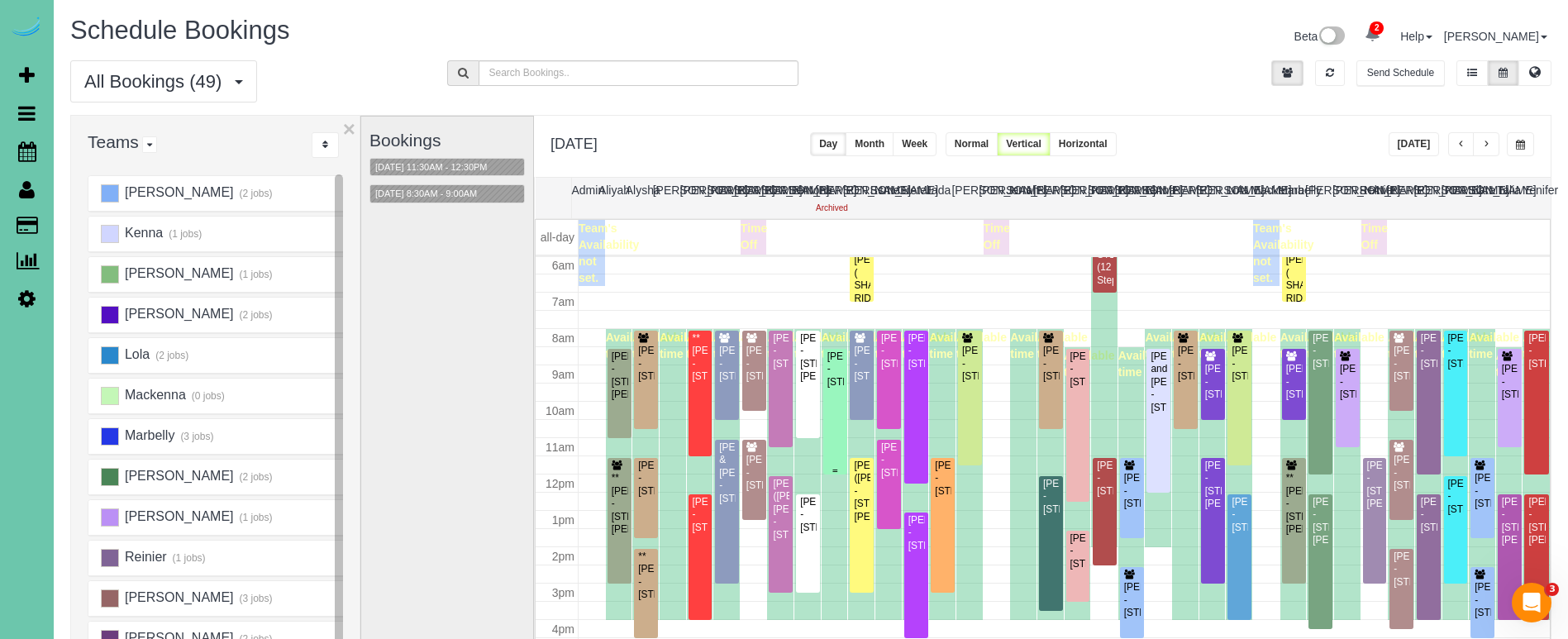
click at [837, 358] on div "Brenton Thompson - 1921 S 214 Ave, Elkhorn, NE 68022" at bounding box center [835, 370] width 17 height 38
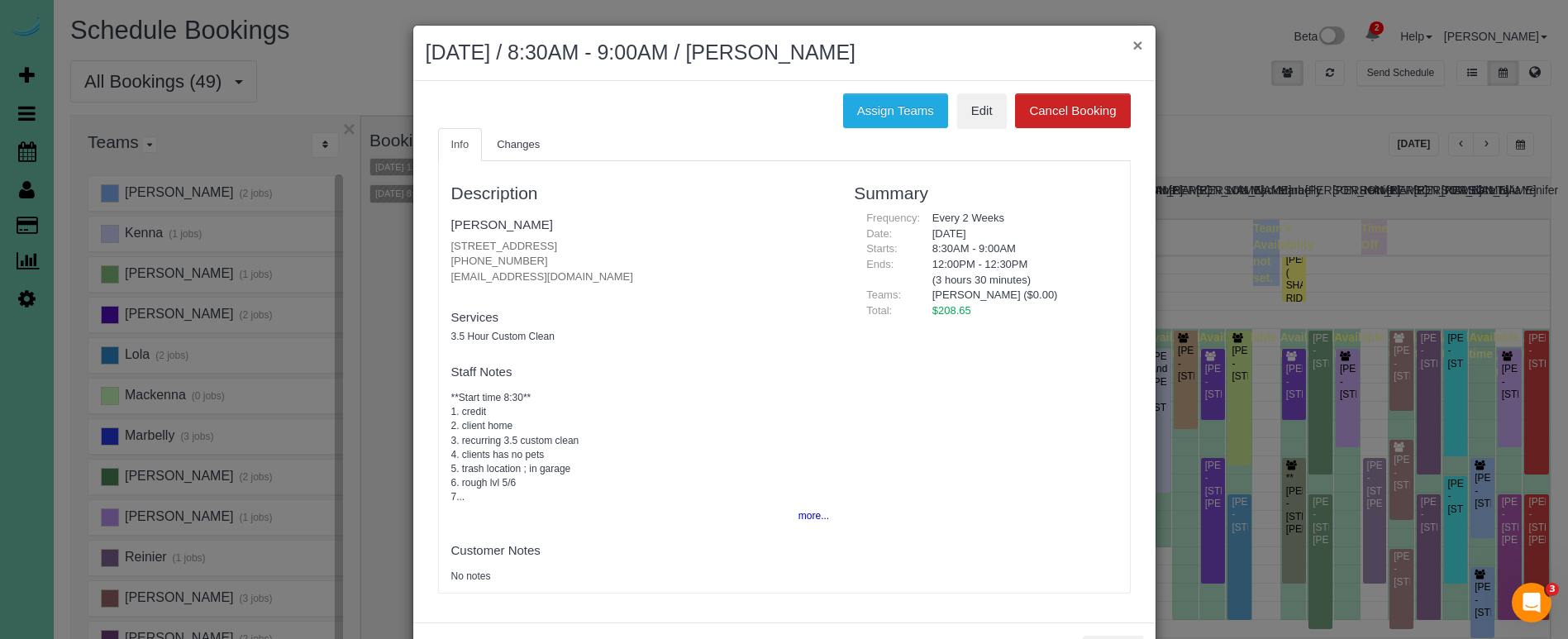
click at [1137, 43] on button "×" at bounding box center [1138, 45] width 10 height 17
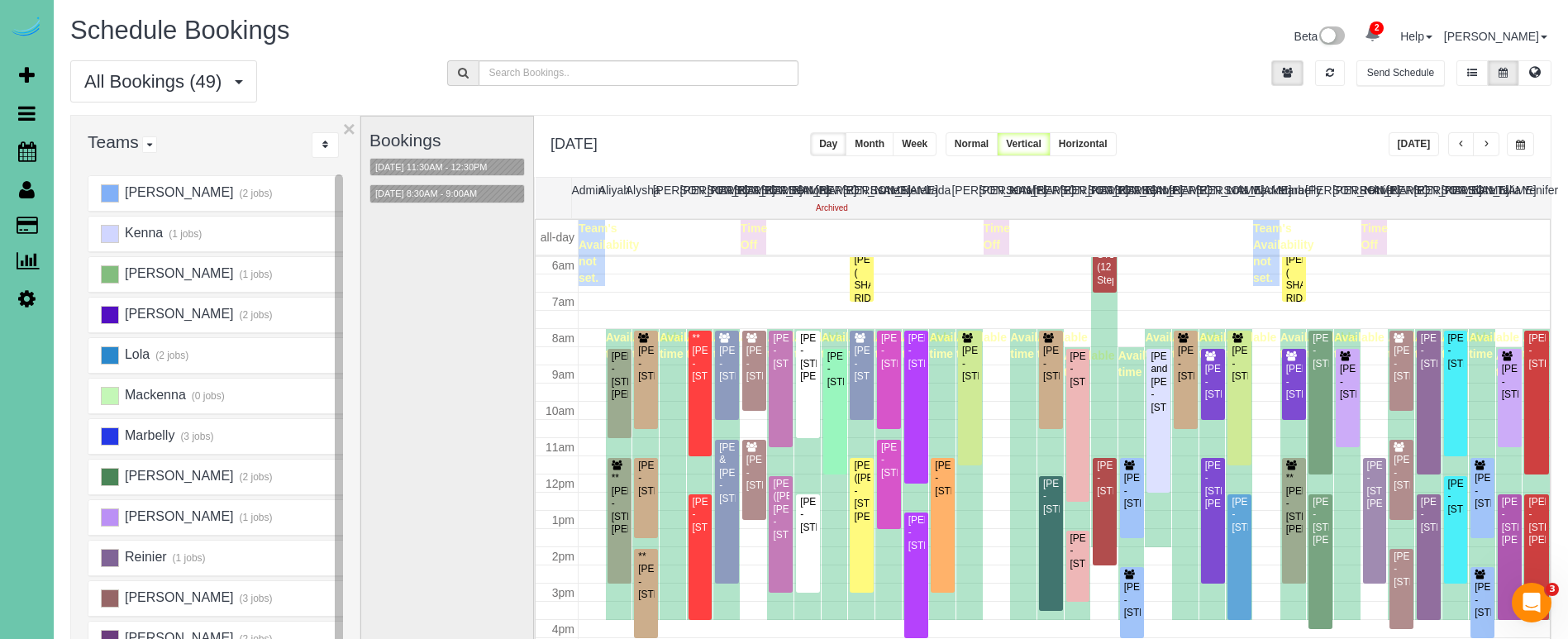
click at [1517, 139] on span "button" at bounding box center [1520, 145] width 9 height 10
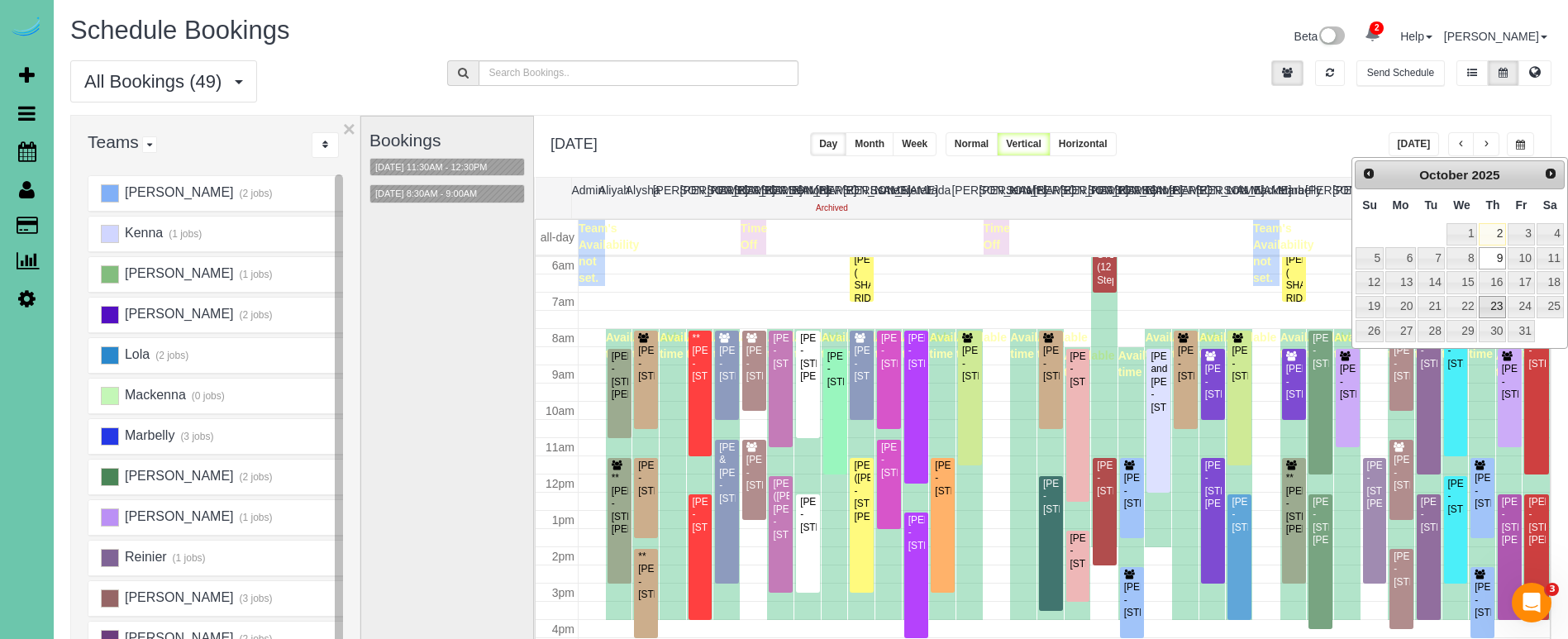
click at [1492, 304] on link "23" at bounding box center [1493, 307] width 27 height 22
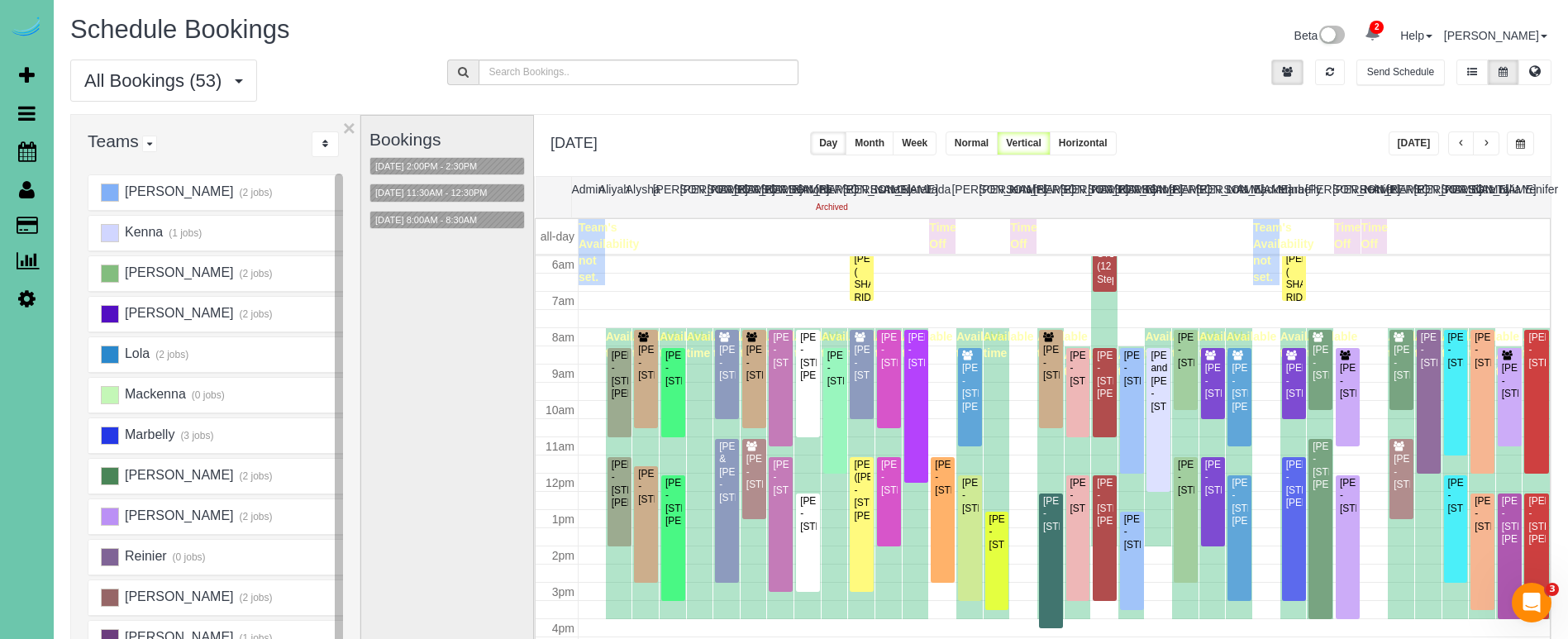
click at [1524, 136] on button "button" at bounding box center [1520, 144] width 27 height 24
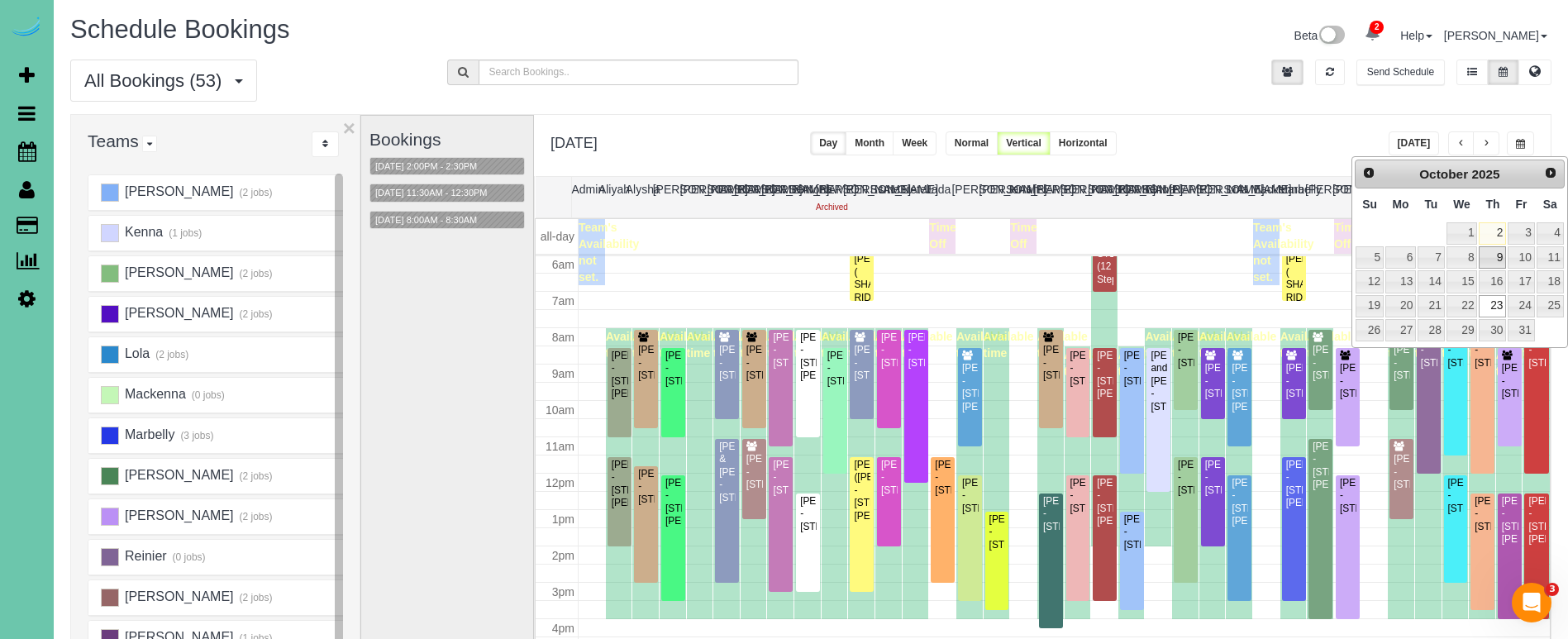
click at [1491, 255] on link "9" at bounding box center [1493, 257] width 27 height 22
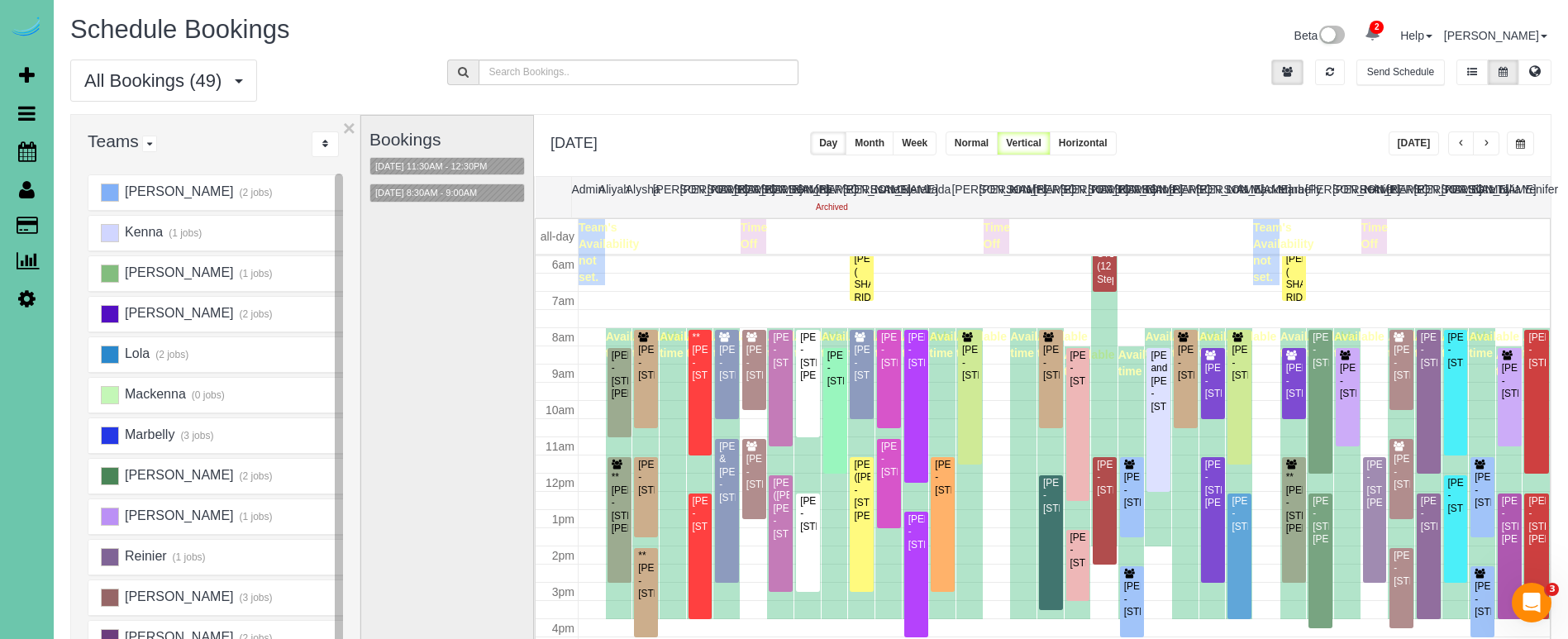
click at [1524, 141] on span "button" at bounding box center [1520, 144] width 9 height 10
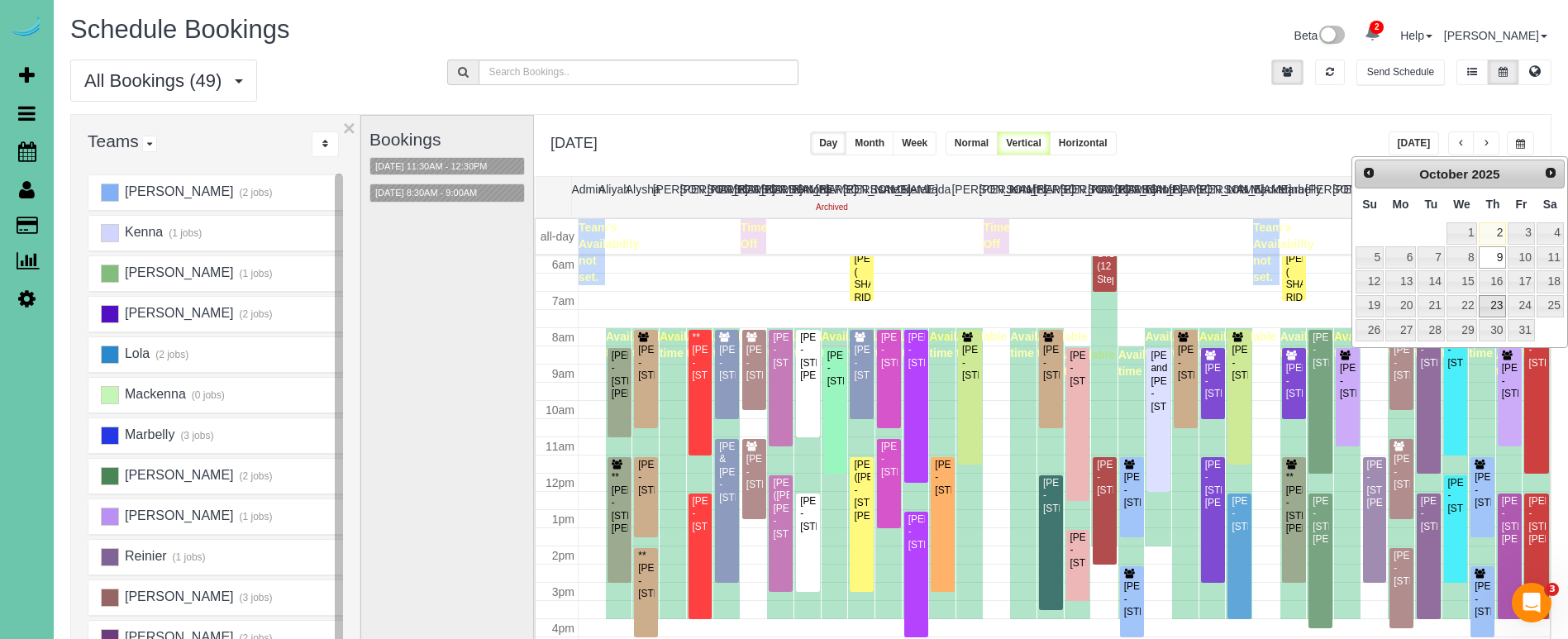
click at [1494, 298] on link "23" at bounding box center [1493, 306] width 27 height 22
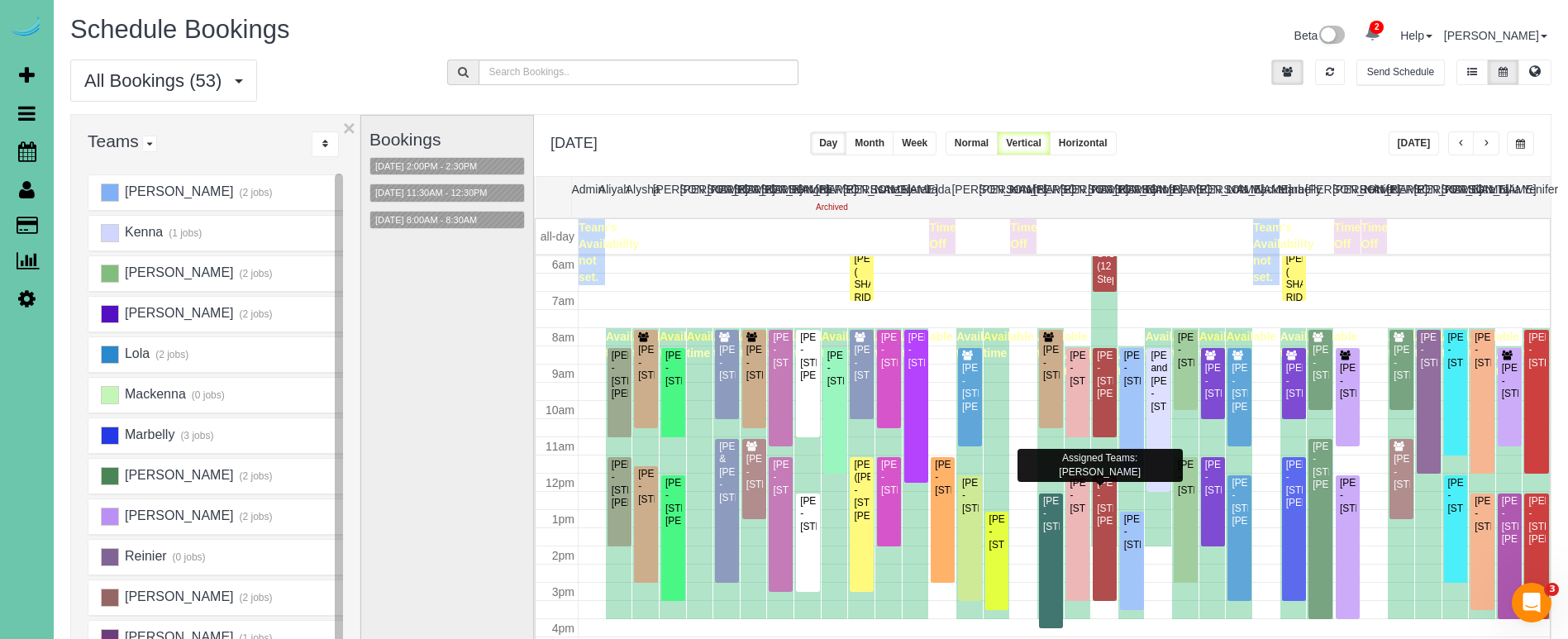
click at [1530, 148] on button "button" at bounding box center [1520, 144] width 27 height 24
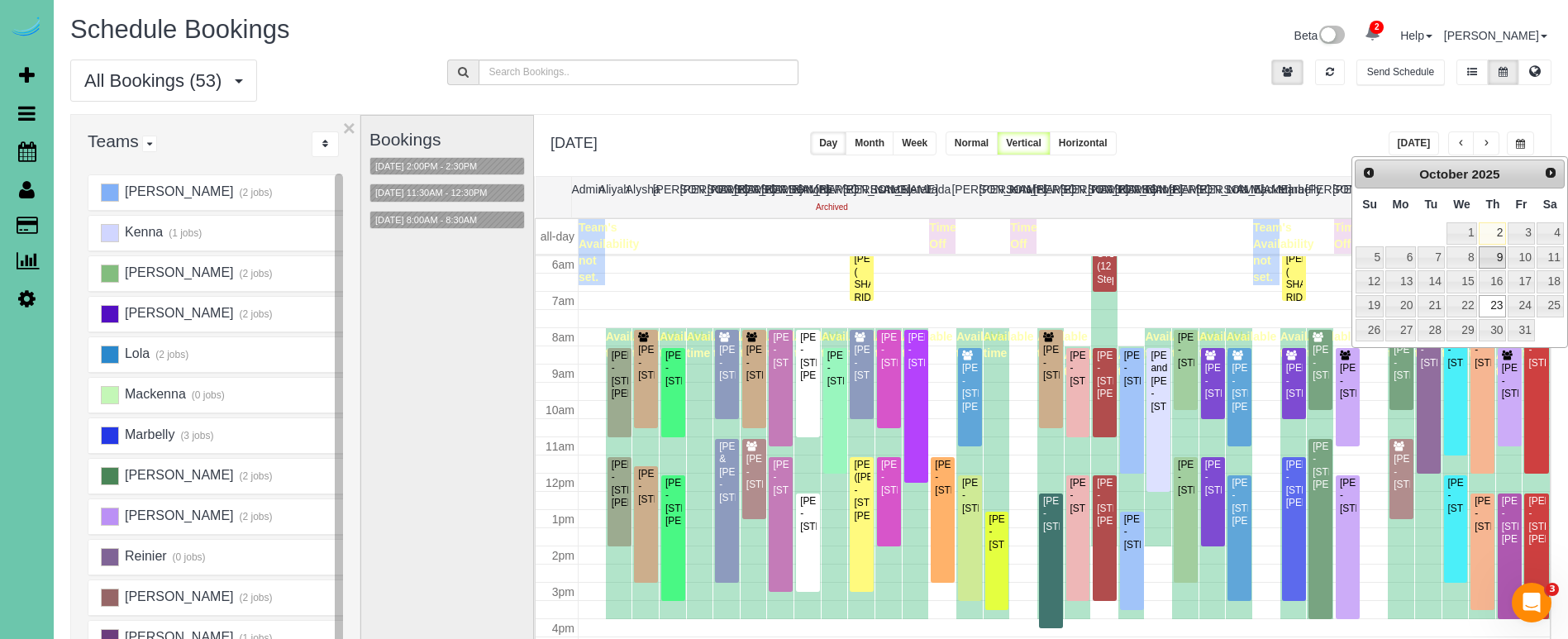
click at [1493, 251] on link "9" at bounding box center [1493, 257] width 27 height 22
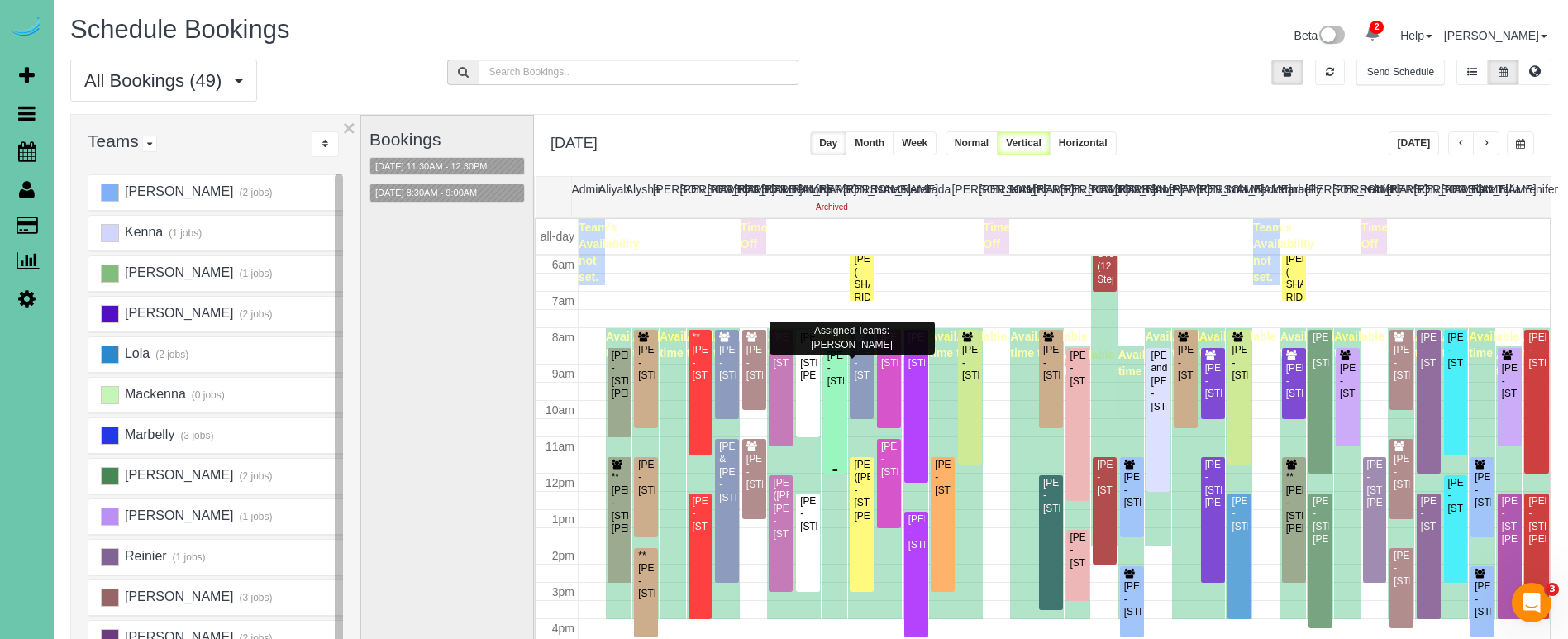
click at [837, 368] on div "Brenton Thompson - 1921 S 214 Ave, Elkhorn, NE 68022" at bounding box center [835, 369] width 17 height 38
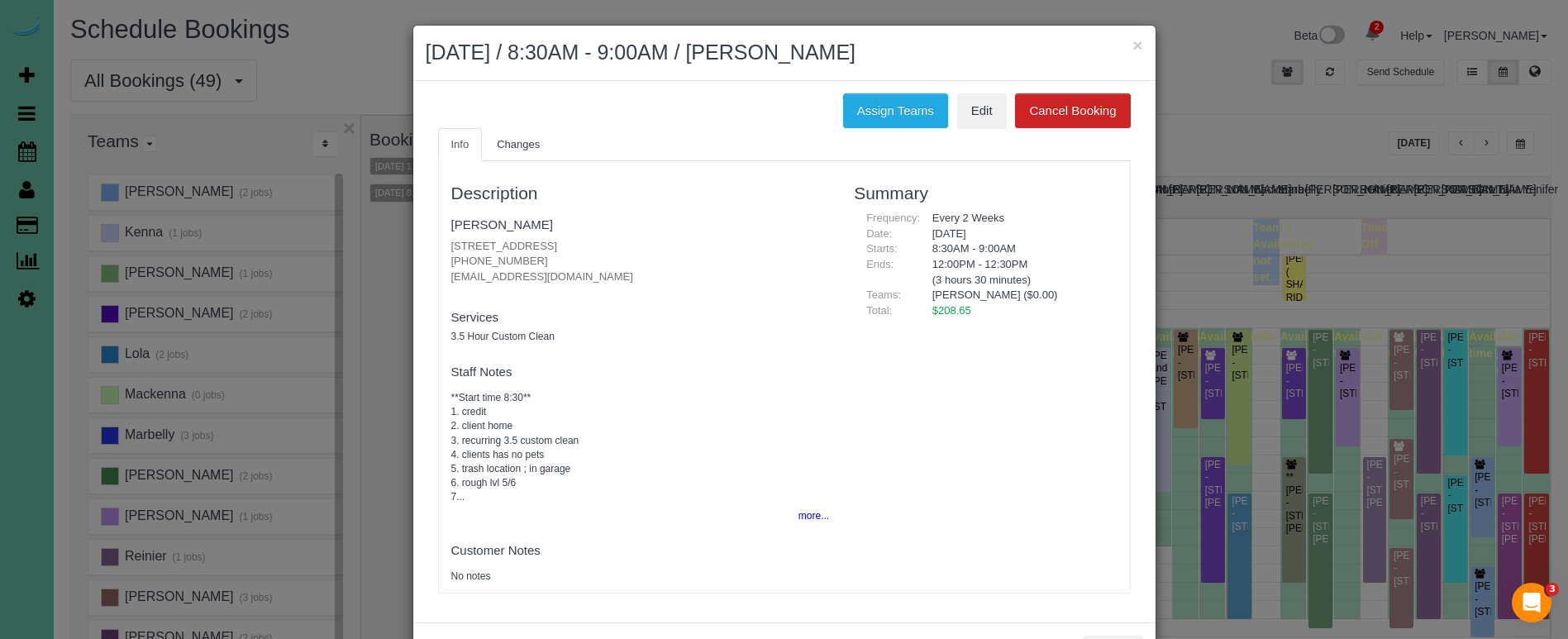
drag, startPoint x: 876, startPoint y: 106, endPoint x: 802, endPoint y: 105, distance: 74.0
click at [875, 106] on button "Assign Teams" at bounding box center [896, 110] width 105 height 35
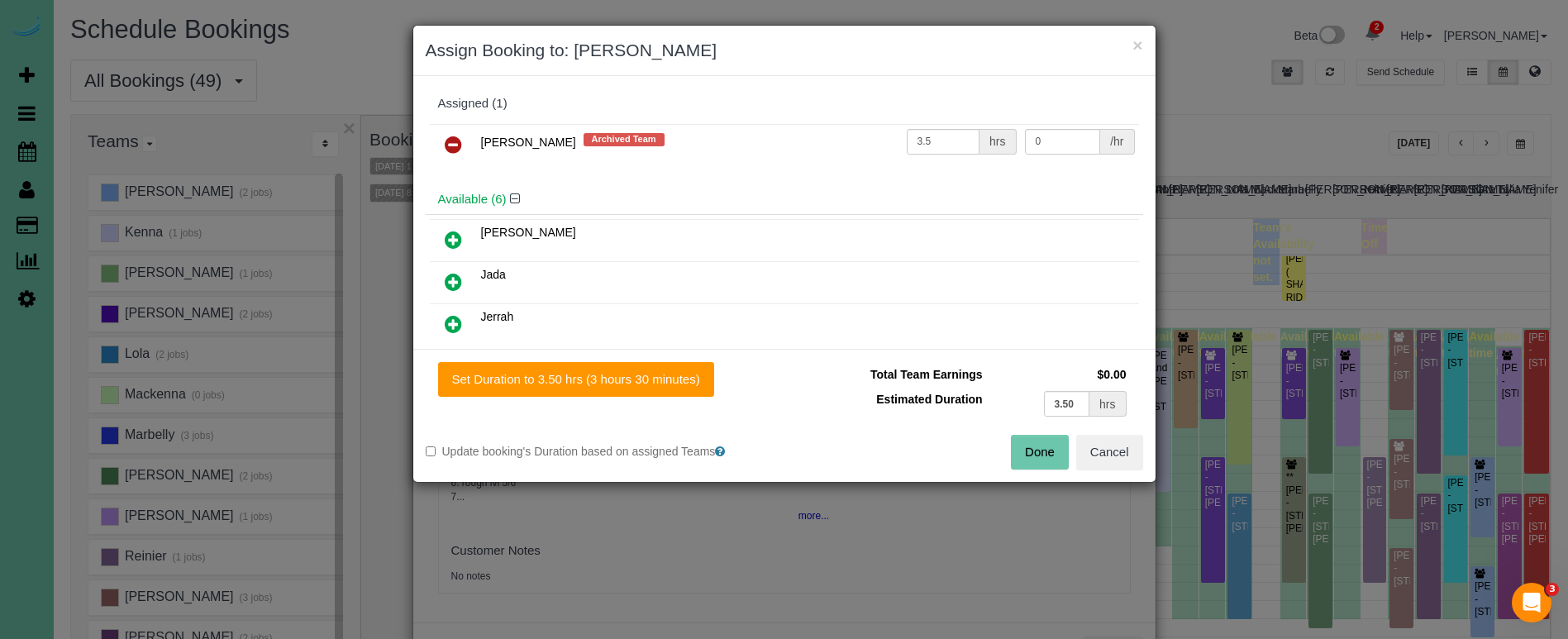
drag, startPoint x: 447, startPoint y: 141, endPoint x: 523, endPoint y: 186, distance: 88.3
click at [448, 142] on icon at bounding box center [453, 144] width 17 height 20
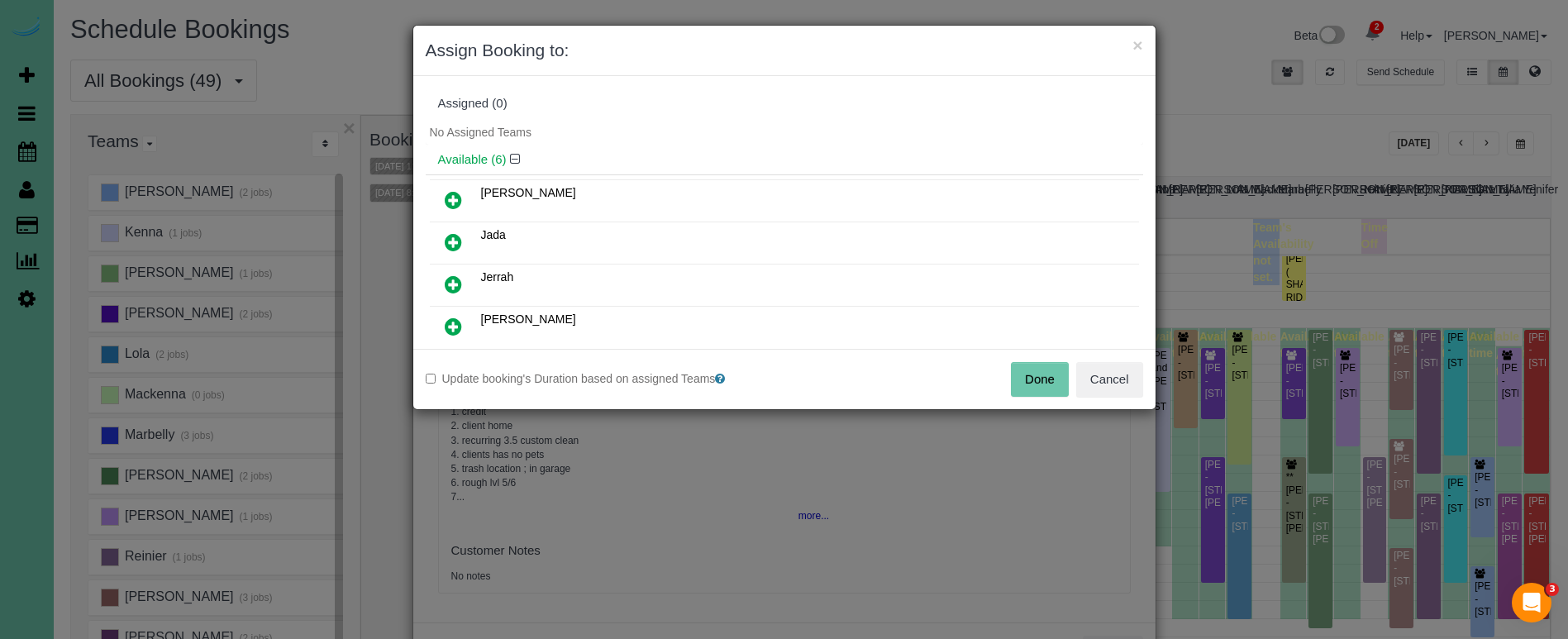
click at [1037, 371] on button "Done" at bounding box center [1040, 379] width 58 height 35
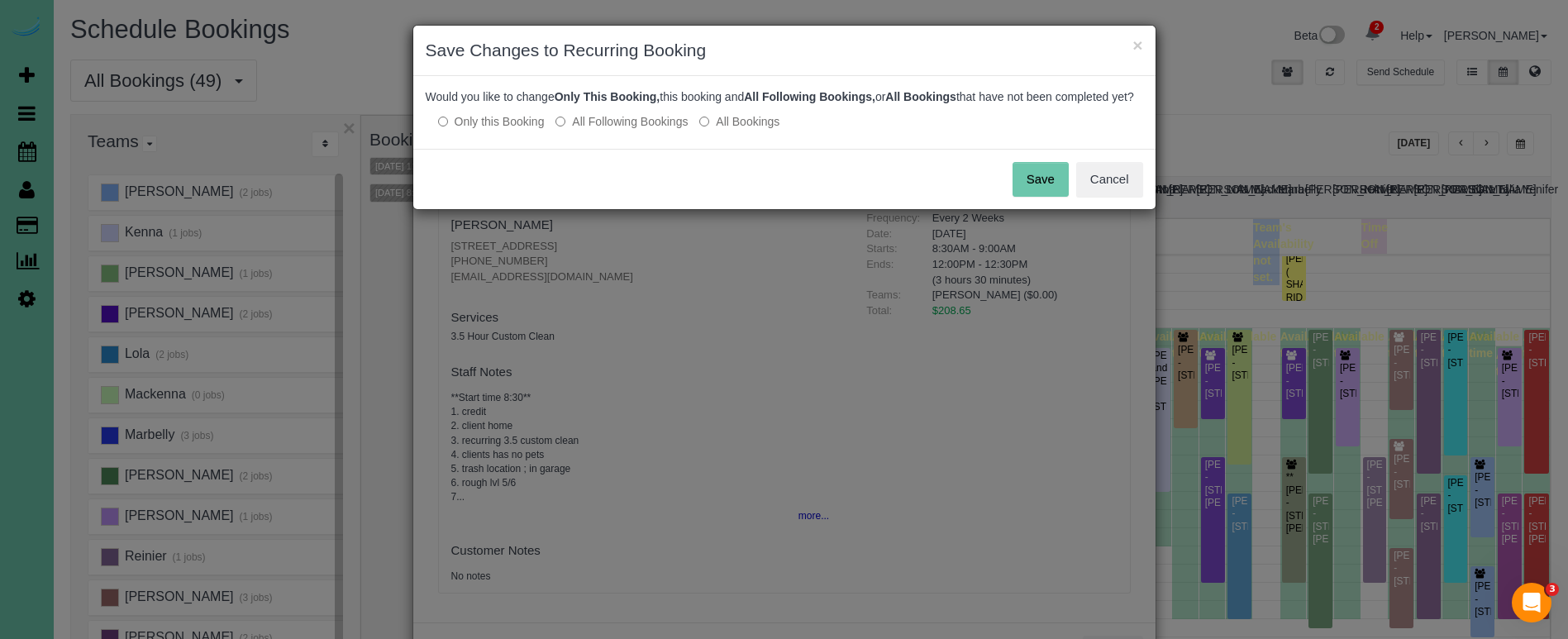
click at [635, 130] on label "All Following Bookings" at bounding box center [621, 121] width 133 height 16
click at [1027, 191] on button "Save" at bounding box center [1041, 179] width 56 height 35
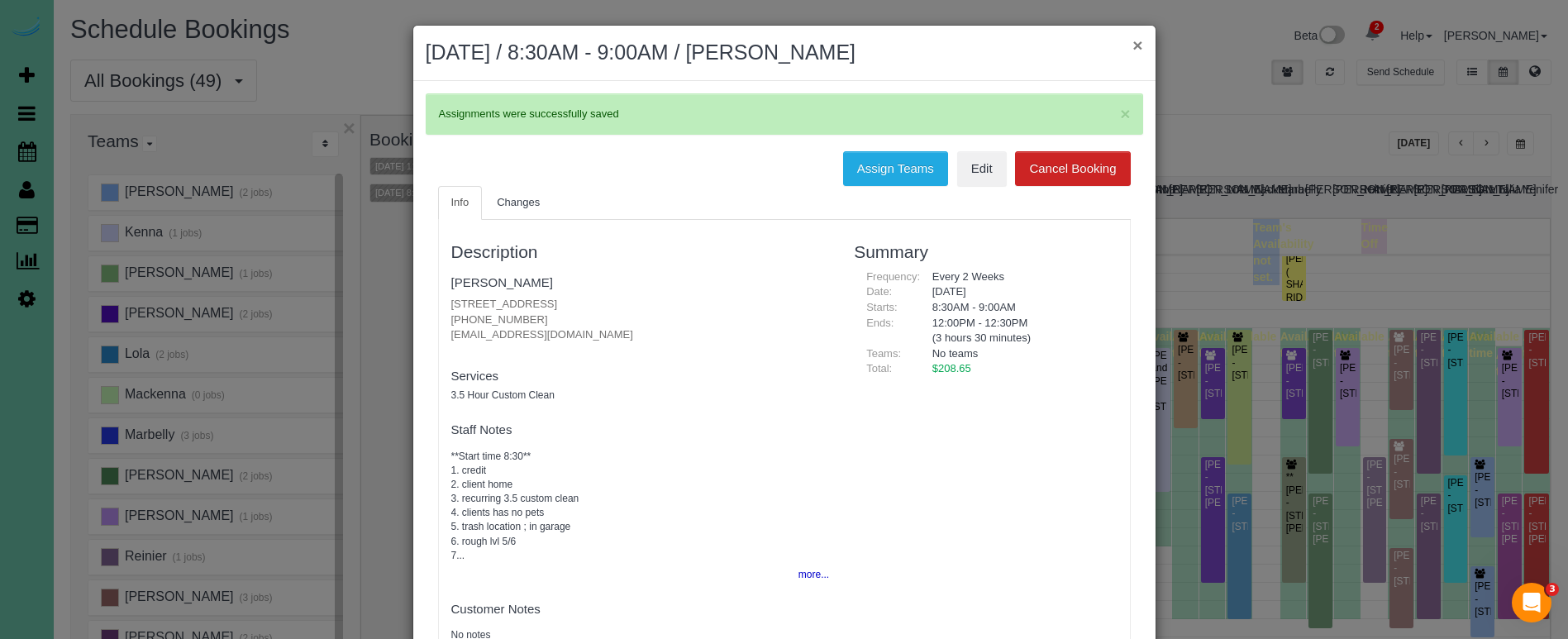
click at [1133, 42] on button "×" at bounding box center [1138, 45] width 10 height 17
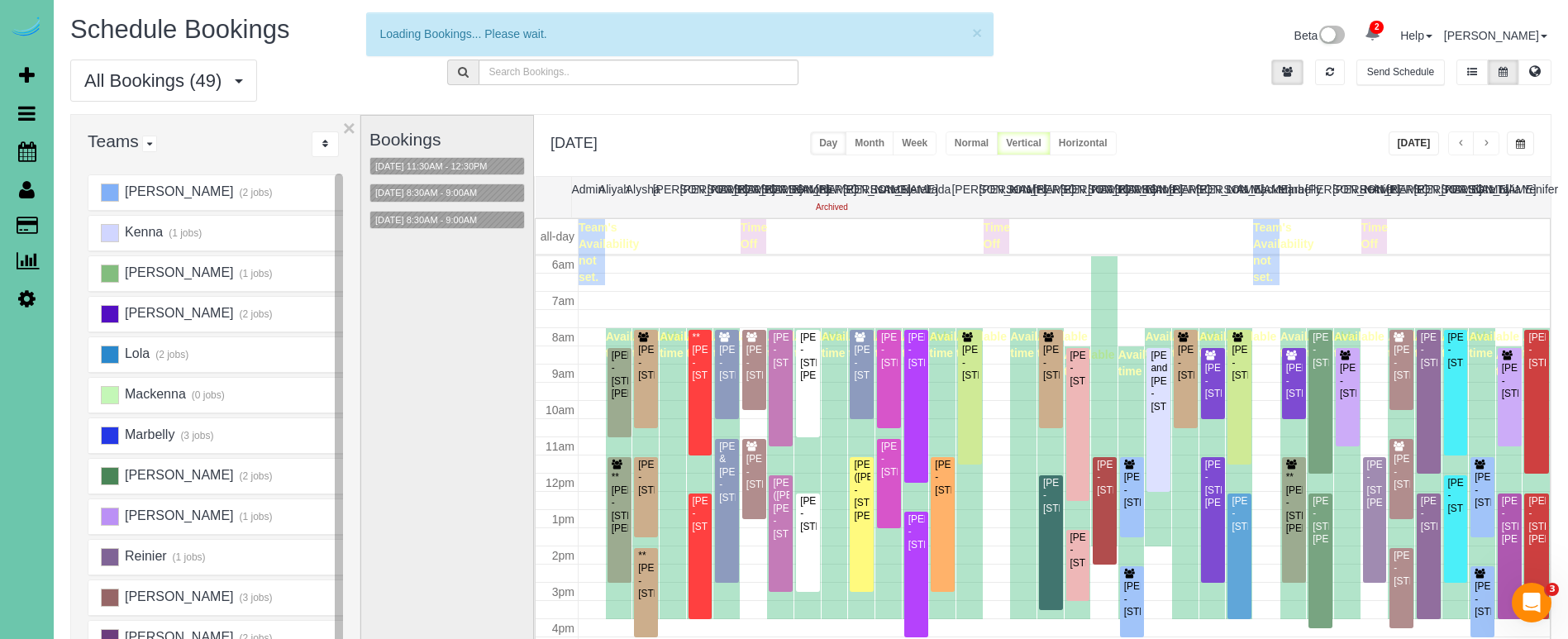
click at [1521, 144] on span "button" at bounding box center [1520, 144] width 9 height 10
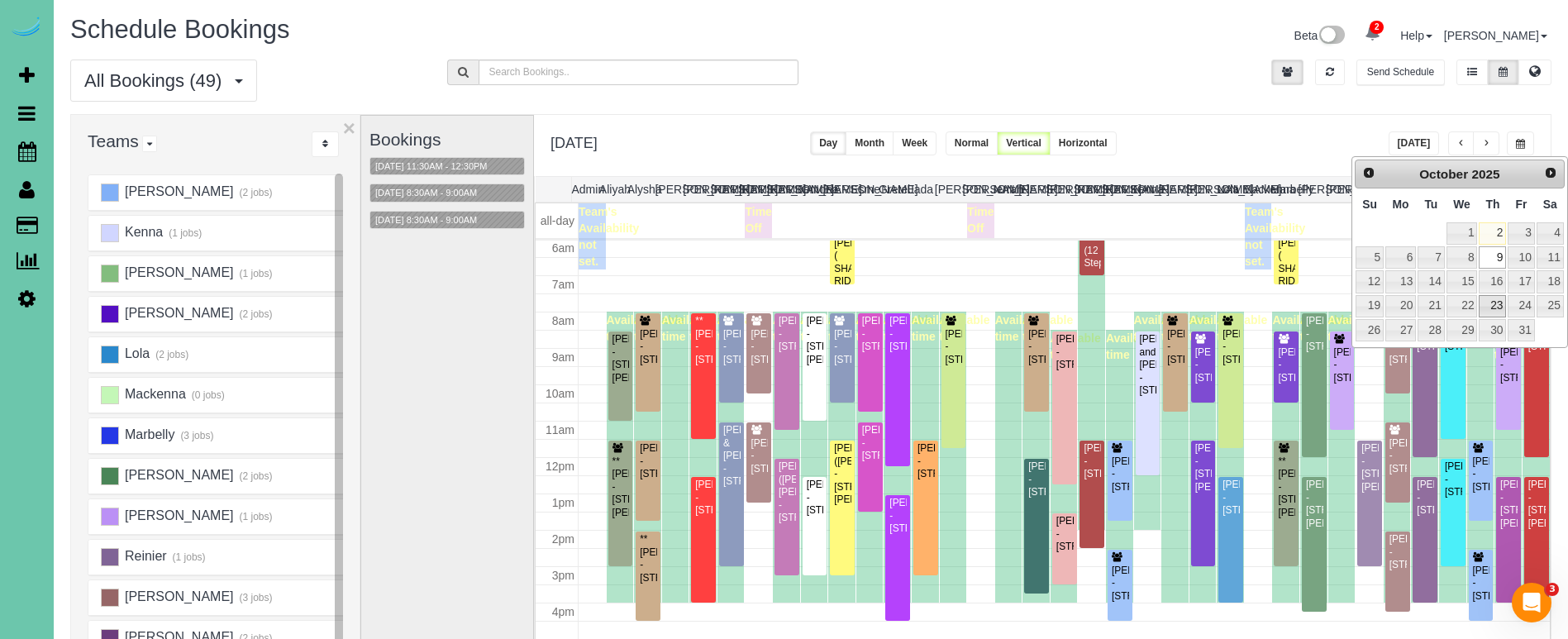
click at [1490, 309] on link "23" at bounding box center [1493, 306] width 27 height 22
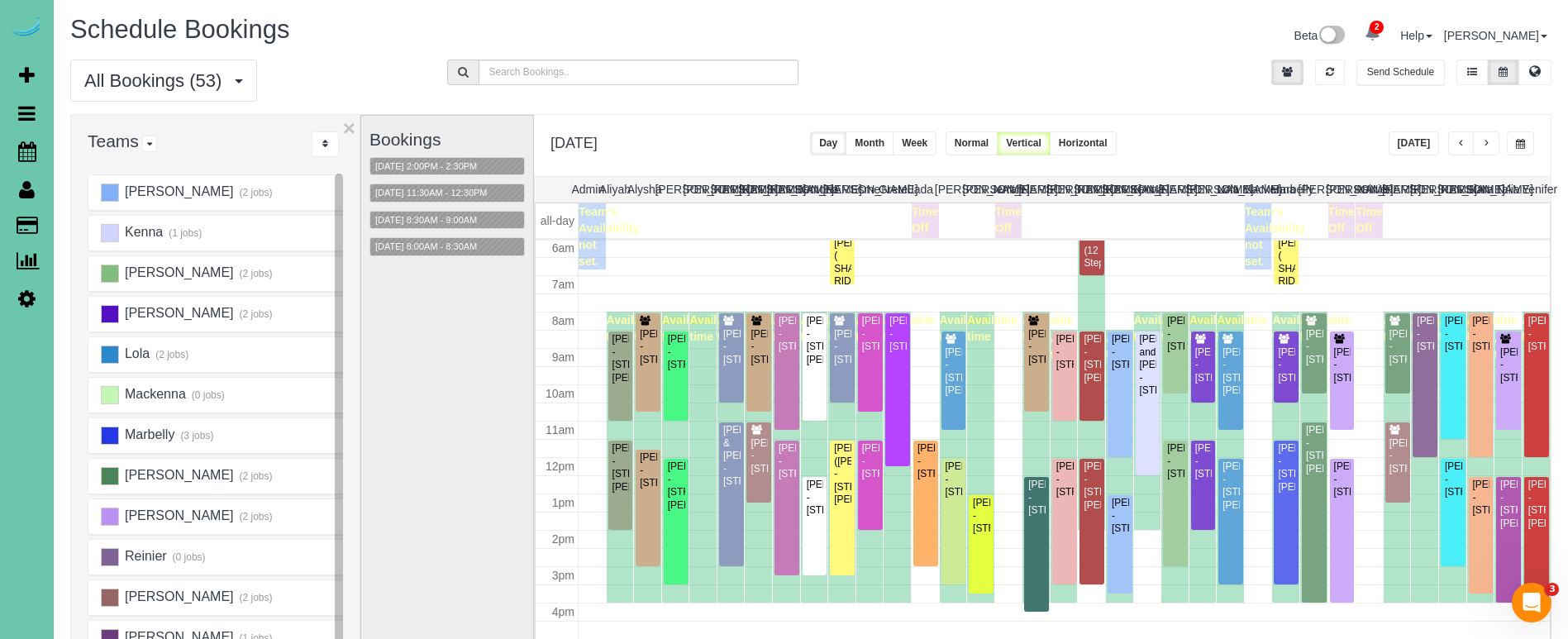
click at [1411, 143] on button "Today" at bounding box center [1414, 144] width 51 height 24
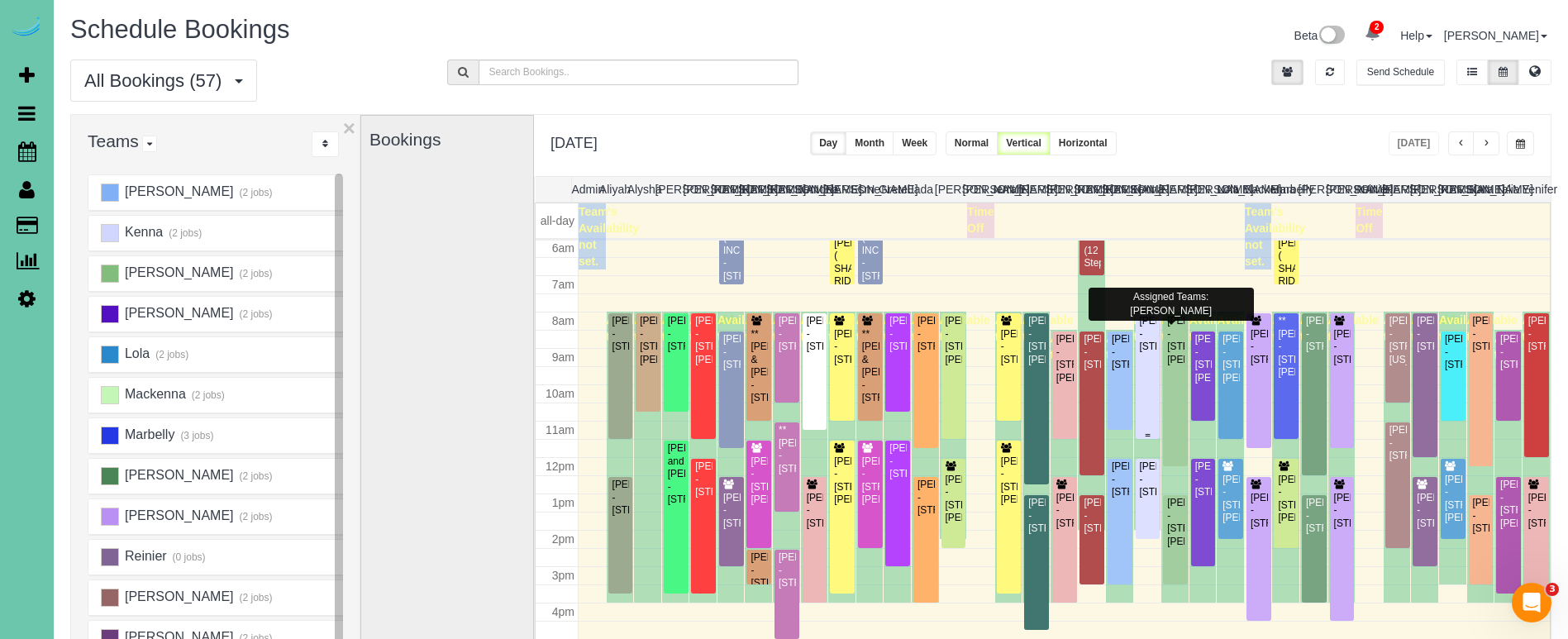
click at [1145, 346] on div "Linda Barrett - 5651 S 49th Ave, Omaha, NE 68117" at bounding box center [1147, 334] width 18 height 38
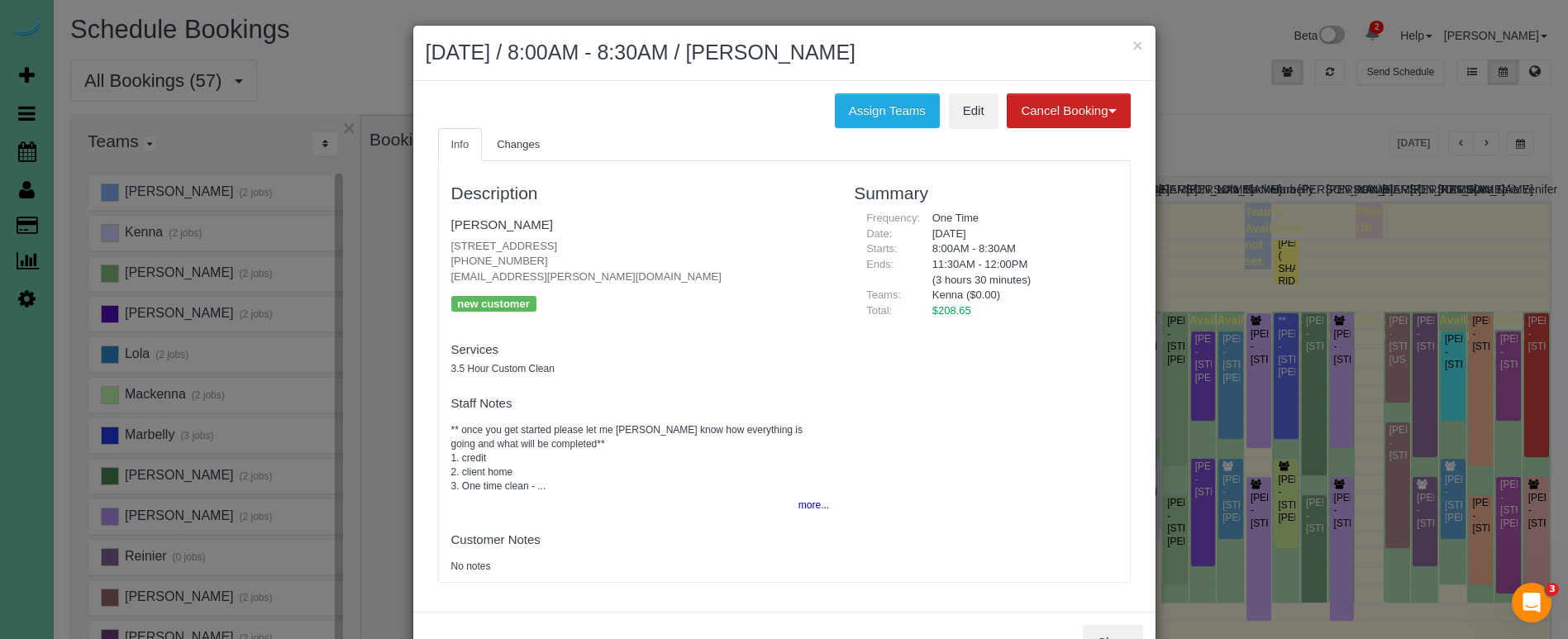
click at [1135, 43] on button "×" at bounding box center [1138, 45] width 10 height 17
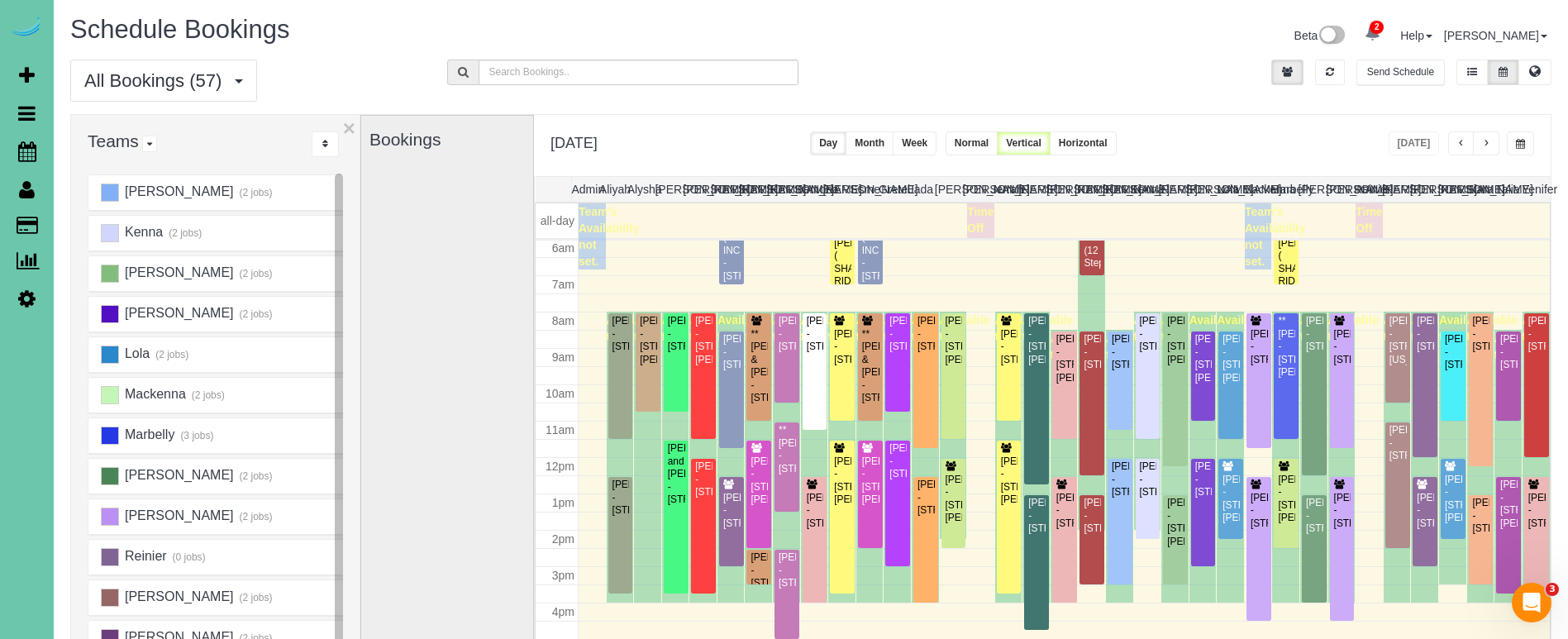
click at [1514, 144] on button "button" at bounding box center [1520, 144] width 27 height 24
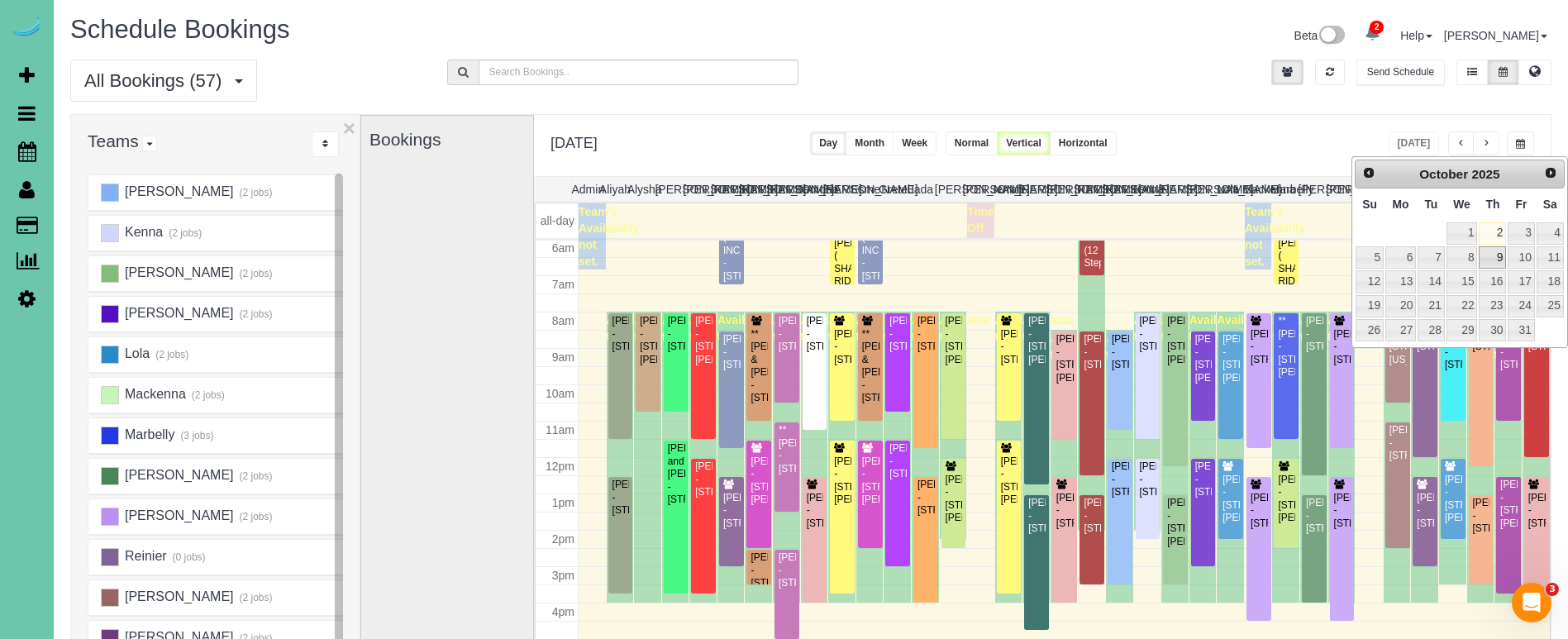
click at [1501, 255] on link "9" at bounding box center [1493, 257] width 27 height 22
type input "**********"
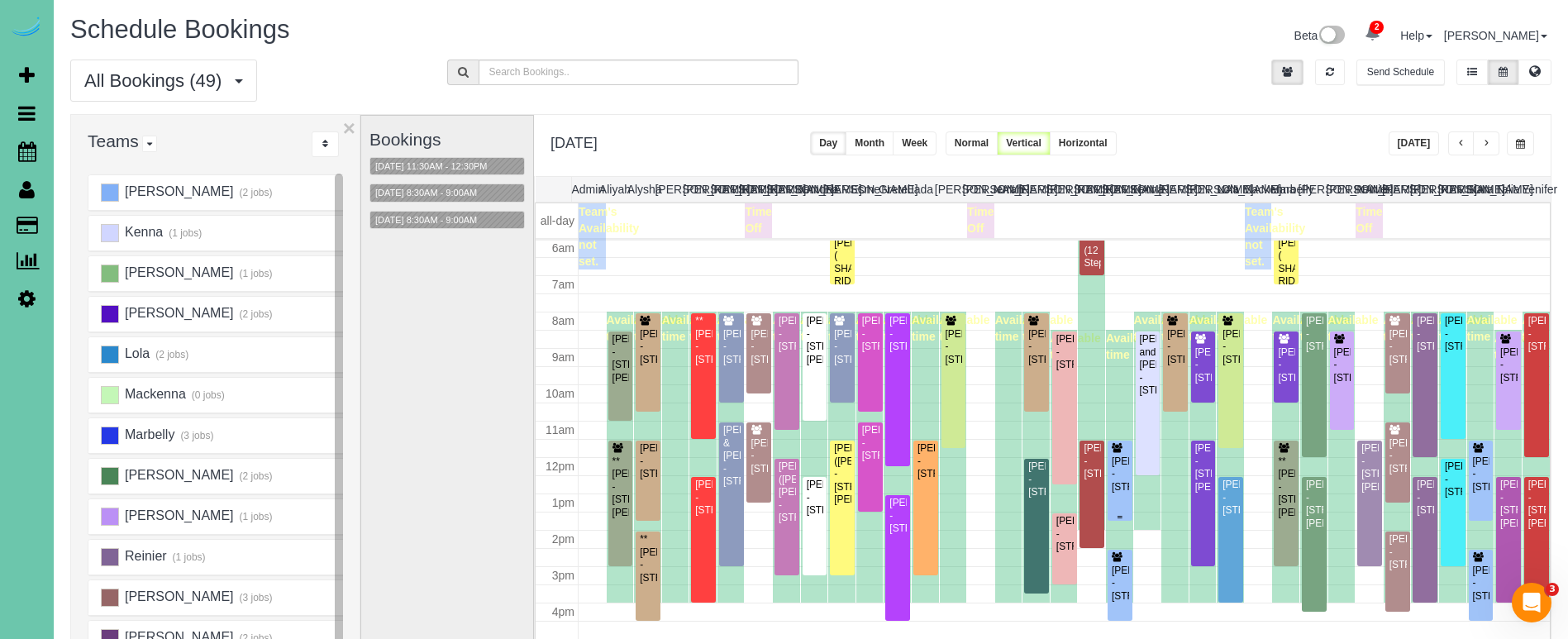
click at [1123, 462] on div "Michelle Klug - 10640 S 189th Street, Omaha, NE 68136" at bounding box center [1120, 474] width 18 height 38
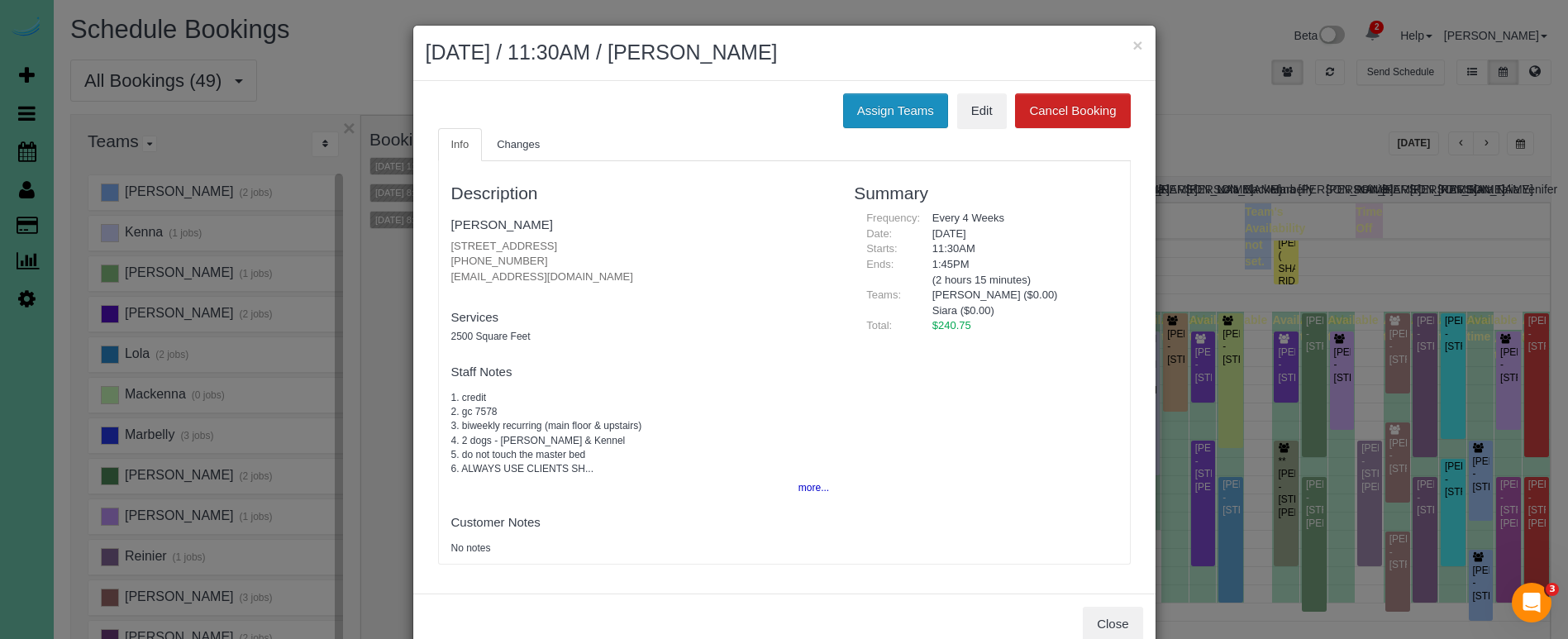
click at [908, 95] on button "Assign Teams" at bounding box center [896, 110] width 105 height 35
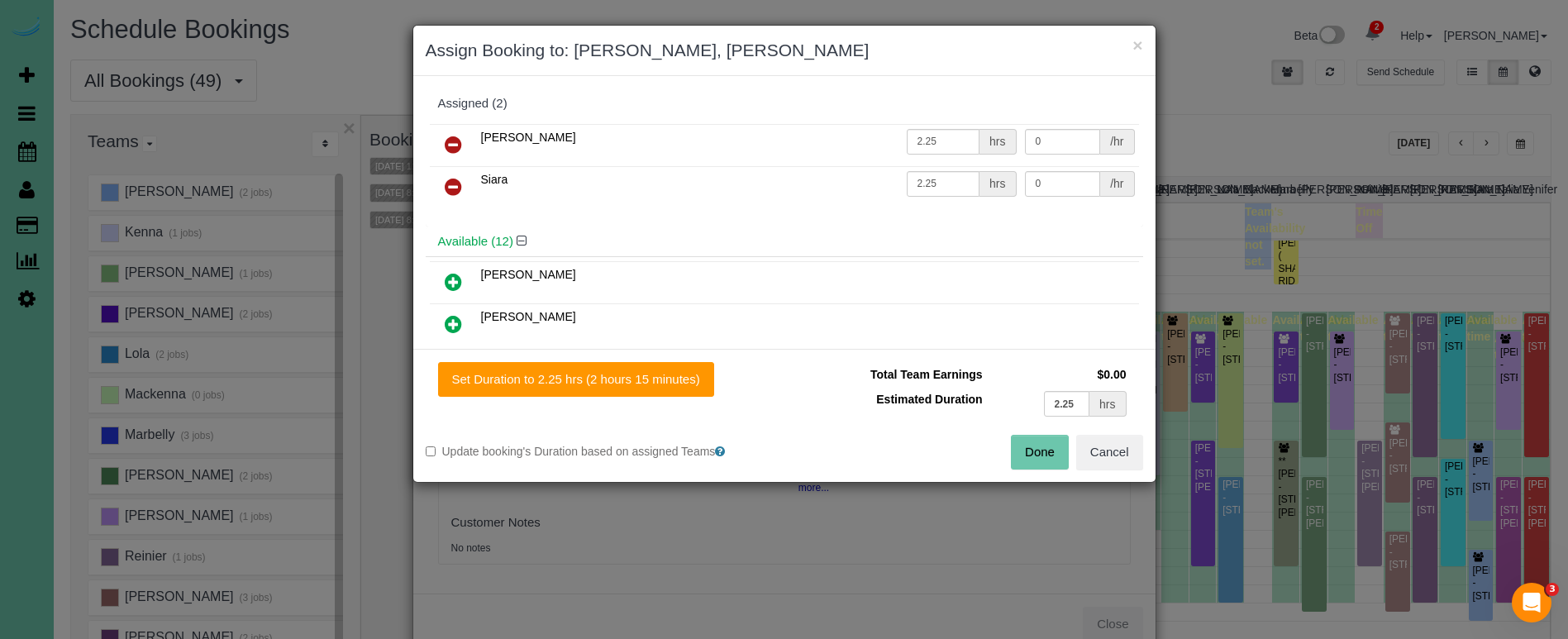
click at [449, 179] on icon at bounding box center [453, 186] width 17 height 20
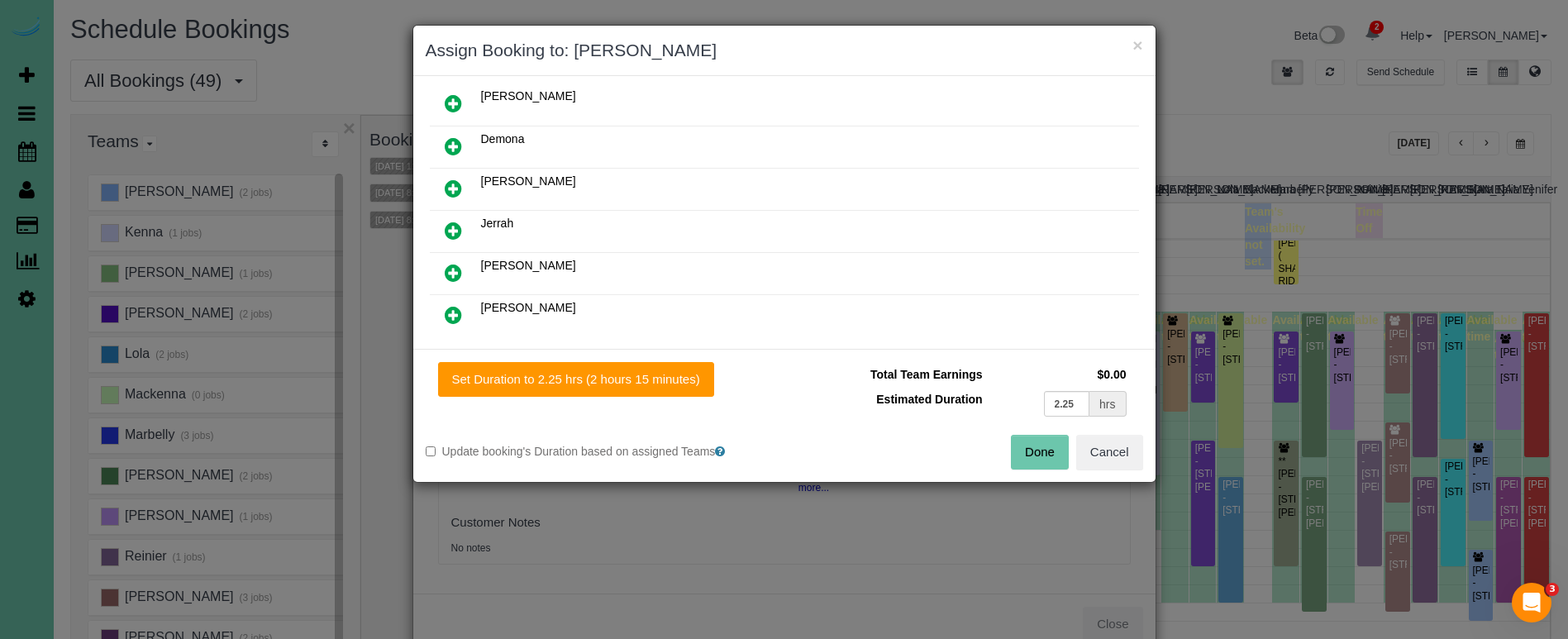
scroll to position [240, 0]
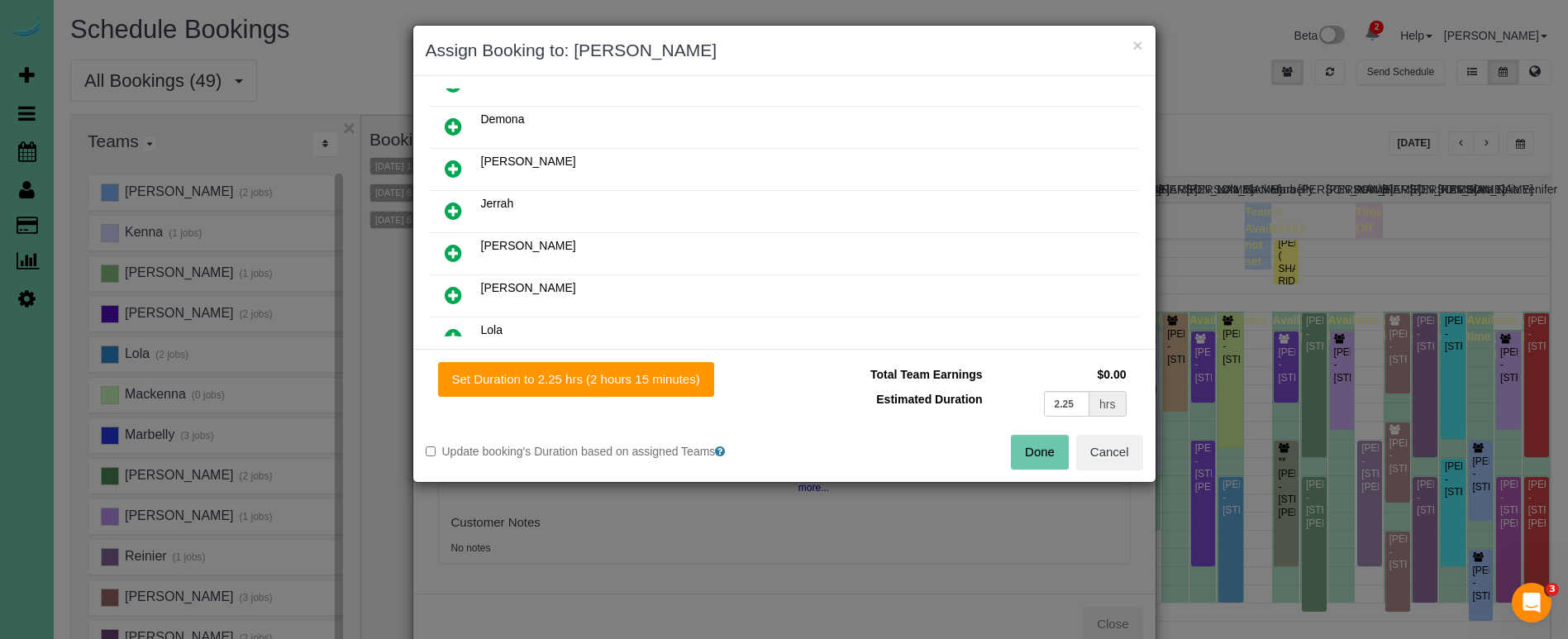
click at [445, 286] on icon at bounding box center [453, 294] width 17 height 20
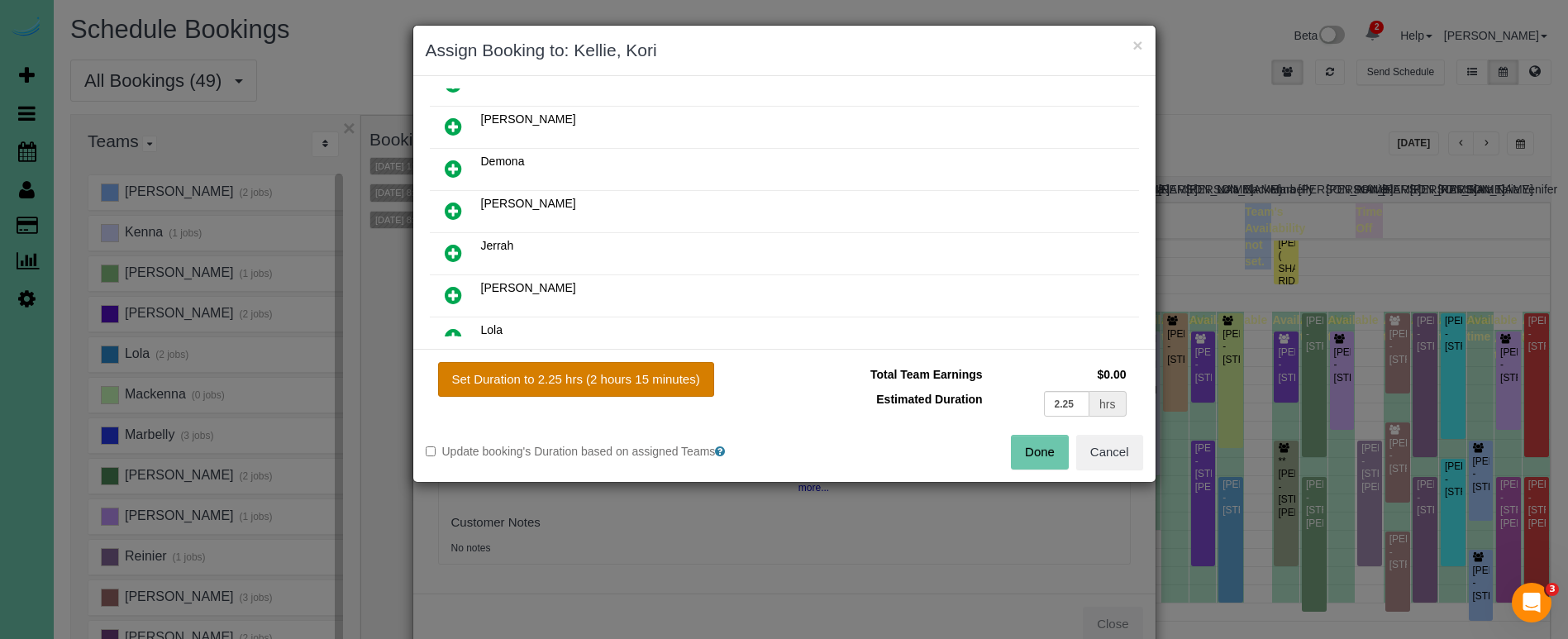
click at [601, 383] on button "Set Duration to 2.25 hrs (2 hours 15 minutes)" at bounding box center [576, 379] width 276 height 35
type input "2.25"
click at [1027, 453] on button "Done" at bounding box center [1040, 452] width 58 height 35
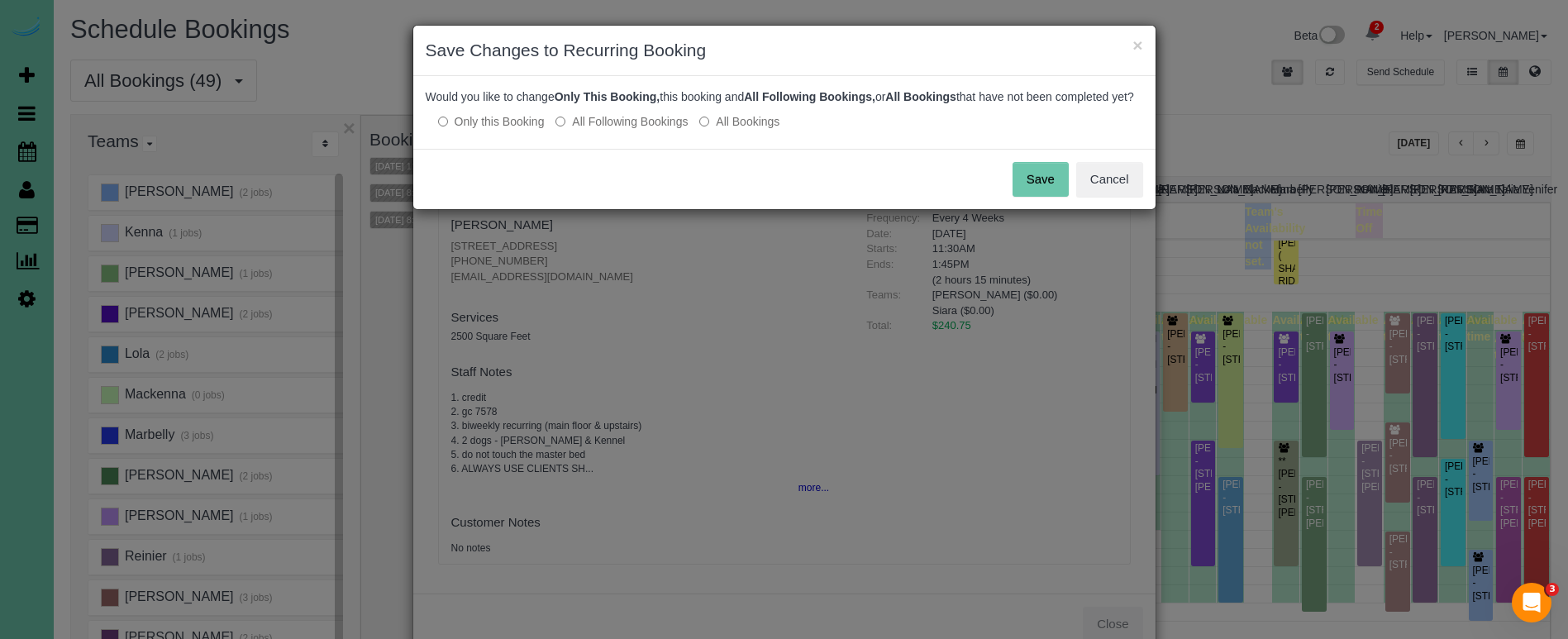
click at [1040, 197] on button "Save" at bounding box center [1041, 179] width 56 height 35
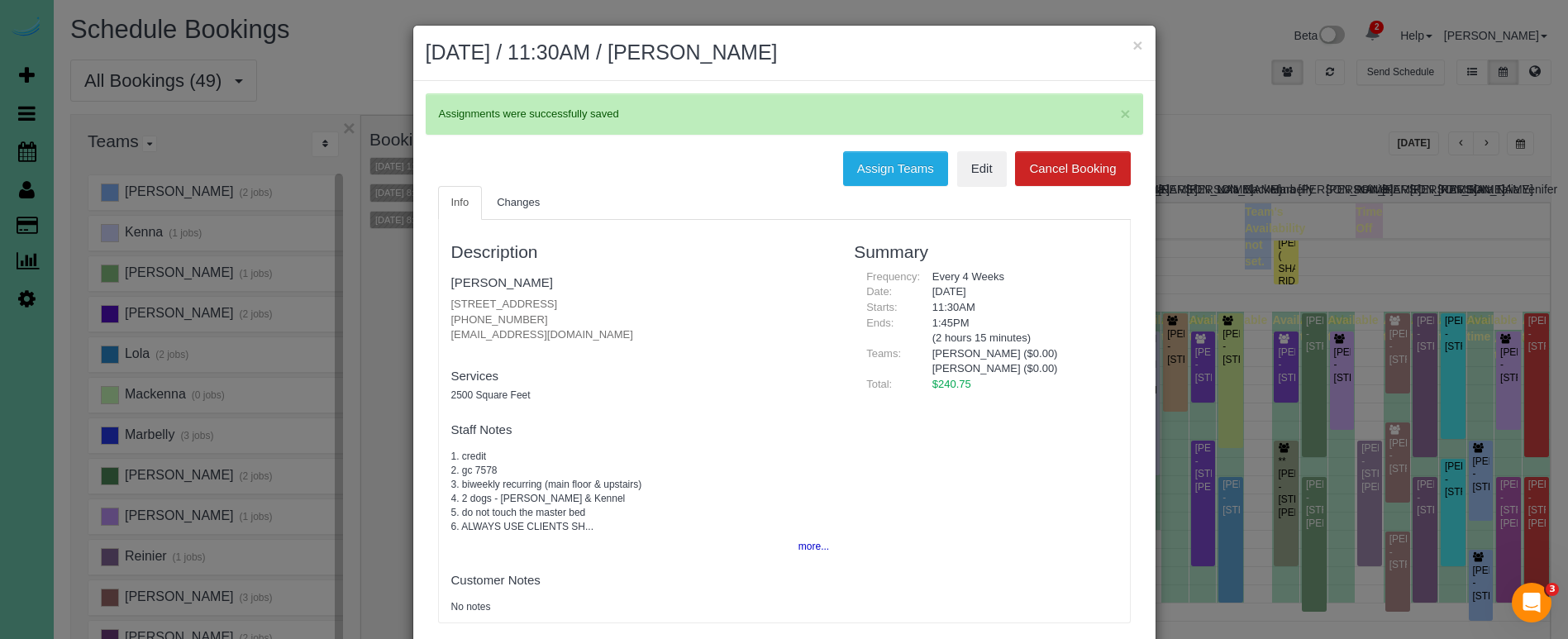
click at [1139, 46] on button "×" at bounding box center [1138, 45] width 10 height 17
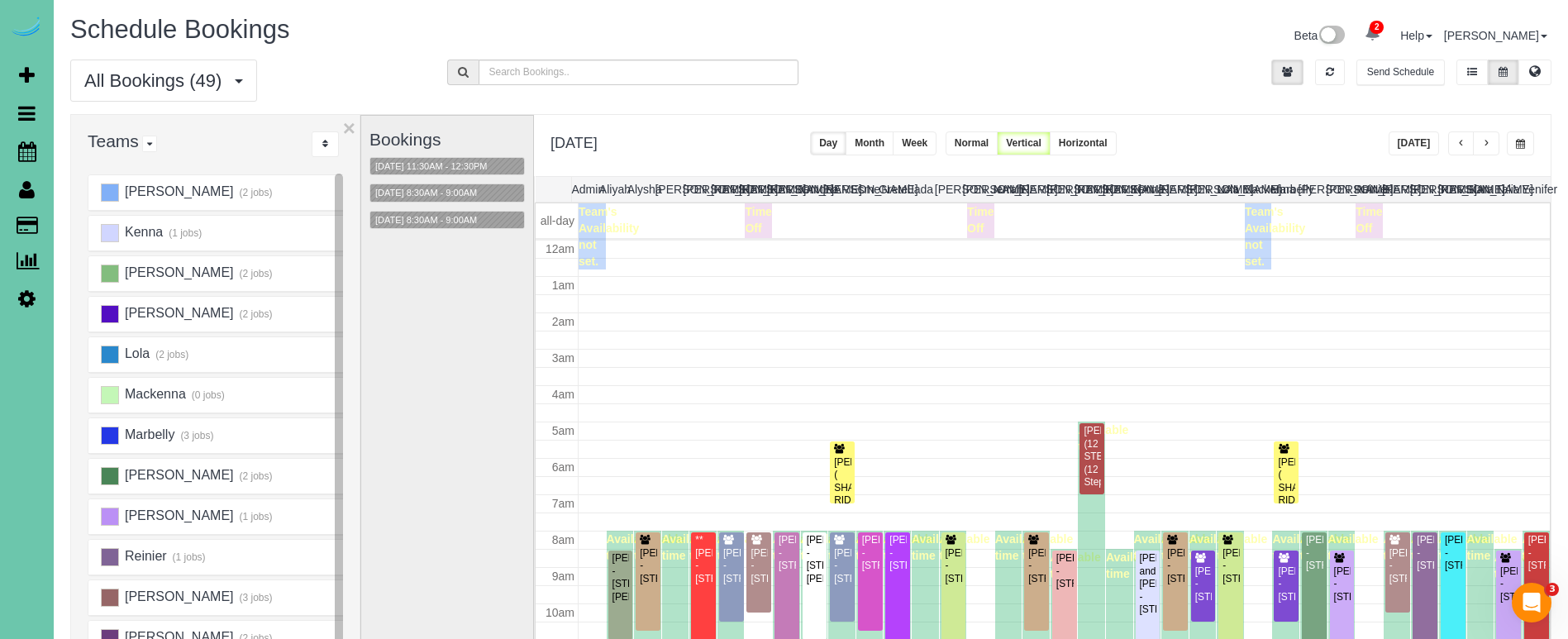
scroll to position [219, 0]
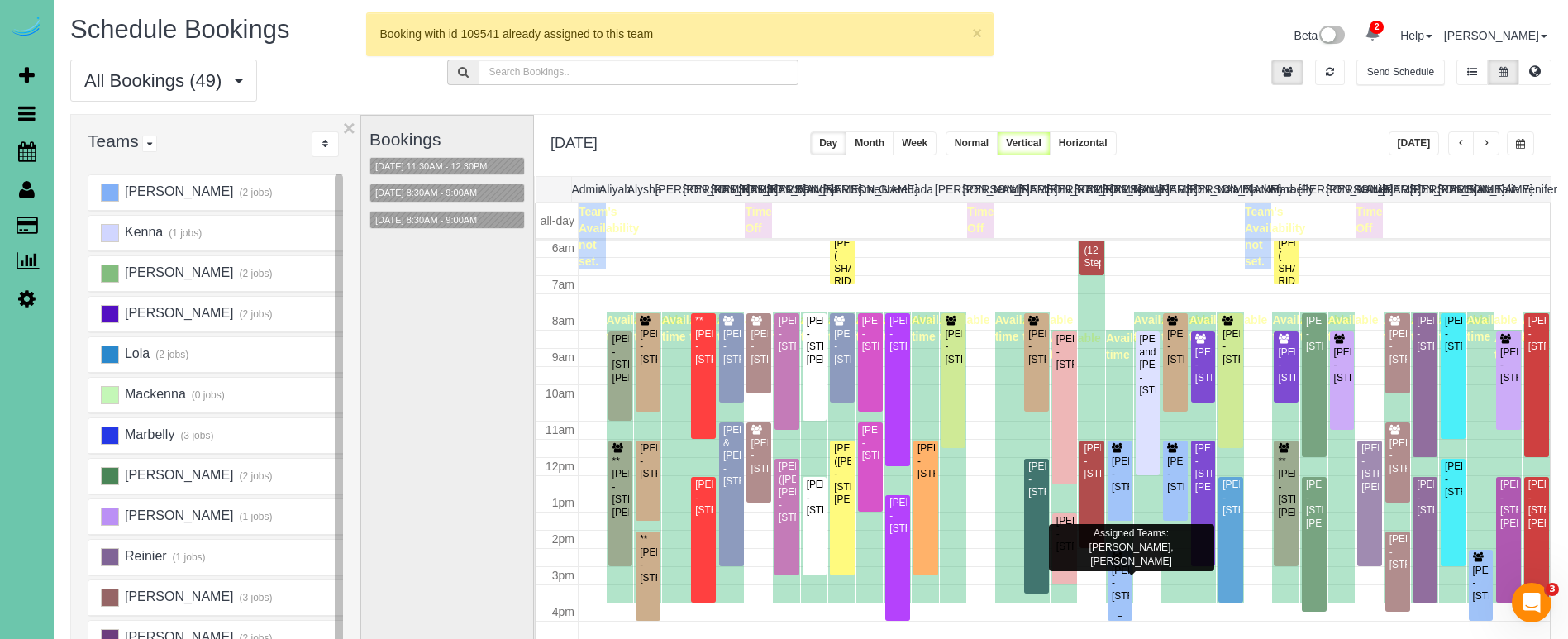
click at [1121, 577] on div "Amanda Urban - 12007 S 212th St, Gretna, NE 68028" at bounding box center [1120, 583] width 18 height 38
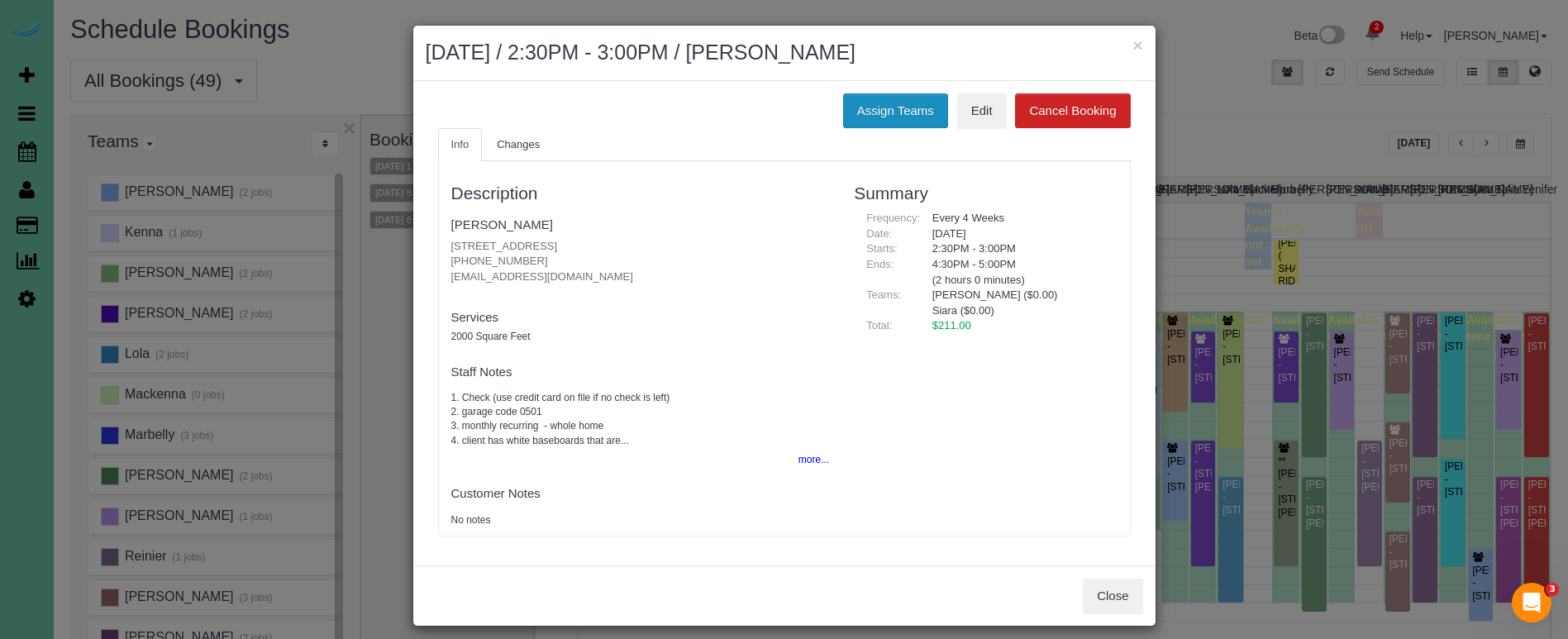
click at [880, 114] on button "Assign Teams" at bounding box center [896, 110] width 105 height 35
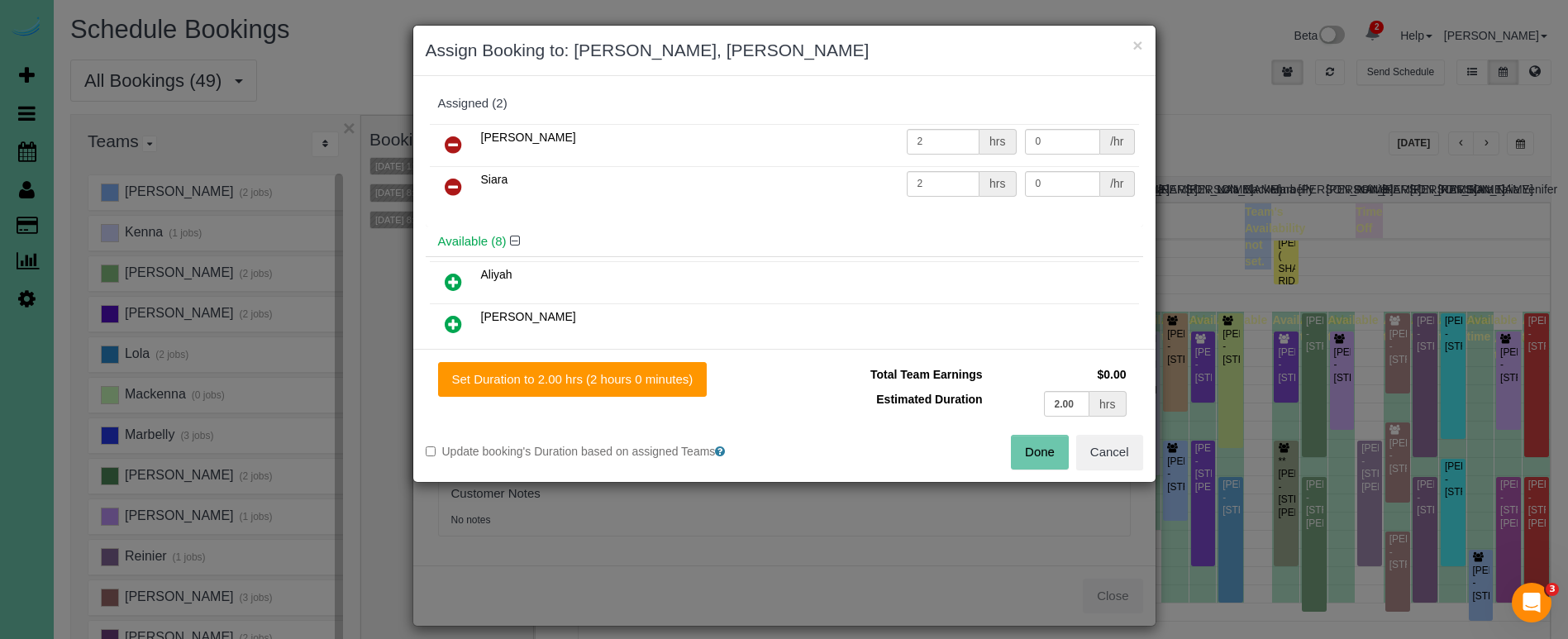
click at [447, 184] on icon at bounding box center [453, 186] width 17 height 20
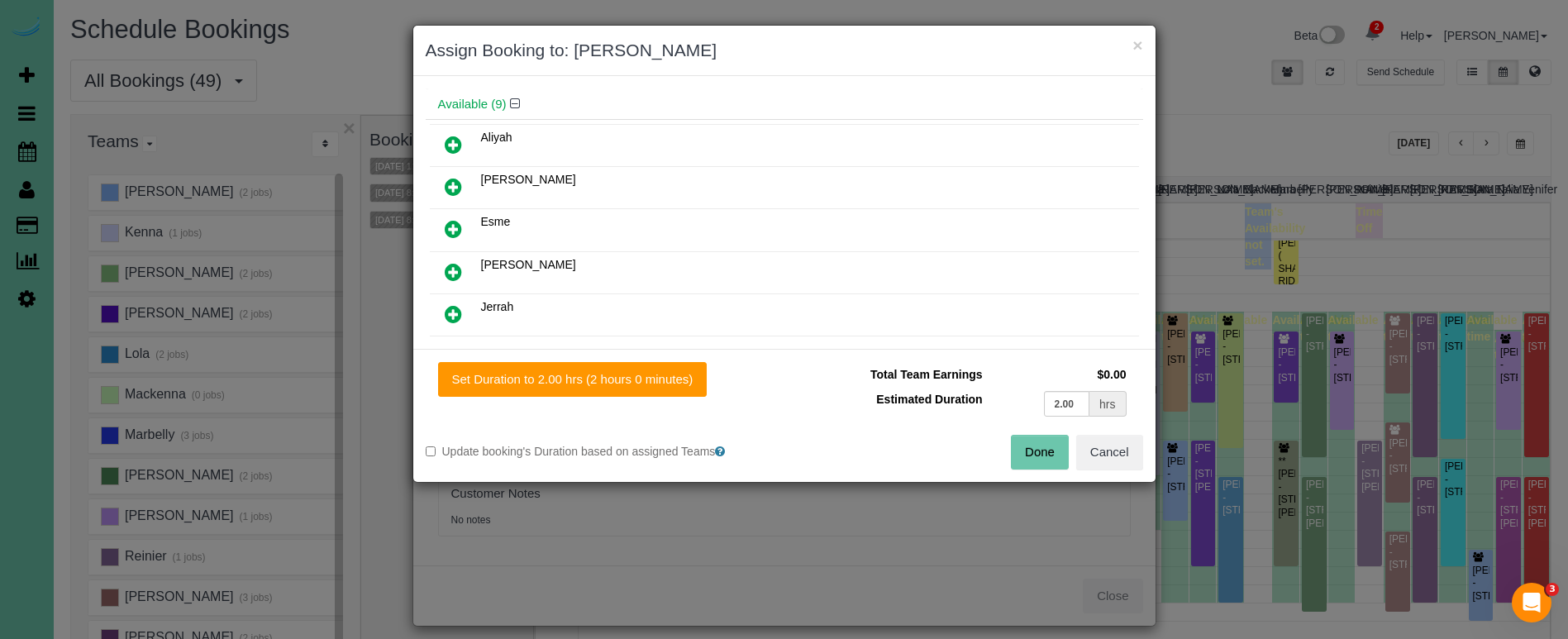
scroll to position [134, 0]
drag, startPoint x: 459, startPoint y: 320, endPoint x: 477, endPoint y: 326, distance: 19.0
click at [458, 320] on icon at bounding box center [453, 316] width 17 height 20
drag, startPoint x: 624, startPoint y: 375, endPoint x: 744, endPoint y: 395, distance: 121.7
click at [624, 375] on button "Set Duration to 2.00 hrs (2 hours 0 minutes)" at bounding box center [572, 379] width 269 height 35
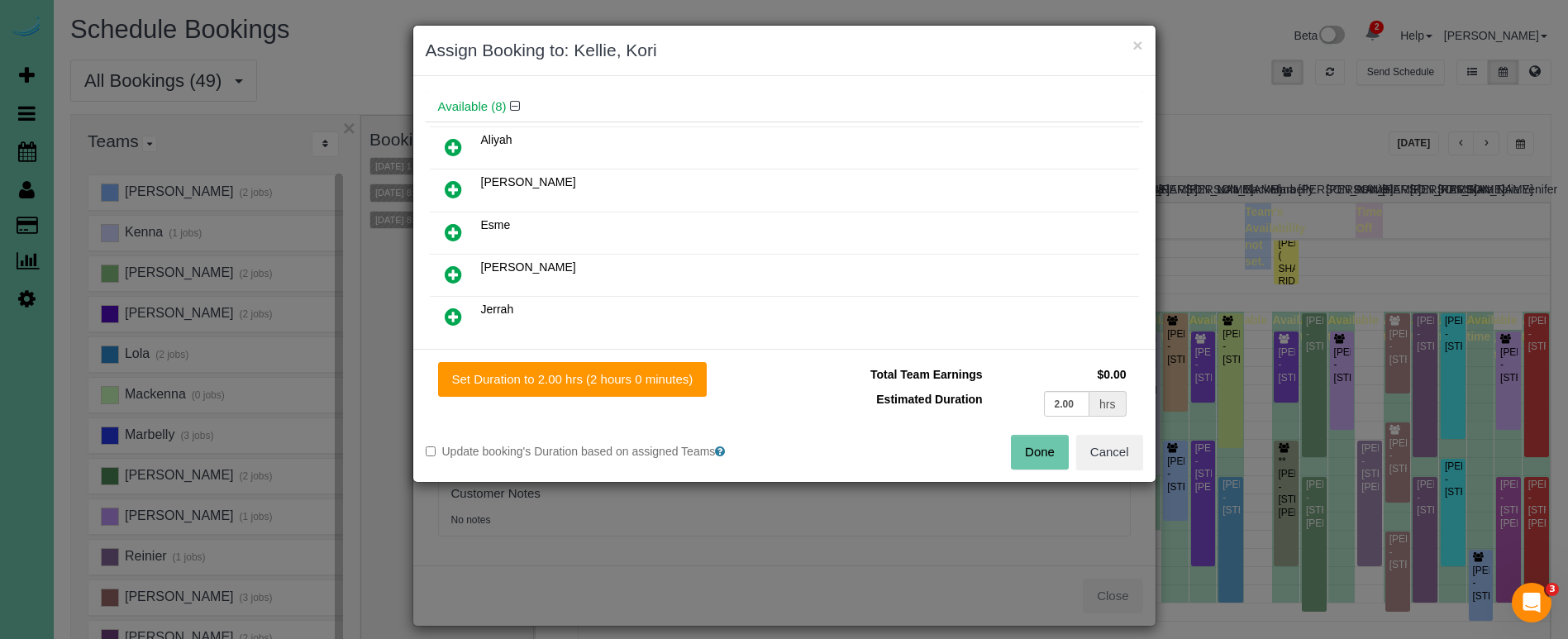
type input "2.00"
drag, startPoint x: 1053, startPoint y: 453, endPoint x: 1003, endPoint y: 434, distance: 53.5
click at [1053, 453] on button "Done" at bounding box center [1040, 452] width 58 height 35
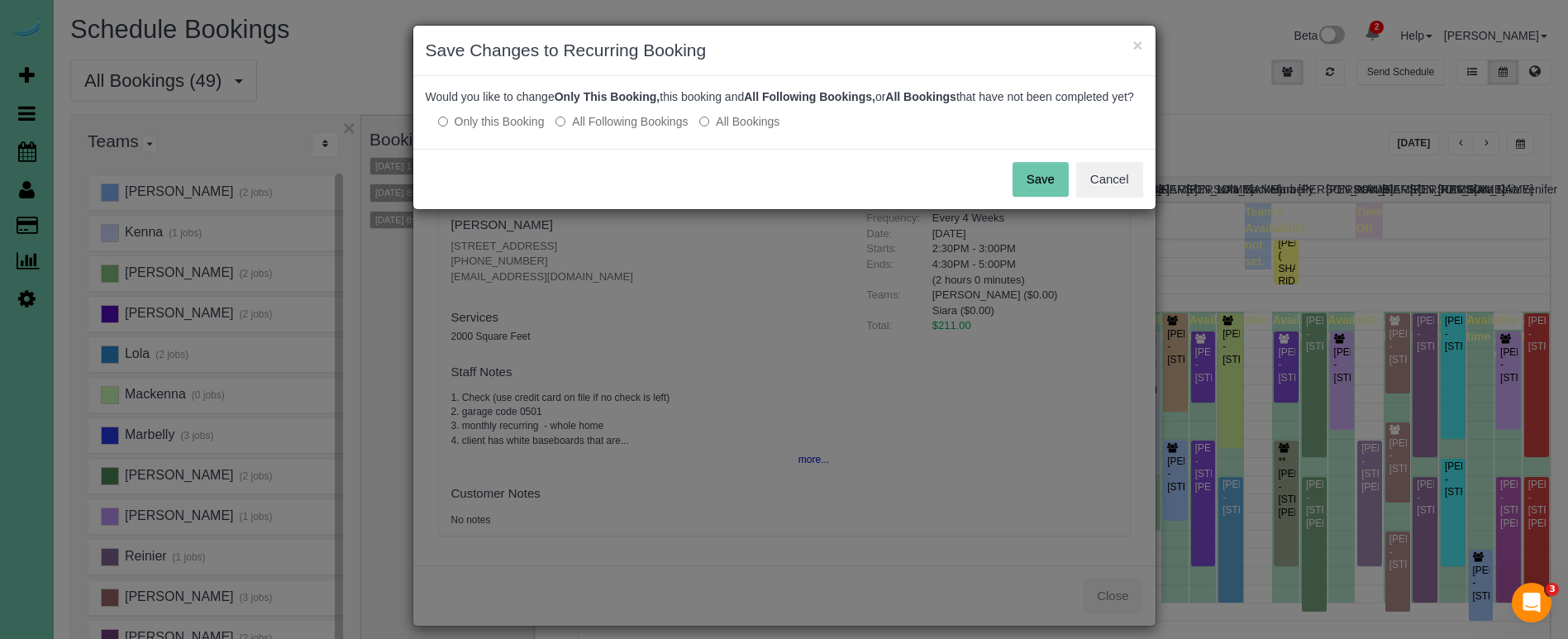
click at [1018, 186] on button "Save" at bounding box center [1041, 179] width 56 height 35
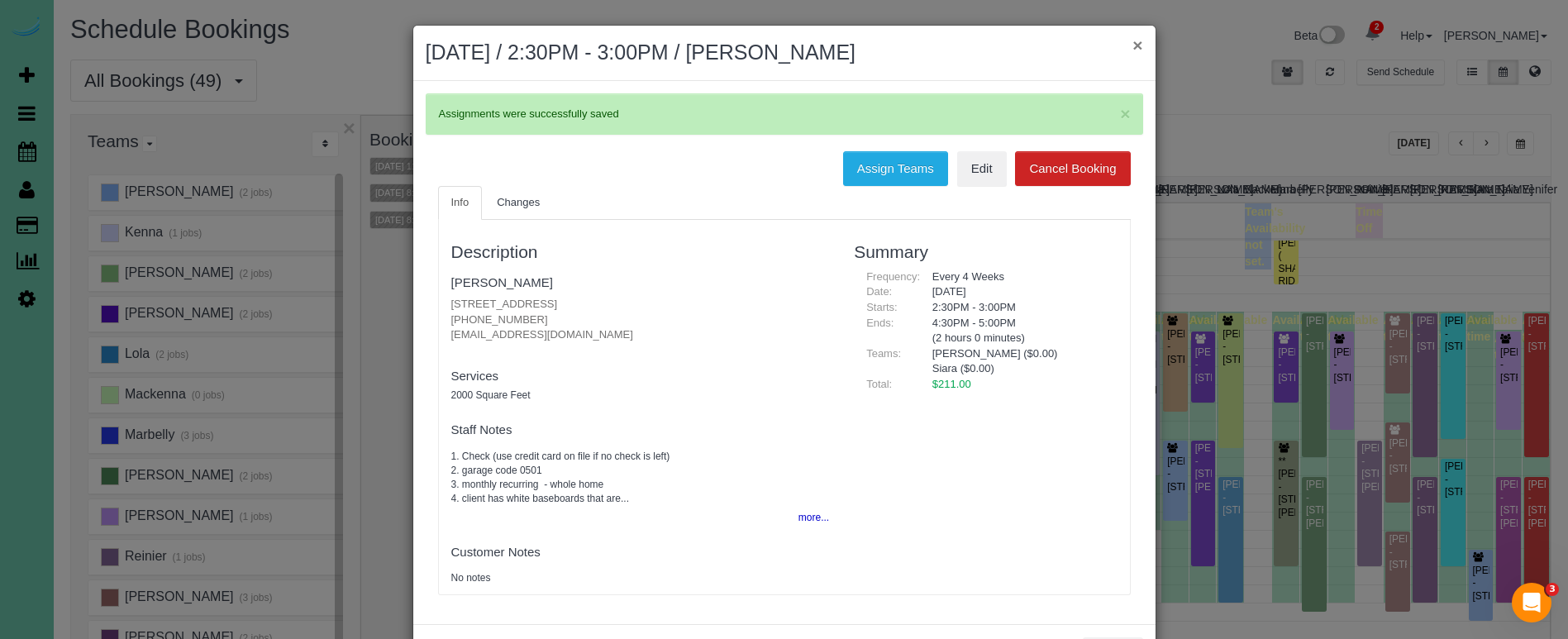
click at [1136, 45] on button "×" at bounding box center [1138, 45] width 10 height 17
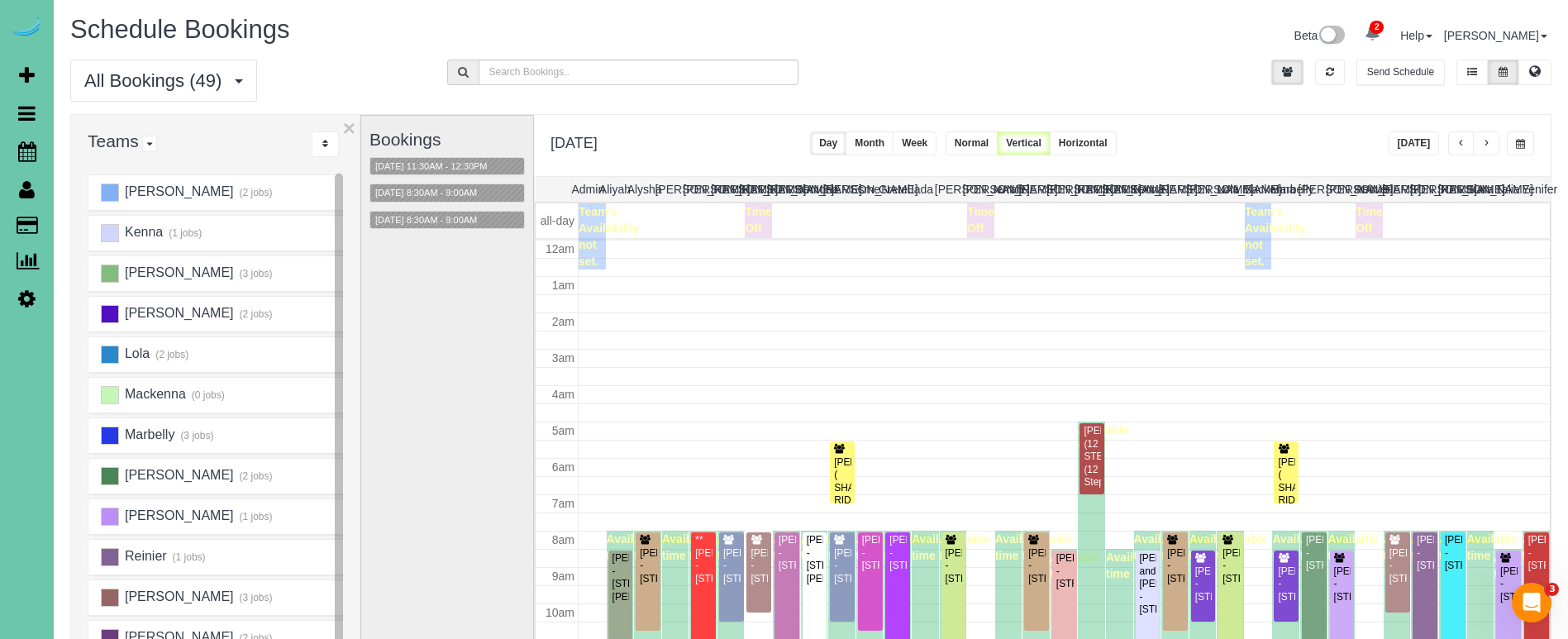
scroll to position [219, 0]
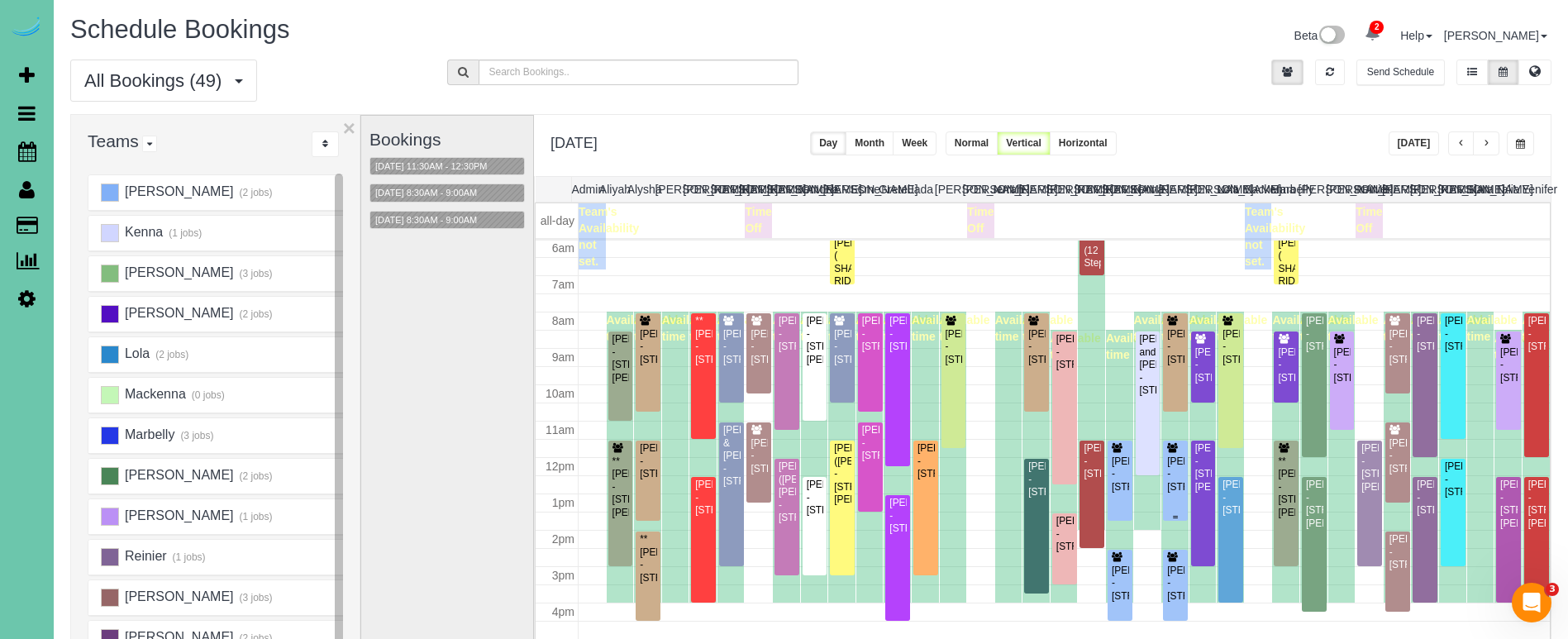
click at [1175, 472] on div "Michelle Klug - 10640 S 189th Street, Omaha, NE 68136" at bounding box center [1175, 474] width 18 height 38
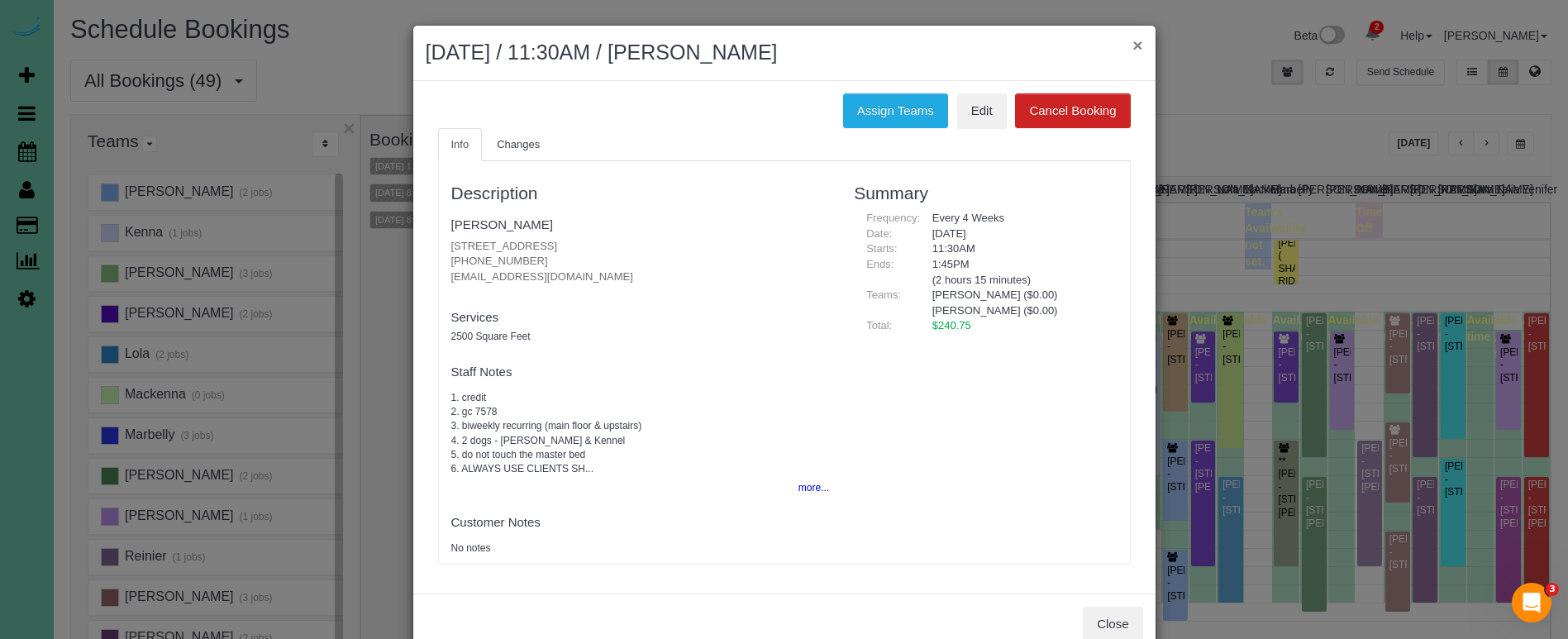
click at [1136, 43] on button "×" at bounding box center [1138, 45] width 10 height 17
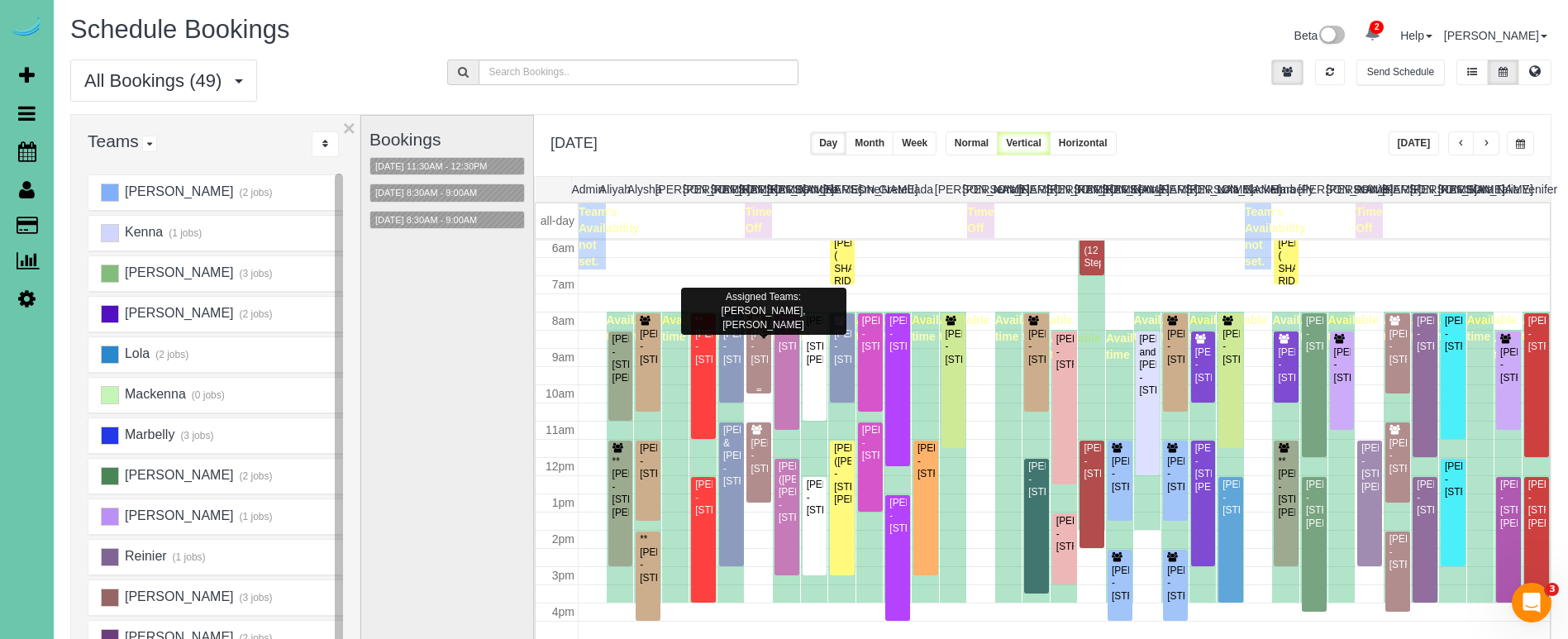
click at [760, 356] on div "Bill Sammon - 14726 Laurel Plaza, Omaha, NE 68116" at bounding box center [758, 347] width 18 height 38
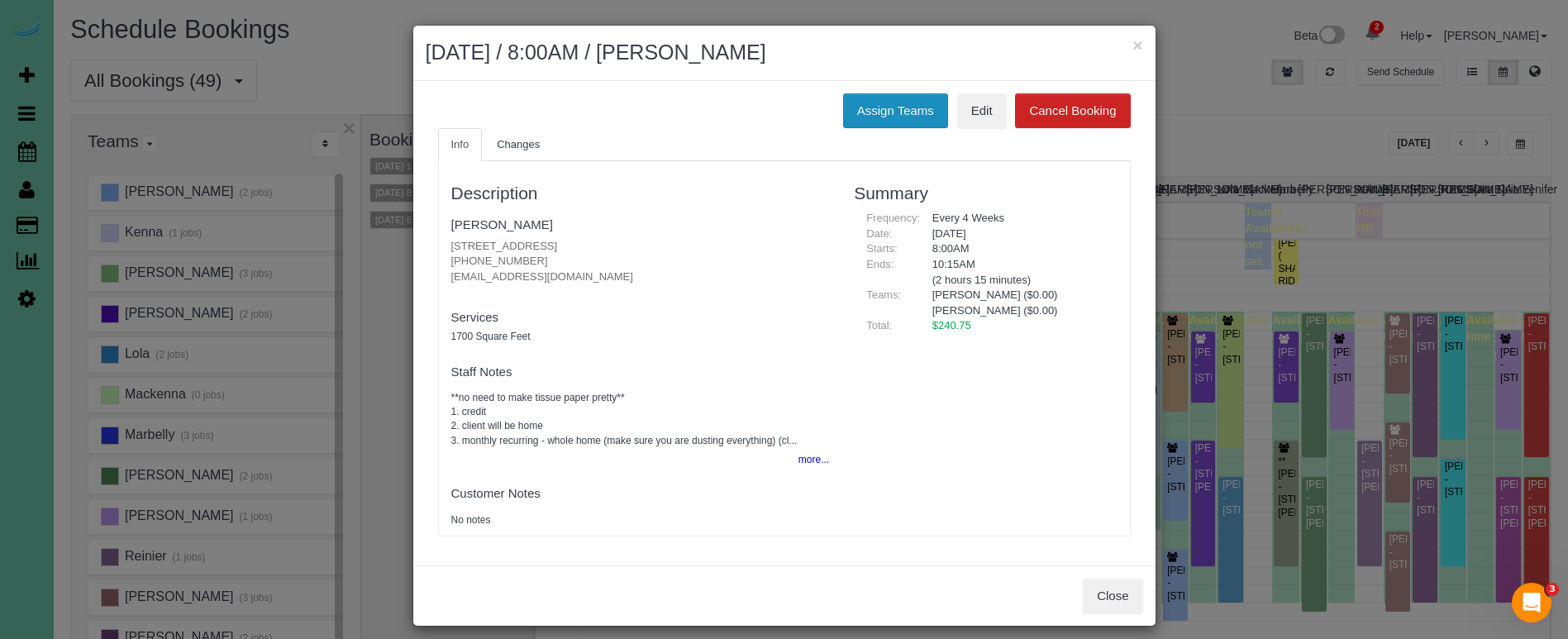
drag, startPoint x: 901, startPoint y: 106, endPoint x: 861, endPoint y: 109, distance: 40.1
click at [901, 106] on button "Assign Teams" at bounding box center [896, 110] width 105 height 35
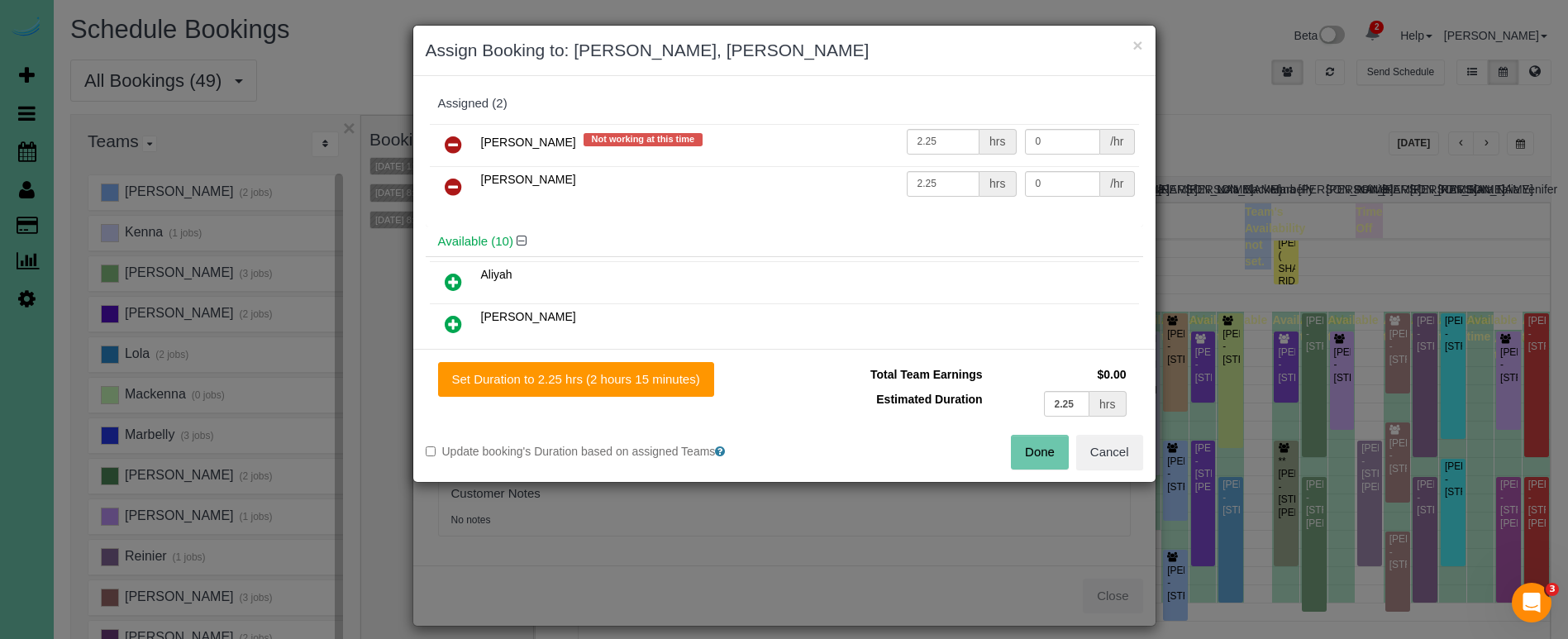
click at [447, 142] on icon at bounding box center [453, 144] width 17 height 20
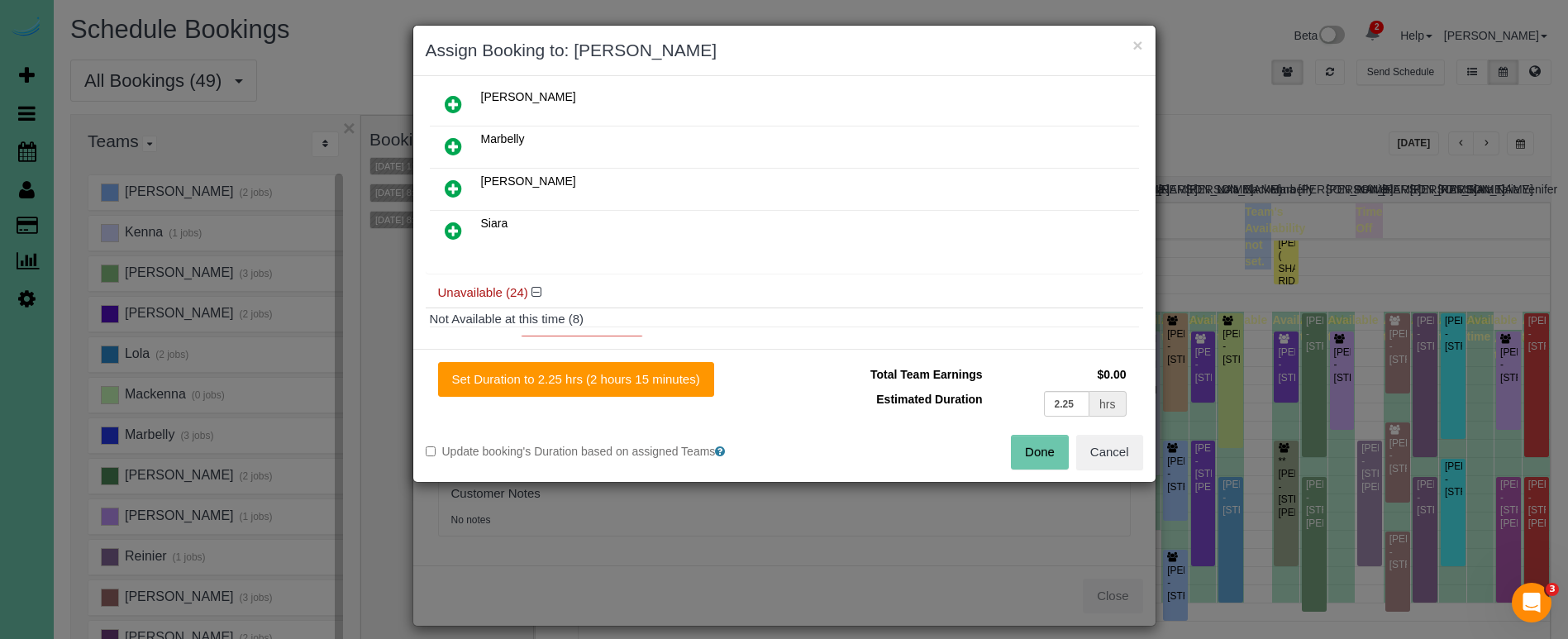
scroll to position [391, 0]
click at [457, 227] on icon at bounding box center [453, 228] width 17 height 20
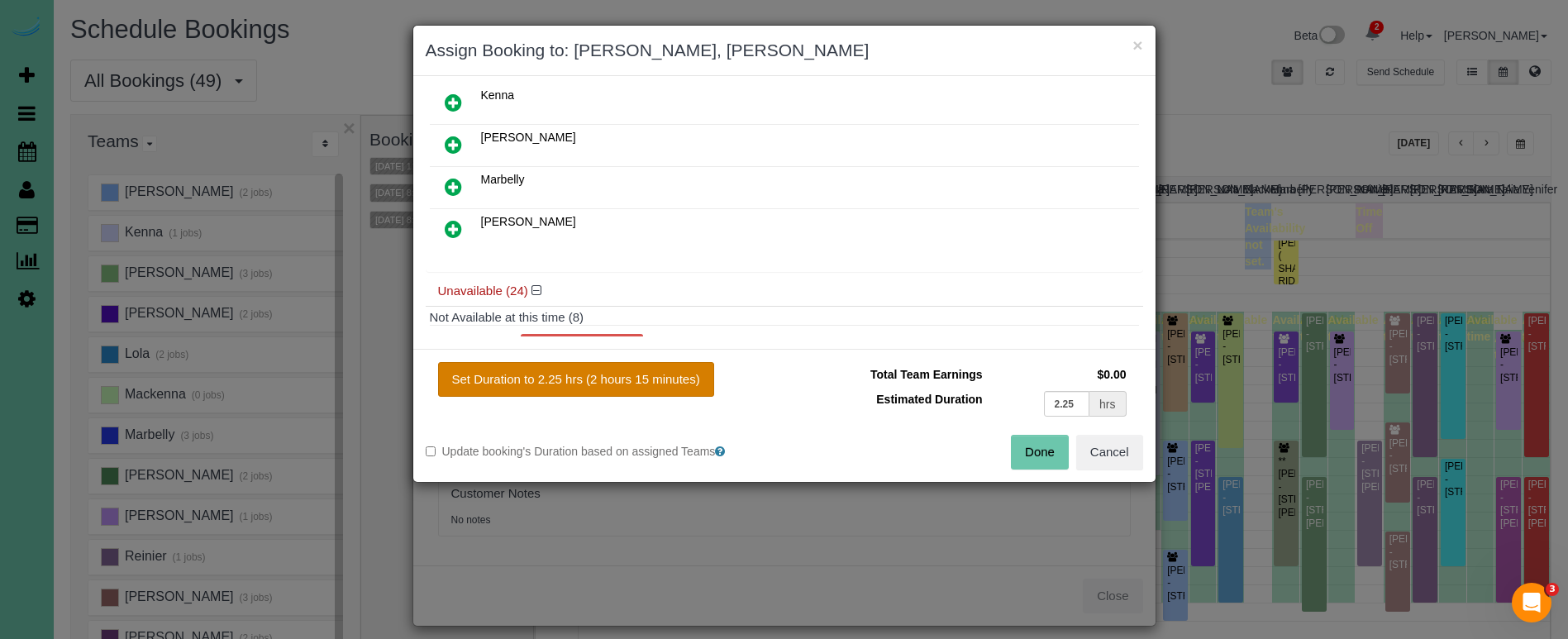
click at [654, 383] on button "Set Duration to 2.25 hrs (2 hours 15 minutes)" at bounding box center [576, 379] width 276 height 35
type input "2.25"
click at [1038, 453] on button "Done" at bounding box center [1040, 452] width 58 height 35
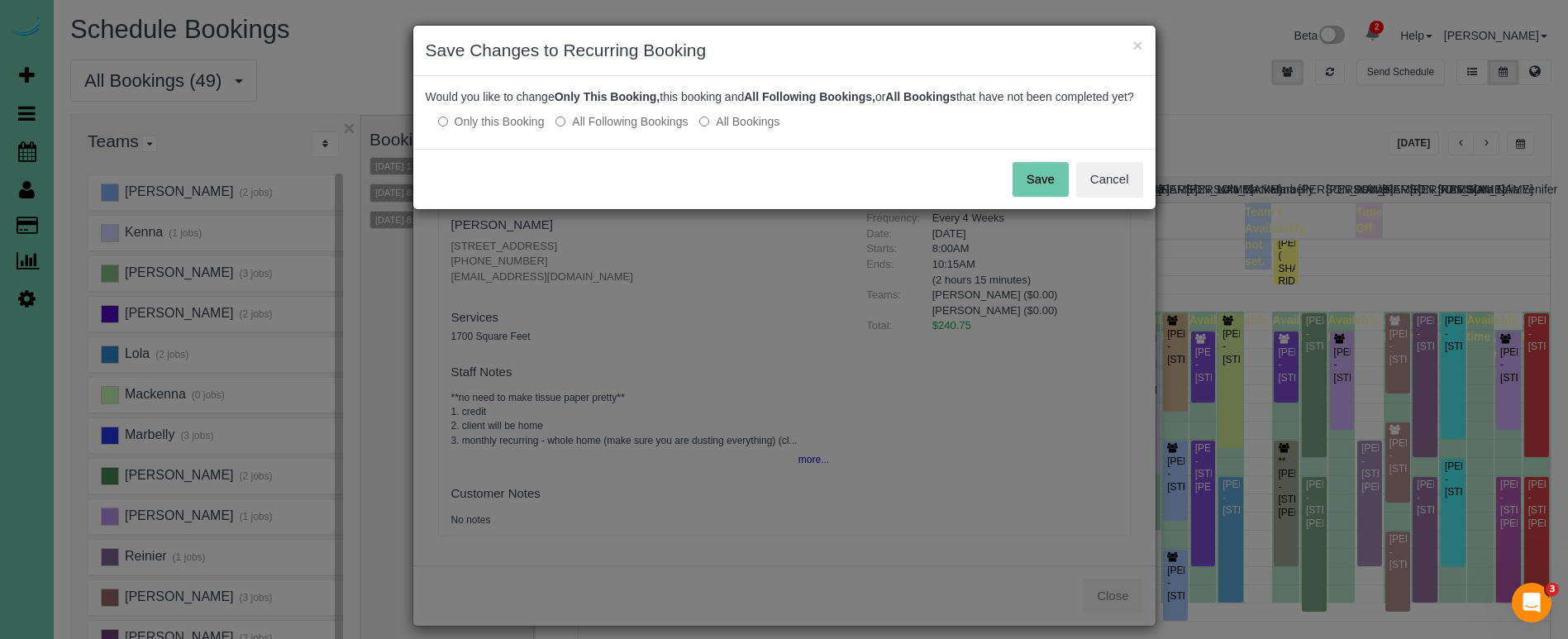
click at [1023, 197] on button "Save" at bounding box center [1041, 179] width 56 height 35
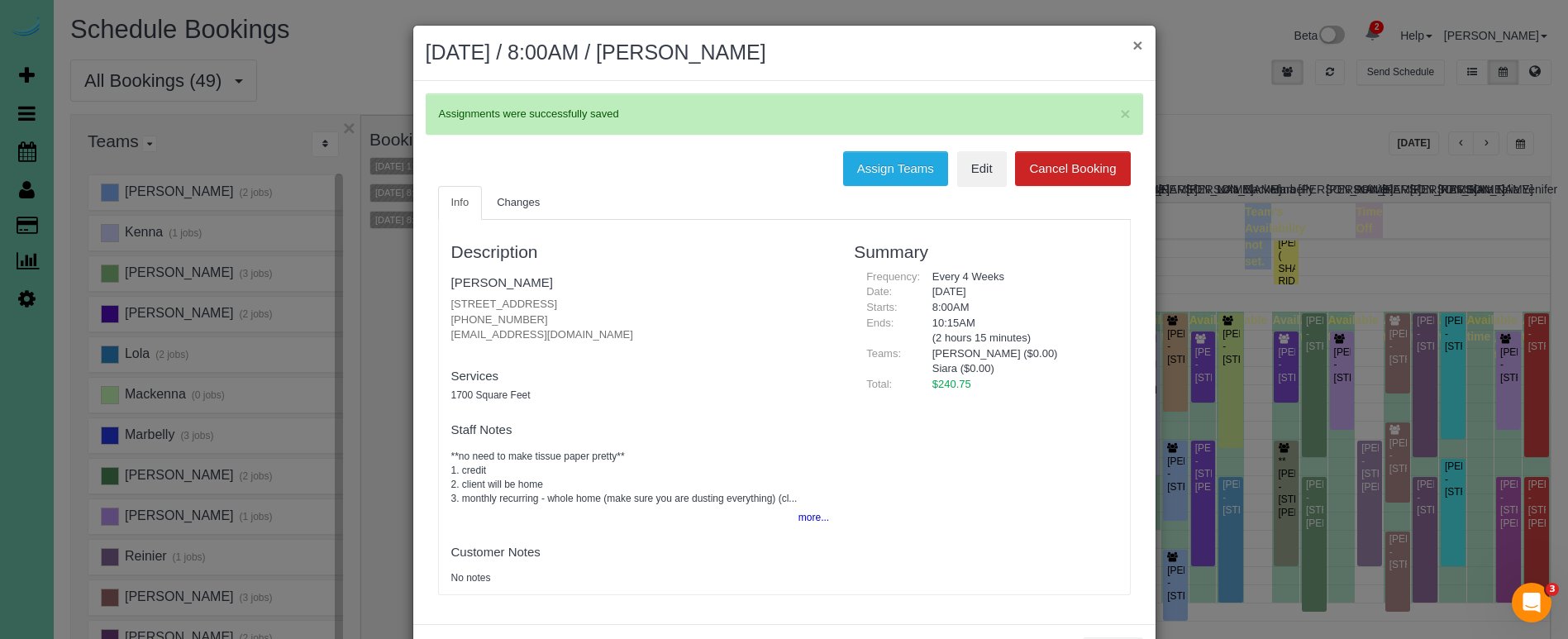
click at [1138, 44] on button "×" at bounding box center [1138, 45] width 10 height 17
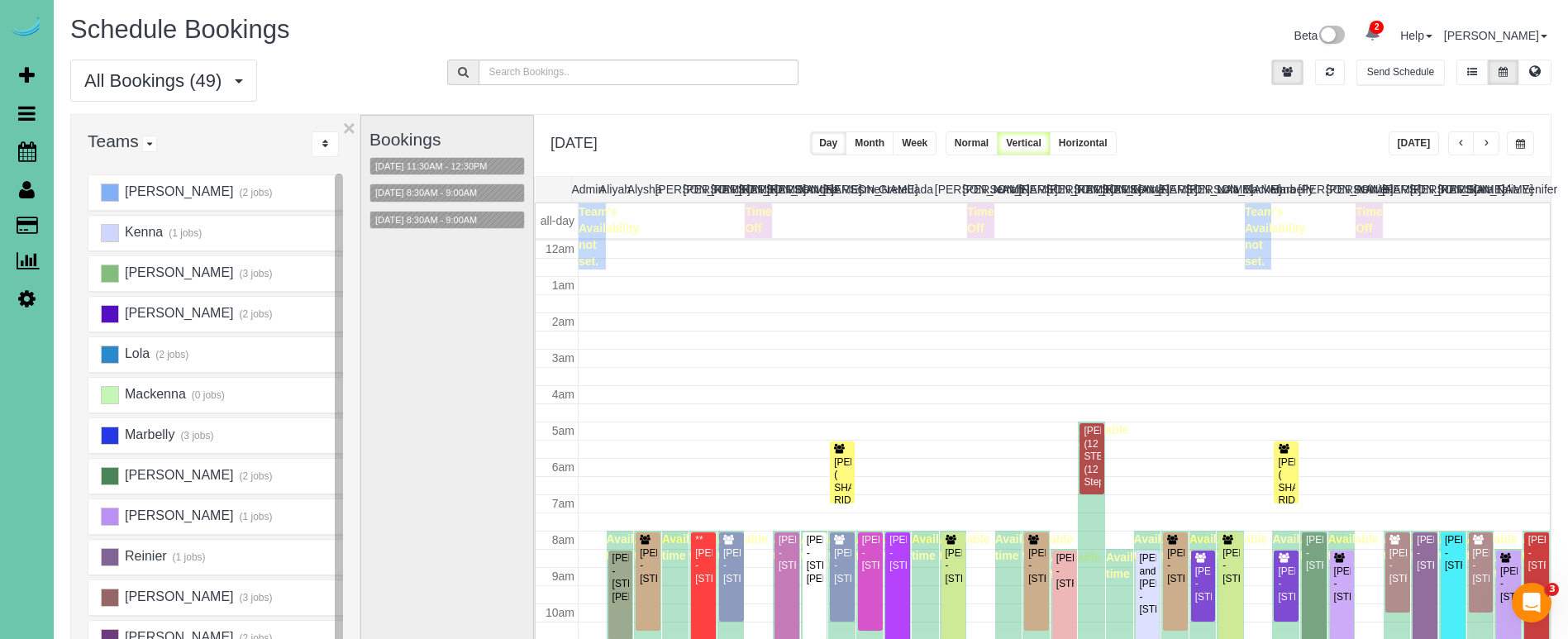
scroll to position [219, 0]
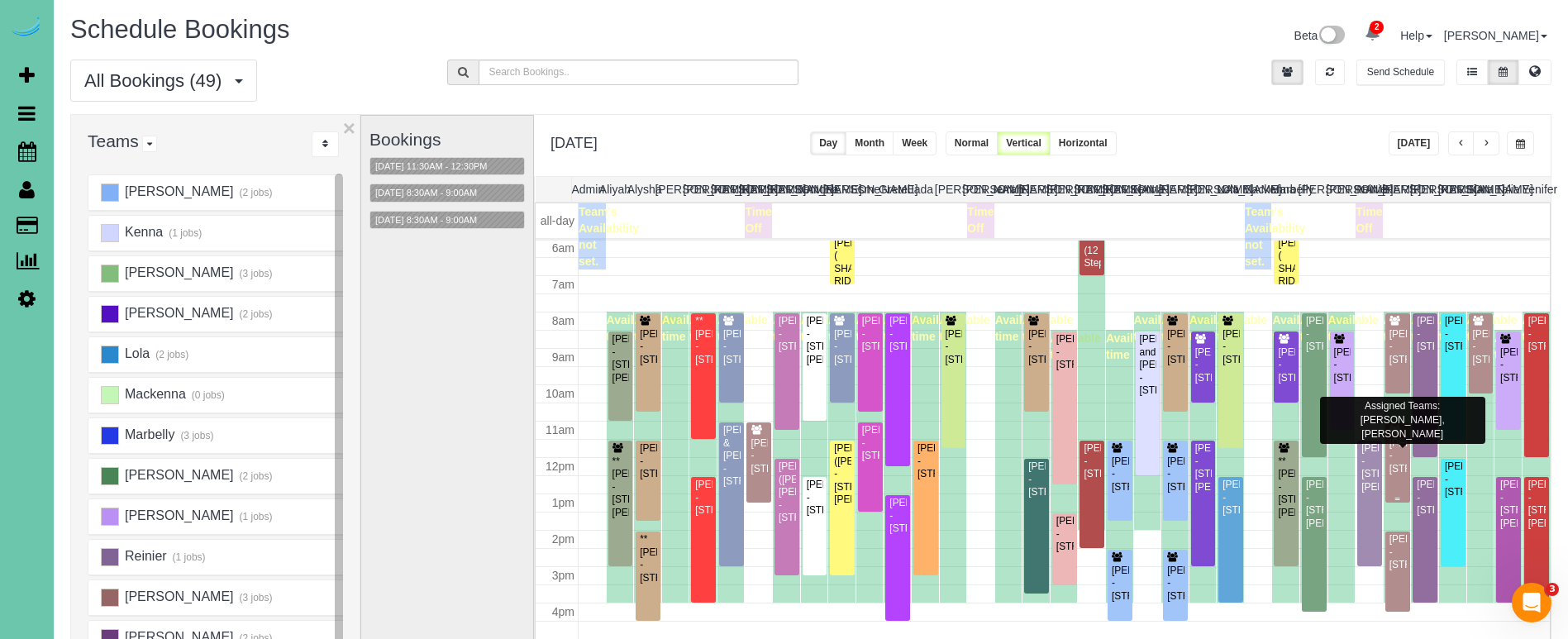
click at [1397, 451] on div "Laura Kunkle - 523 S 150th Cir, Omaha, NE 68154" at bounding box center [1397, 456] width 18 height 38
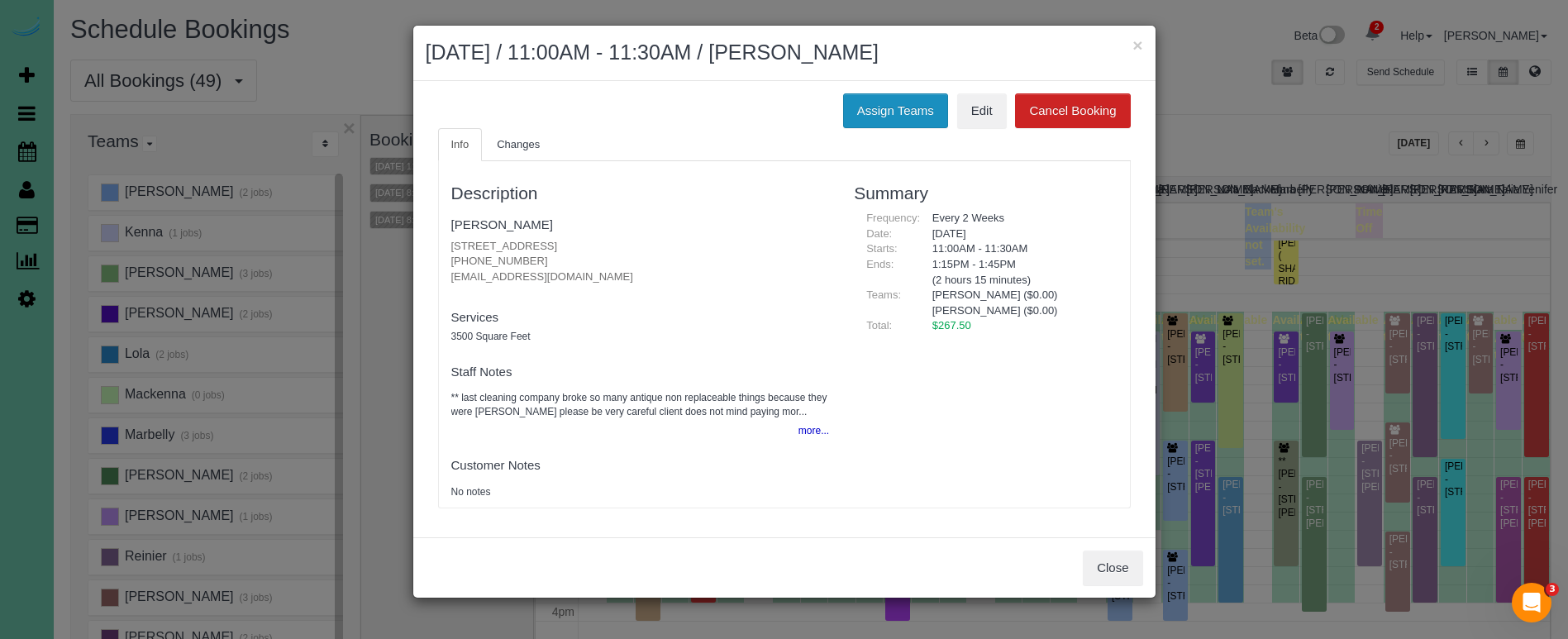
click at [874, 93] on button "Assign Teams" at bounding box center [896, 110] width 105 height 35
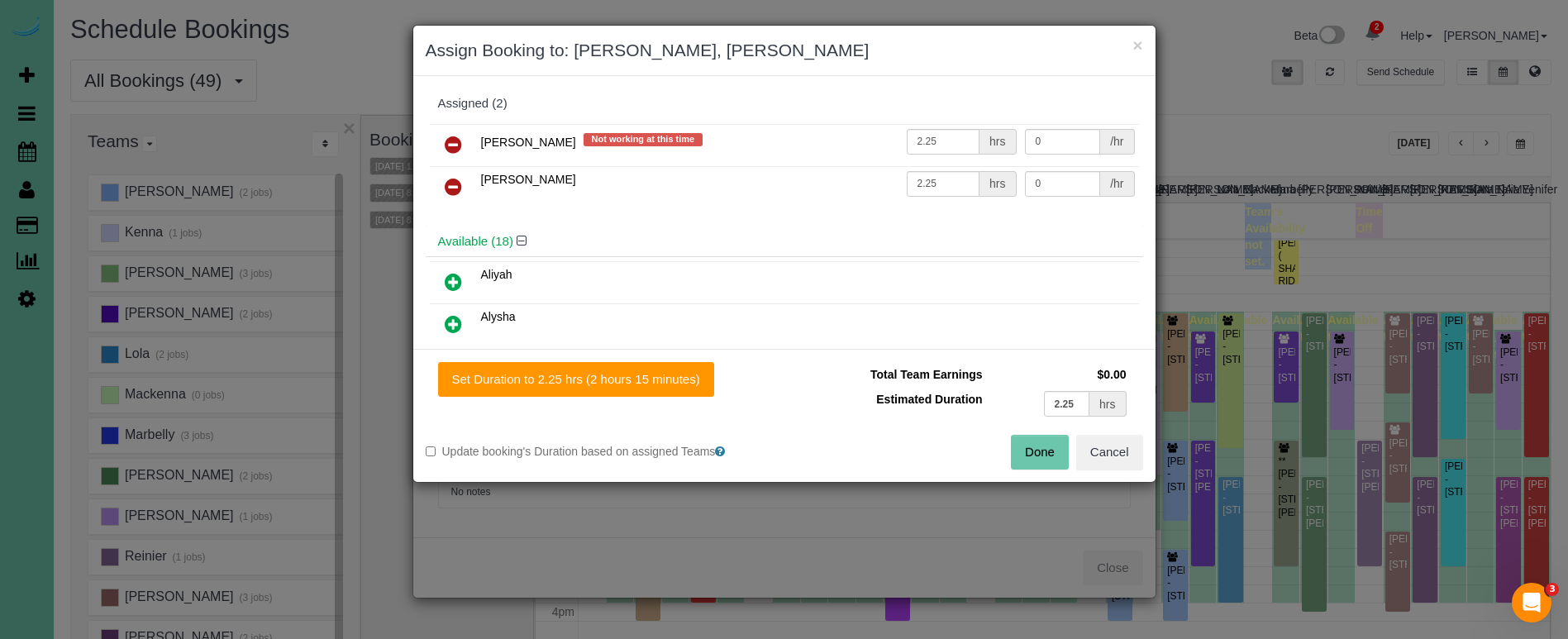
click at [452, 140] on icon at bounding box center [453, 144] width 17 height 20
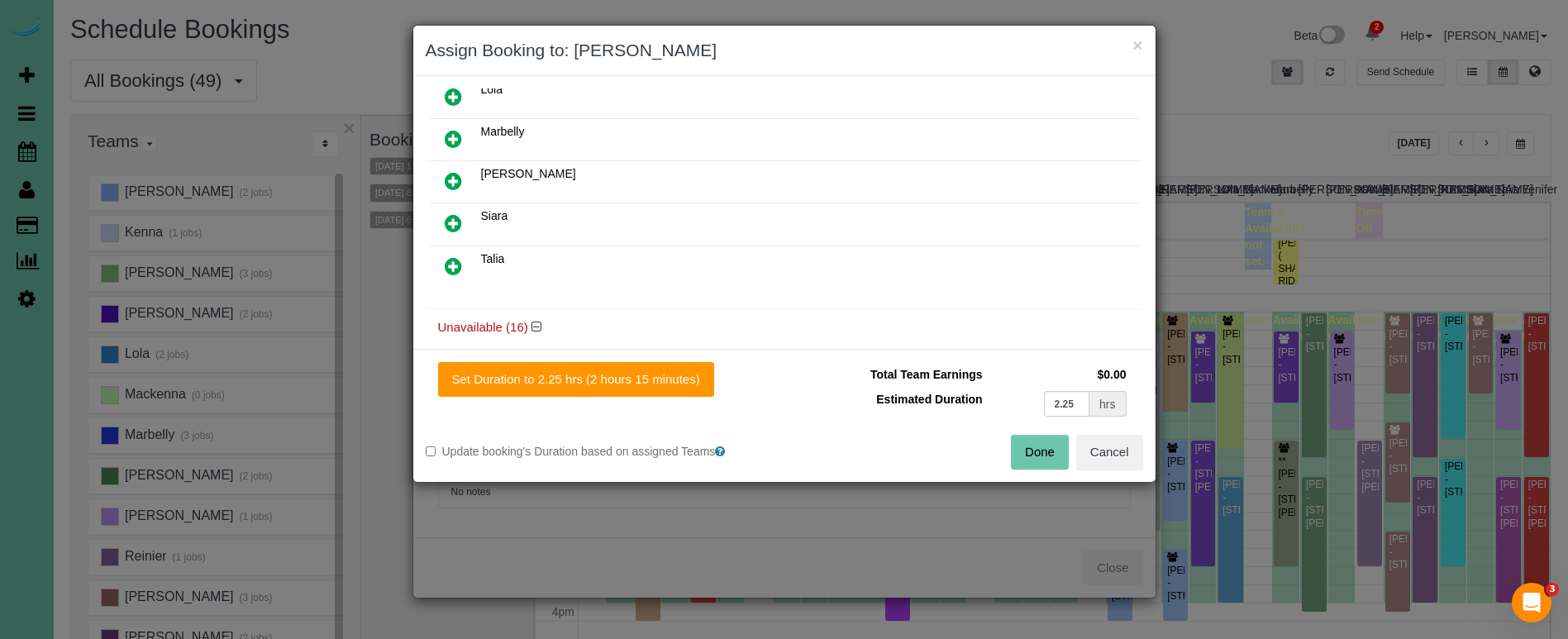
scroll to position [691, 0]
click at [451, 211] on link at bounding box center [453, 225] width 38 height 33
drag, startPoint x: 635, startPoint y: 382, endPoint x: 852, endPoint y: 405, distance: 218.2
click at [638, 382] on button "Set Duration to 2.25 hrs (2 hours 15 minutes)" at bounding box center [576, 379] width 276 height 35
type input "2.25"
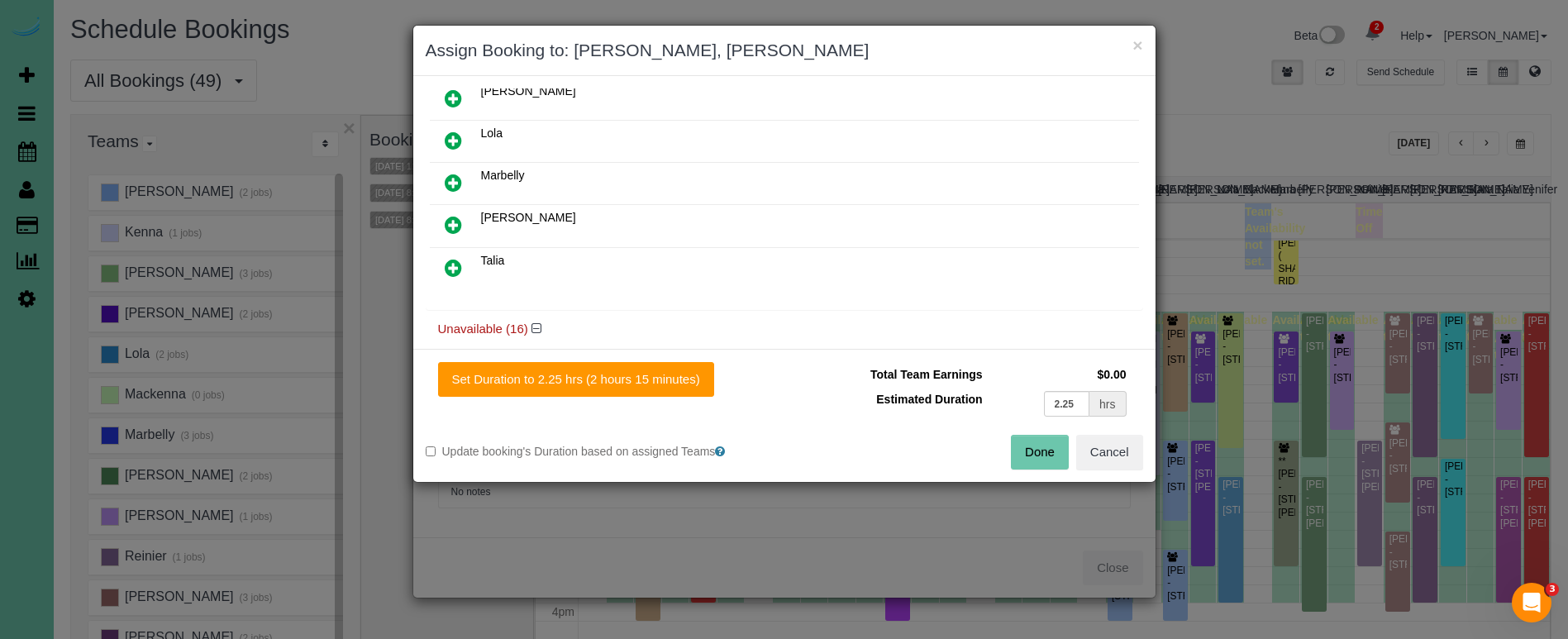
drag, startPoint x: 1023, startPoint y: 453, endPoint x: 1008, endPoint y: 450, distance: 15.3
click at [1023, 453] on button "Done" at bounding box center [1040, 452] width 58 height 35
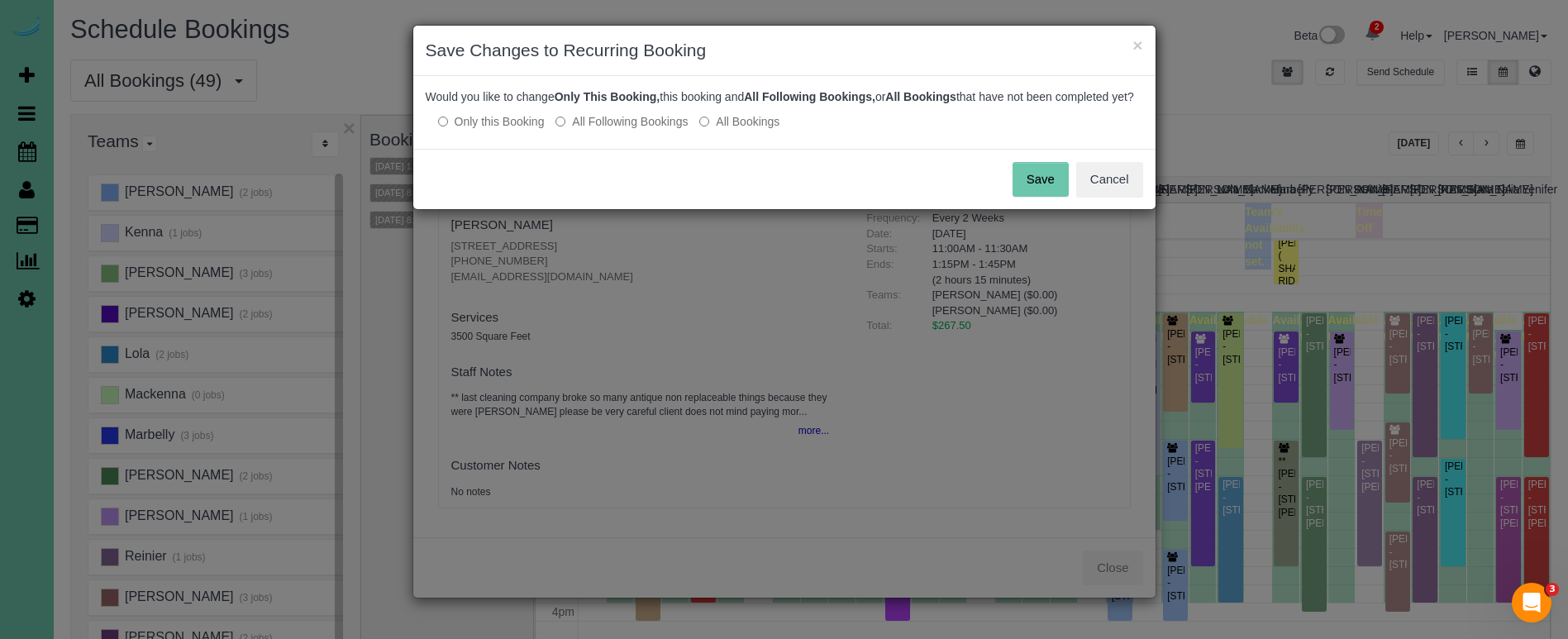
click at [1032, 197] on button "Save" at bounding box center [1041, 179] width 56 height 35
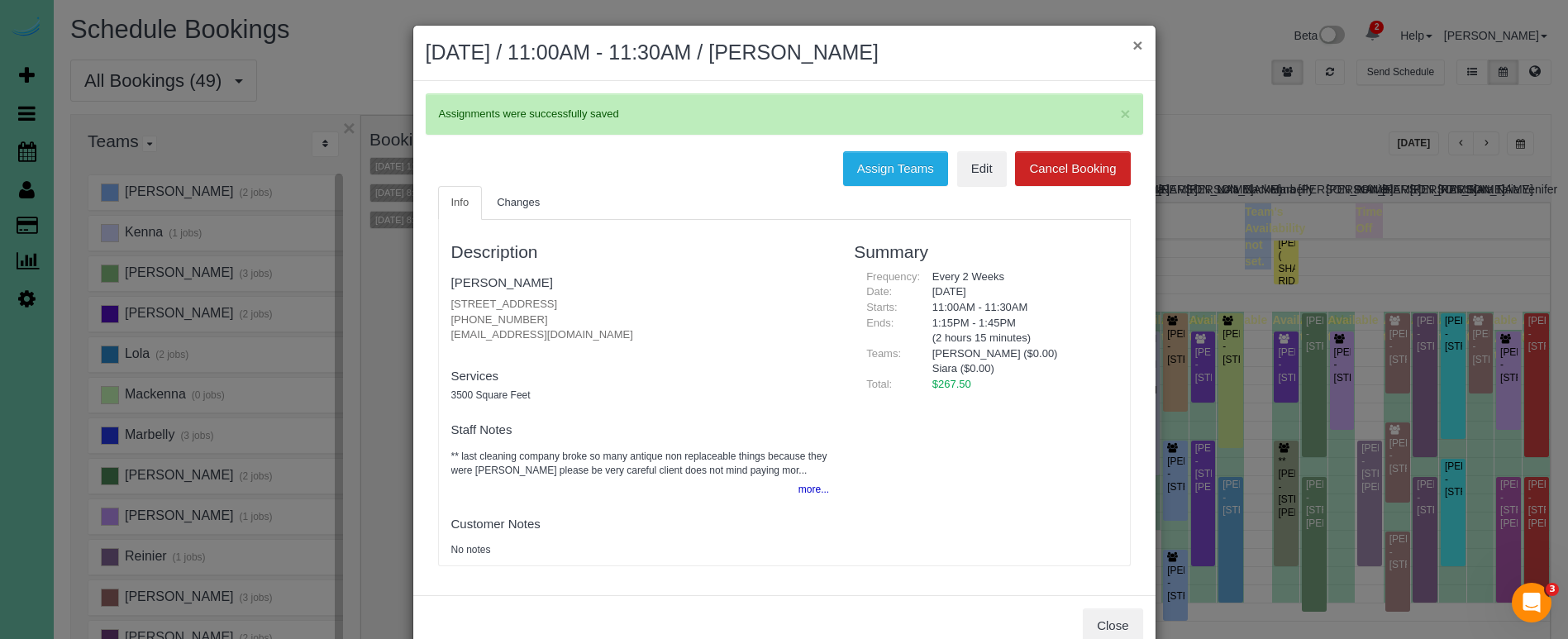
click at [1137, 41] on button "×" at bounding box center [1138, 45] width 10 height 17
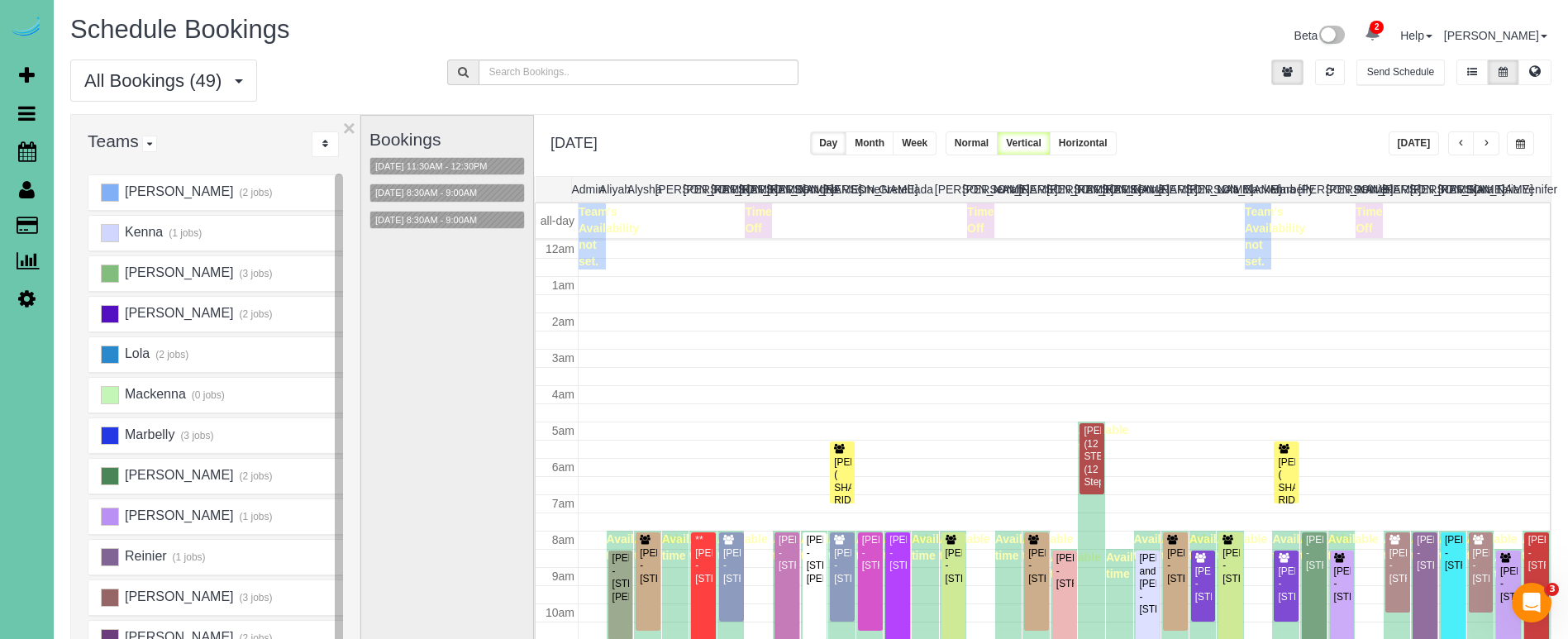
scroll to position [219, 0]
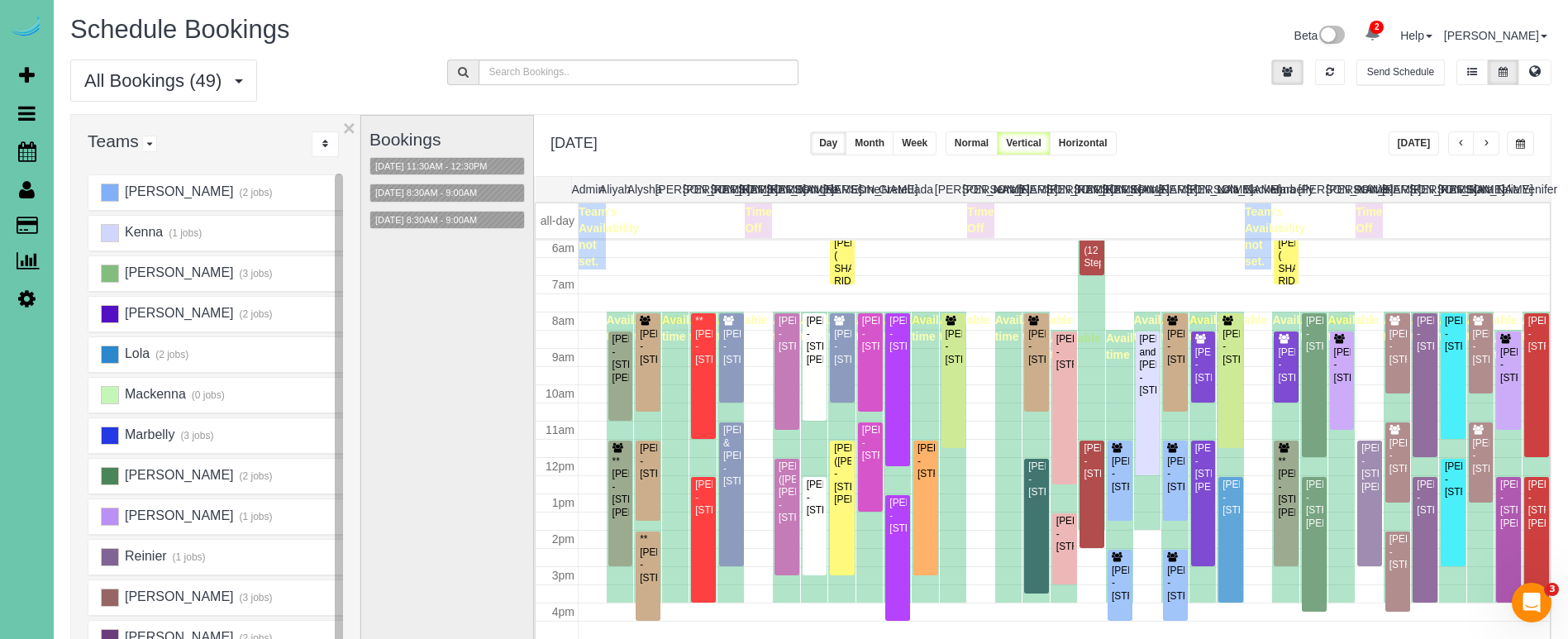
click at [1518, 144] on span "button" at bounding box center [1520, 144] width 9 height 10
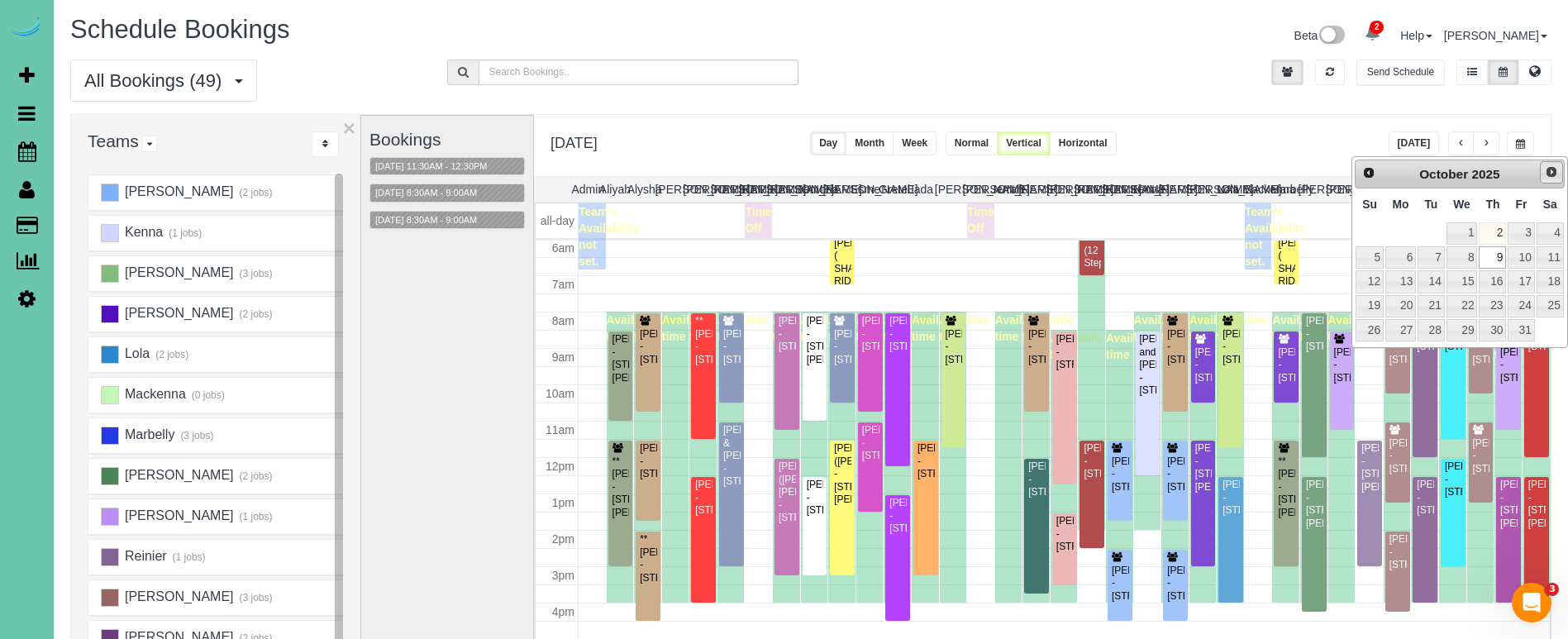
click at [1549, 171] on span "Next" at bounding box center [1551, 171] width 13 height 13
click at [1499, 262] on link "6" at bounding box center [1493, 257] width 27 height 22
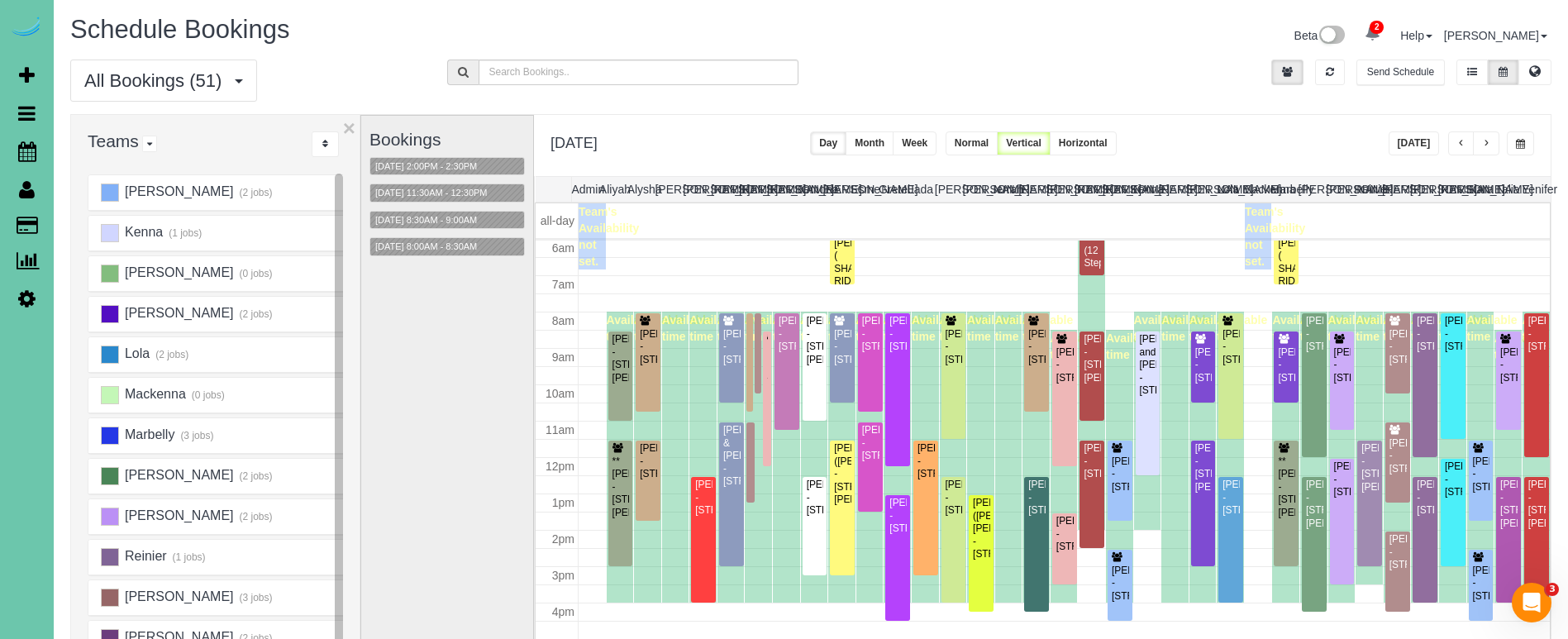
click at [1530, 134] on button "button" at bounding box center [1520, 144] width 27 height 24
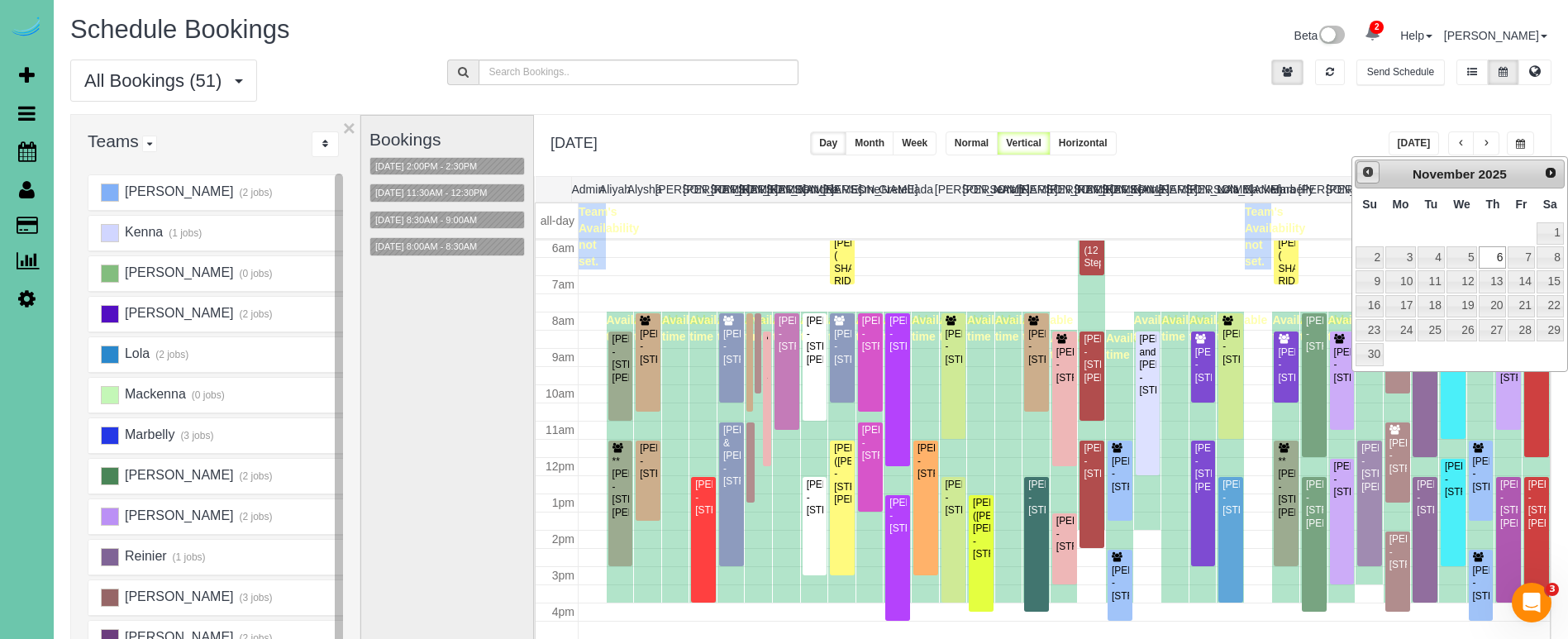
click at [1374, 174] on span "Prev" at bounding box center [1367, 171] width 13 height 13
click at [1494, 247] on link "9" at bounding box center [1493, 257] width 27 height 22
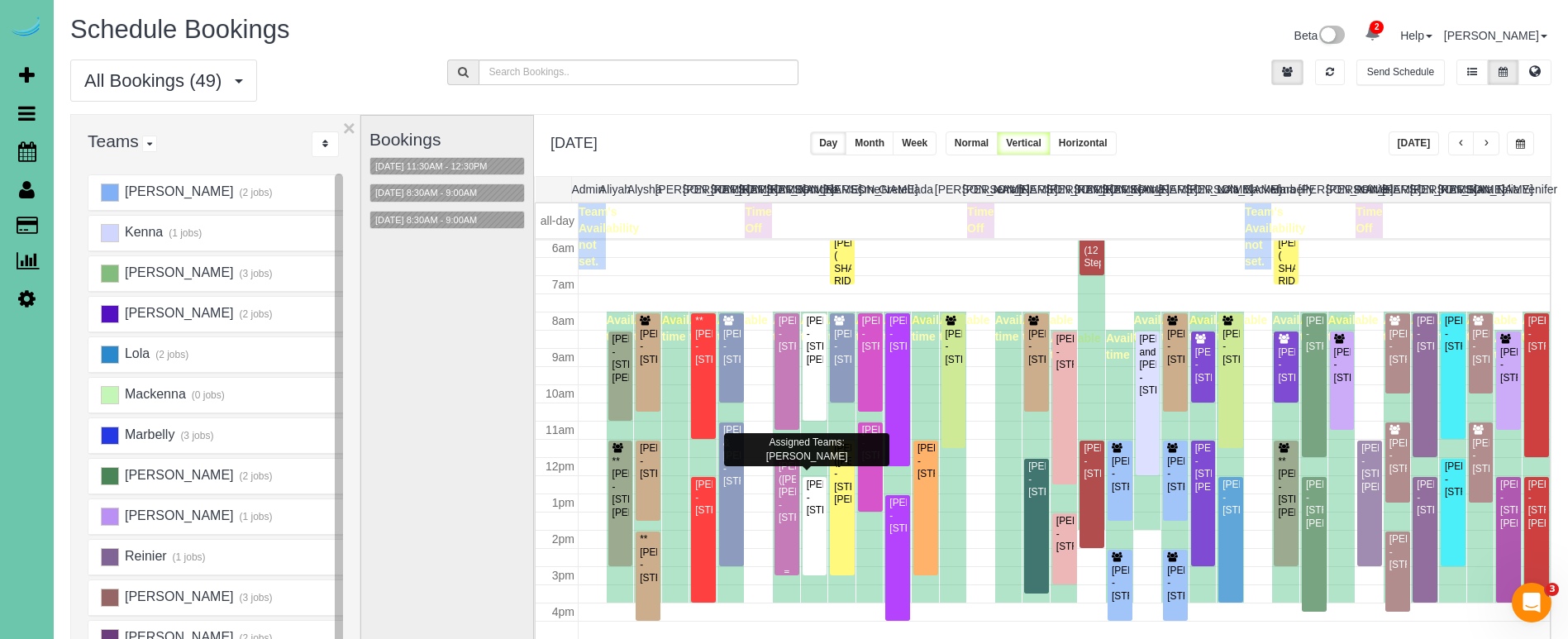
click at [789, 478] on div "Daniel (Curtis) Rowe - 2902 Eagle Hills Circle, Papillion, NE 68133" at bounding box center [786, 492] width 18 height 63
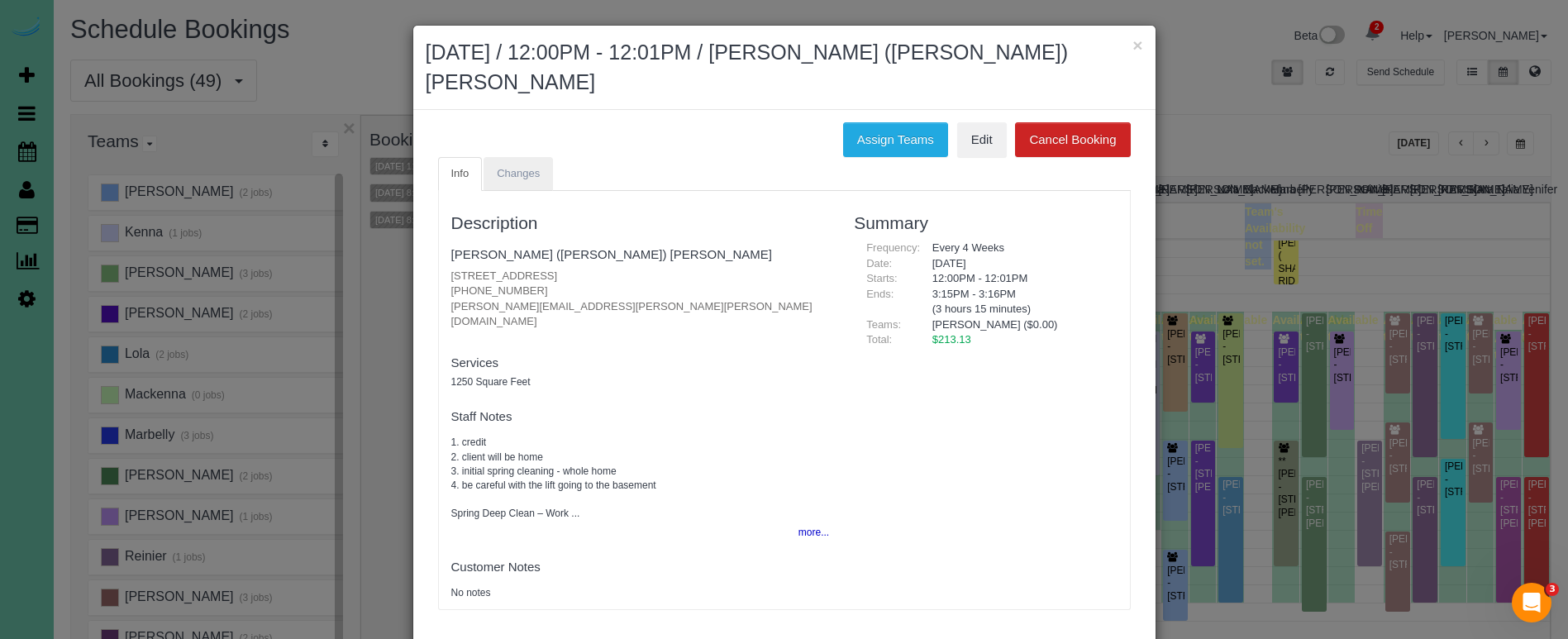
click at [520, 167] on span "Changes" at bounding box center [518, 173] width 43 height 12
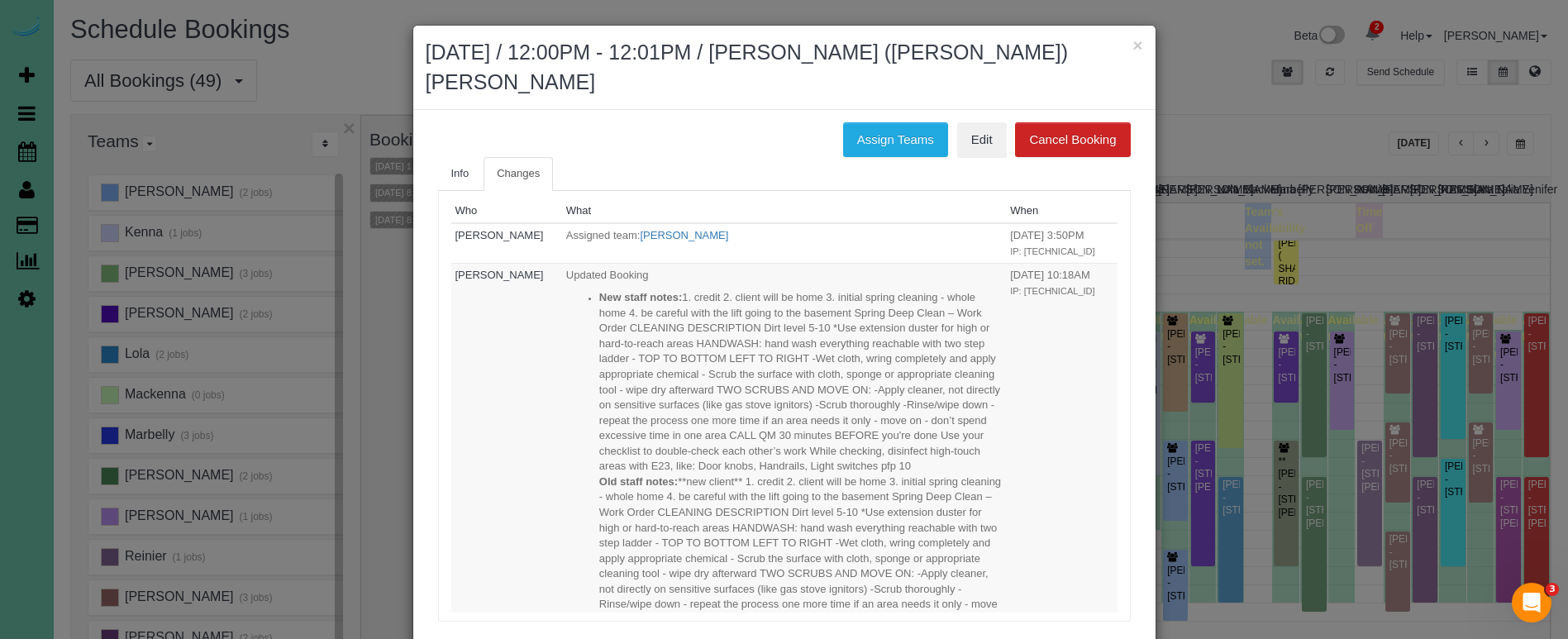
scroll to position [0, 0]
click at [463, 167] on span "Info" at bounding box center [460, 173] width 18 height 12
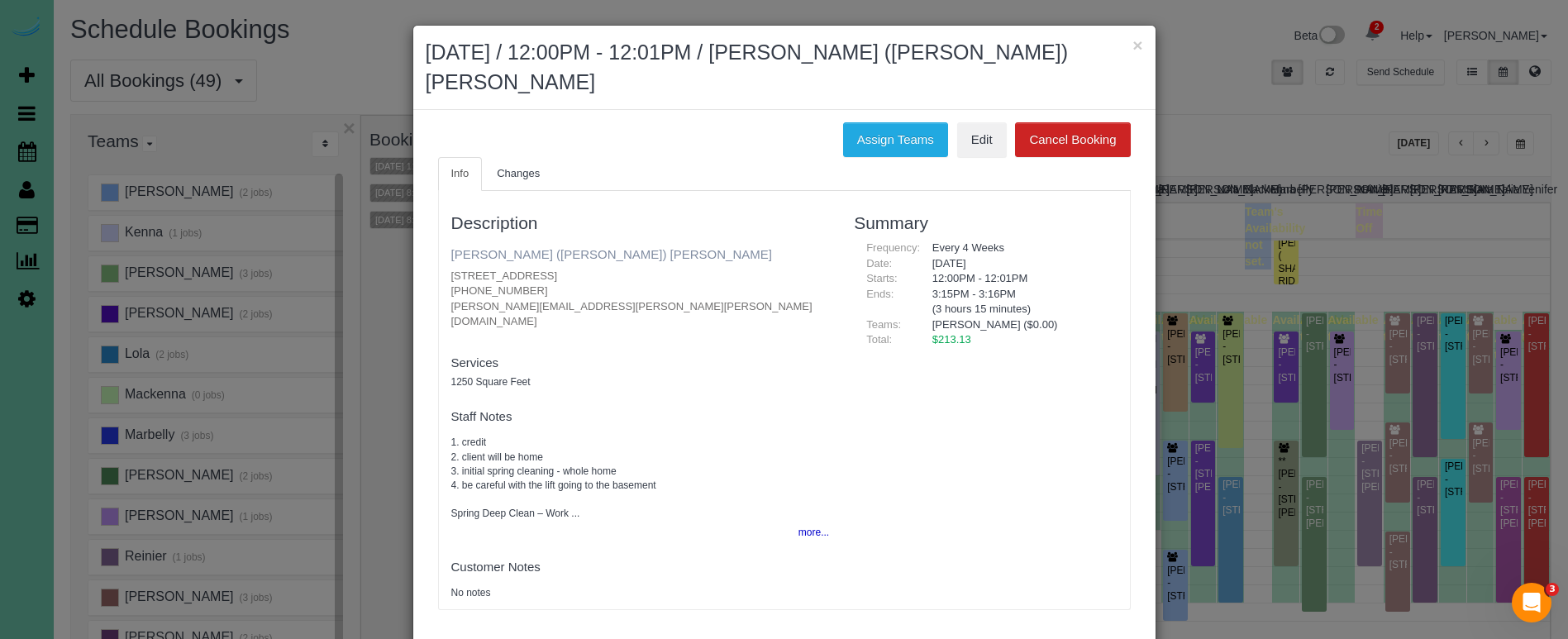
click at [506, 247] on link "Daniel (Curtis) Rowe" at bounding box center [612, 254] width 321 height 14
click at [1139, 41] on button "×" at bounding box center [1138, 45] width 10 height 17
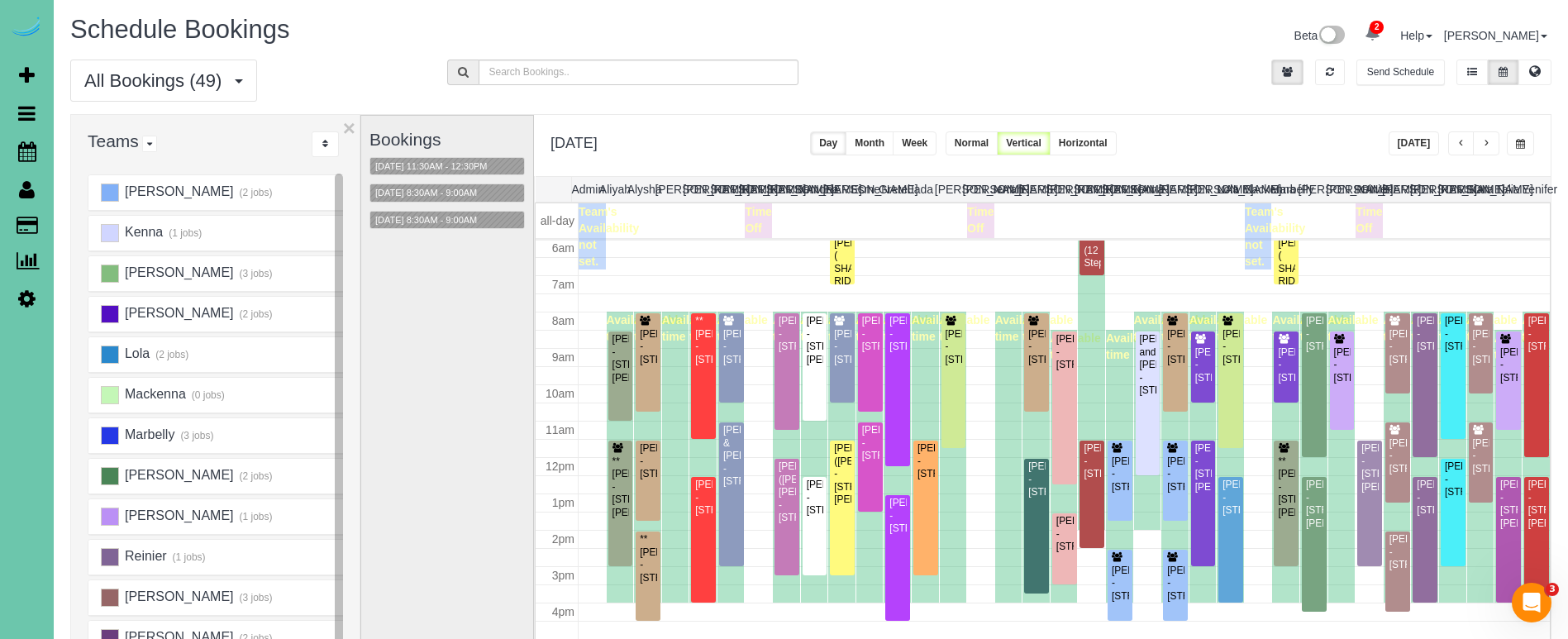
click at [1516, 140] on span "button" at bounding box center [1520, 144] width 9 height 10
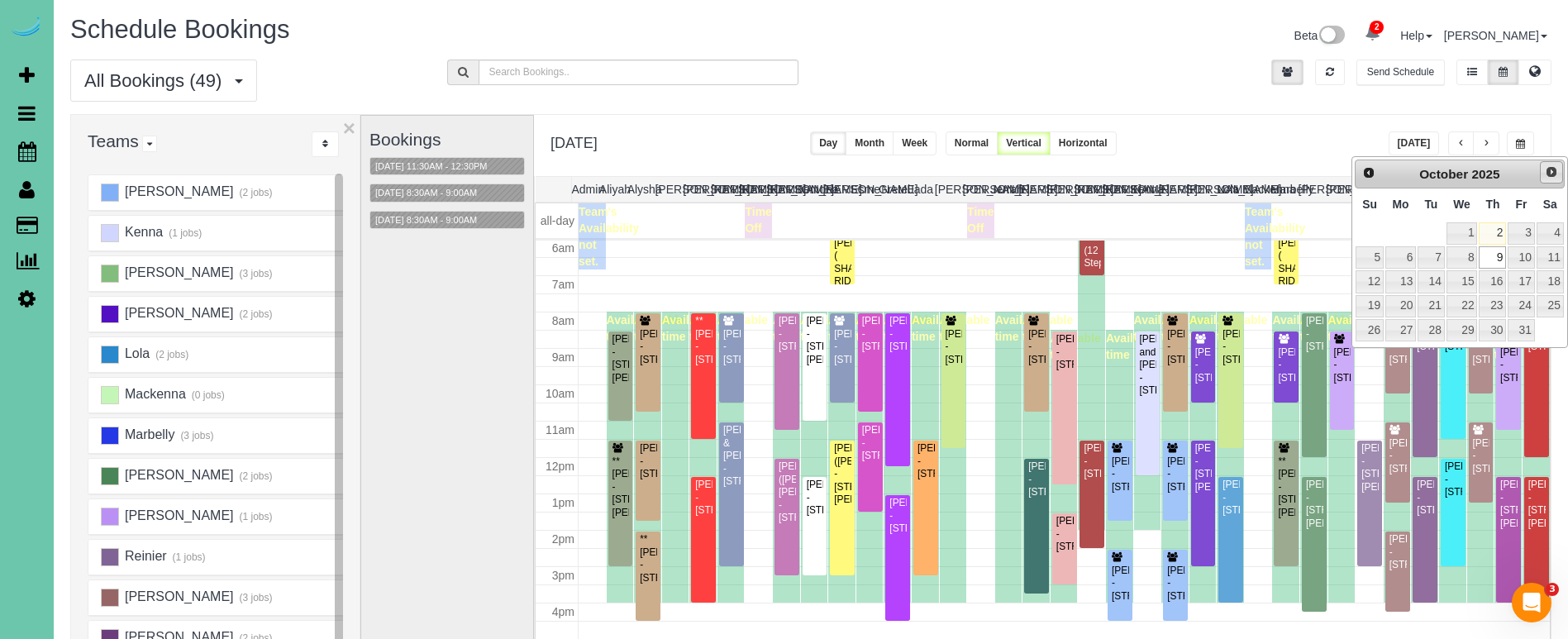
click at [1554, 174] on span "Next" at bounding box center [1551, 171] width 13 height 13
click at [1495, 257] on link "6" at bounding box center [1493, 257] width 27 height 22
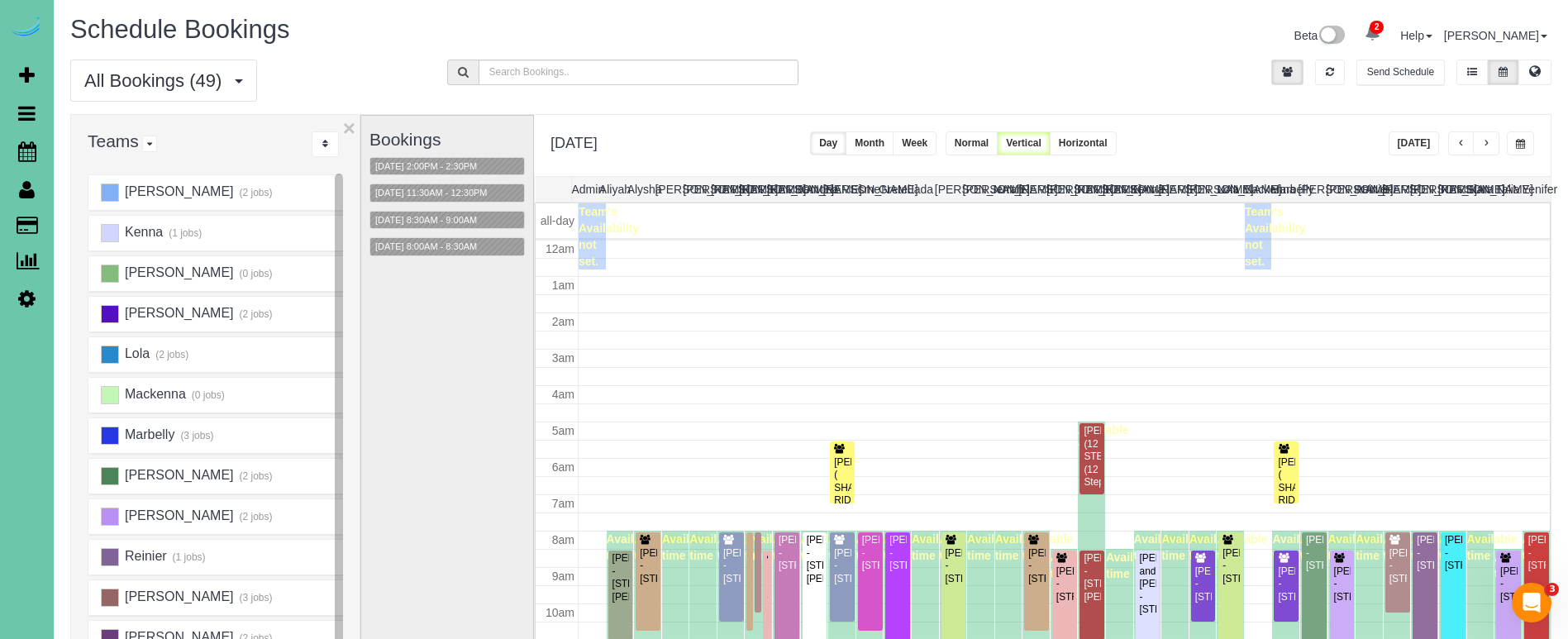
scroll to position [219, 0]
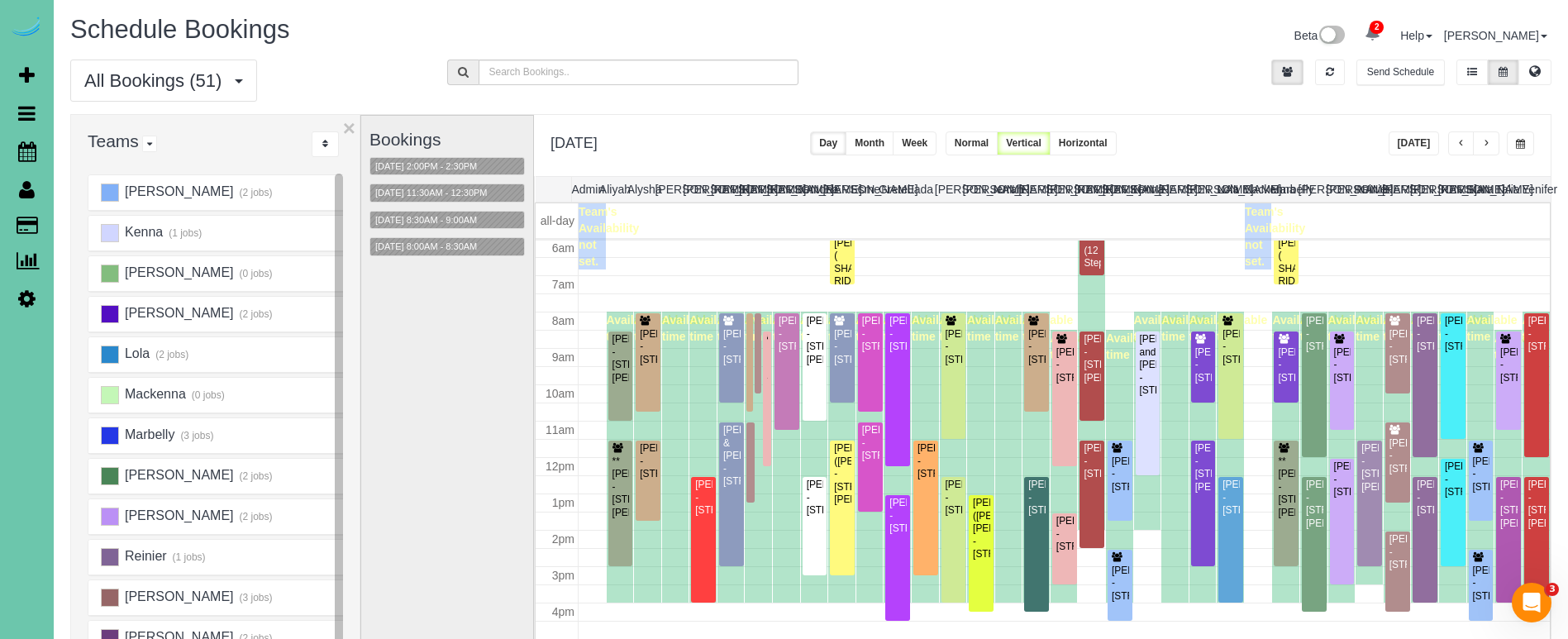
click at [1521, 134] on button "button" at bounding box center [1520, 144] width 27 height 24
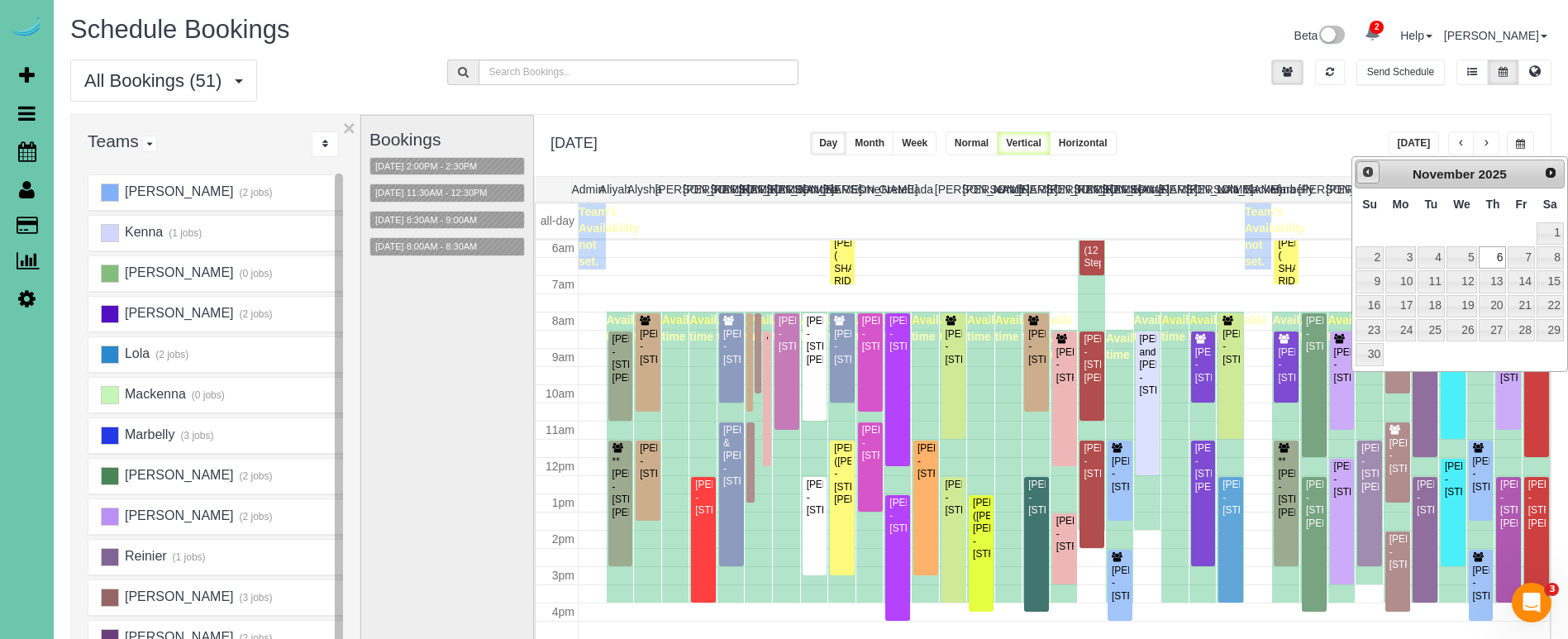
click at [1358, 175] on link "Prev" at bounding box center [1368, 172] width 23 height 23
click at [1494, 247] on link "9" at bounding box center [1493, 257] width 27 height 22
type input "**********"
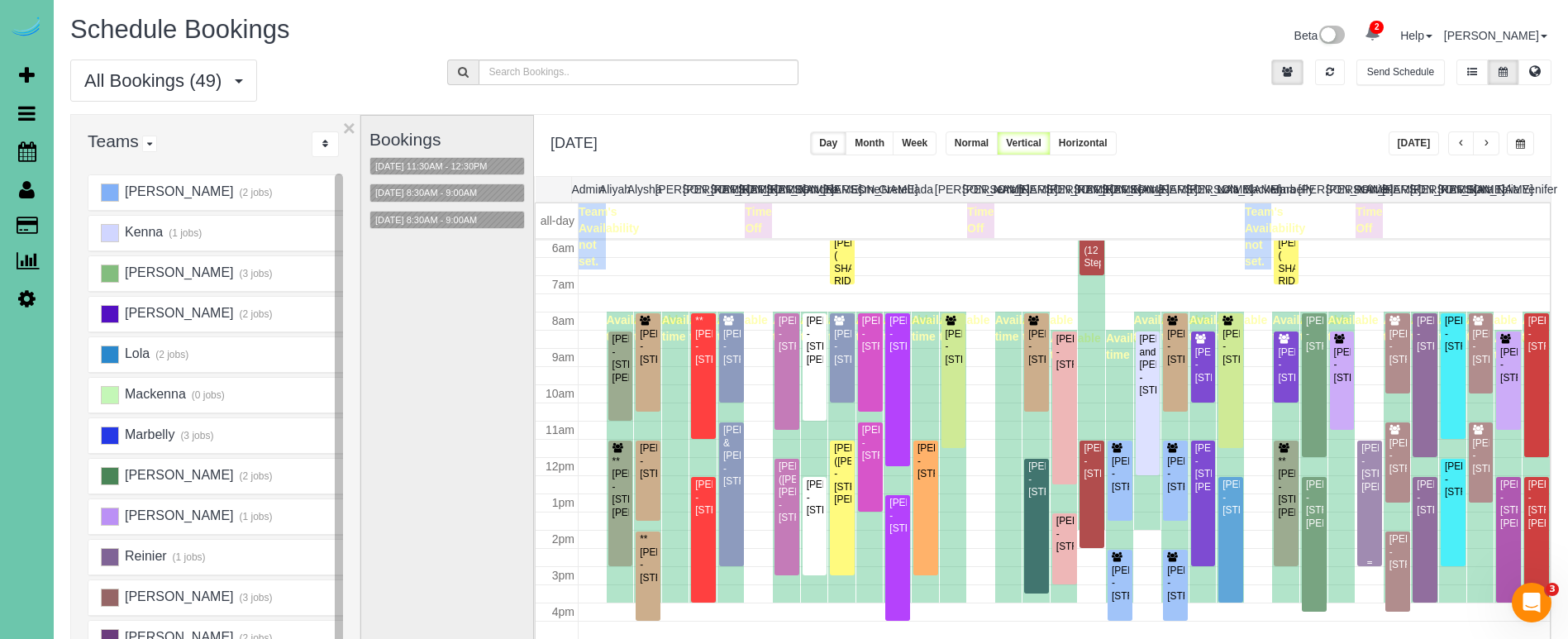
click at [1370, 489] on div "Luke Wagoner - 12405 Crawford Rd, Omaha, NE 68144" at bounding box center [1369, 468] width 18 height 51
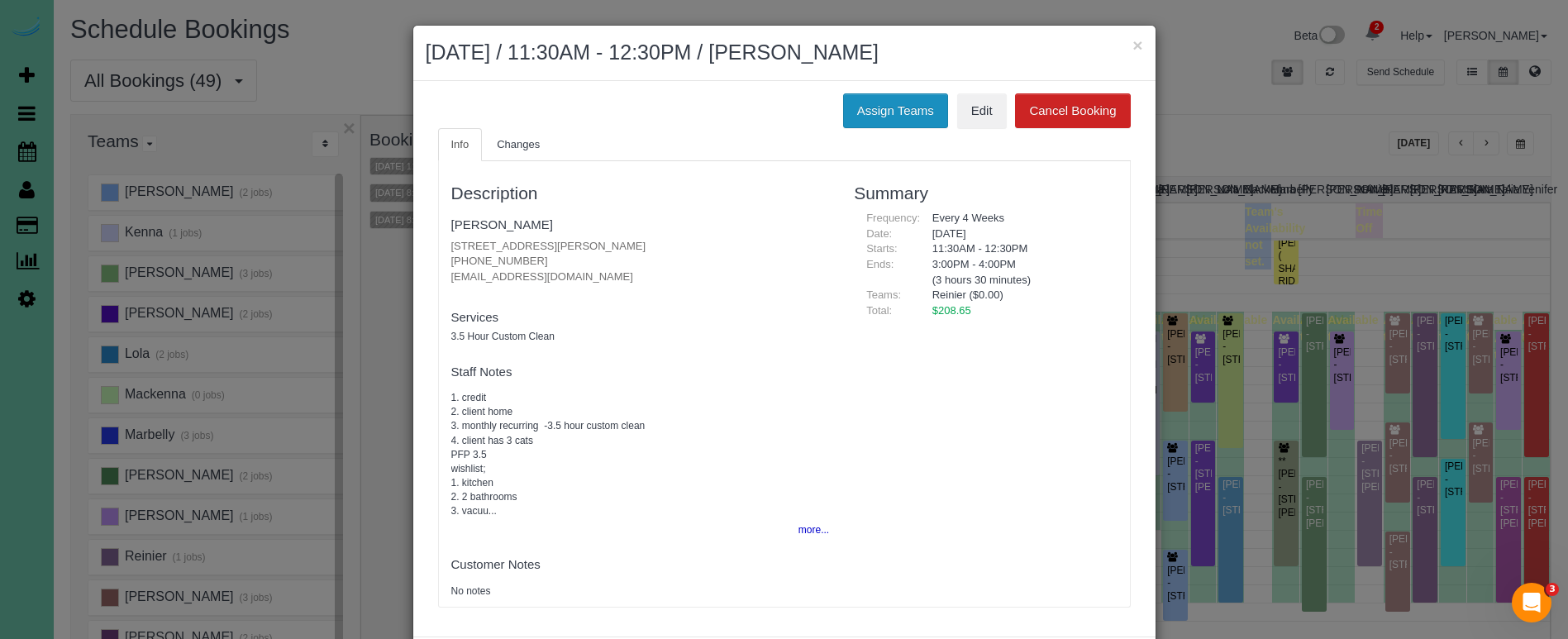
click at [930, 117] on button "Assign Teams" at bounding box center [896, 110] width 105 height 35
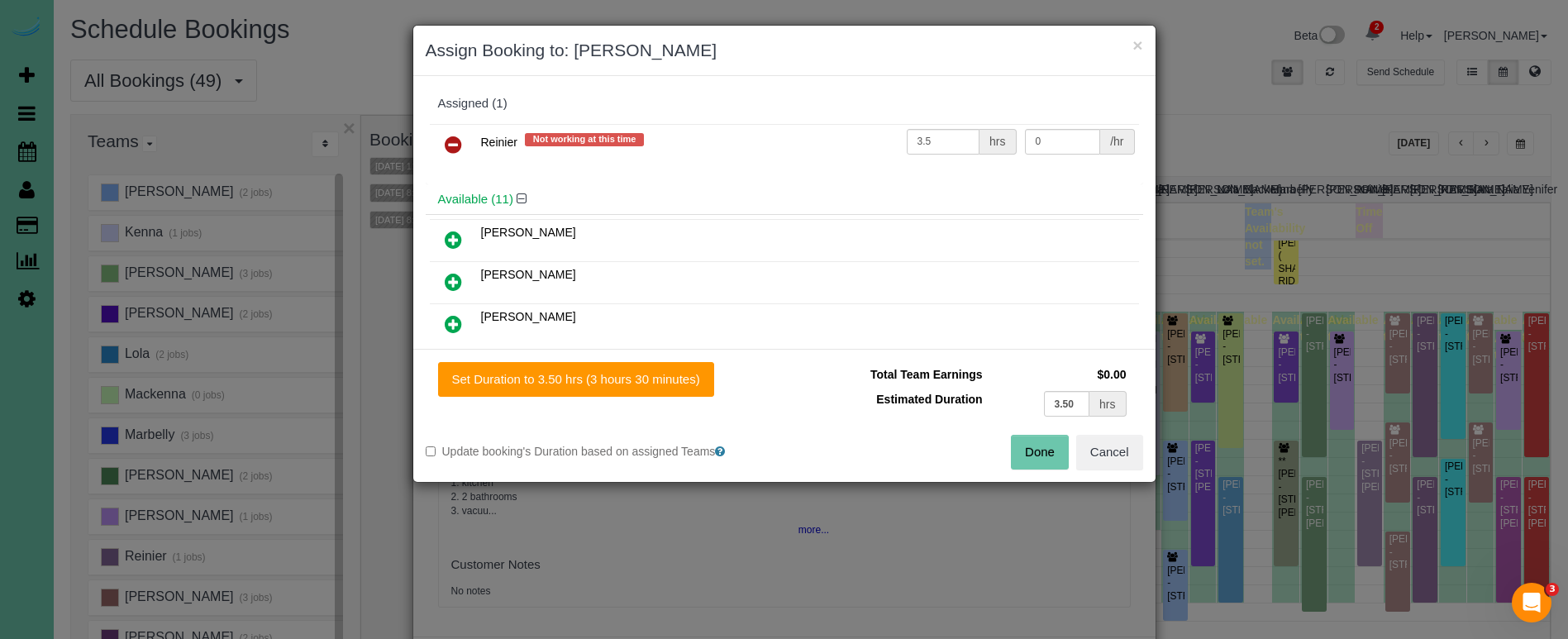
drag, startPoint x: 459, startPoint y: 140, endPoint x: 453, endPoint y: 183, distance: 43.4
click at [458, 140] on icon at bounding box center [453, 144] width 17 height 20
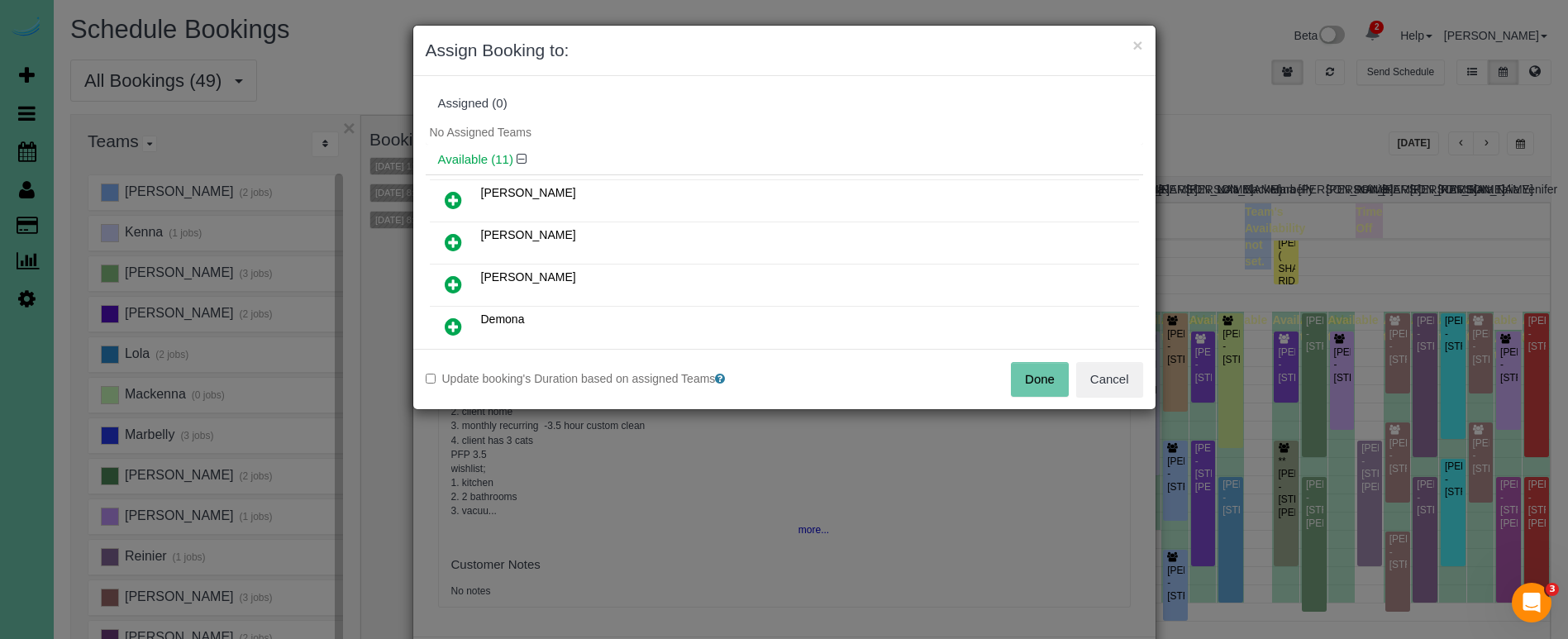
click at [457, 200] on icon at bounding box center [453, 199] width 17 height 20
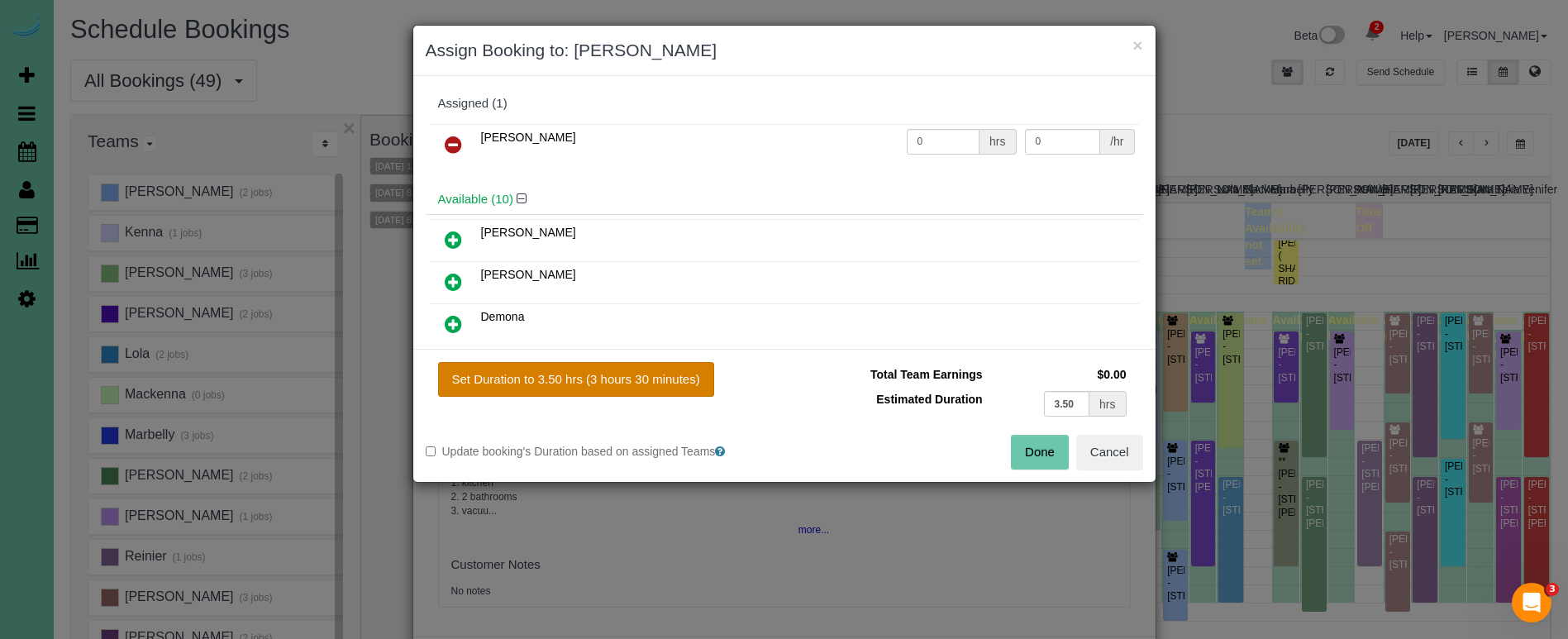
click at [640, 386] on button "Set Duration to 3.50 hrs (3 hours 30 minutes)" at bounding box center [576, 379] width 276 height 35
type input "3.50"
drag, startPoint x: 1033, startPoint y: 453, endPoint x: 953, endPoint y: 394, distance: 99.4
click at [1033, 453] on button "Done" at bounding box center [1040, 452] width 58 height 35
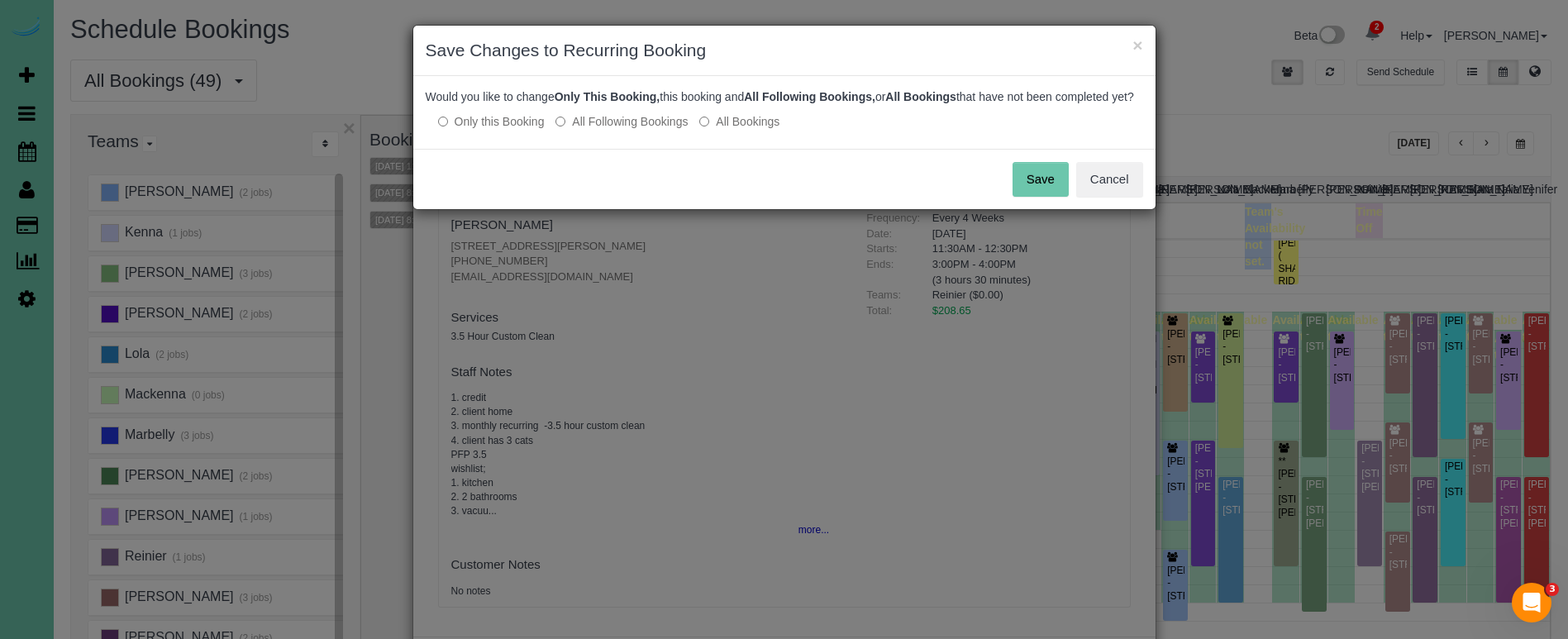
click at [624, 130] on label "All Following Bookings" at bounding box center [621, 121] width 133 height 16
click at [1062, 189] on button "Save" at bounding box center [1041, 179] width 56 height 35
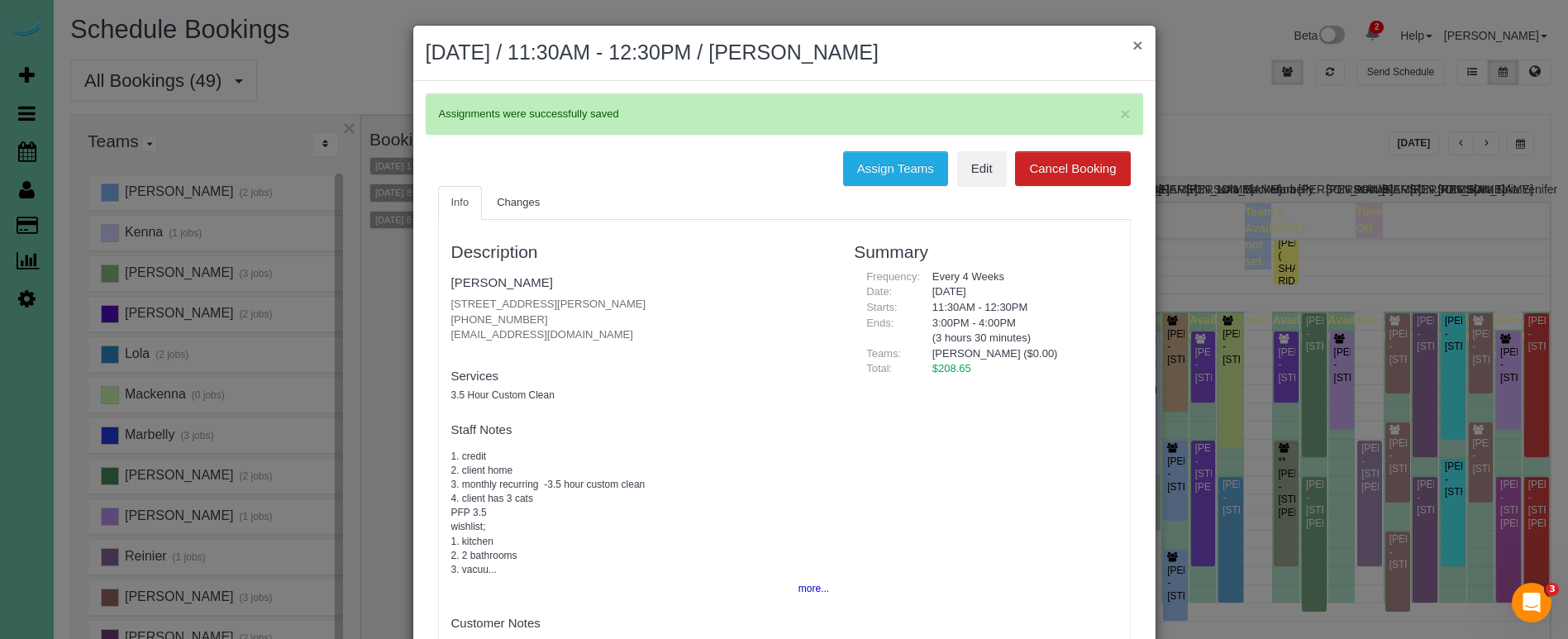
click at [1136, 45] on button "×" at bounding box center [1138, 45] width 10 height 17
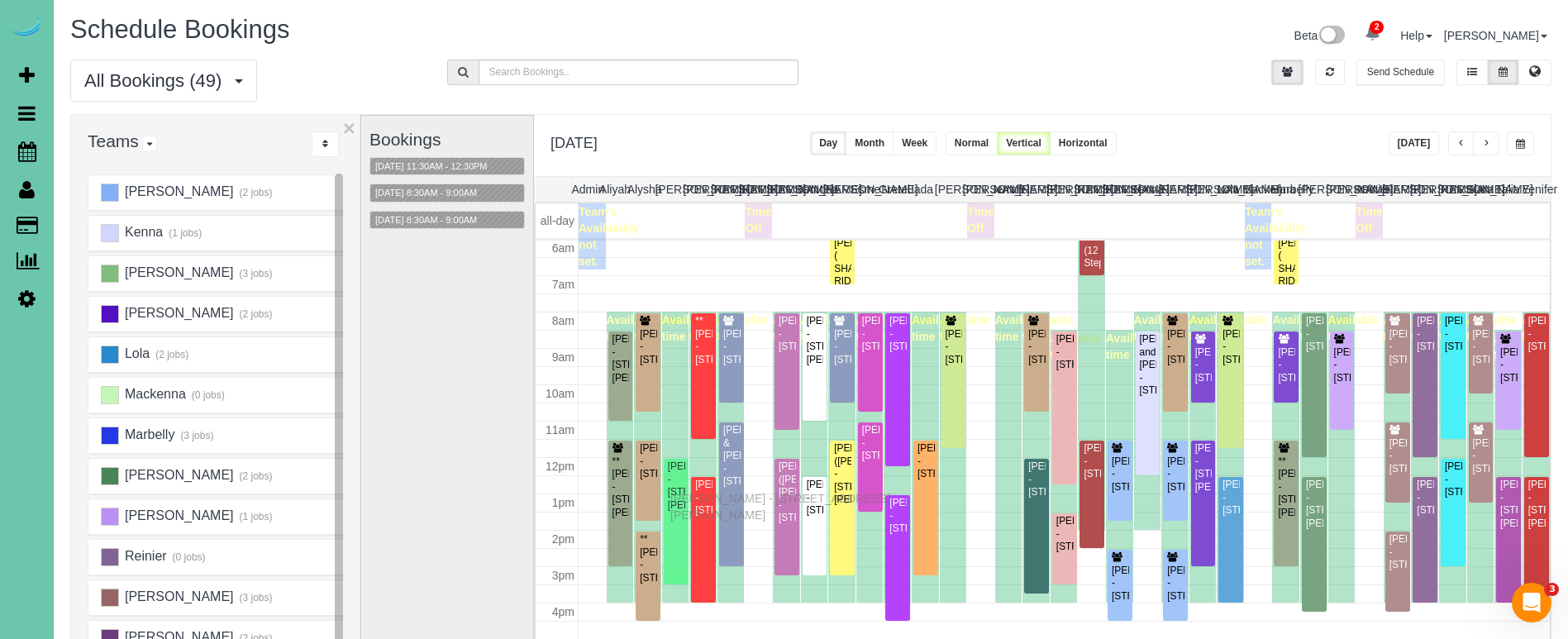
drag, startPoint x: 677, startPoint y: 470, endPoint x: 674, endPoint y: 496, distance: 26.2
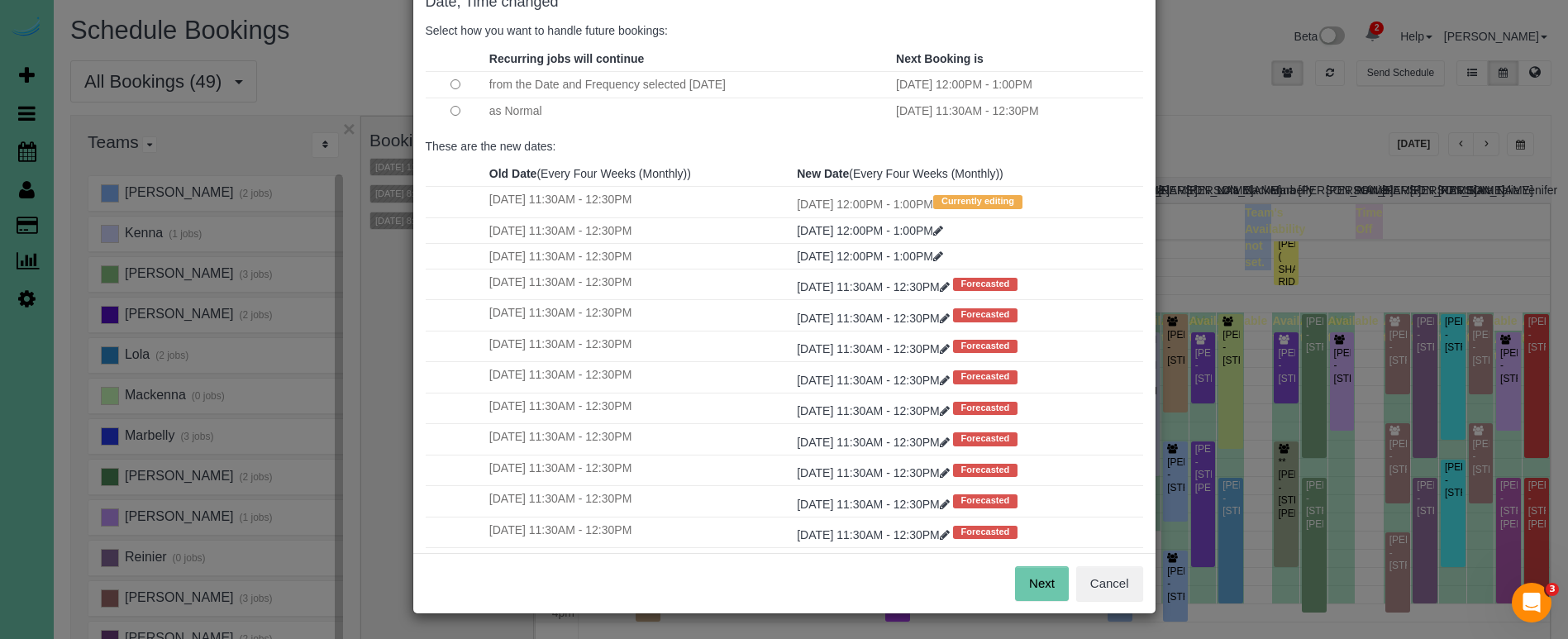
click at [1019, 565] on div "Next Cancel" at bounding box center [784, 583] width 743 height 61
click at [1028, 589] on button "Next" at bounding box center [1042, 584] width 54 height 35
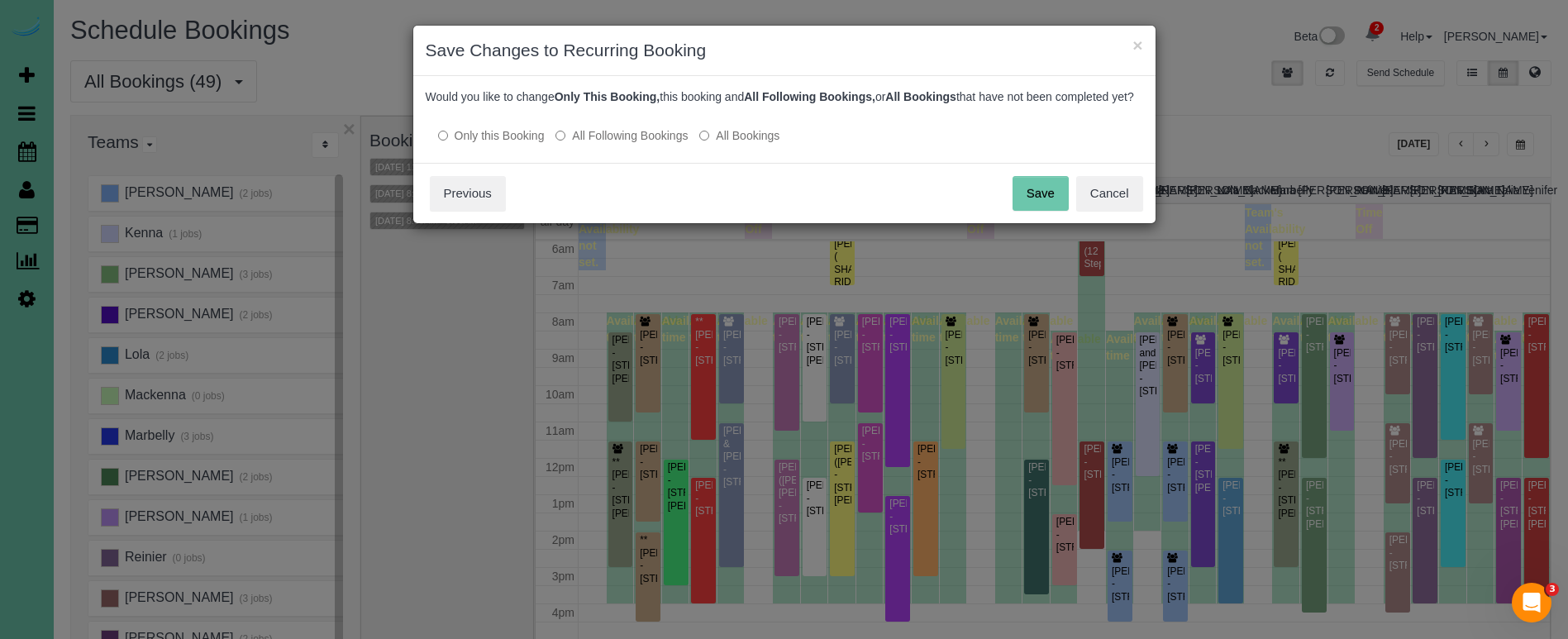
drag, startPoint x: 599, startPoint y: 153, endPoint x: 631, endPoint y: 159, distance: 32.6
click at [599, 144] on label "All Following Bookings" at bounding box center [621, 135] width 133 height 16
click at [1028, 202] on button "Save" at bounding box center [1041, 193] width 56 height 35
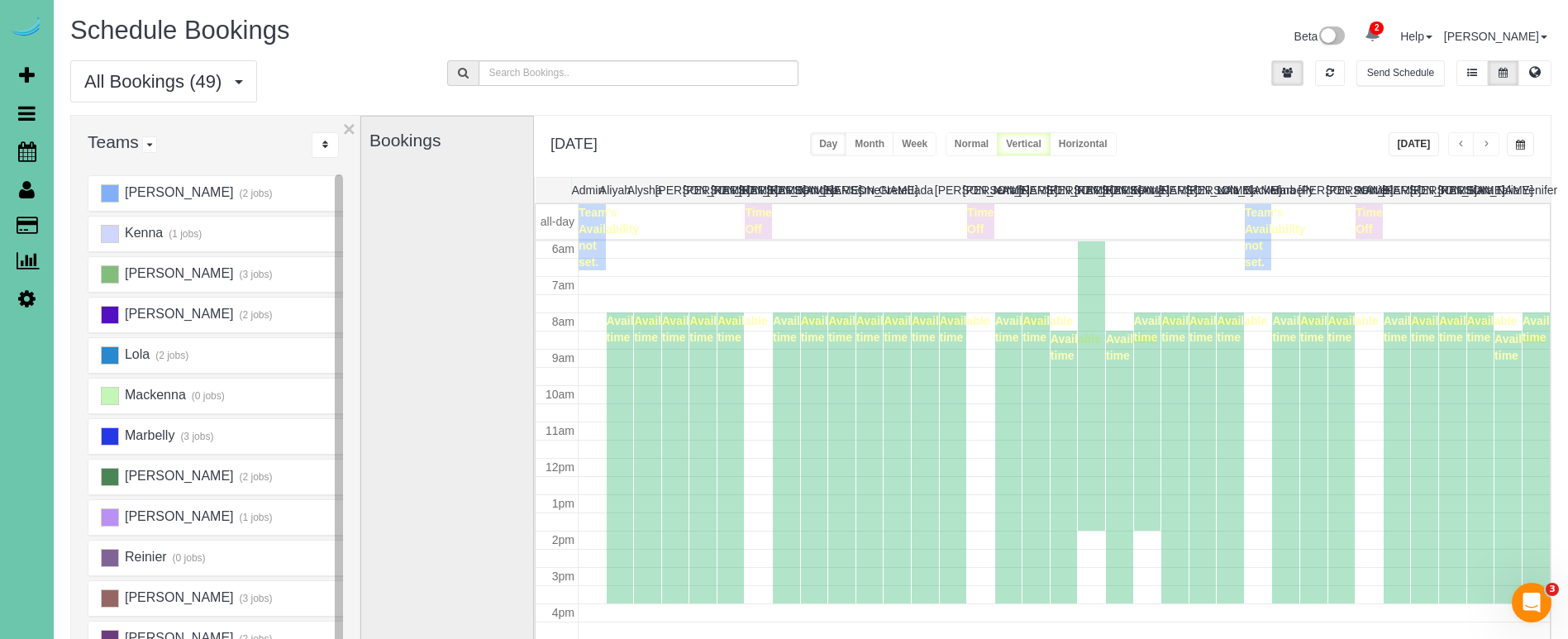
click at [425, 218] on div "Bookings" at bounding box center [447, 446] width 156 height 660
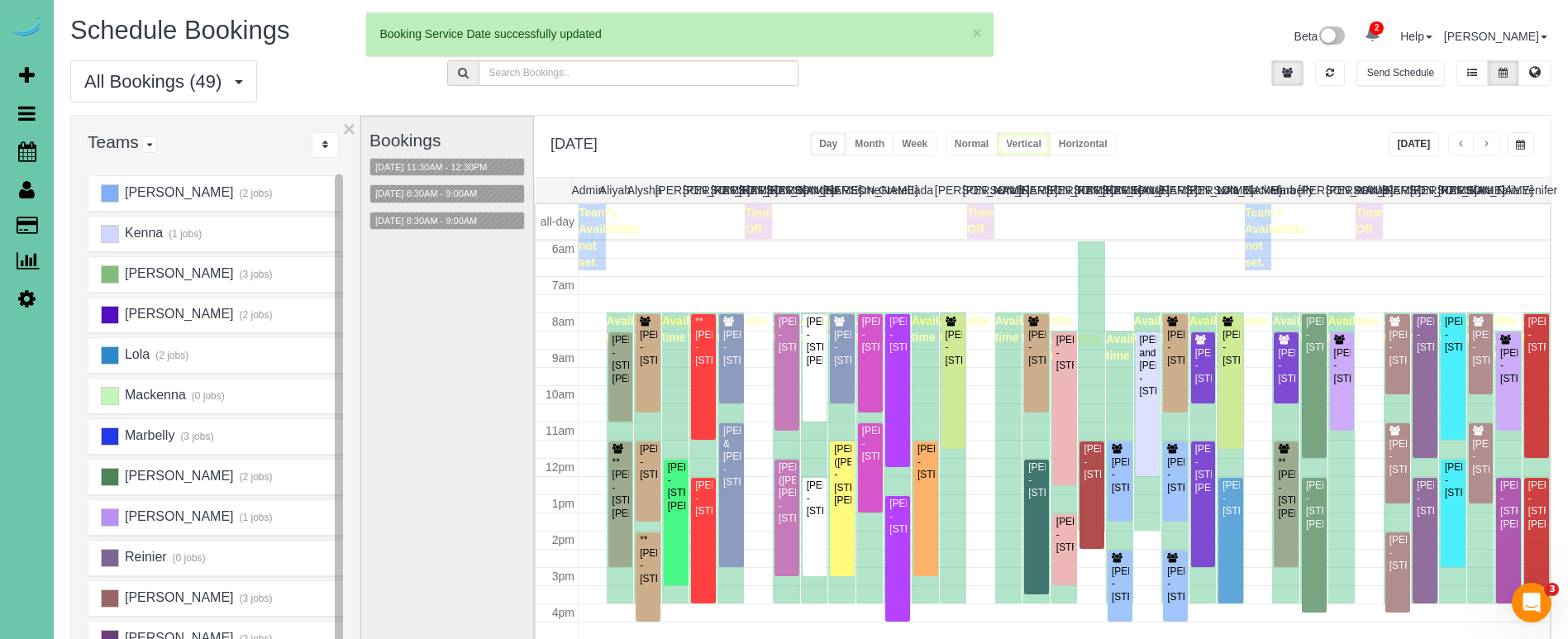
scroll to position [219, 0]
click at [430, 217] on button "10/09/2025 8:30AM - 9:00AM" at bounding box center [426, 221] width 111 height 17
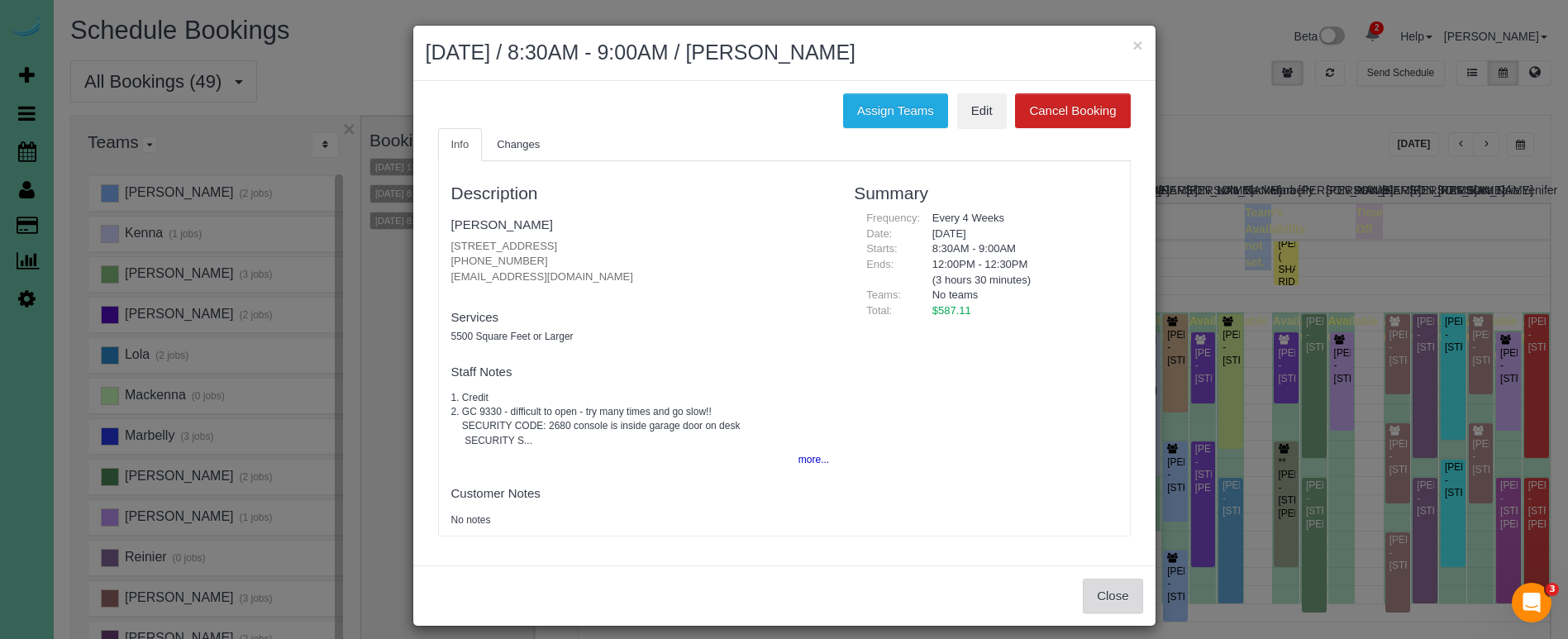
click at [1115, 591] on button "Close" at bounding box center [1113, 595] width 60 height 35
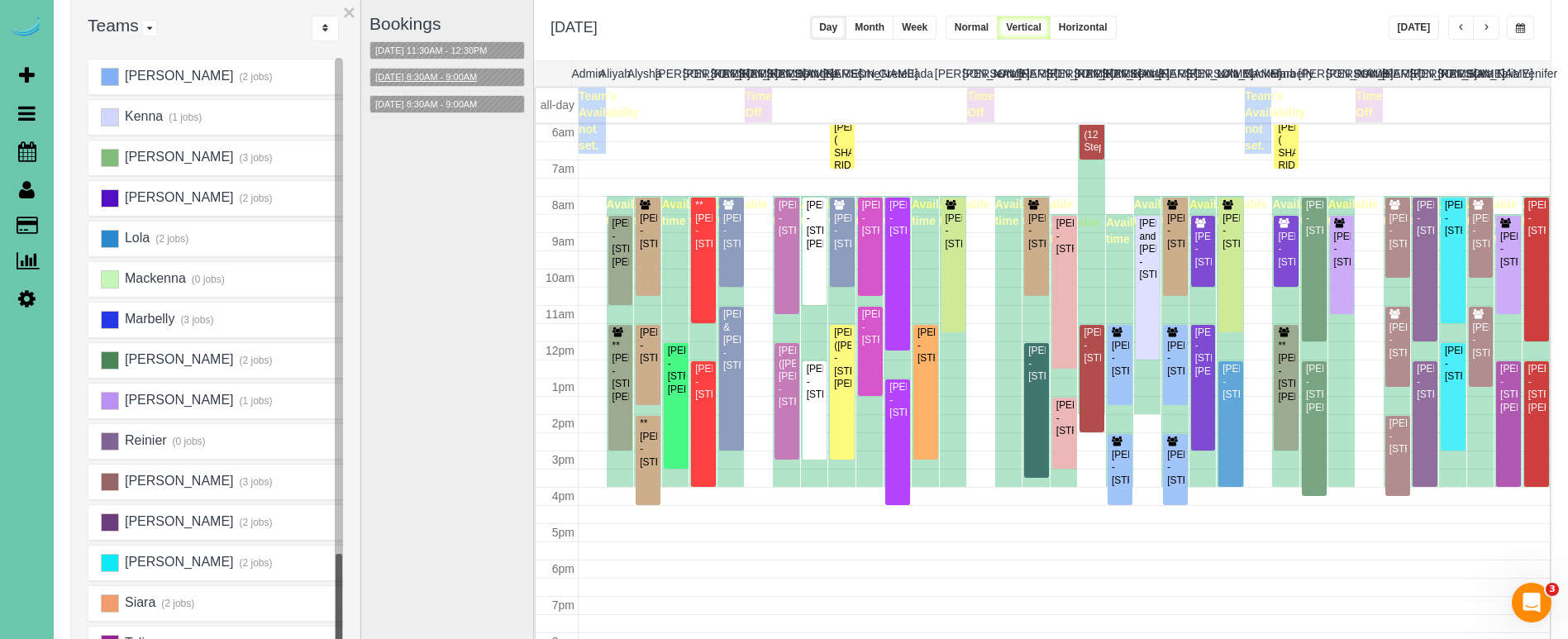
click at [469, 80] on button "10/09/2025 8:30AM - 9:00AM" at bounding box center [426, 77] width 111 height 17
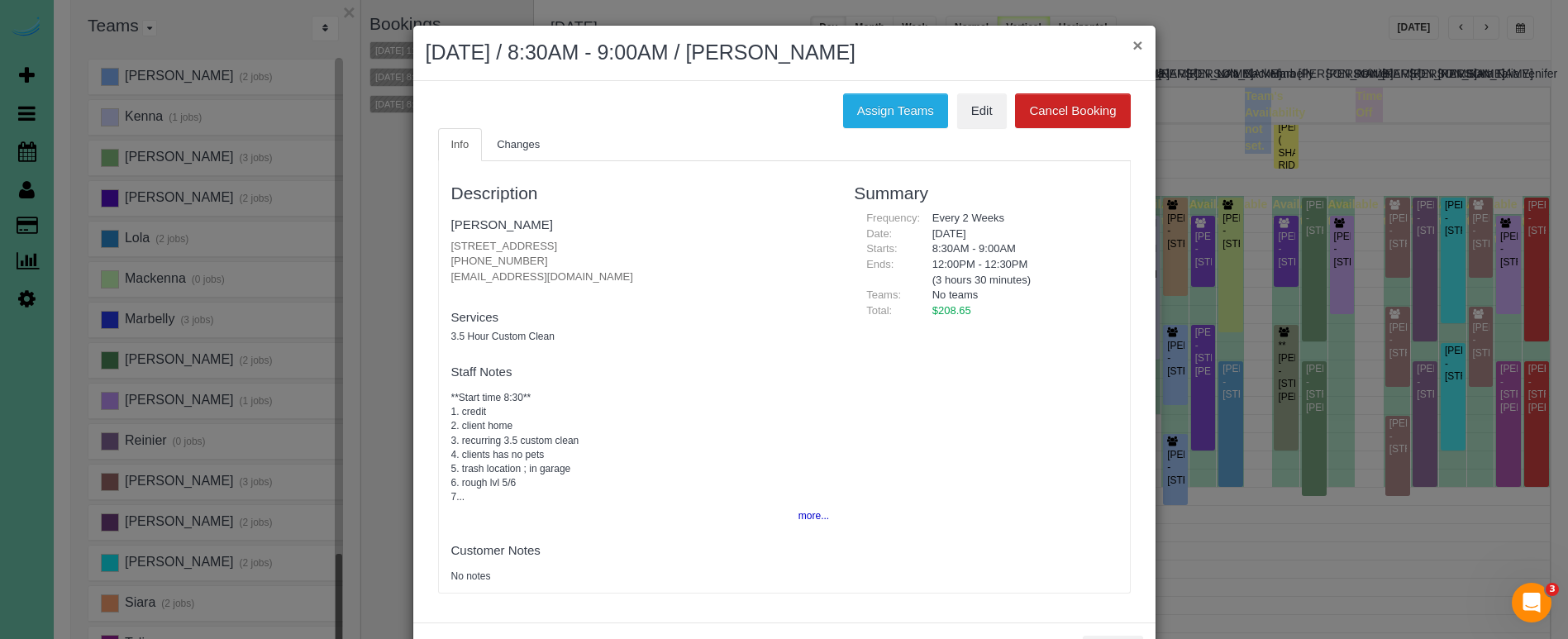
click at [1137, 44] on button "×" at bounding box center [1138, 45] width 10 height 17
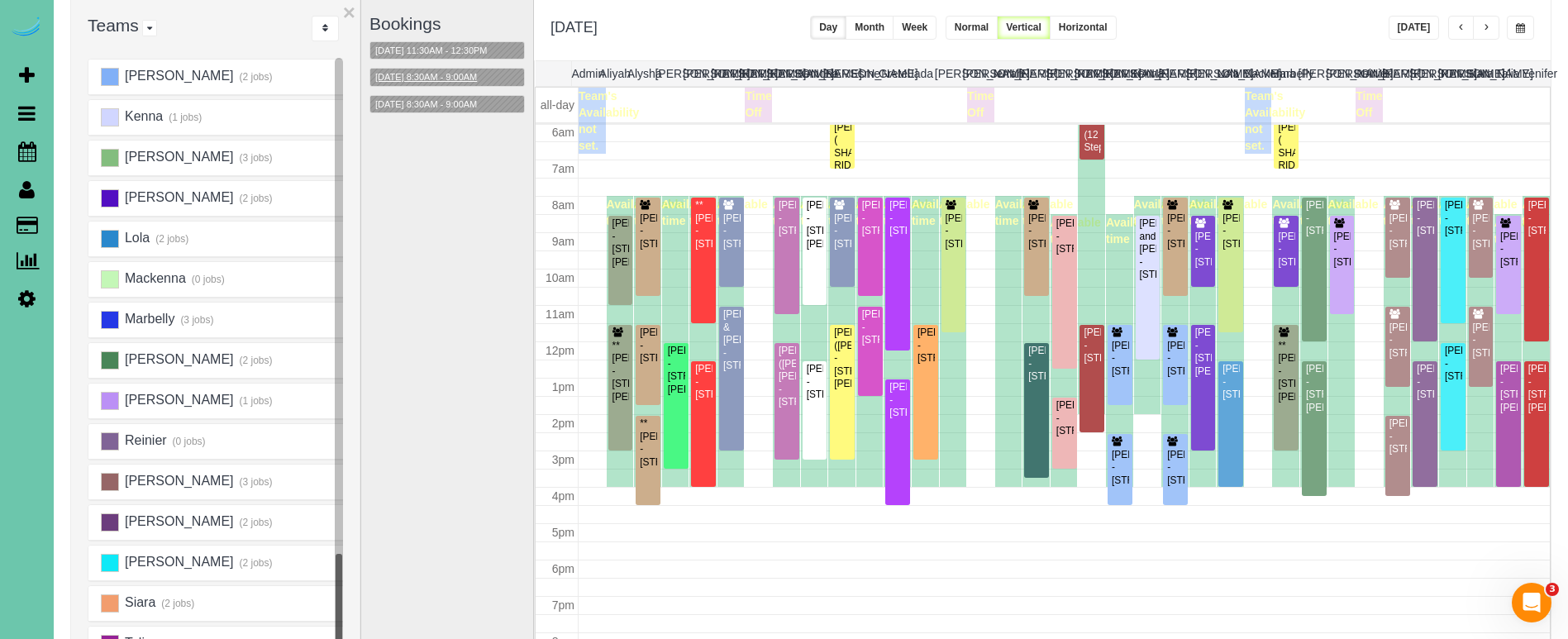
click at [452, 76] on button "10/09/2025 8:30AM - 9:00AM" at bounding box center [426, 77] width 111 height 17
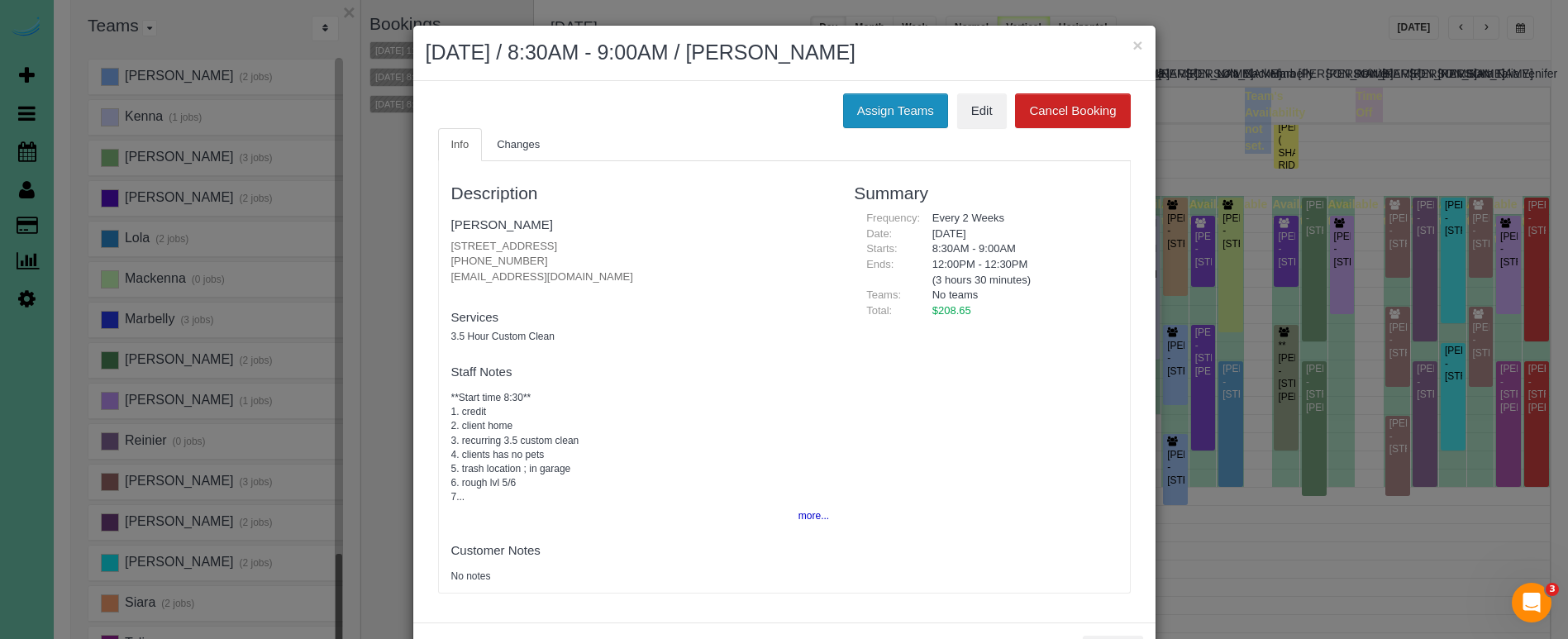
click at [869, 105] on button "Assign Teams" at bounding box center [896, 110] width 105 height 35
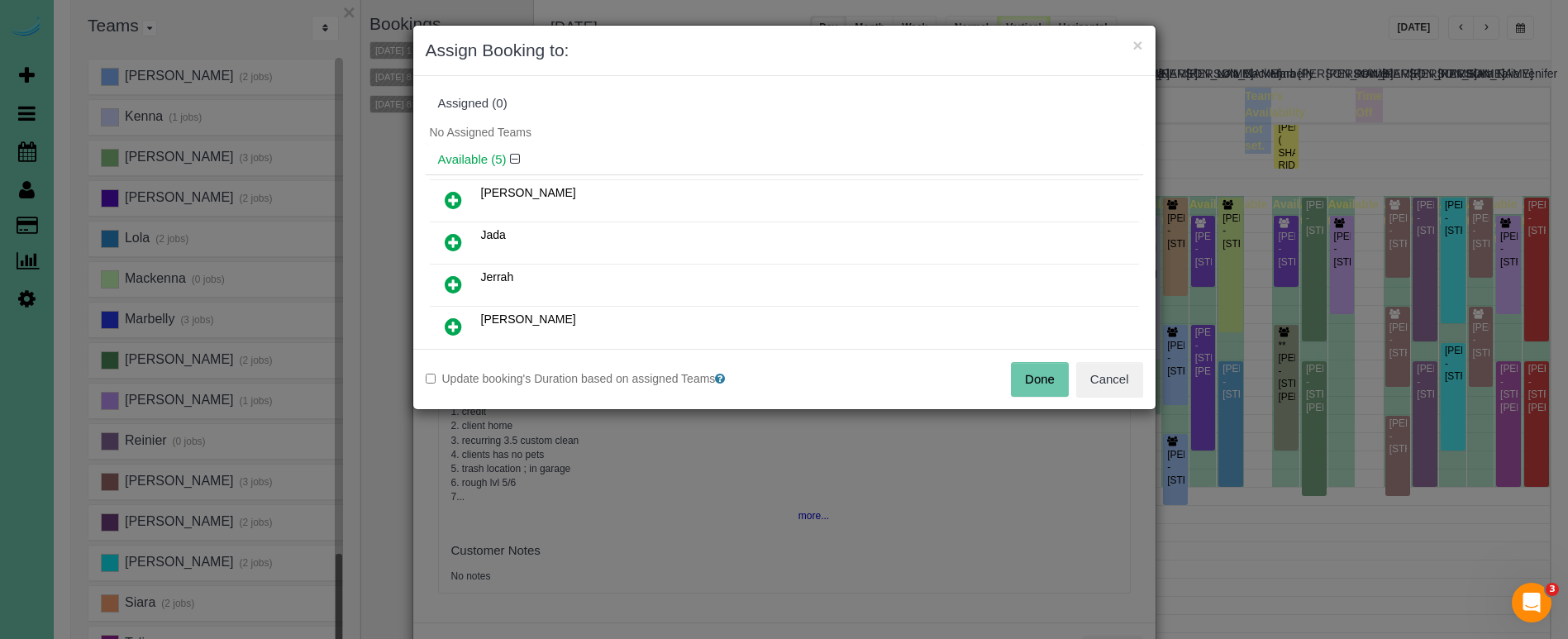
click at [455, 240] on icon at bounding box center [453, 242] width 17 height 20
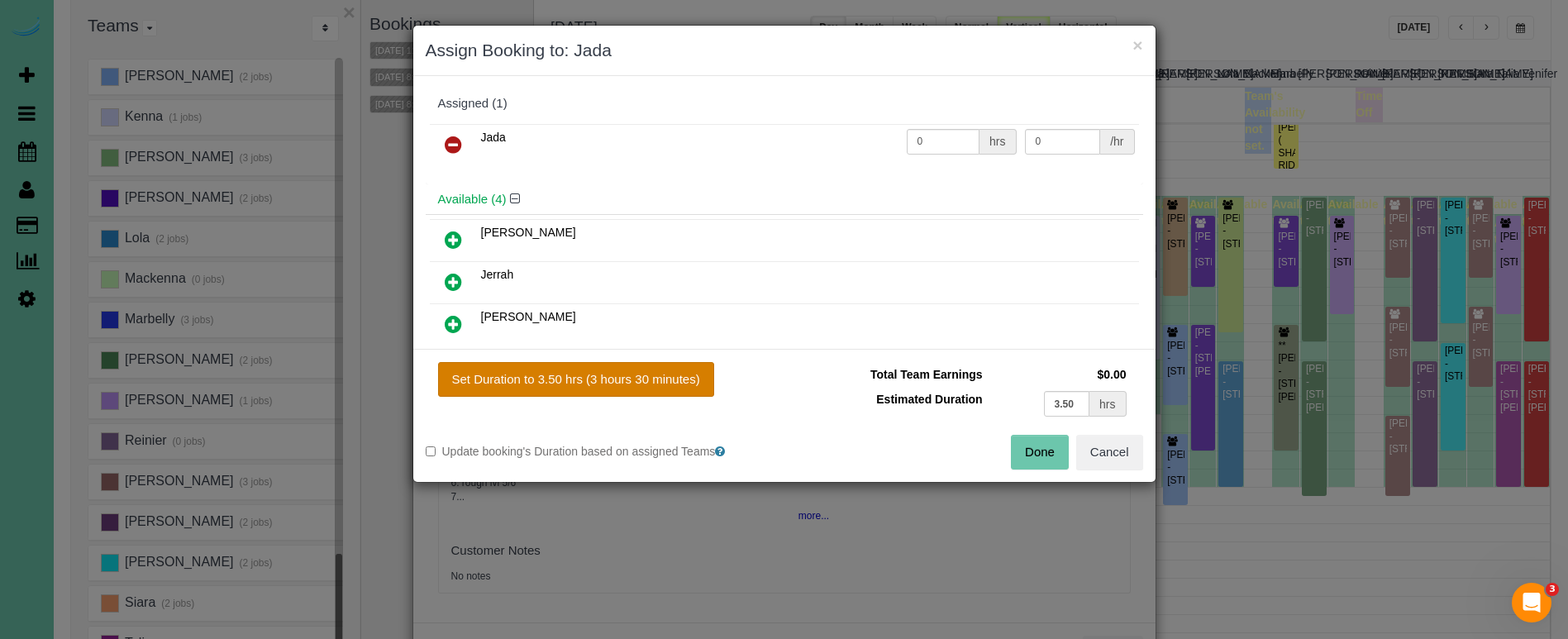
drag, startPoint x: 630, startPoint y: 368, endPoint x: 661, endPoint y: 370, distance: 31.1
click at [631, 368] on button "Set Duration to 3.50 hrs (3 hours 30 minutes)" at bounding box center [576, 379] width 276 height 35
type input "3.50"
click at [1036, 453] on button "Done" at bounding box center [1040, 452] width 58 height 35
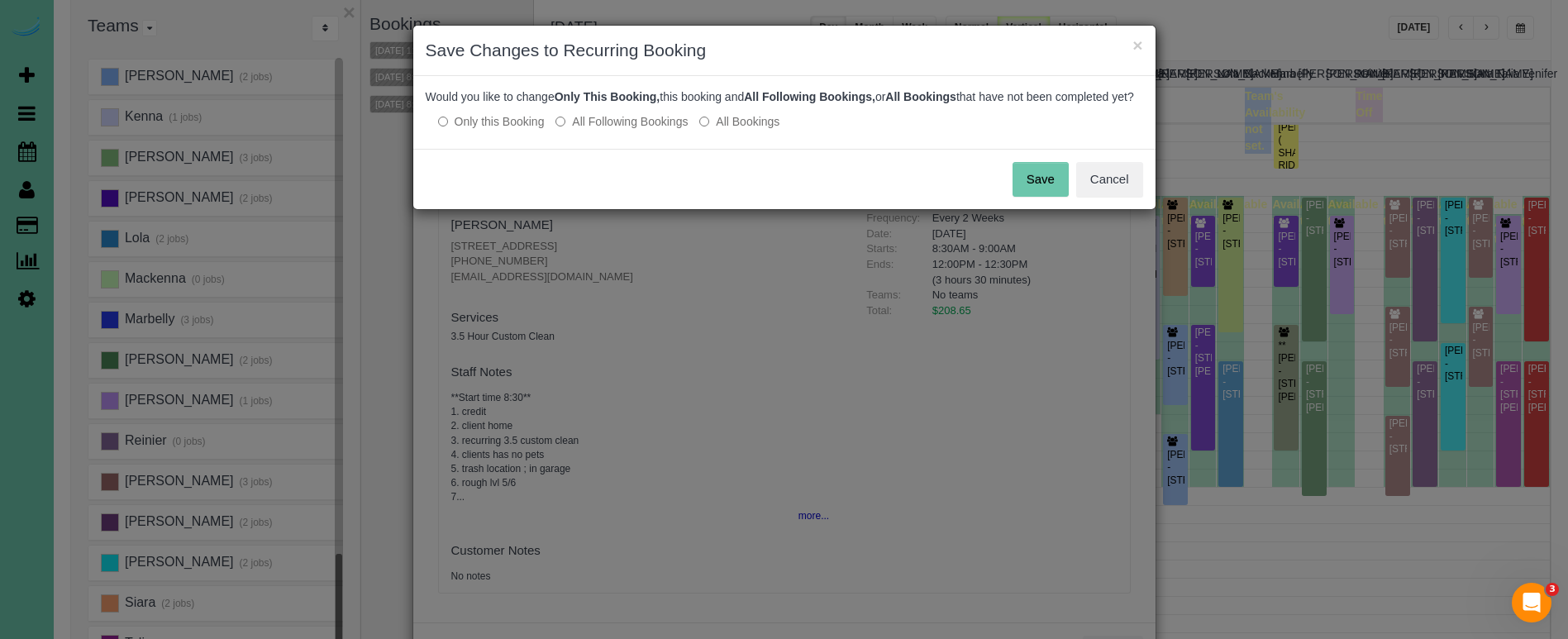
click at [1029, 186] on button "Save" at bounding box center [1041, 179] width 56 height 35
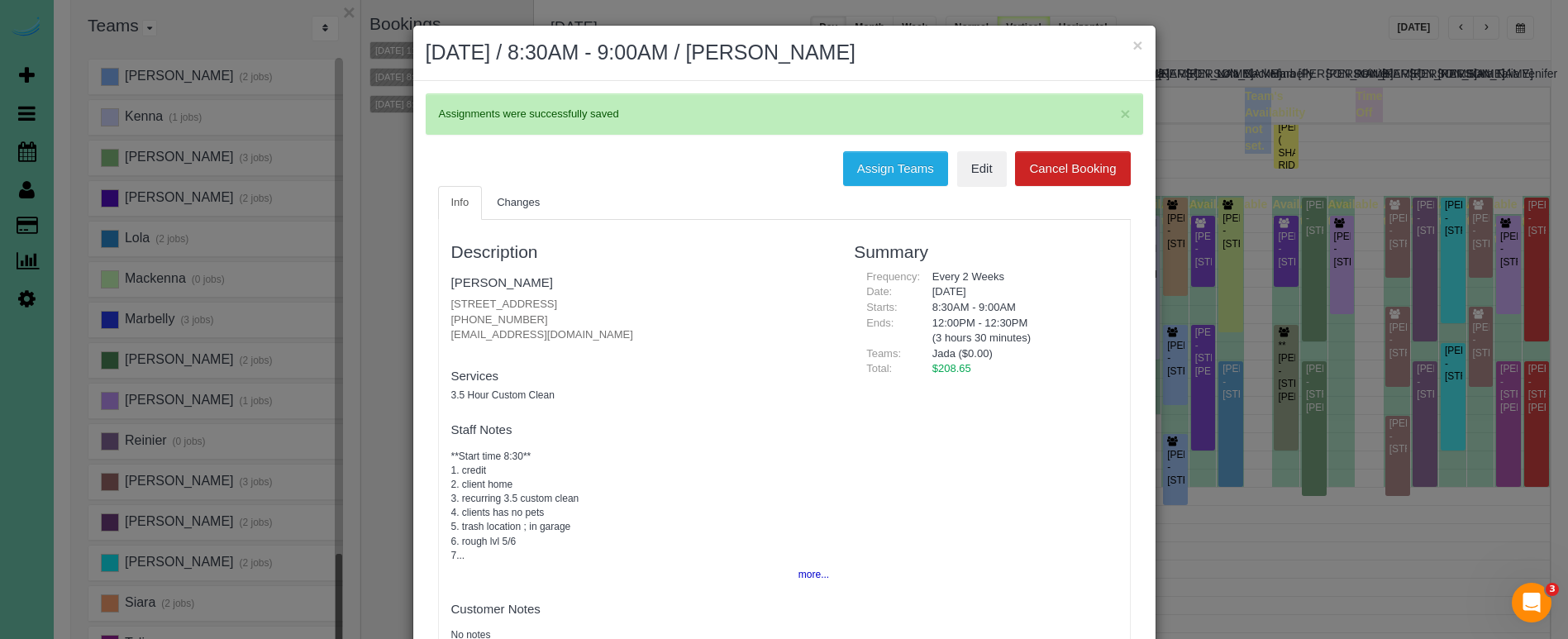
click at [1139, 44] on button "×" at bounding box center [1138, 45] width 10 height 17
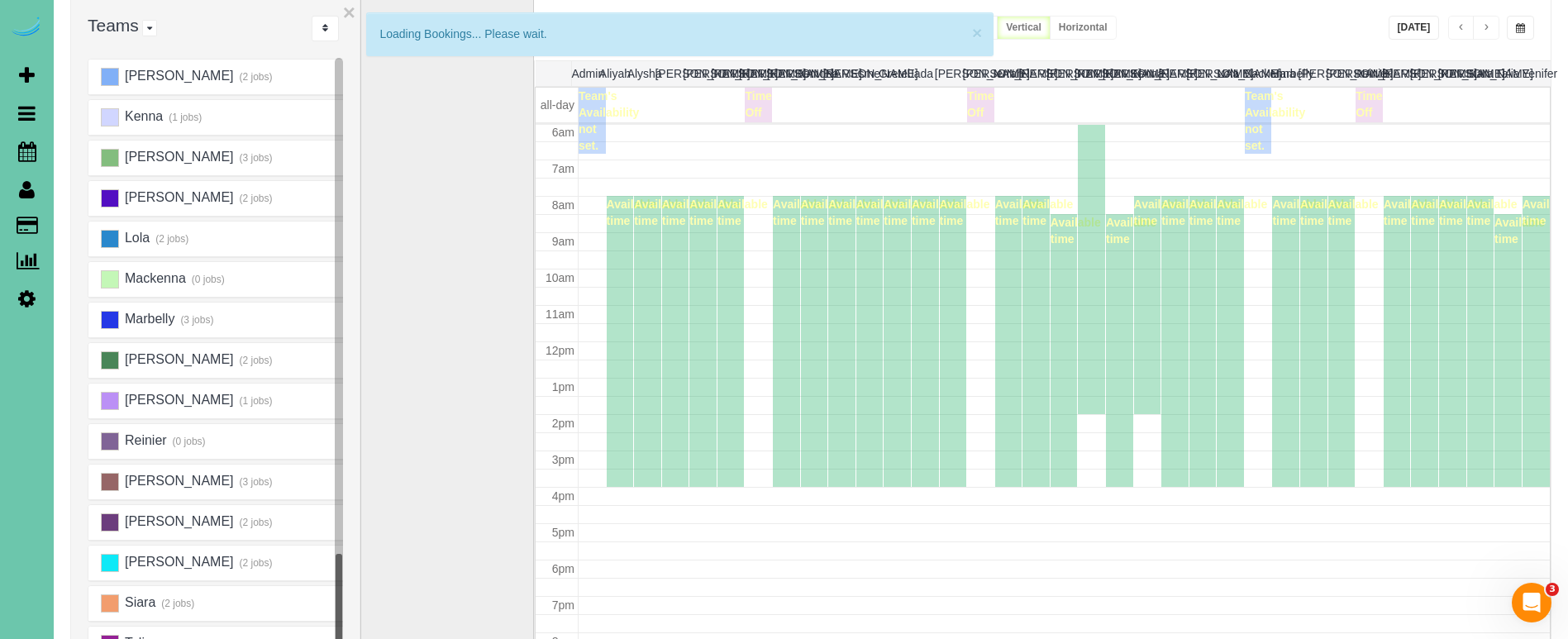
scroll to position [219, 0]
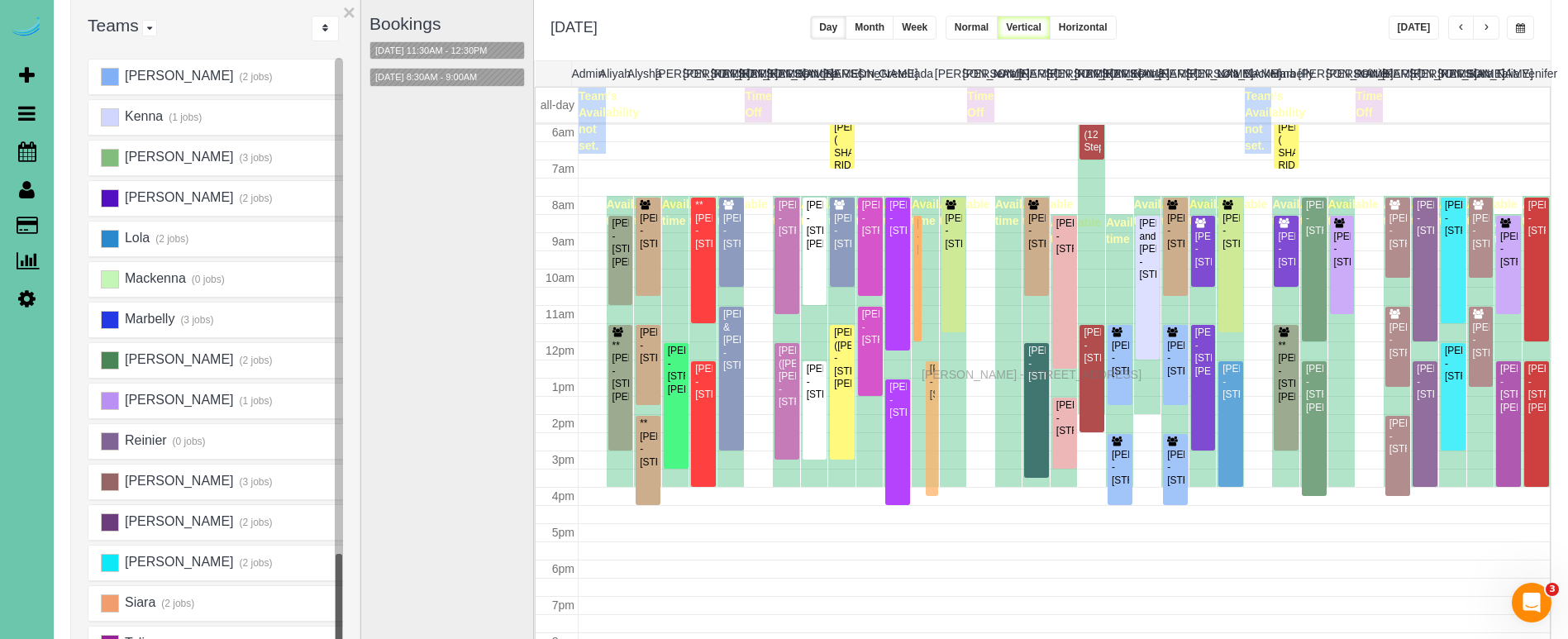
drag, startPoint x: 931, startPoint y: 343, endPoint x: 926, endPoint y: 372, distance: 29.4
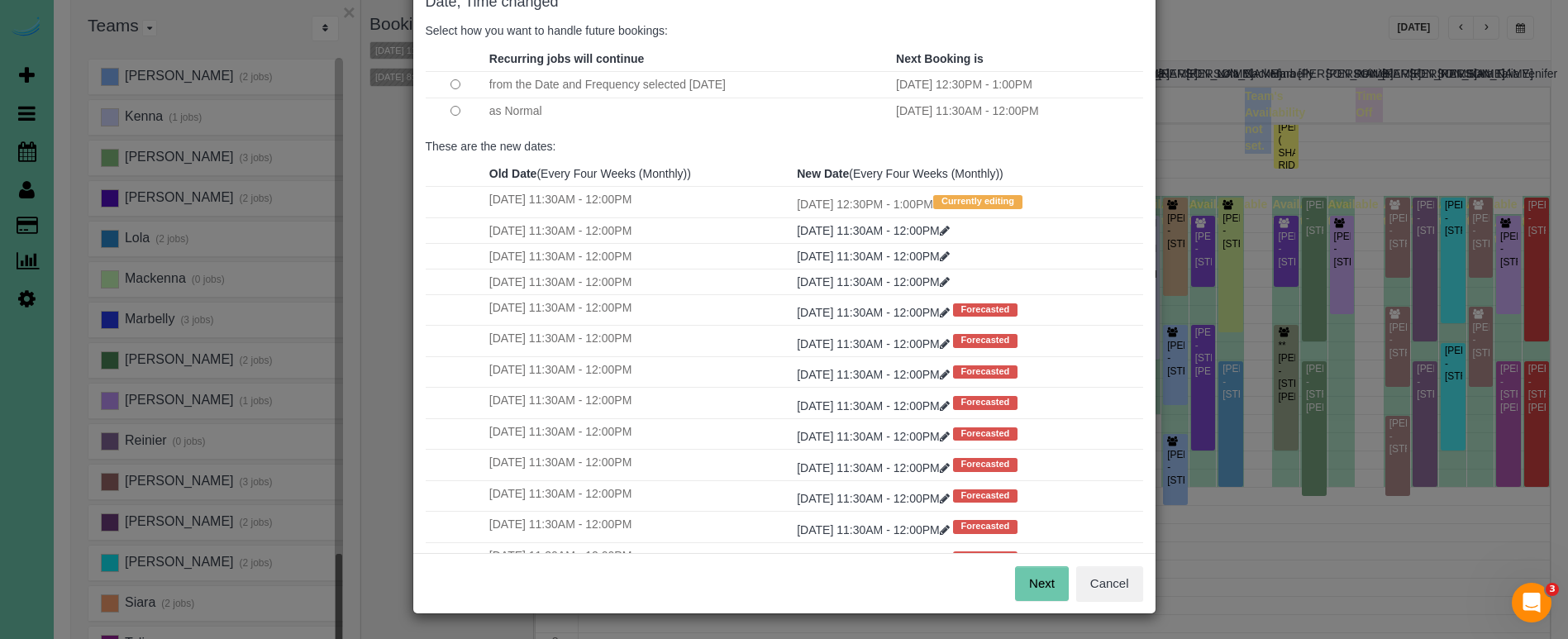
scroll to position [101, 0]
click at [1031, 579] on button "Next" at bounding box center [1042, 584] width 54 height 35
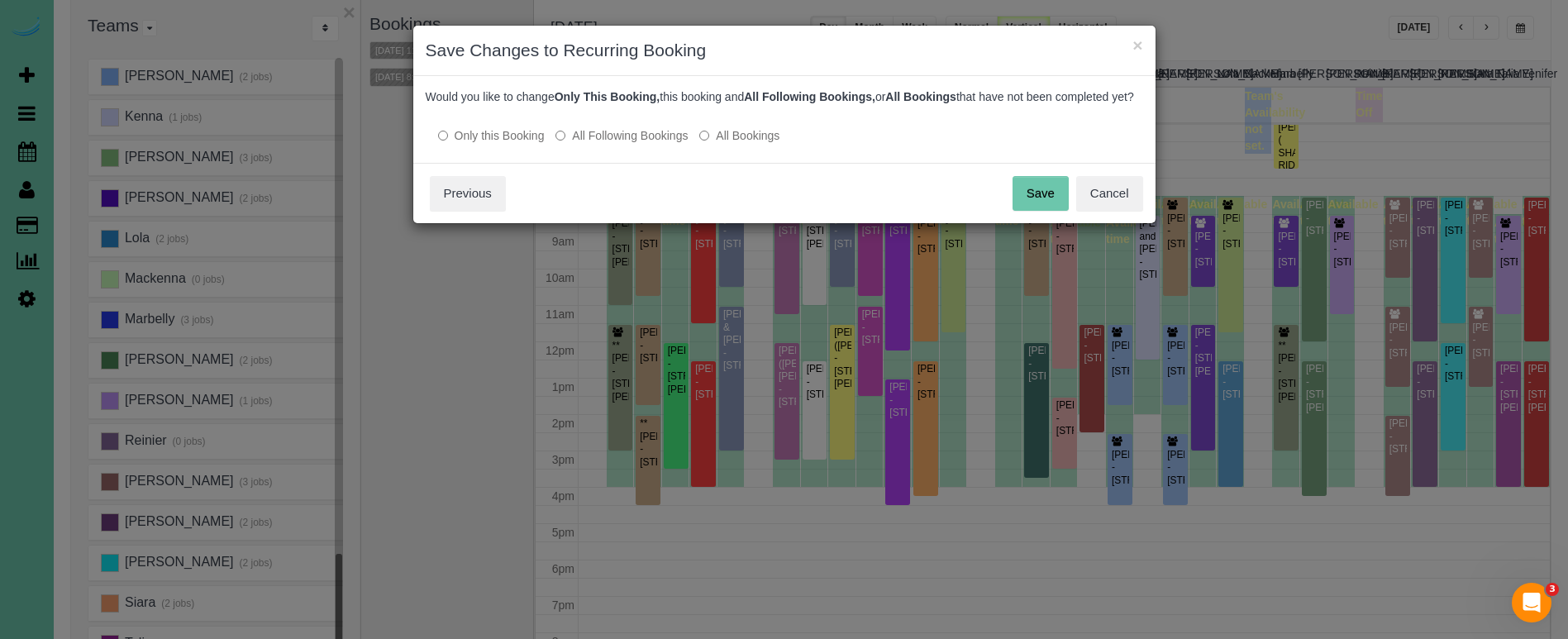
click at [1034, 207] on button "Save" at bounding box center [1041, 193] width 56 height 35
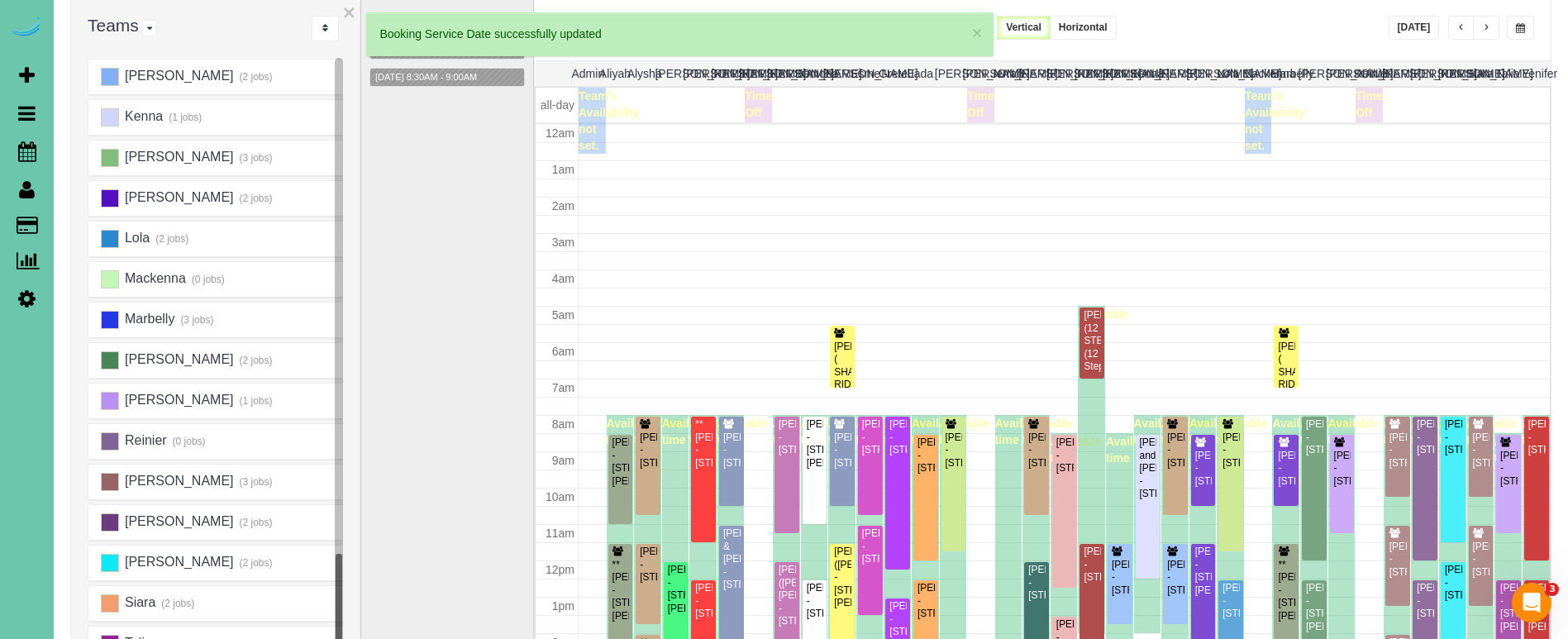
scroll to position [219, 0]
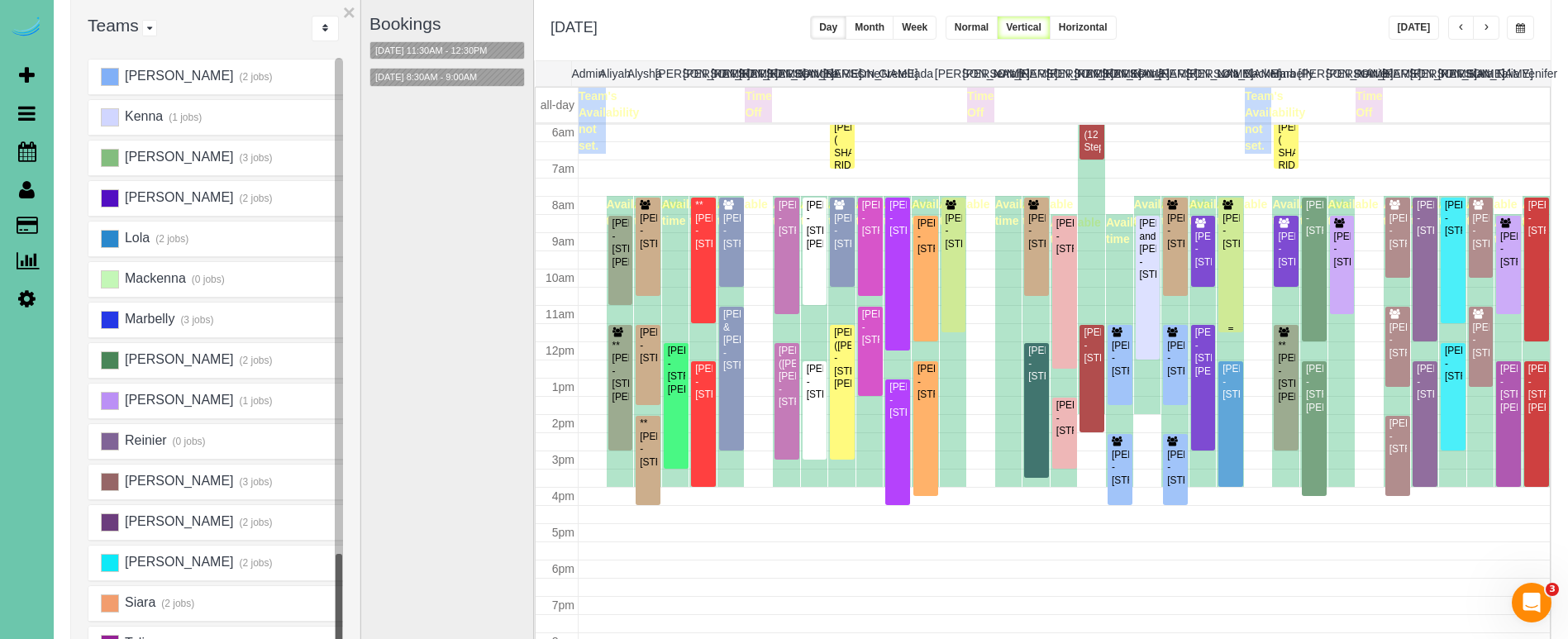
click at [1238, 251] on div "Becky Werner - 17351 Valley Drive, Omaha, NE 68130" at bounding box center [1230, 231] width 18 height 38
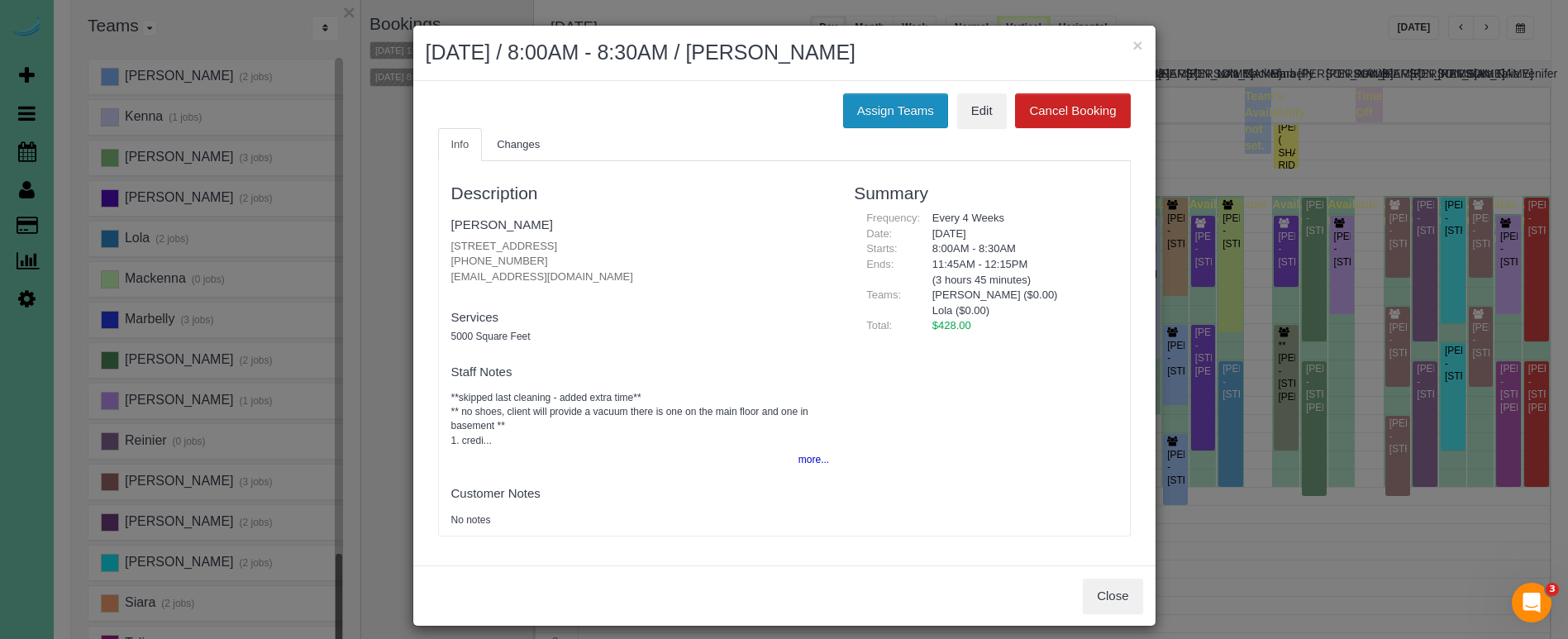
click at [875, 100] on button "Assign Teams" at bounding box center [896, 110] width 105 height 35
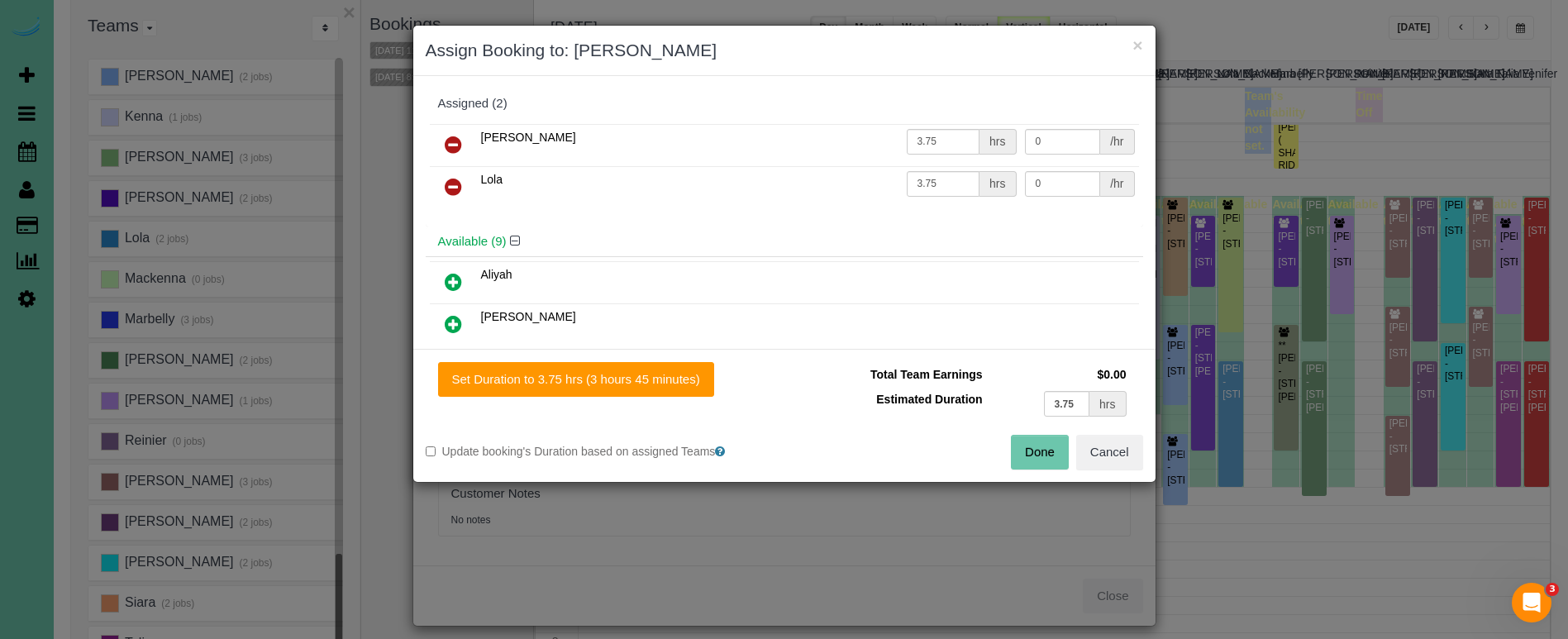
click at [453, 184] on icon at bounding box center [453, 186] width 17 height 20
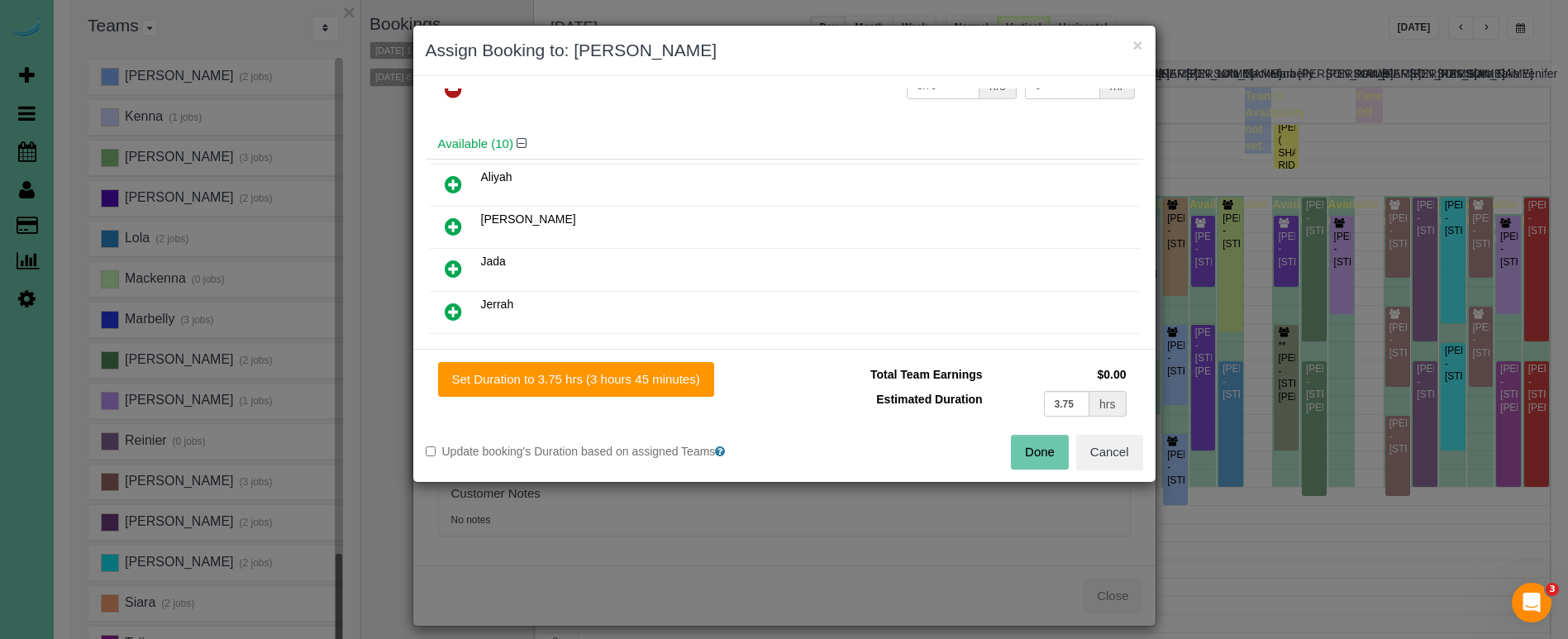
scroll to position [62, 0]
drag, startPoint x: 452, startPoint y: 303, endPoint x: 466, endPoint y: 316, distance: 19.1
click at [452, 303] on icon at bounding box center [453, 305] width 17 height 20
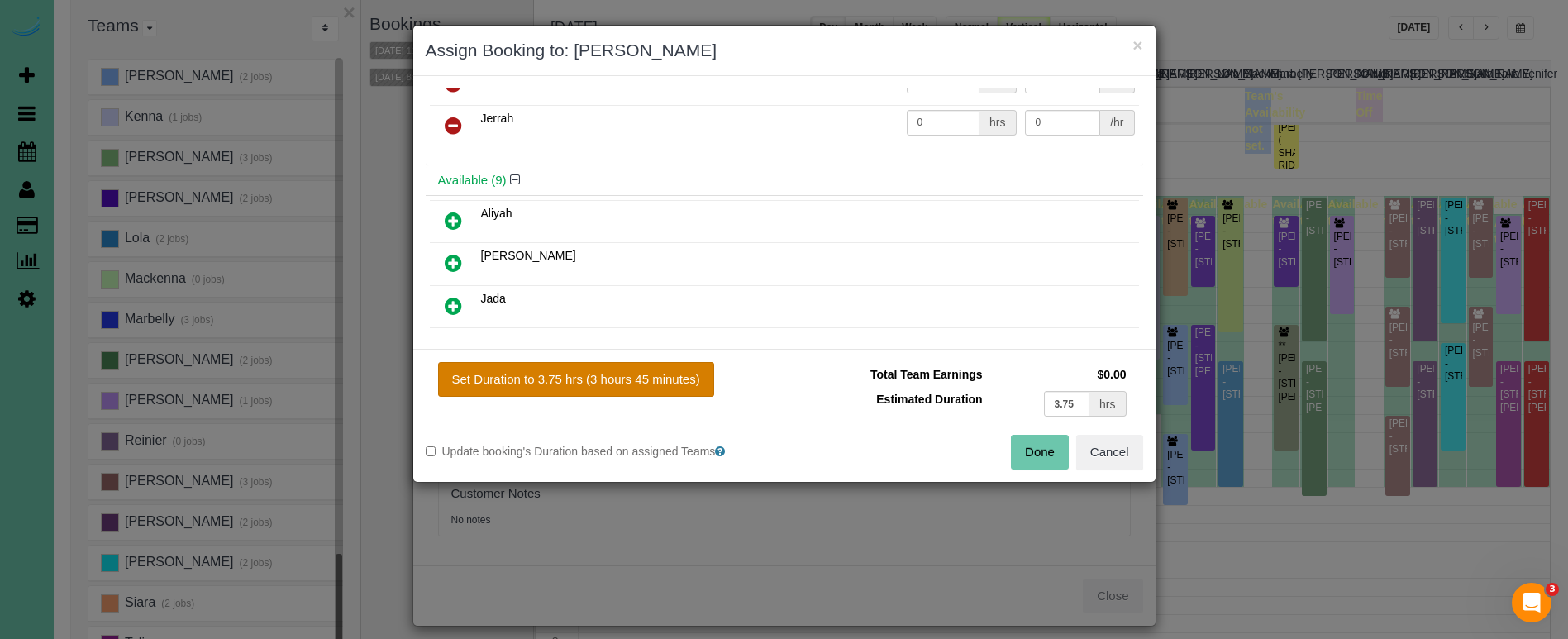
drag, startPoint x: 593, startPoint y: 365, endPoint x: 623, endPoint y: 366, distance: 30.0
click at [593, 365] on button "Set Duration to 3.75 hrs (3 hours 45 minutes)" at bounding box center [576, 379] width 276 height 35
type input "3.75"
click at [1027, 454] on button "Done" at bounding box center [1040, 452] width 58 height 35
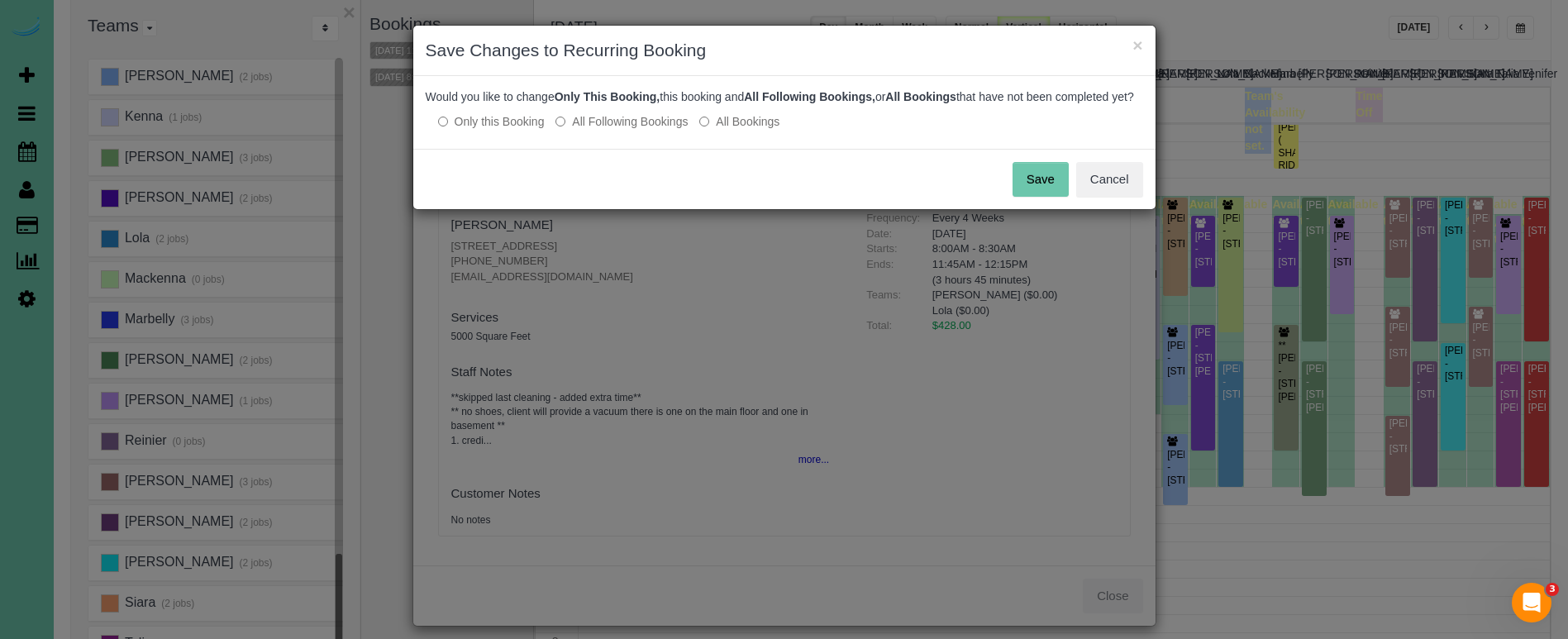
click at [1036, 189] on button "Save" at bounding box center [1041, 179] width 56 height 35
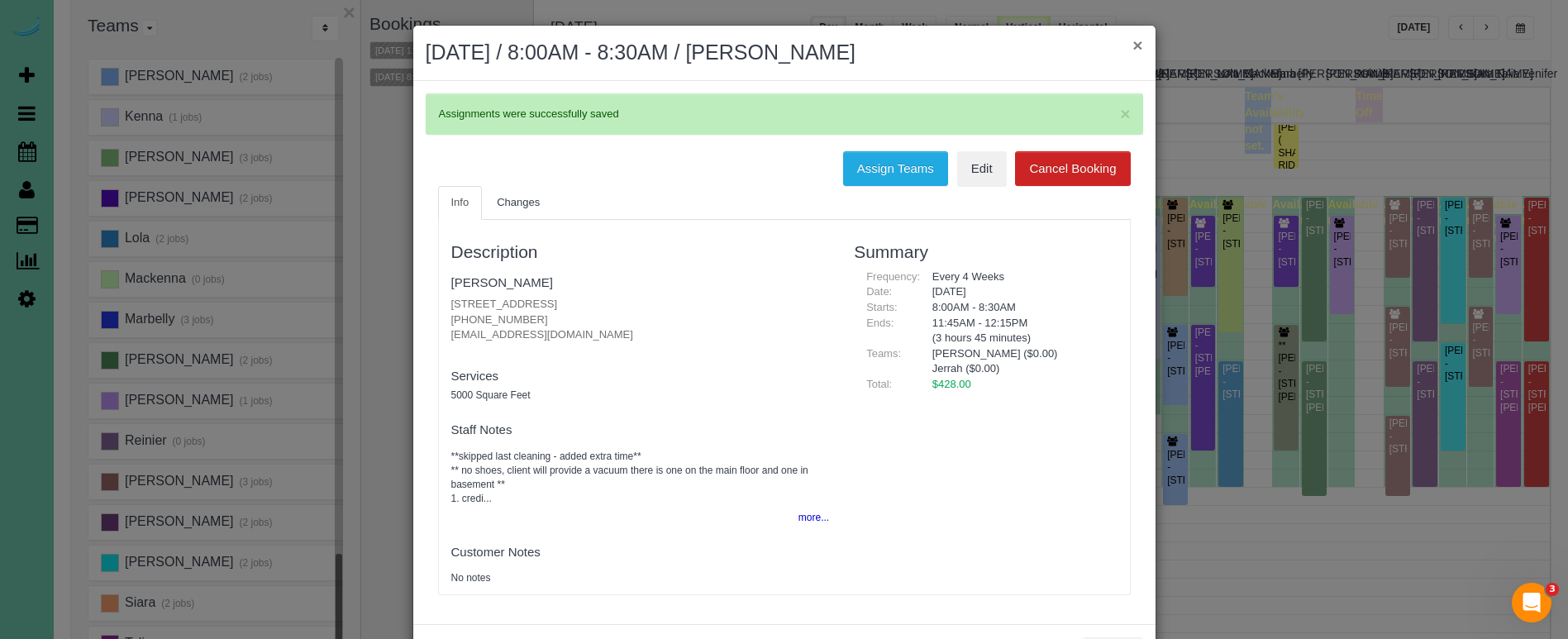
click at [1133, 46] on button "×" at bounding box center [1138, 45] width 10 height 17
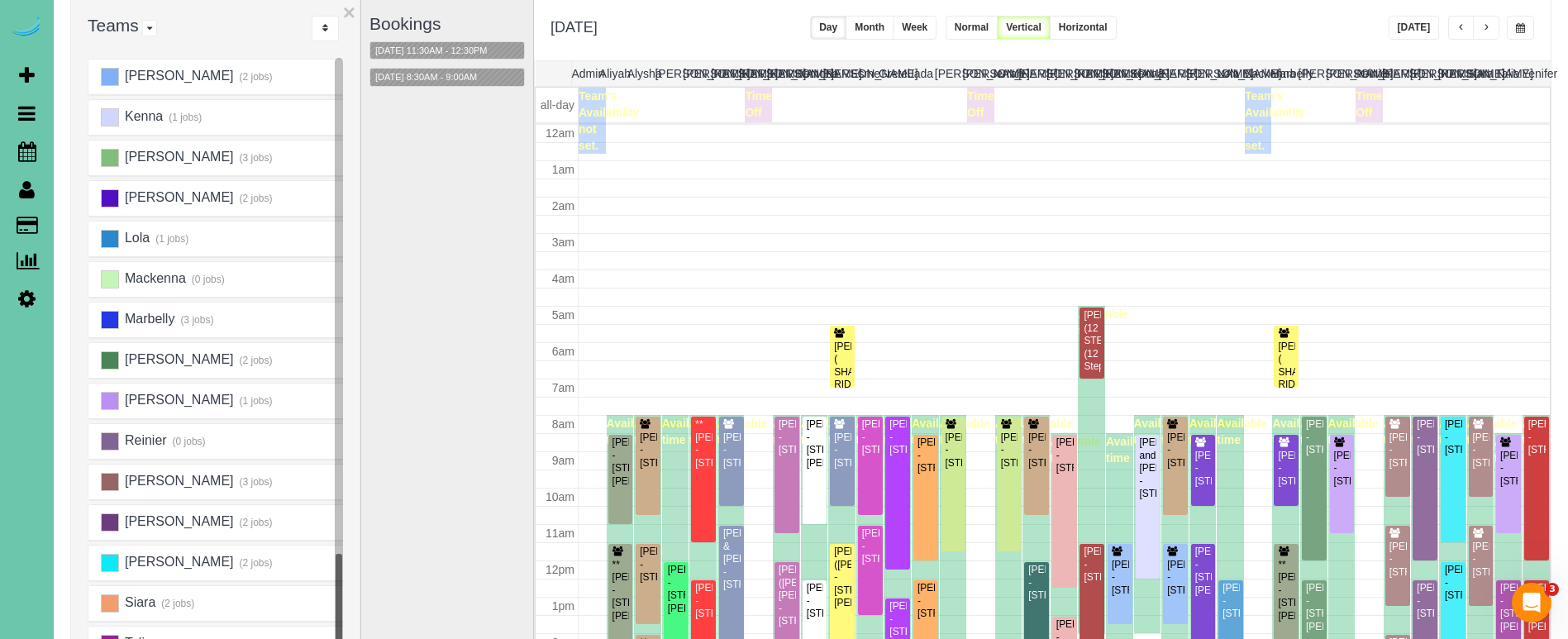
scroll to position [219, 0]
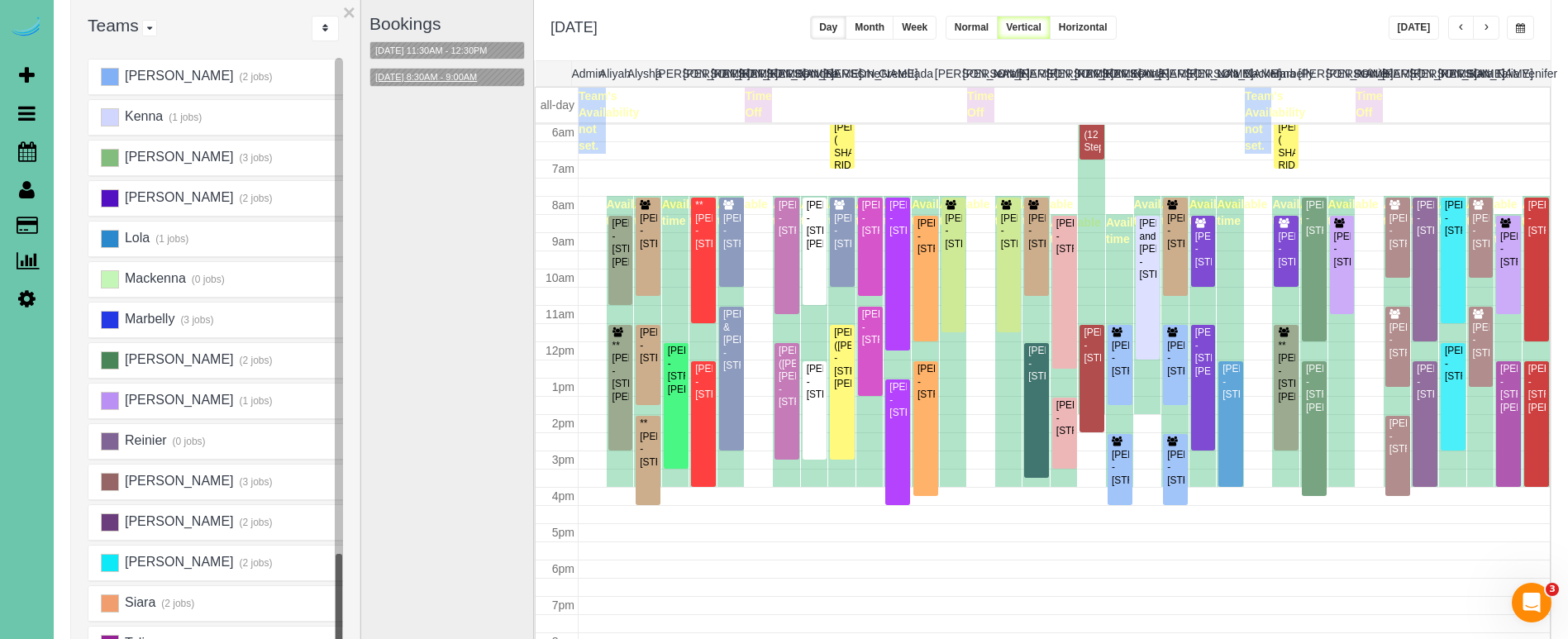
click at [408, 68] on button "10/09/2025 8:30AM - 9:00AM" at bounding box center [426, 77] width 111 height 17
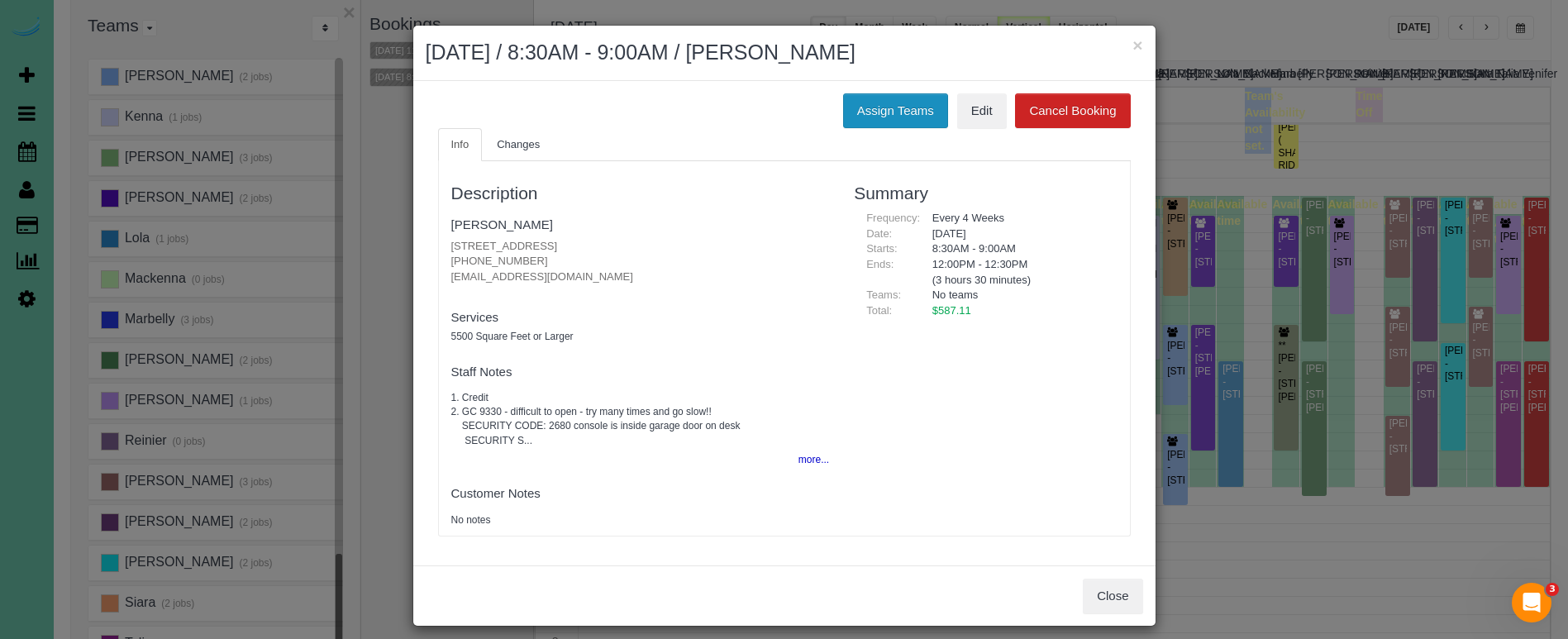
click at [908, 120] on button "Assign Teams" at bounding box center [896, 110] width 105 height 35
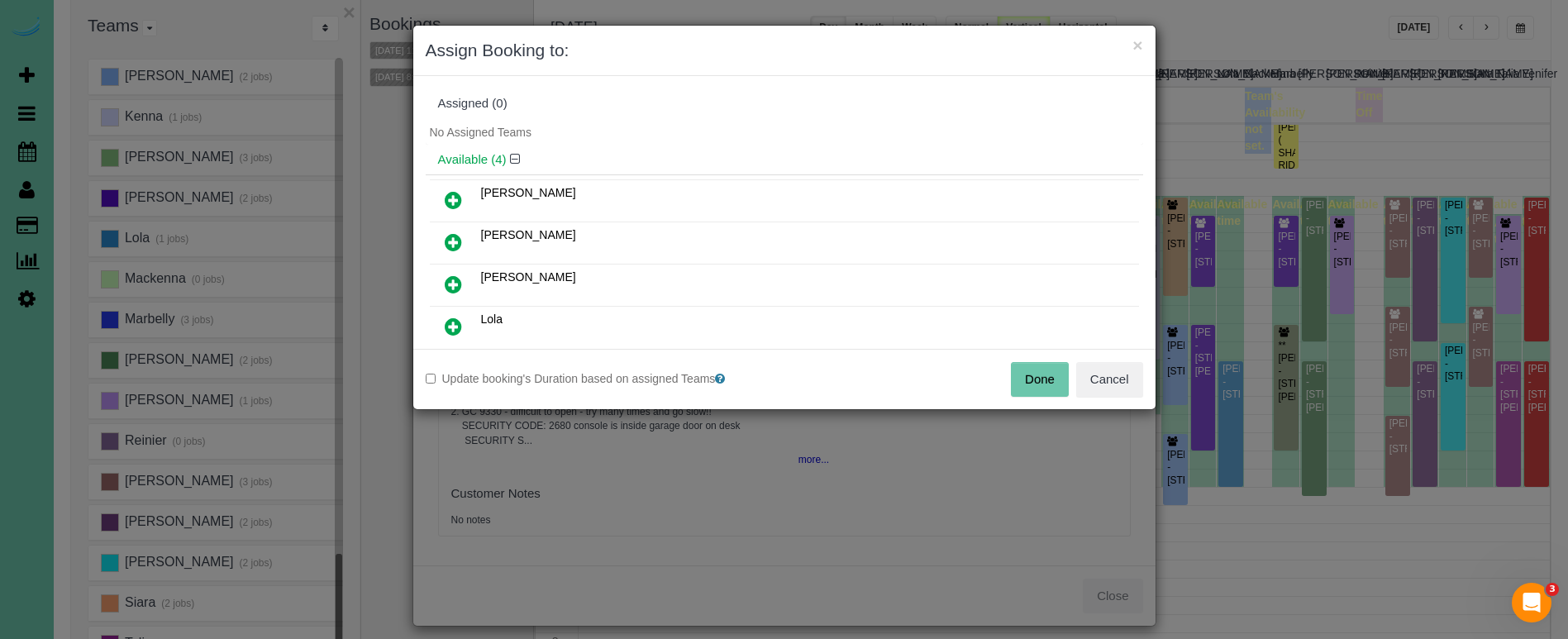
drag, startPoint x: 453, startPoint y: 188, endPoint x: 445, endPoint y: 246, distance: 58.5
click at [452, 189] on link at bounding box center [453, 200] width 38 height 33
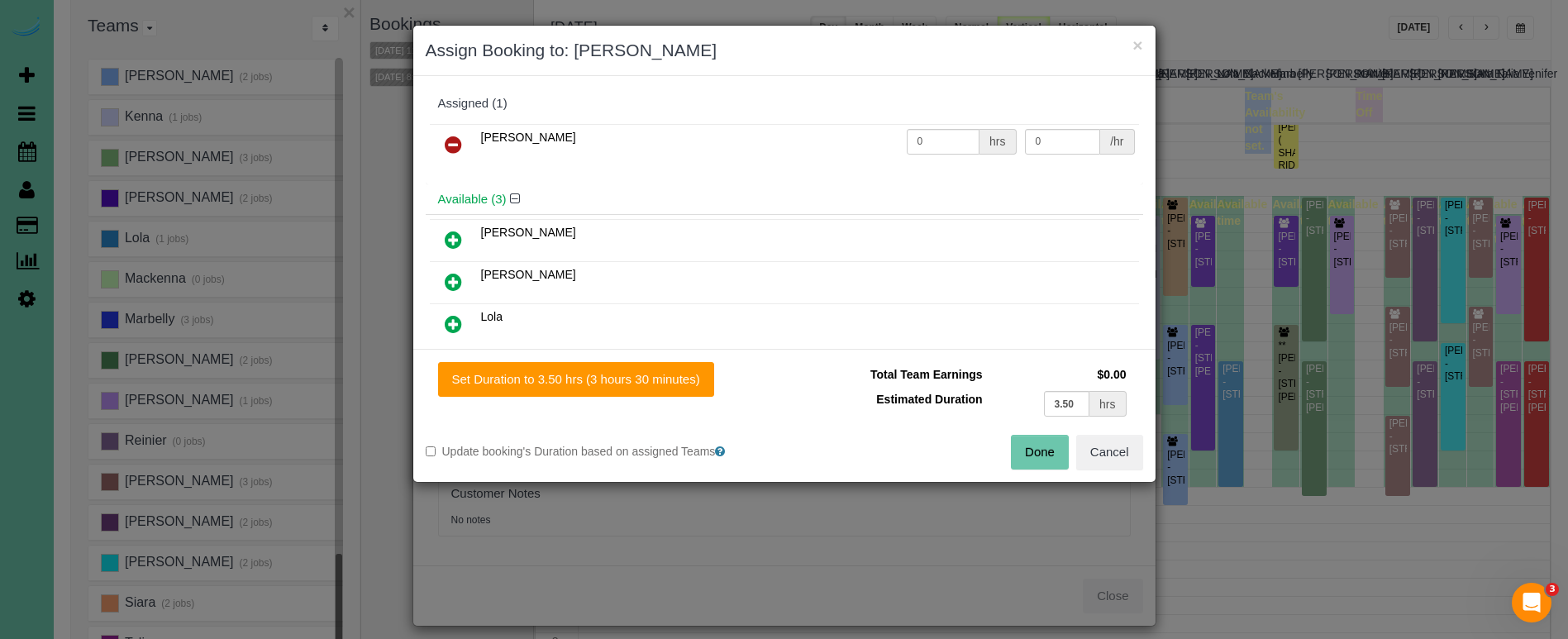
click at [454, 322] on icon at bounding box center [453, 323] width 17 height 20
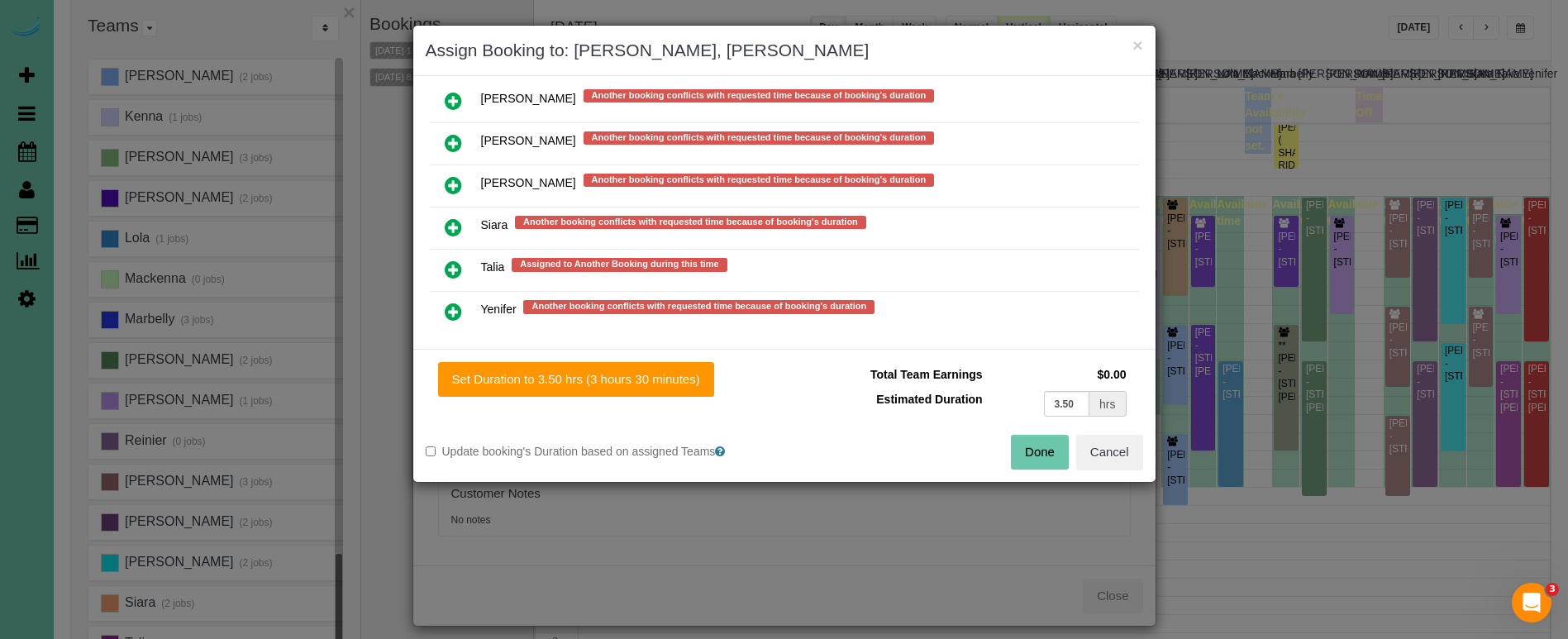
scroll to position [1429, 0]
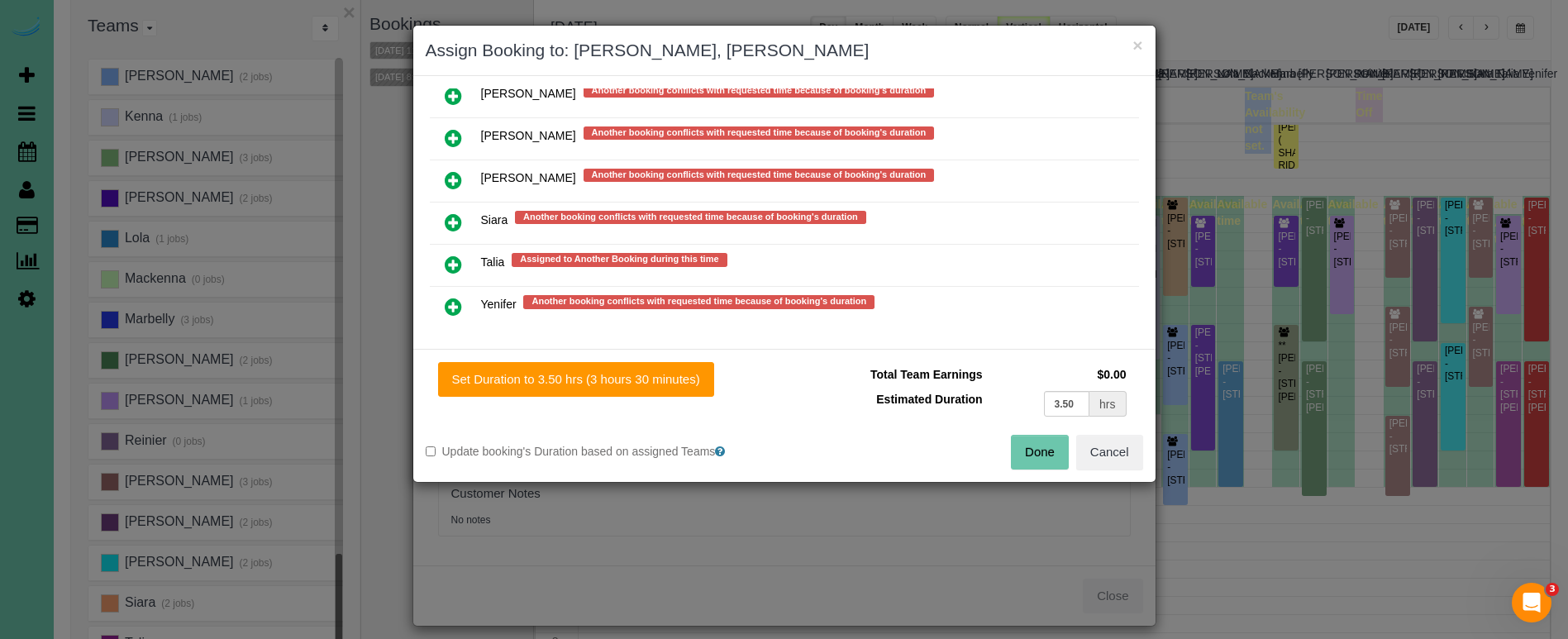
click at [462, 259] on link at bounding box center [453, 265] width 38 height 33
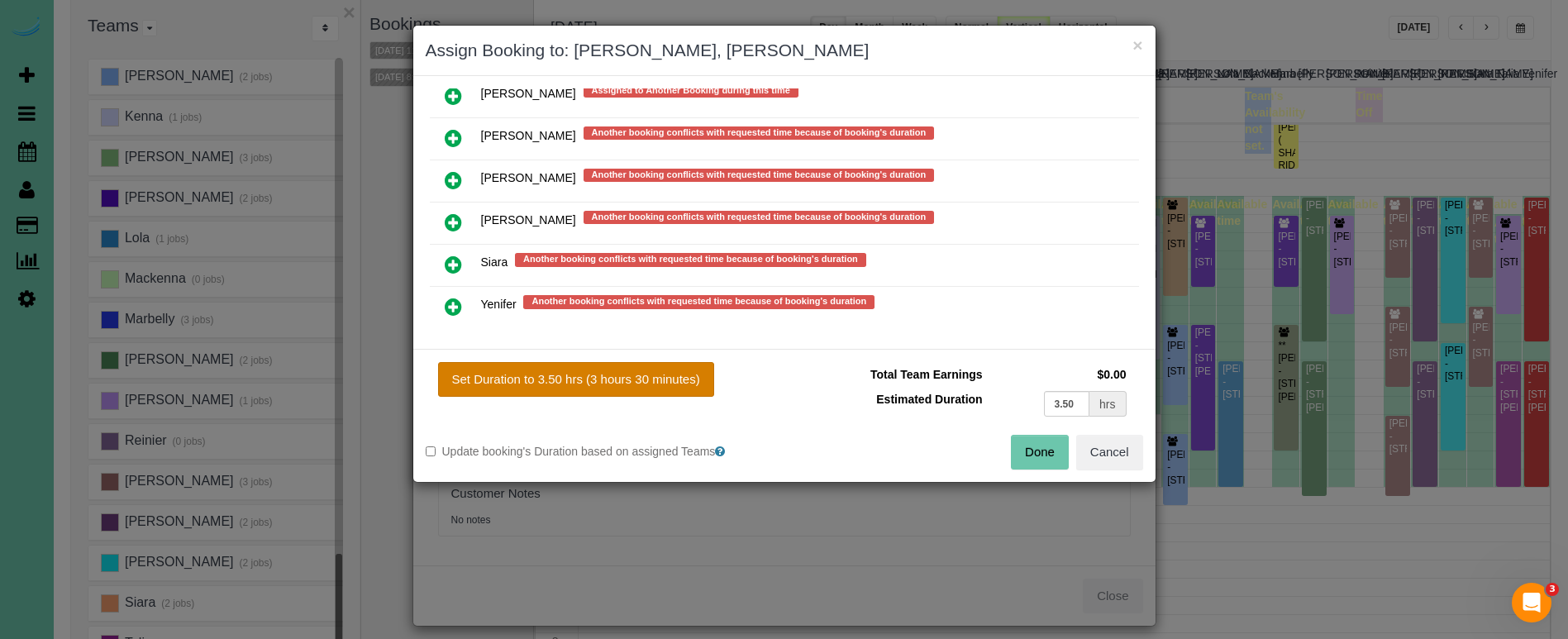
click at [617, 377] on button "Set Duration to 3.50 hrs (3 hours 30 minutes)" at bounding box center [576, 379] width 276 height 35
type input "3.50"
click at [1041, 445] on button "Done" at bounding box center [1040, 452] width 58 height 35
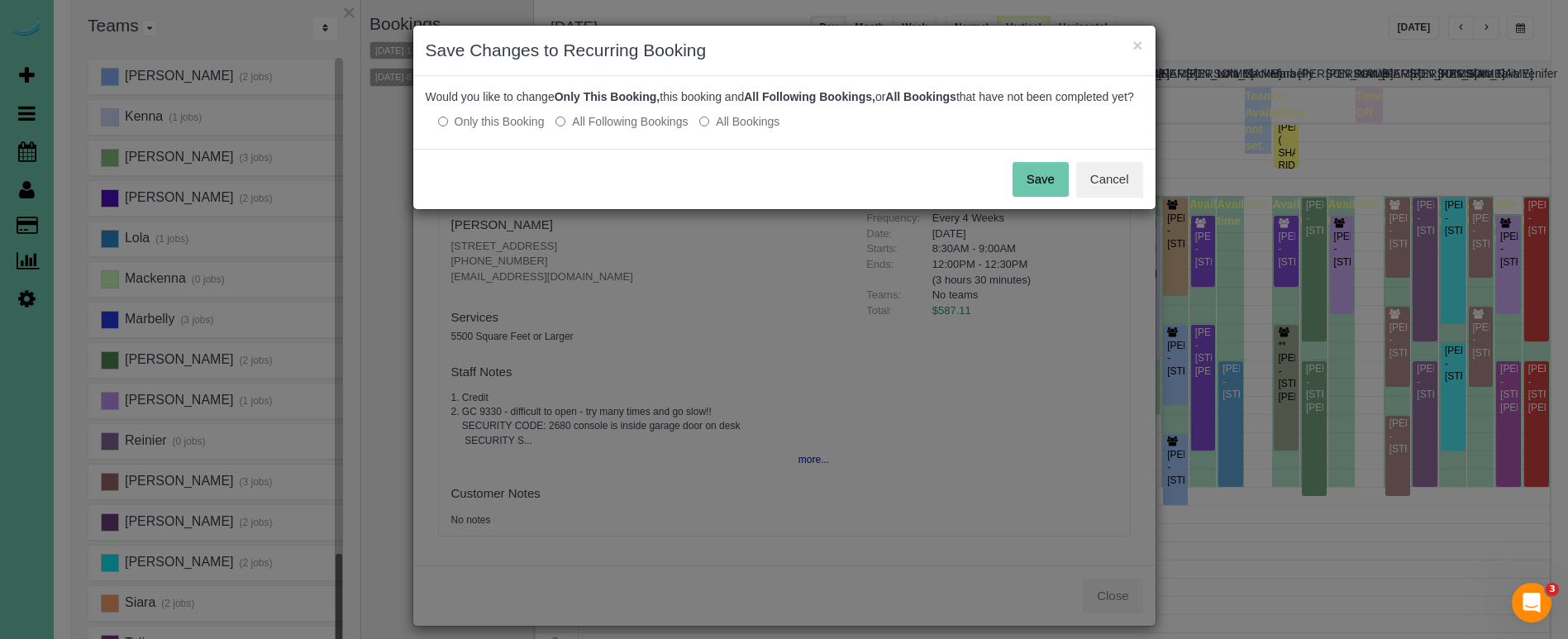
click at [1026, 192] on button "Save" at bounding box center [1041, 179] width 56 height 35
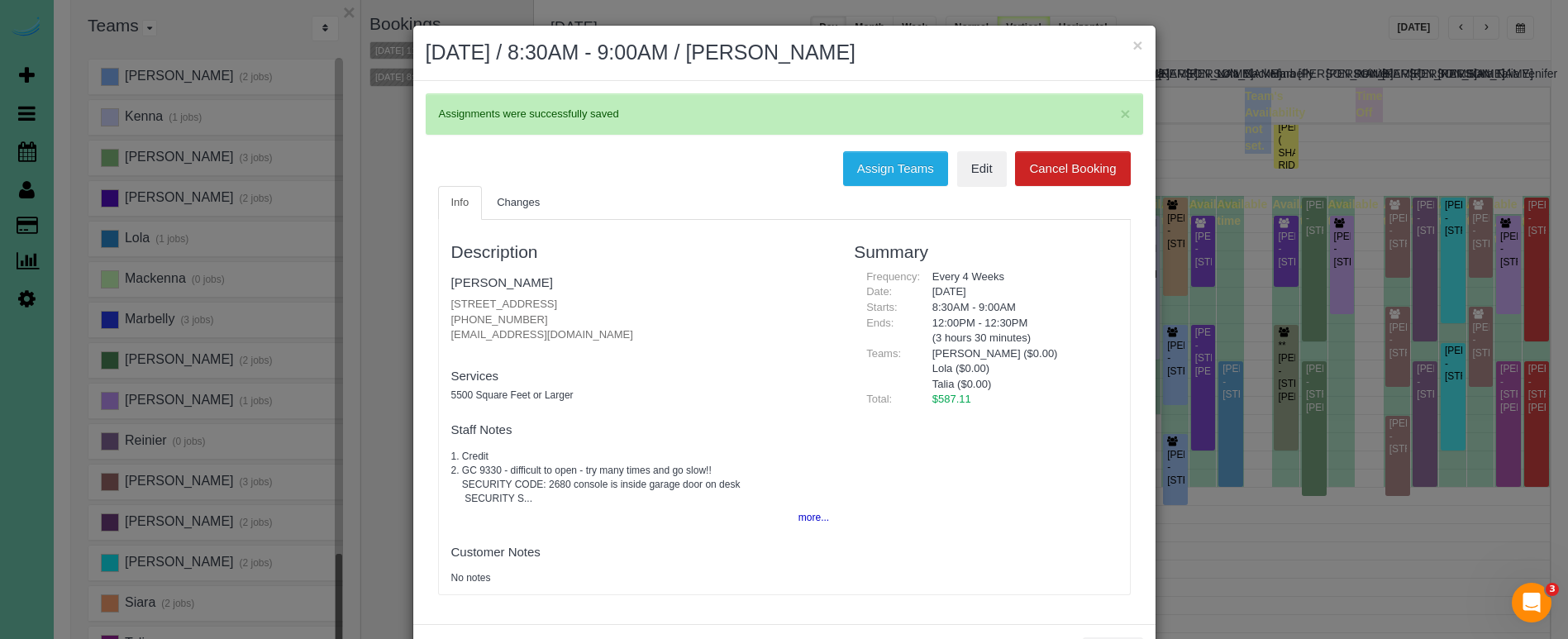
click at [1139, 49] on button "×" at bounding box center [1138, 45] width 10 height 17
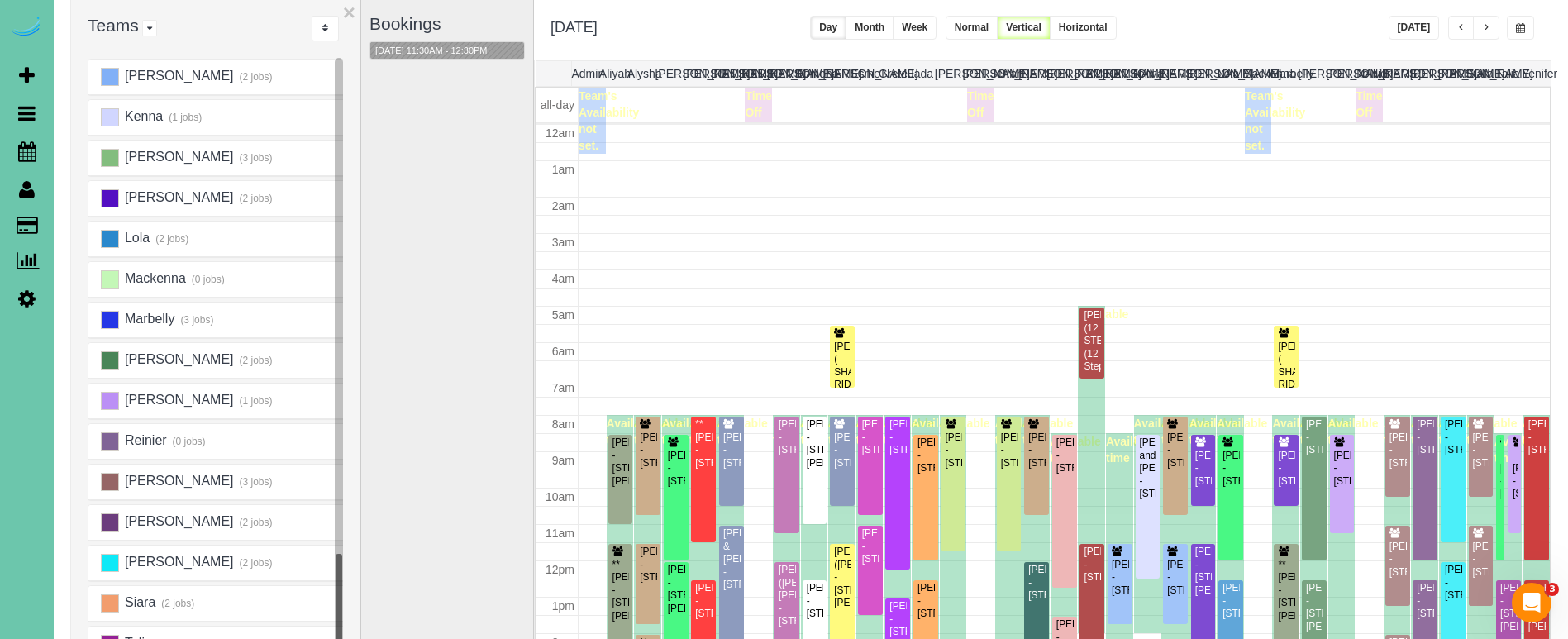
scroll to position [219, 0]
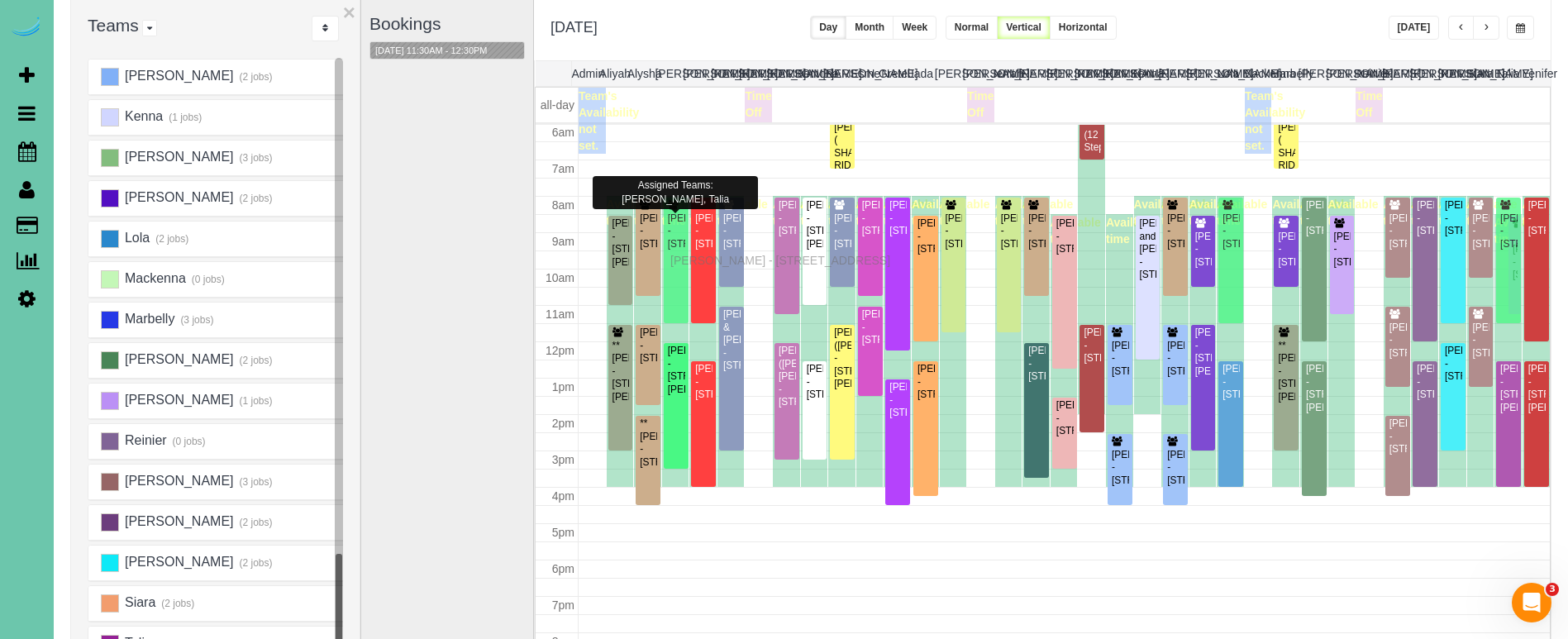
drag, startPoint x: 673, startPoint y: 267, endPoint x: 674, endPoint y: 257, distance: 10.0
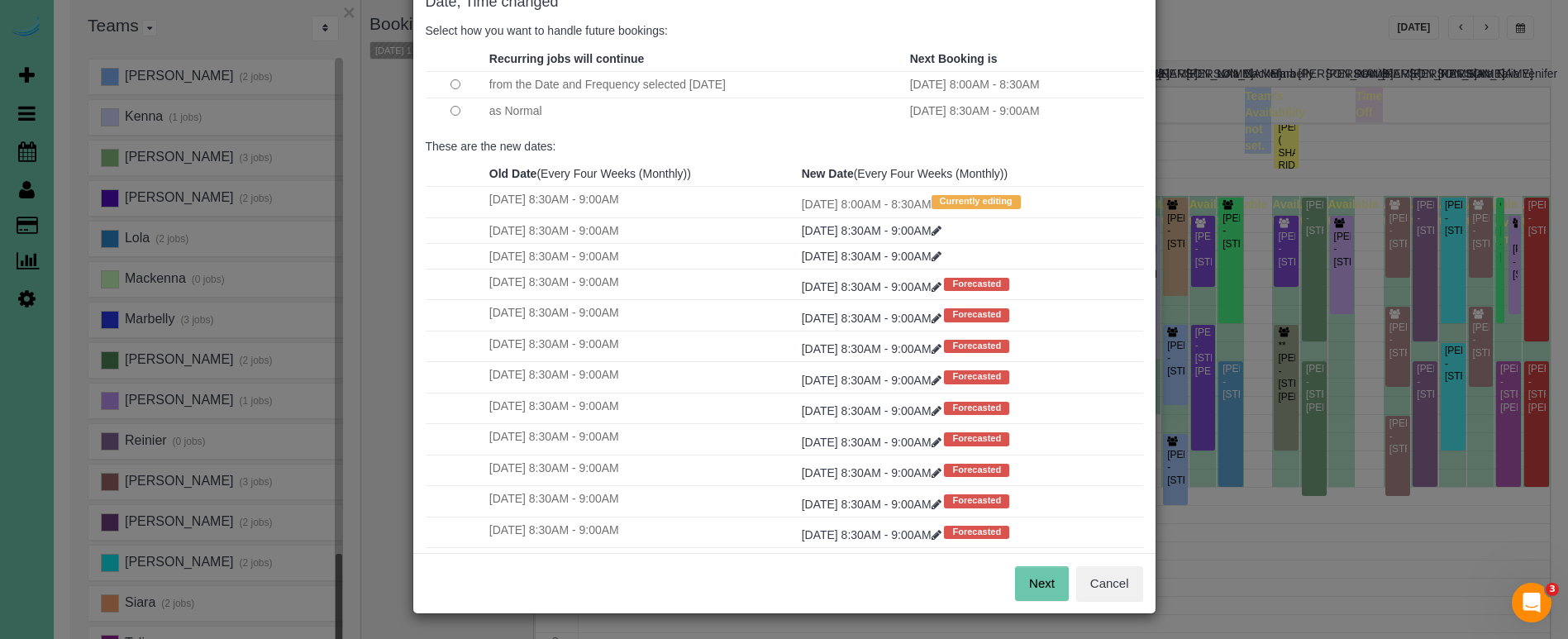
scroll to position [101, 0]
click at [1033, 589] on button "Next" at bounding box center [1042, 584] width 54 height 35
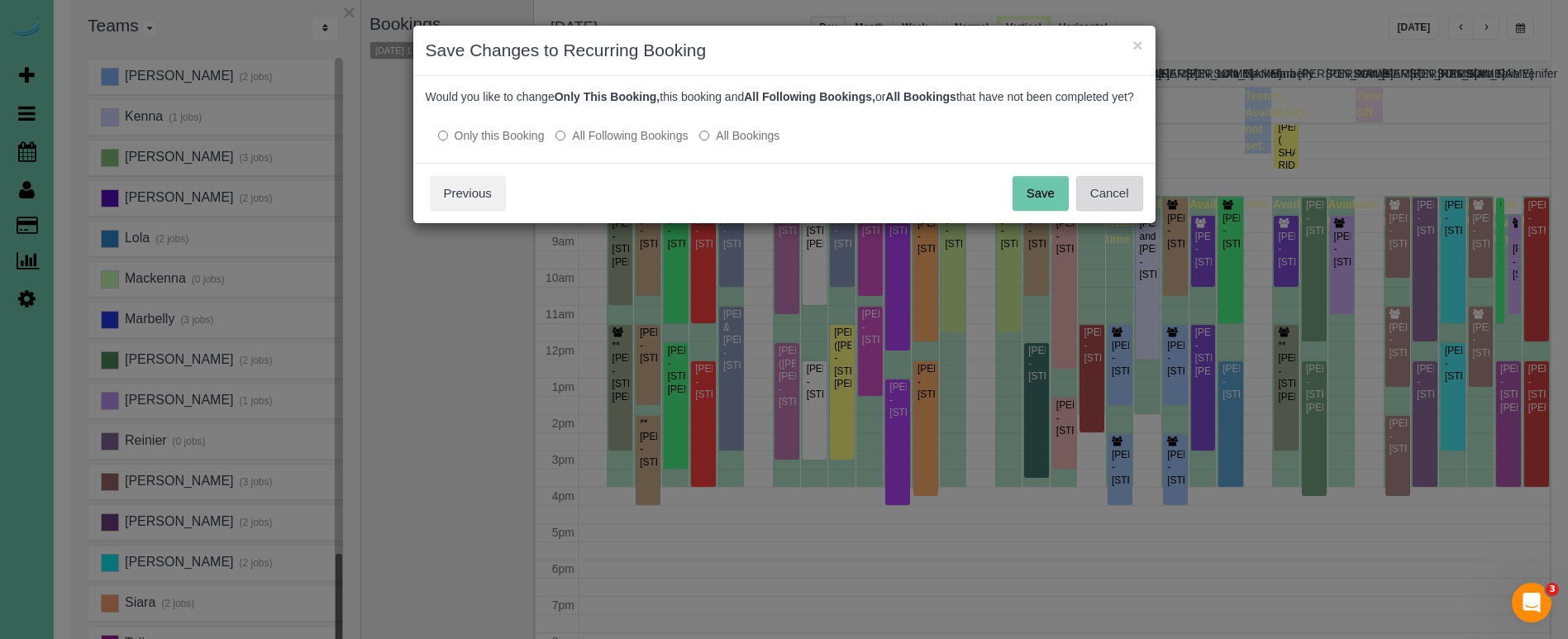
click at [1119, 207] on button "Cancel" at bounding box center [1109, 193] width 67 height 35
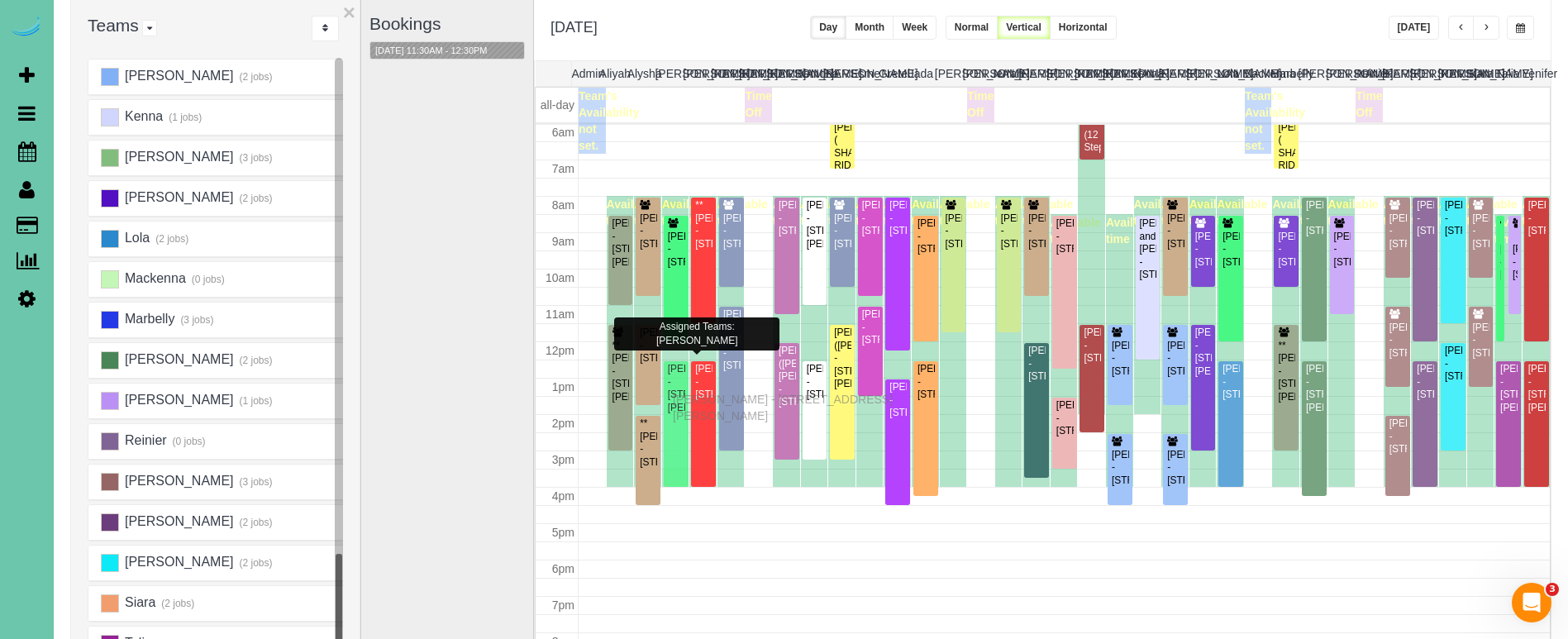
drag, startPoint x: 677, startPoint y: 386, endPoint x: 677, endPoint y: 397, distance: 11.0
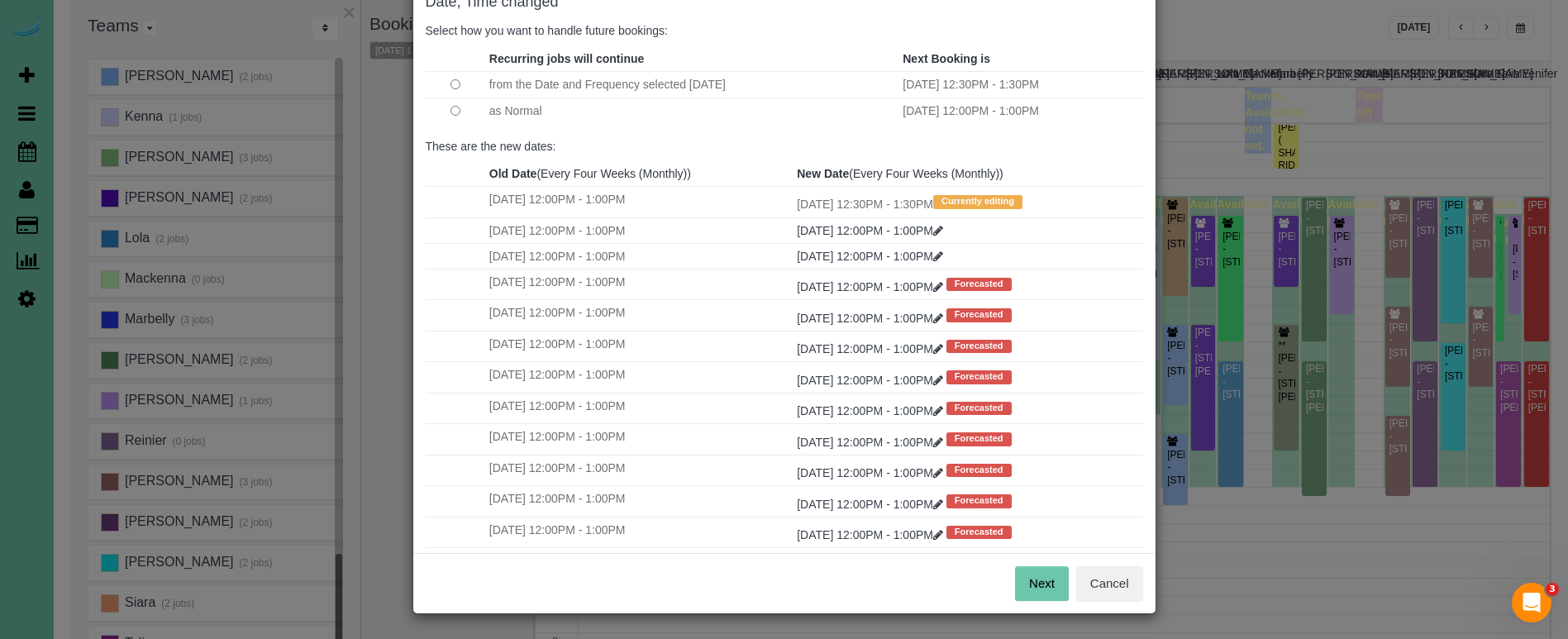
scroll to position [101, 0]
click at [1044, 584] on button "Next" at bounding box center [1042, 584] width 54 height 35
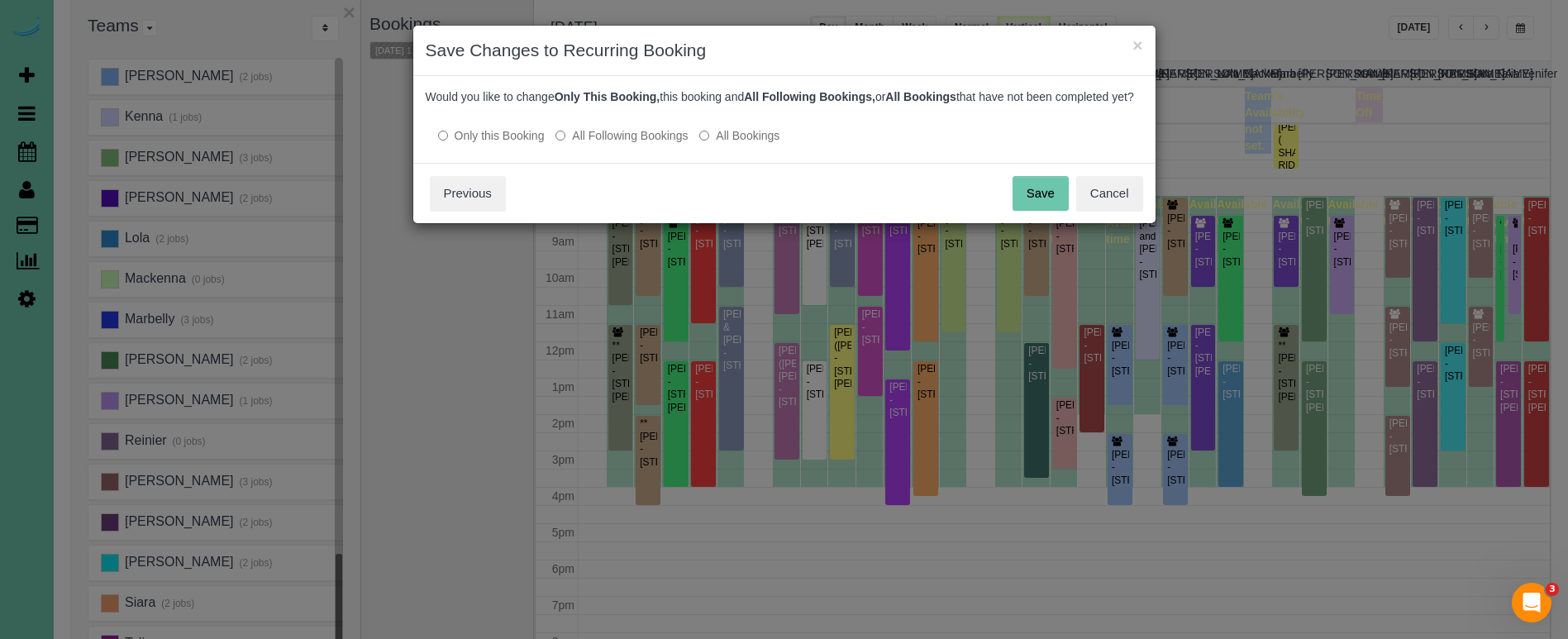
scroll to position [0, 0]
click at [1048, 202] on button "Save" at bounding box center [1041, 193] width 56 height 35
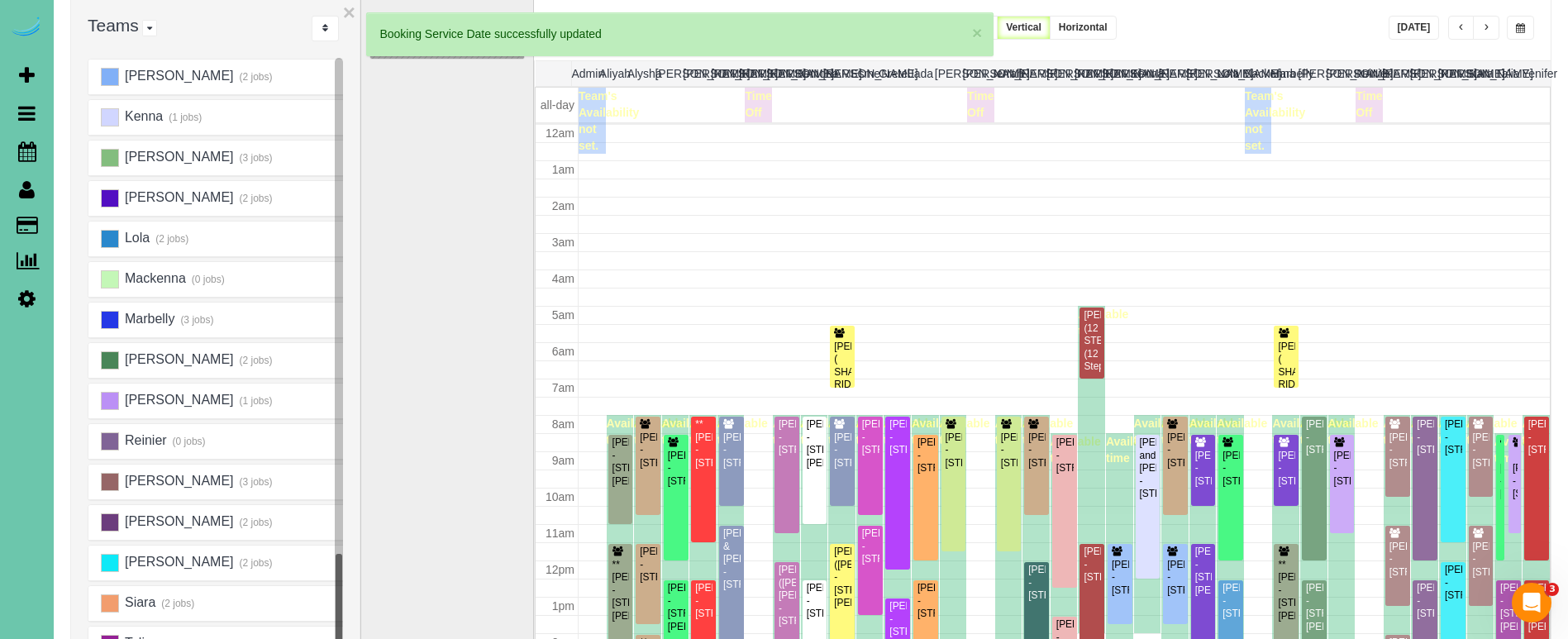
scroll to position [219, 0]
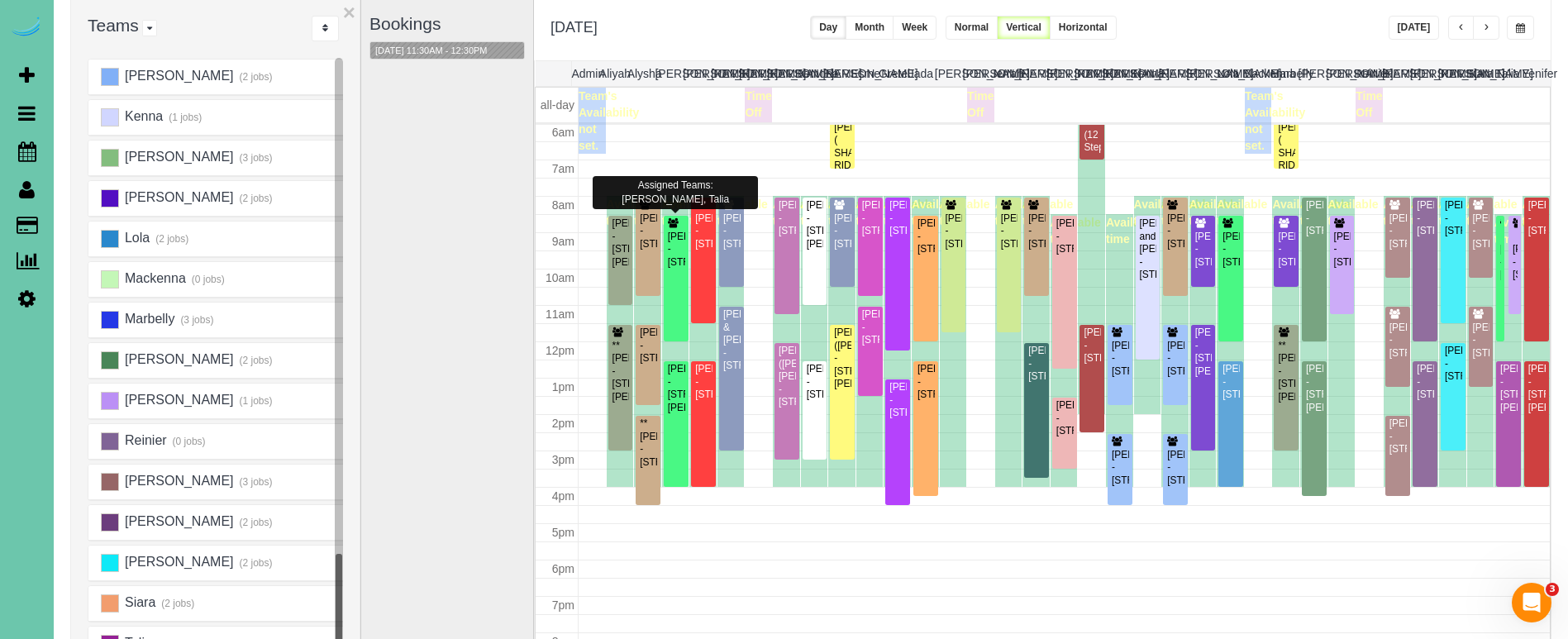
click at [689, 286] on div "Available time" at bounding box center [703, 341] width 27 height 291
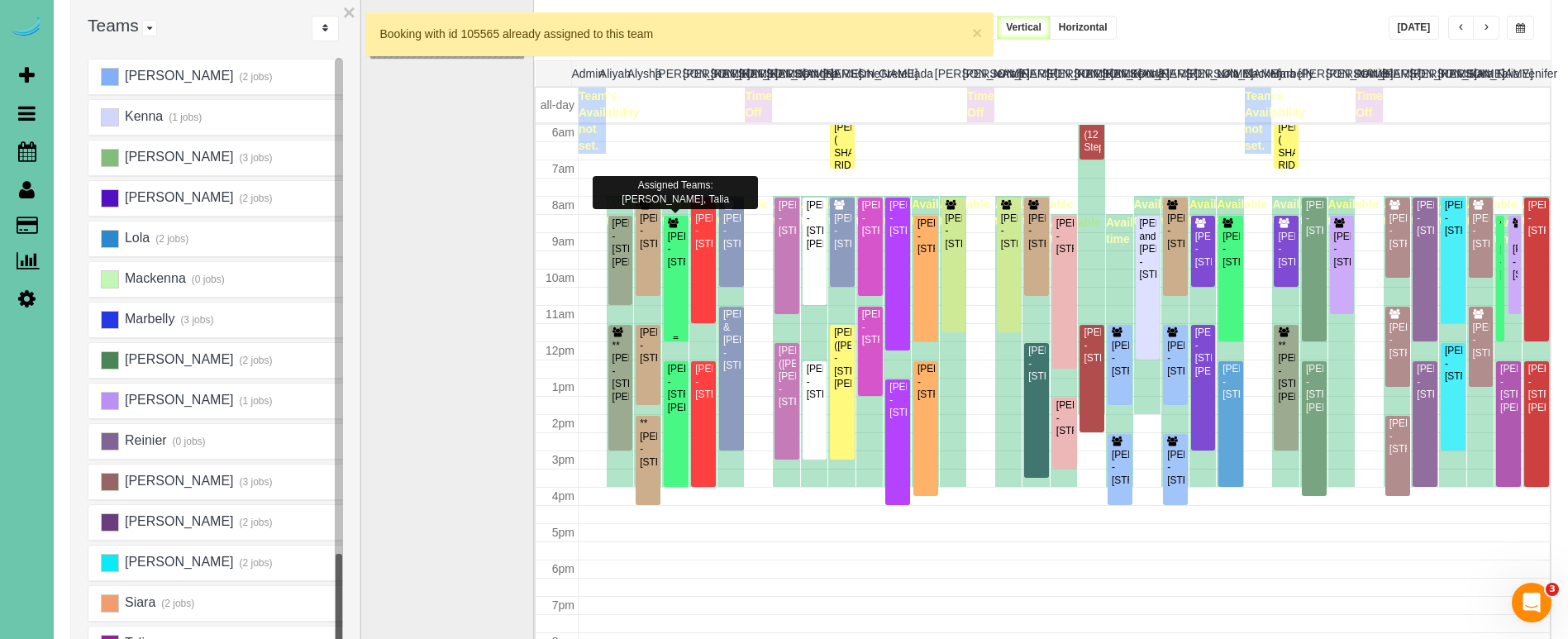
click at [679, 240] on div "Maureen D'Angelo - 10233 N 182nd Circle, Bennington, NE 68007" at bounding box center [676, 250] width 18 height 38
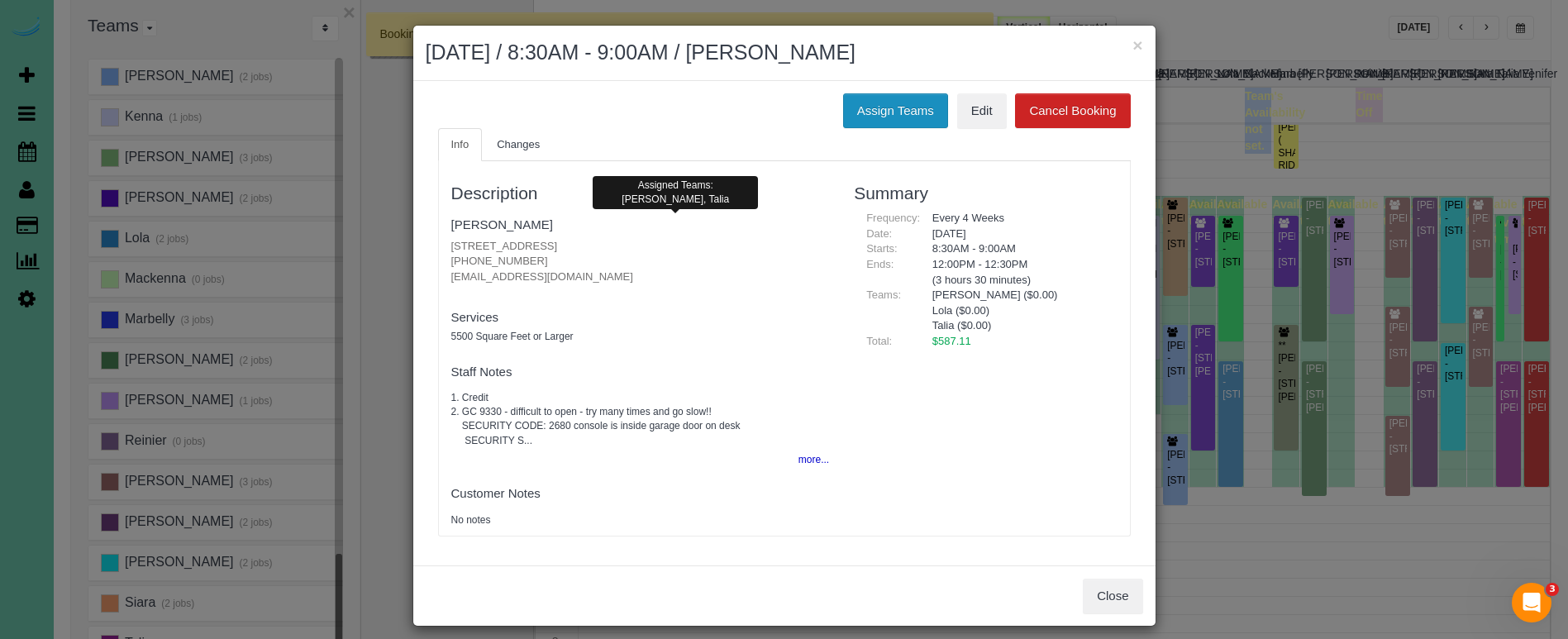
click at [895, 109] on button "Assign Teams" at bounding box center [896, 110] width 105 height 35
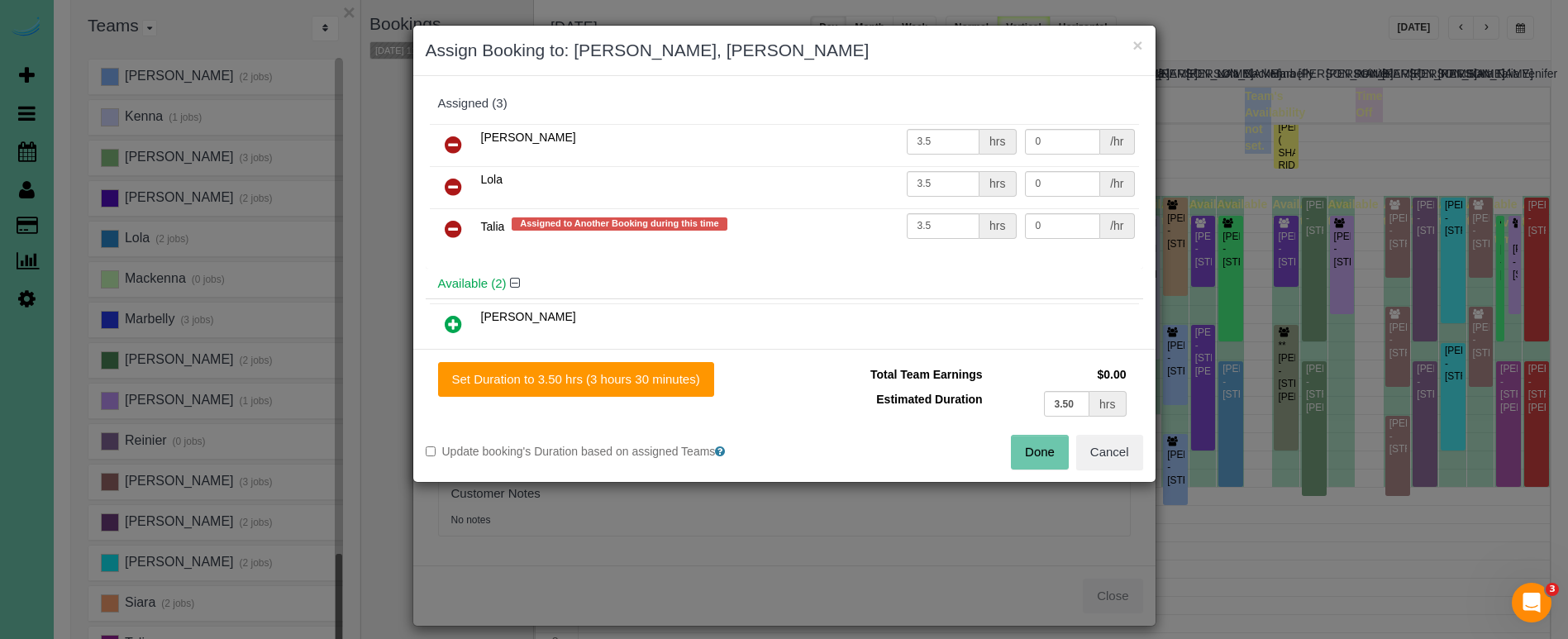
drag, startPoint x: 459, startPoint y: 227, endPoint x: 449, endPoint y: 245, distance: 20.6
click at [458, 228] on icon at bounding box center [453, 228] width 17 height 20
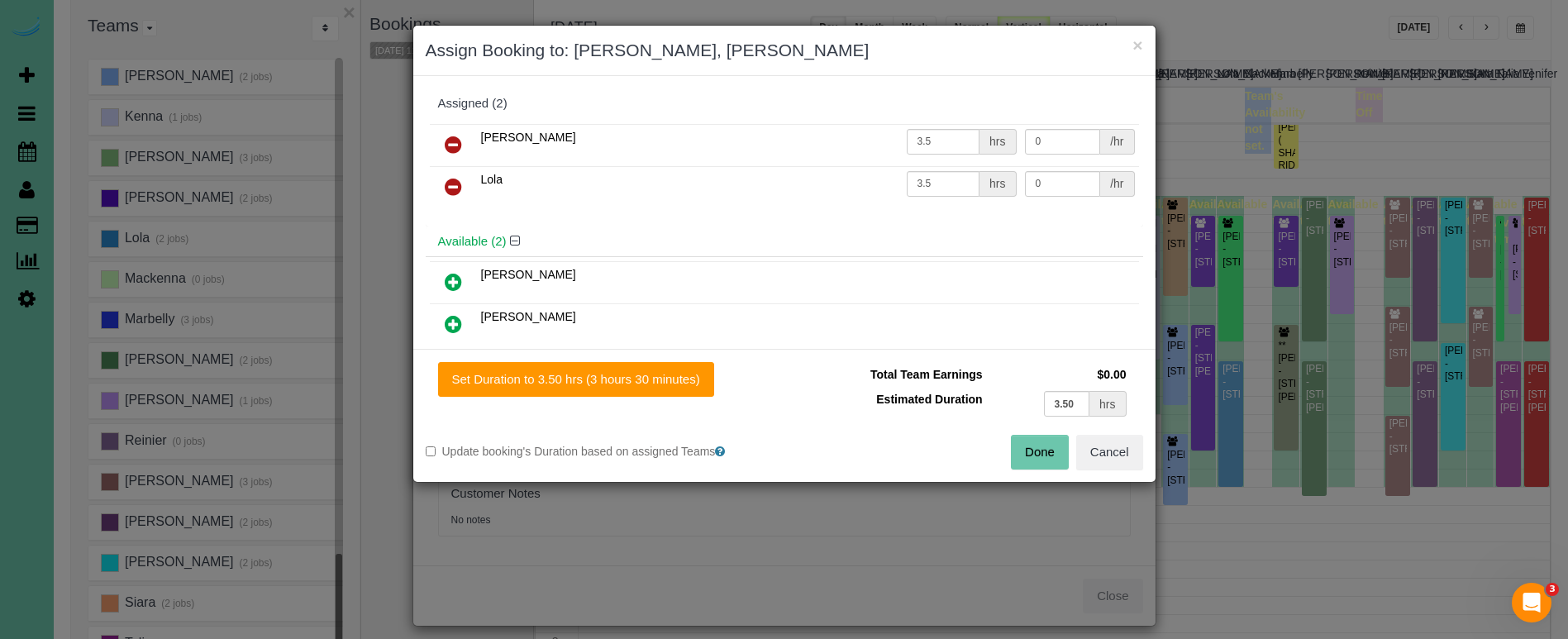
drag, startPoint x: 449, startPoint y: 285, endPoint x: 588, endPoint y: 333, distance: 147.1
click at [451, 286] on icon at bounding box center [453, 281] width 17 height 20
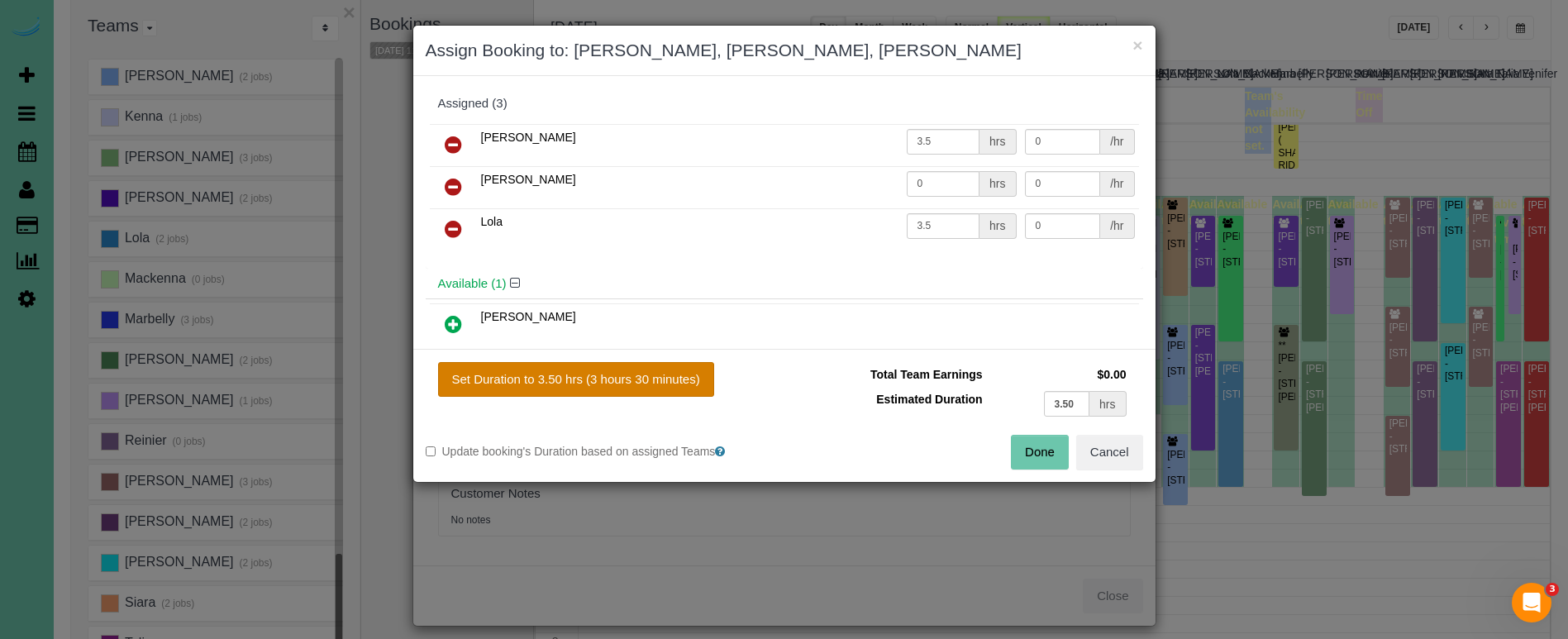
click at [666, 368] on button "Set Duration to 3.50 hrs (3 hours 30 minutes)" at bounding box center [576, 379] width 276 height 35
type input "3.50"
click at [1030, 446] on button "Done" at bounding box center [1040, 452] width 58 height 35
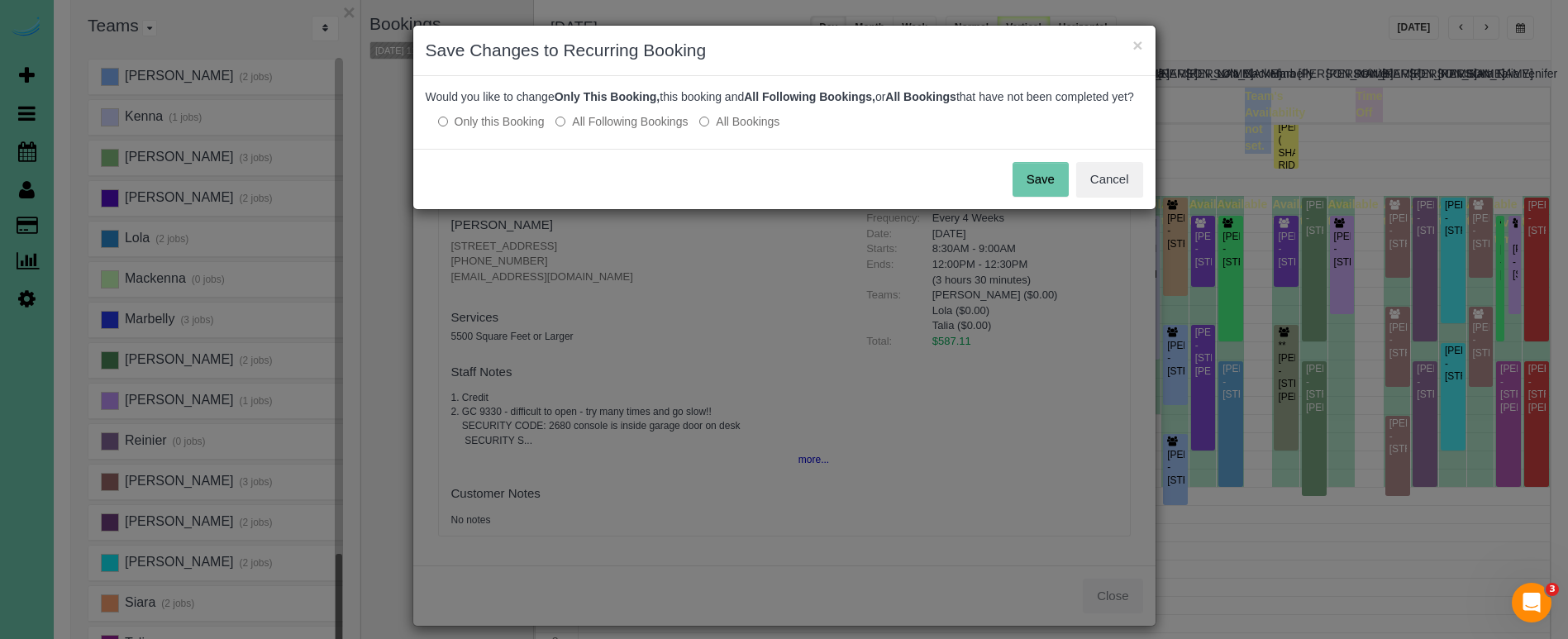
drag, startPoint x: 1049, startPoint y: 198, endPoint x: 1055, endPoint y: 160, distance: 38.5
click at [1048, 197] on button "Save" at bounding box center [1041, 179] width 56 height 35
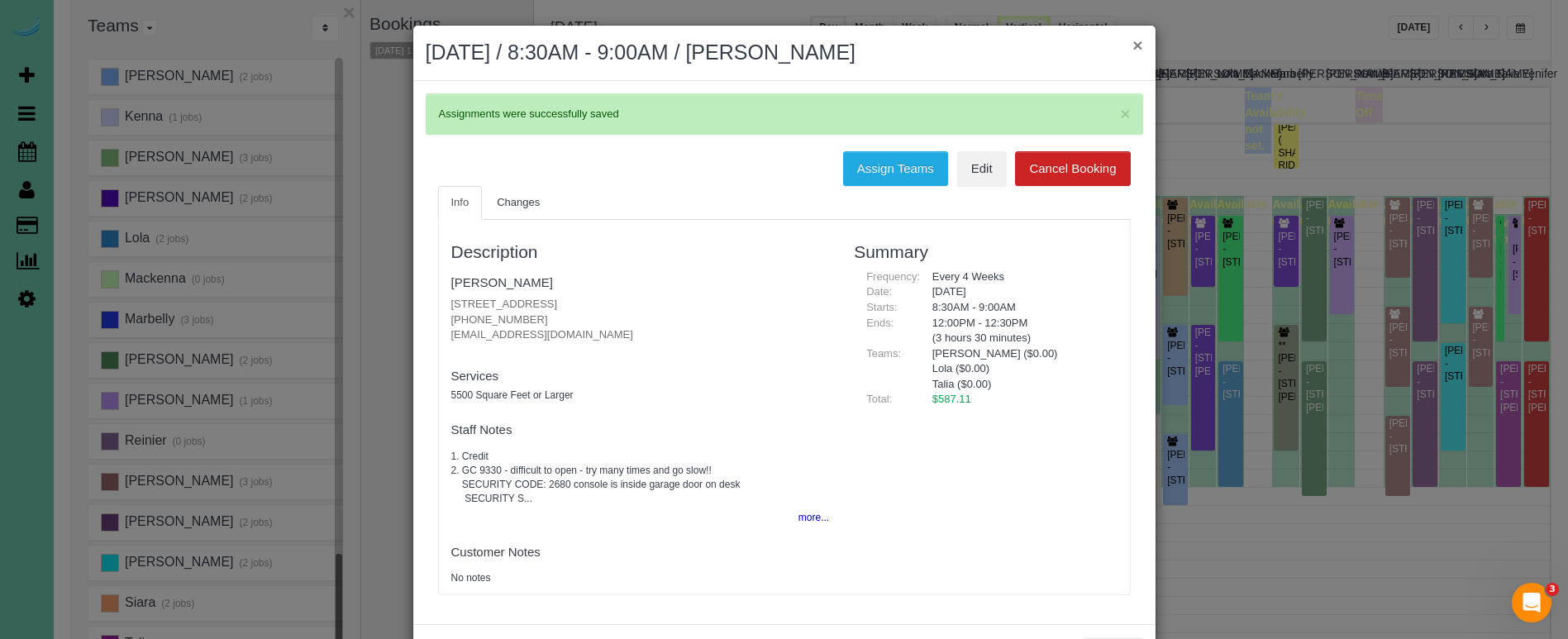
click at [1139, 44] on button "×" at bounding box center [1138, 45] width 10 height 17
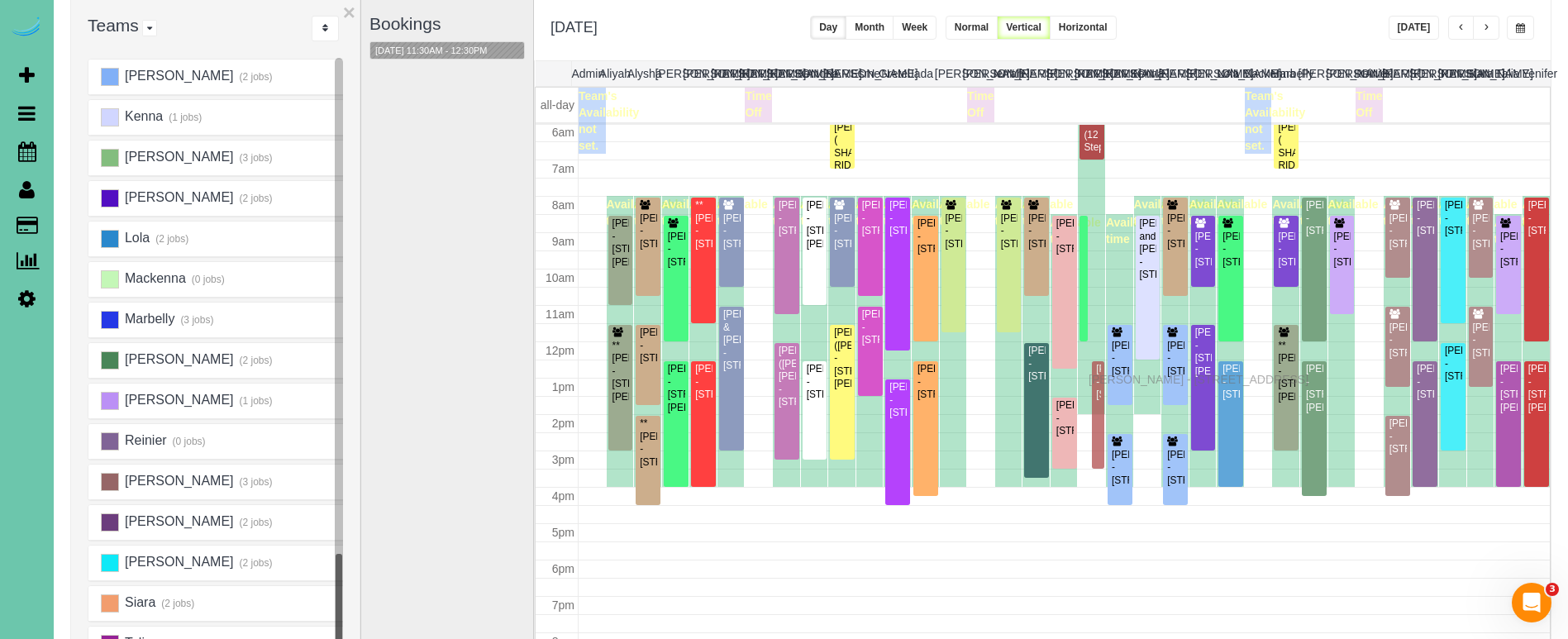
drag, startPoint x: 1099, startPoint y: 348, endPoint x: 1092, endPoint y: 377, distance: 29.8
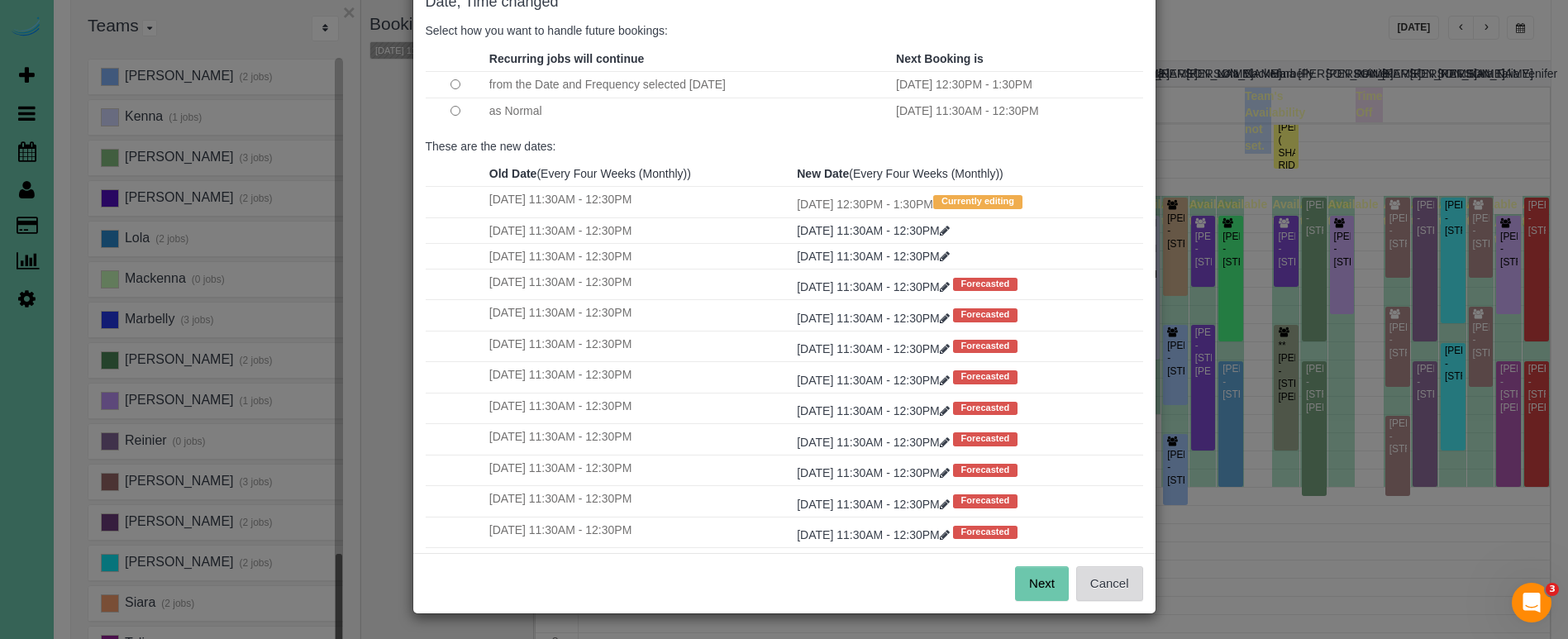
scroll to position [101, 0]
click at [1053, 589] on button "Next" at bounding box center [1042, 584] width 54 height 35
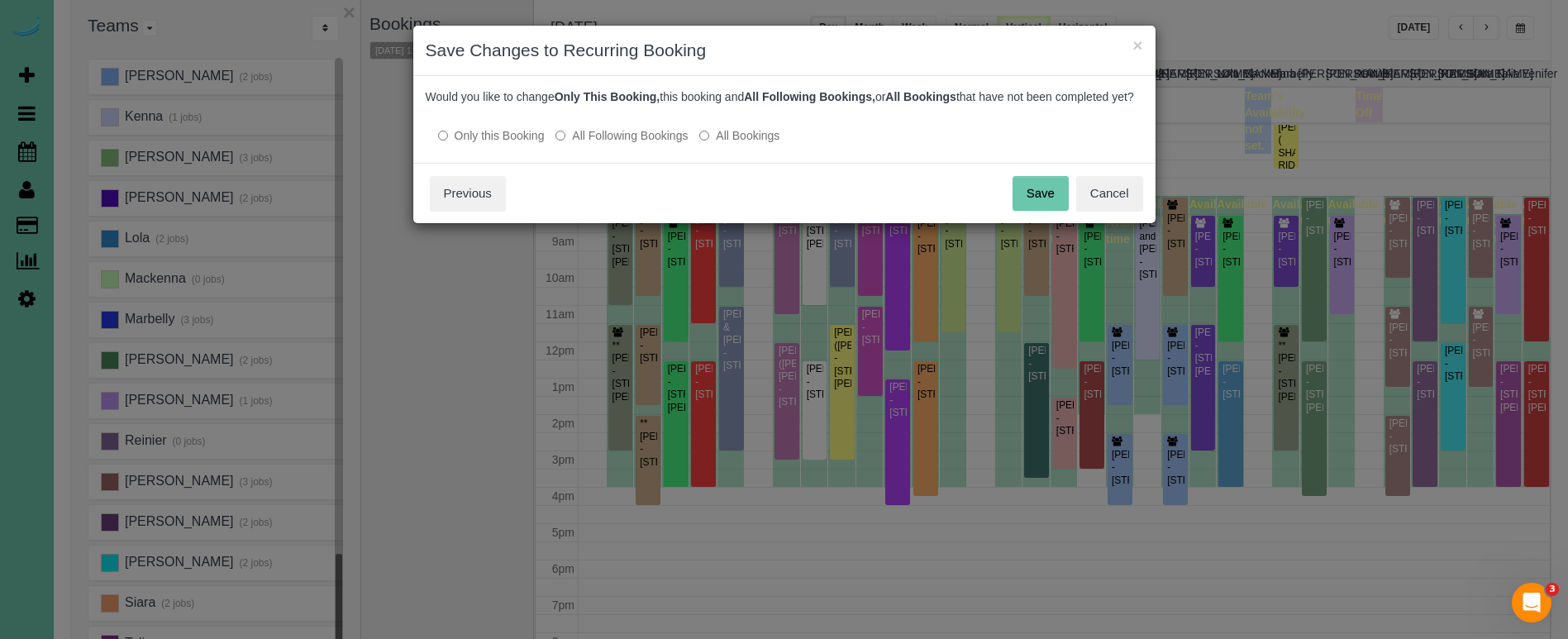
click at [1036, 202] on button "Save" at bounding box center [1041, 193] width 56 height 35
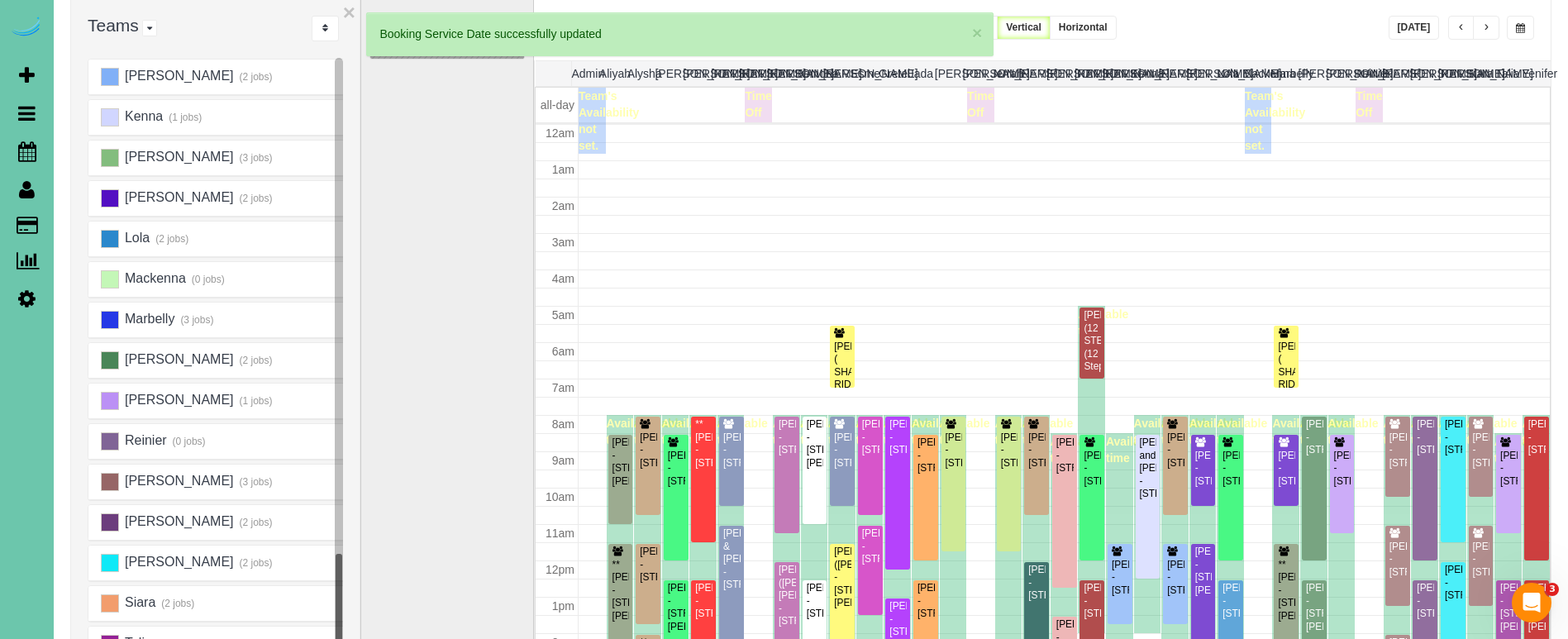
scroll to position [219, 0]
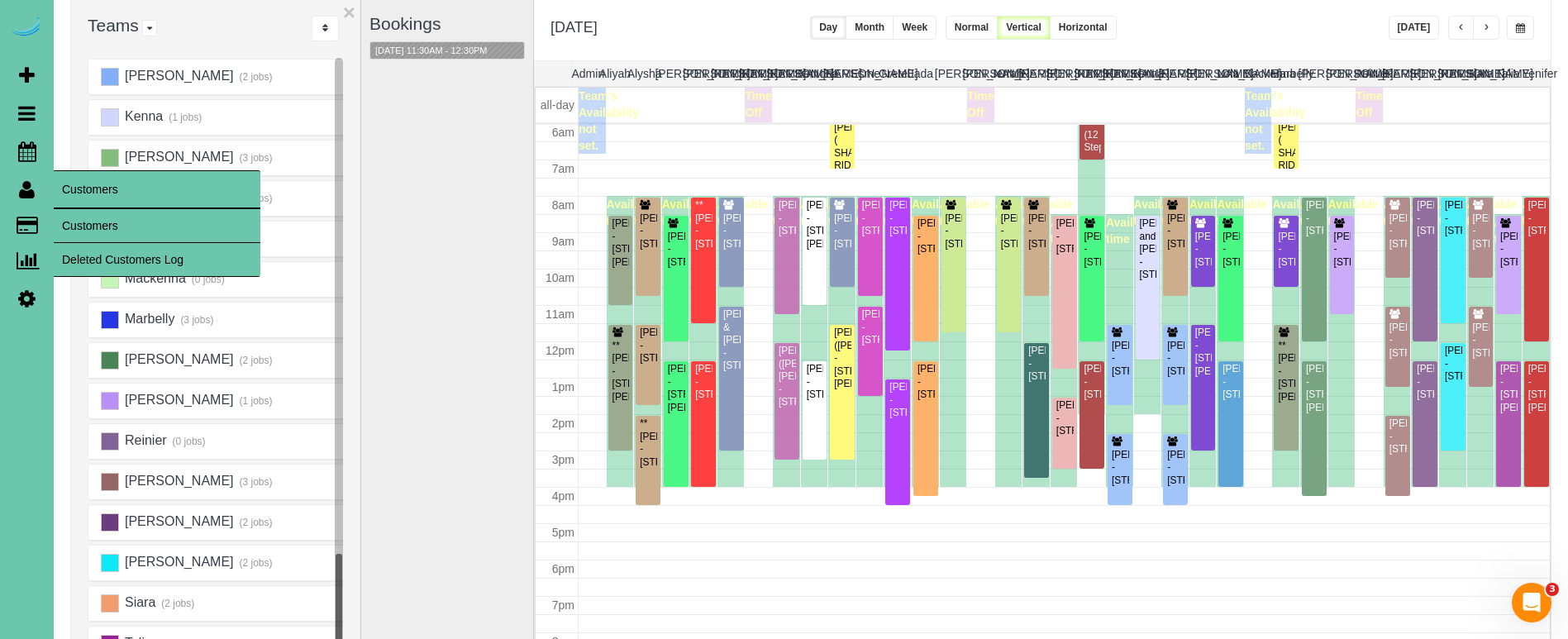
click at [65, 216] on link "Customers" at bounding box center [157, 225] width 207 height 33
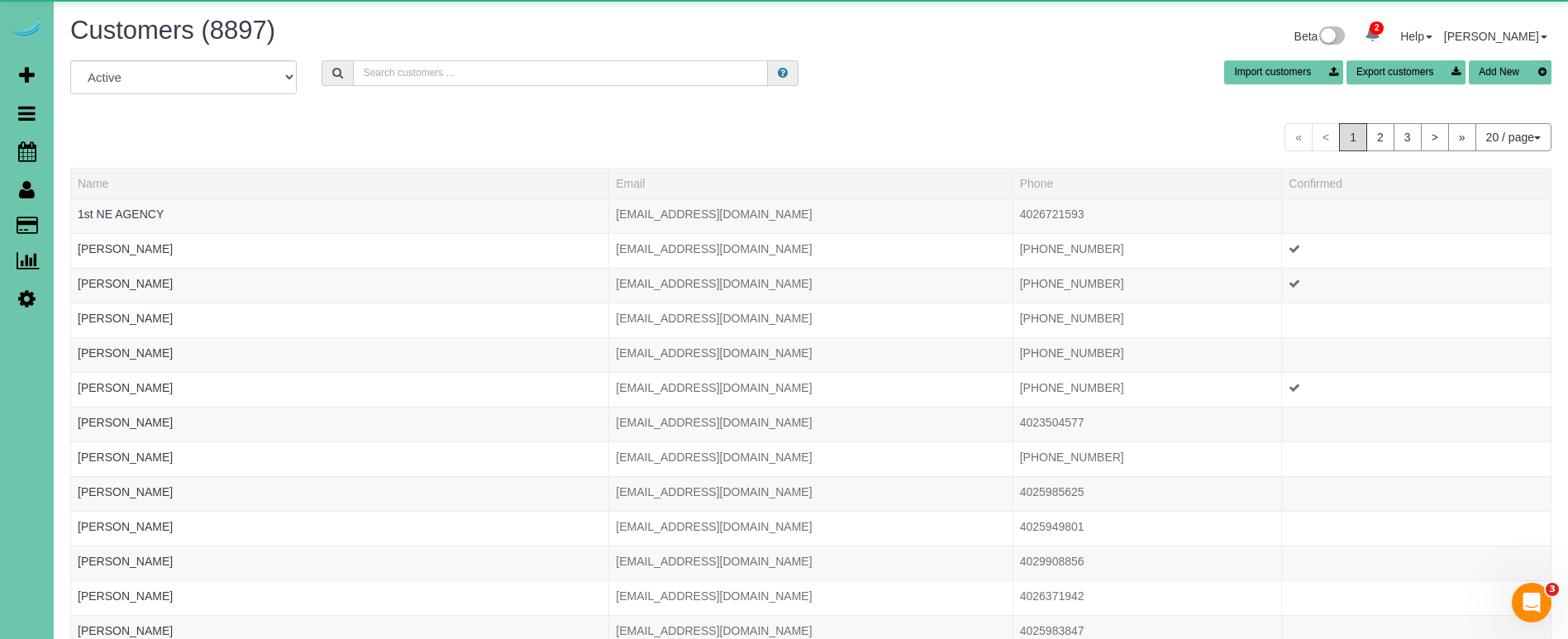
click at [478, 73] on input "text" at bounding box center [560, 74] width 415 height 26
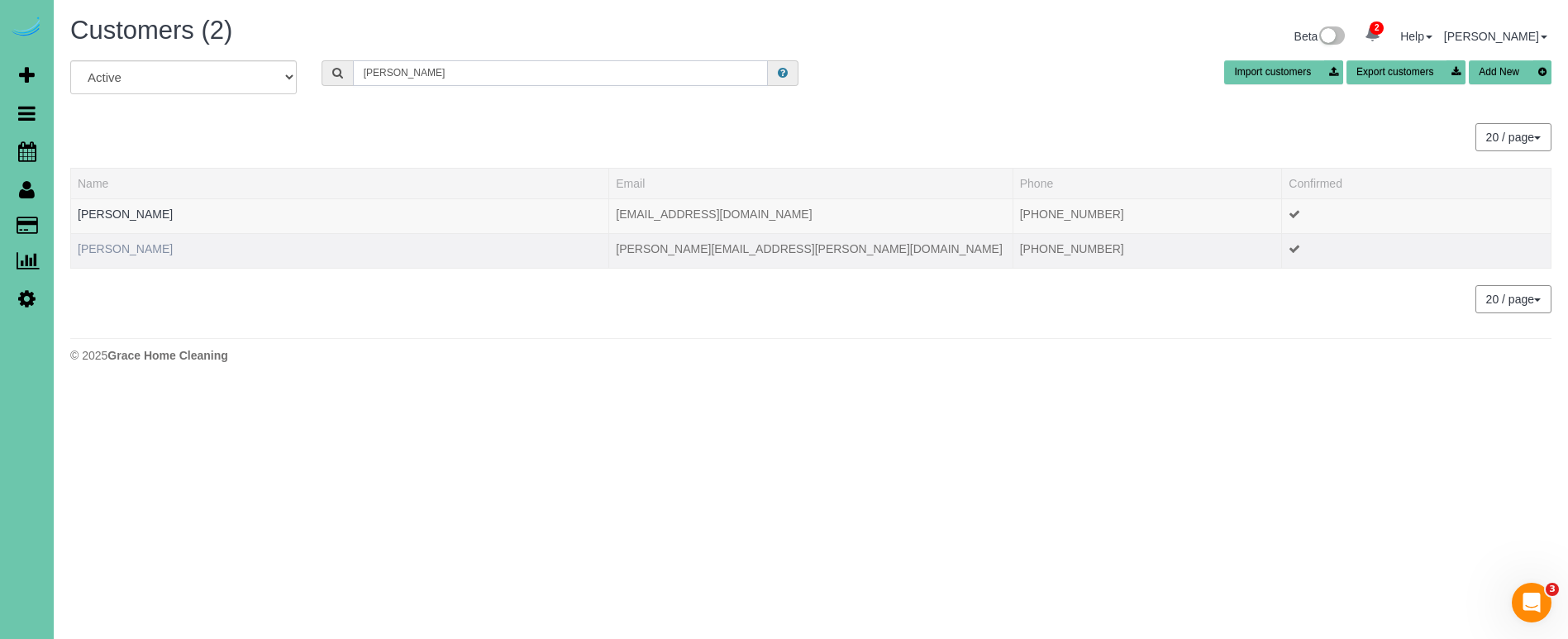
type input "Nicole m"
drag, startPoint x: 103, startPoint y: 255, endPoint x: 121, endPoint y: 256, distance: 18.0
click at [103, 255] on link "Nicole Muelleman" at bounding box center [125, 248] width 95 height 13
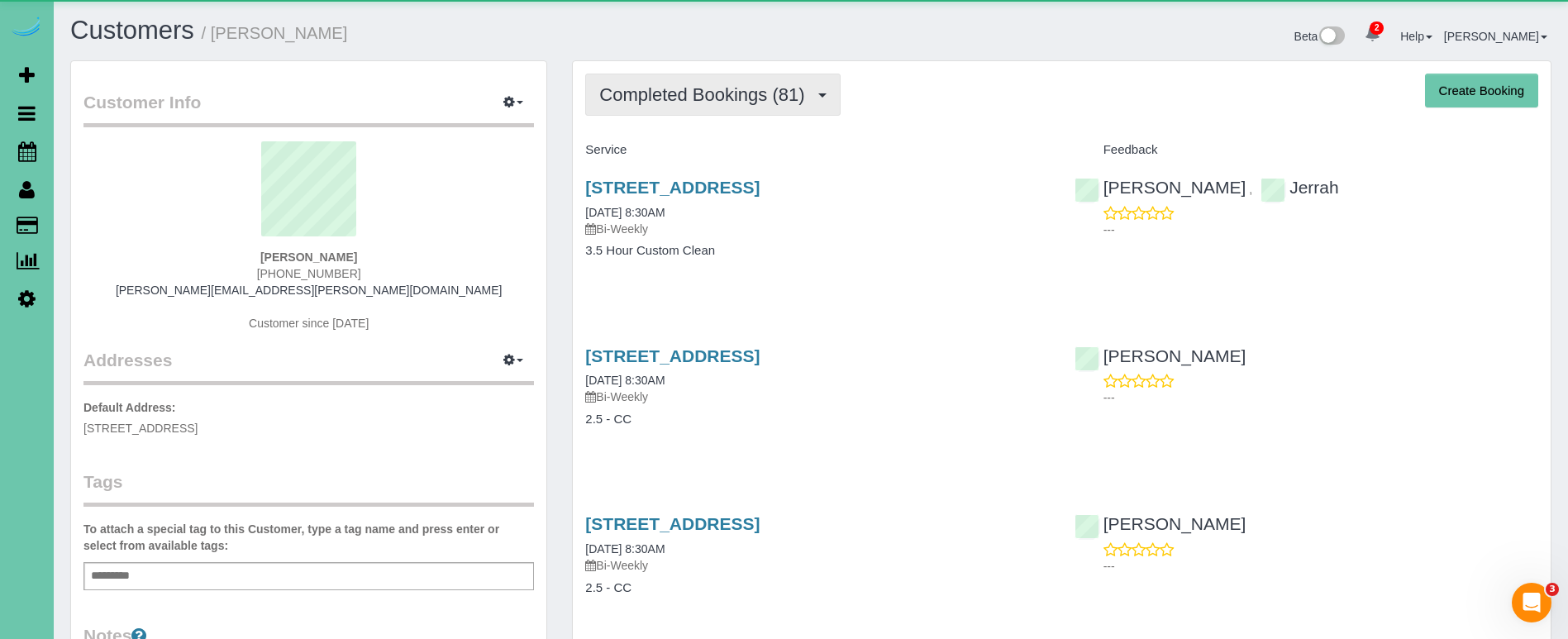
click at [713, 95] on span "Completed Bookings (81)" at bounding box center [706, 95] width 213 height 21
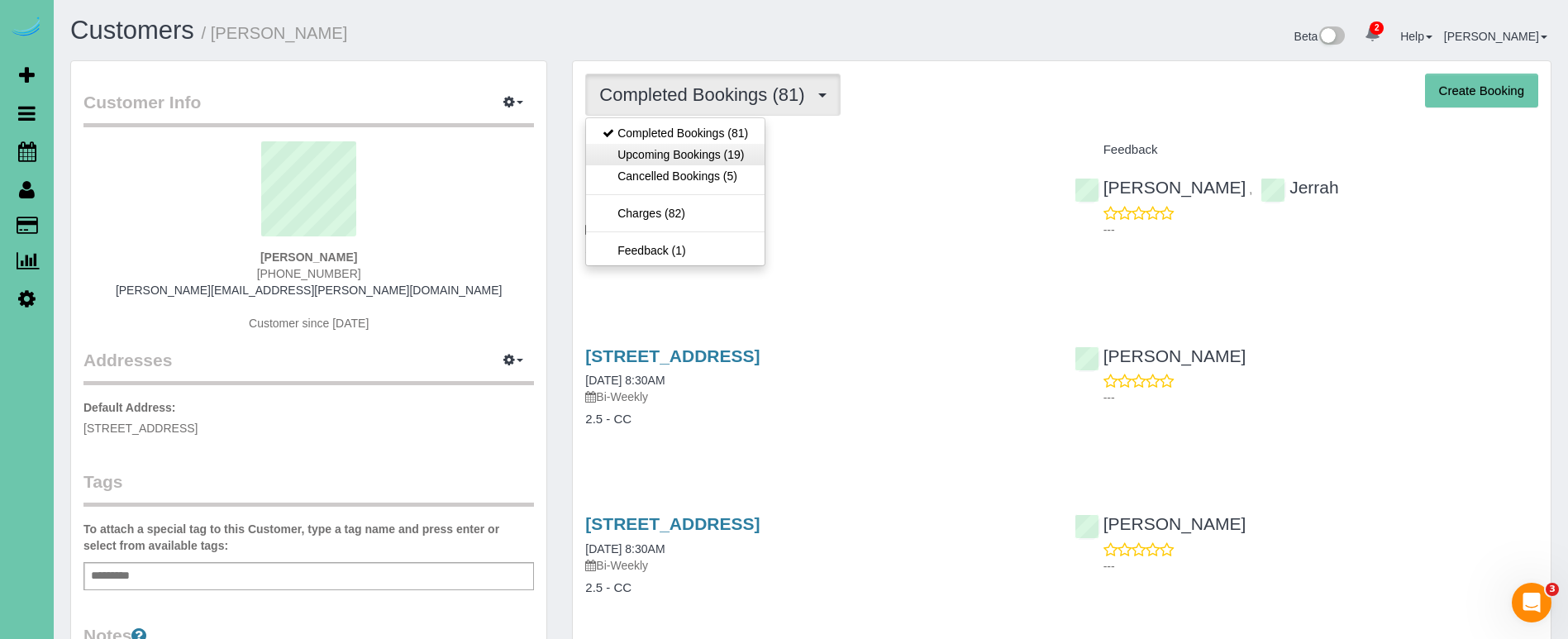
click at [709, 155] on link "Upcoming Bookings (19)" at bounding box center [675, 154] width 179 height 21
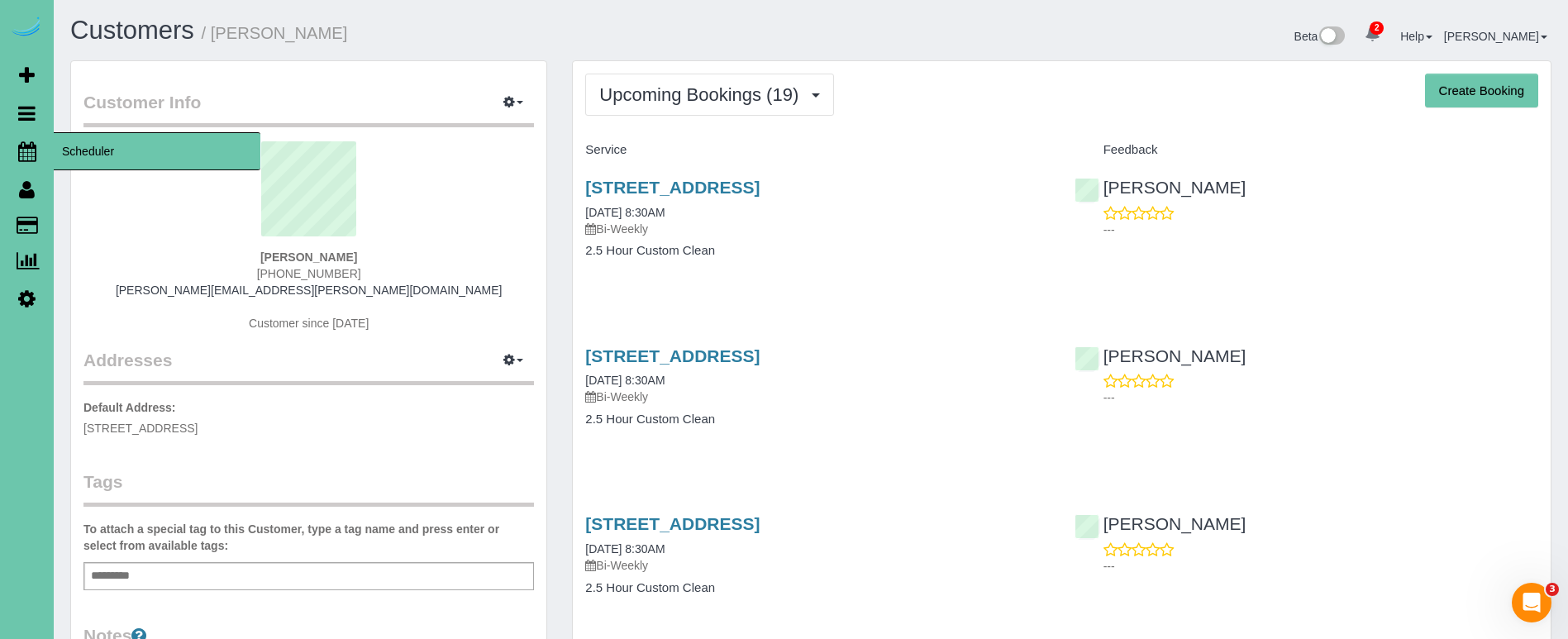
click at [28, 156] on icon at bounding box center [27, 151] width 18 height 20
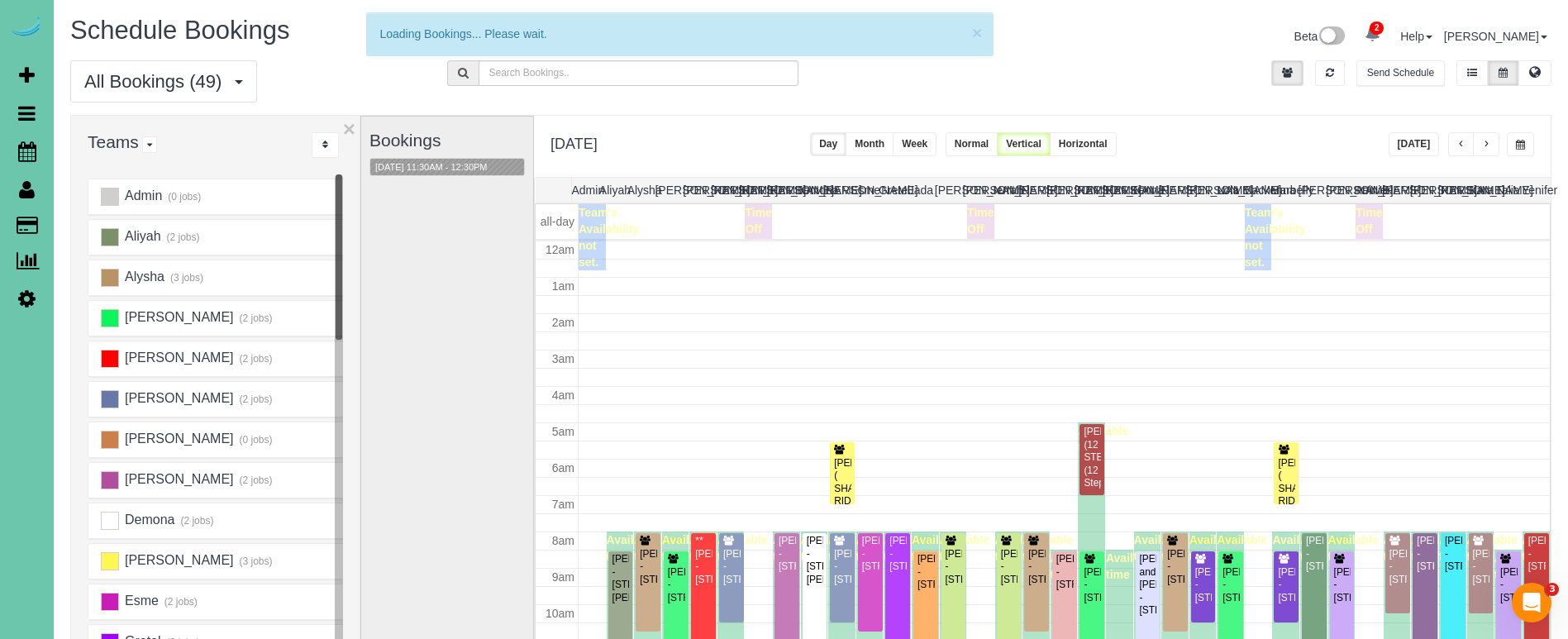
scroll to position [219, 0]
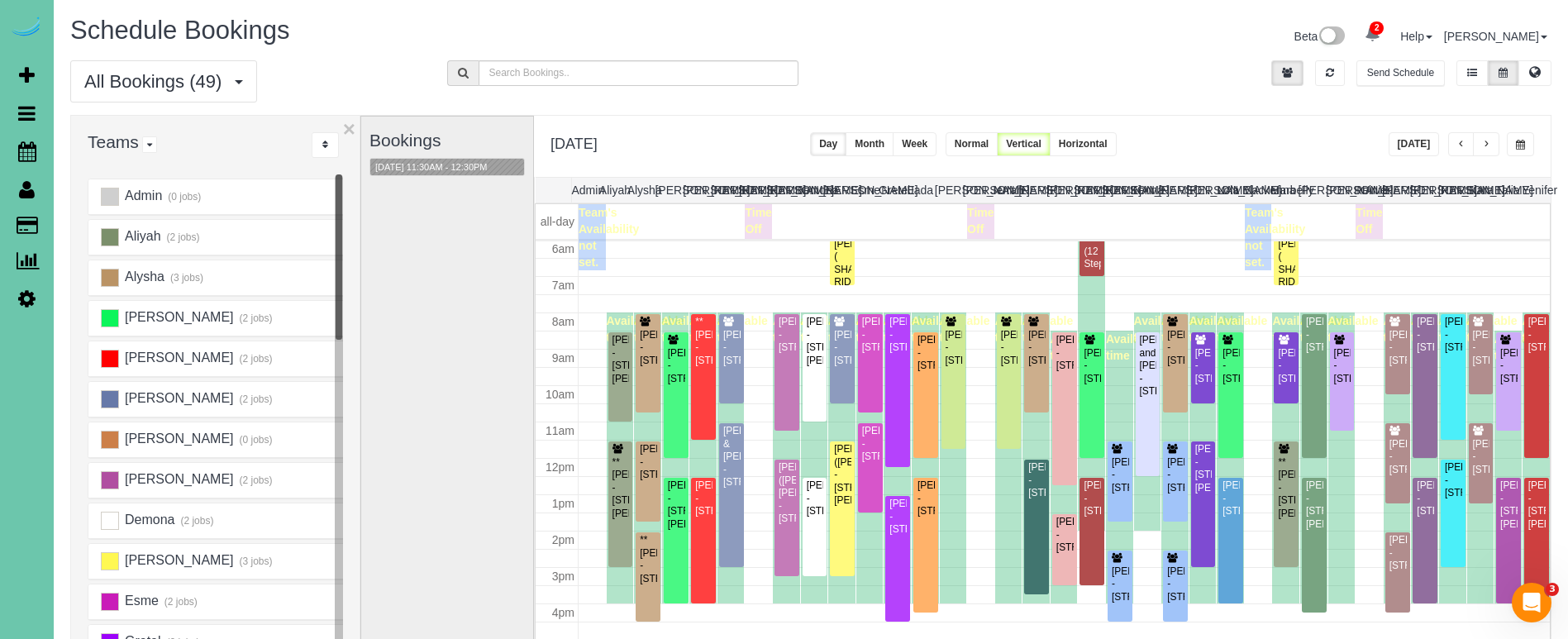
click at [1523, 146] on span "button" at bounding box center [1520, 145] width 9 height 10
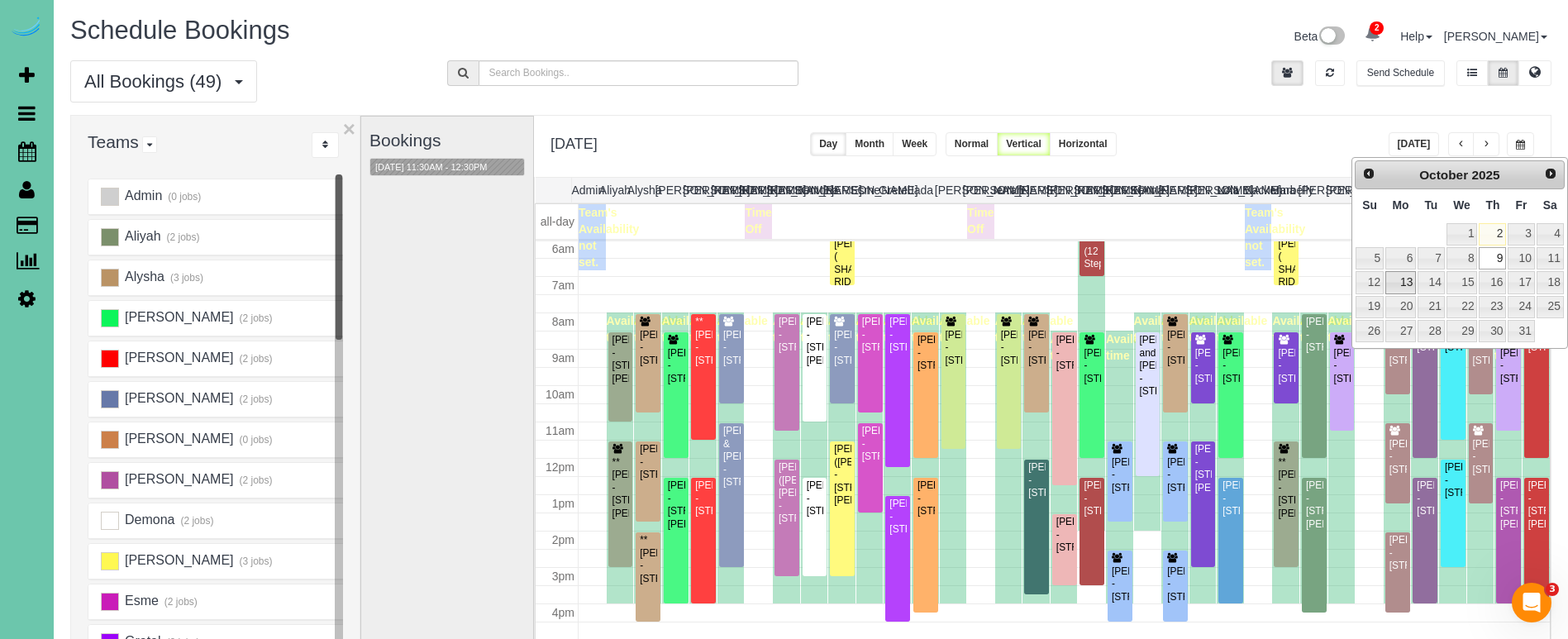
click at [1406, 275] on link "13" at bounding box center [1400, 282] width 31 height 22
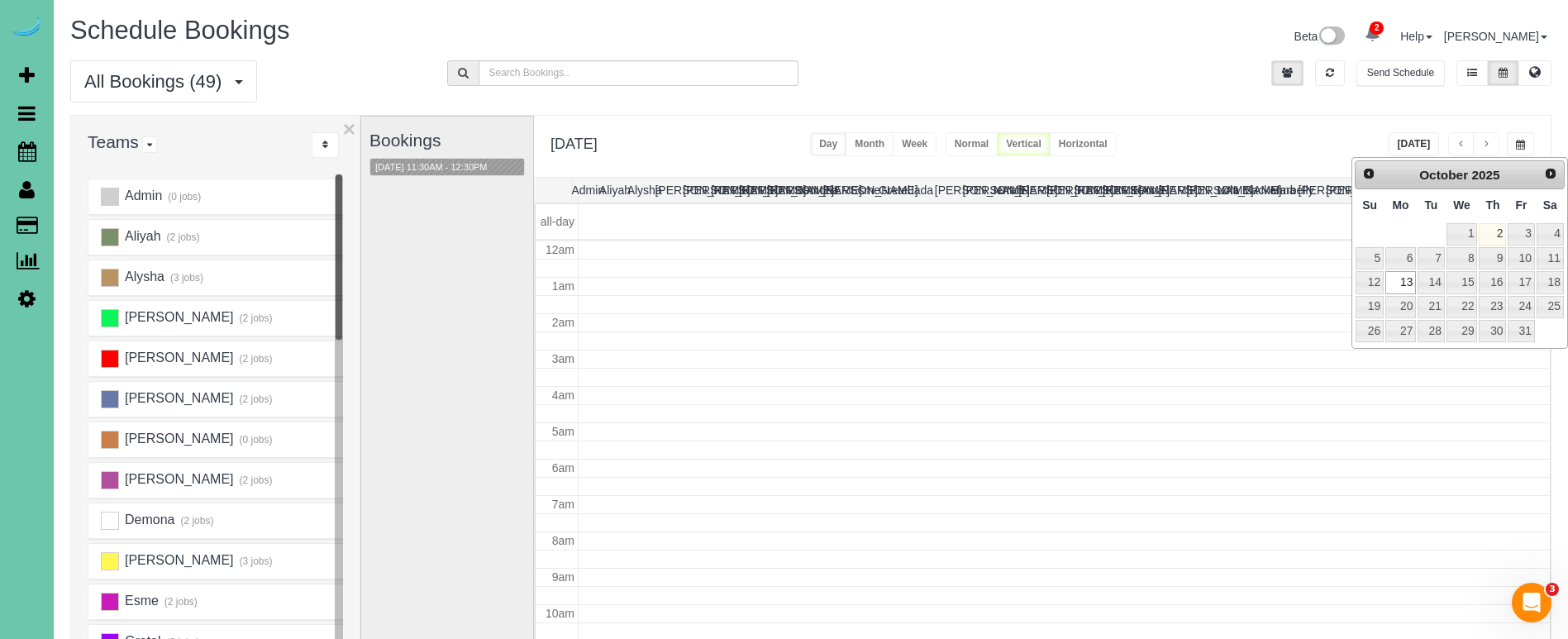
type input "**********"
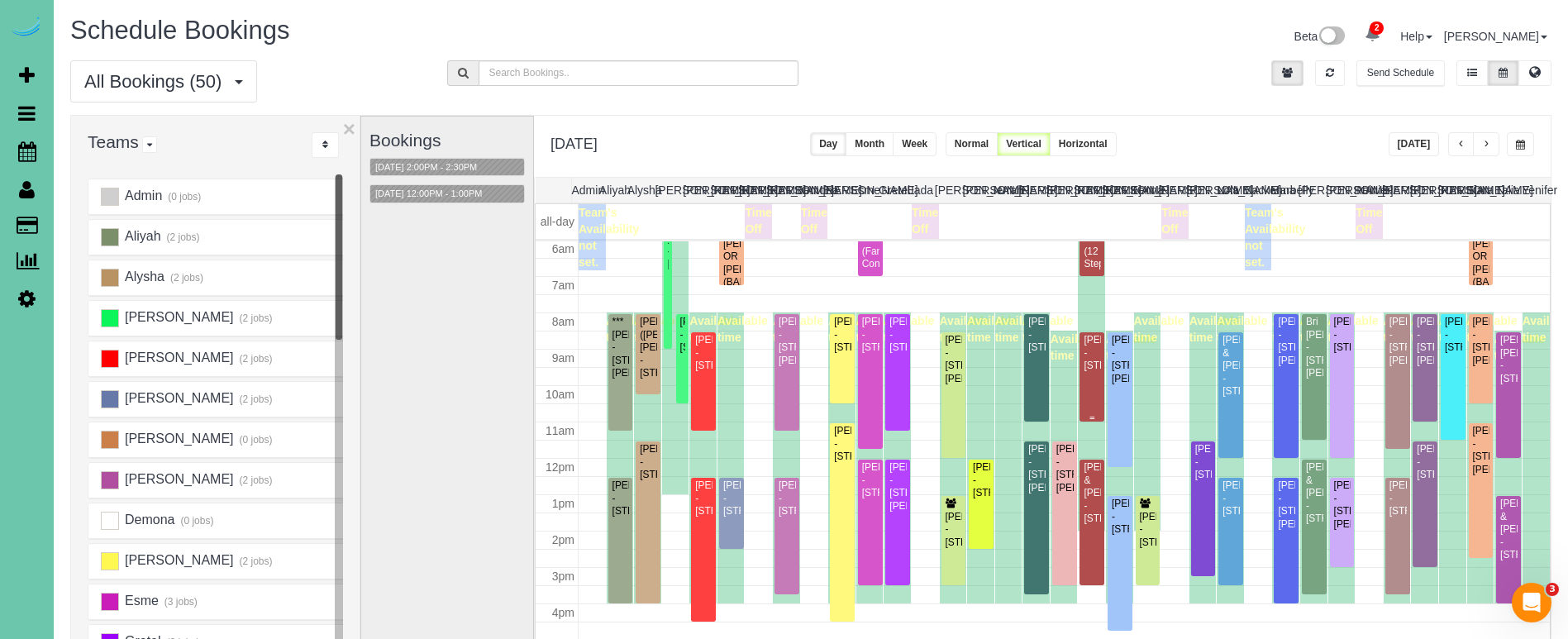
click at [1086, 360] on div "Nicole Muelleman - 320 S 71st Street, Omaha, NE 68132" at bounding box center [1092, 352] width 18 height 38
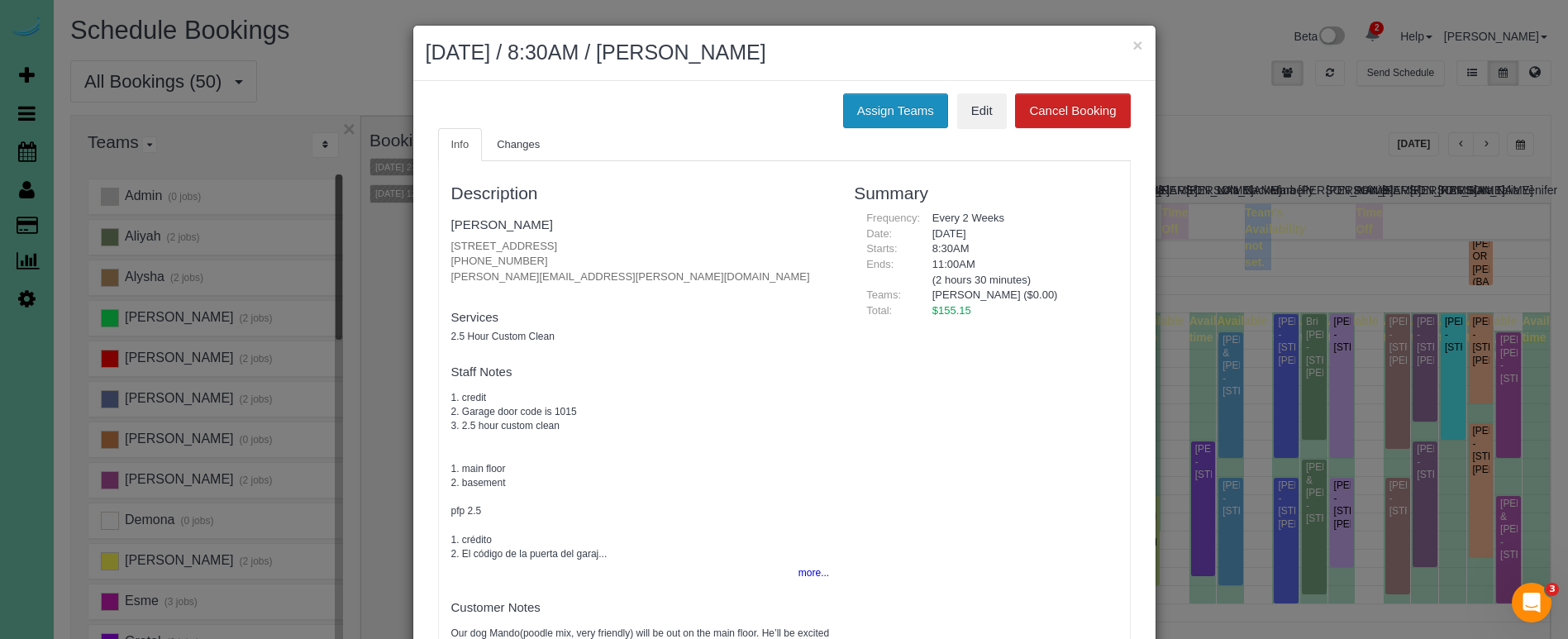
click at [871, 117] on button "Assign Teams" at bounding box center [896, 110] width 105 height 35
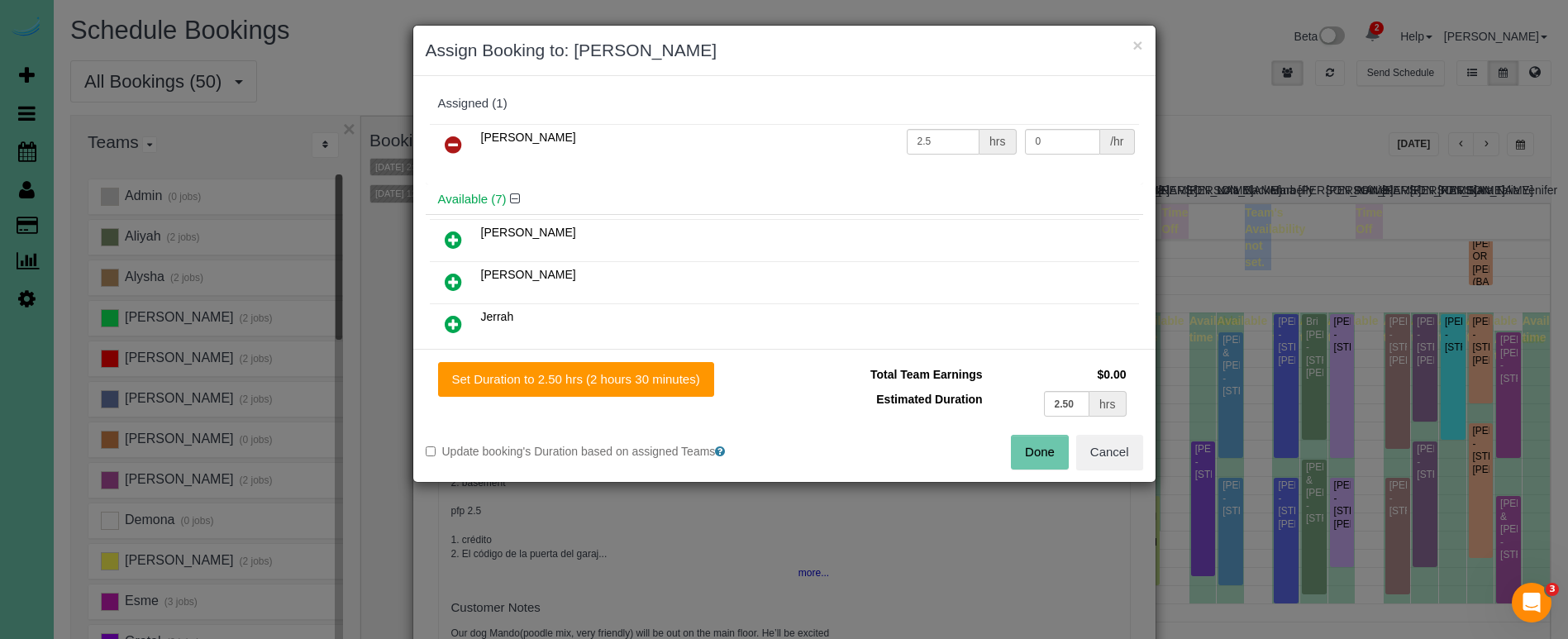
drag, startPoint x: 451, startPoint y: 133, endPoint x: 453, endPoint y: 179, distance: 46.0
click at [451, 133] on link at bounding box center [453, 145] width 38 height 33
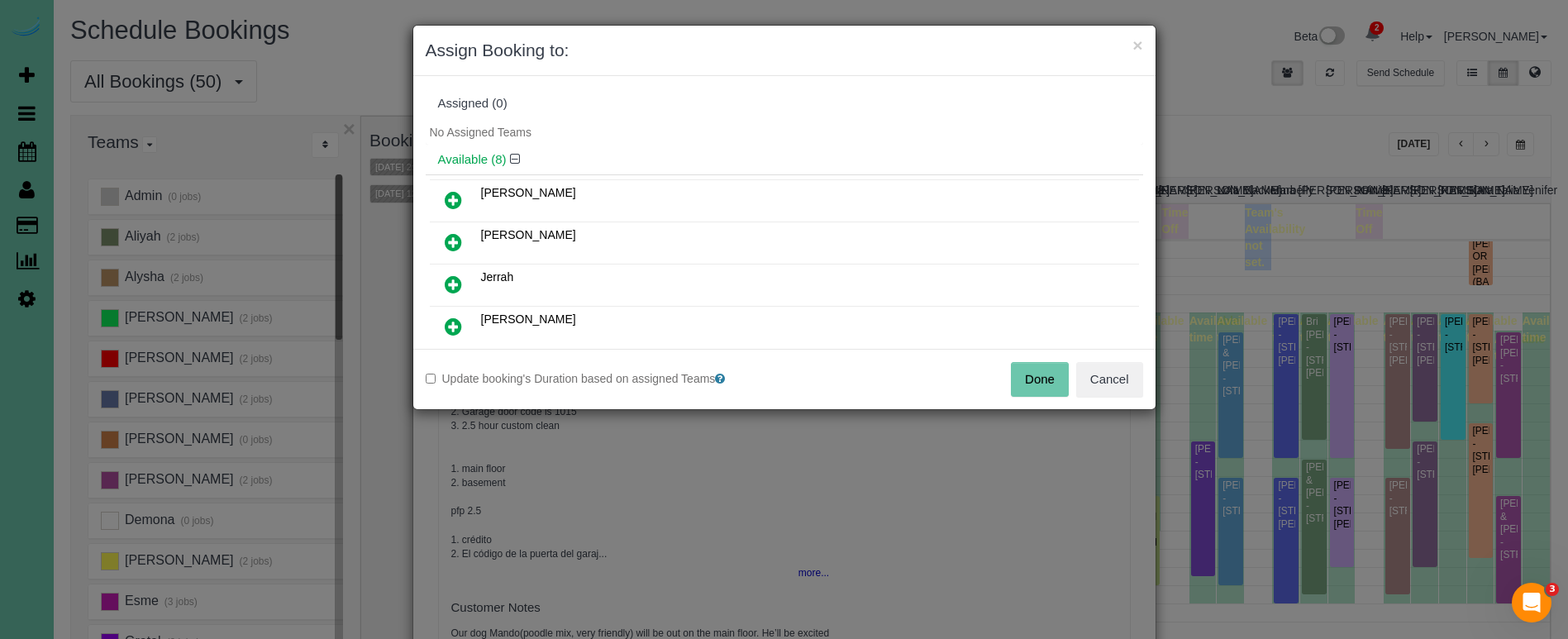
click at [455, 279] on icon at bounding box center [453, 284] width 17 height 20
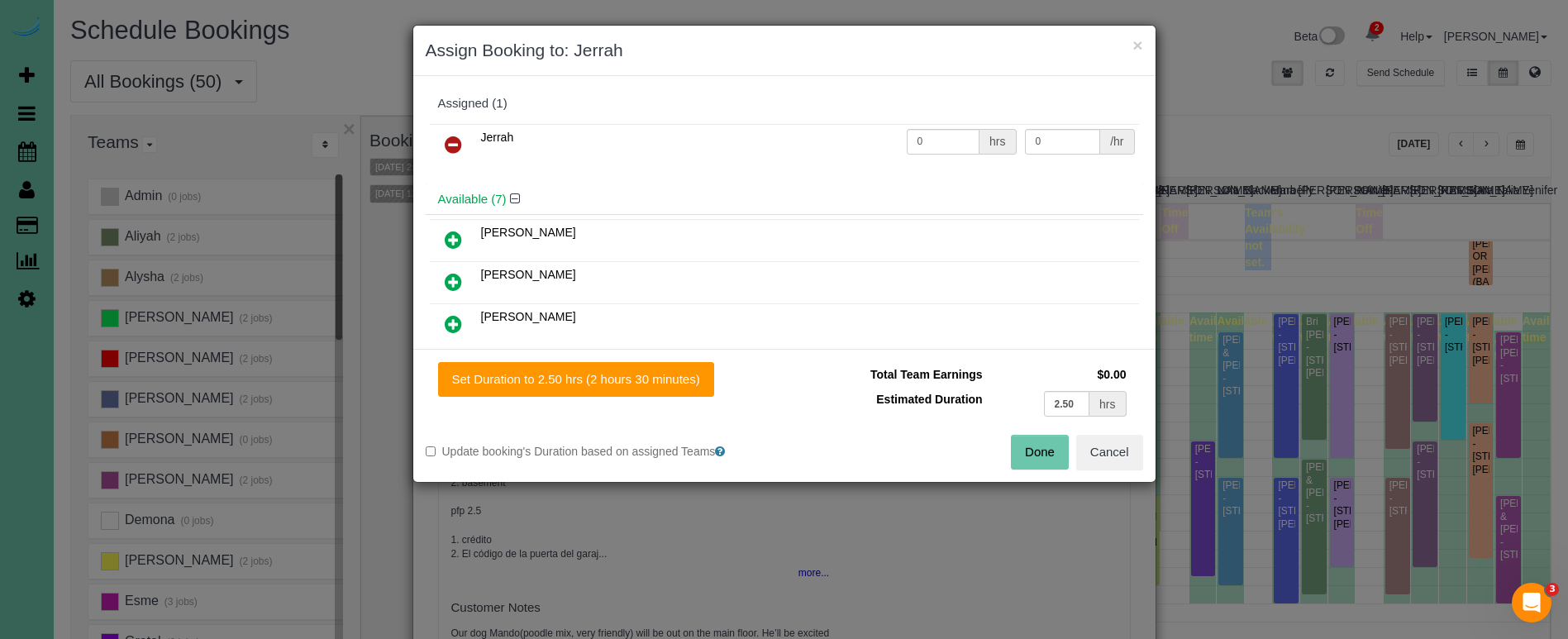
drag, startPoint x: 583, startPoint y: 373, endPoint x: 818, endPoint y: 421, distance: 239.9
click at [583, 373] on button "Set Duration to 2.50 hrs (2 hours 30 minutes)" at bounding box center [576, 379] width 276 height 35
type input "2.50"
drag, startPoint x: 1029, startPoint y: 443, endPoint x: 1016, endPoint y: 429, distance: 19.1
click at [1028, 443] on button "Done" at bounding box center [1040, 452] width 58 height 35
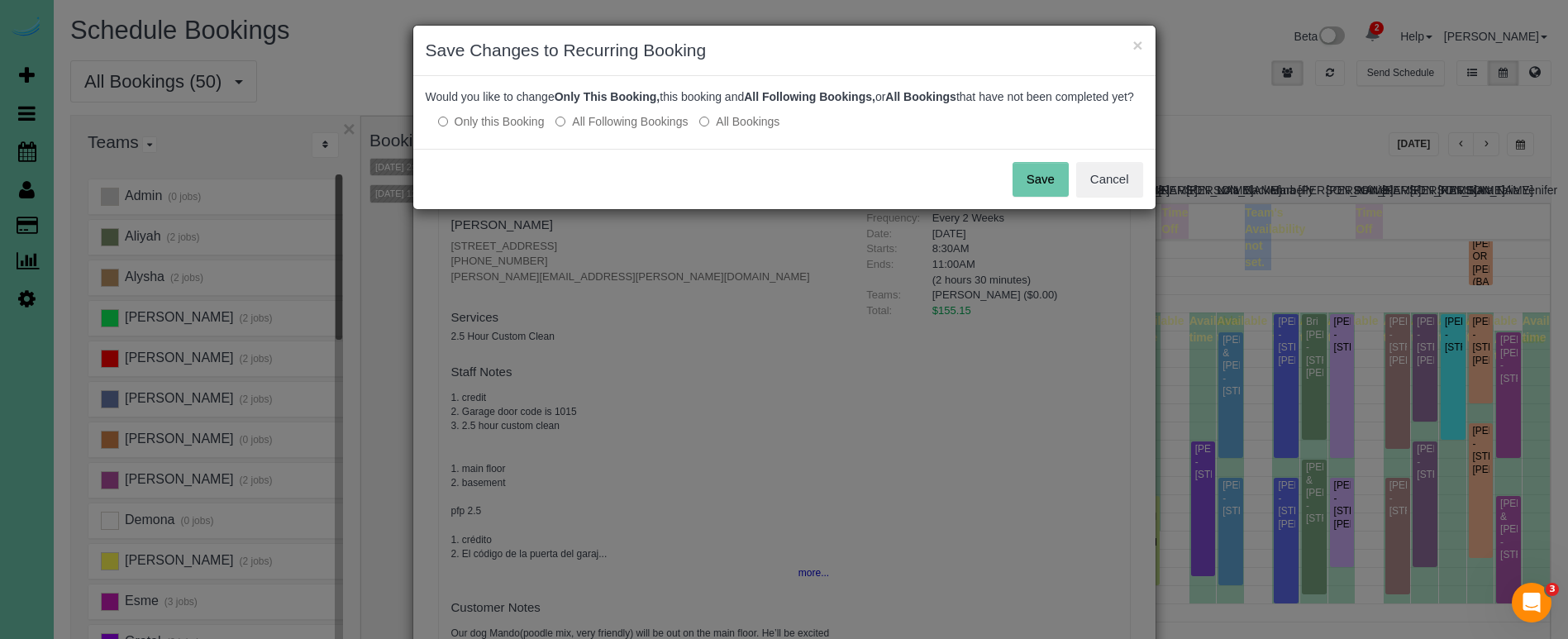
drag, startPoint x: 643, startPoint y: 133, endPoint x: 869, endPoint y: 156, distance: 227.2
click at [646, 130] on label "All Following Bookings" at bounding box center [621, 121] width 133 height 16
click at [1015, 197] on button "Save" at bounding box center [1041, 179] width 56 height 35
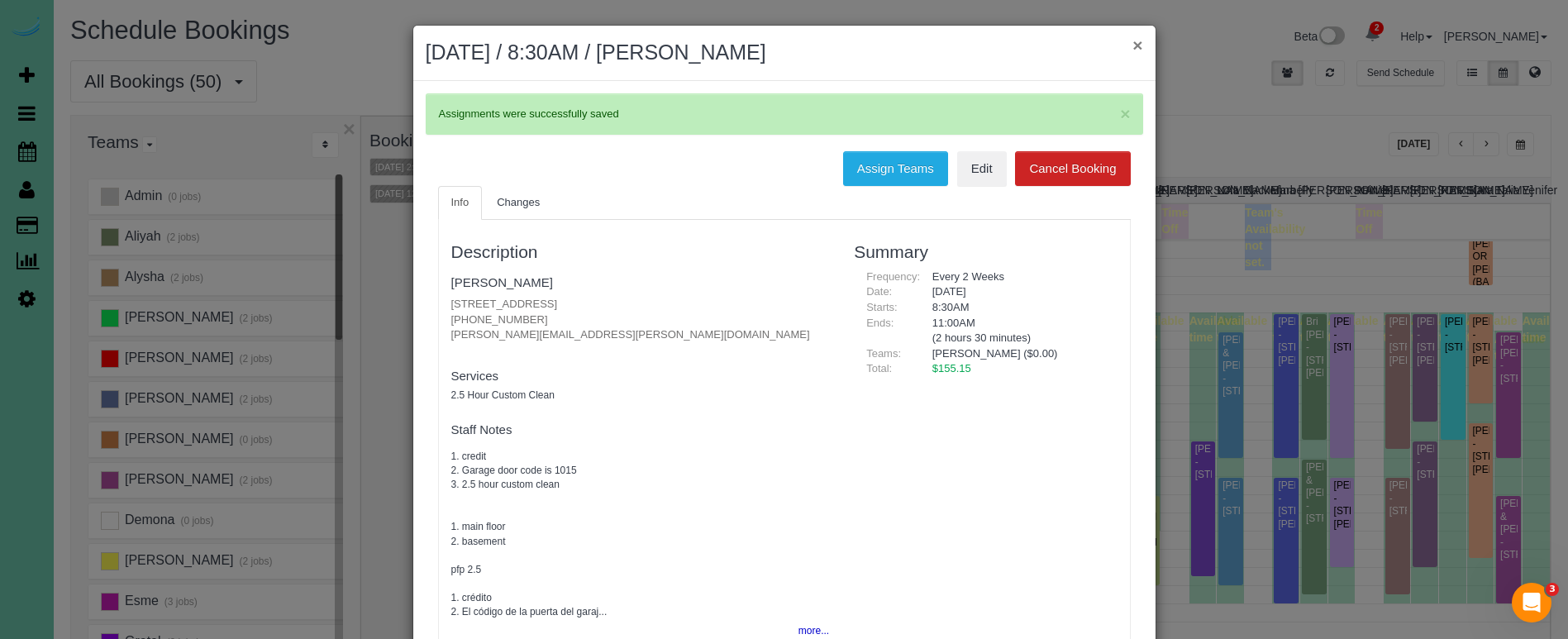
click at [1136, 44] on button "×" at bounding box center [1138, 45] width 10 height 17
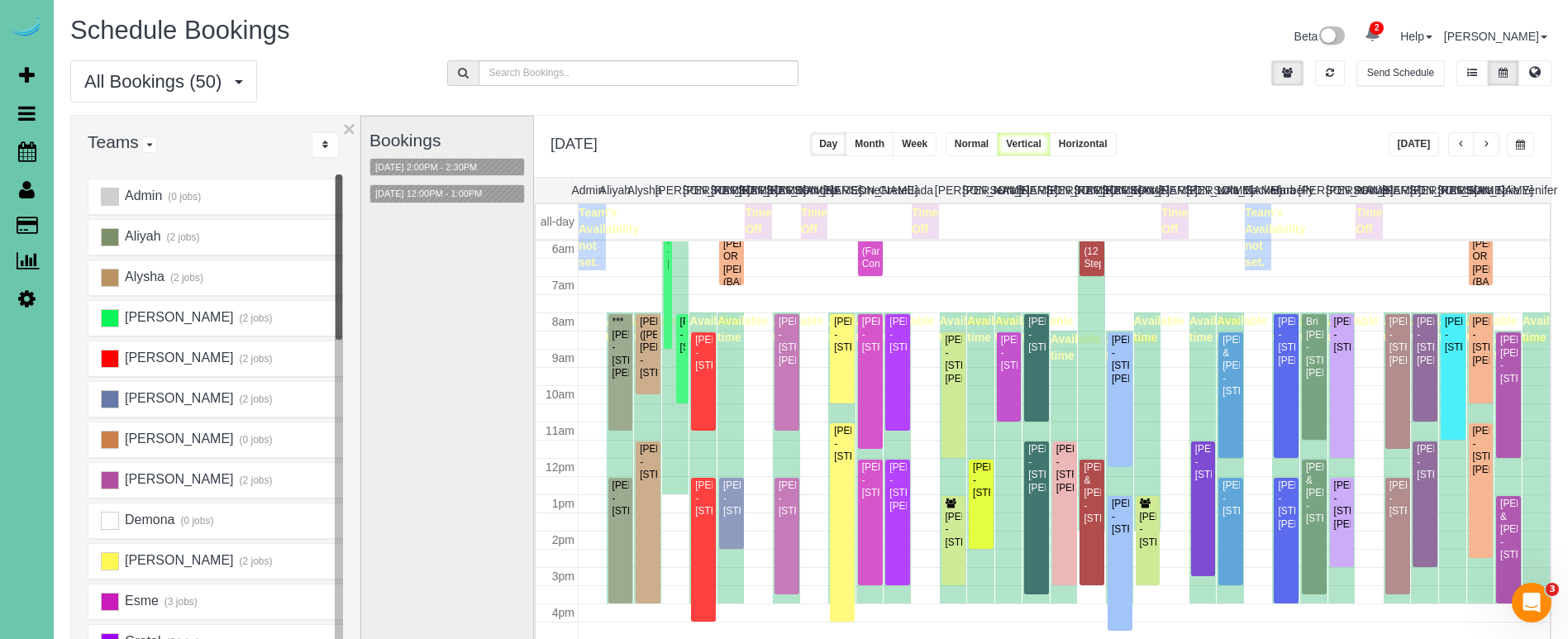
click at [1394, 151] on button "Today" at bounding box center [1414, 145] width 51 height 24
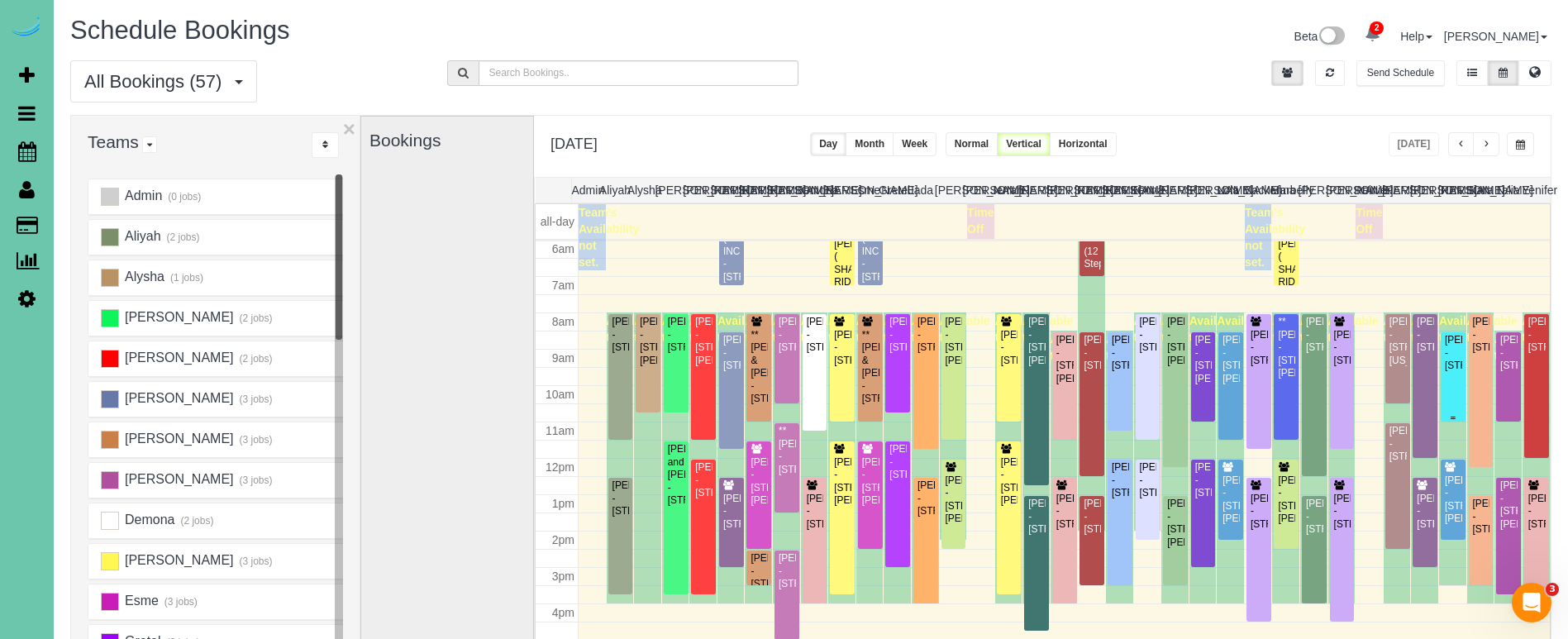
click at [1461, 361] on div "Stephanie Morton - 4416 North 185th Street, Elkhorn, NE 68022" at bounding box center [1453, 352] width 18 height 38
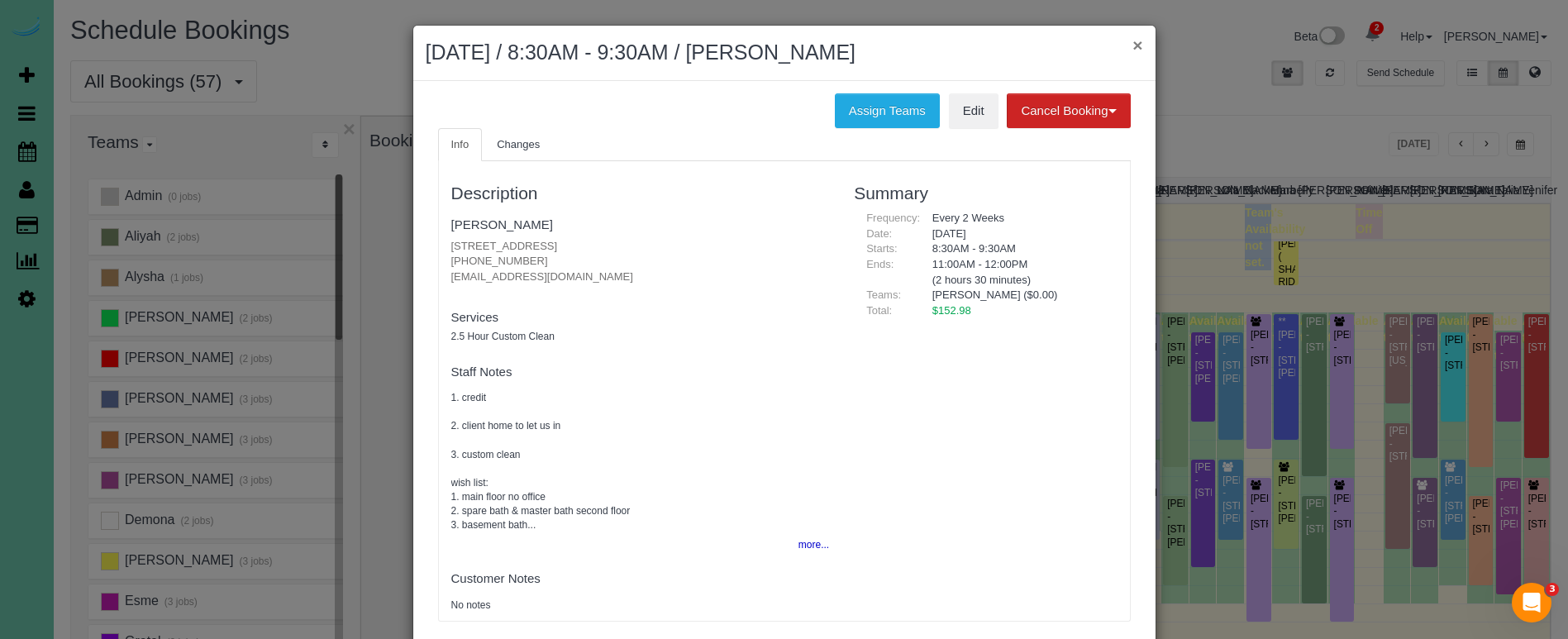
click at [1133, 47] on button "×" at bounding box center [1138, 45] width 10 height 17
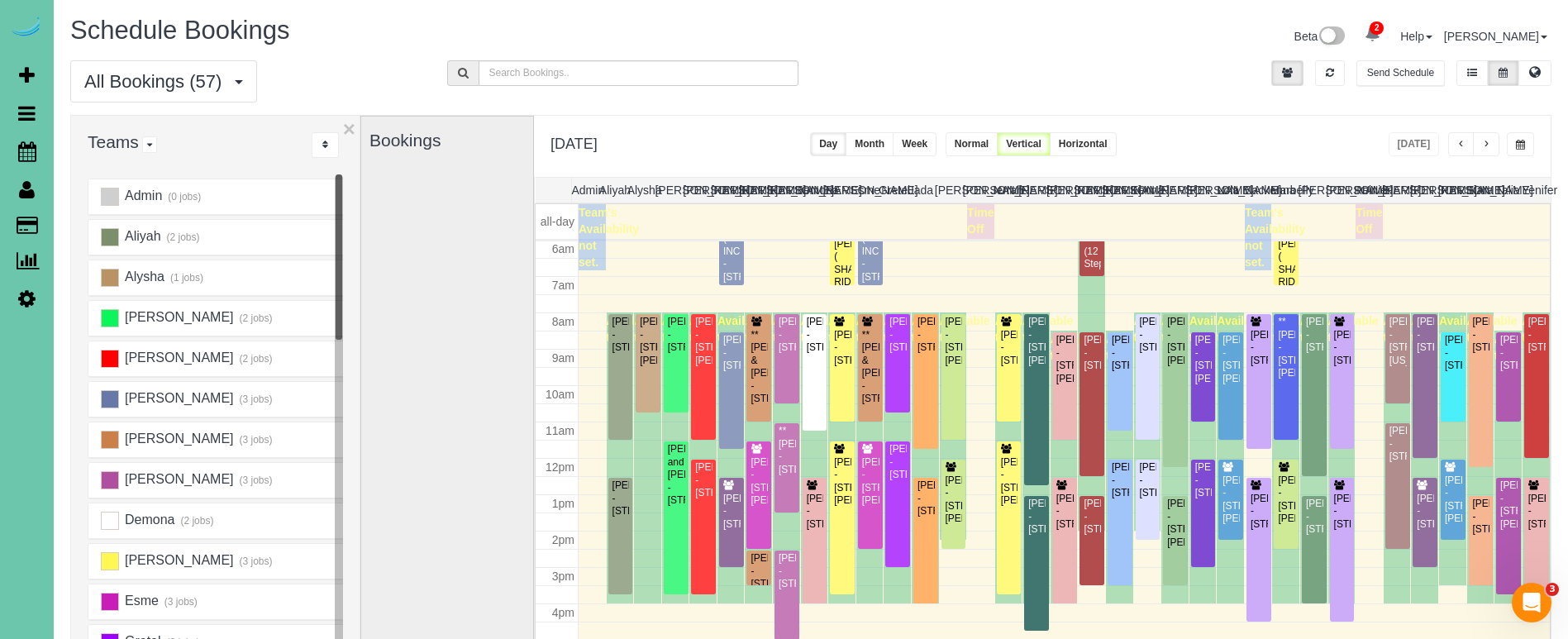
click at [1512, 141] on button "button" at bounding box center [1520, 145] width 27 height 24
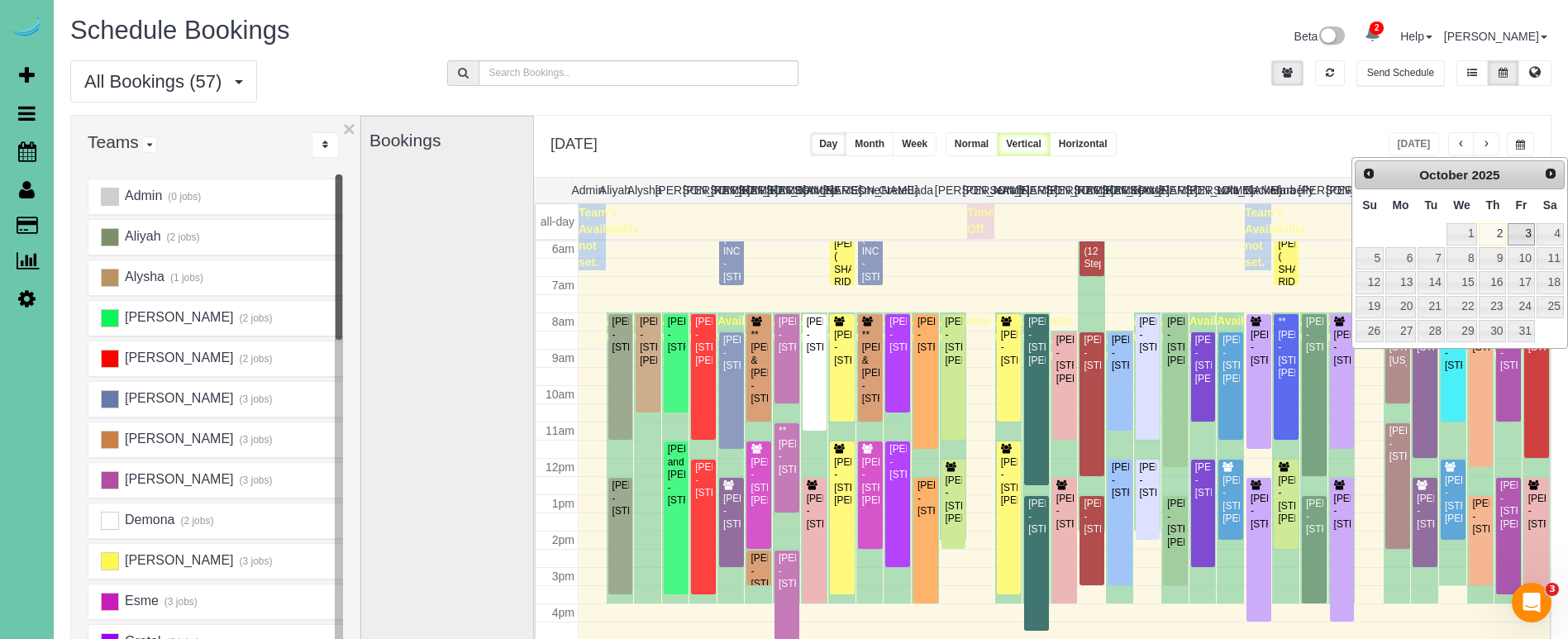
click at [1518, 232] on link "3" at bounding box center [1520, 234] width 27 height 22
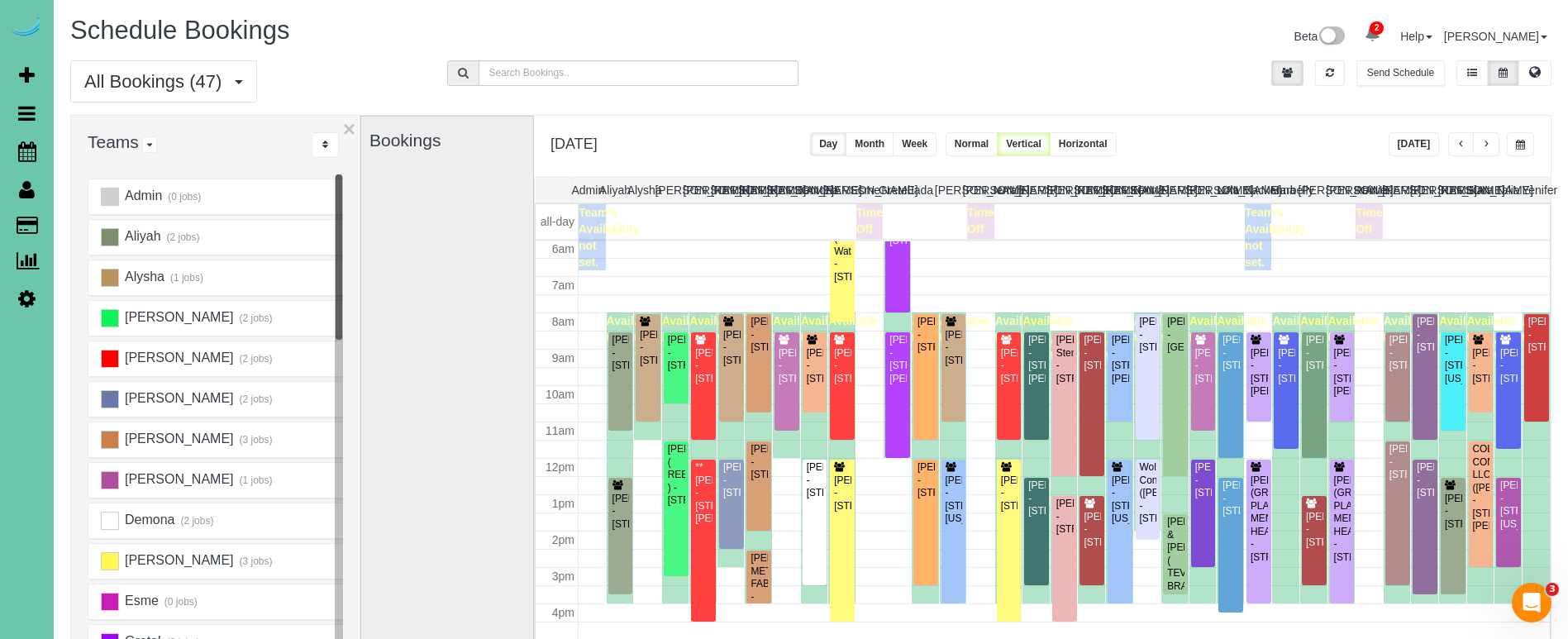
click at [1521, 149] on span "button" at bounding box center [1520, 145] width 9 height 10
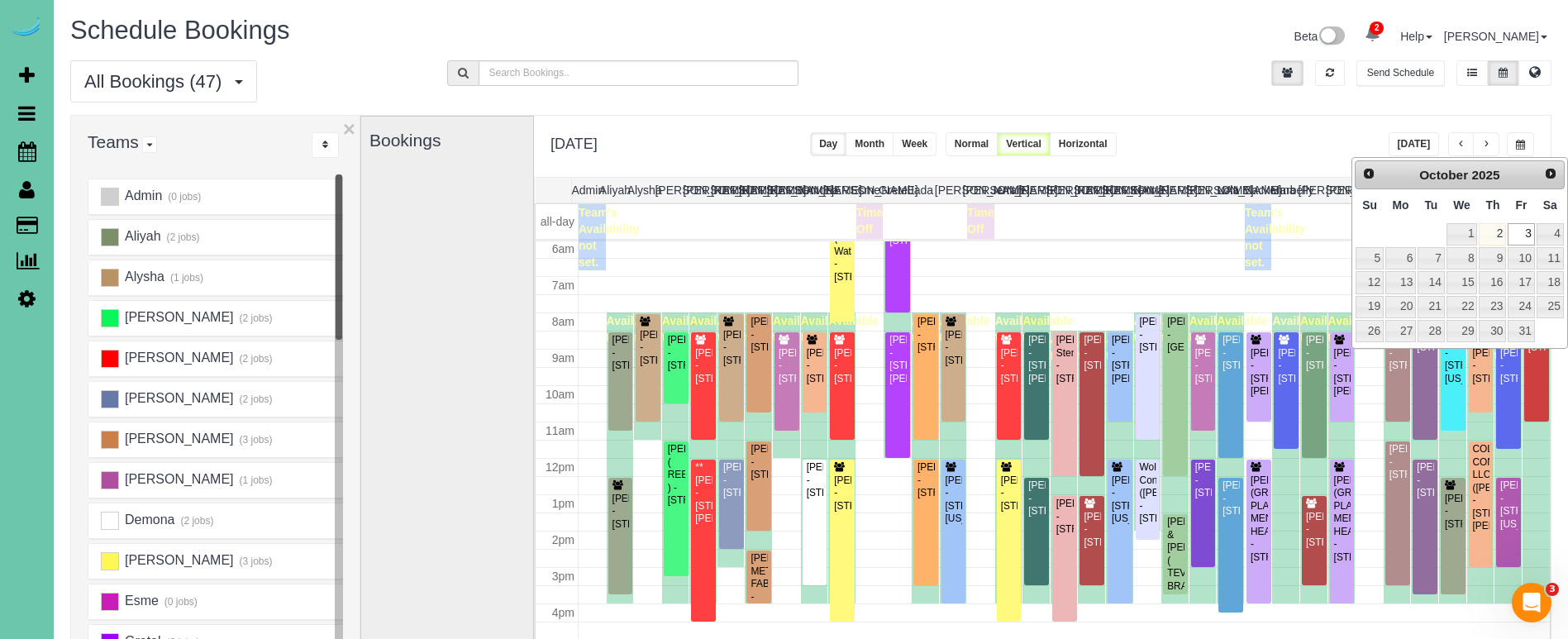
scroll to position [0, 0]
click at [1390, 260] on link "6" at bounding box center [1400, 258] width 31 height 22
type input "**********"
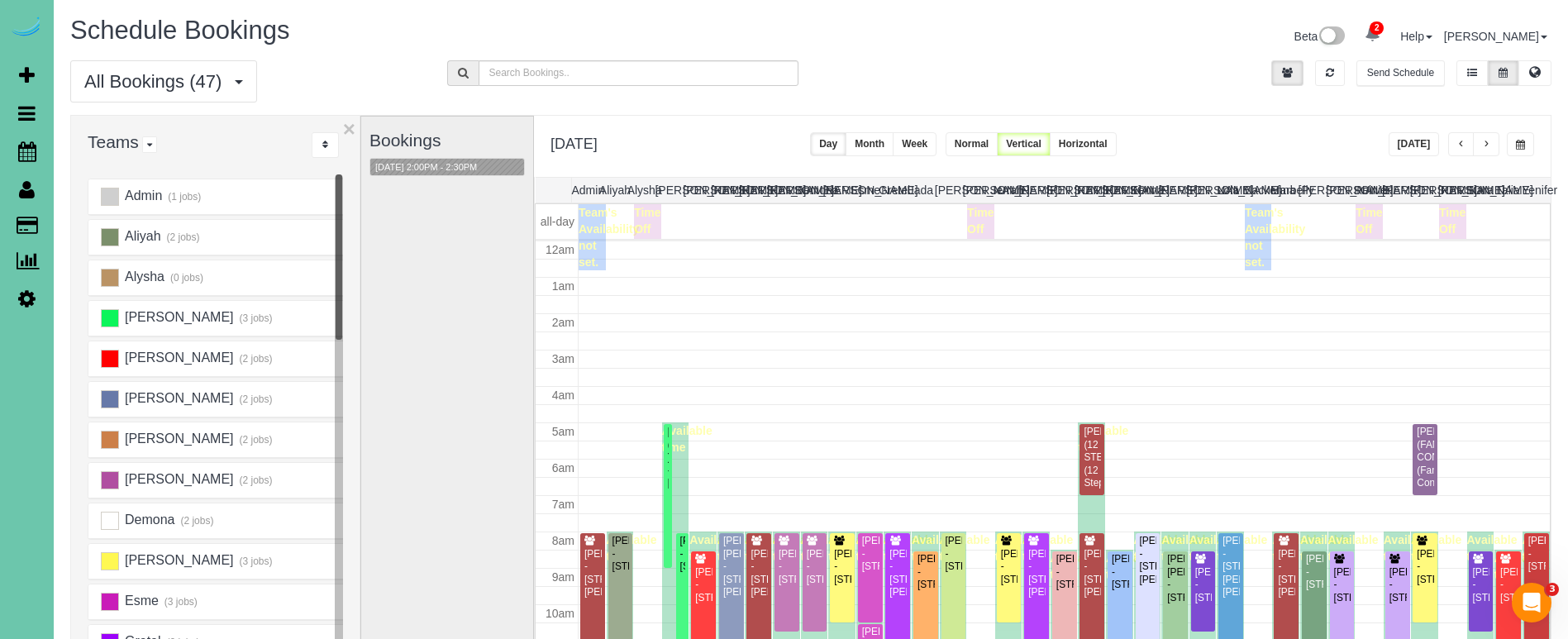
scroll to position [219, 0]
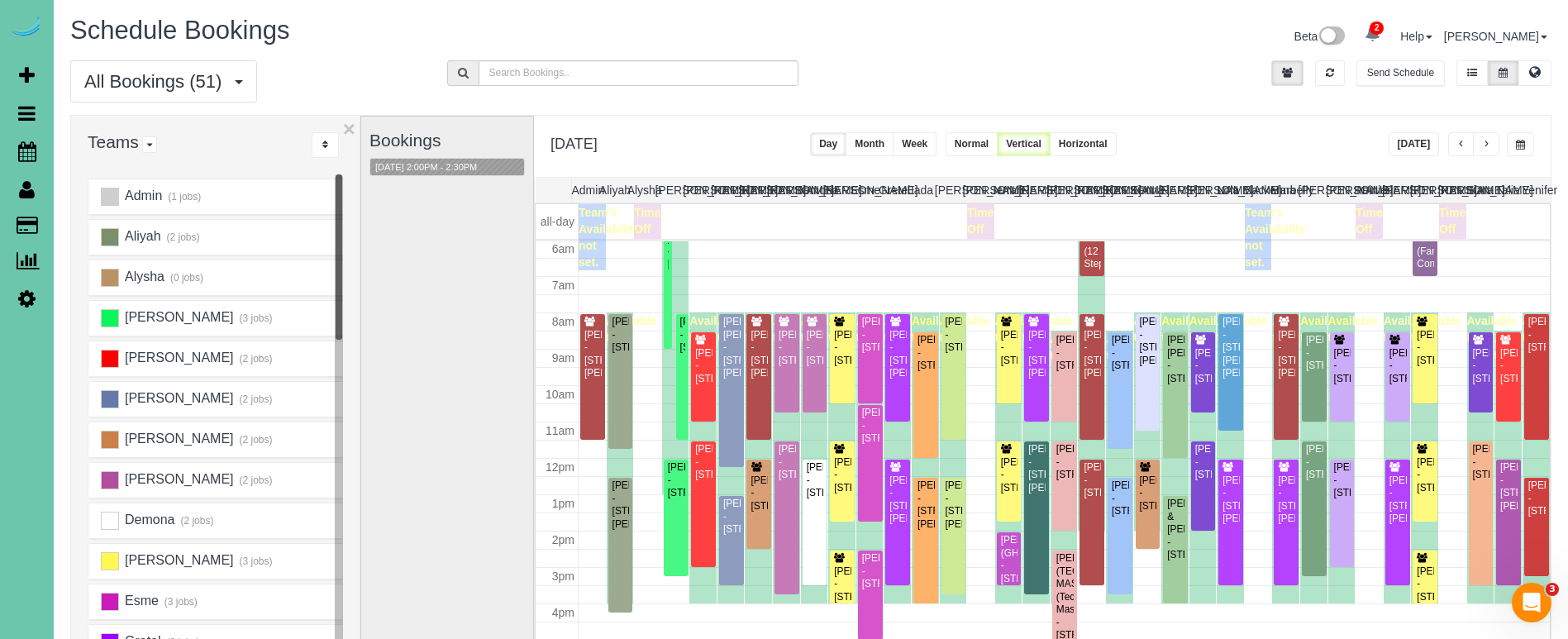
click at [1482, 145] on span "button" at bounding box center [1486, 145] width 9 height 10
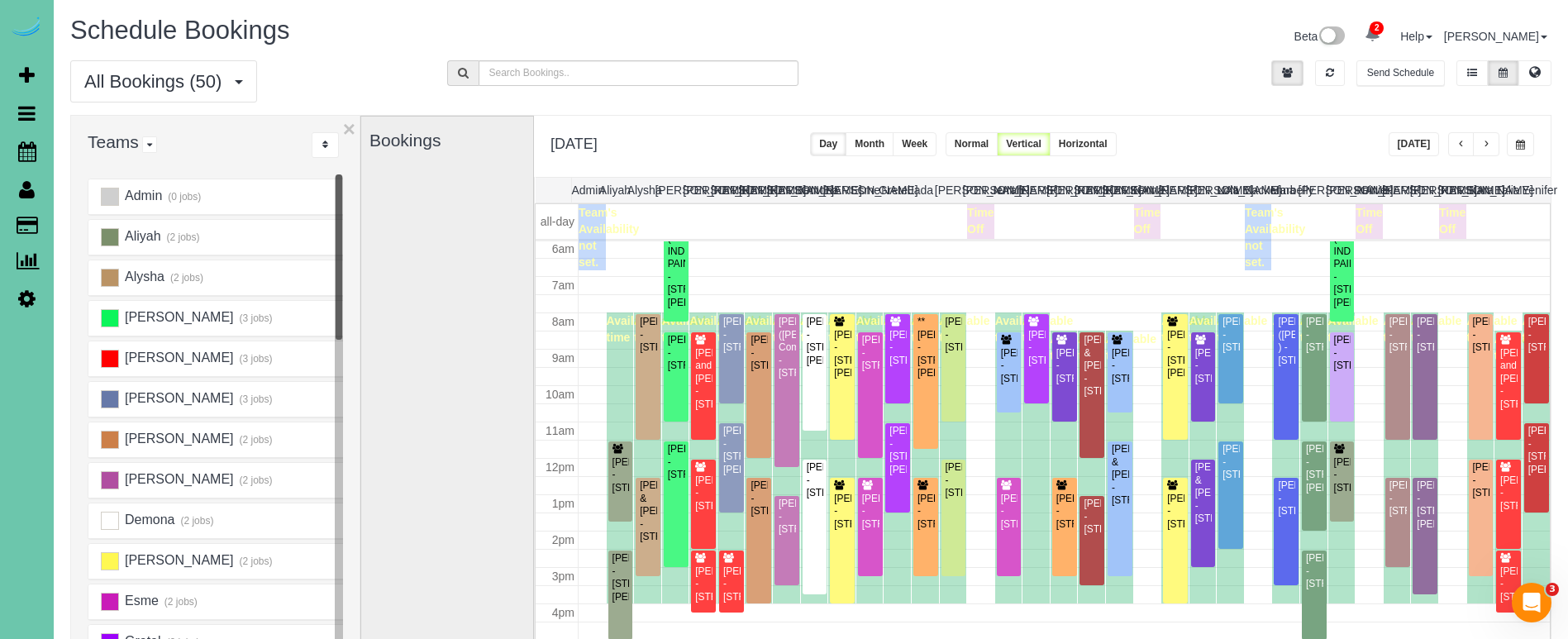
click at [1484, 146] on span "button" at bounding box center [1486, 145] width 9 height 10
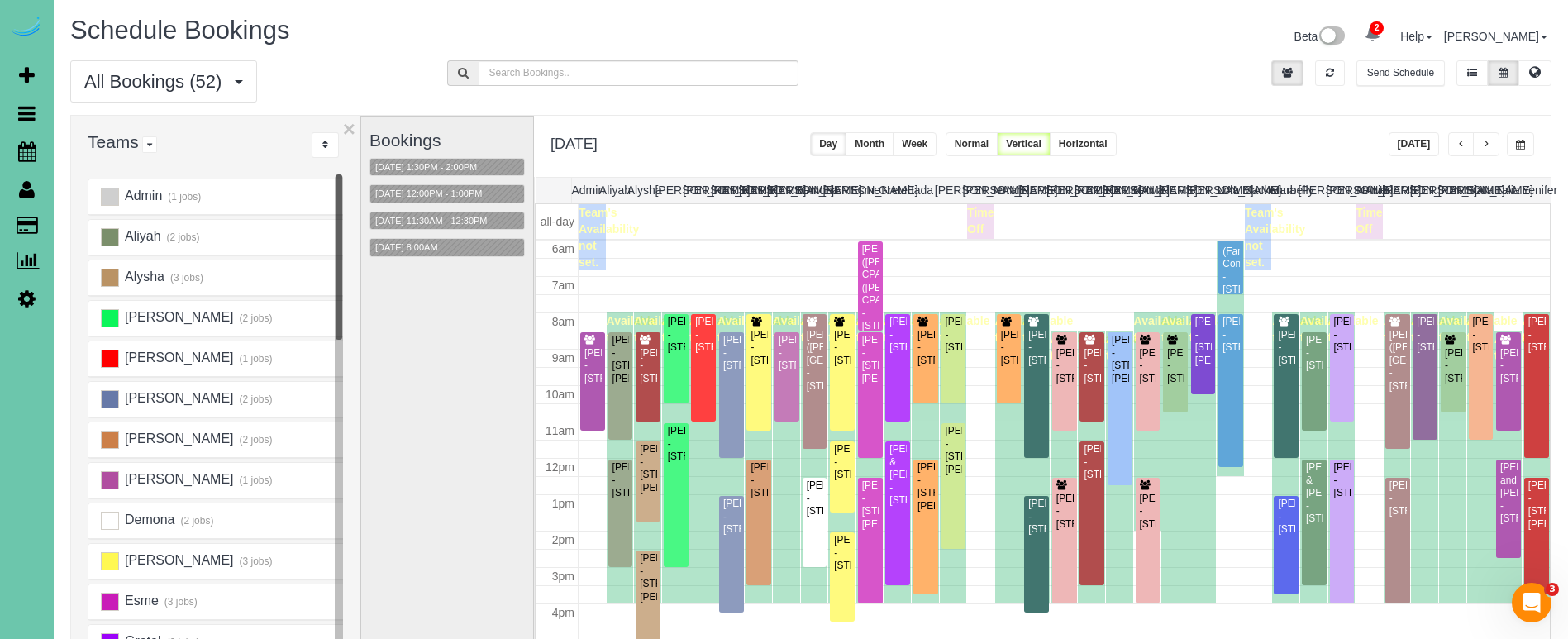
click at [466, 186] on button "10/08/2025 12:00PM - 1:00PM" at bounding box center [429, 193] width 116 height 17
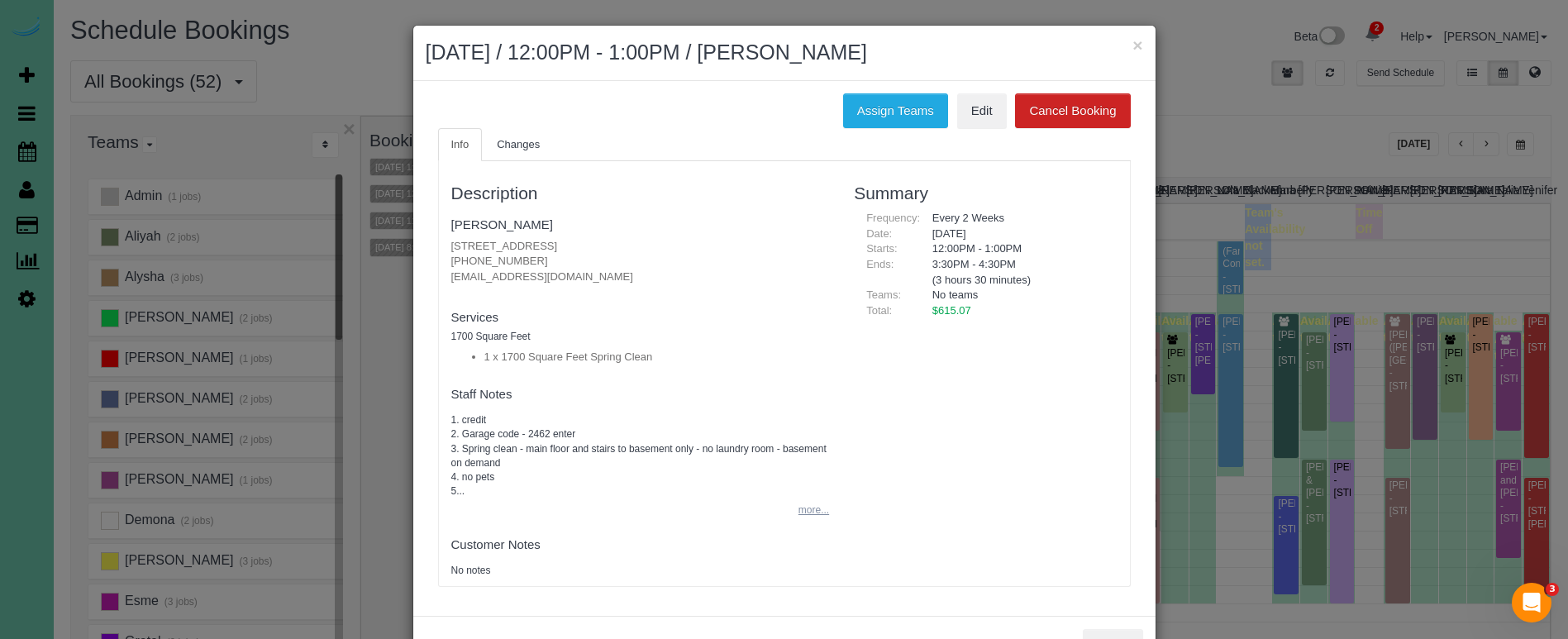
click at [813, 499] on button "more..." at bounding box center [808, 511] width 40 height 24
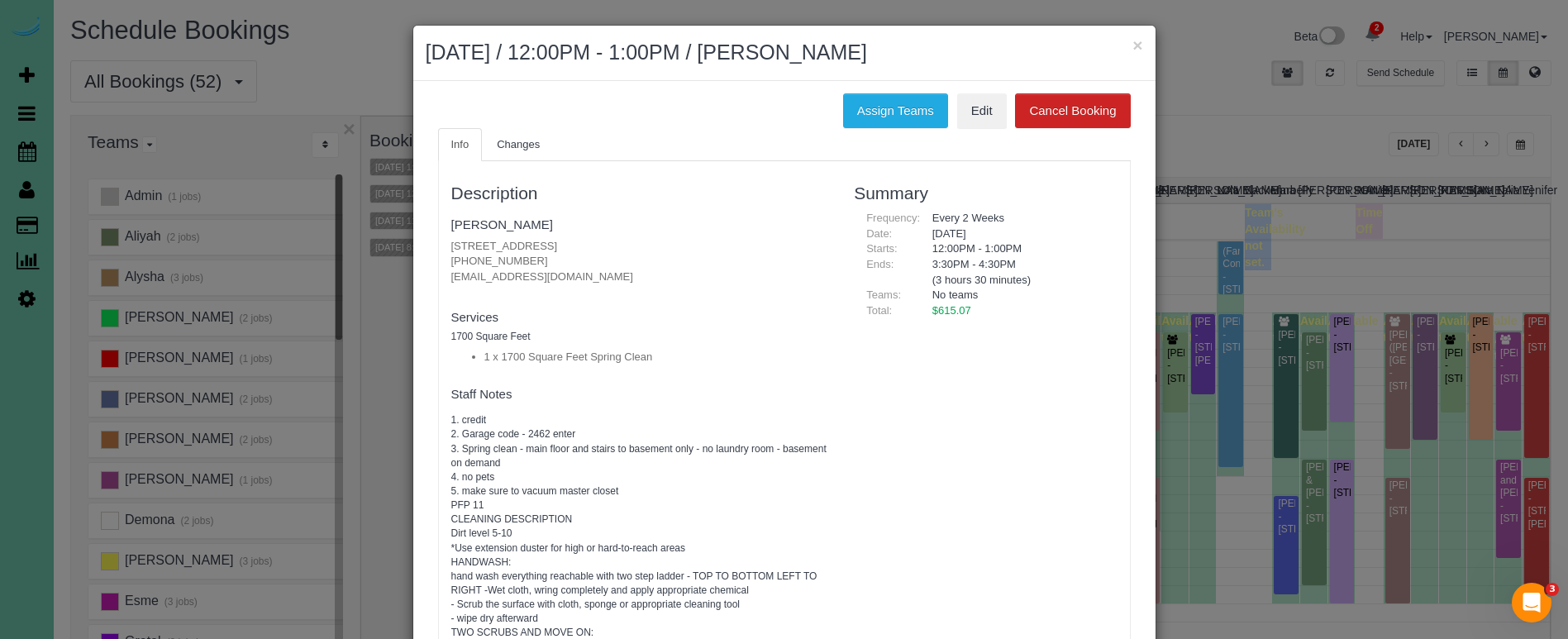
scroll to position [0, 0]
click at [1139, 44] on button "×" at bounding box center [1138, 45] width 10 height 17
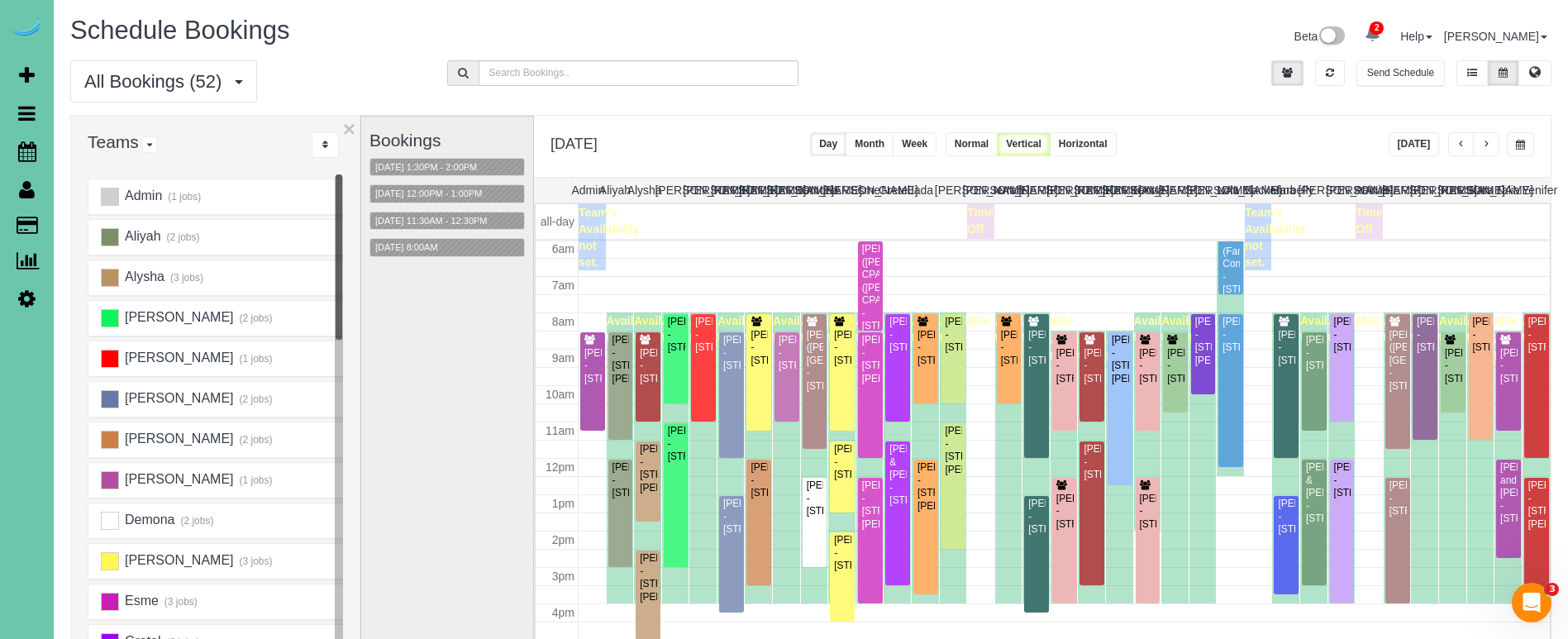
scroll to position [116, 0]
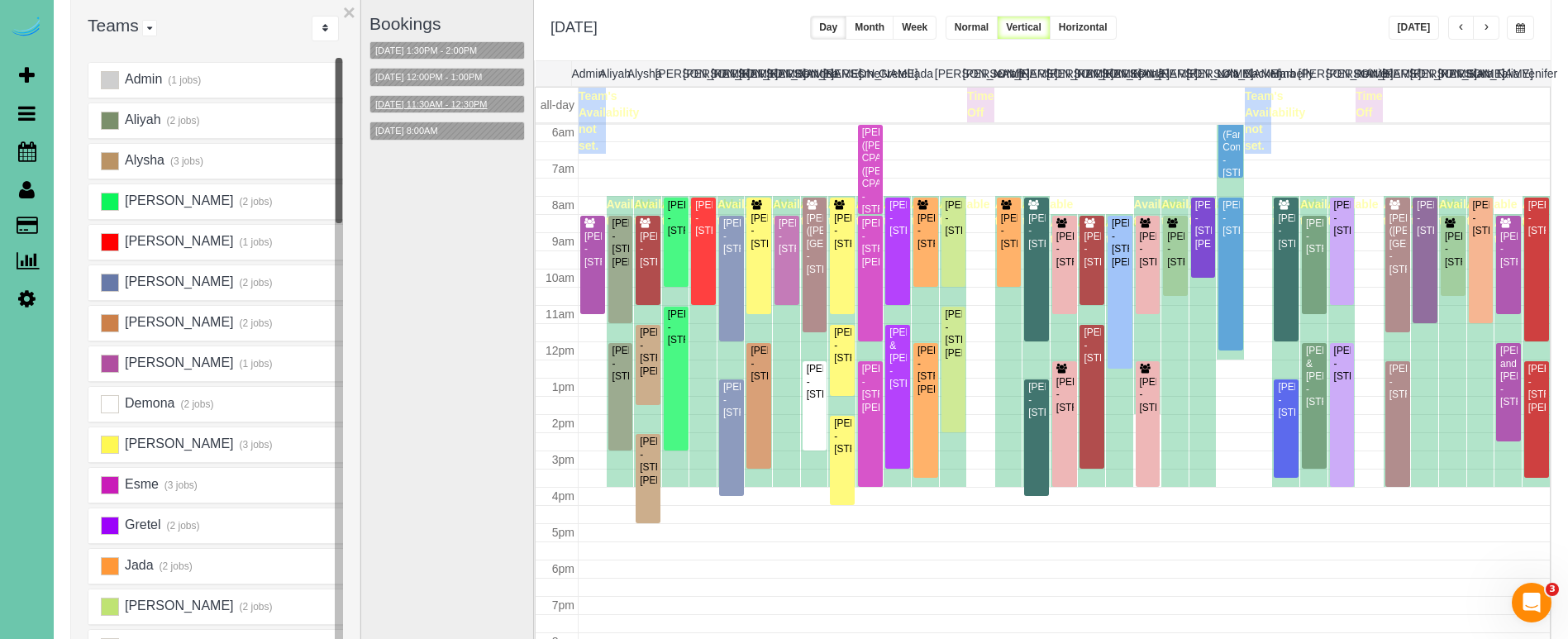
click at [442, 102] on button "10/08/2025 11:30AM - 12:30PM" at bounding box center [431, 104] width 122 height 17
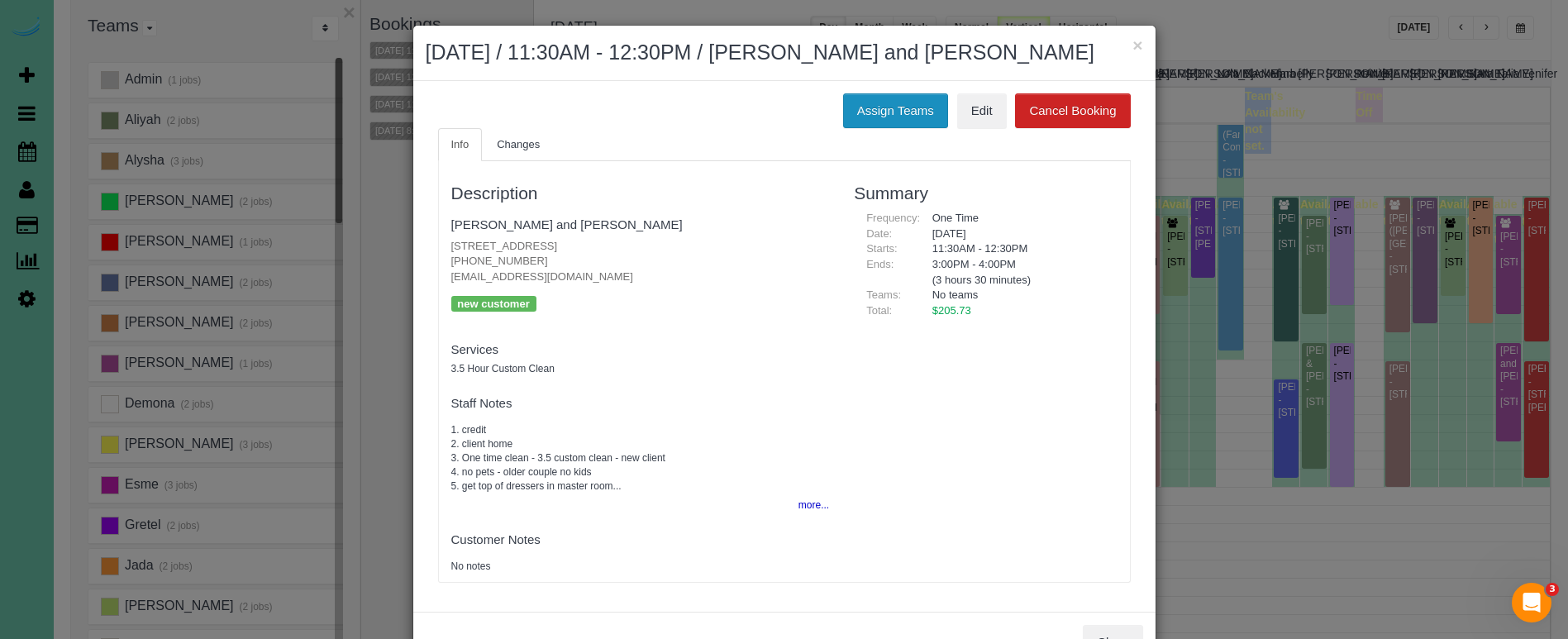
click at [884, 107] on button "Assign Teams" at bounding box center [896, 110] width 105 height 35
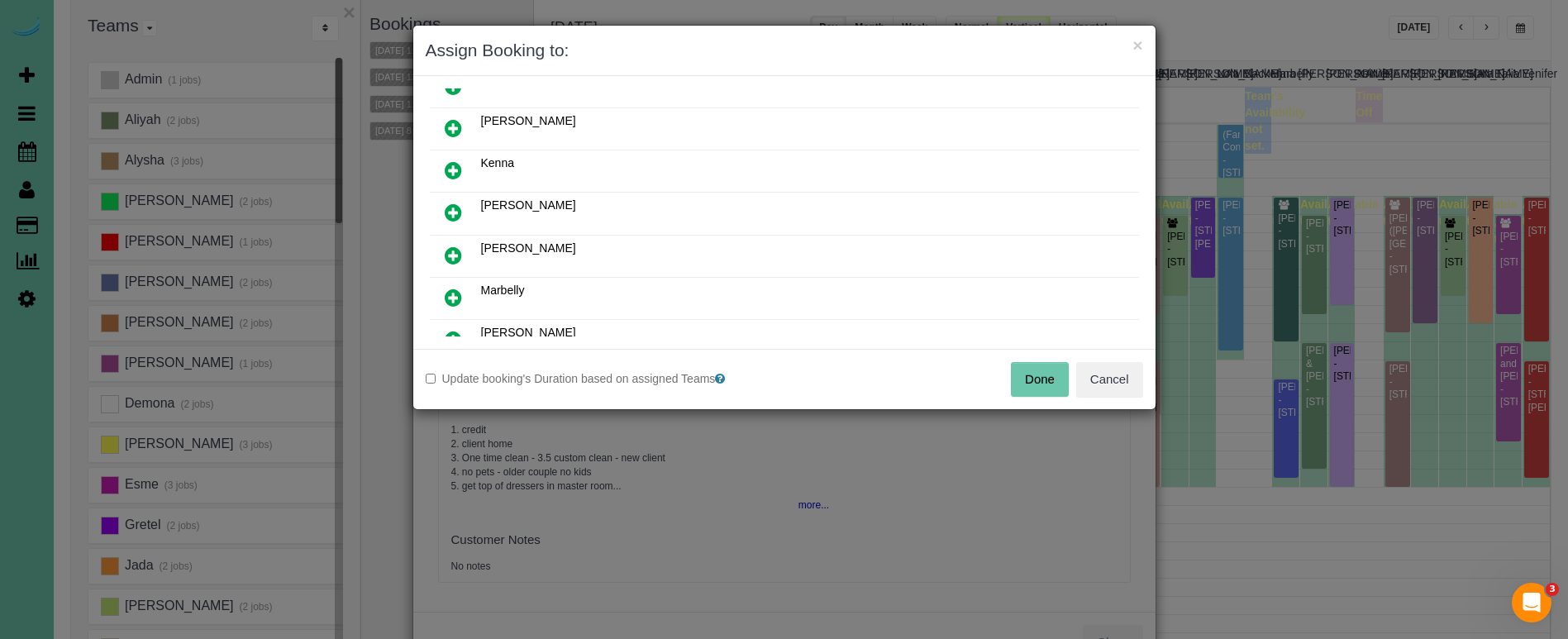
scroll to position [420, 0]
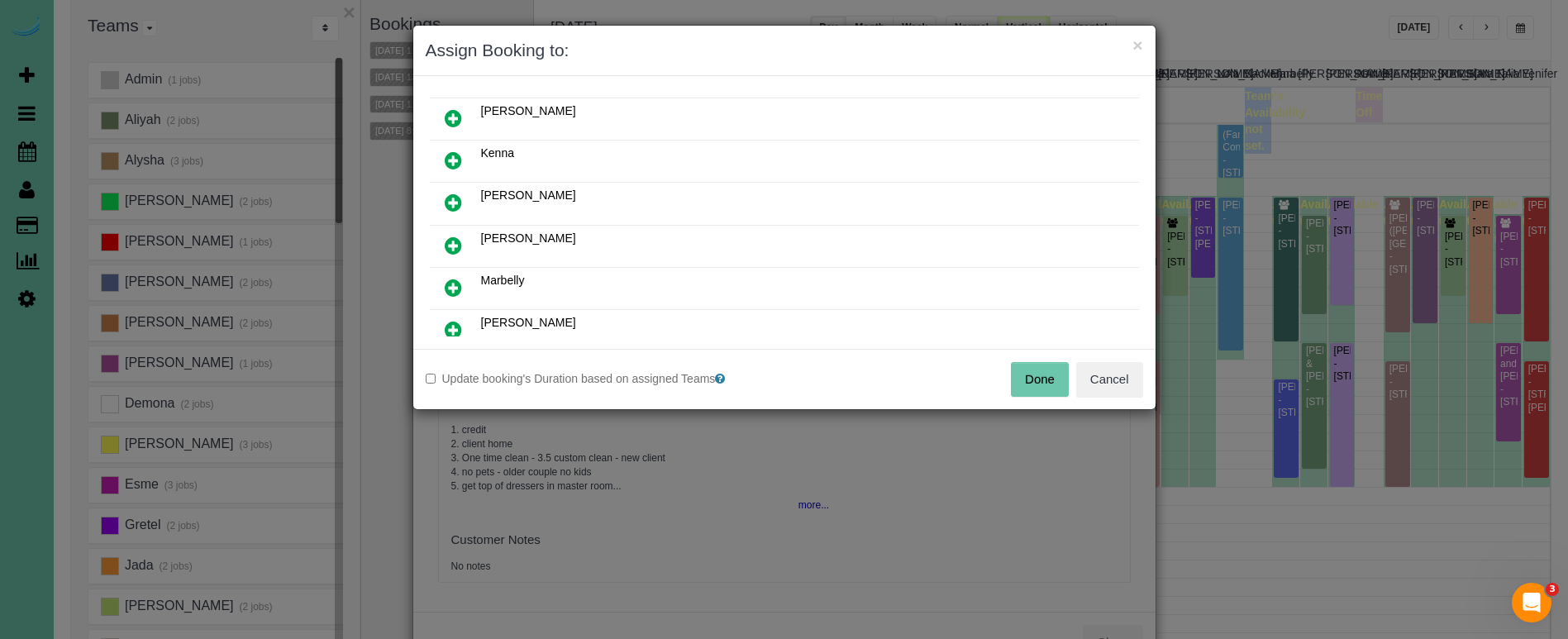
click at [450, 251] on icon at bounding box center [453, 245] width 17 height 20
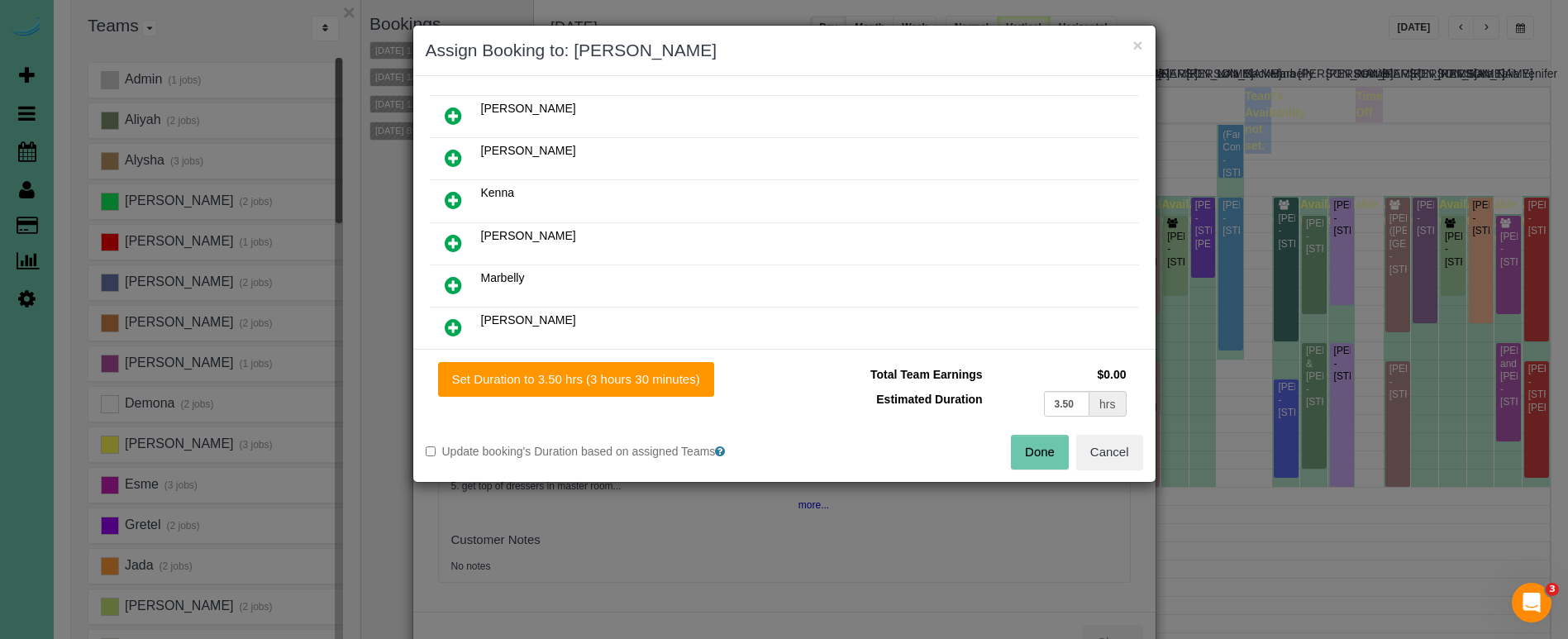
drag, startPoint x: 583, startPoint y: 376, endPoint x: 742, endPoint y: 406, distance: 161.8
click at [589, 377] on button "Set Duration to 3.50 hrs (3 hours 30 minutes)" at bounding box center [576, 379] width 276 height 35
type input "3.50"
click at [1035, 446] on button "Done" at bounding box center [1040, 452] width 58 height 35
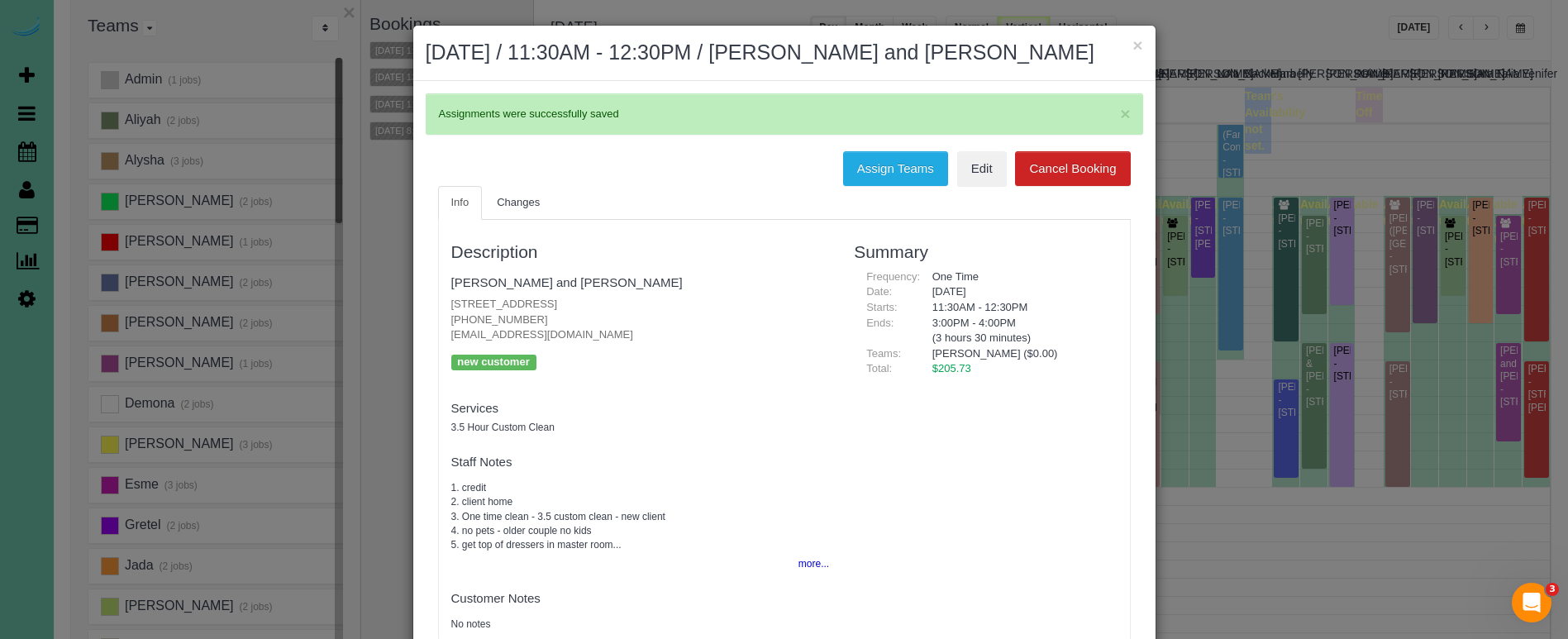
click at [1143, 44] on div "× October 08, 2025 / 11:30AM - 12:30PM / Nancy and Doug Leypoldt" at bounding box center [784, 53] width 743 height 56
click at [1133, 44] on button "×" at bounding box center [1138, 45] width 10 height 17
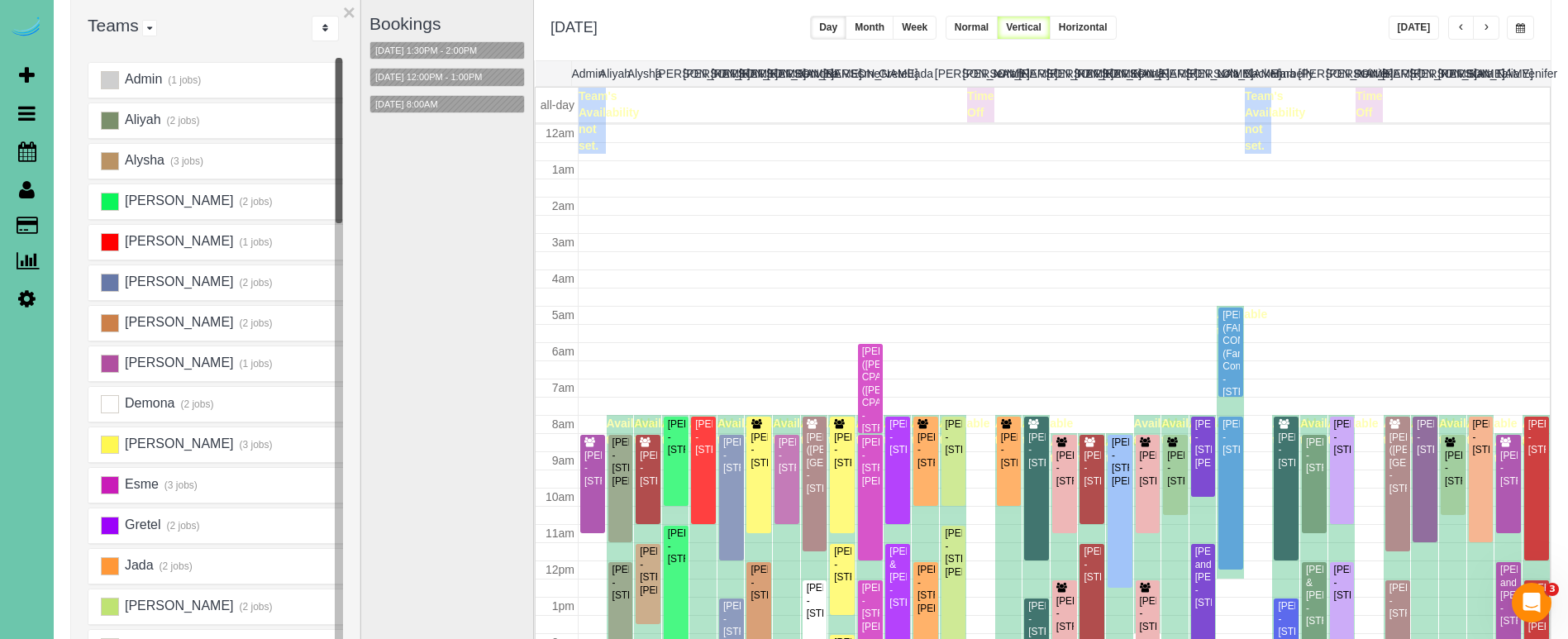
scroll to position [219, 0]
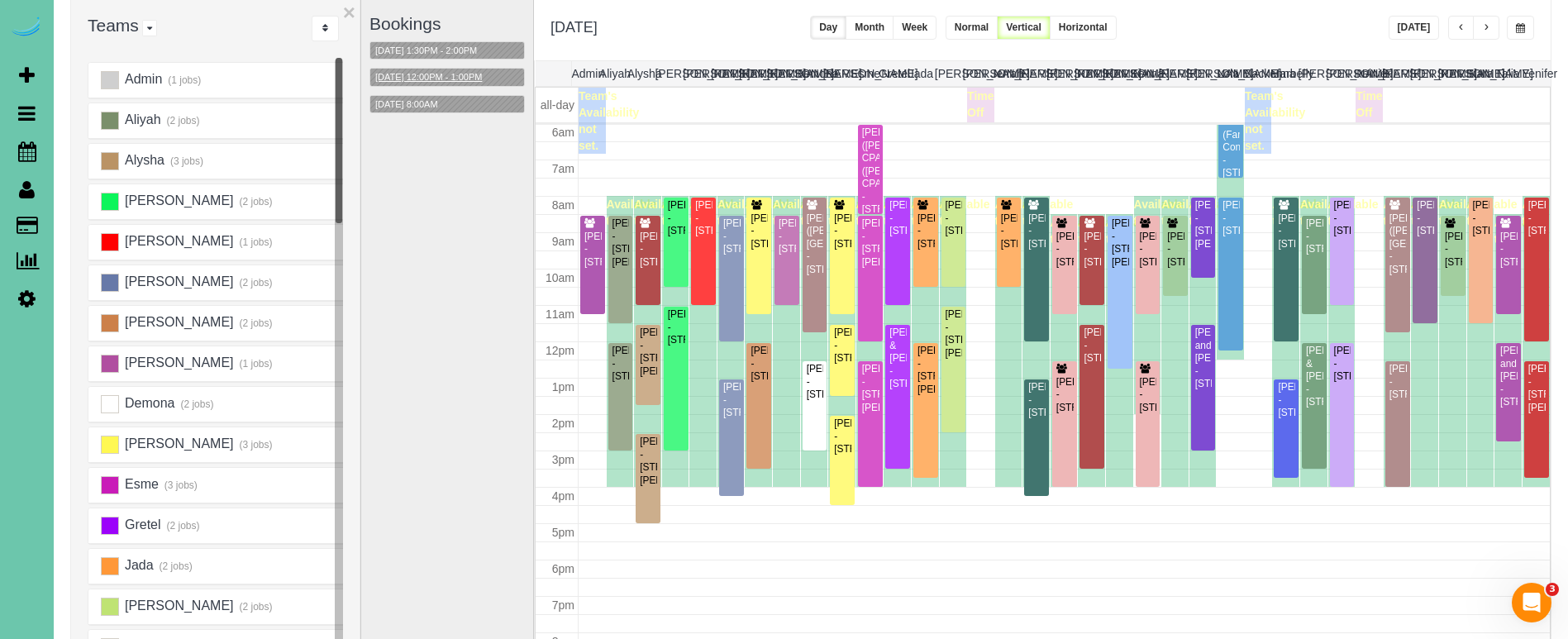
click at [456, 73] on button "10/08/2025 12:00PM - 1:00PM" at bounding box center [429, 77] width 116 height 17
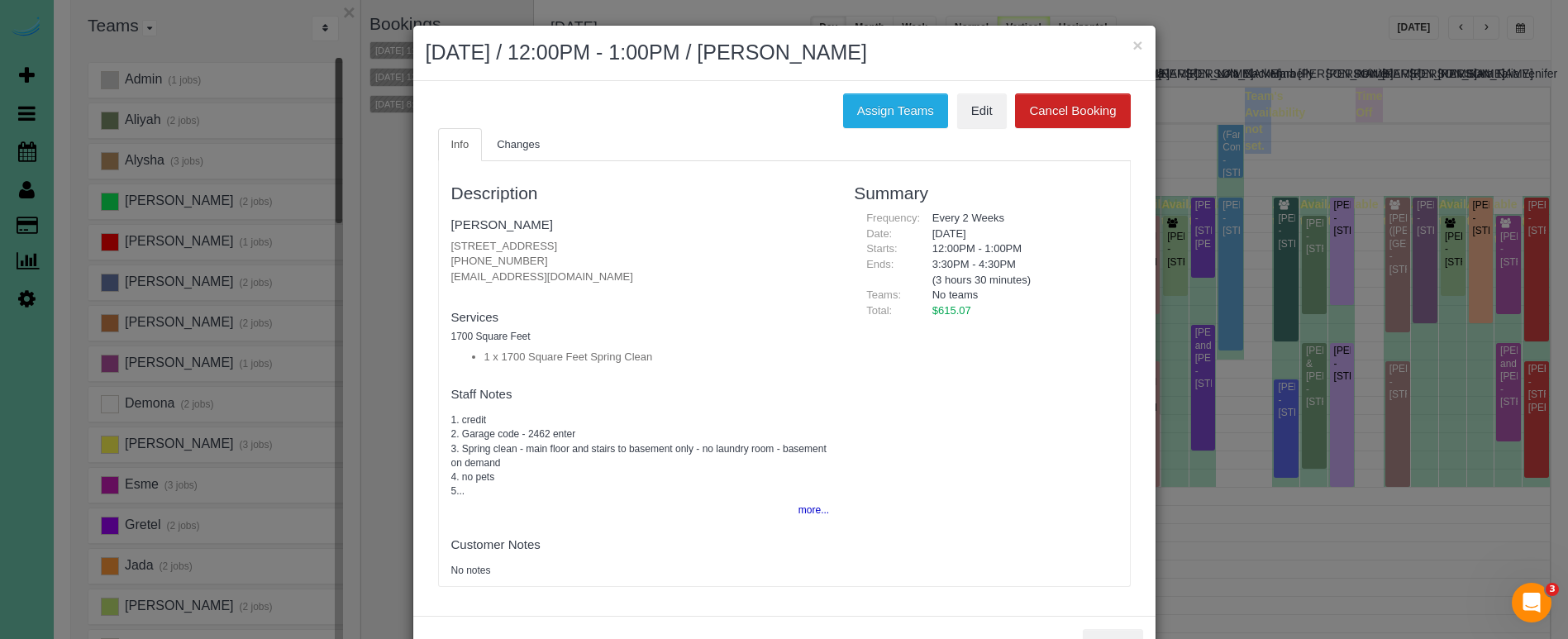
click at [877, 90] on div "Assign Teams Edit Cancel Booking Info Changes Description Ashley Heikes 7410 N …" at bounding box center [784, 349] width 743 height 535
click at [873, 98] on button "Assign Teams" at bounding box center [896, 110] width 105 height 35
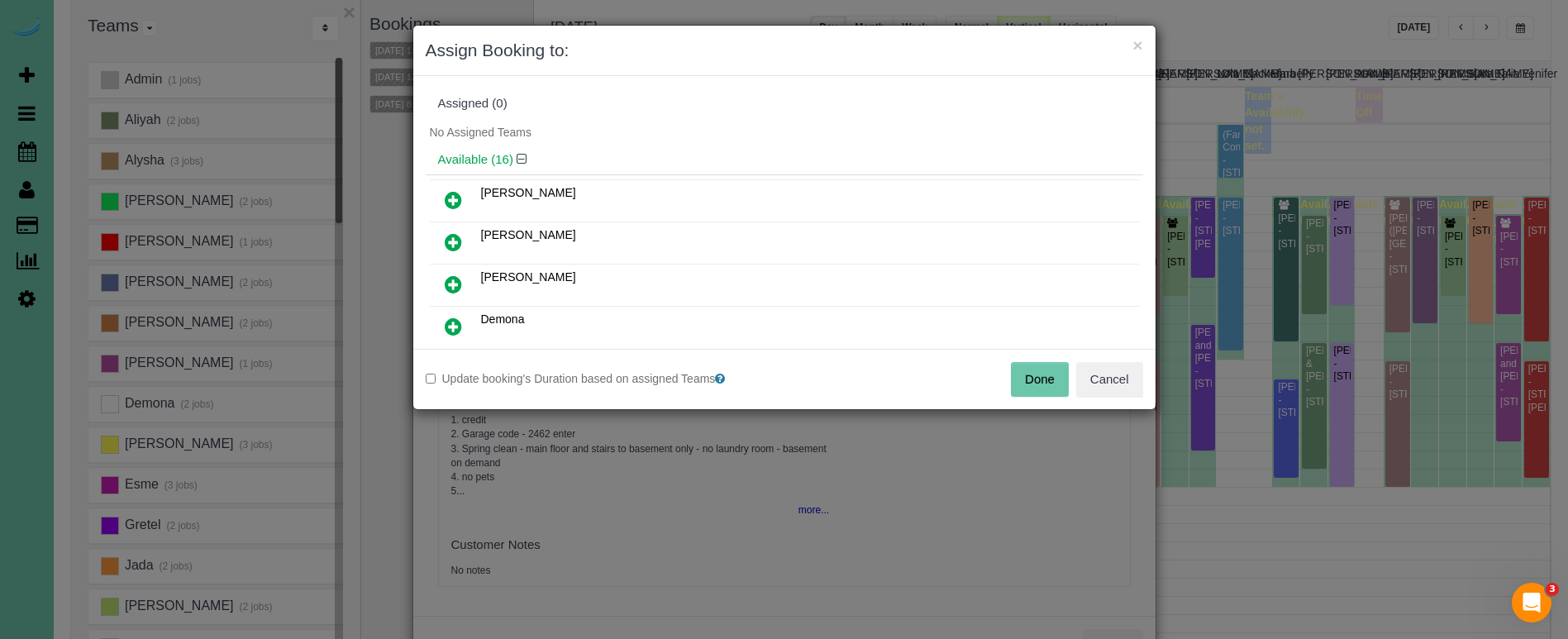
drag, startPoint x: 452, startPoint y: 203, endPoint x: 443, endPoint y: 230, distance: 28.5
click at [452, 203] on icon at bounding box center [453, 199] width 17 height 20
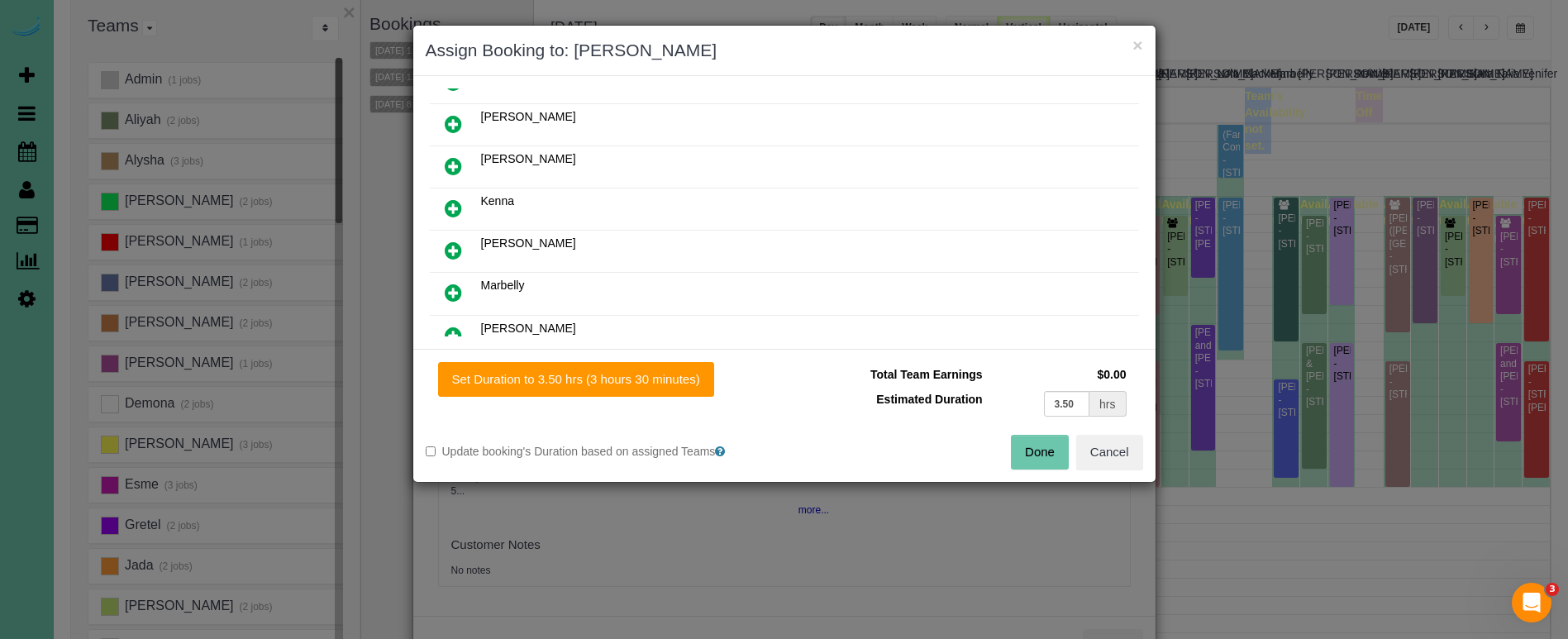
click at [455, 250] on icon at bounding box center [453, 250] width 17 height 20
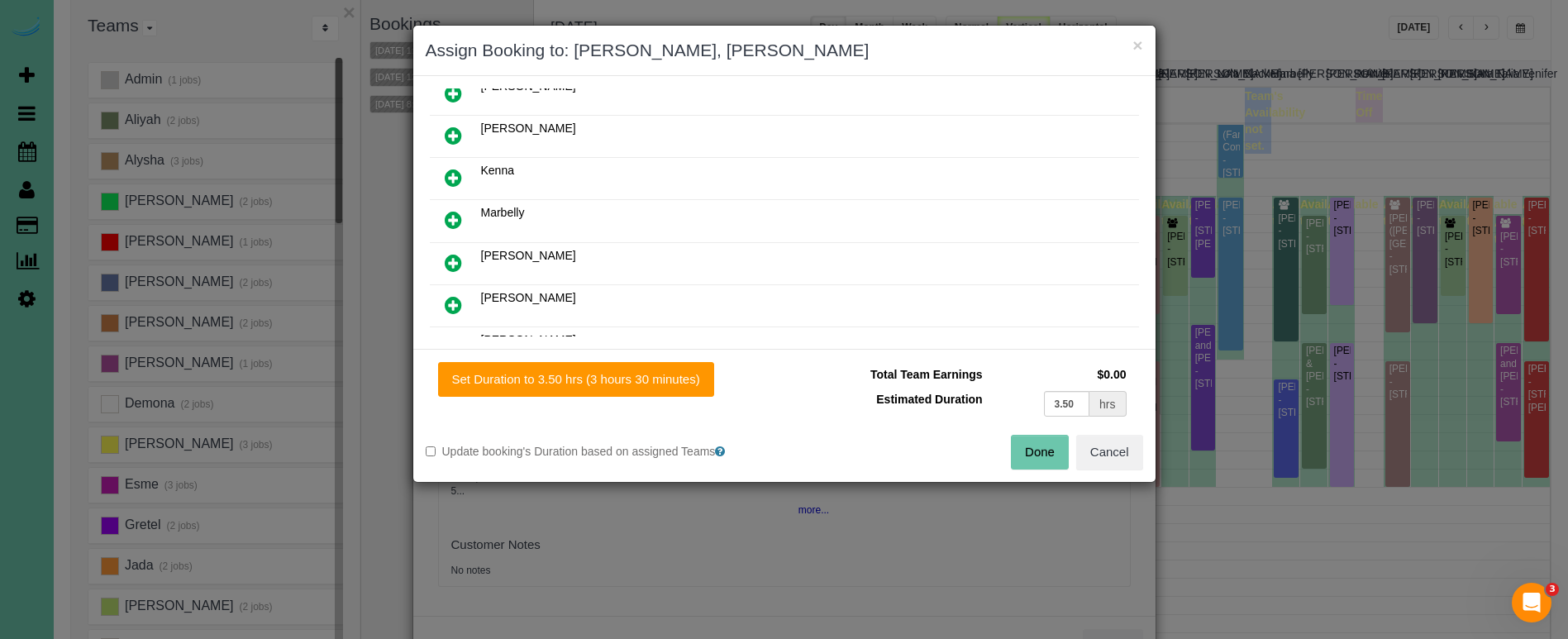
scroll to position [486, 0]
drag, startPoint x: 459, startPoint y: 253, endPoint x: 461, endPoint y: 263, distance: 10.2
click at [459, 253] on icon at bounding box center [453, 261] width 17 height 20
drag, startPoint x: 614, startPoint y: 370, endPoint x: 808, endPoint y: 399, distance: 196.2
click at [615, 370] on button "Set Duration to 3.50 hrs (3 hours 30 minutes)" at bounding box center [576, 379] width 276 height 35
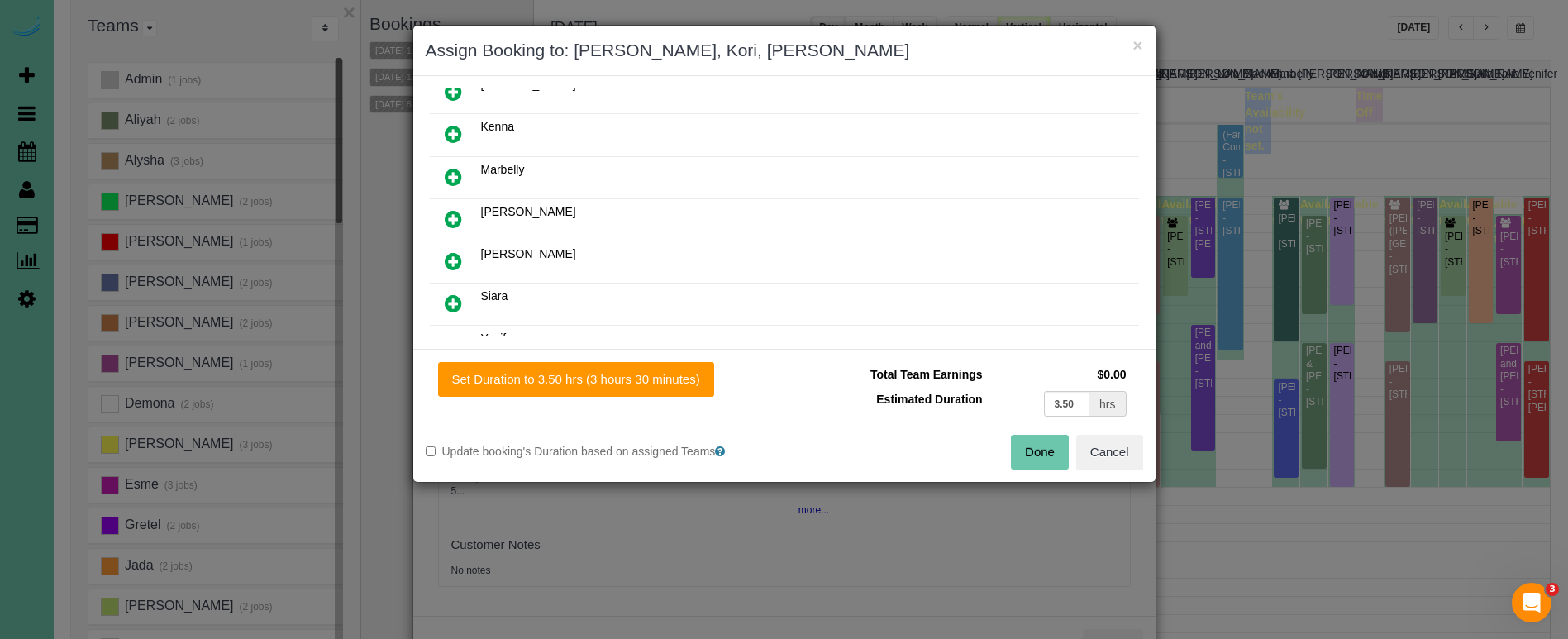
type input "3.50"
drag, startPoint x: 1046, startPoint y: 438, endPoint x: 1025, endPoint y: 435, distance: 21.2
click at [1044, 439] on button "Done" at bounding box center [1040, 452] width 58 height 35
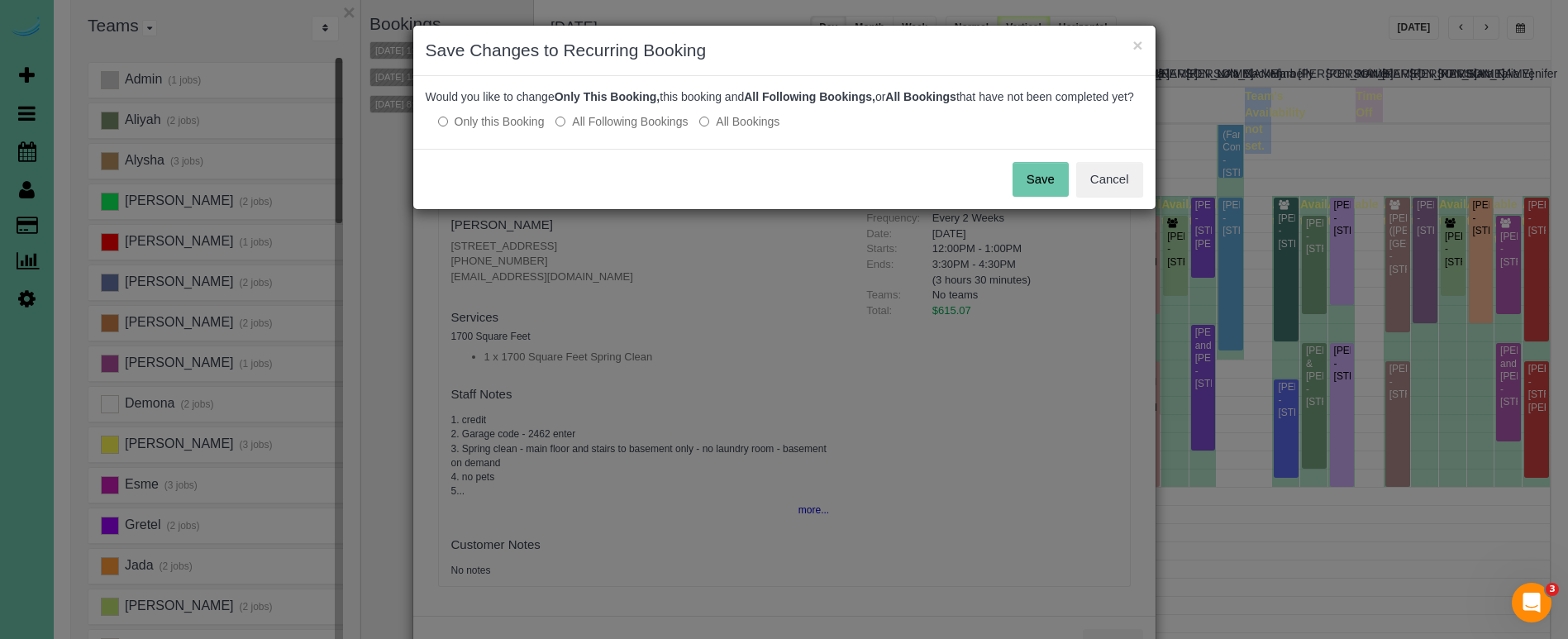
click at [1053, 197] on button "Save" at bounding box center [1041, 179] width 56 height 35
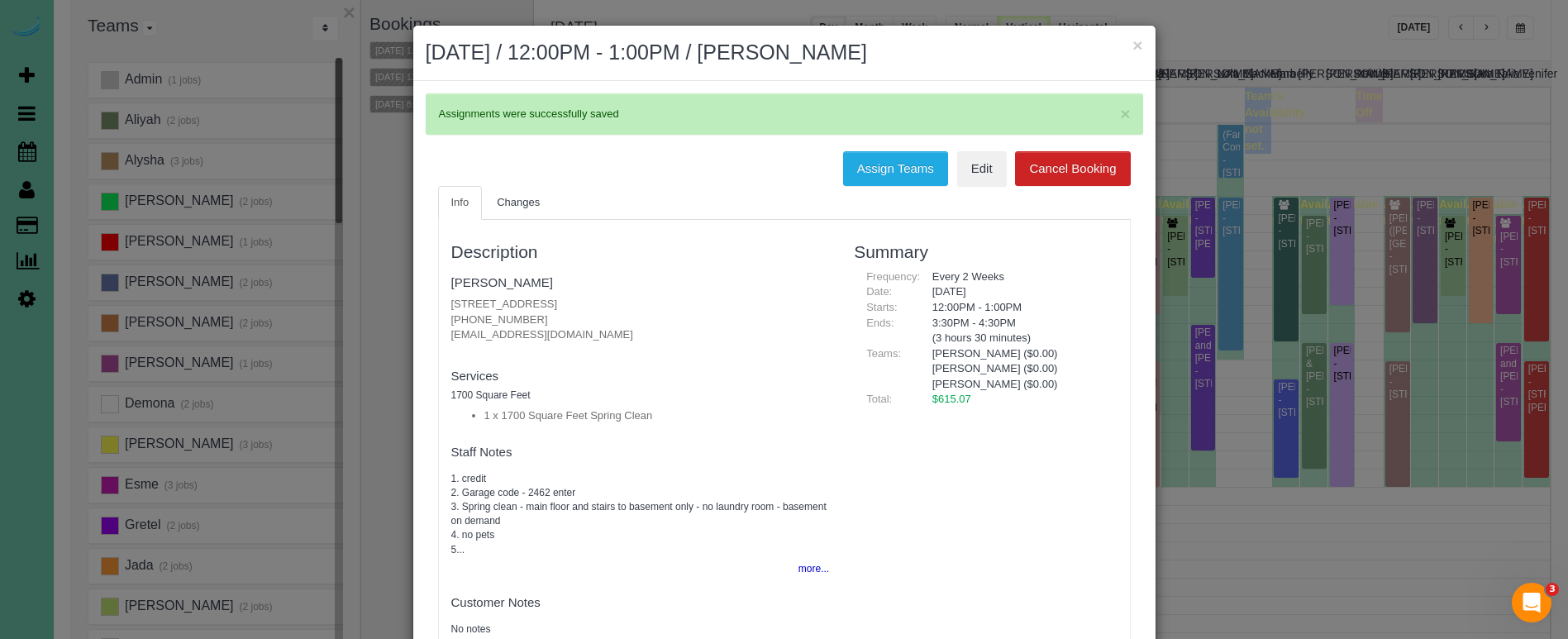
click at [1138, 44] on button "×" at bounding box center [1138, 45] width 10 height 17
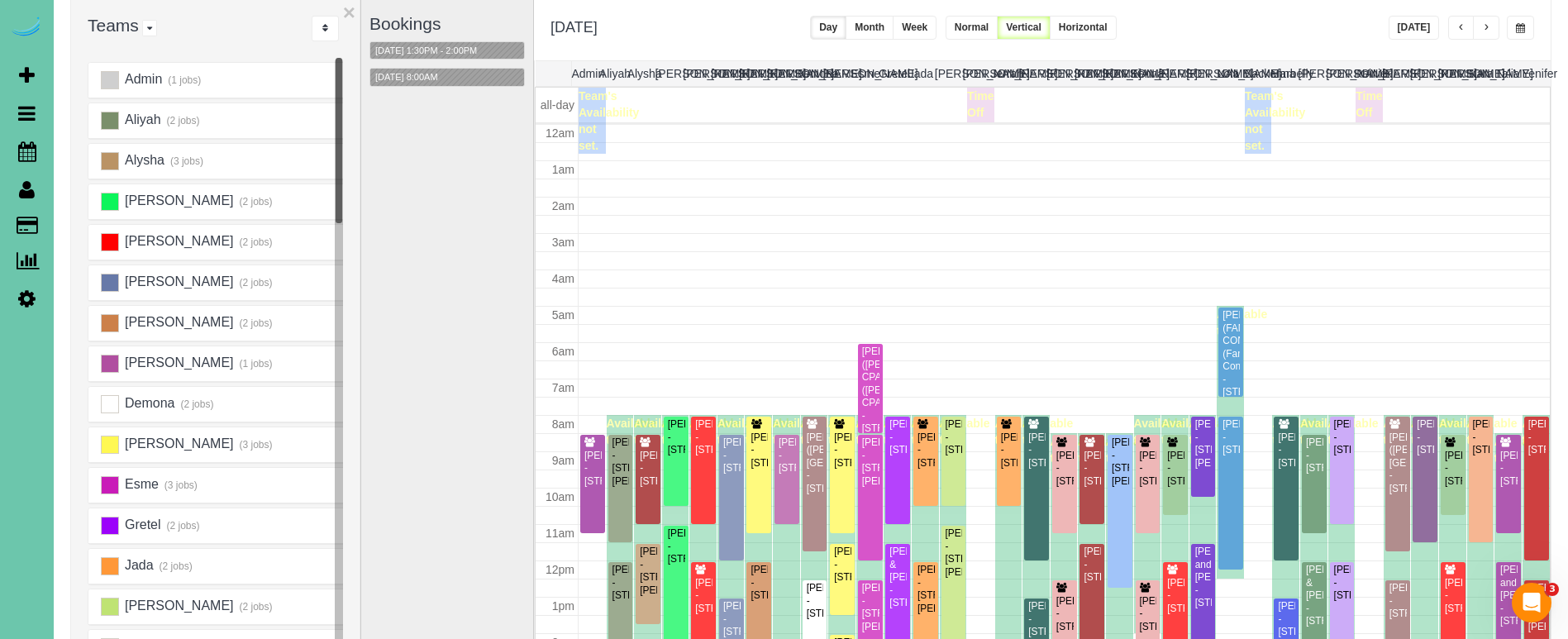
scroll to position [219, 0]
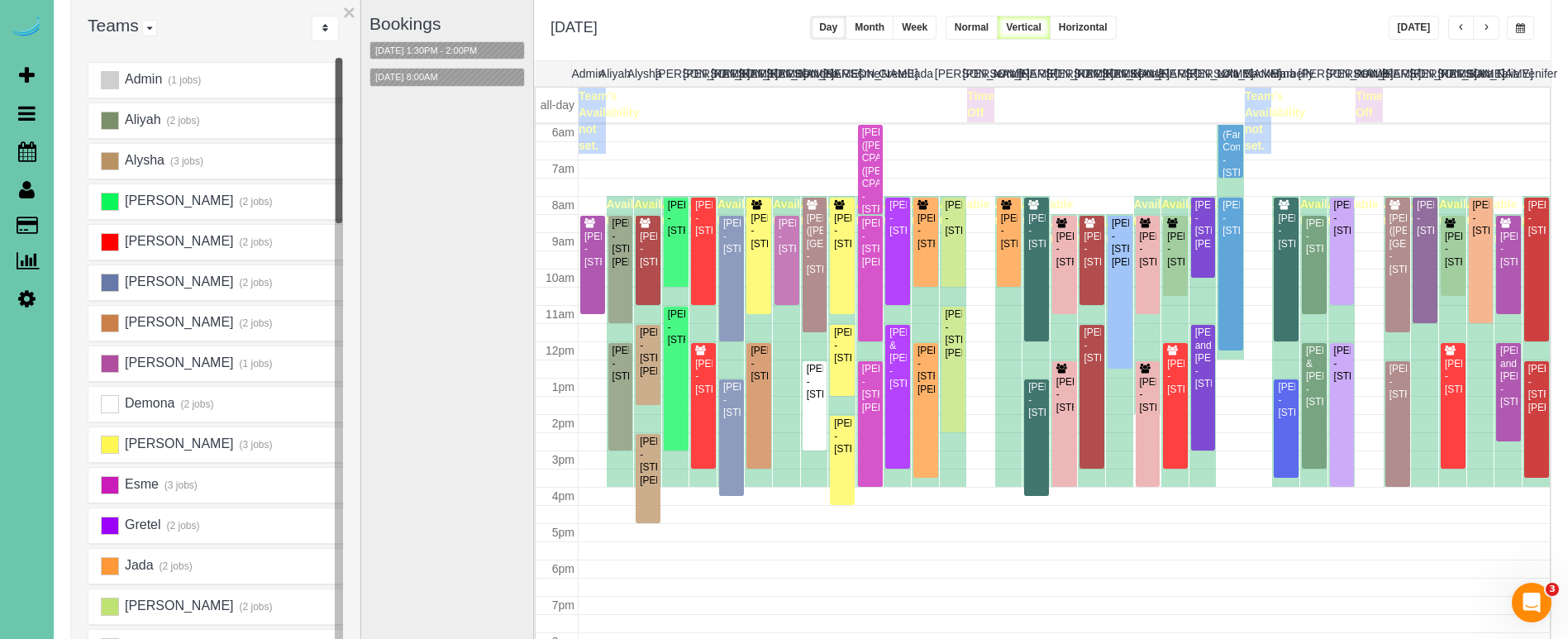
click at [1518, 19] on button "button" at bounding box center [1520, 27] width 27 height 24
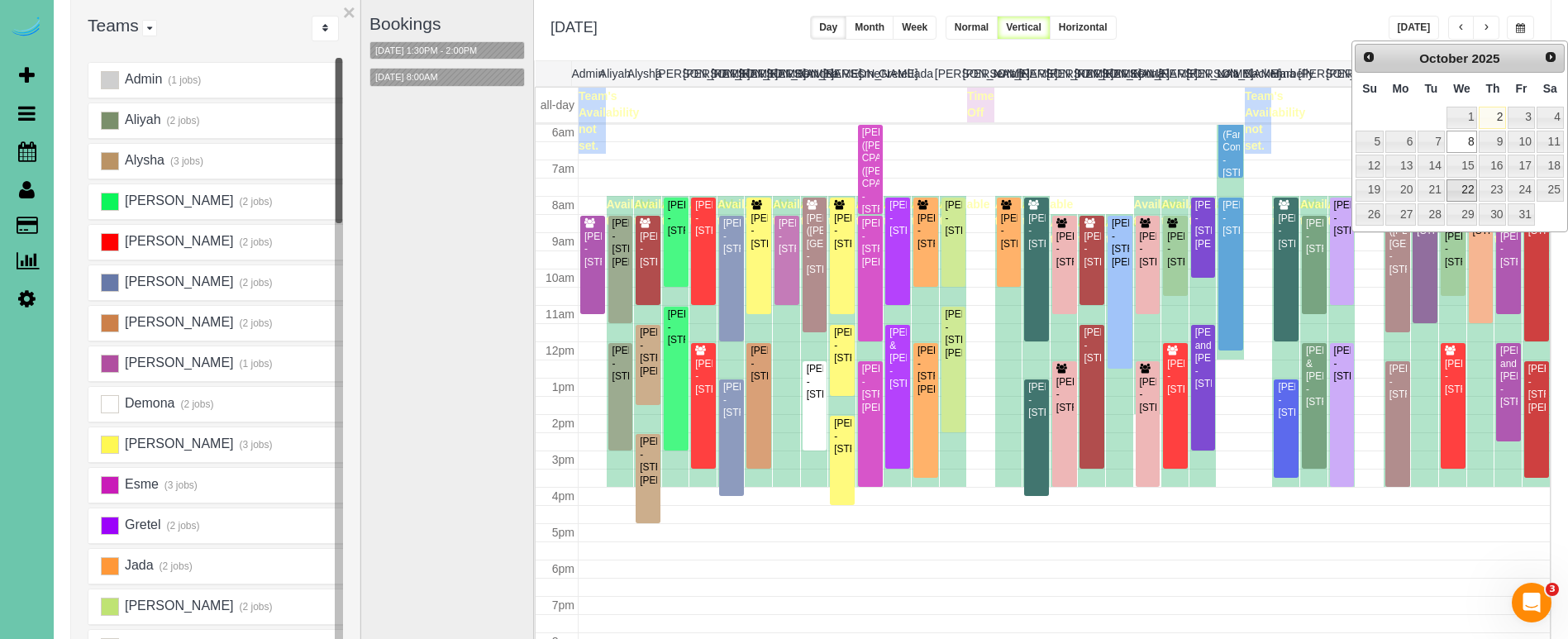
click at [1458, 189] on link "22" at bounding box center [1462, 191] width 32 height 22
type input "**********"
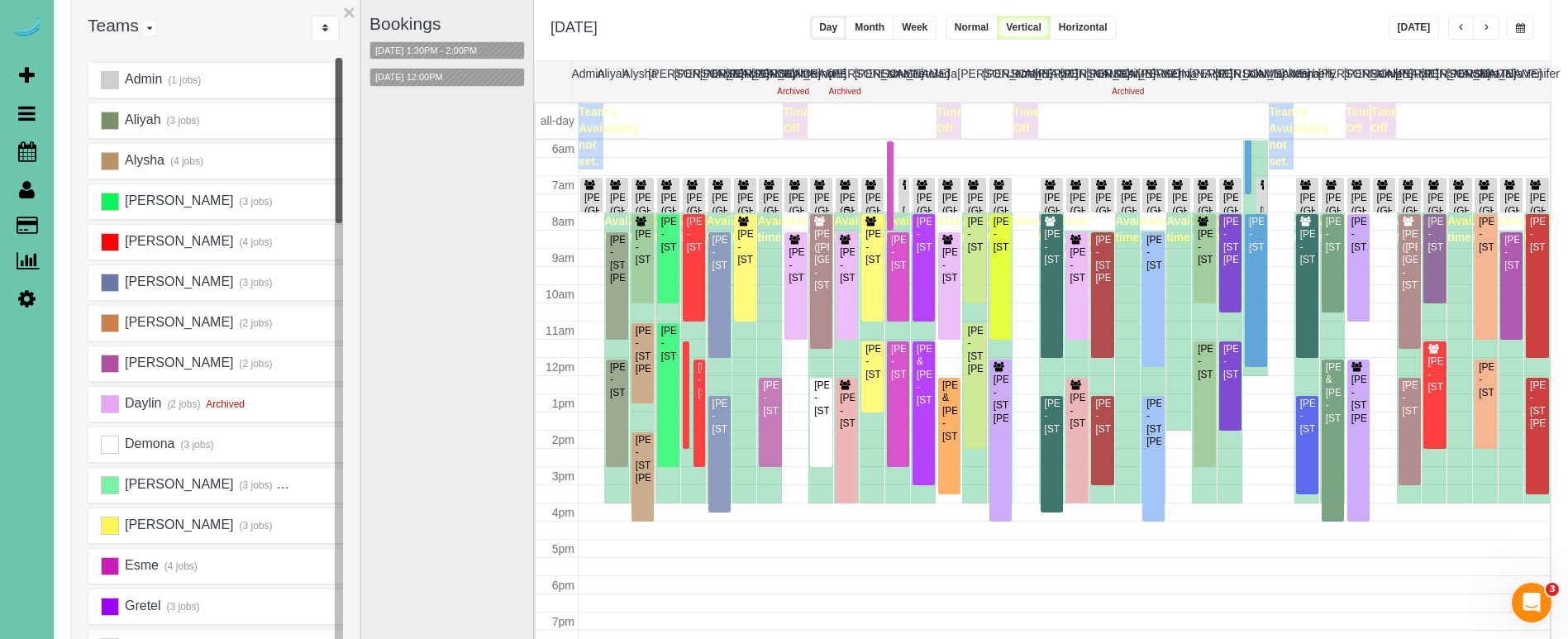
click at [840, 183] on icon at bounding box center [845, 186] width 12 height 10
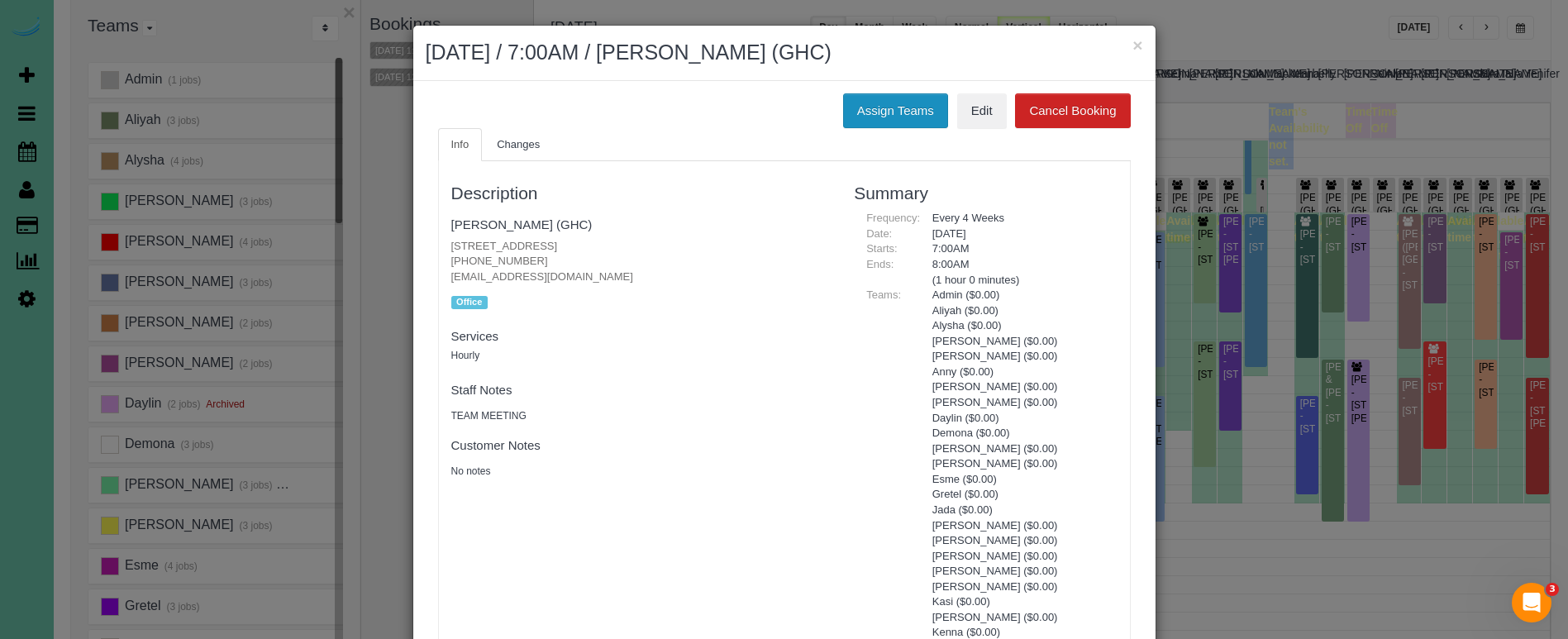
click at [925, 101] on button "Assign Teams" at bounding box center [896, 110] width 105 height 35
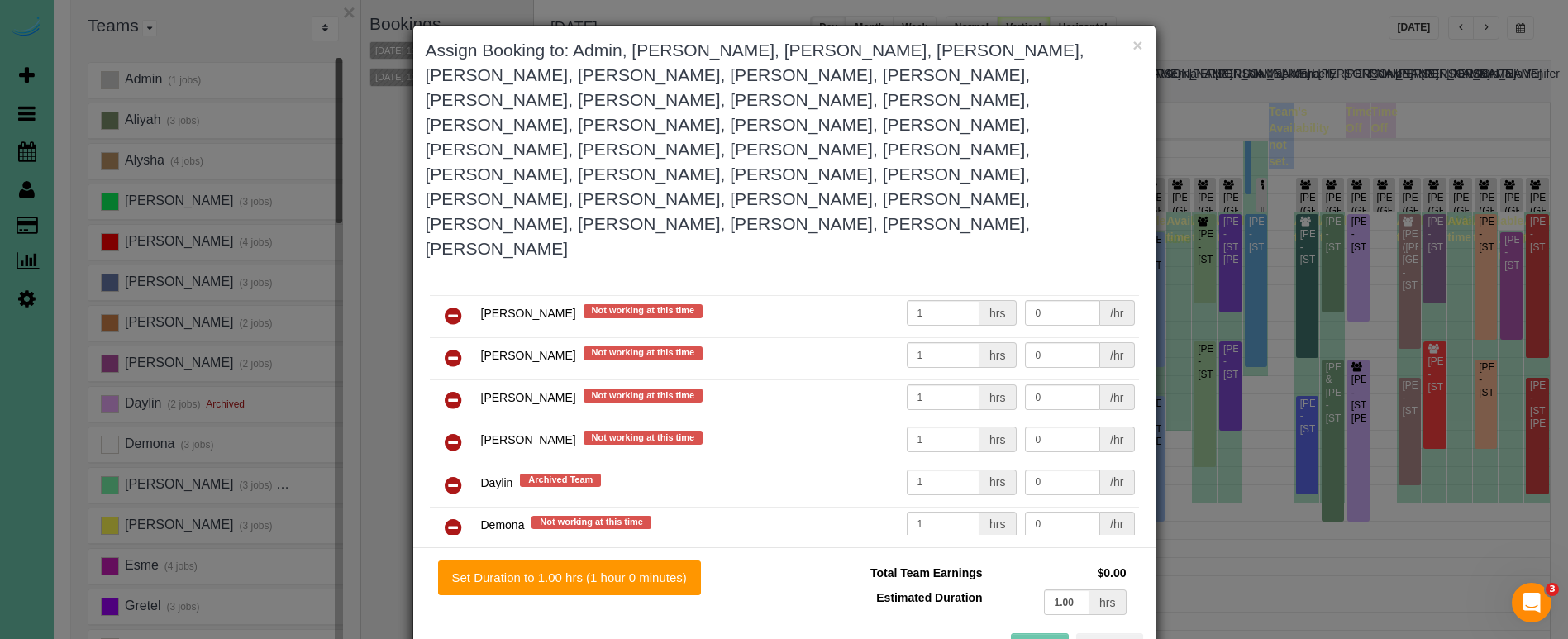
scroll to position [200, 0]
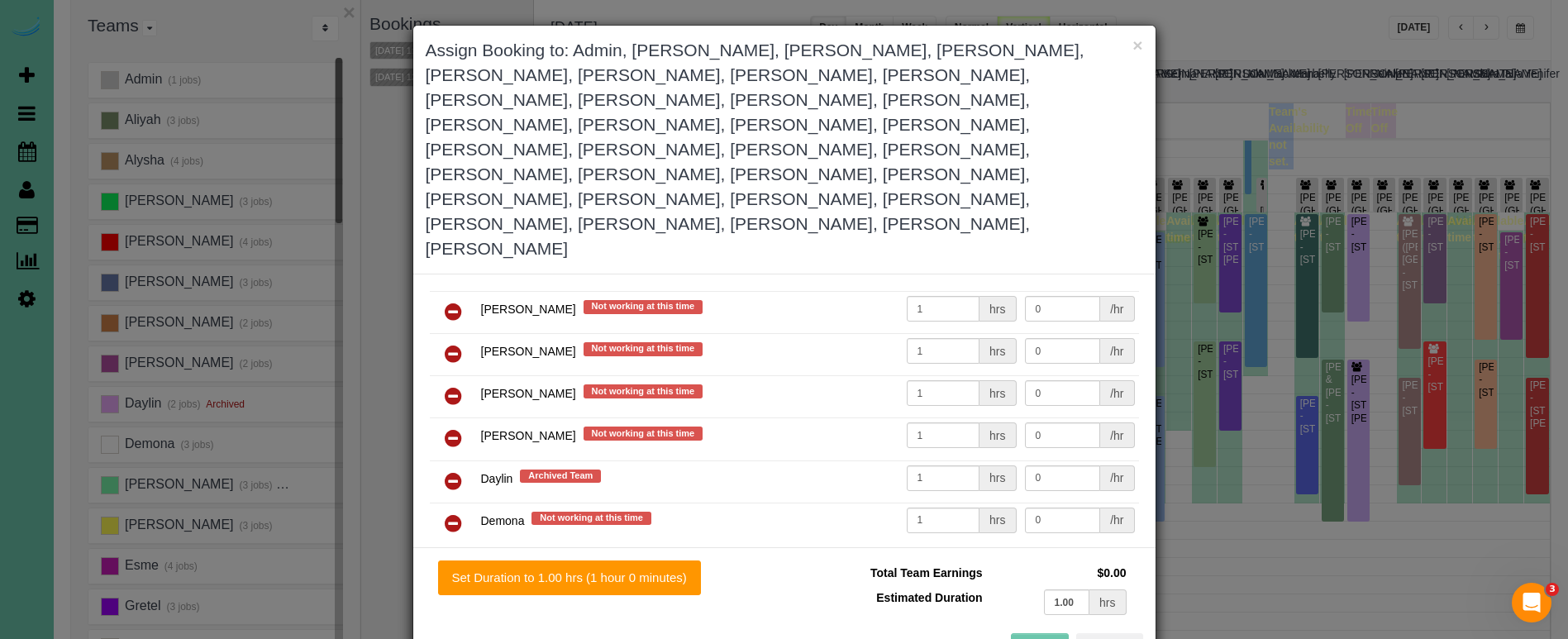
click at [447, 471] on icon at bounding box center [453, 481] width 17 height 20
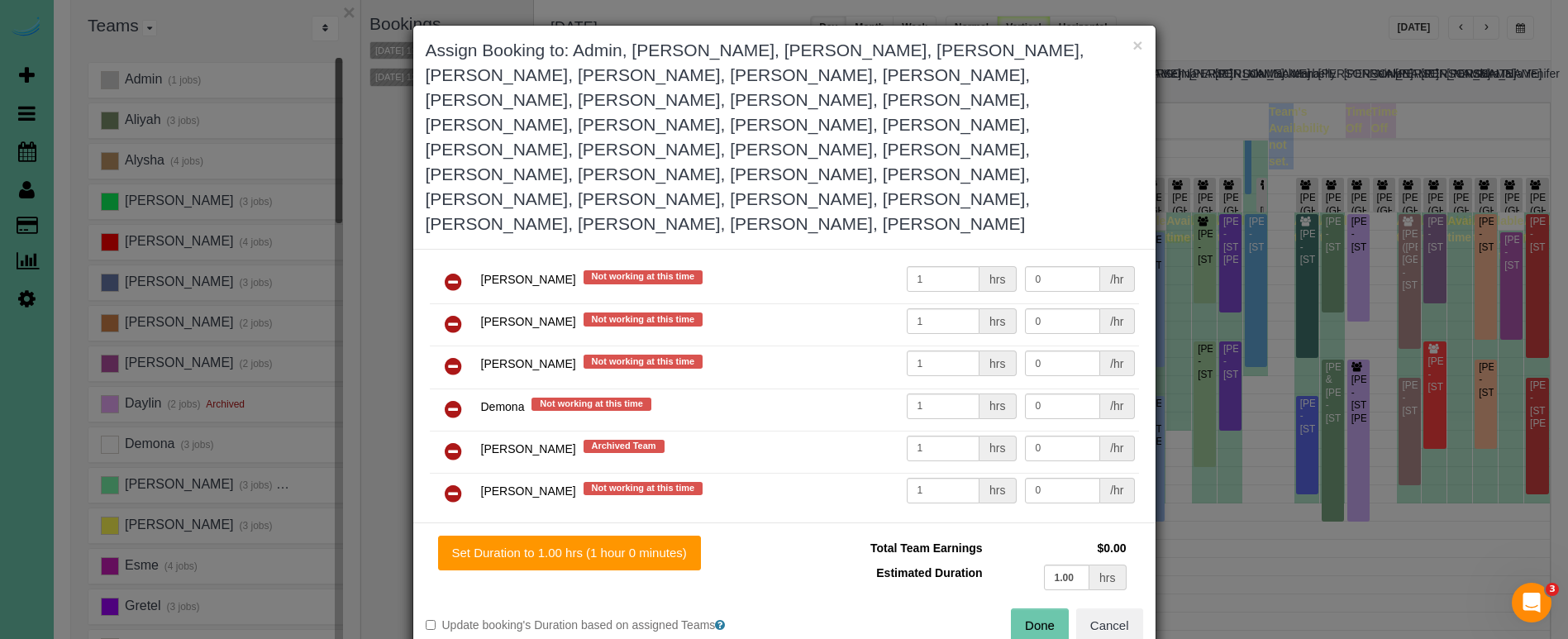
click at [451, 441] on icon at bounding box center [453, 451] width 17 height 20
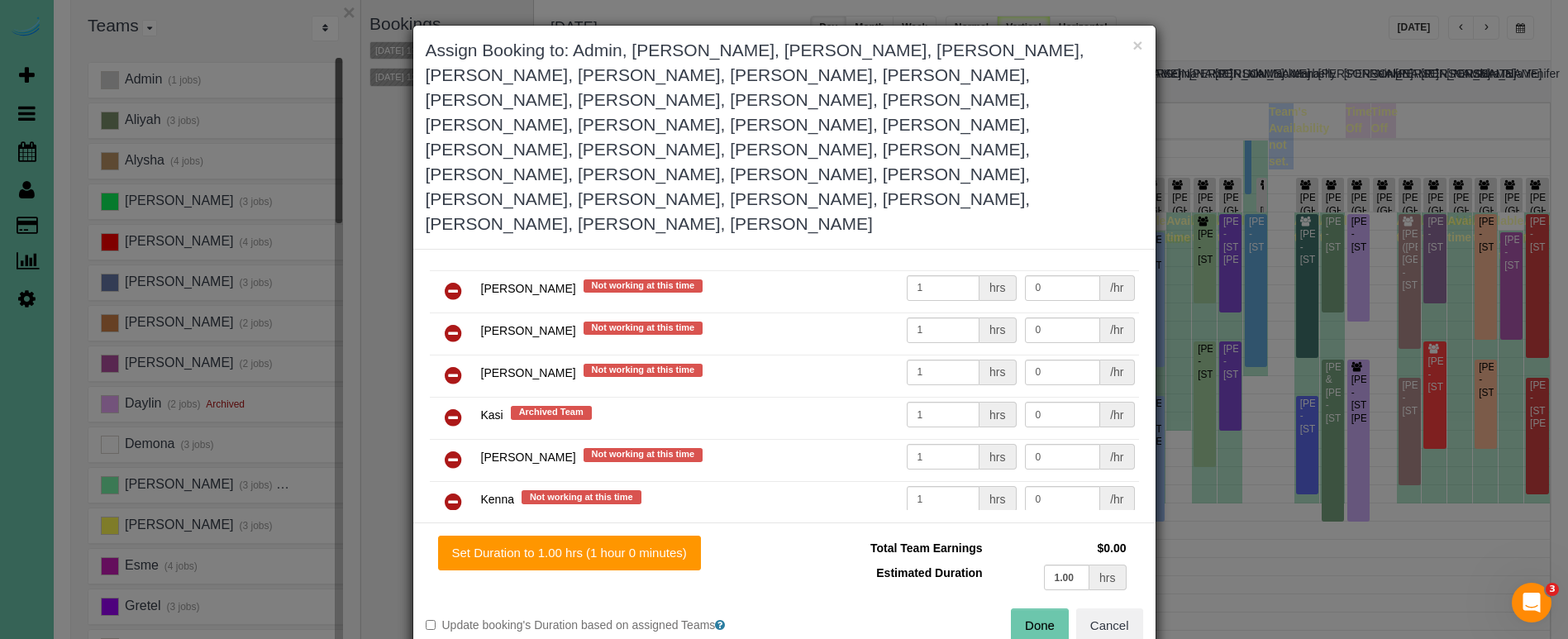
scroll to position [673, 0]
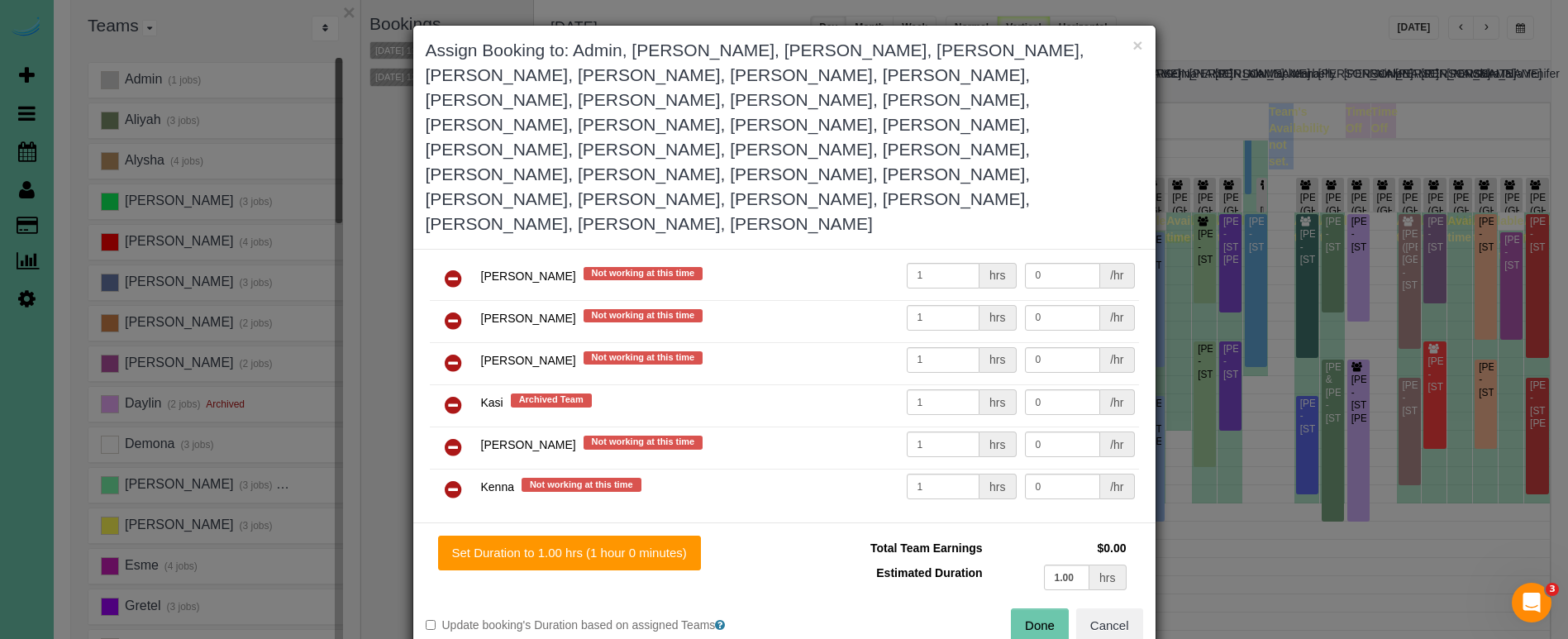
click at [459, 395] on icon at bounding box center [453, 405] width 17 height 20
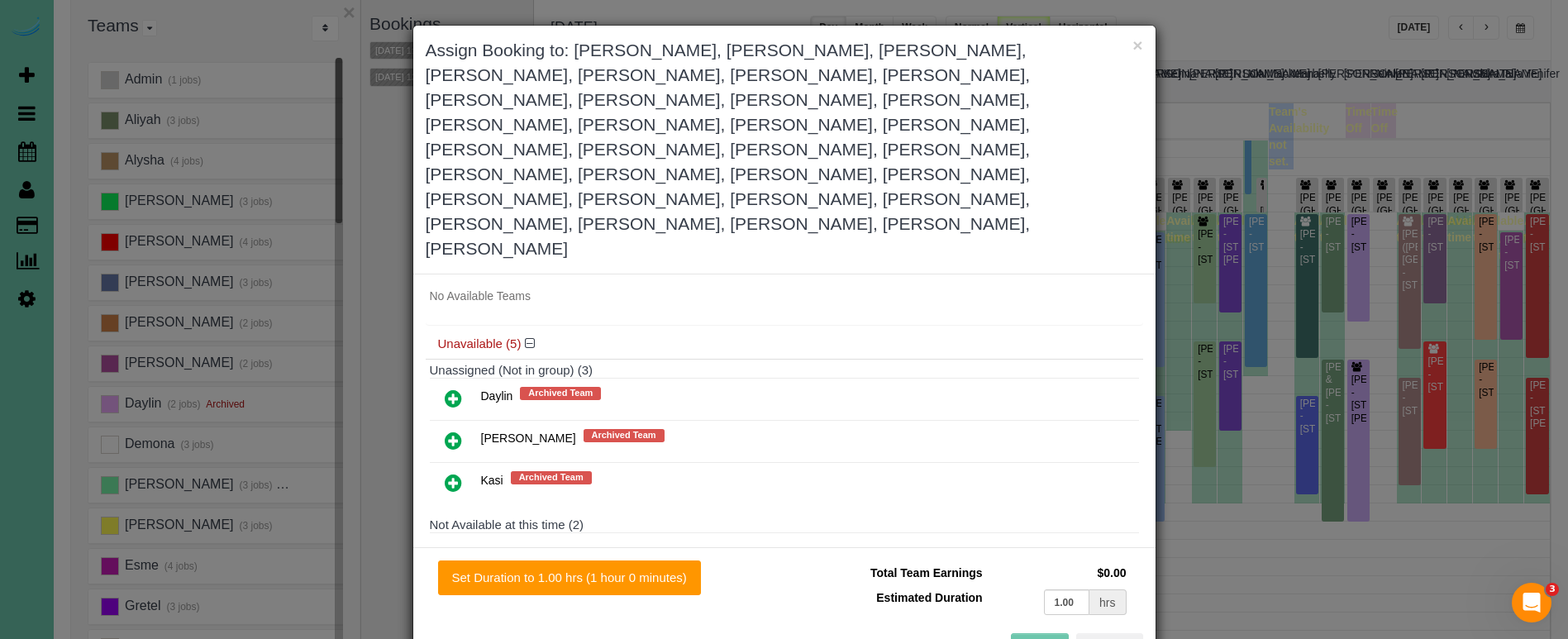
scroll to position [1524, 0]
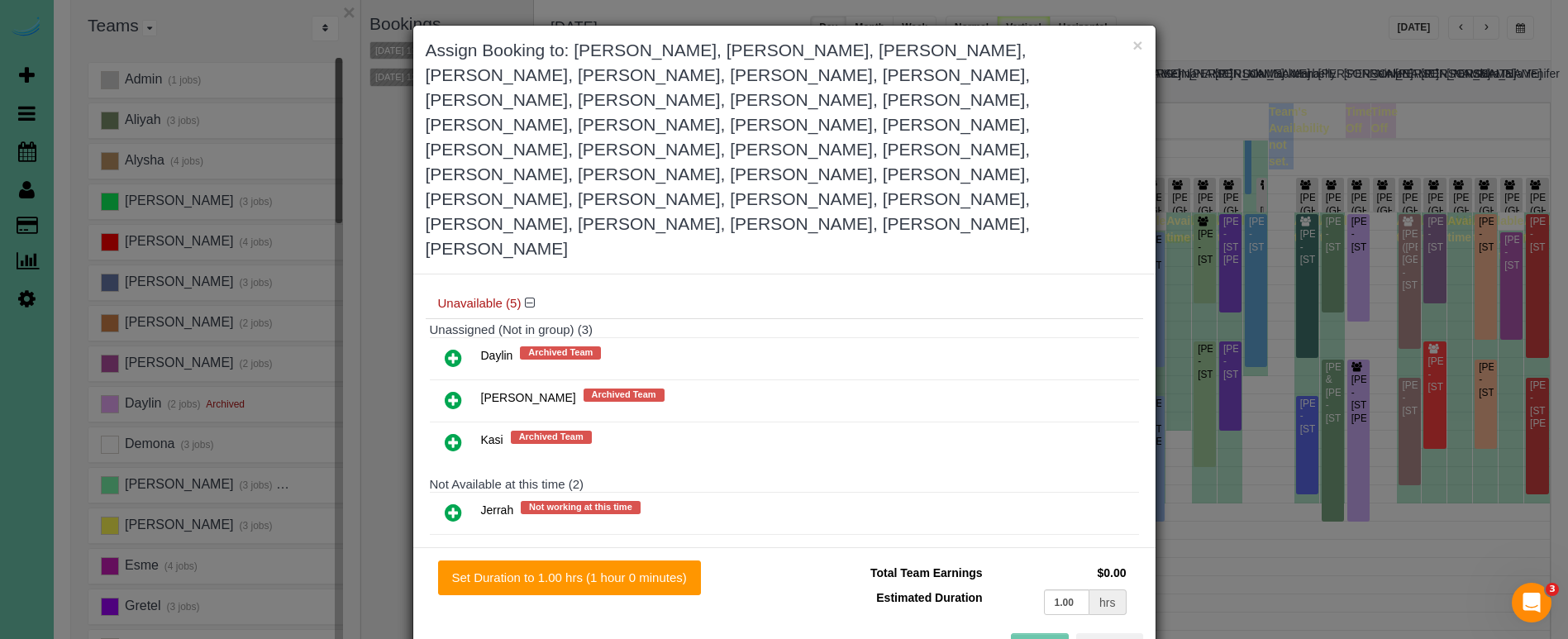
click at [454, 502] on icon at bounding box center [453, 512] width 17 height 20
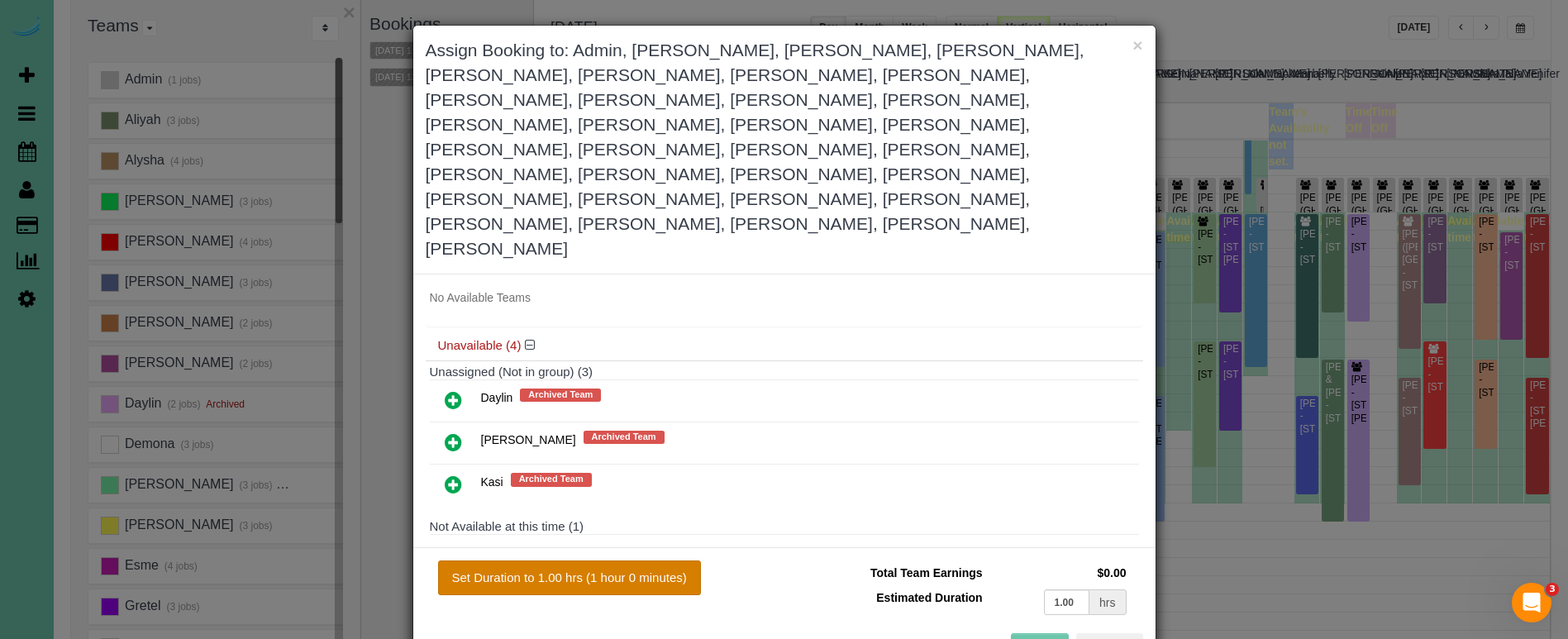
drag, startPoint x: 593, startPoint y: 460, endPoint x: 629, endPoint y: 462, distance: 36.1
click at [593, 560] on button "Set Duration to 1.00 hrs (1 hour 0 minutes)" at bounding box center [569, 577] width 263 height 35
type input "1.00"
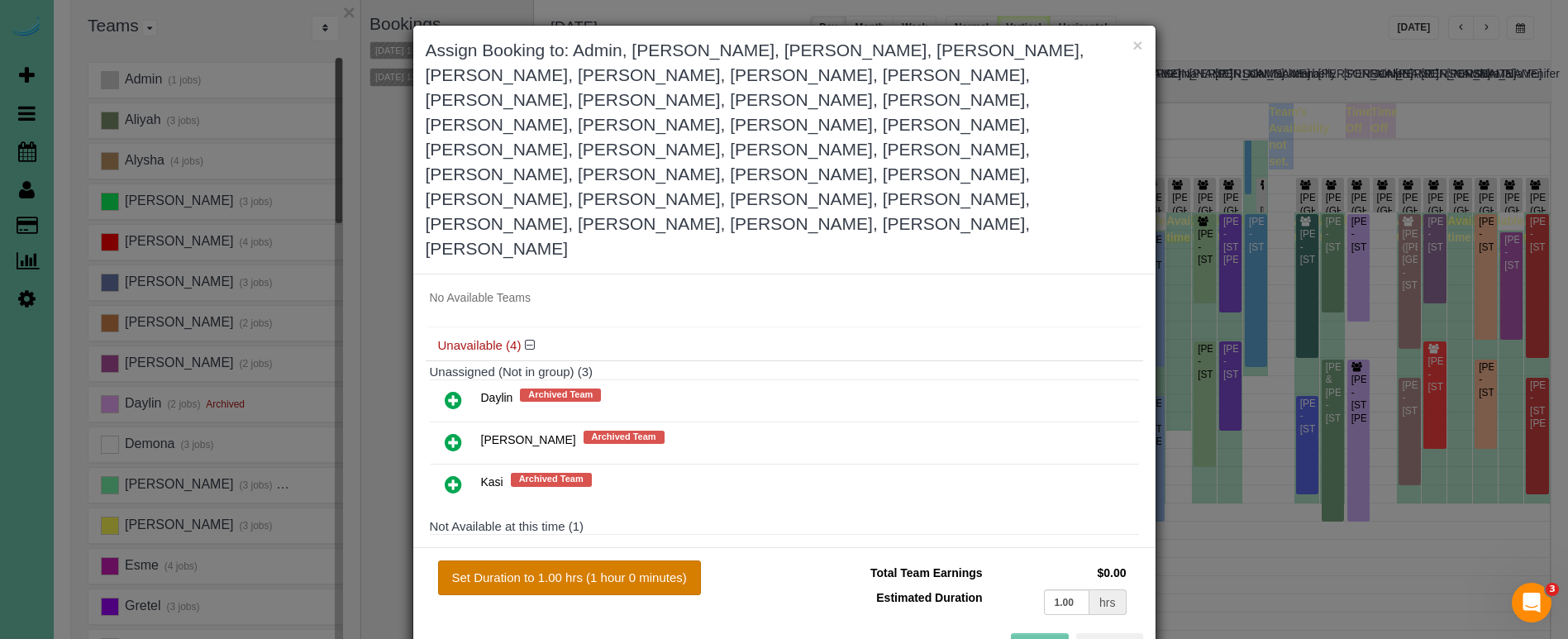
type input "1.00"
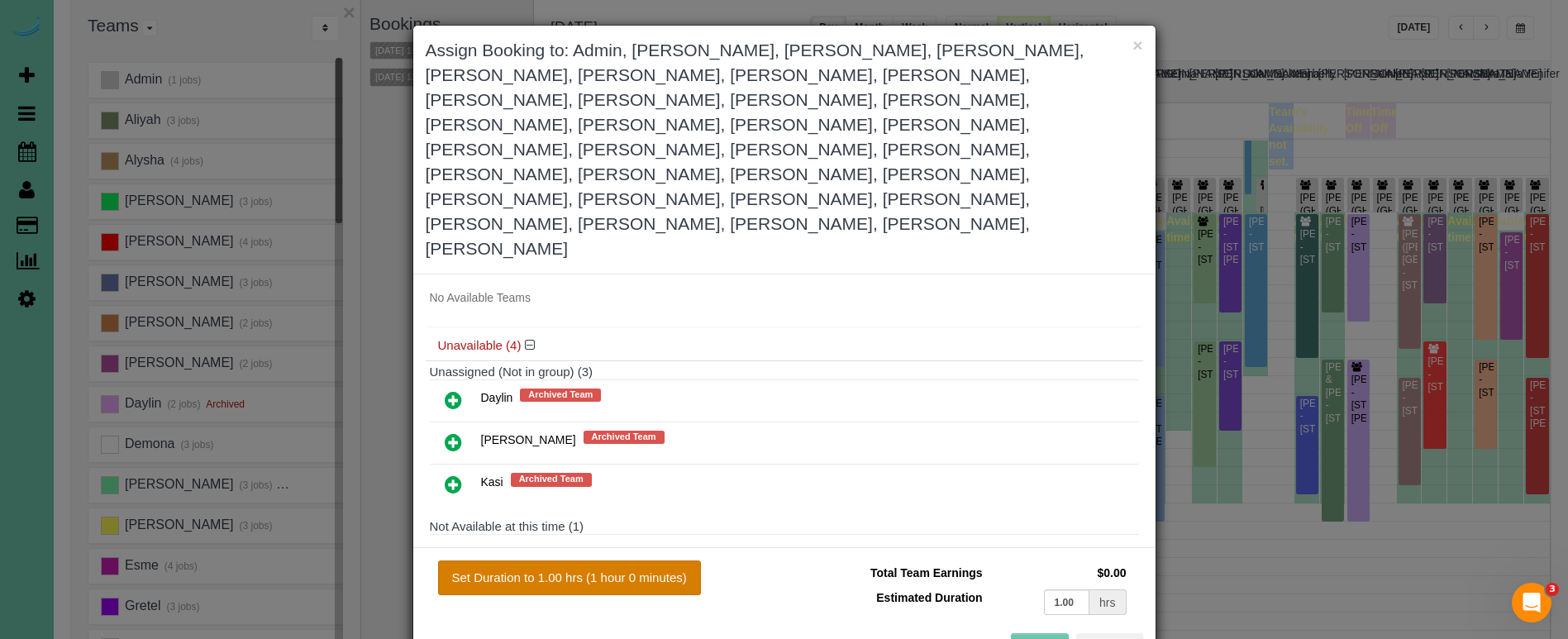
type input "1.00"
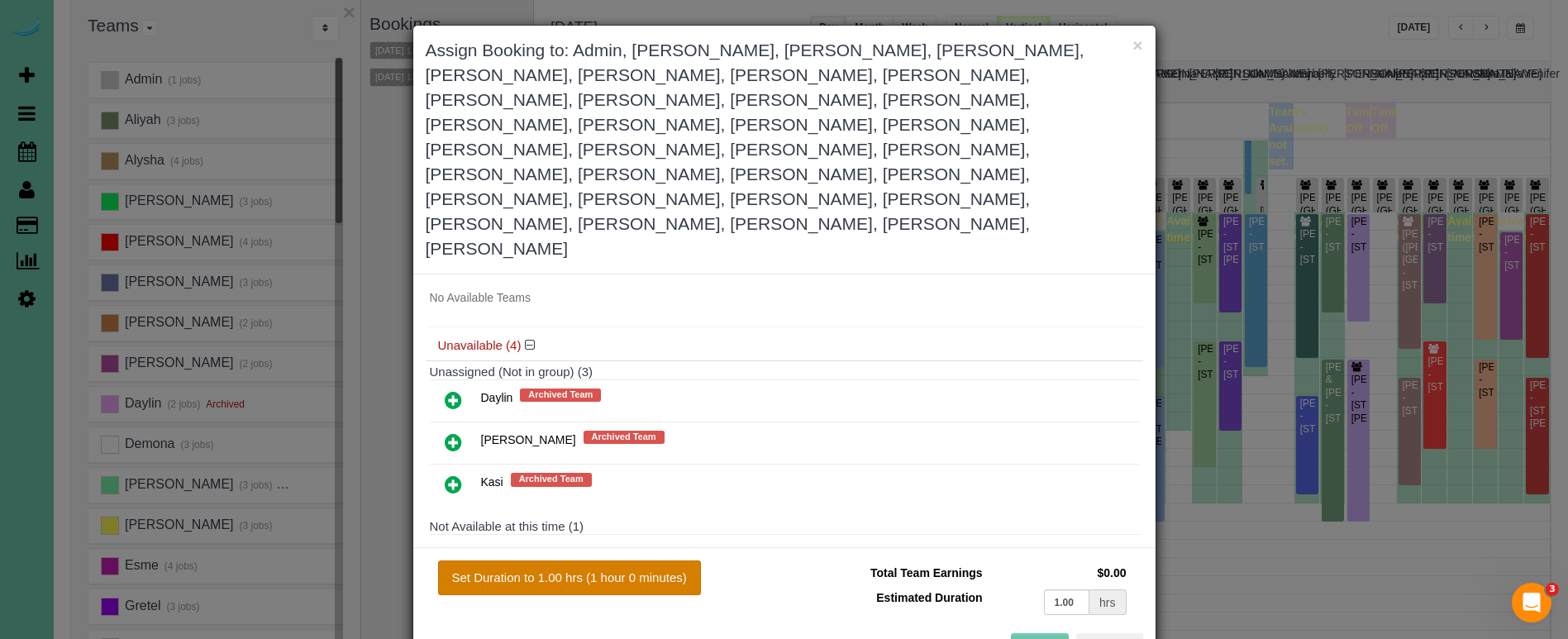
type input "1.00"
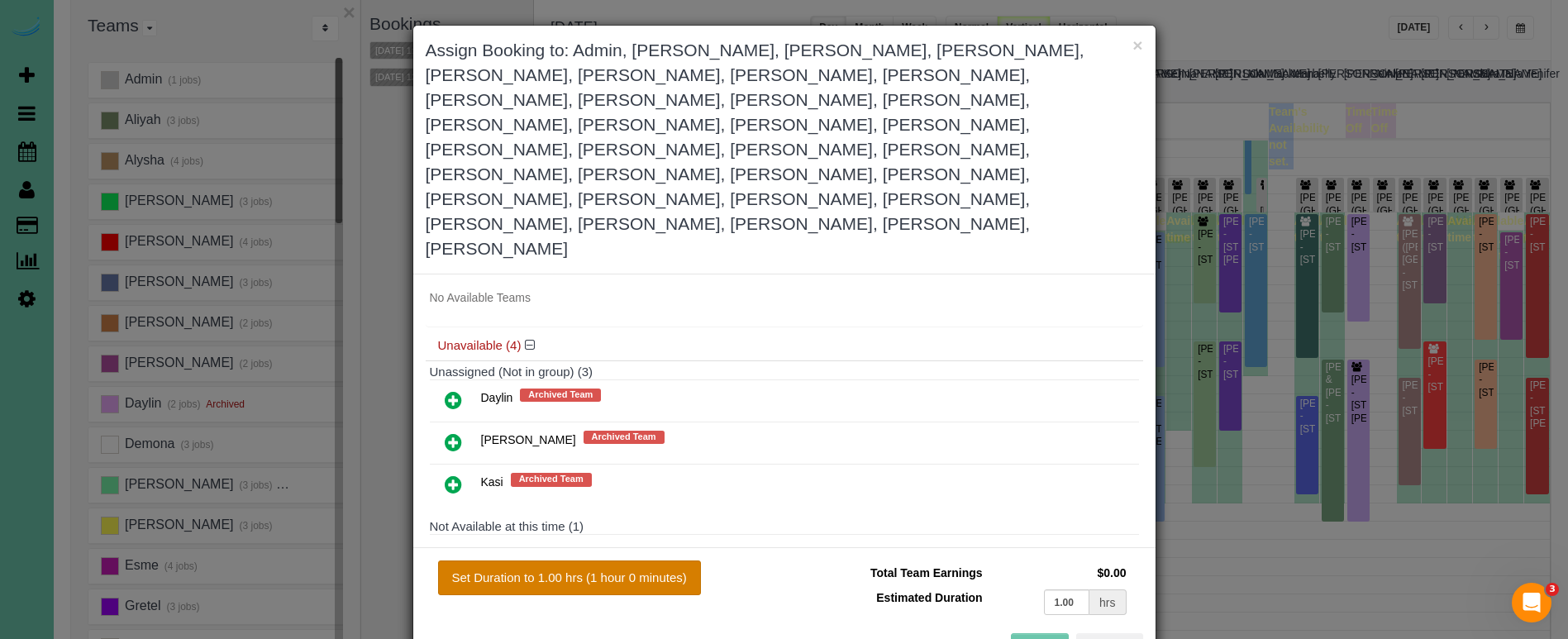
type input "1.00"
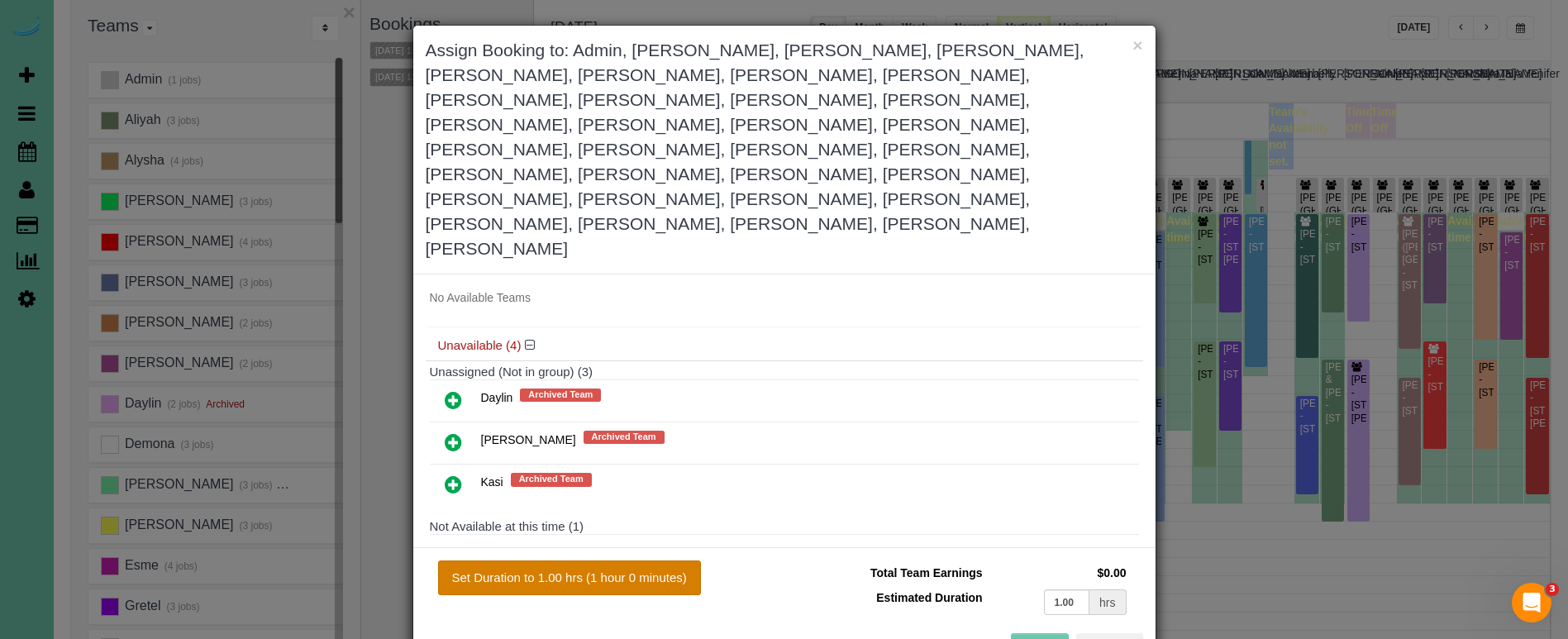
type input "1.00"
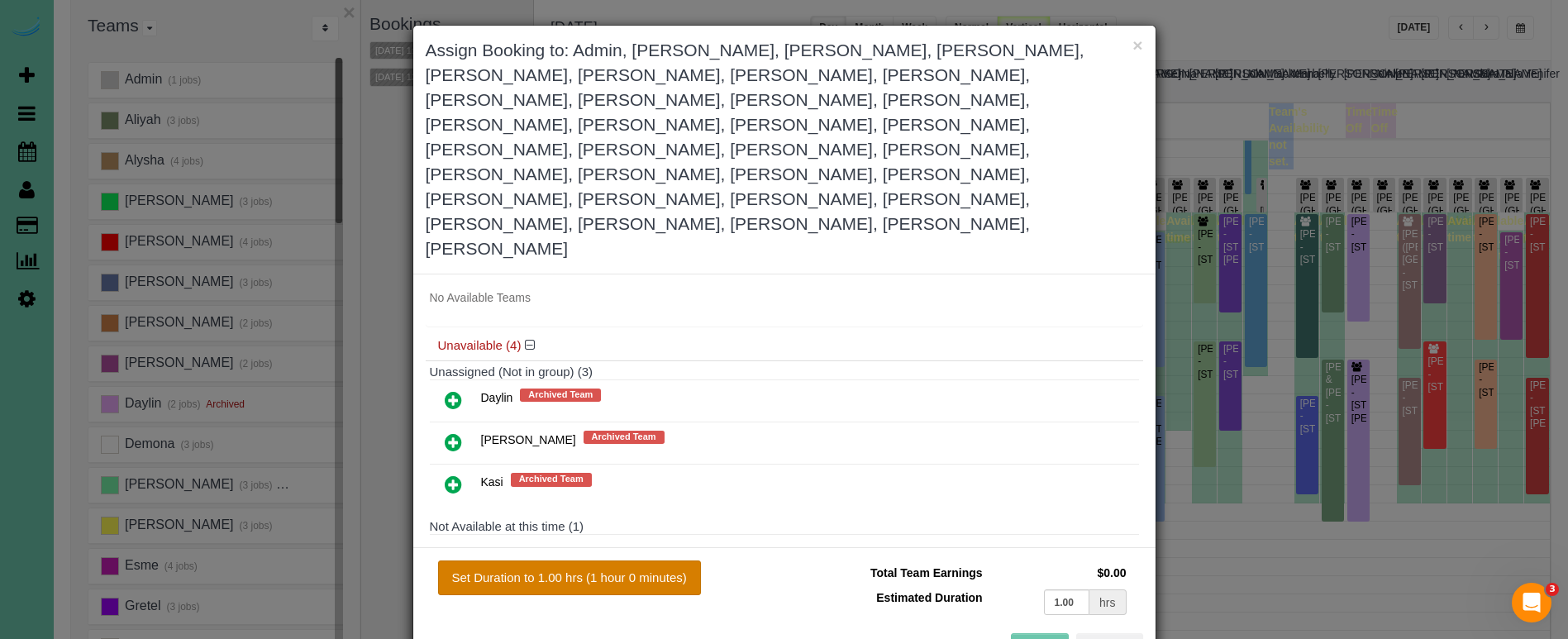
type input "1.00"
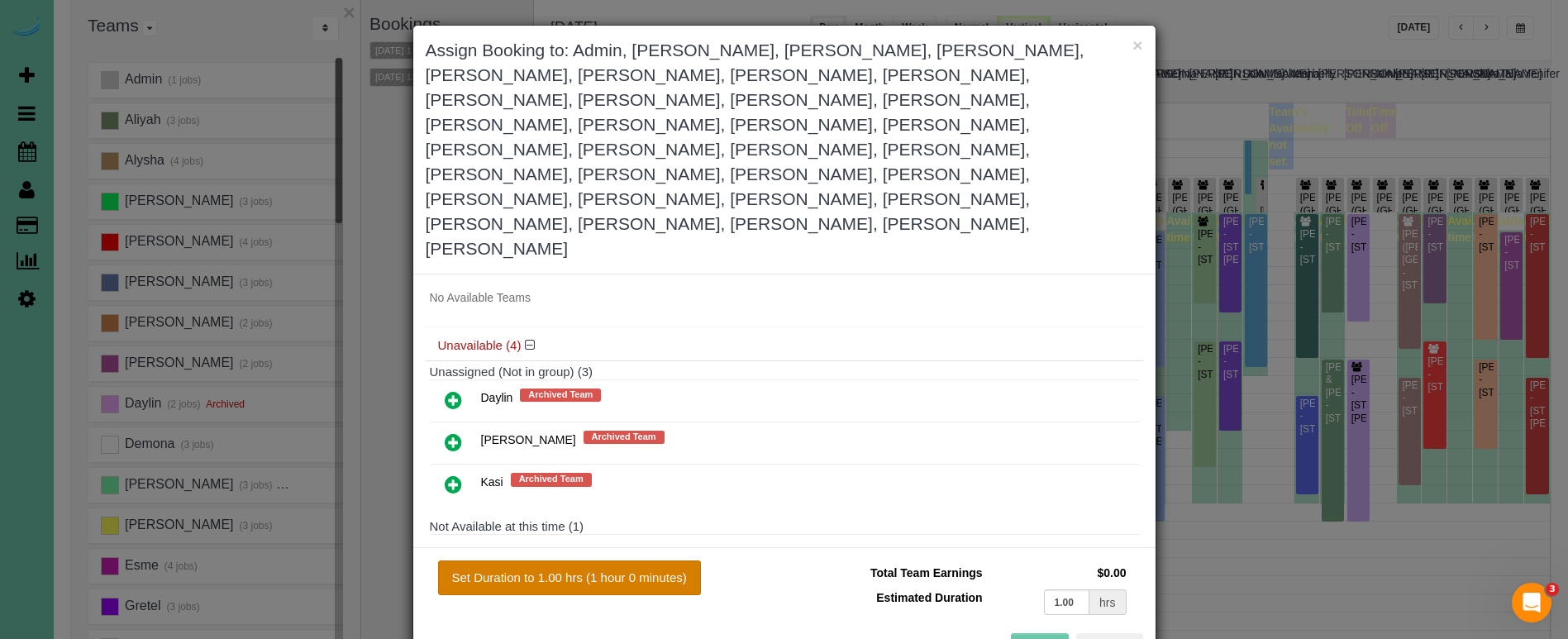
type input "1.00"
click at [1036, 633] on button "Done" at bounding box center [1040, 650] width 58 height 35
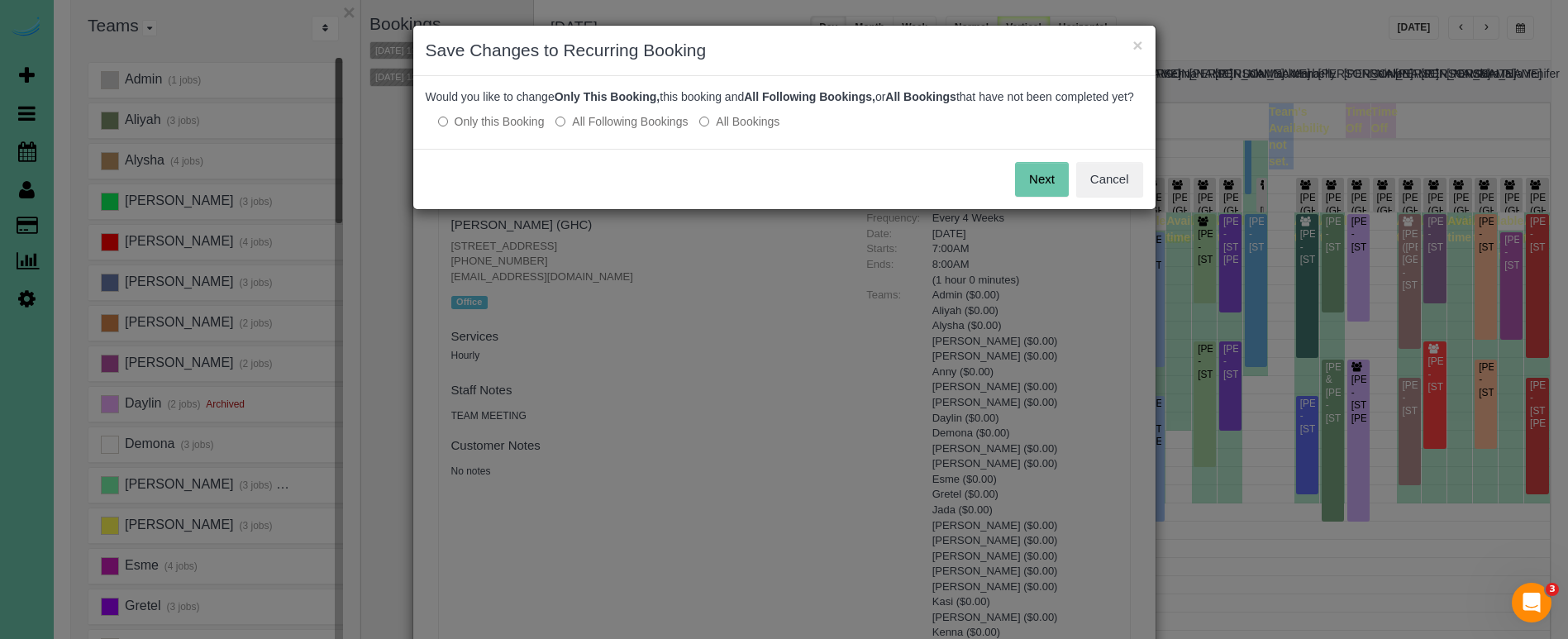
click at [639, 130] on label "All Following Bookings" at bounding box center [621, 121] width 133 height 16
click at [1035, 182] on button "Save" at bounding box center [1041, 179] width 56 height 35
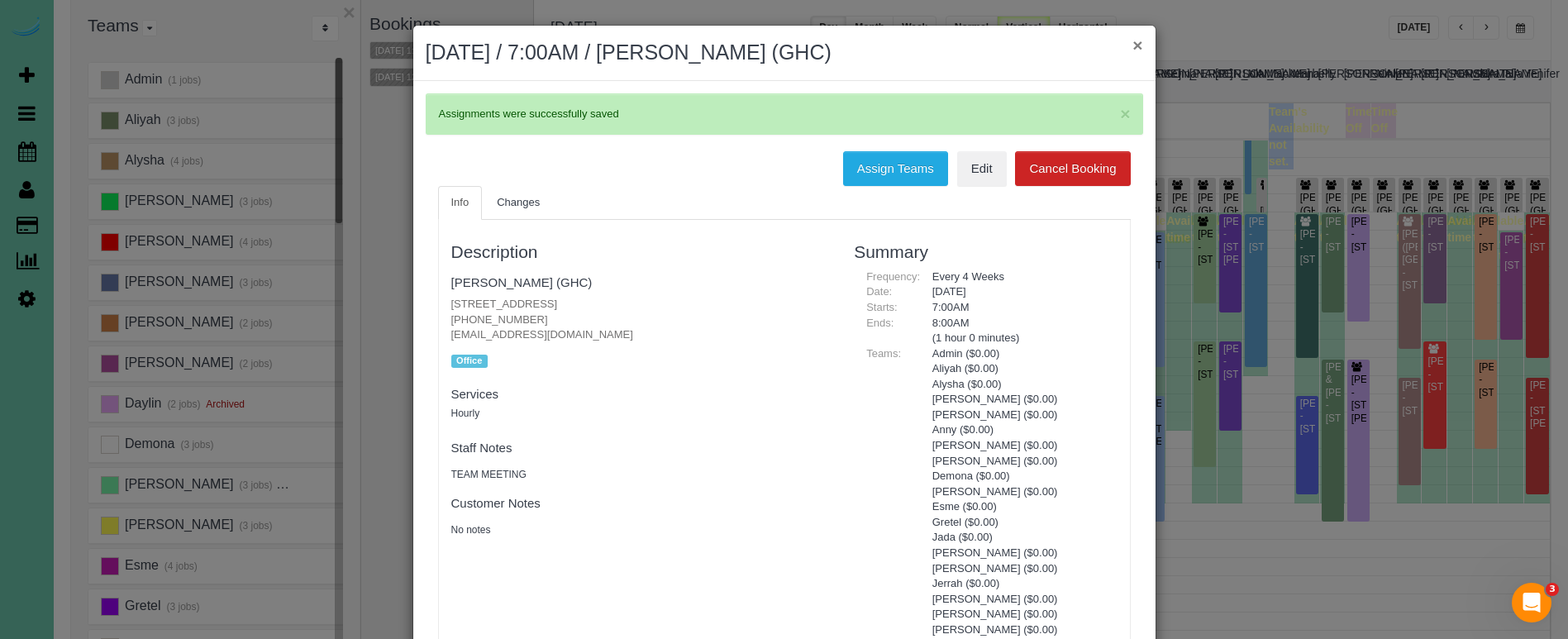
click at [1133, 42] on button "×" at bounding box center [1138, 45] width 10 height 17
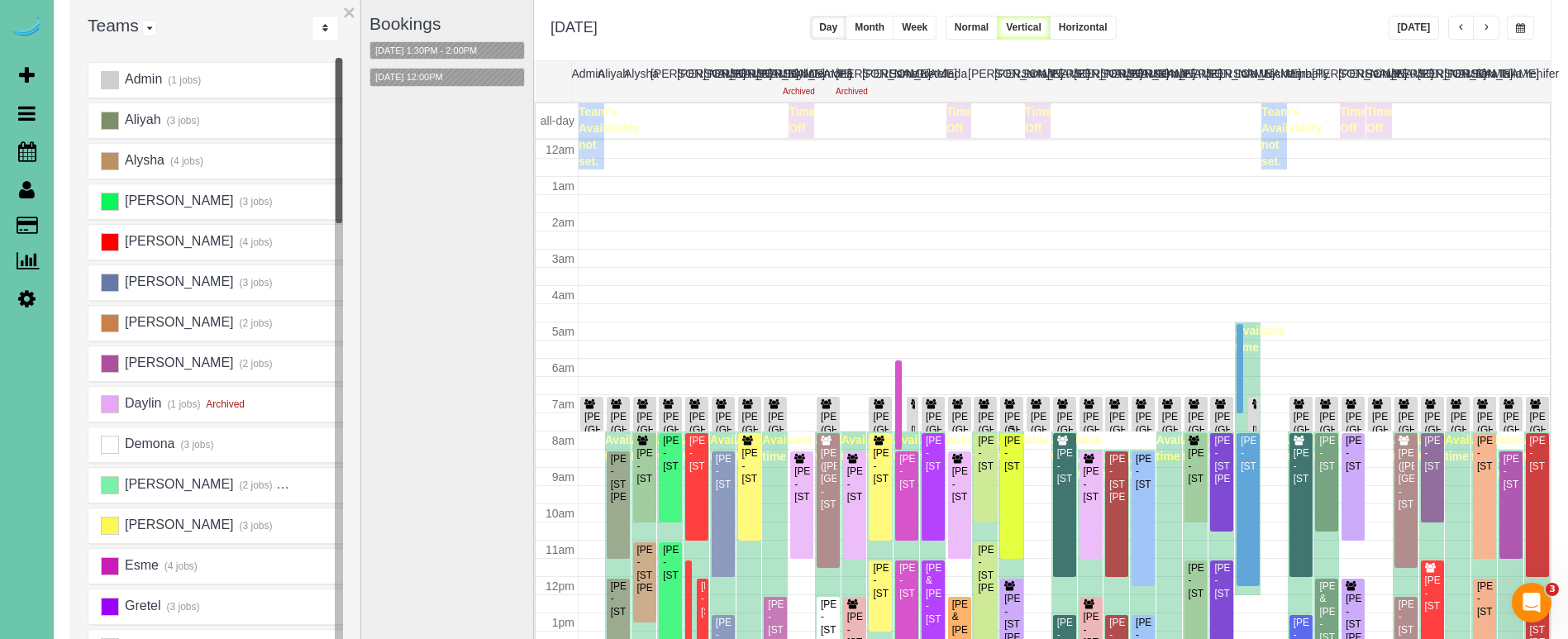
scroll to position [219, 0]
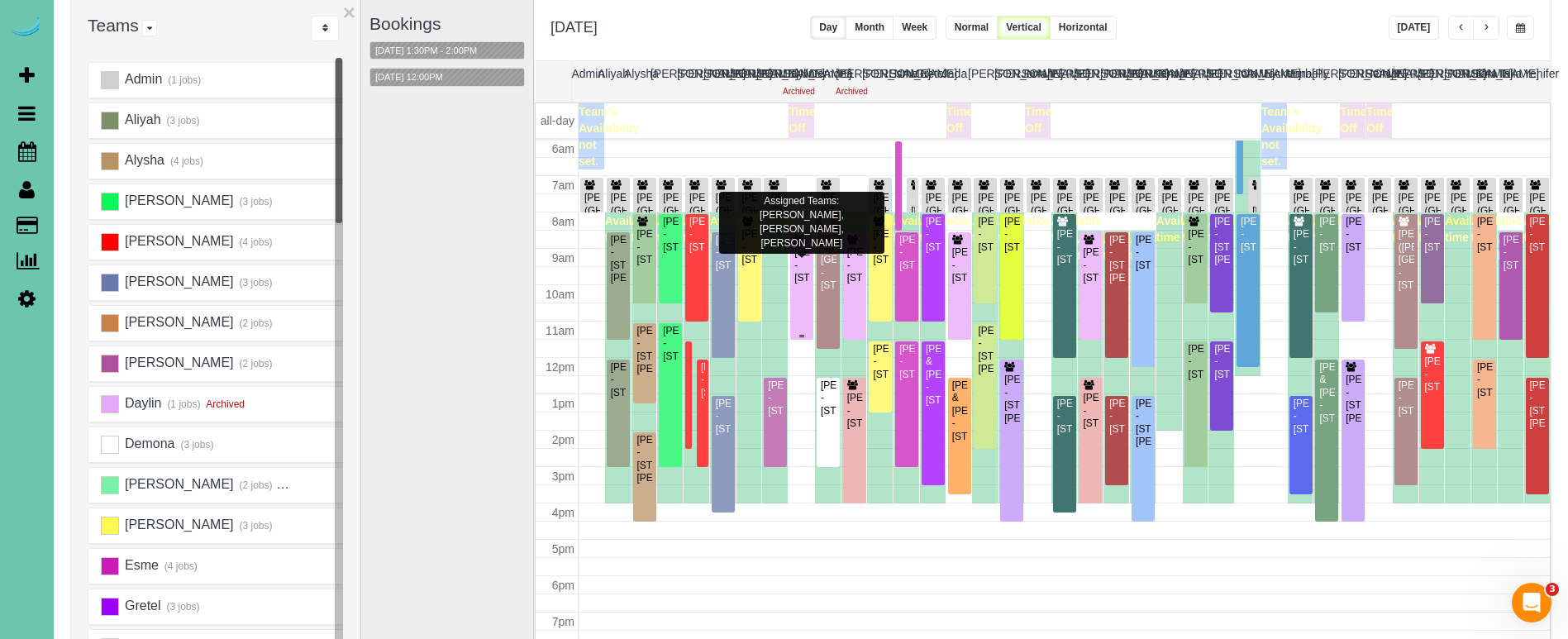
click at [804, 275] on div "Cheri Hassenstab - 4205 S 223rd Plaza Cir, Elkhorn, NE 68022" at bounding box center [802, 265] width 16 height 38
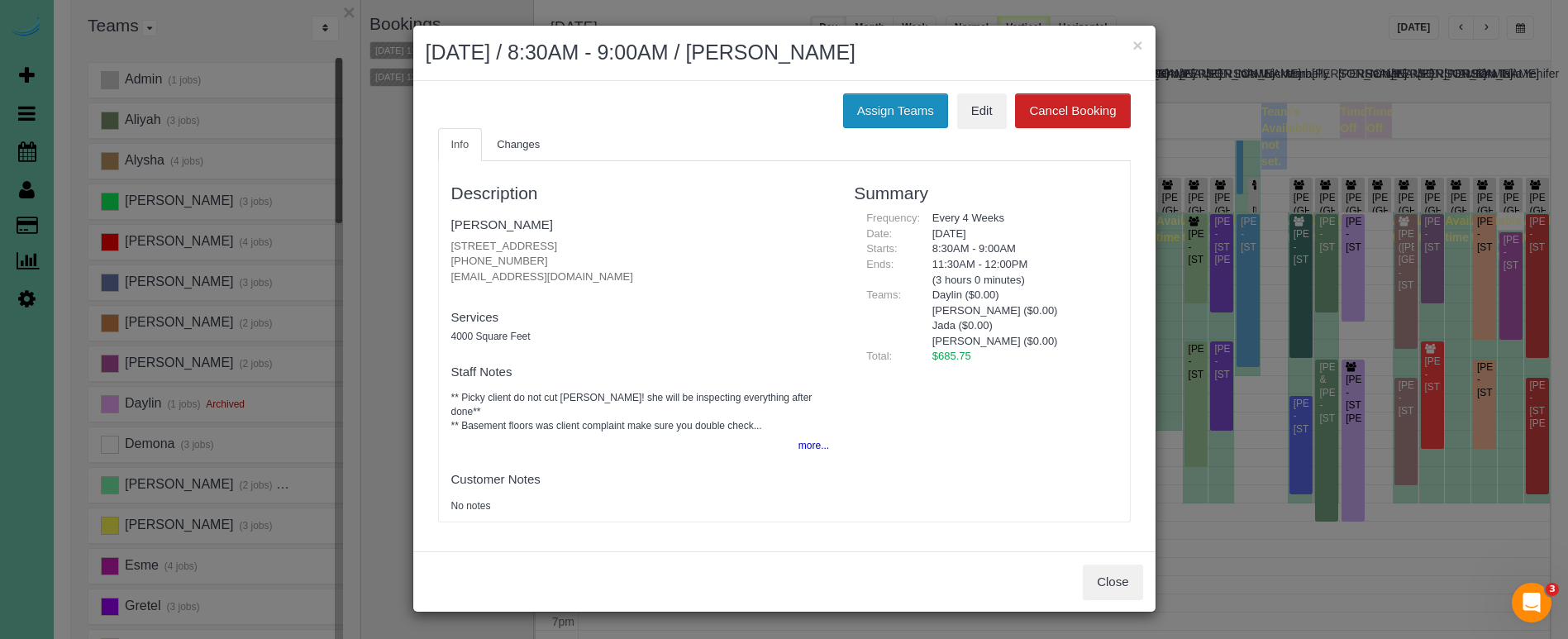
click at [871, 115] on button "Assign Teams" at bounding box center [896, 110] width 105 height 35
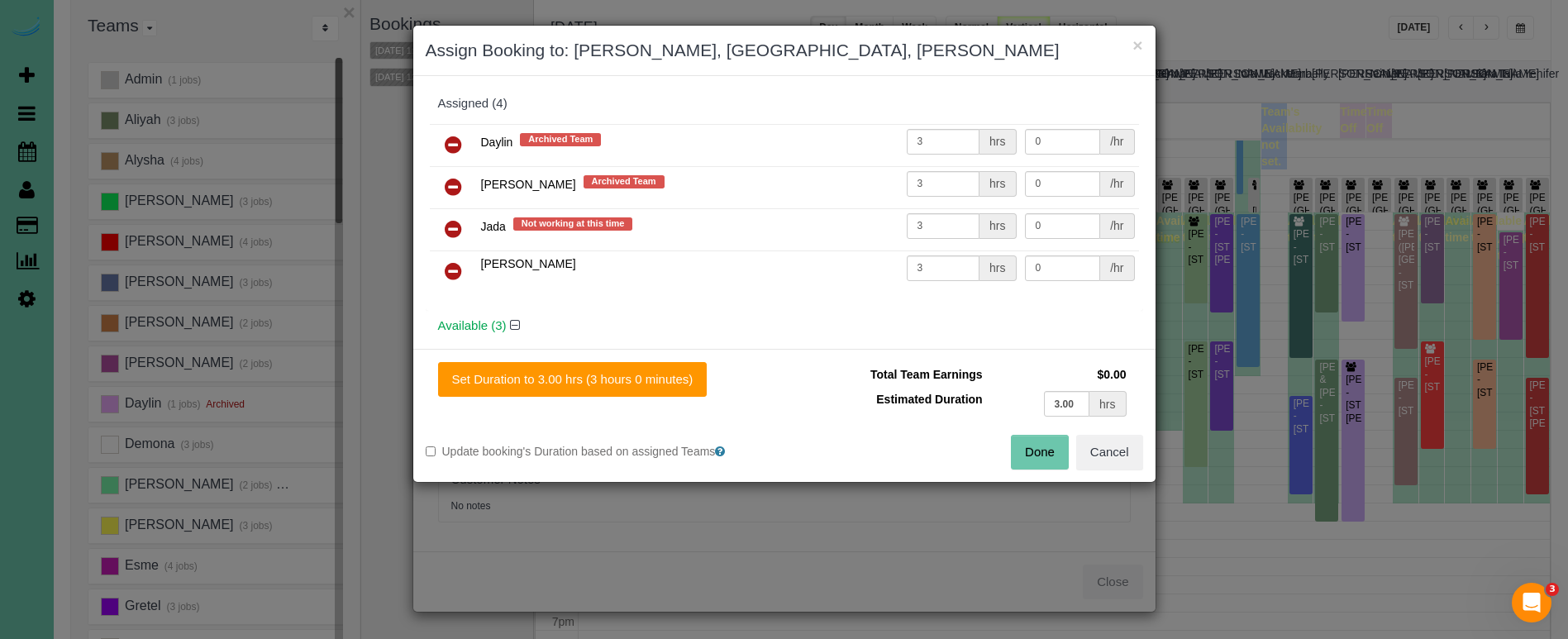
drag, startPoint x: 453, startPoint y: 138, endPoint x: 459, endPoint y: 166, distance: 28.6
click at [453, 138] on icon at bounding box center [453, 144] width 17 height 20
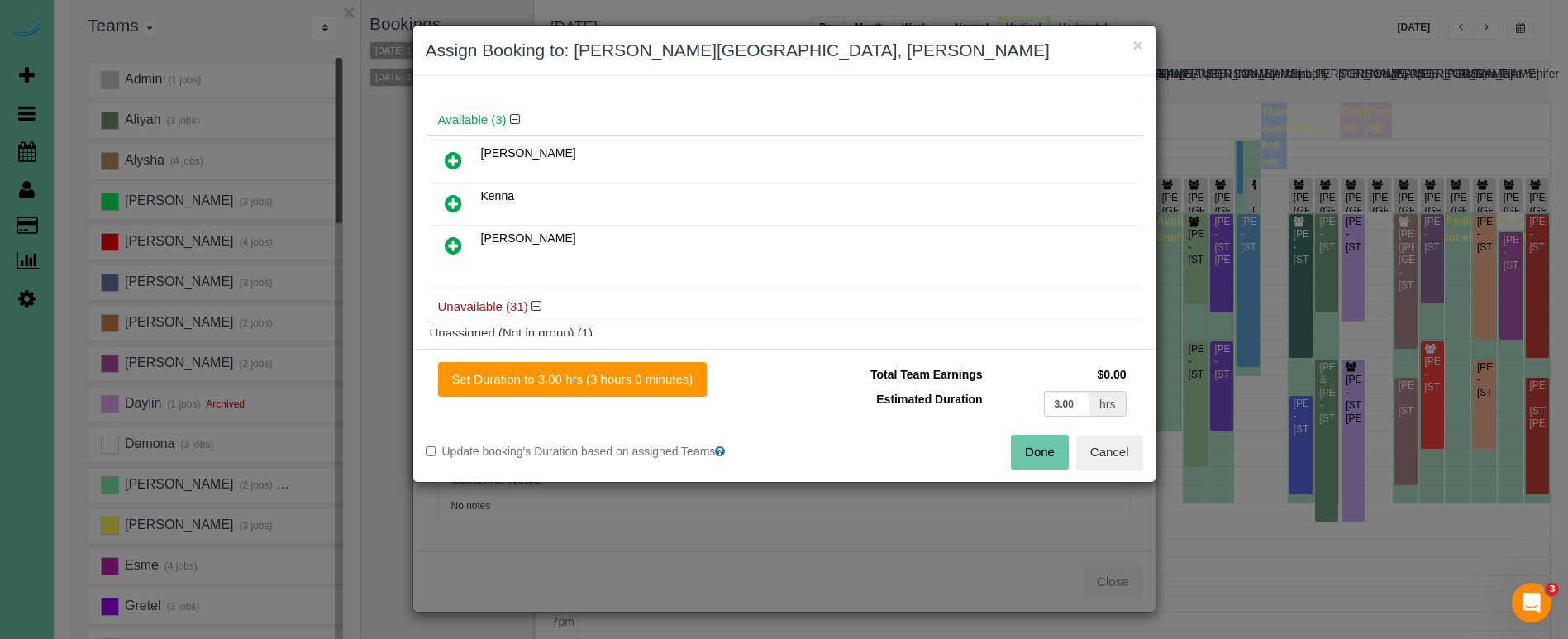
scroll to position [165, 0]
click at [449, 196] on icon at bounding box center [453, 201] width 17 height 20
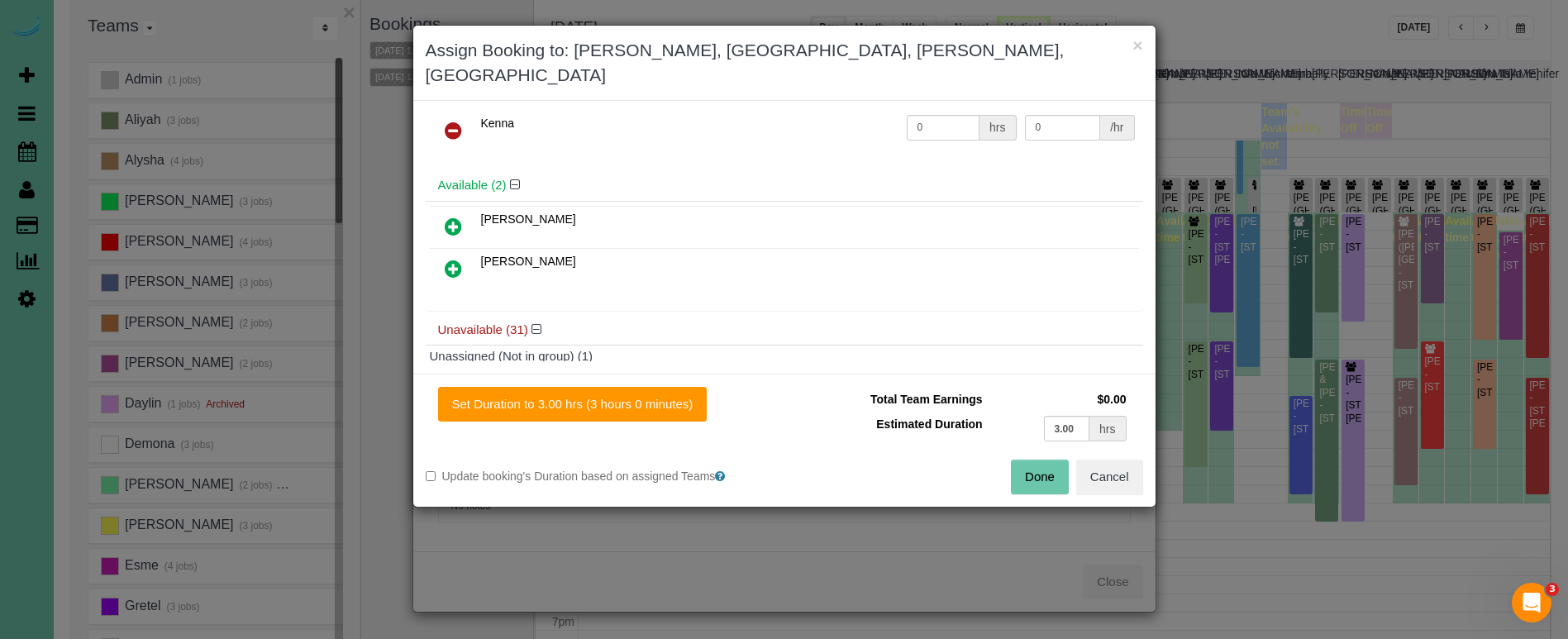
drag, startPoint x: 648, startPoint y: 375, endPoint x: 720, endPoint y: 382, distance: 72.3
click at [648, 387] on button "Set Duration to 3.00 hrs (3 hours 0 minutes)" at bounding box center [572, 404] width 269 height 35
type input "3.00"
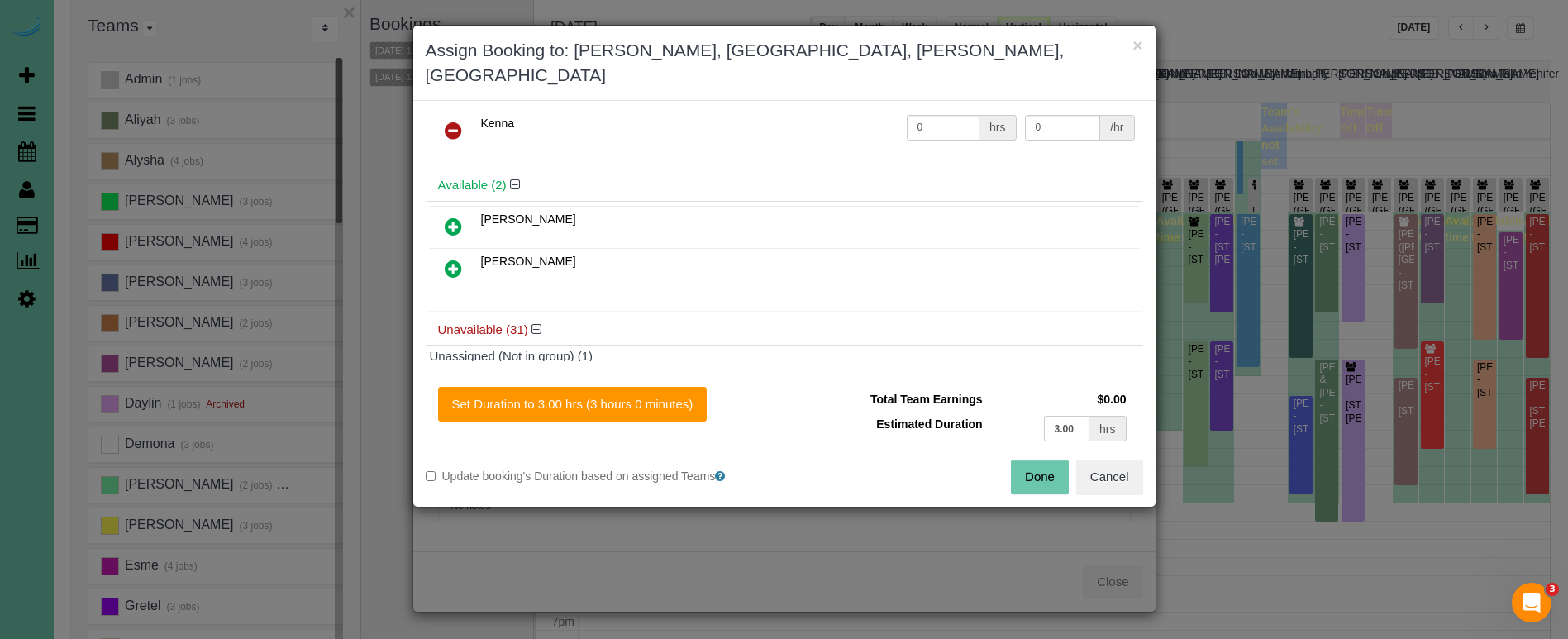
type input "3.00"
drag, startPoint x: 1032, startPoint y: 452, endPoint x: 1015, endPoint y: 449, distance: 17.3
click at [1032, 459] on button "Done" at bounding box center [1040, 476] width 58 height 35
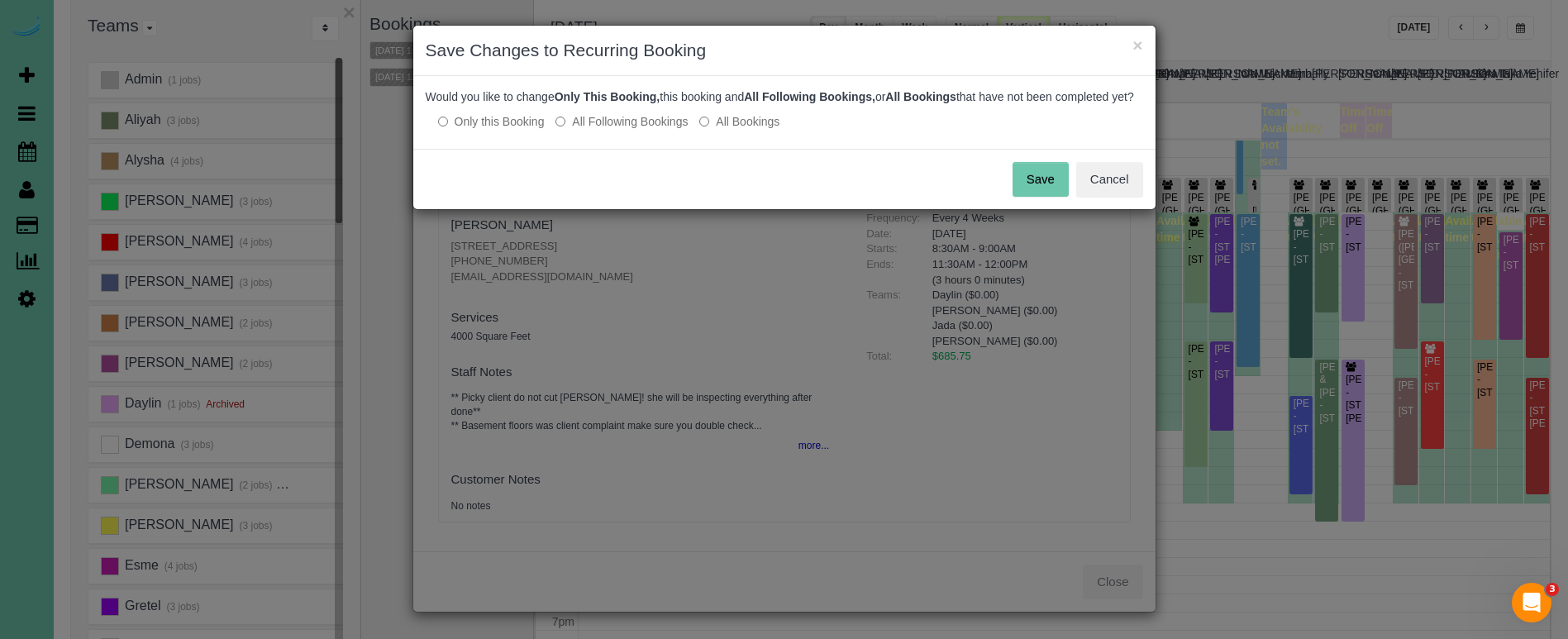
click at [603, 130] on label "All Following Bookings" at bounding box center [621, 121] width 133 height 16
click at [1021, 193] on button "Save" at bounding box center [1041, 179] width 56 height 35
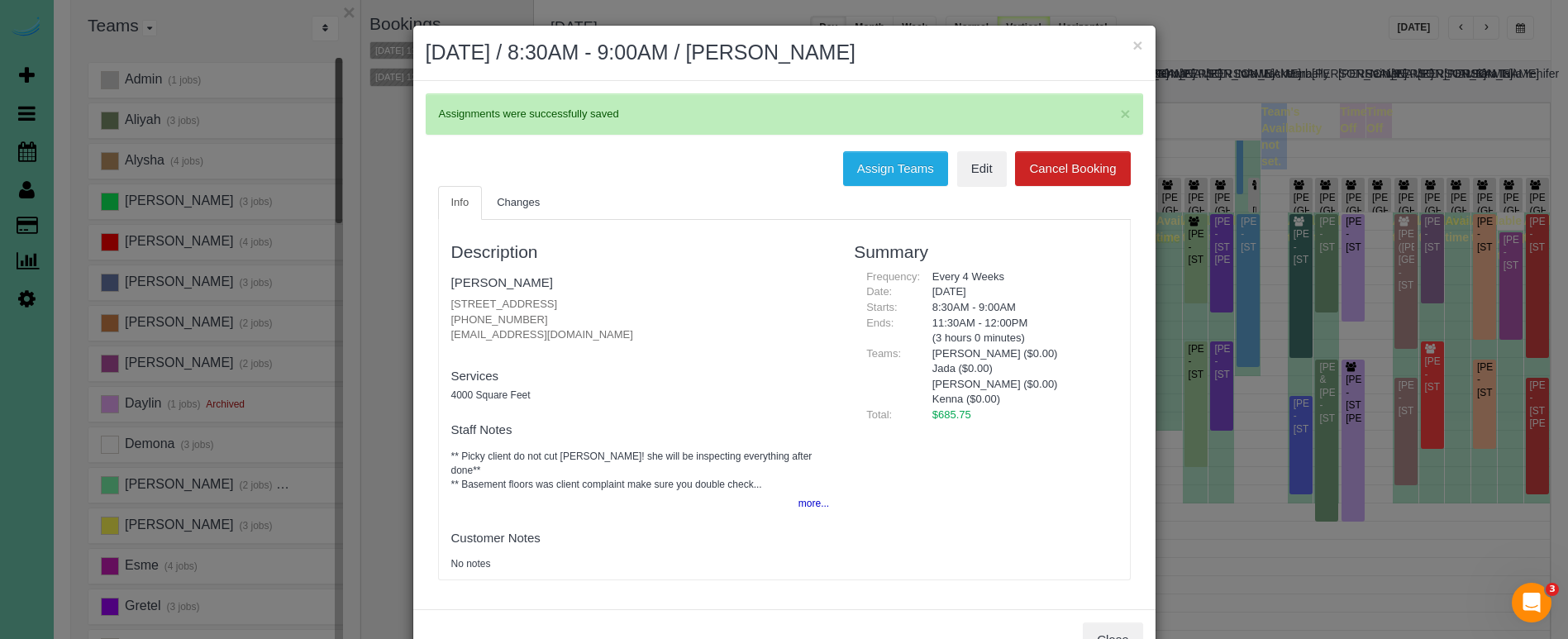
click at [1130, 44] on h2 "October 22, 2025 / 8:30AM - 9:00AM / Cheri Hassenstab" at bounding box center [784, 52] width 718 height 30
click at [1133, 46] on button "×" at bounding box center [1138, 45] width 10 height 17
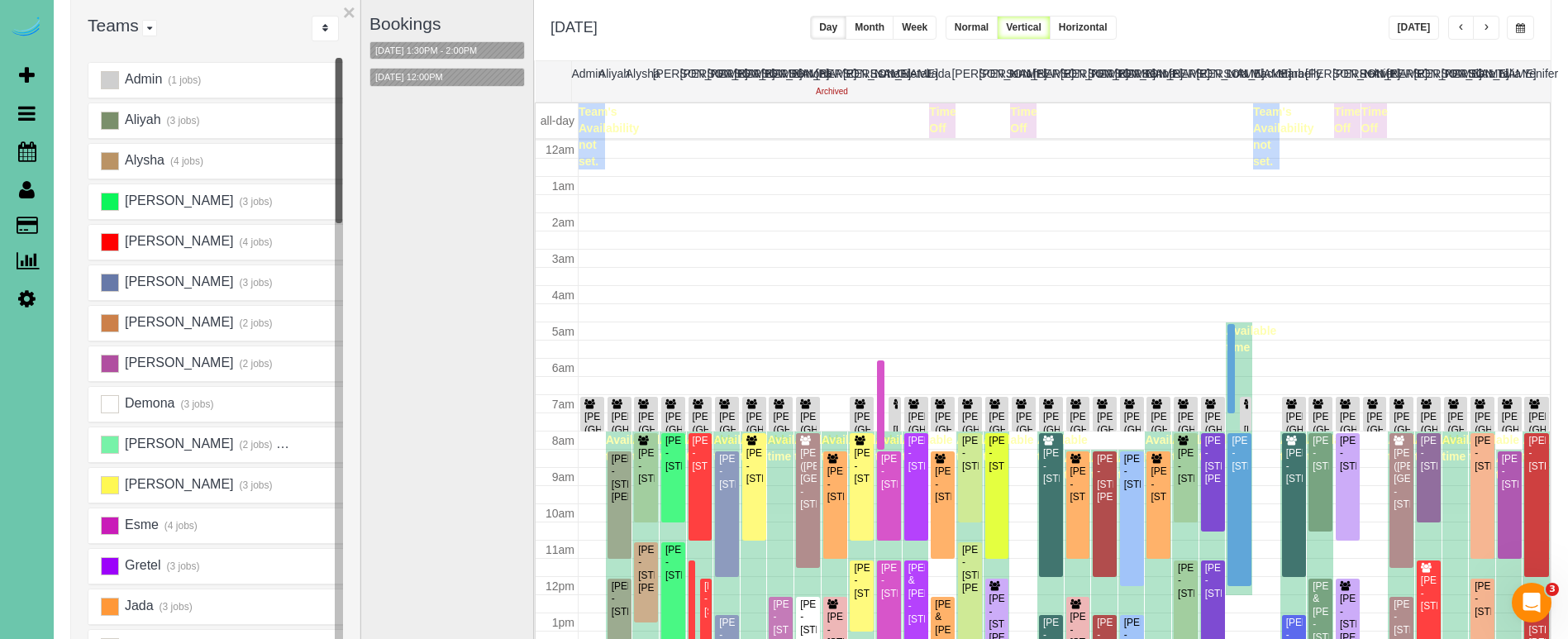
scroll to position [219, 0]
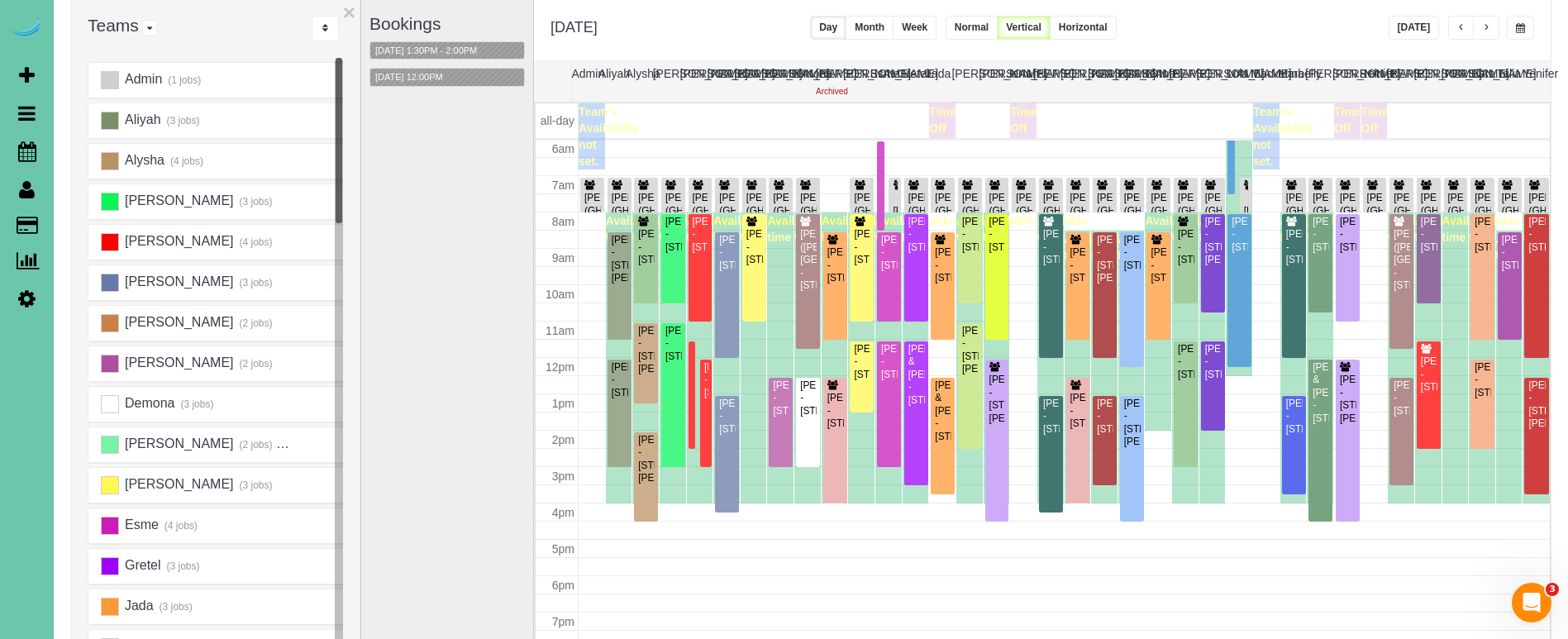
click at [1511, 27] on button "button" at bounding box center [1520, 27] width 27 height 24
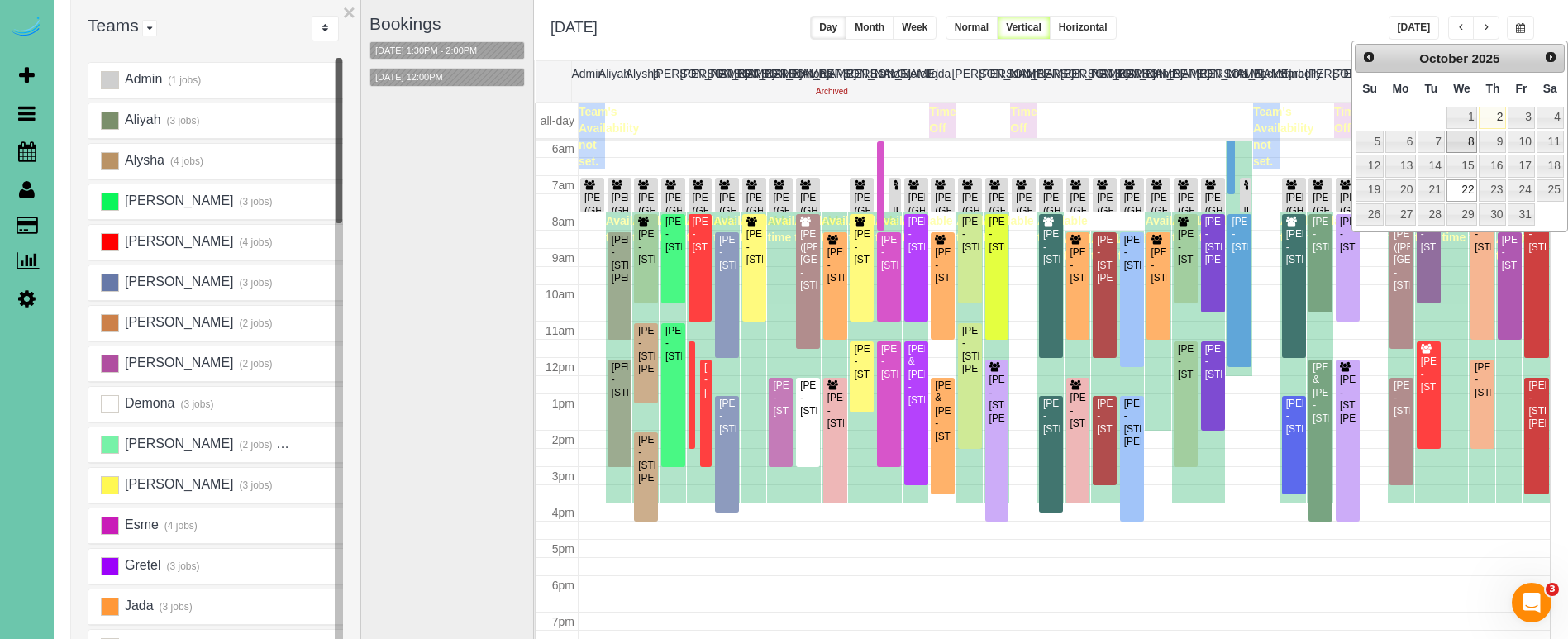
click at [1455, 139] on link "8" at bounding box center [1462, 142] width 32 height 22
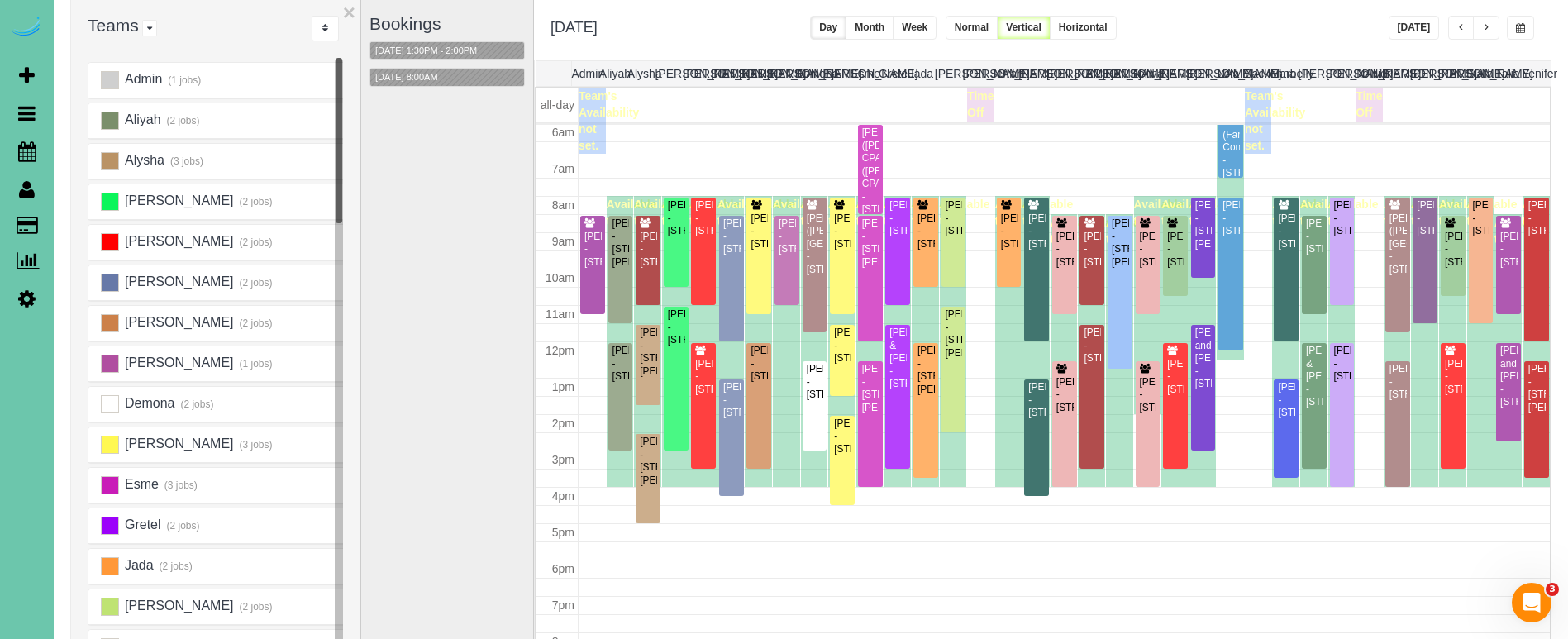
click at [1528, 26] on button "button" at bounding box center [1520, 27] width 27 height 24
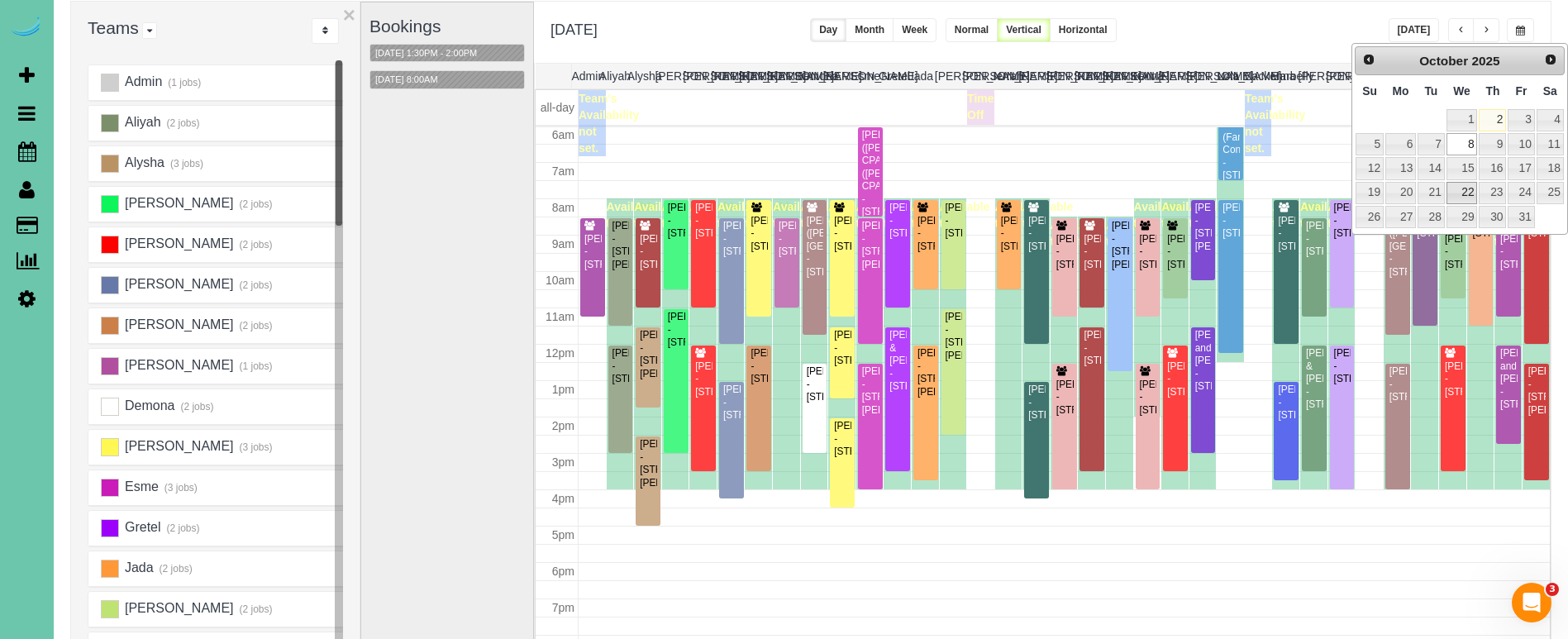
click at [1466, 192] on link "22" at bounding box center [1462, 193] width 32 height 22
type input "**********"
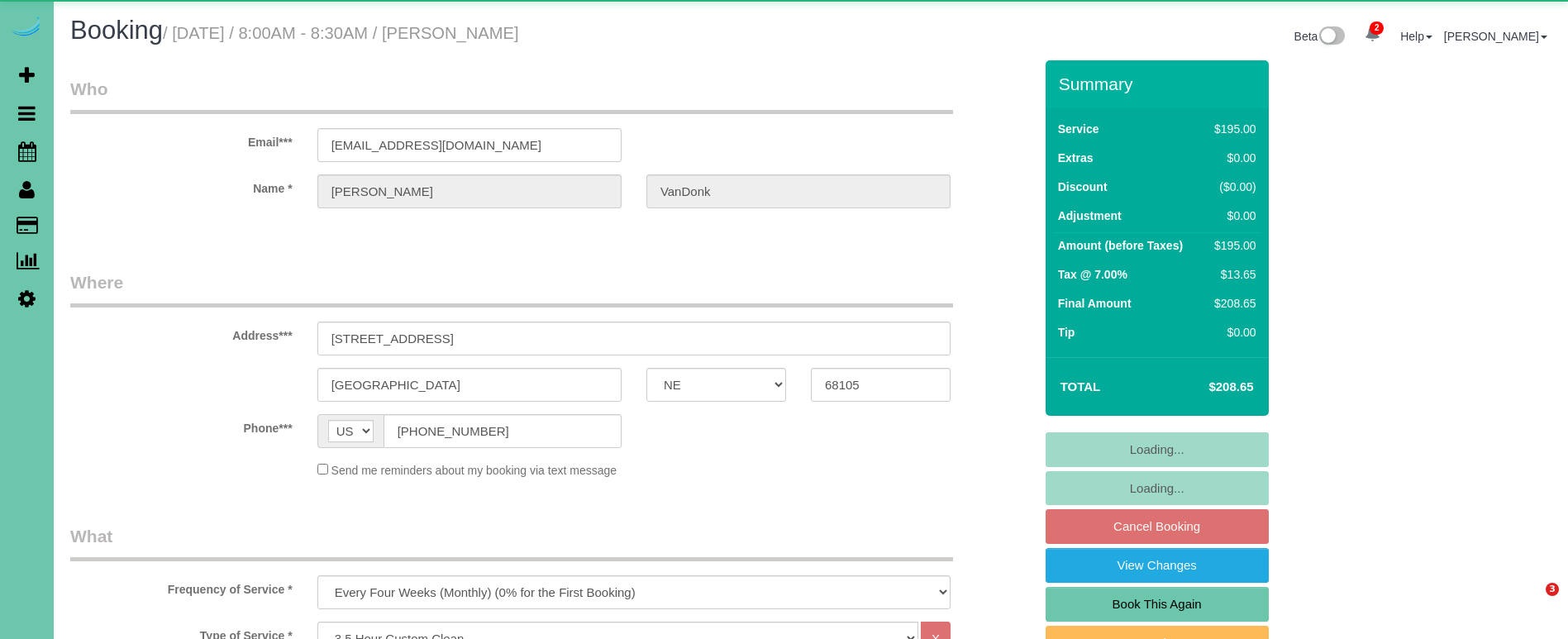
select select "NE"
select select "string:fspay-d10e0db3-83f0-4cc5-9652-6c18f9001fc7"
select select "object:905"
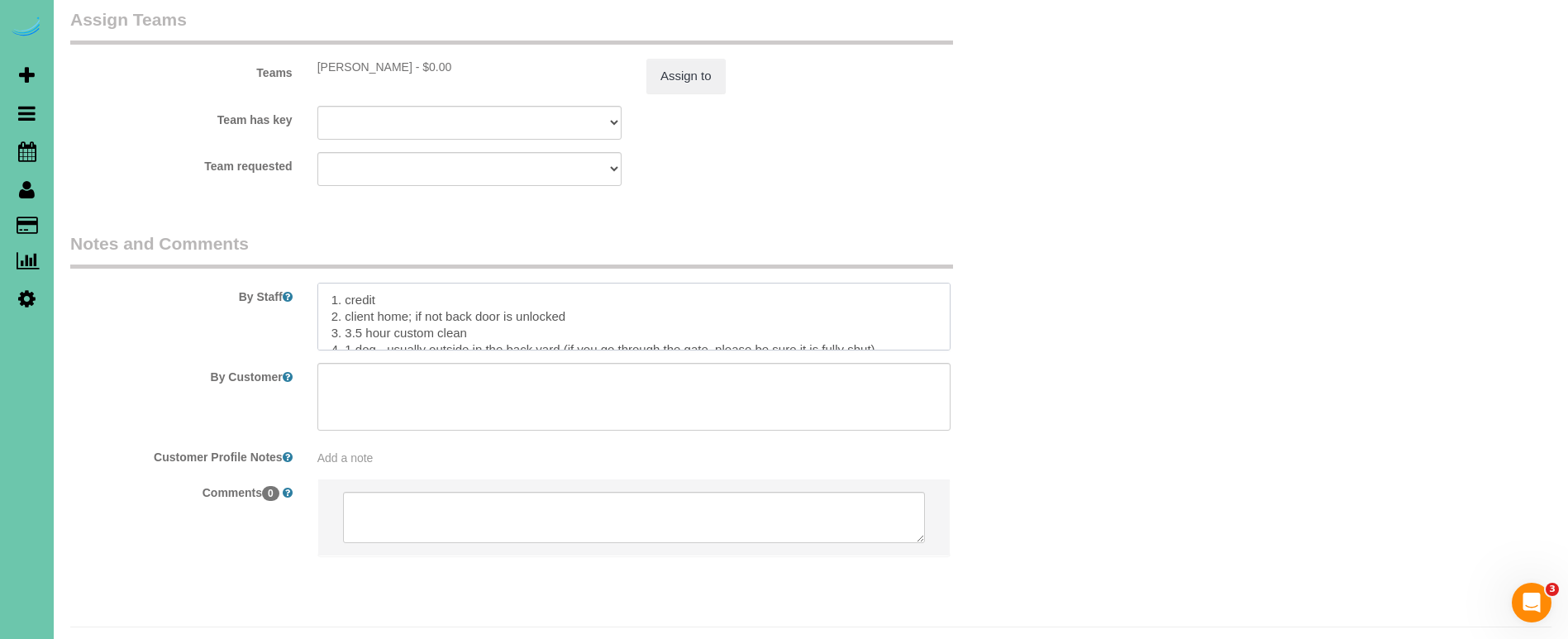
click at [326, 282] on textarea at bounding box center [634, 316] width 633 height 68
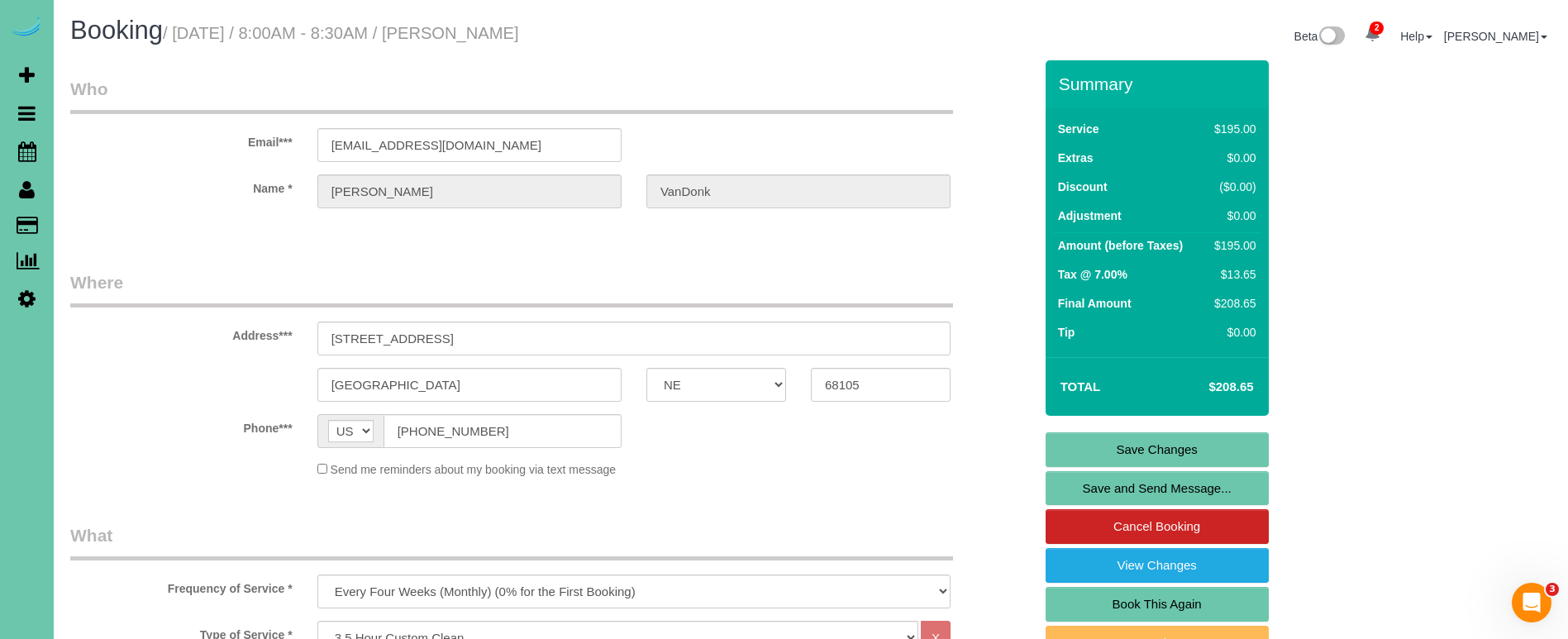
scroll to position [-1, 0]
type textarea "**last cleaning at this house - it is fully empty, do NOT do full move out clea…"
click at [1147, 441] on link "Save Changes" at bounding box center [1157, 449] width 223 height 35
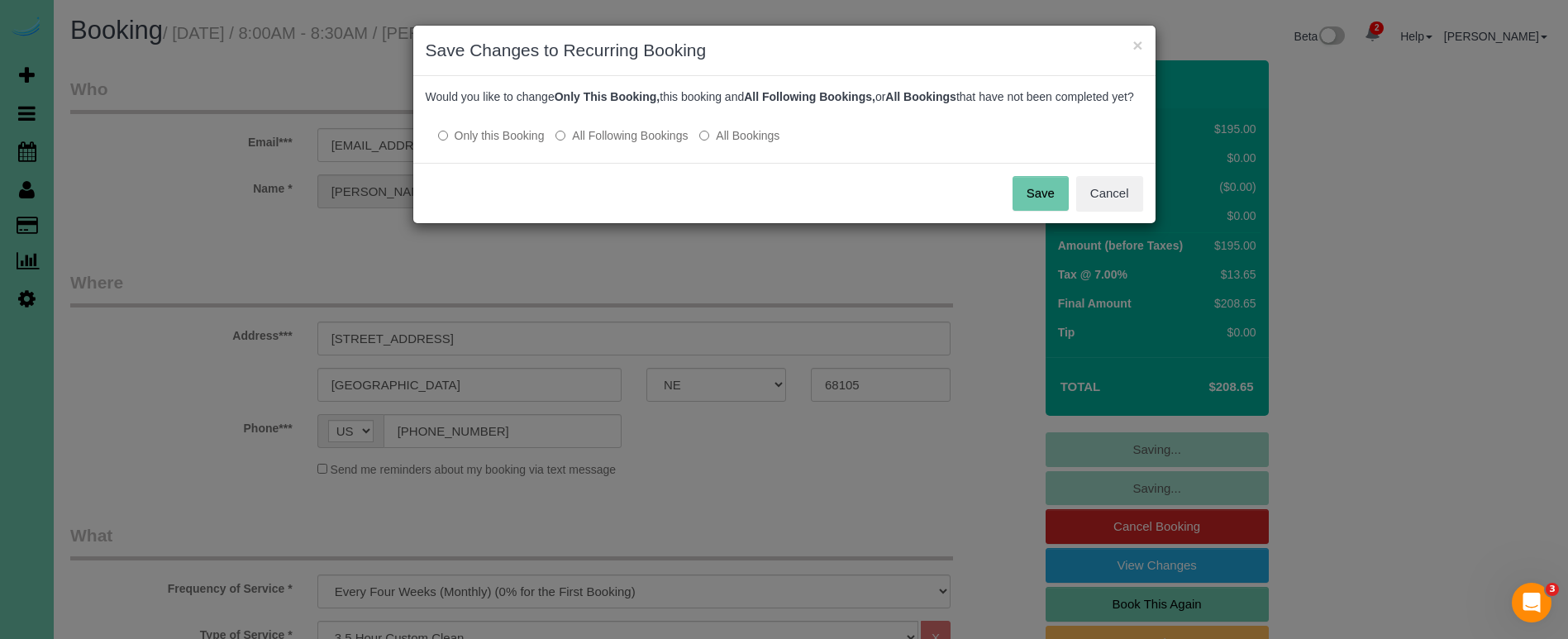
click at [1057, 205] on button "Save" at bounding box center [1041, 193] width 56 height 35
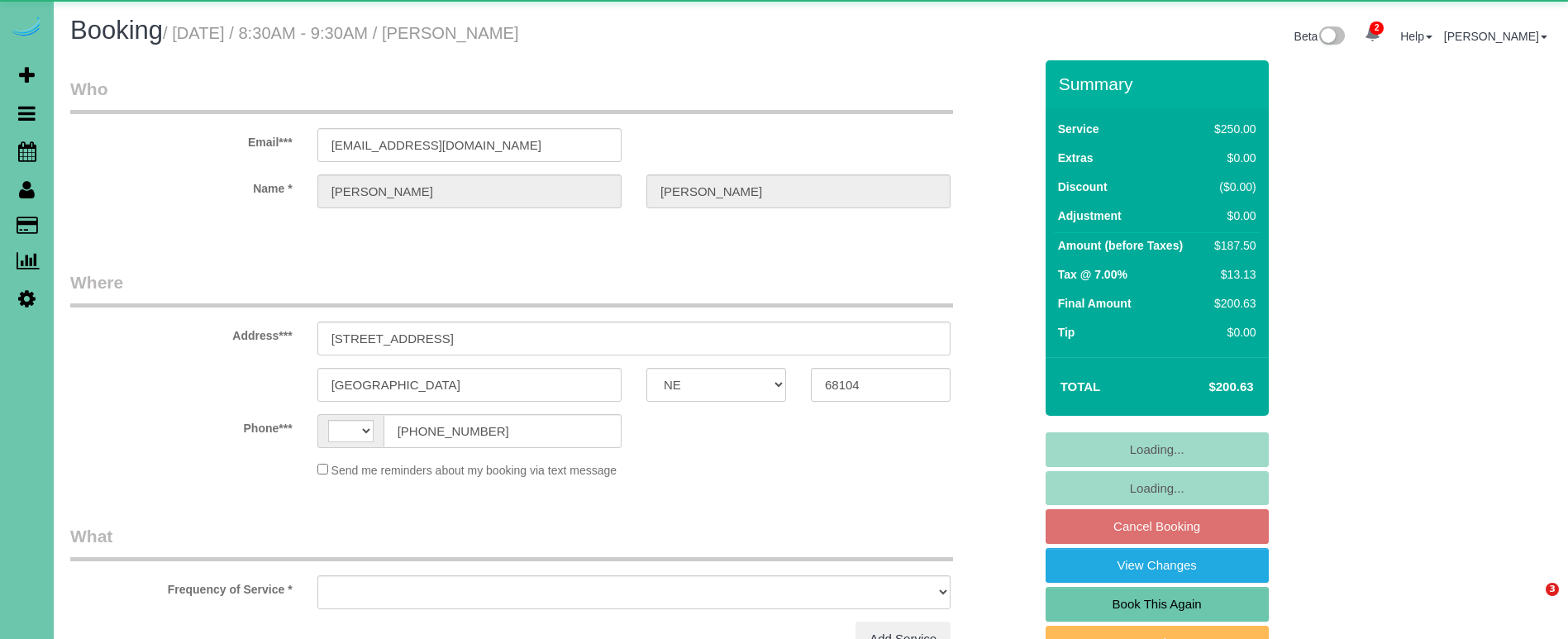
select select "NE"
select select "string:[GEOGRAPHIC_DATA]"
select select "object:664"
select select "string:fspay-b2d25ae1-8225-4a4e-9944-f3f8f0cc73f3"
select select "object:668"
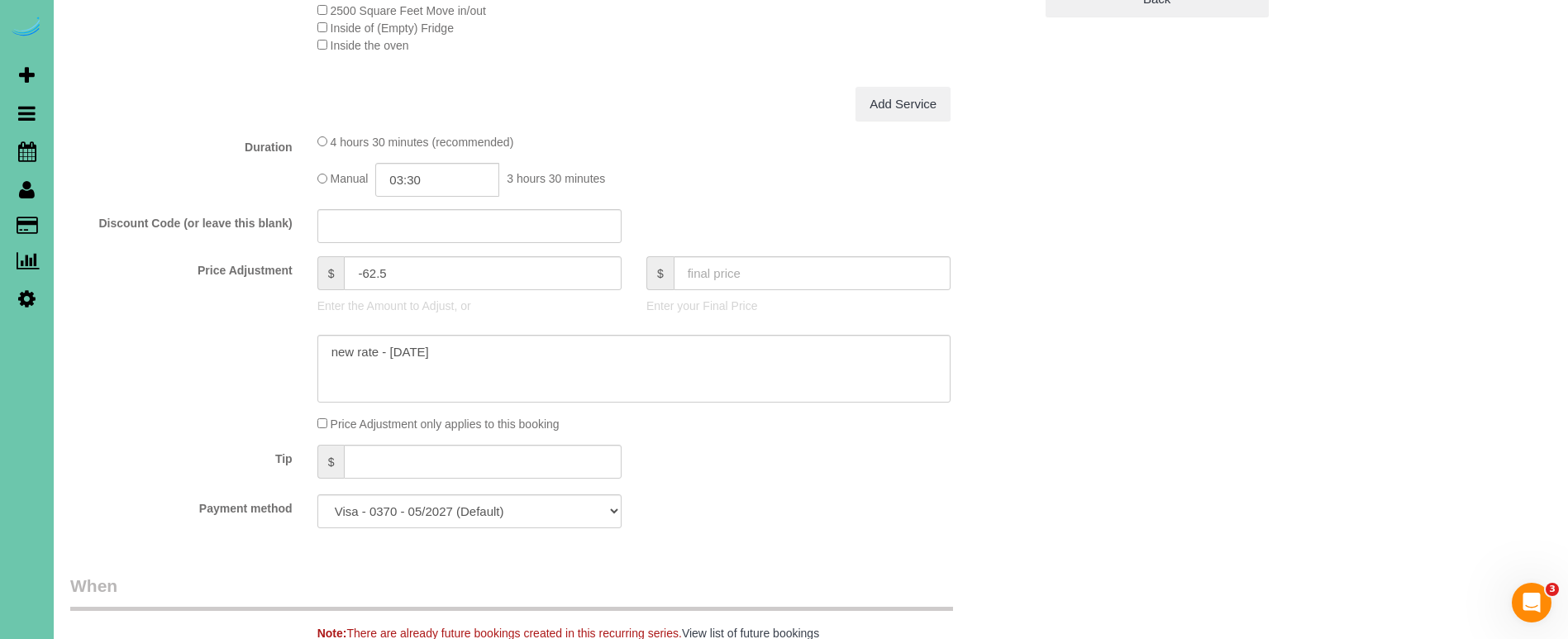
scroll to position [717, 0]
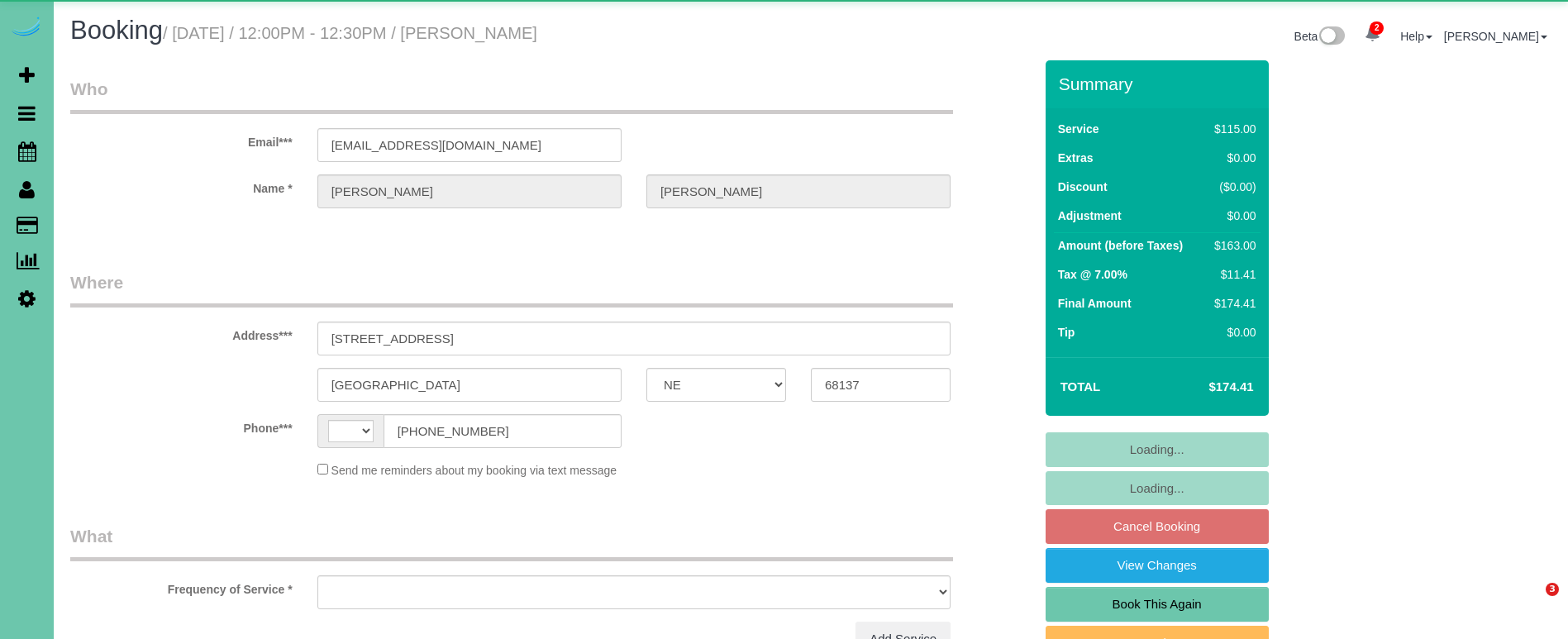
select select "NE"
select select "string:[GEOGRAPHIC_DATA]"
select select "object:919"
select select "string:fspay-3cb569bf-8946-4d54-83ae-ec9ad5b1bfea"
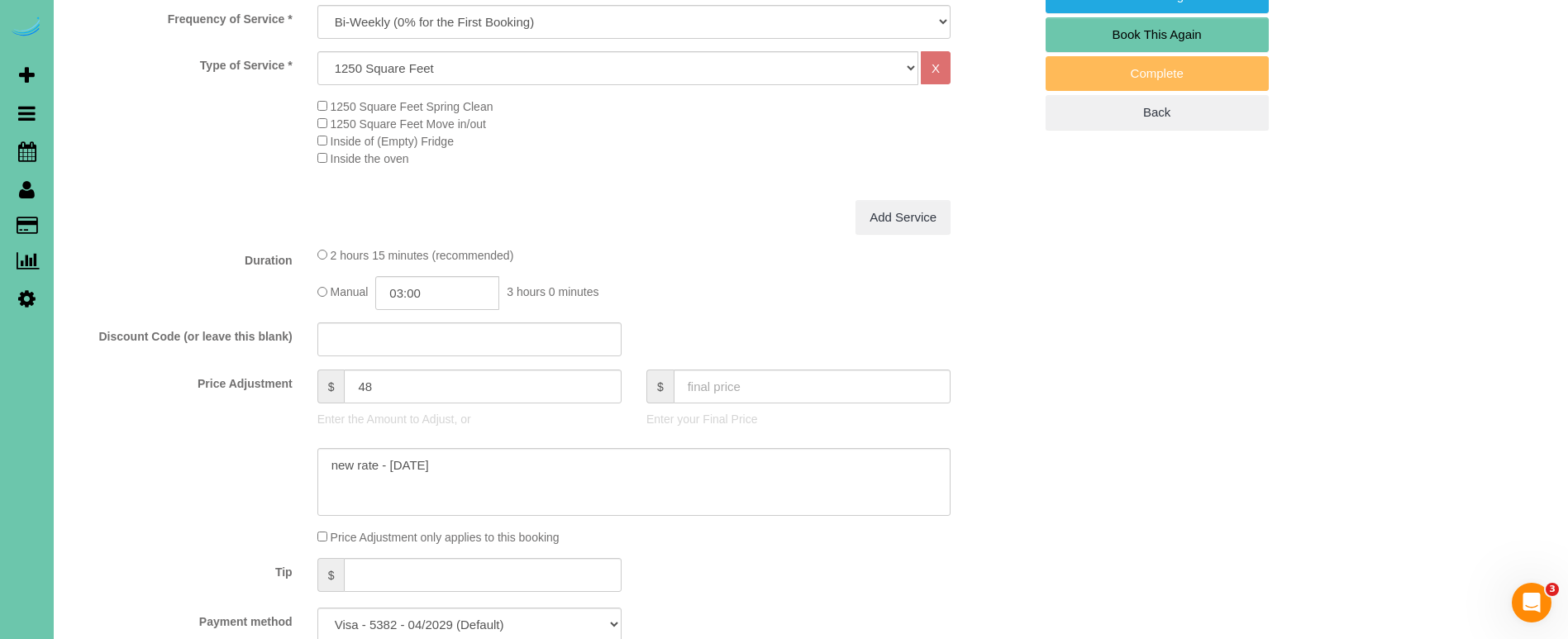
scroll to position [566, 0]
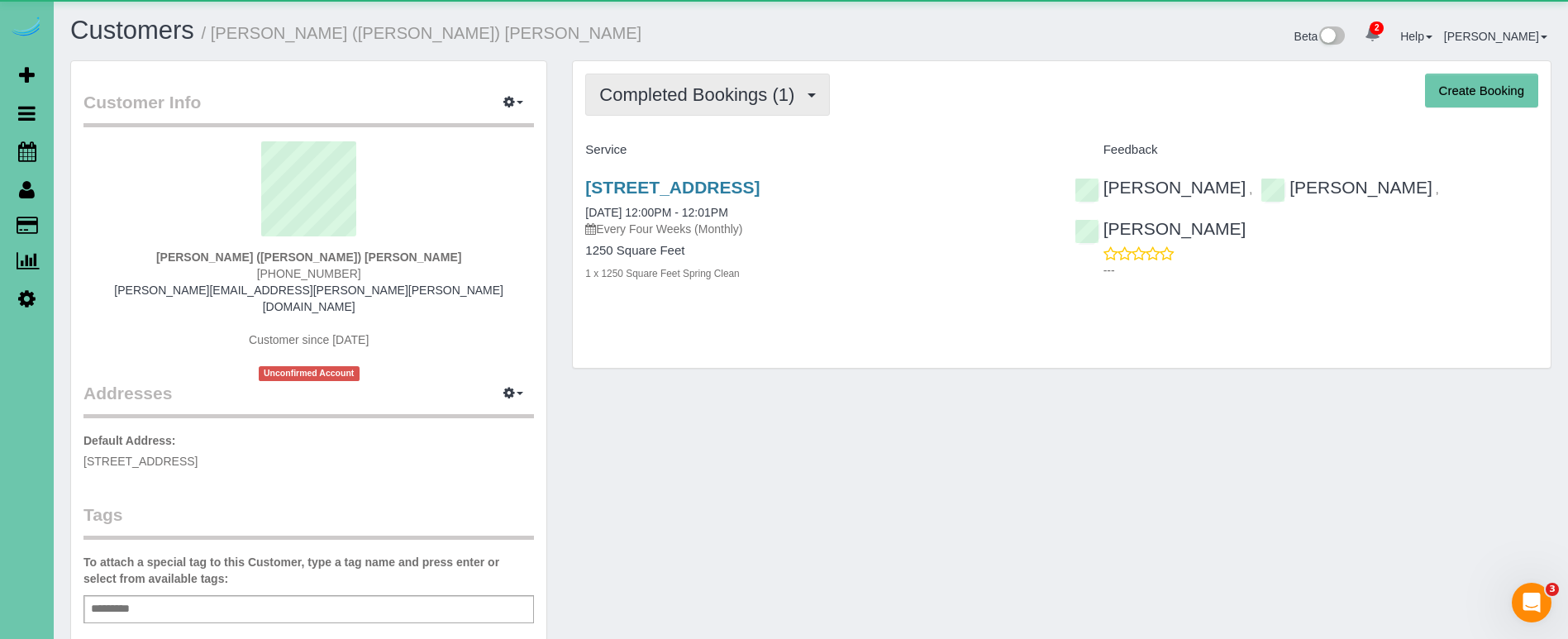
drag, startPoint x: 704, startPoint y: 80, endPoint x: 706, endPoint y: 88, distance: 8.2
click at [704, 81] on button "Completed Bookings (1)" at bounding box center [707, 94] width 245 height 42
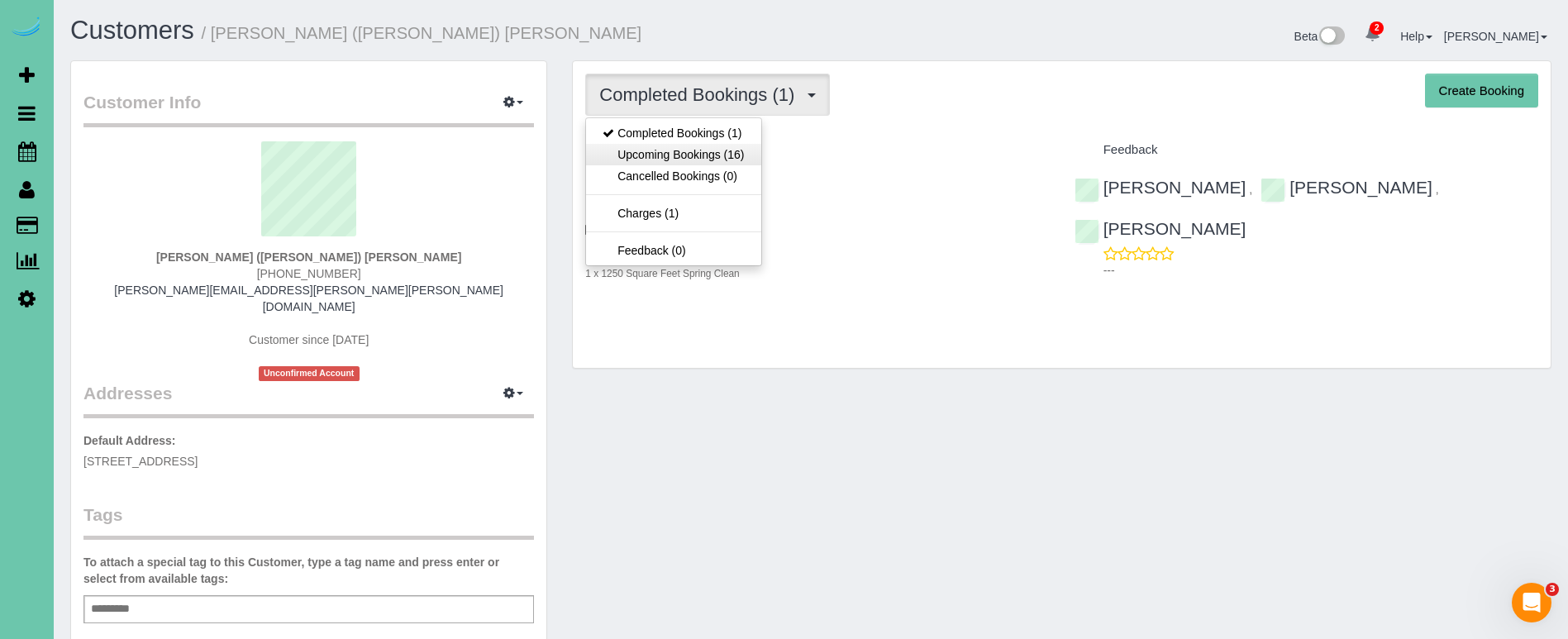
click at [725, 148] on link "Upcoming Bookings (16)" at bounding box center [673, 154] width 175 height 21
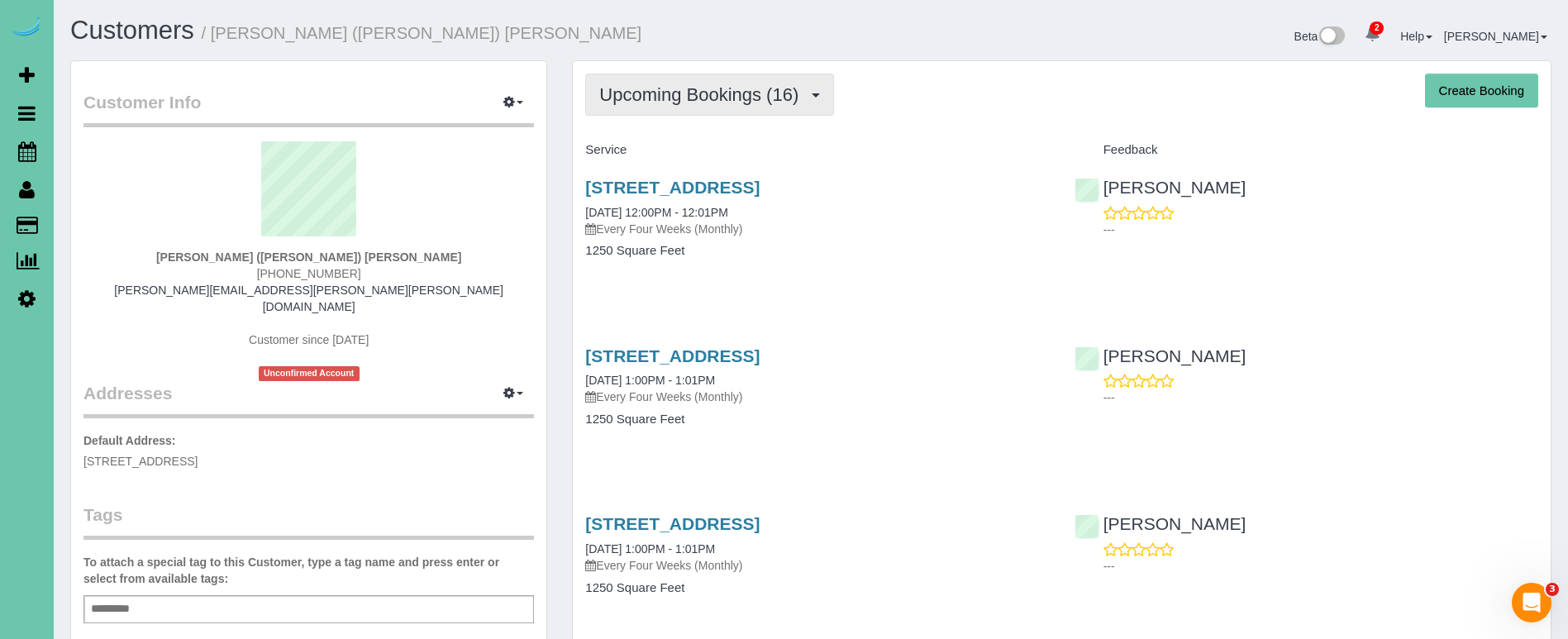
drag, startPoint x: 655, startPoint y: 80, endPoint x: 650, endPoint y: 108, distance: 28.4
click at [655, 80] on button "Upcoming Bookings (16)" at bounding box center [709, 94] width 249 height 42
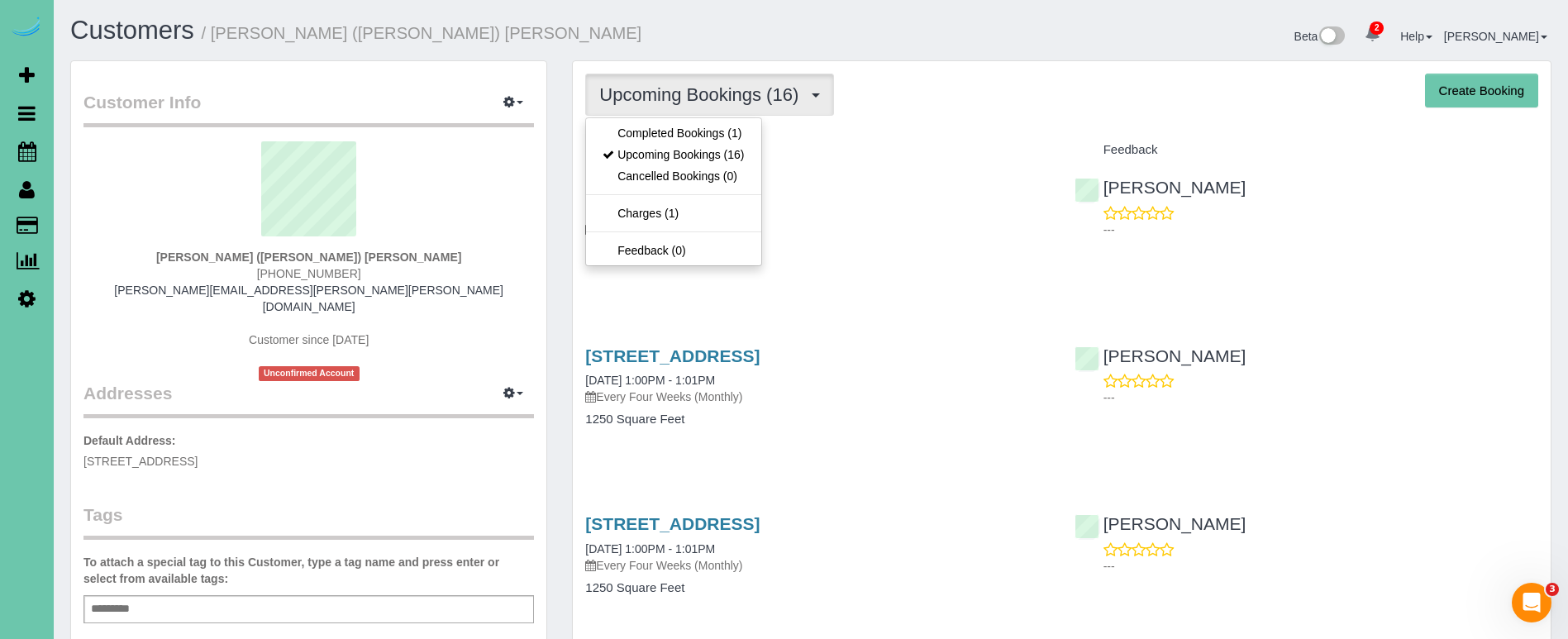
click at [649, 130] on link "Completed Bookings (1)" at bounding box center [673, 133] width 175 height 21
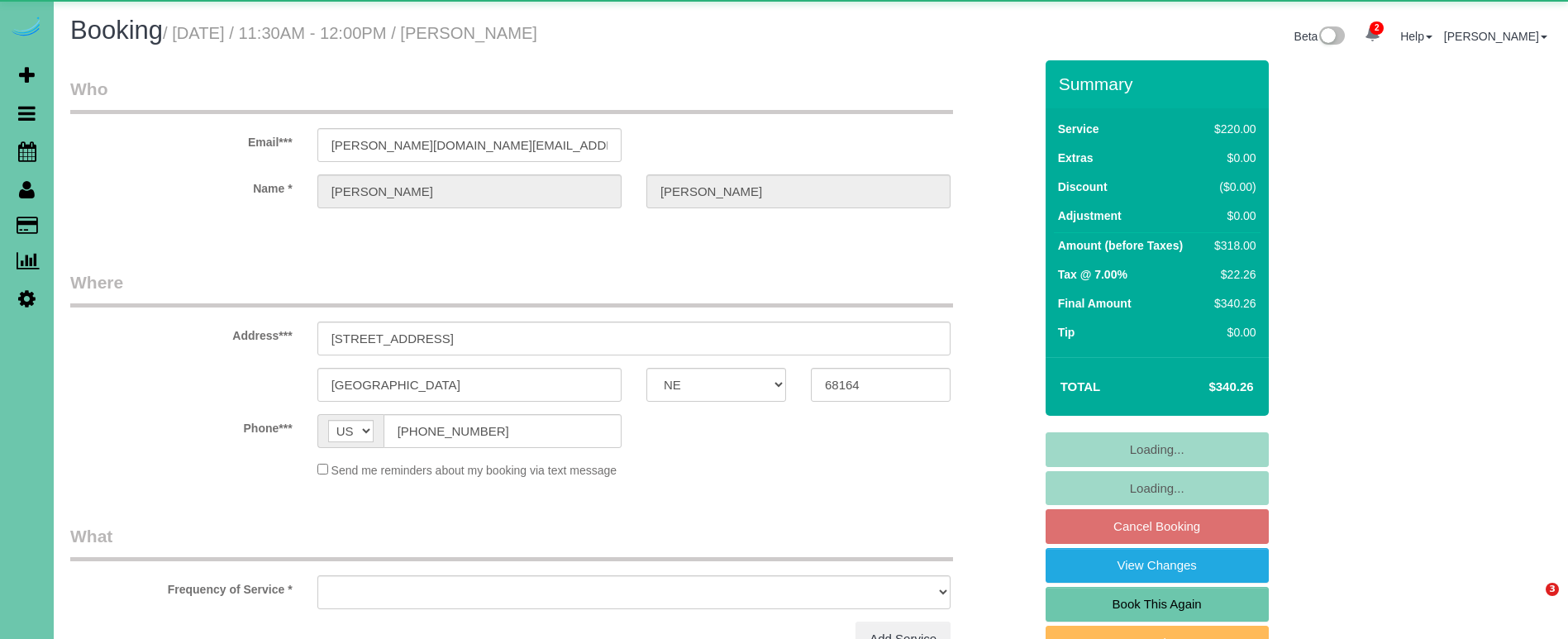
select select "NE"
select select "object:639"
select select "string:fspay-1203d75a-7faa-4e30-989b-4056c25d10fb"
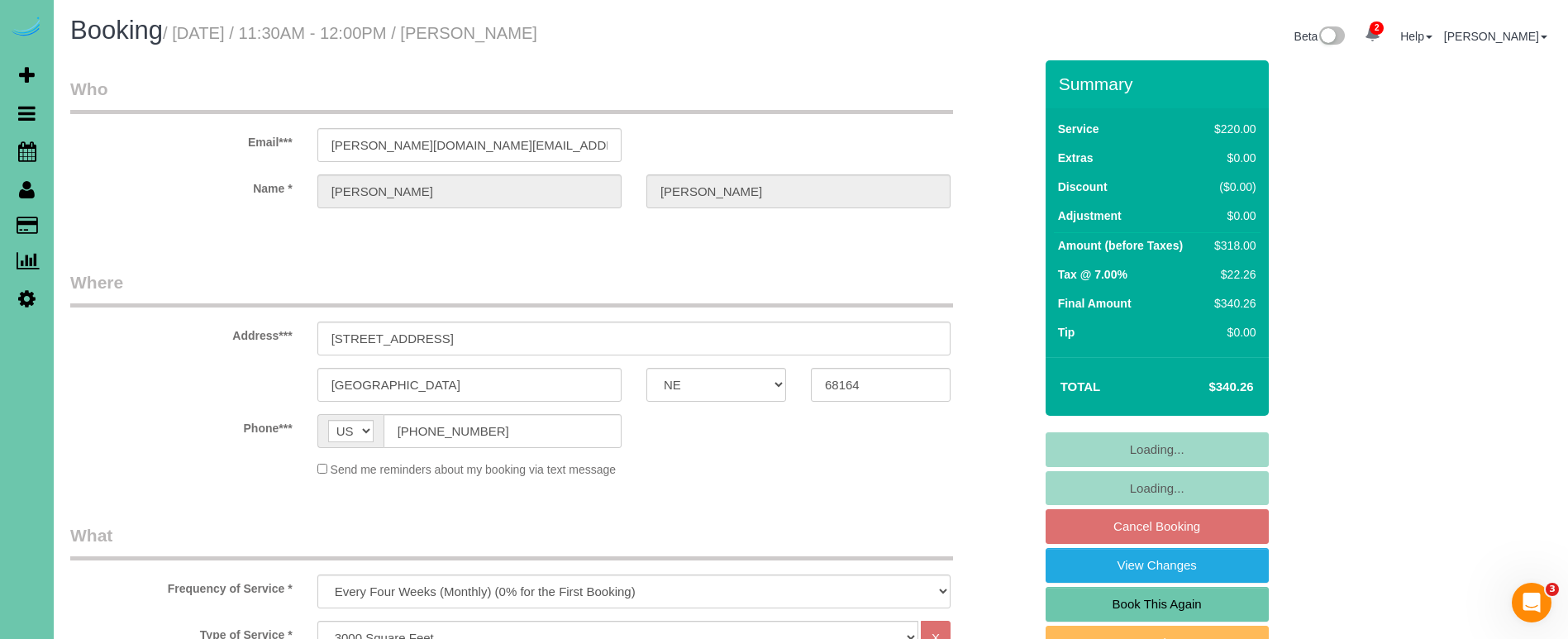
select select "object:925"
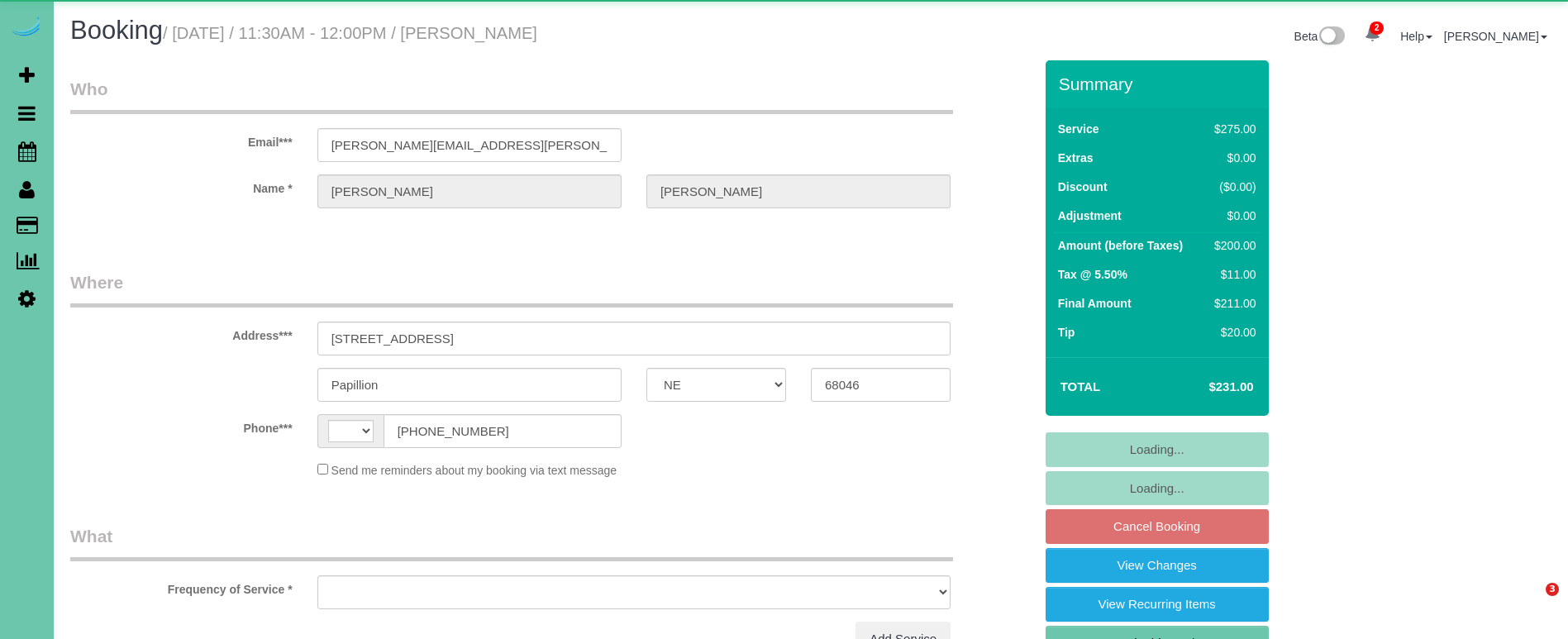
select select "NE"
select select "string:US"
select select "object:921"
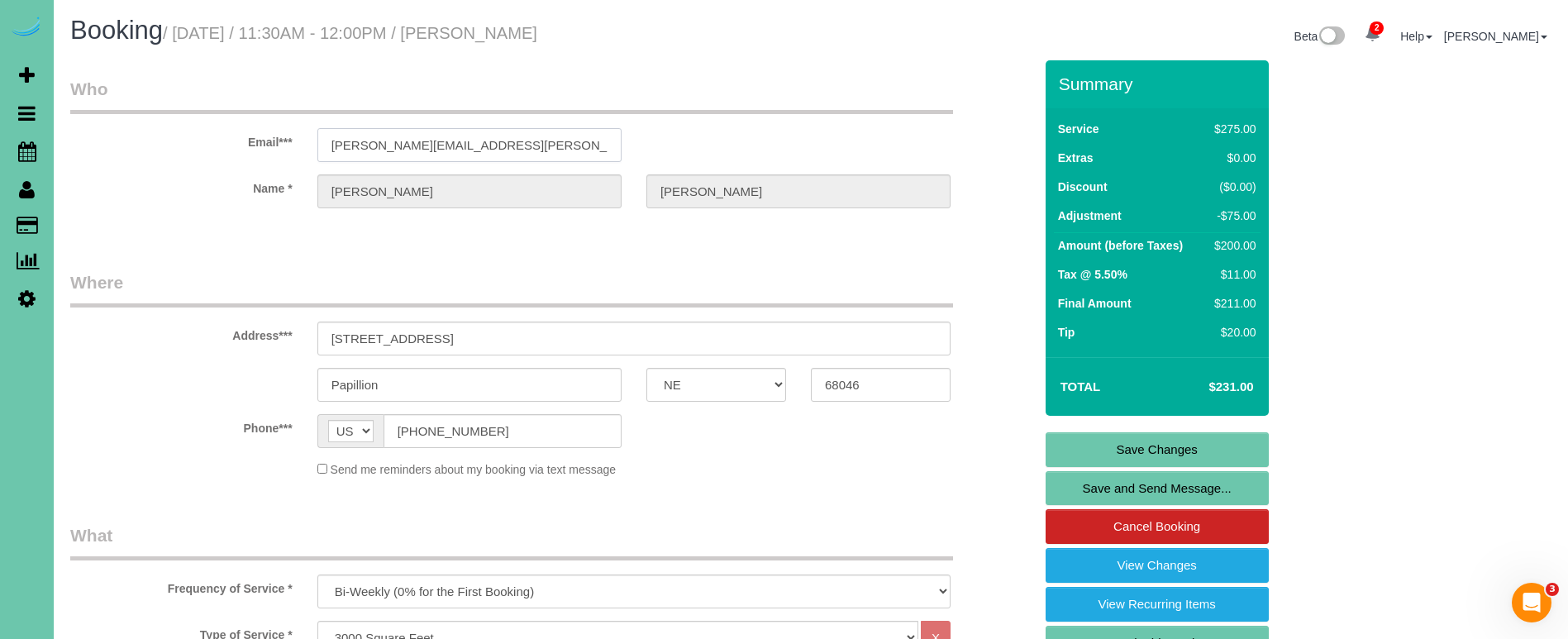
drag, startPoint x: 527, startPoint y: 147, endPoint x: 283, endPoint y: 144, distance: 244.0
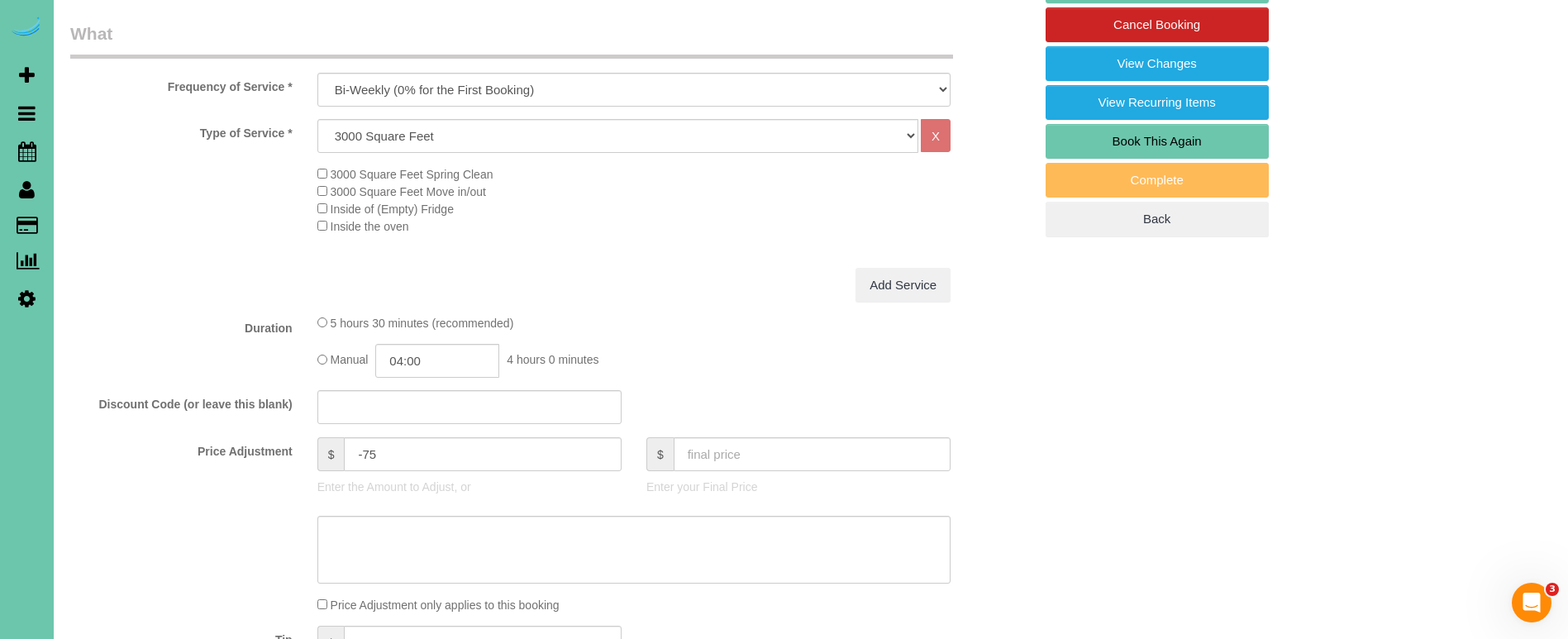
scroll to position [503, 0]
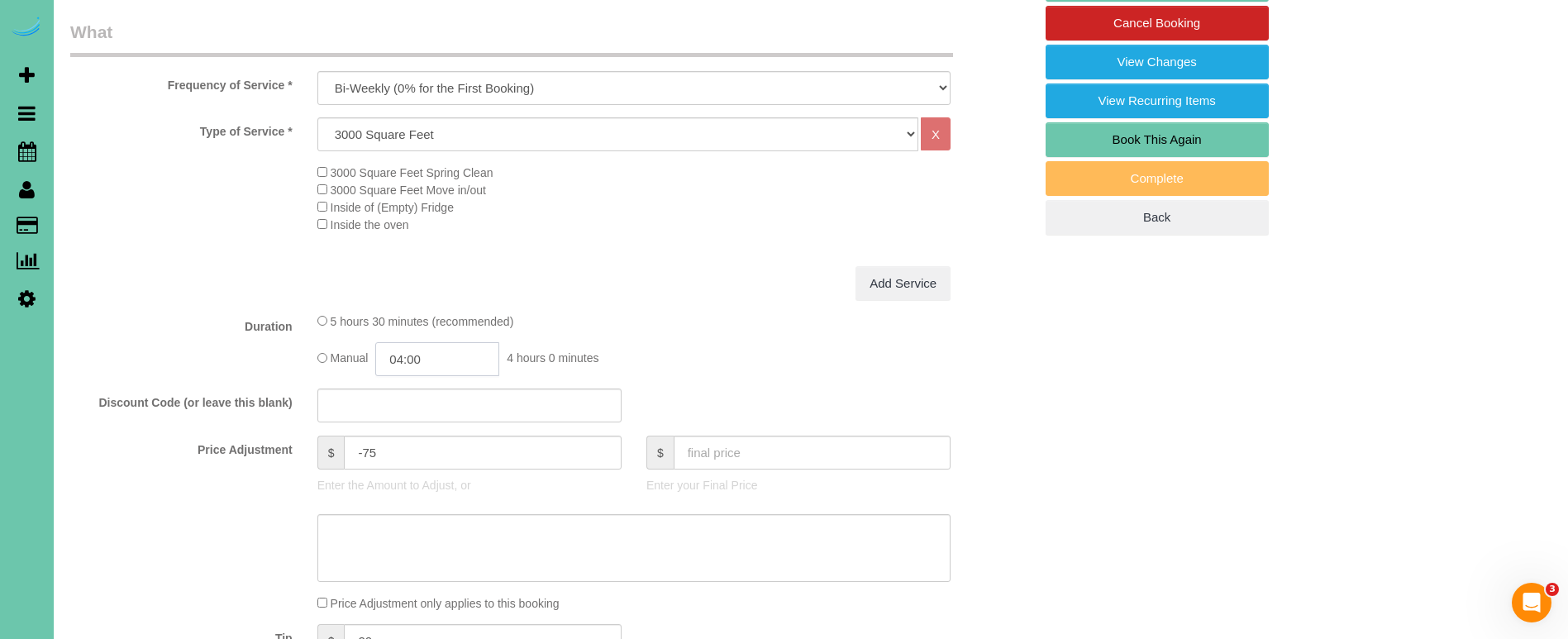
click at [435, 356] on input "04:00" at bounding box center [437, 359] width 124 height 34
type input "04:15"
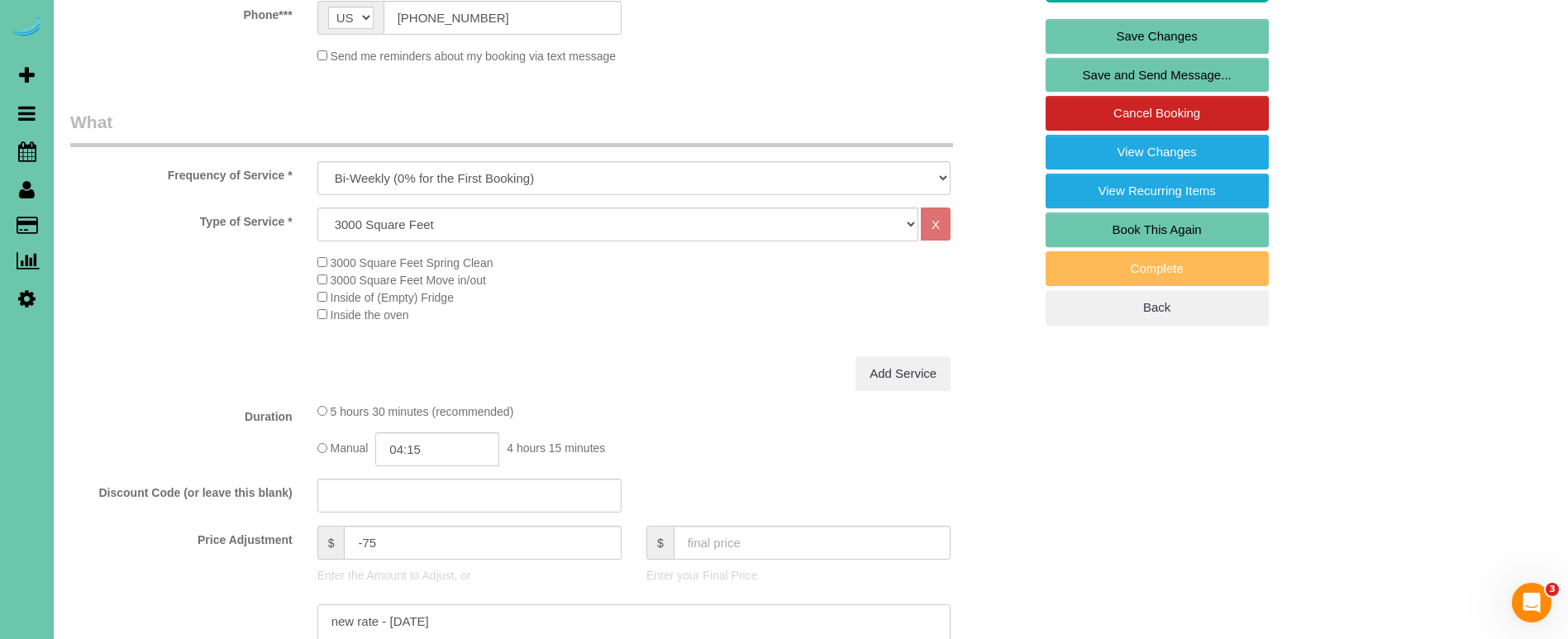
scroll to position [418, 0]
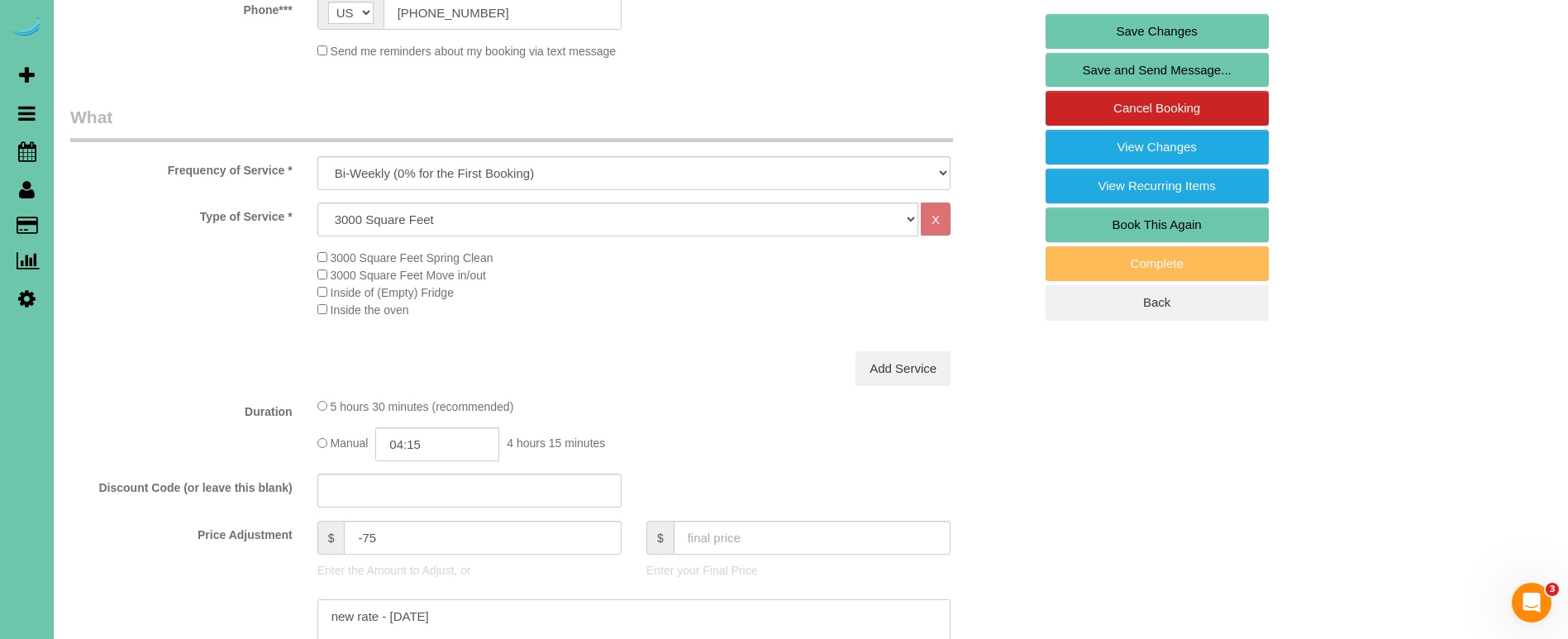
type textarea "new rate - 10/20/25"
drag, startPoint x: 399, startPoint y: 536, endPoint x: 386, endPoint y: 535, distance: 13.0
click at [366, 536] on input "-75" at bounding box center [482, 538] width 277 height 34
type input "-49.75"
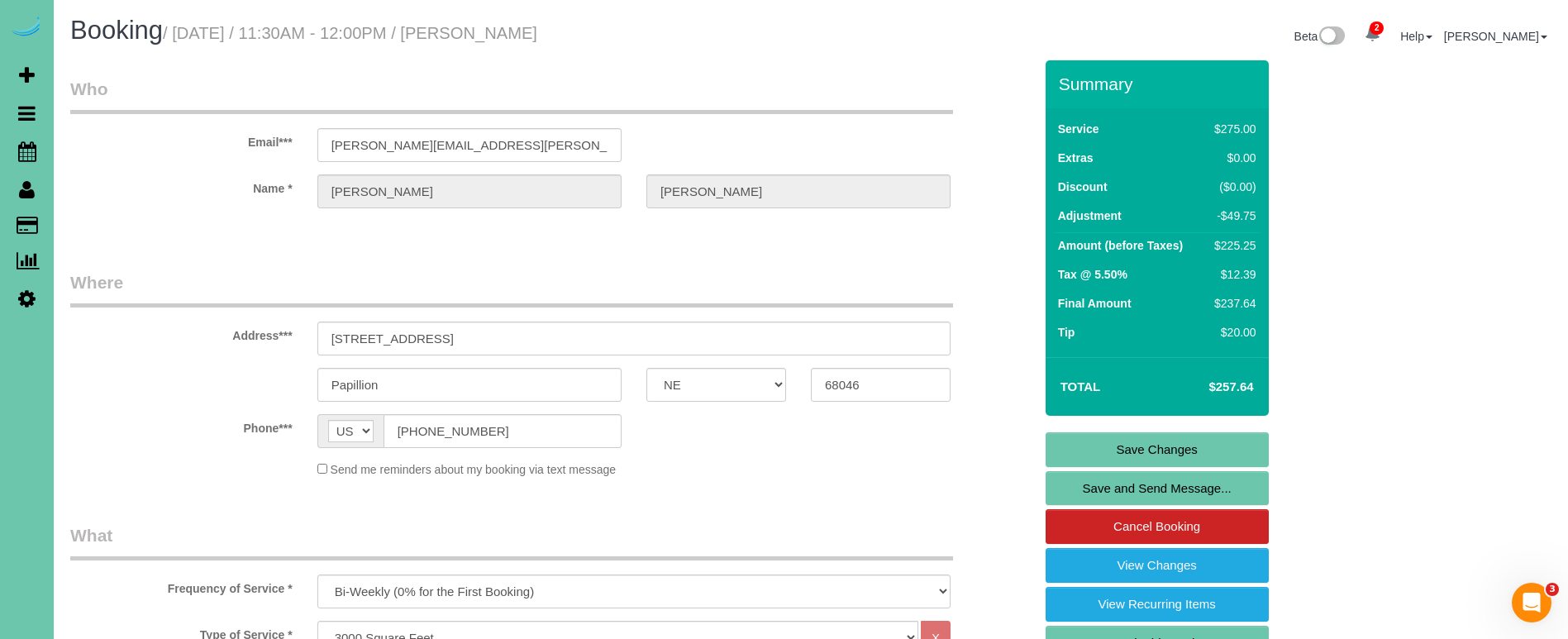
scroll to position [0, 0]
drag, startPoint x: 516, startPoint y: 152, endPoint x: 228, endPoint y: 137, distance: 288.4
click at [228, 138] on div "Email*** molly.howell@plcschools.org" at bounding box center [552, 120] width 988 height 86
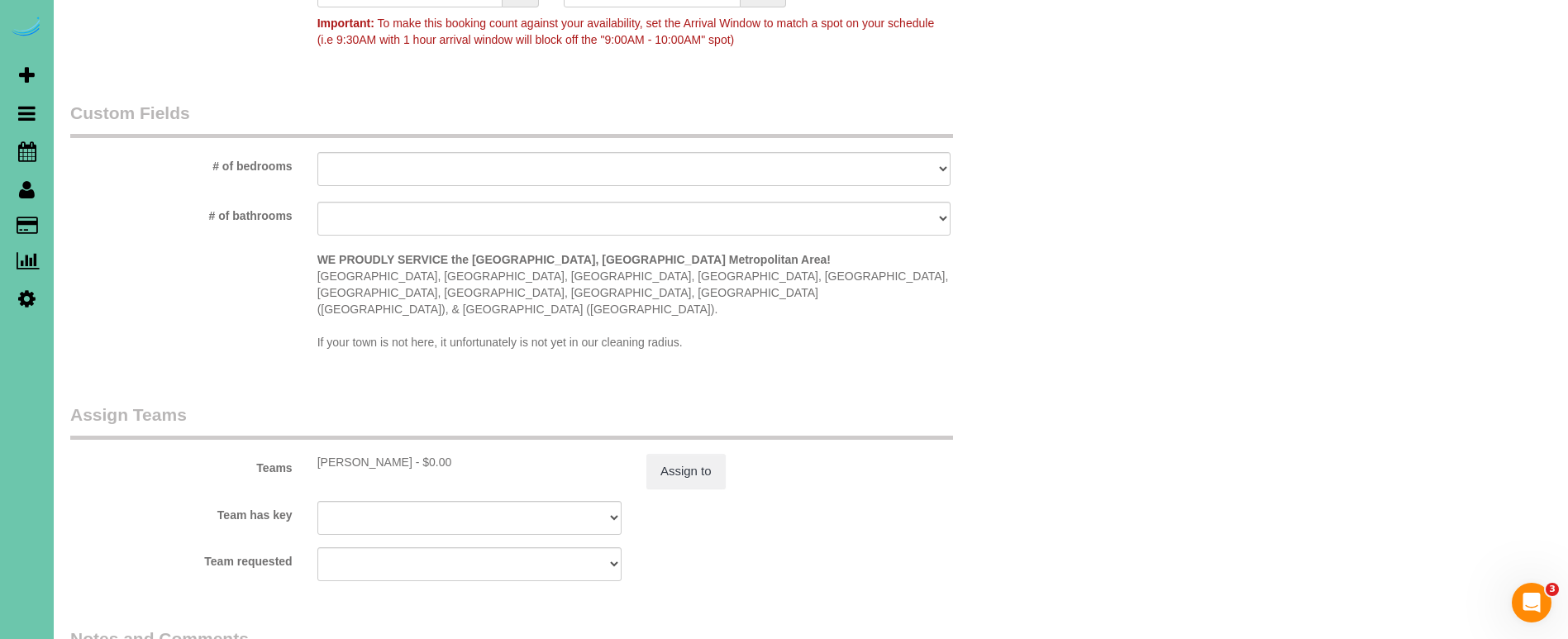
scroll to position [1443, 0]
click at [693, 454] on button "Assign to" at bounding box center [686, 471] width 80 height 35
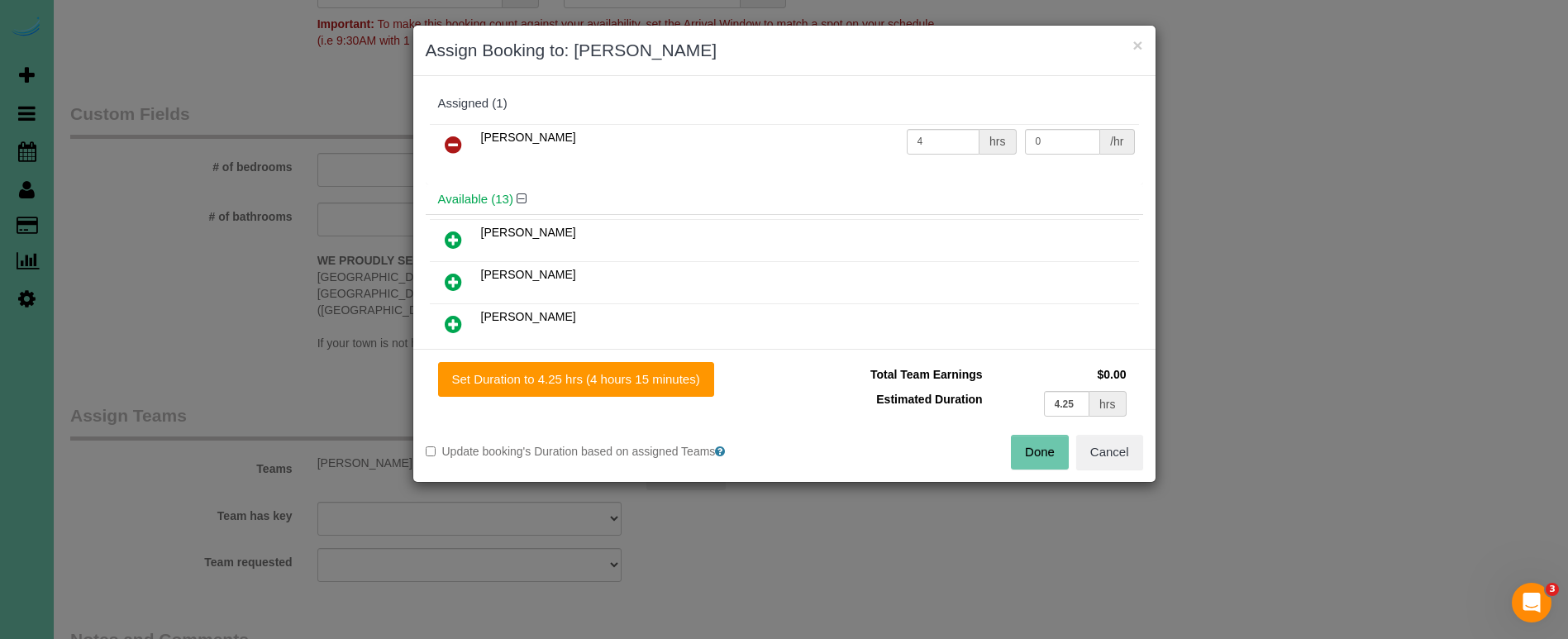
drag, startPoint x: 676, startPoint y: 380, endPoint x: 729, endPoint y: 388, distance: 53.6
click at [677, 381] on button "Set Duration to 4.25 hrs (4 hours 15 minutes)" at bounding box center [576, 379] width 276 height 35
type input "4.25"
drag, startPoint x: 1040, startPoint y: 453, endPoint x: 956, endPoint y: 444, distance: 84.5
click at [1040, 453] on button "Done" at bounding box center [1040, 452] width 58 height 35
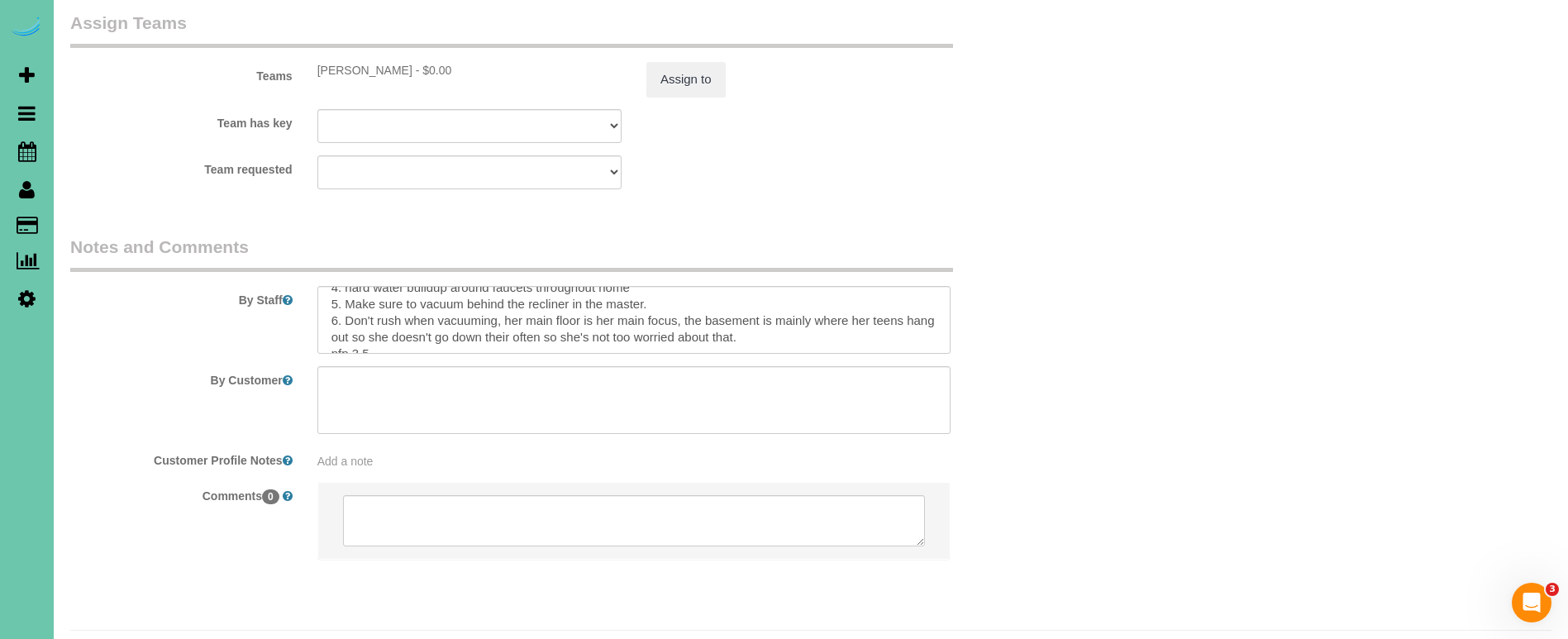
scroll to position [168, 0]
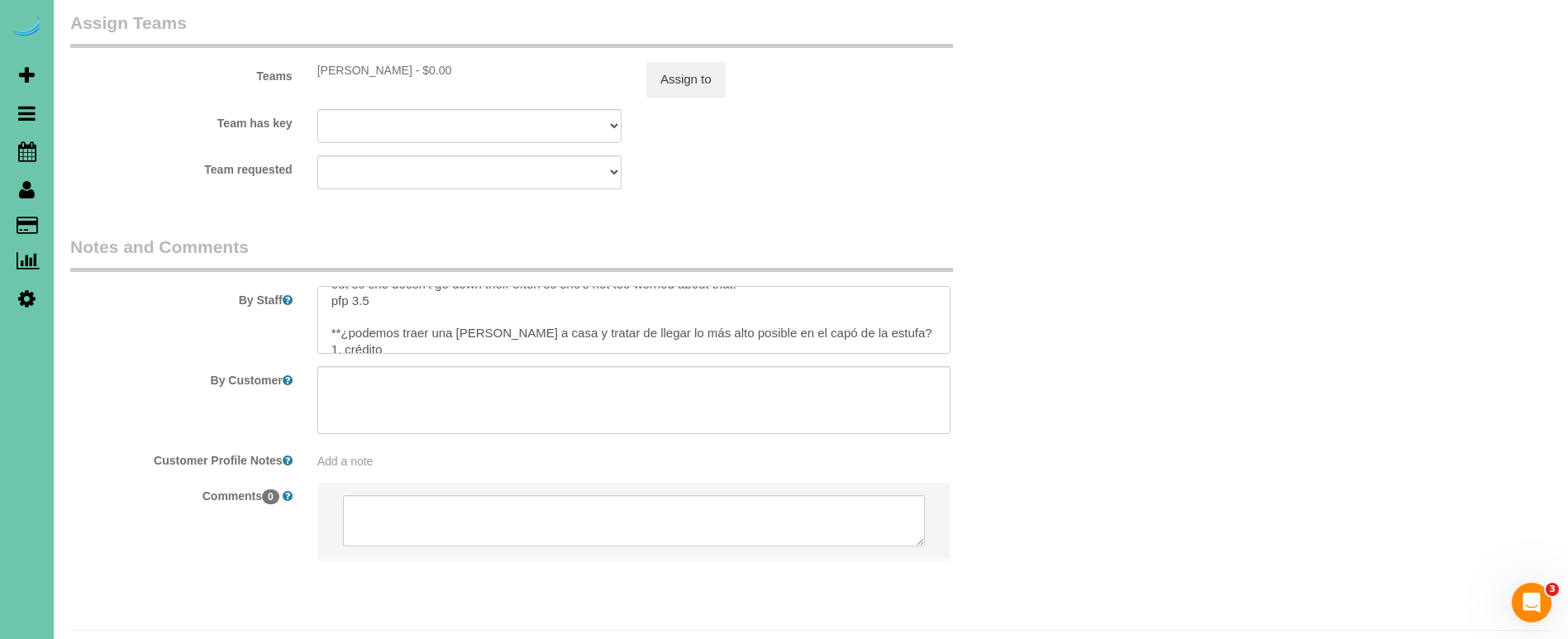
drag, startPoint x: 366, startPoint y: 256, endPoint x: 356, endPoint y: 256, distance: 10.0
click at [356, 286] on textarea at bounding box center [634, 319] width 633 height 68
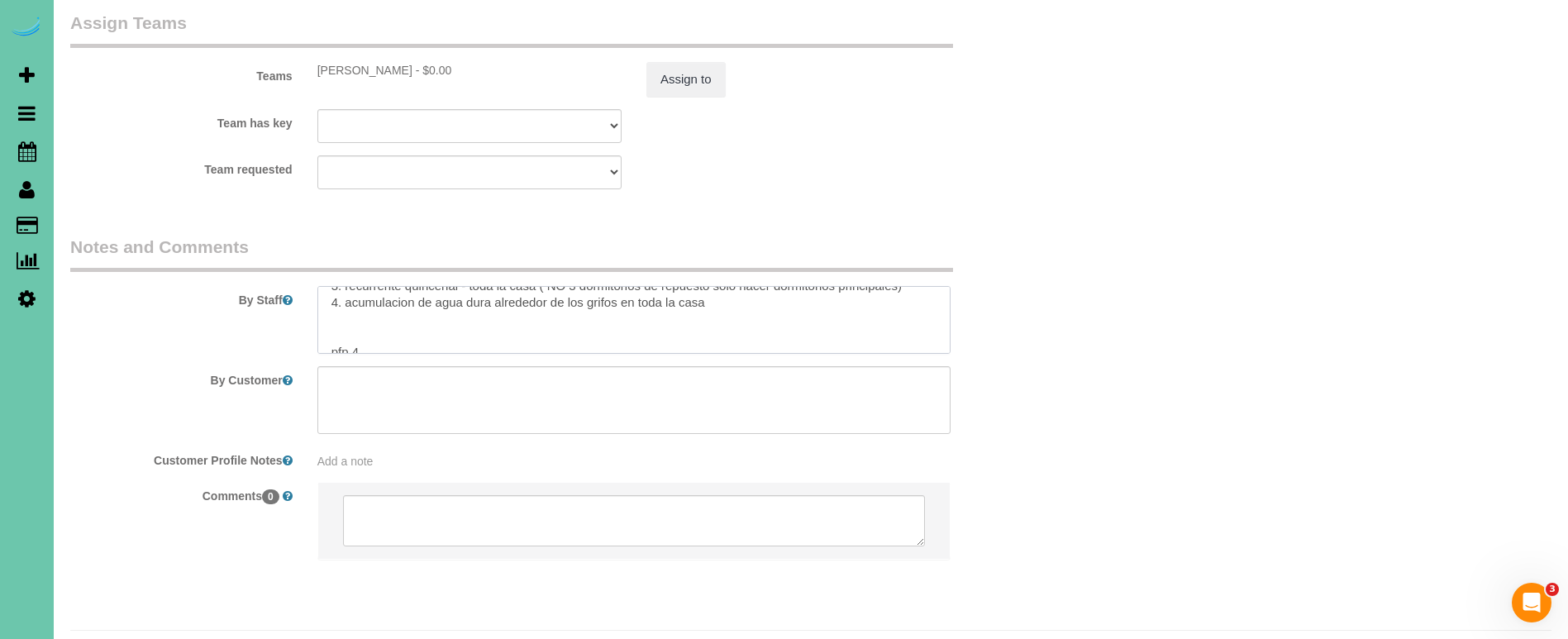
click at [364, 306] on textarea at bounding box center [634, 319] width 633 height 68
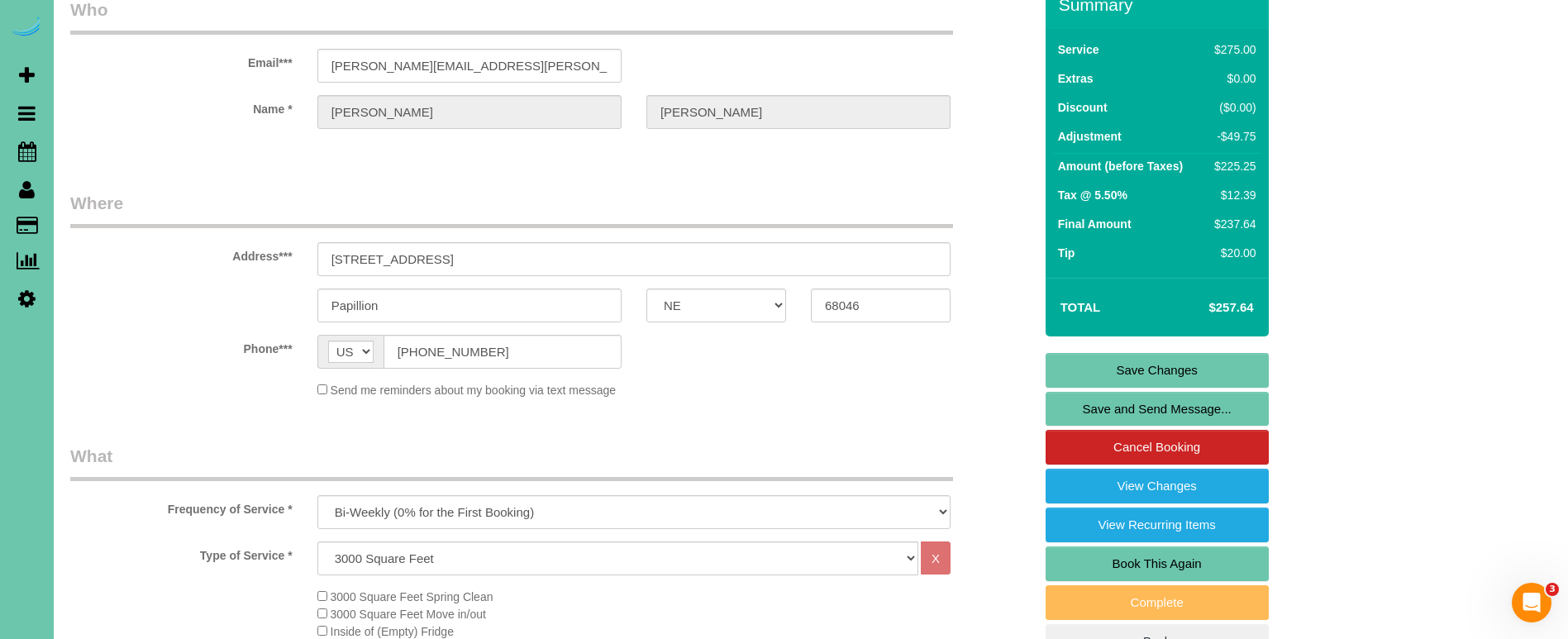
scroll to position [54, 0]
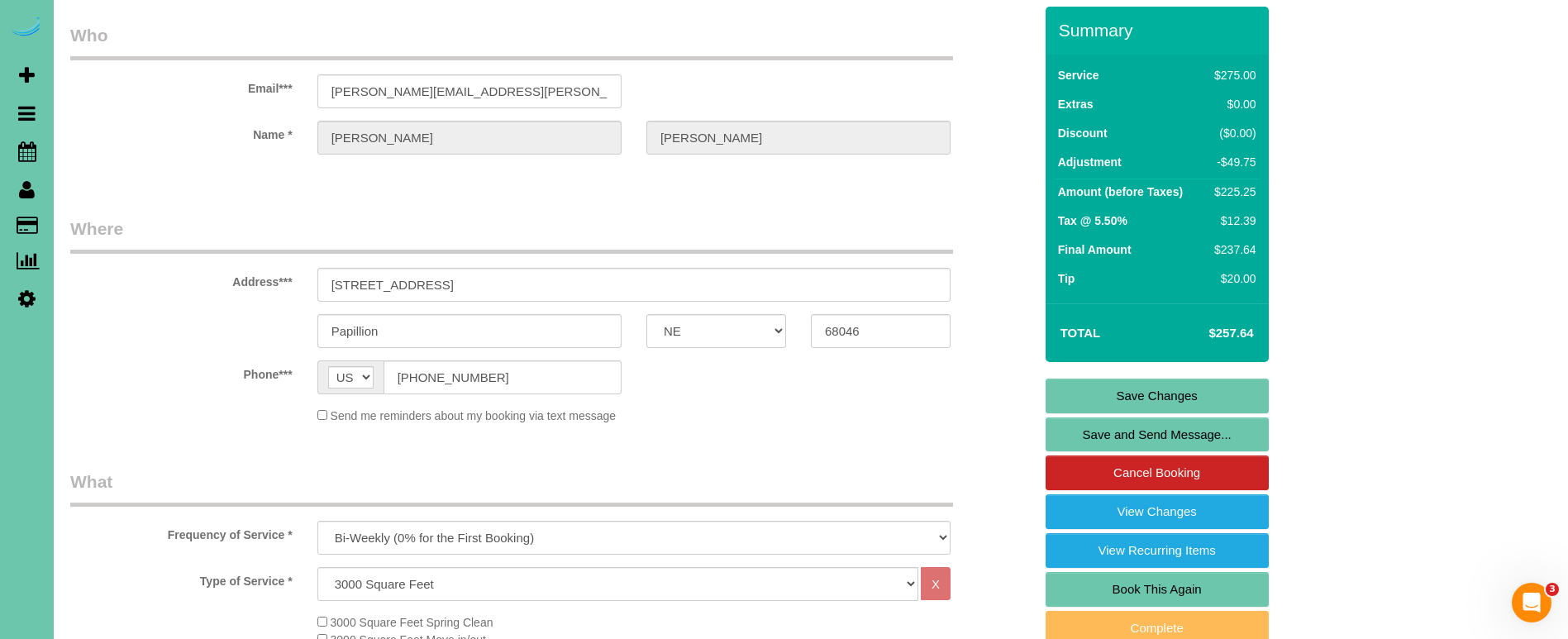
type textarea "**She will provide a bleach toilet bowl cleaner please use** **can we bring one…"
click at [1118, 389] on link "Save Changes" at bounding box center [1157, 396] width 223 height 35
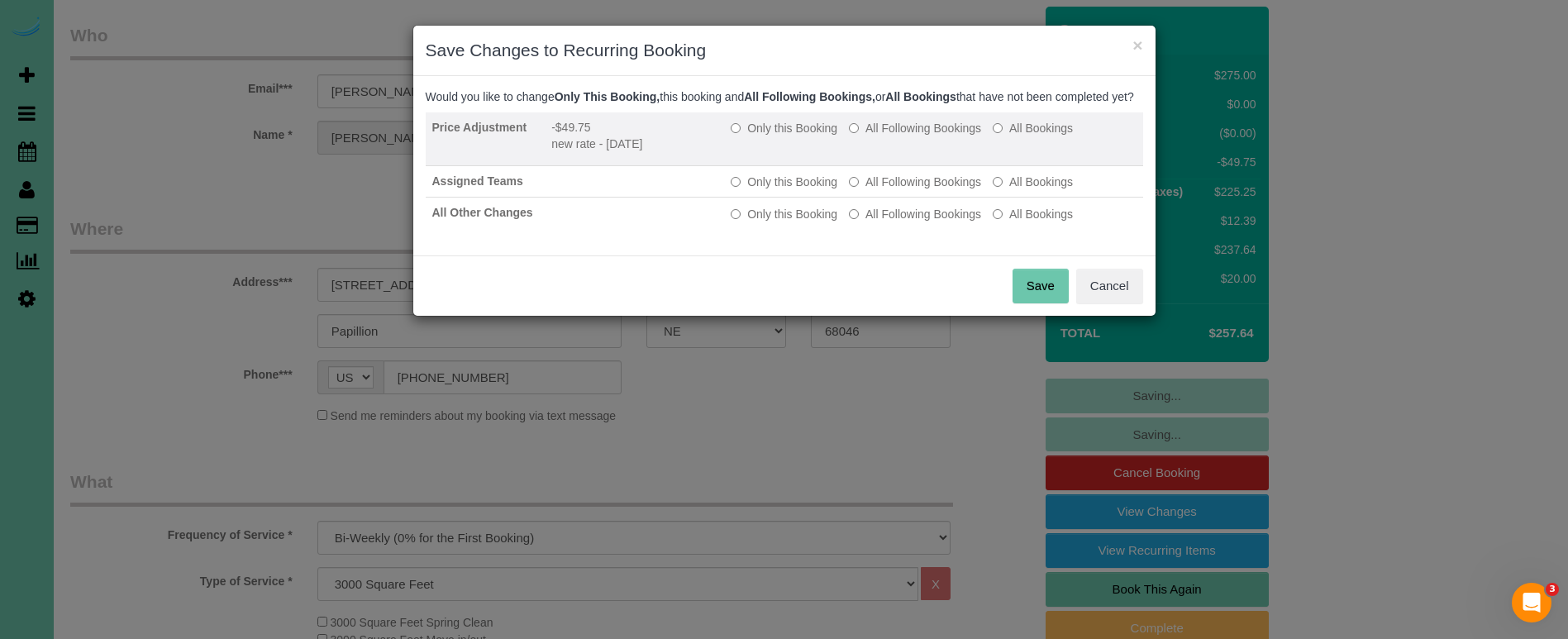
click at [884, 136] on label "All Following Bookings" at bounding box center [914, 127] width 133 height 16
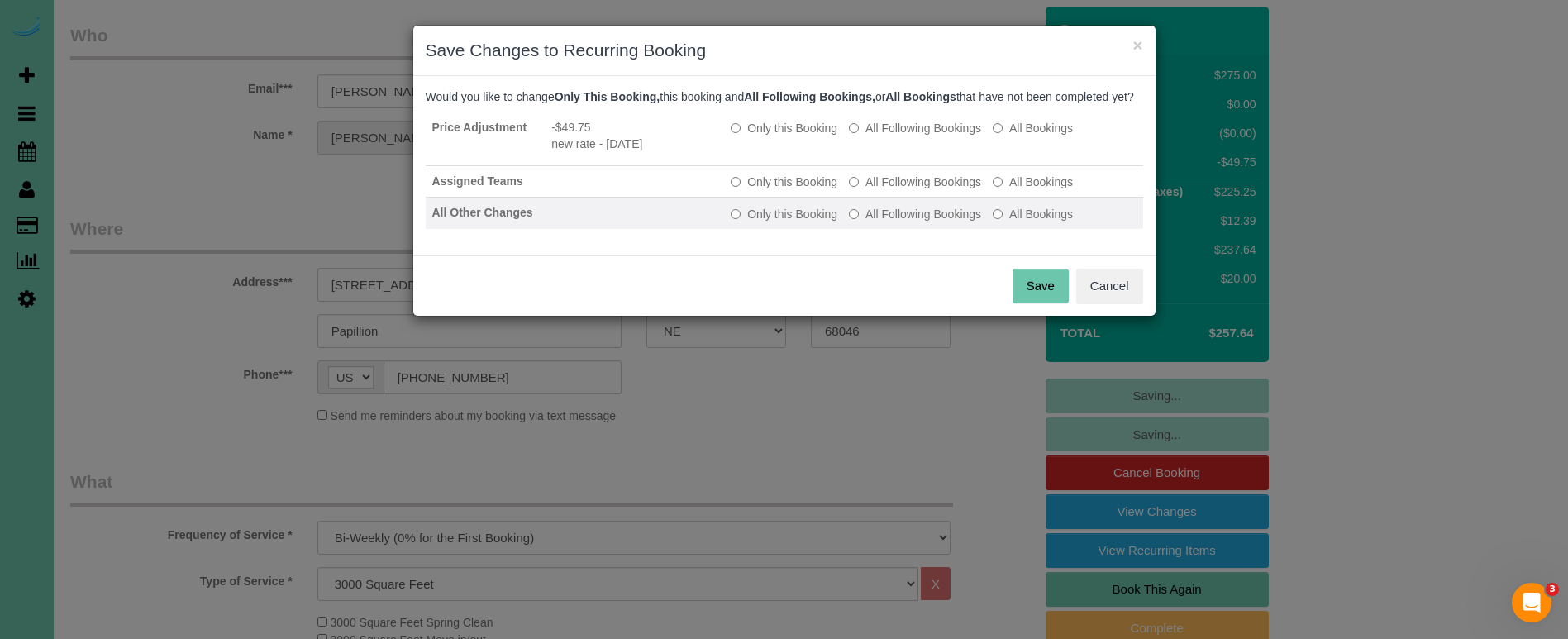
click at [918, 222] on label "All Following Bookings" at bounding box center [914, 214] width 133 height 16
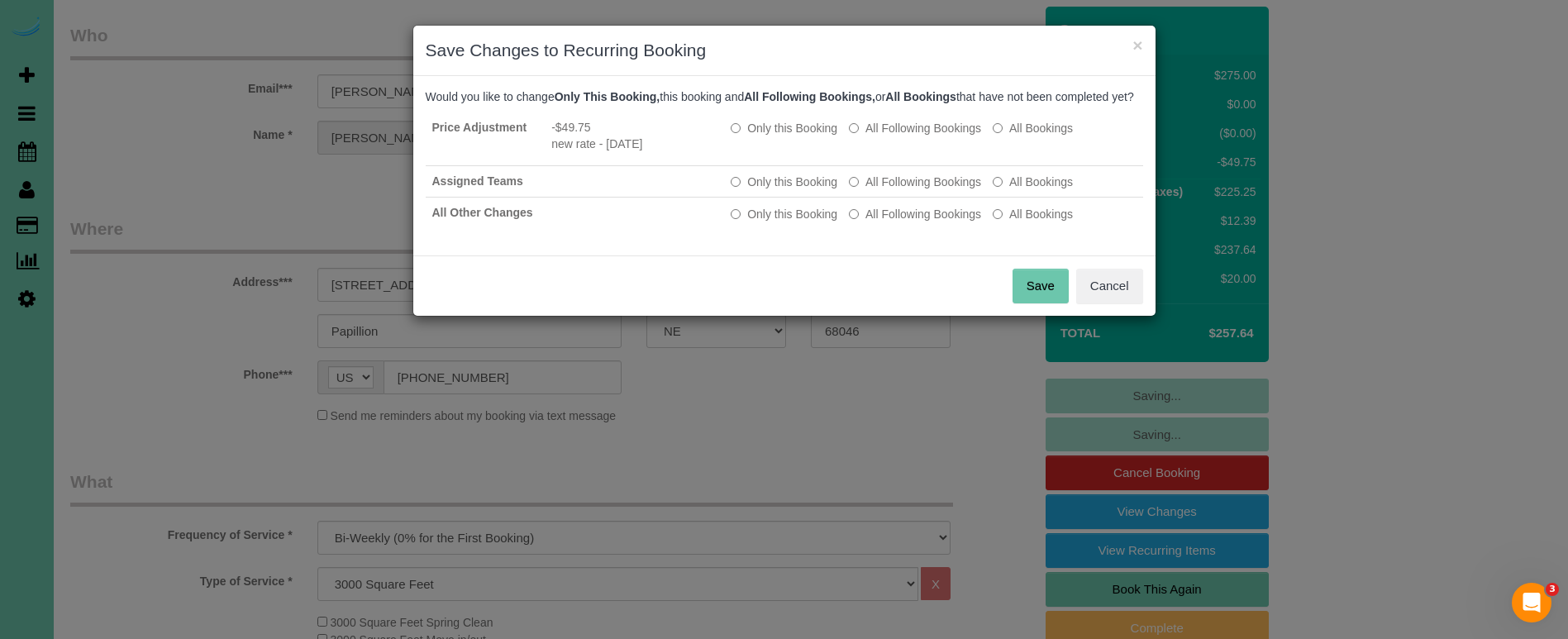
click at [1029, 302] on button "Save" at bounding box center [1041, 286] width 56 height 35
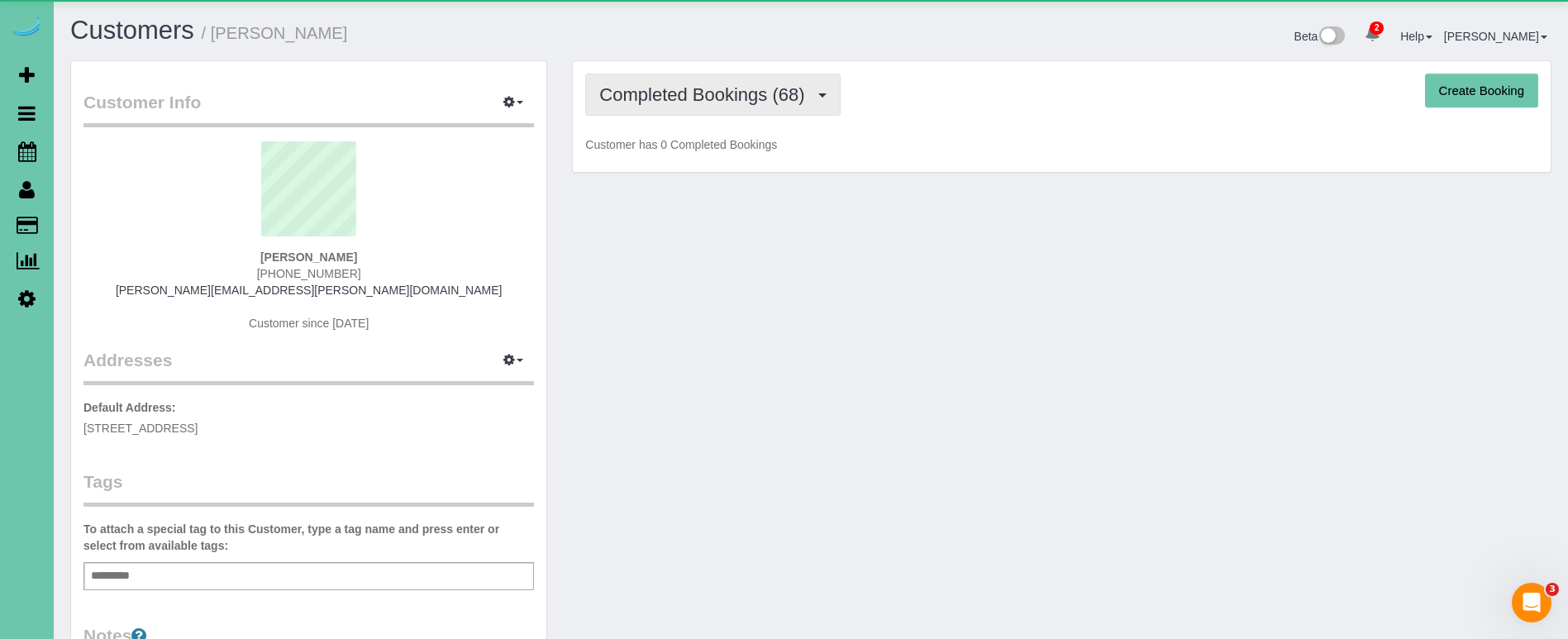
click at [725, 104] on span "Completed Bookings (68)" at bounding box center [706, 95] width 213 height 21
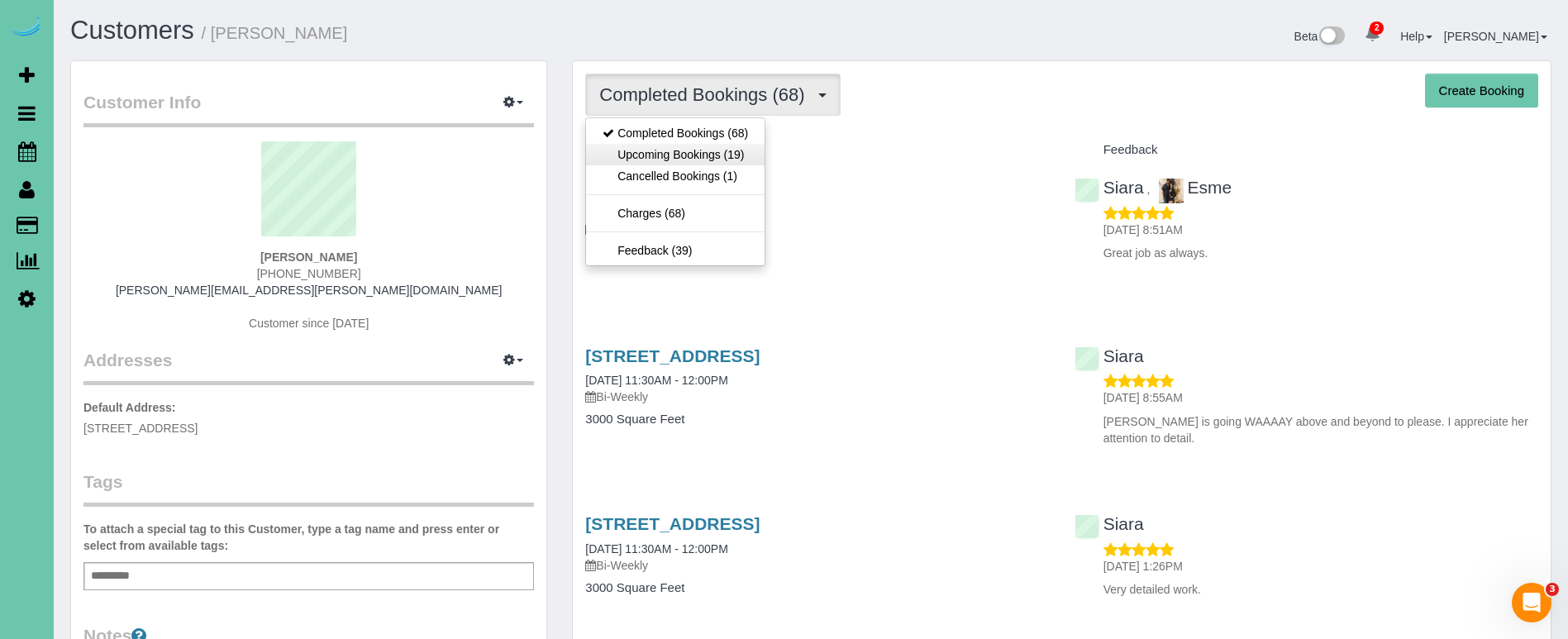
click at [731, 154] on link "Upcoming Bookings (19)" at bounding box center [675, 154] width 179 height 21
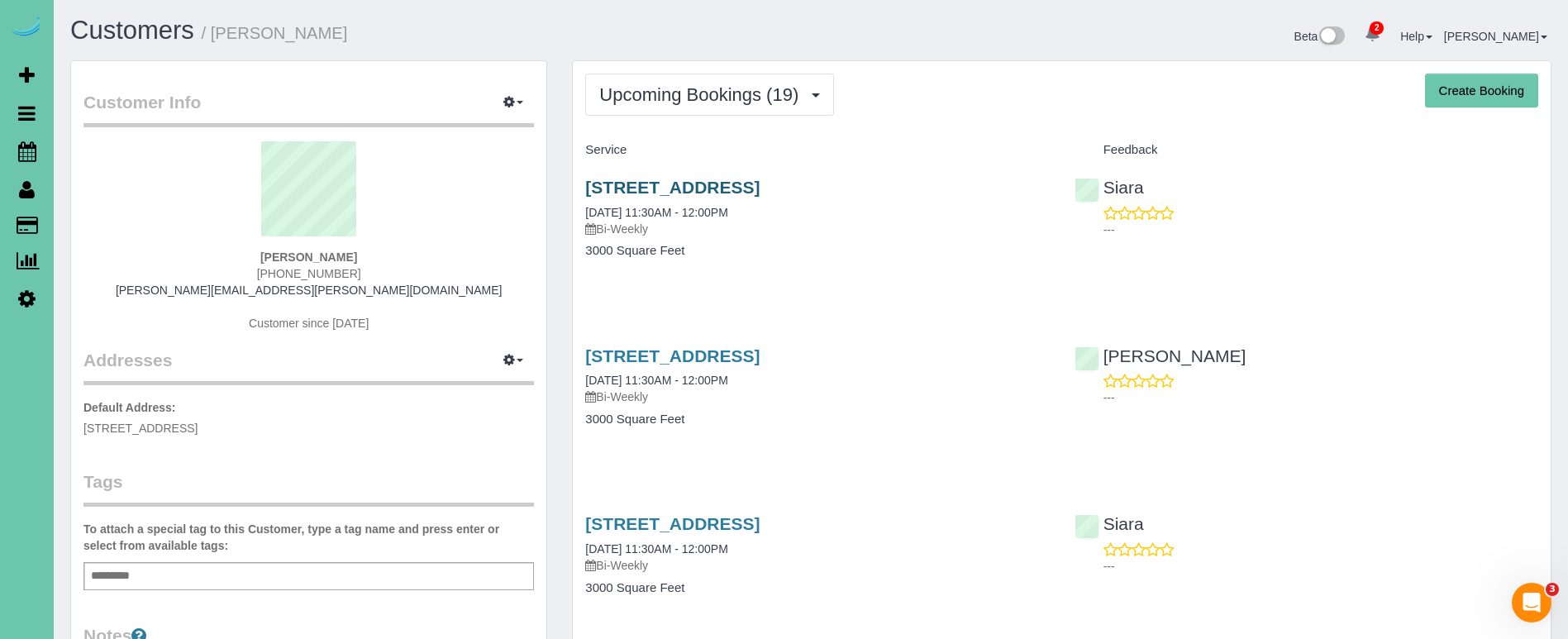
click at [760, 183] on link "[STREET_ADDRESS]" at bounding box center [672, 187] width 175 height 19
click at [760, 524] on link "[STREET_ADDRESS]" at bounding box center [672, 524] width 175 height 19
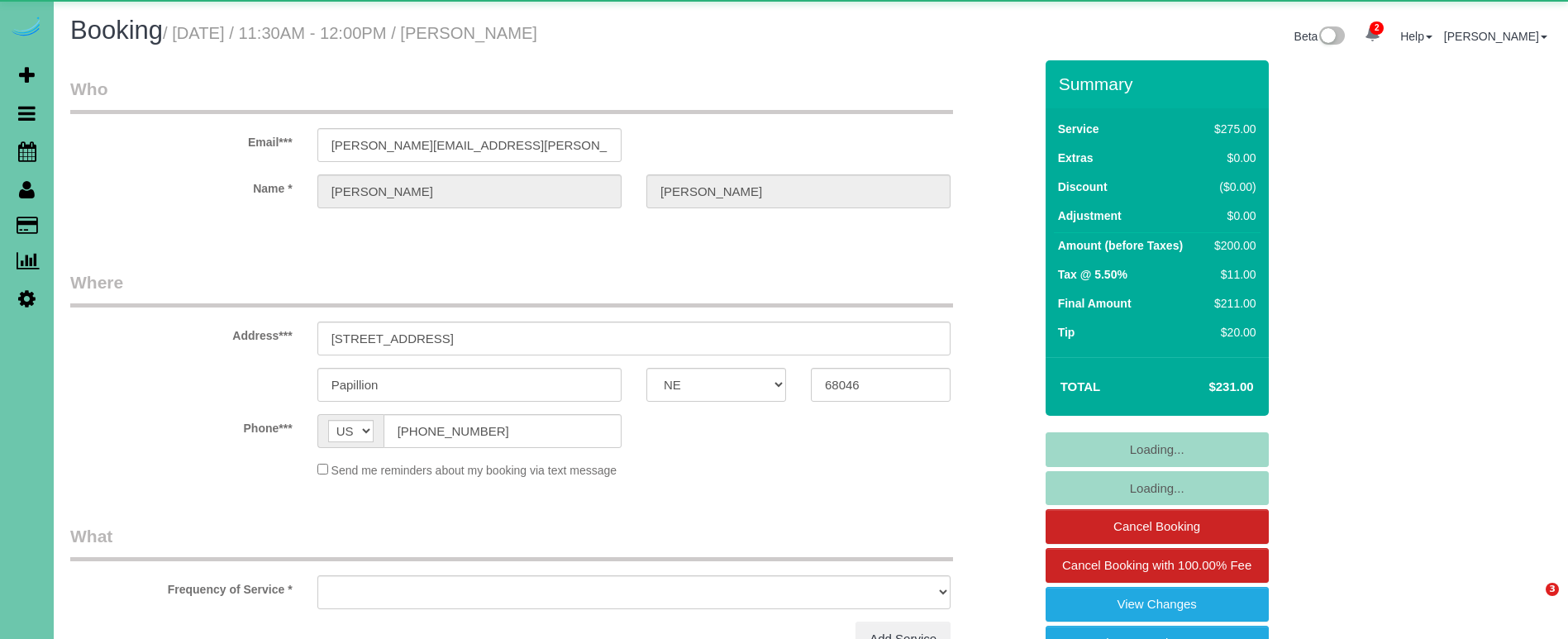
select select "NE"
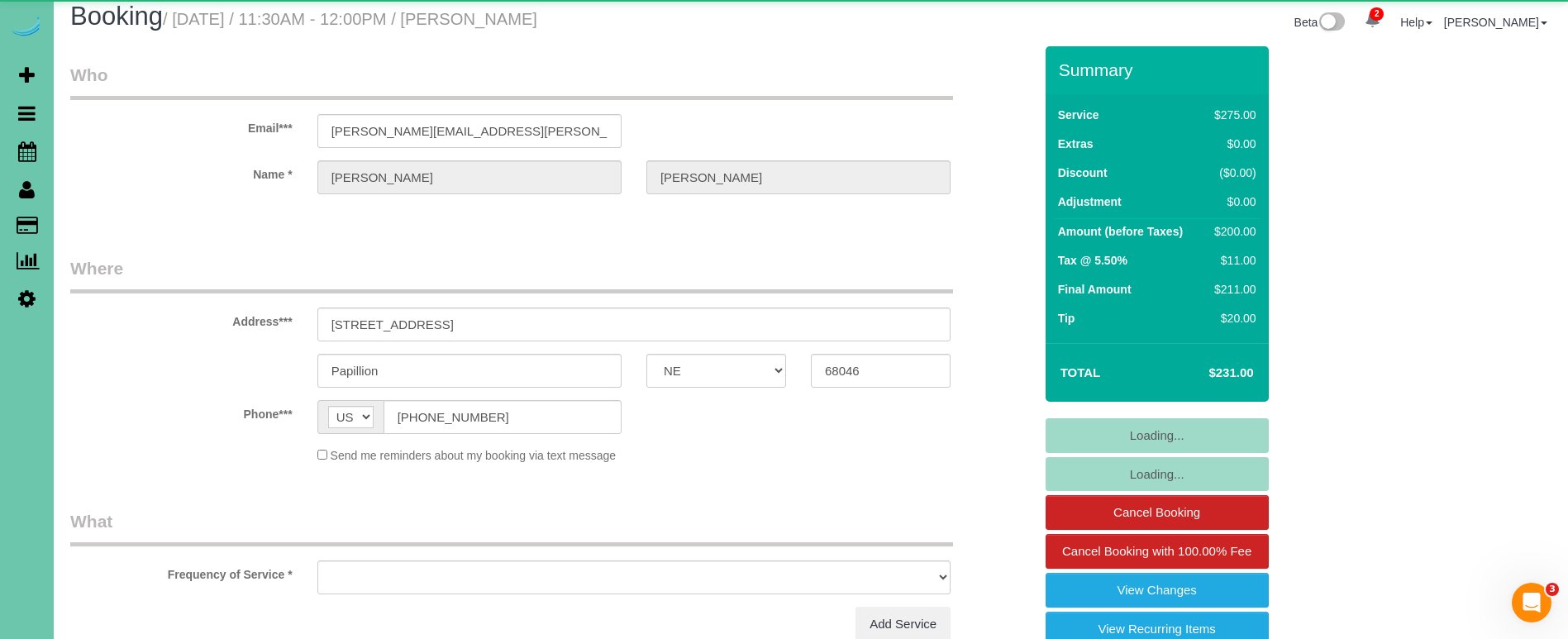
select select "object:641"
select select "string:fspay-f65e77de-8549-424a-a052-284303df3d23"
select select "object:871"
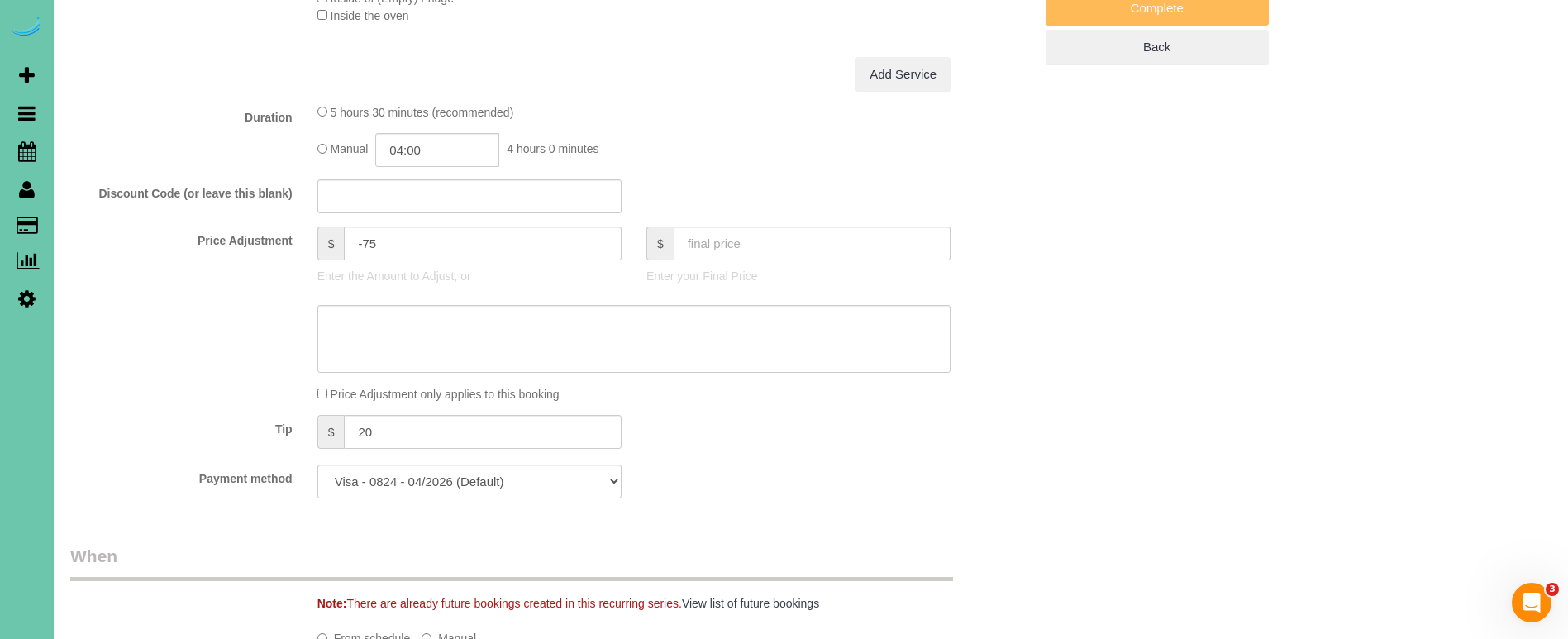
scroll to position [713, 0]
click at [431, 142] on input "04:00" at bounding box center [437, 151] width 124 height 34
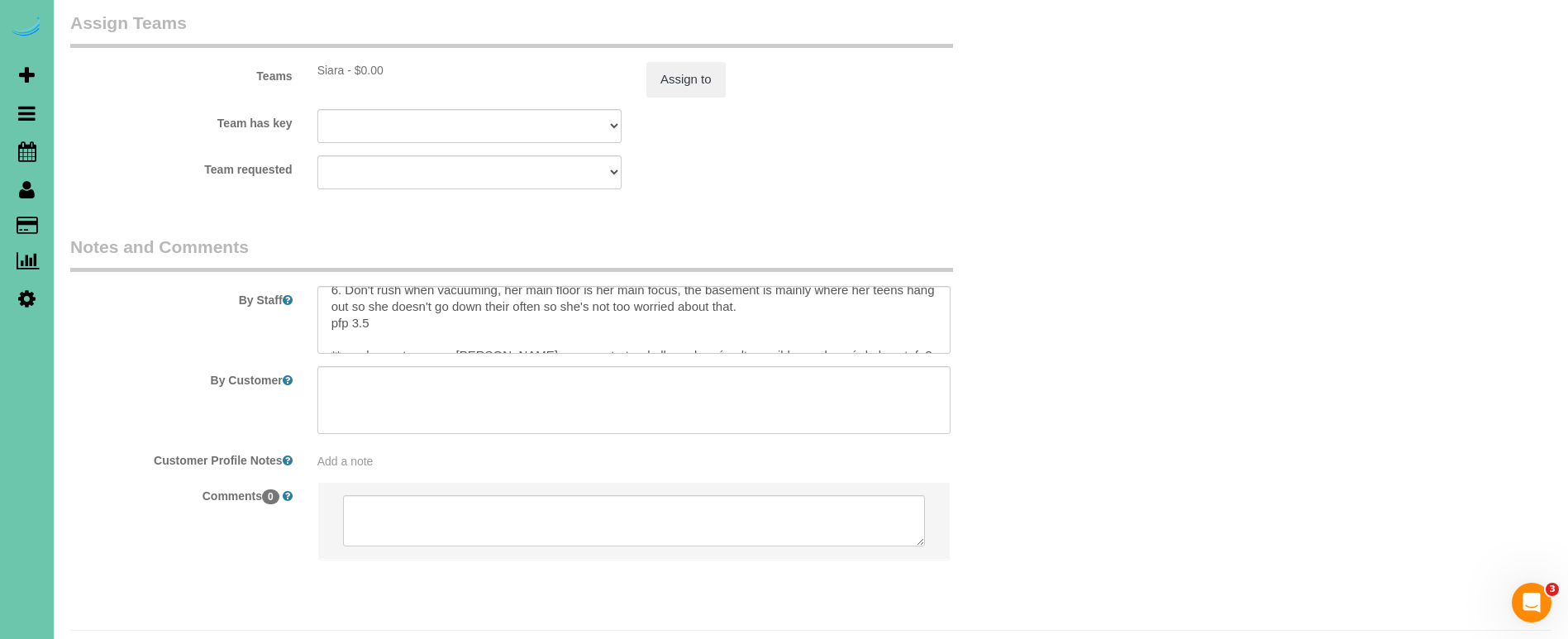
scroll to position [152, 0]
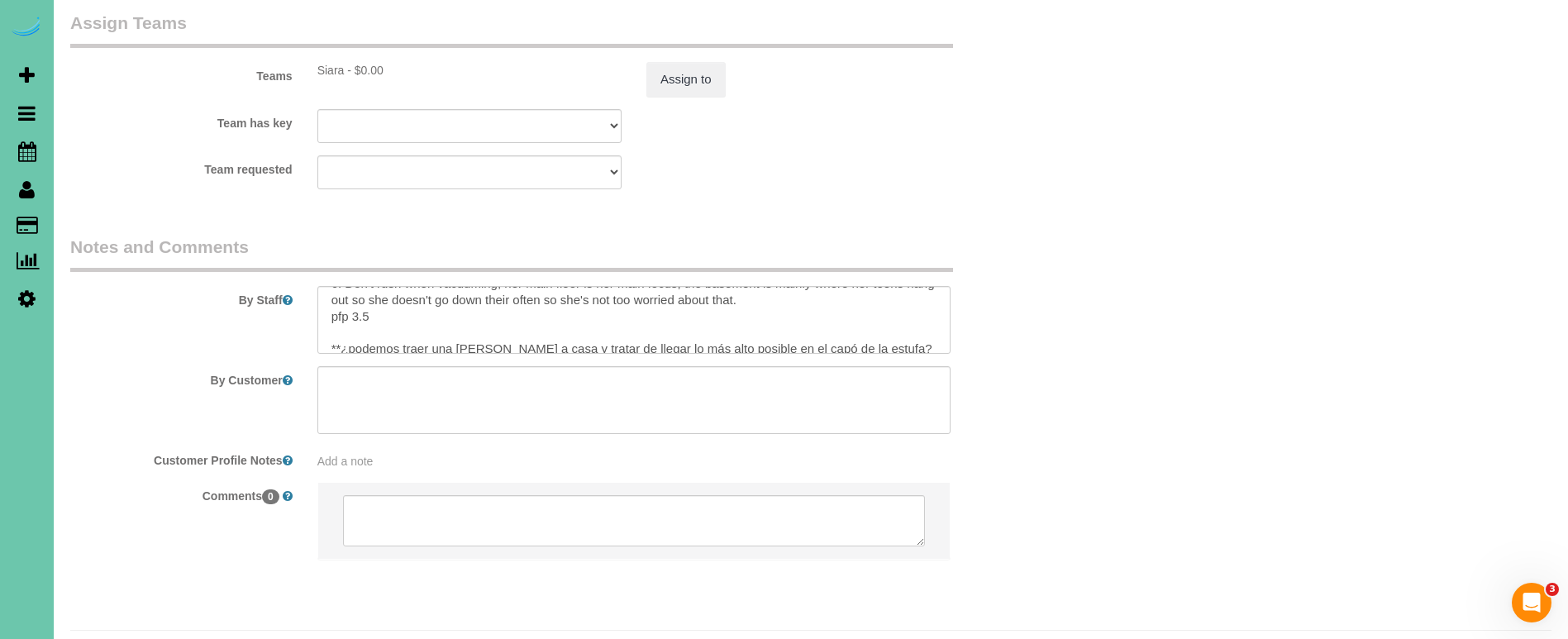
type input "04:15"
drag, startPoint x: 377, startPoint y: 273, endPoint x: 355, endPoint y: 269, distance: 22.4
click at [355, 286] on textarea at bounding box center [634, 319] width 633 height 68
click at [380, 306] on textarea at bounding box center [634, 319] width 633 height 68
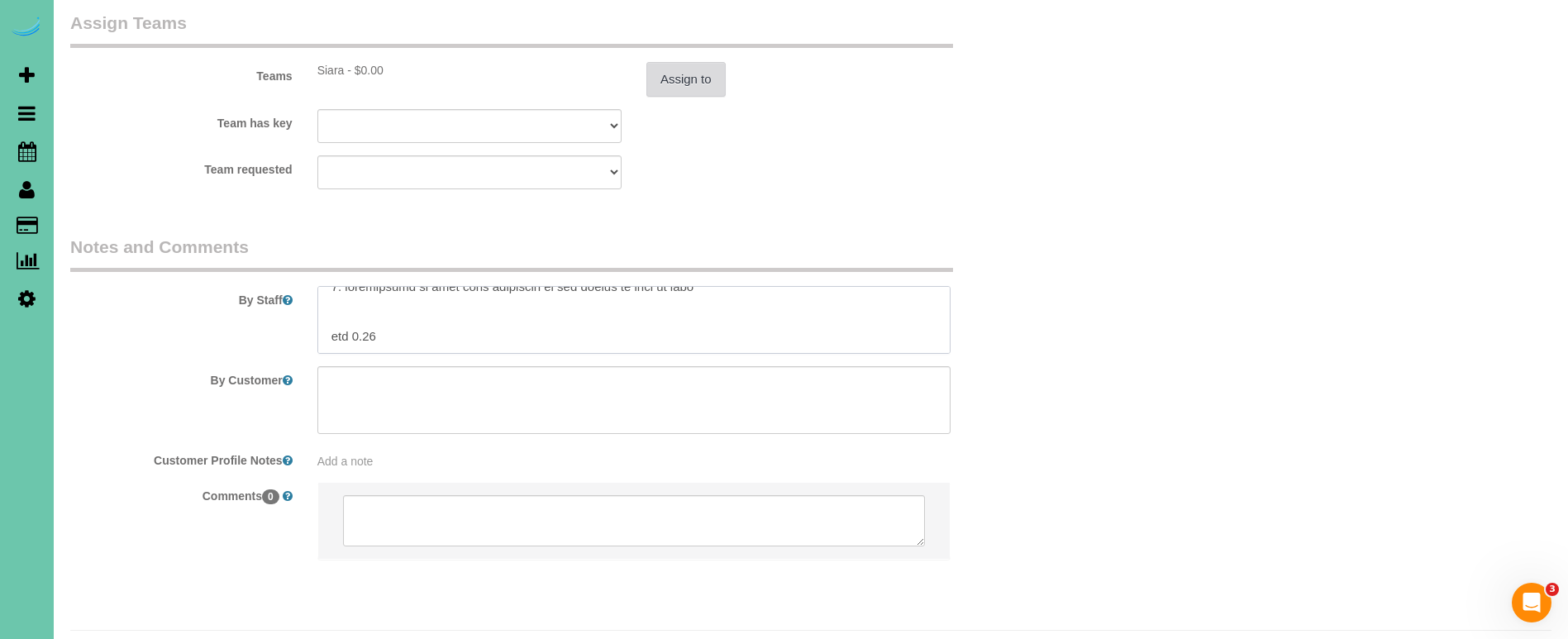
type textarea "**Lor ipsu dolorsi a consec adipis elit seddoei tempor inc** **utl et dolor mag…"
click at [668, 62] on button "Assign to" at bounding box center [686, 79] width 80 height 35
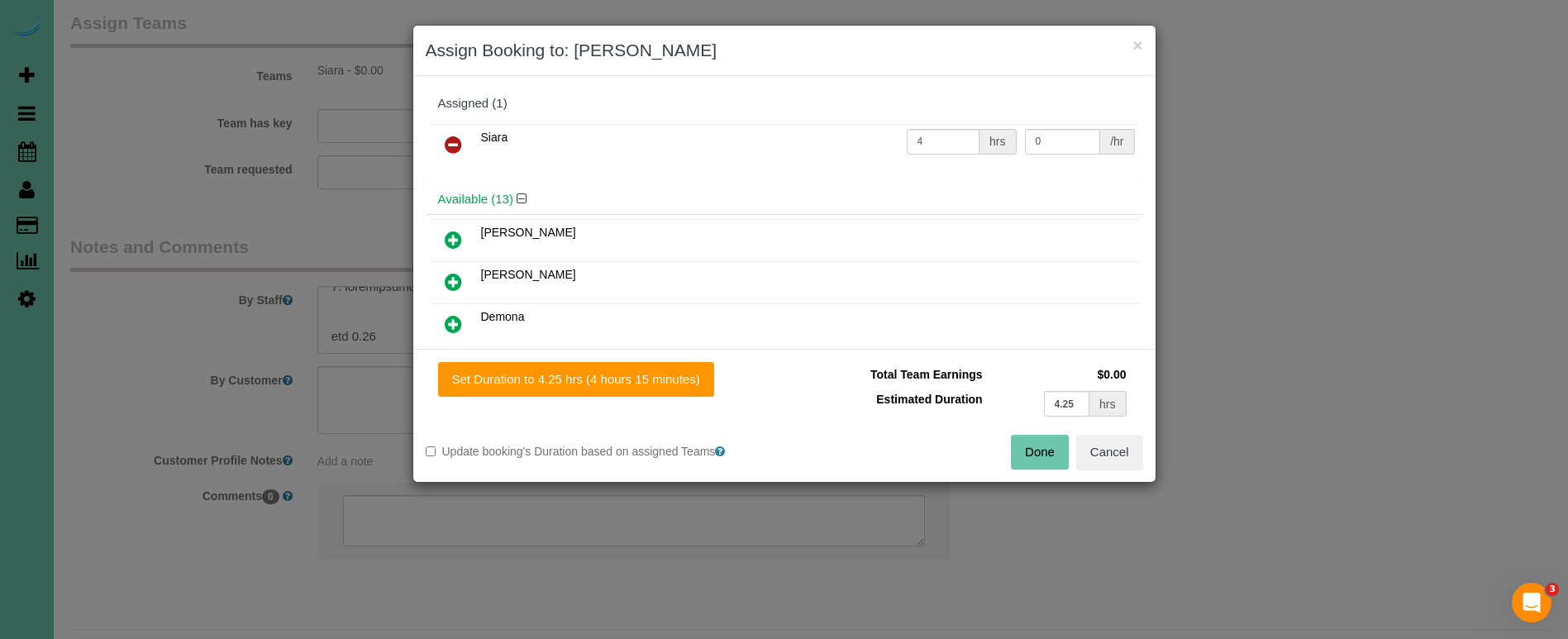
drag, startPoint x: 693, startPoint y: 378, endPoint x: 720, endPoint y: 380, distance: 27.1
click at [693, 378] on button "Set Duration to 4.25 hrs (4 hours 15 minutes)" at bounding box center [576, 379] width 276 height 35
type input "4.25"
drag, startPoint x: 1027, startPoint y: 447, endPoint x: 985, endPoint y: 409, distance: 56.6
click at [1027, 447] on button "Done" at bounding box center [1040, 452] width 58 height 35
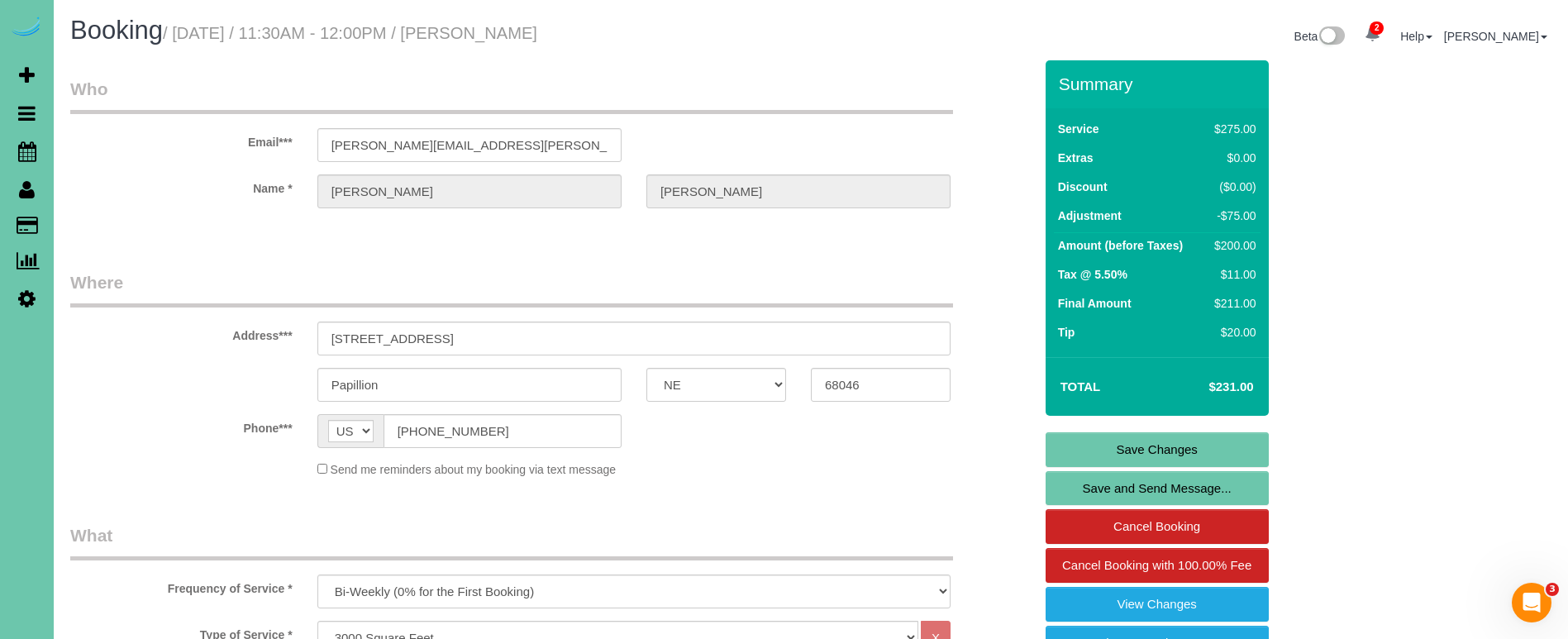
scroll to position [0, 0]
drag, startPoint x: 1131, startPoint y: 455, endPoint x: 1115, endPoint y: 438, distance: 23.3
click at [1131, 455] on link "Save Changes" at bounding box center [1157, 449] width 223 height 35
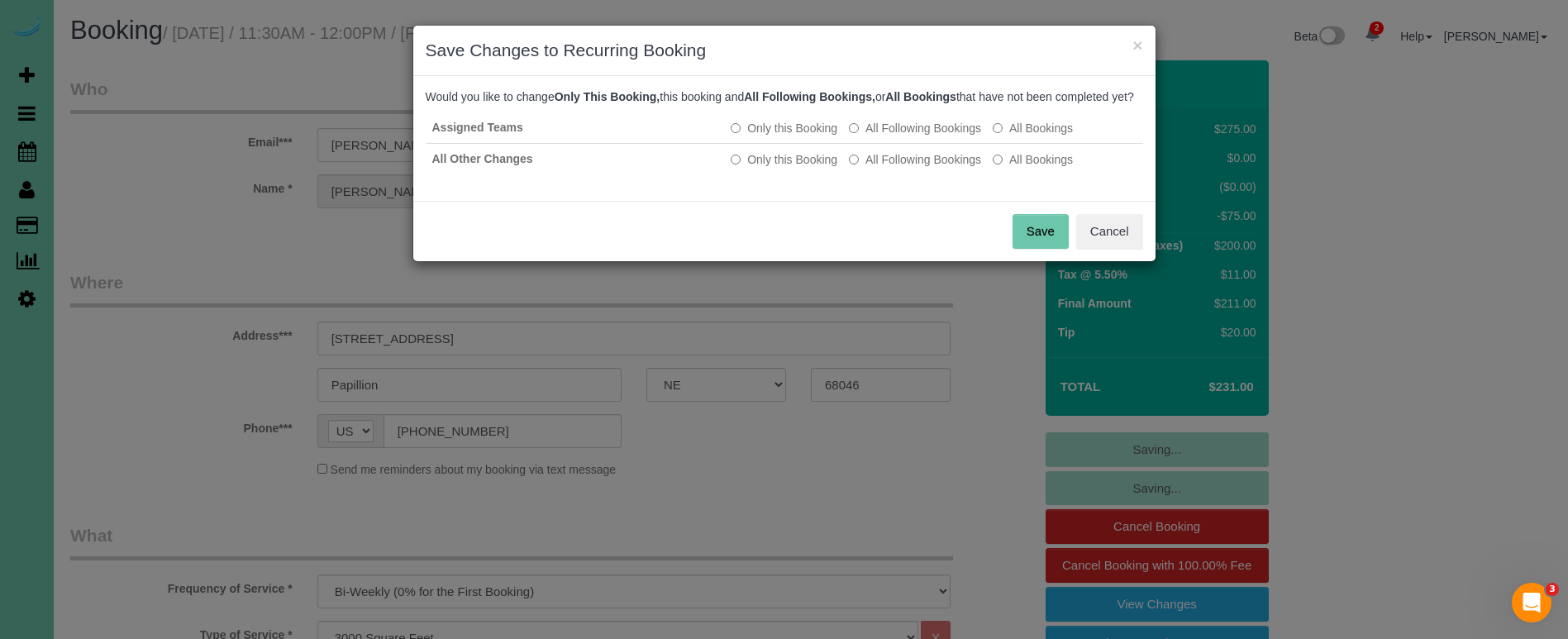
click at [1035, 241] on button "Save" at bounding box center [1041, 231] width 56 height 35
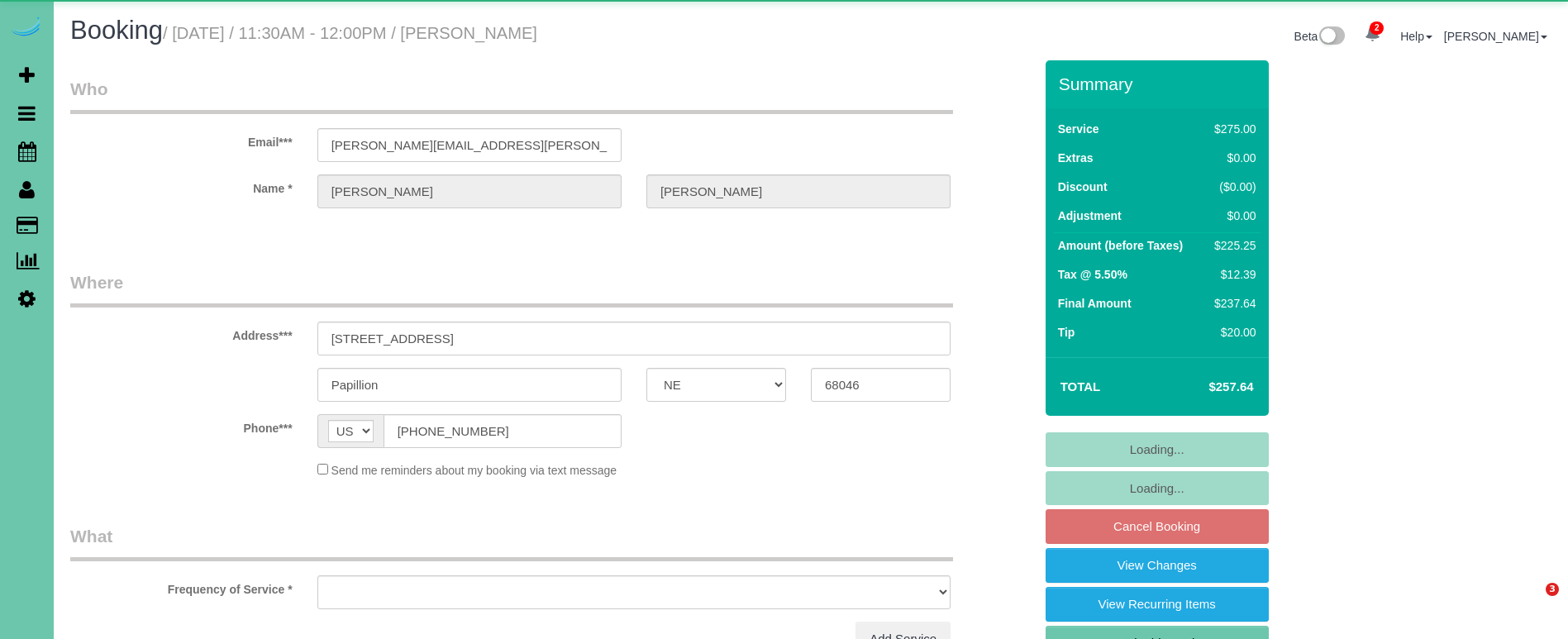
select select "NE"
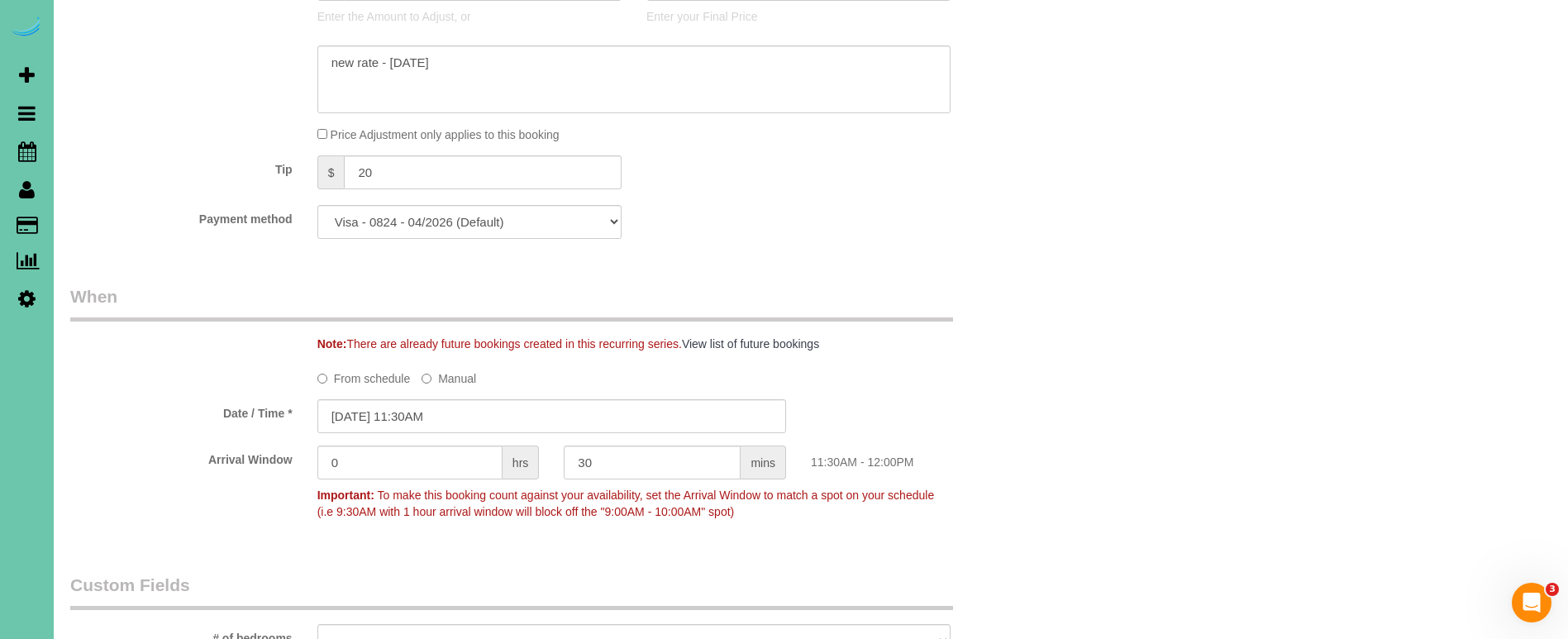
select select "object:924"
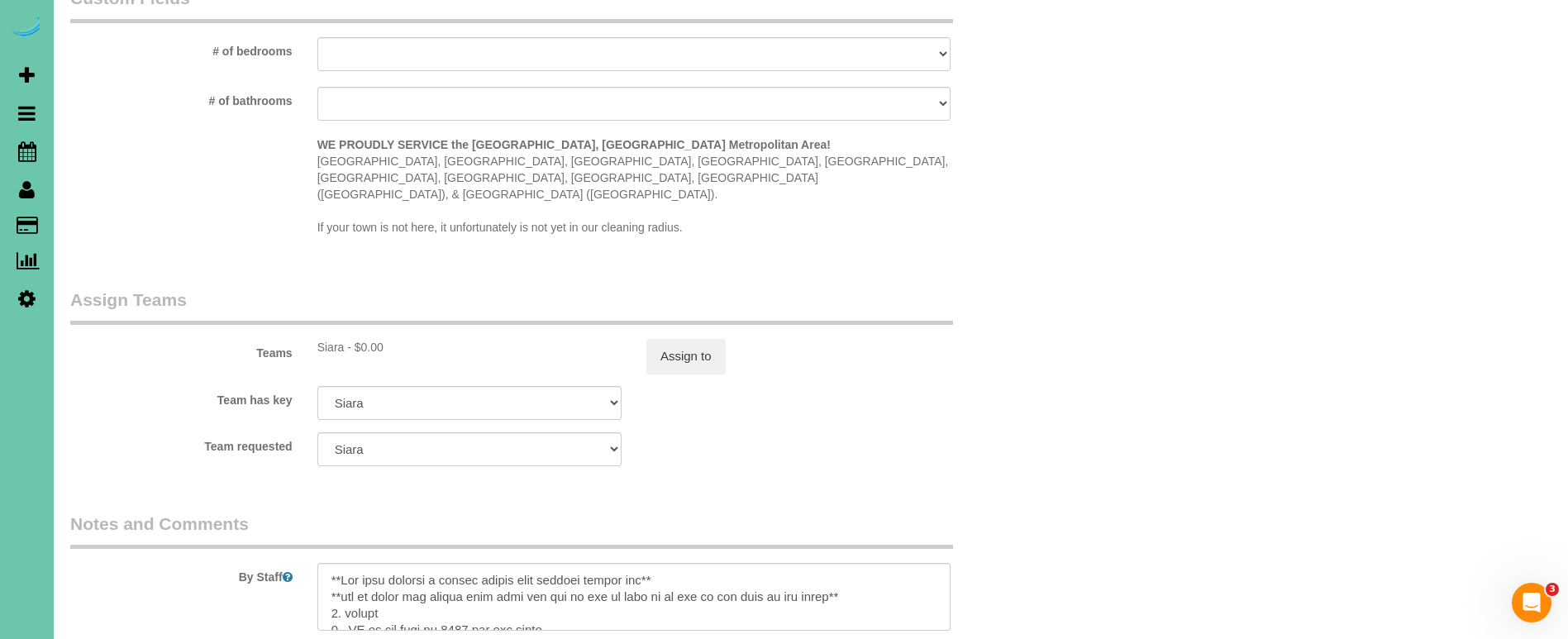
scroll to position [1561, 0]
click at [673, 336] on button "Assign to" at bounding box center [686, 353] width 80 height 35
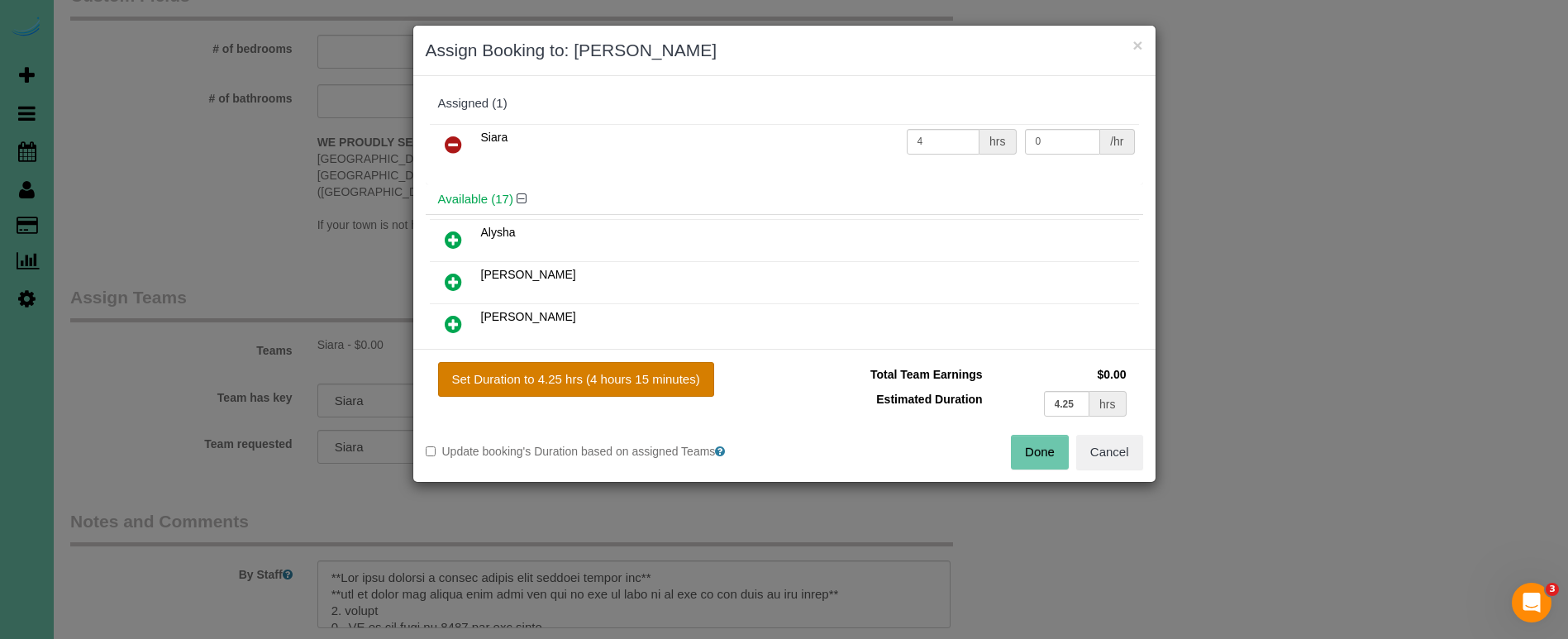
click at [678, 364] on div "Set Duration to 4.25 hrs (4 hours 15 minutes) Total Team Earnings $0.00 Estimat…" at bounding box center [784, 416] width 743 height 133
click at [683, 374] on button "Set Duration to 4.25 hrs (4 hours 15 minutes)" at bounding box center [576, 379] width 276 height 35
type input "4.25"
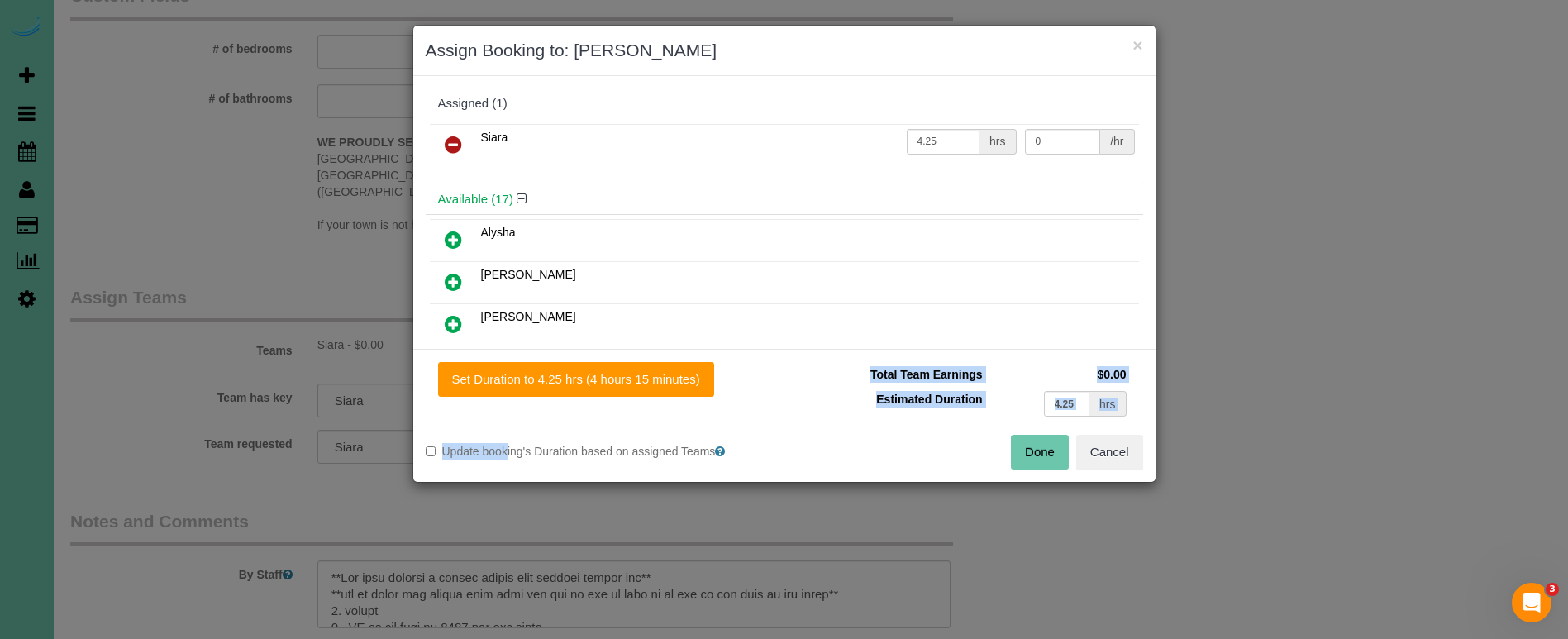
click at [1039, 454] on button "Done" at bounding box center [1040, 452] width 58 height 35
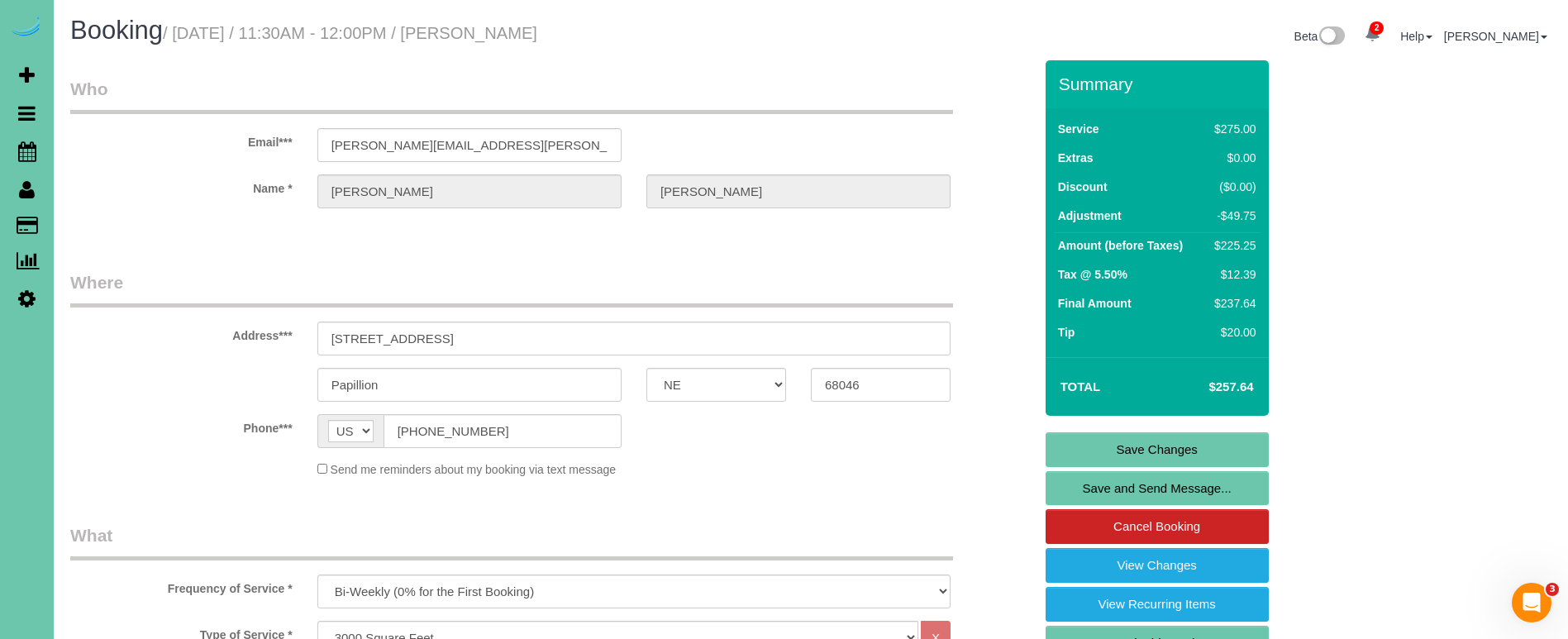
scroll to position [0, 0]
click at [1113, 456] on link "Save Changes" at bounding box center [1157, 449] width 223 height 35
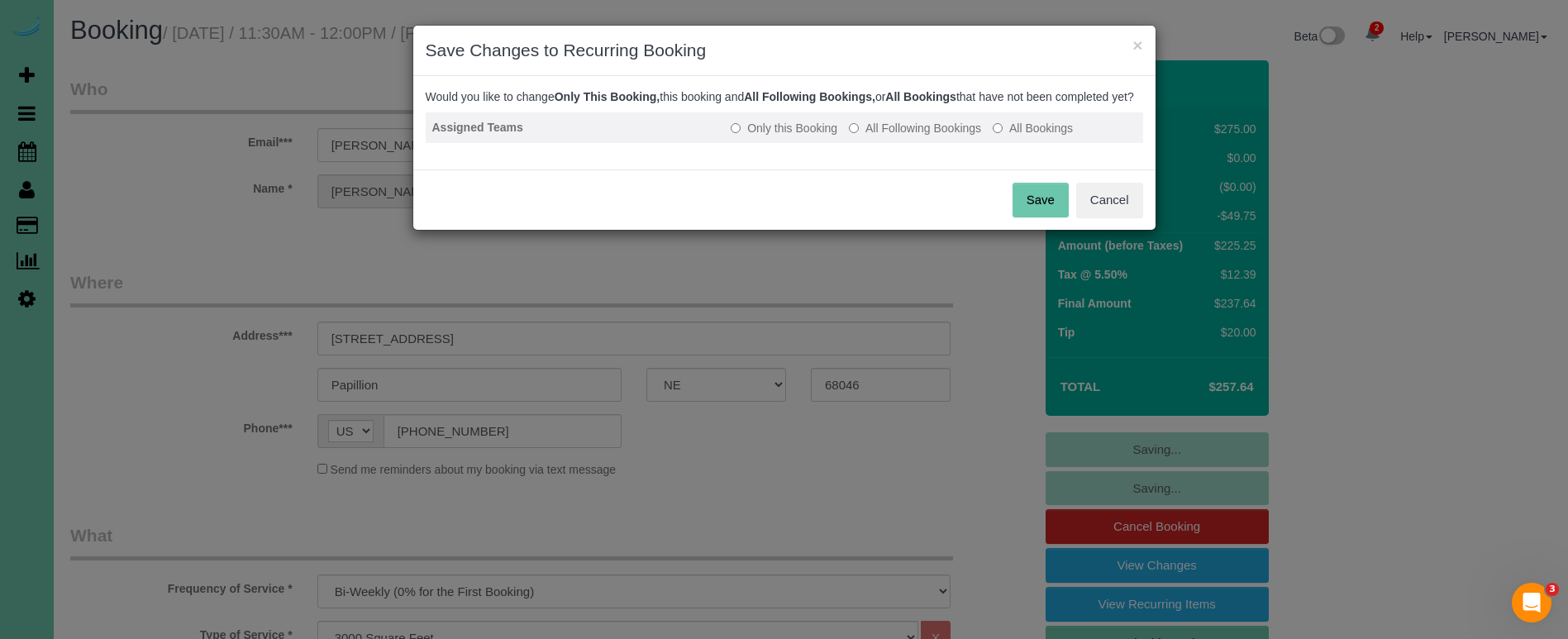
drag, startPoint x: 892, startPoint y: 143, endPoint x: 913, endPoint y: 155, distance: 24.2
click at [892, 136] on label "All Following Bookings" at bounding box center [914, 127] width 133 height 16
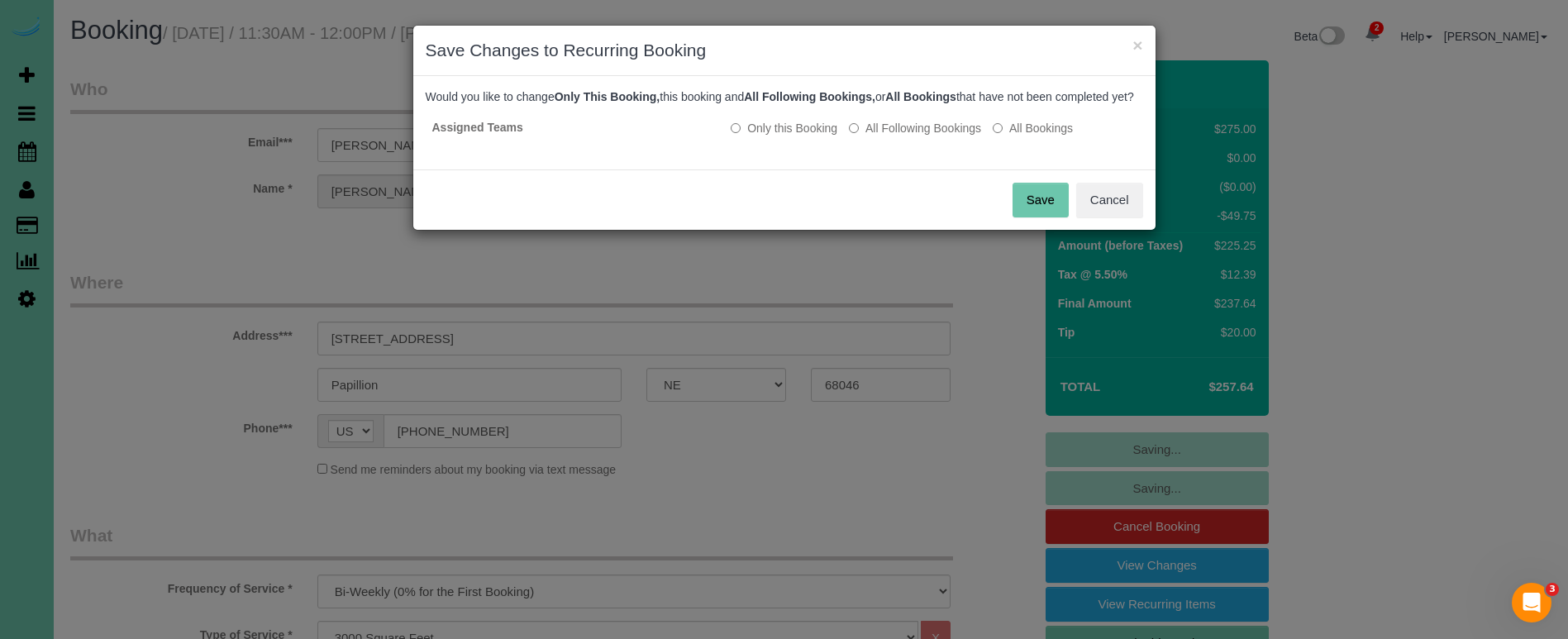
drag, startPoint x: 1036, startPoint y: 212, endPoint x: 812, endPoint y: 204, distance: 224.1
click at [1036, 212] on button "Save" at bounding box center [1041, 200] width 56 height 35
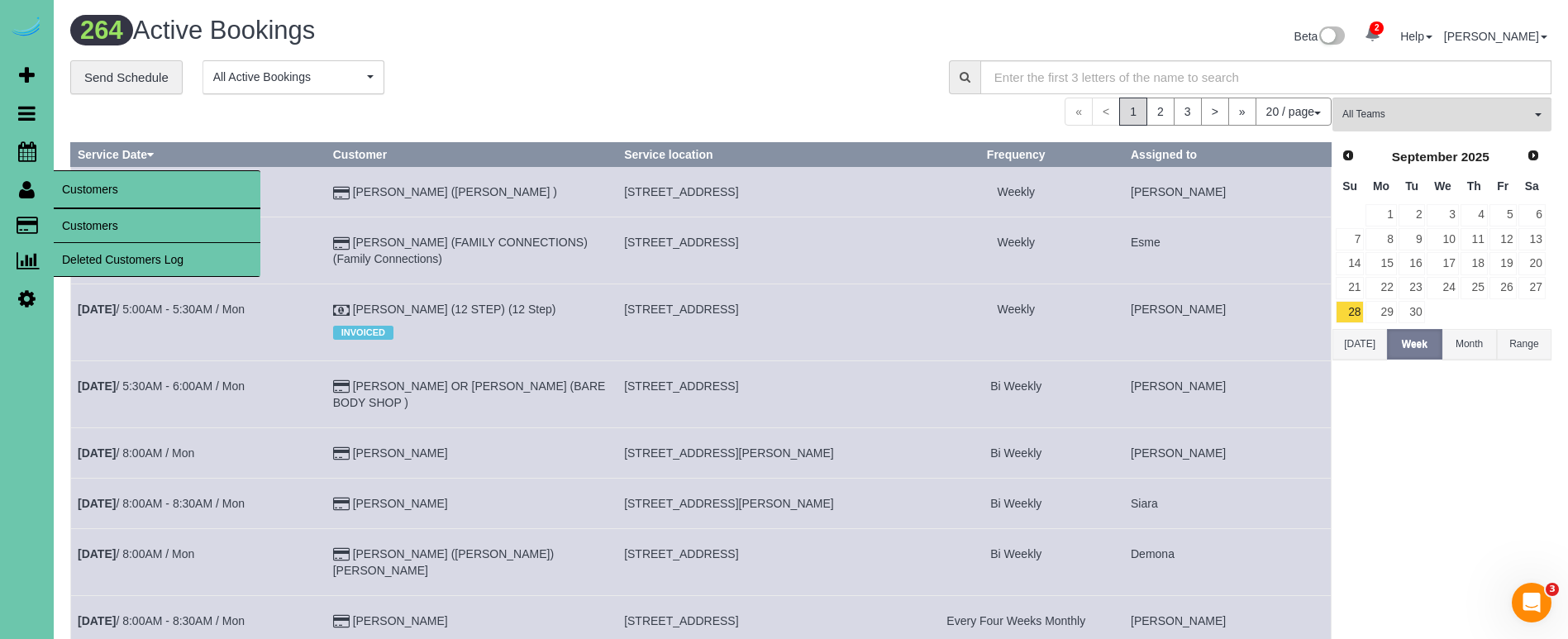
click at [117, 225] on link "Customers" at bounding box center [157, 225] width 207 height 33
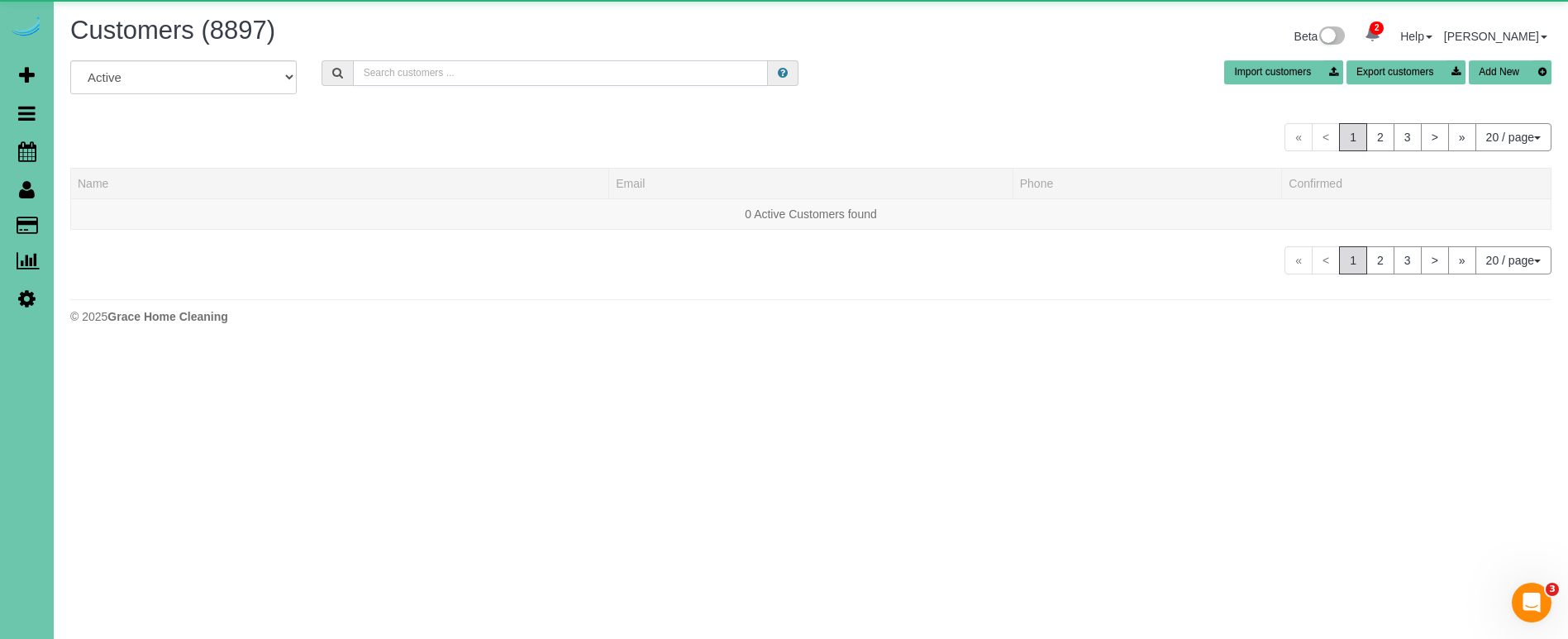
click at [369, 69] on input "text" at bounding box center [560, 74] width 415 height 26
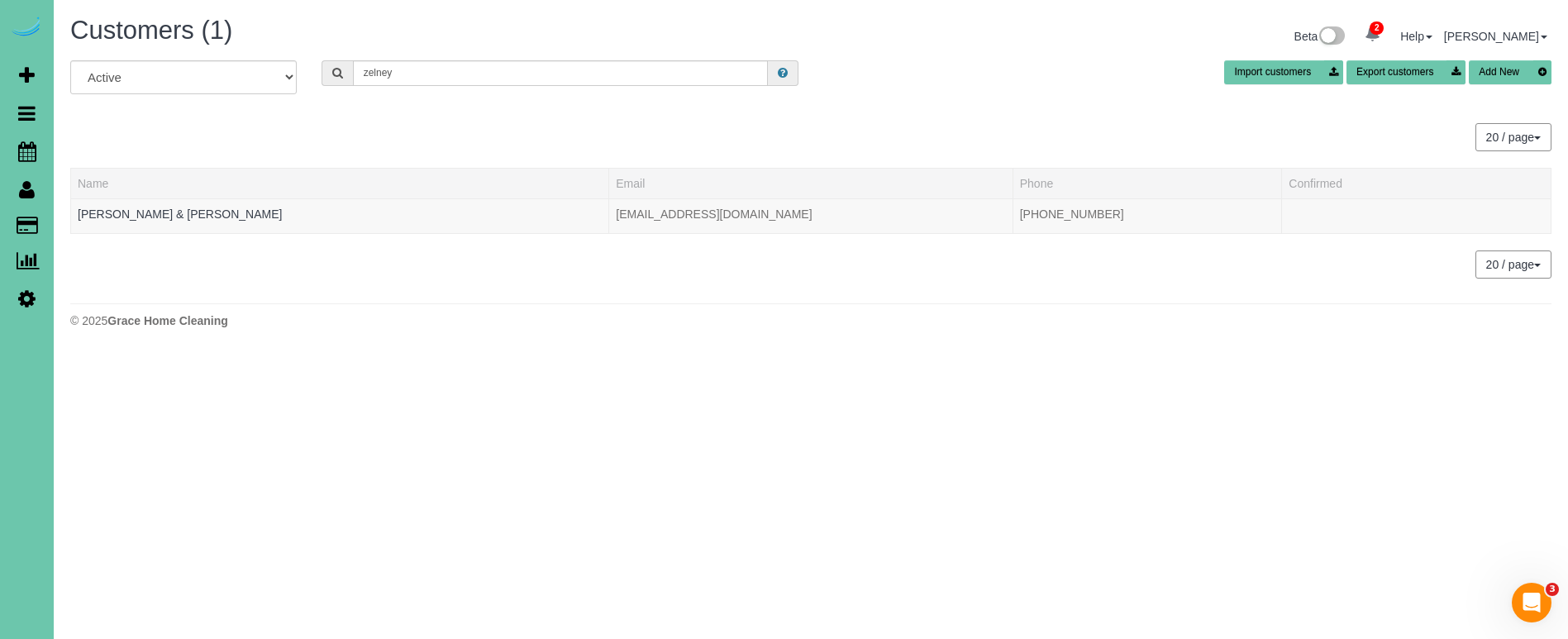
drag, startPoint x: 169, startPoint y: 217, endPoint x: 135, endPoint y: 251, distance: 48.1
click at [417, 70] on input "zelney" at bounding box center [560, 74] width 415 height 26
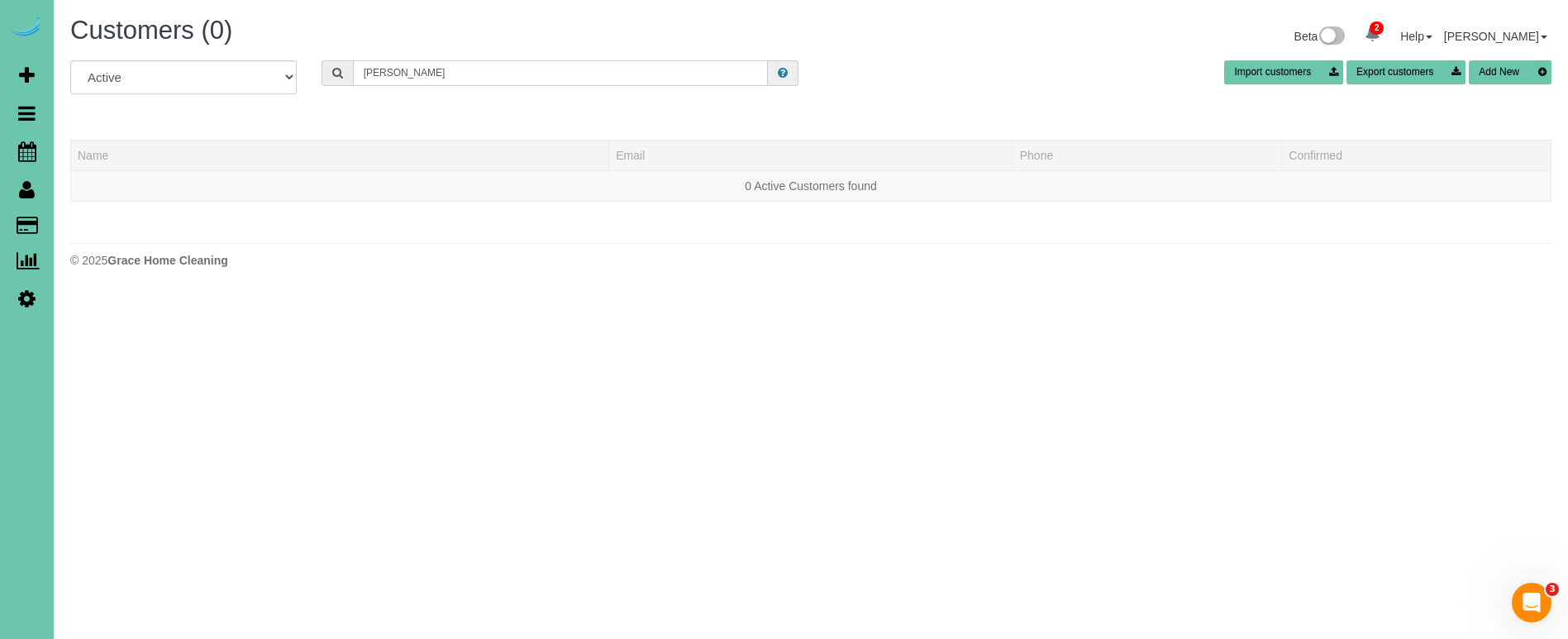
drag, startPoint x: 435, startPoint y: 74, endPoint x: 235, endPoint y: 70, distance: 200.0
click at [235, 70] on div "All Active Archived Jessica z Import customers Export customers Add New" at bounding box center [811, 84] width 1506 height 46
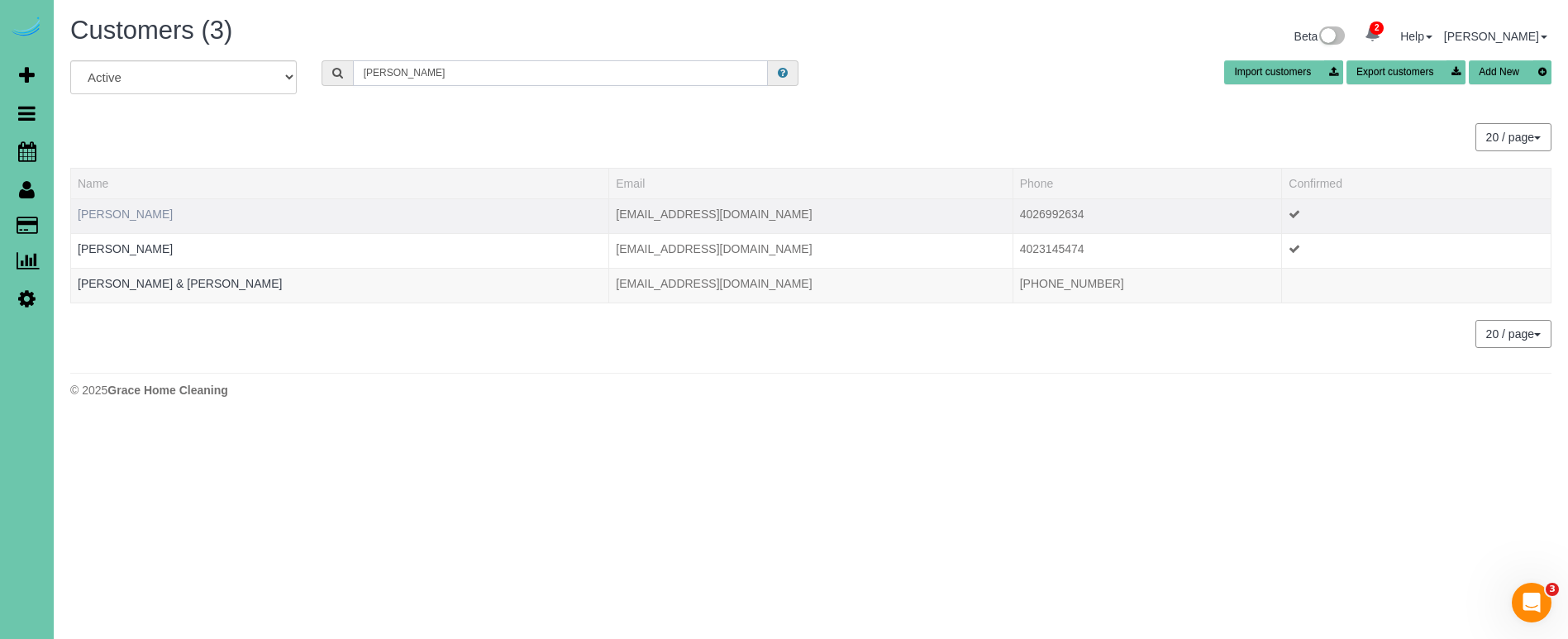
type input "zeleny"
click at [121, 214] on link "Jess Zeleny" at bounding box center [125, 214] width 95 height 13
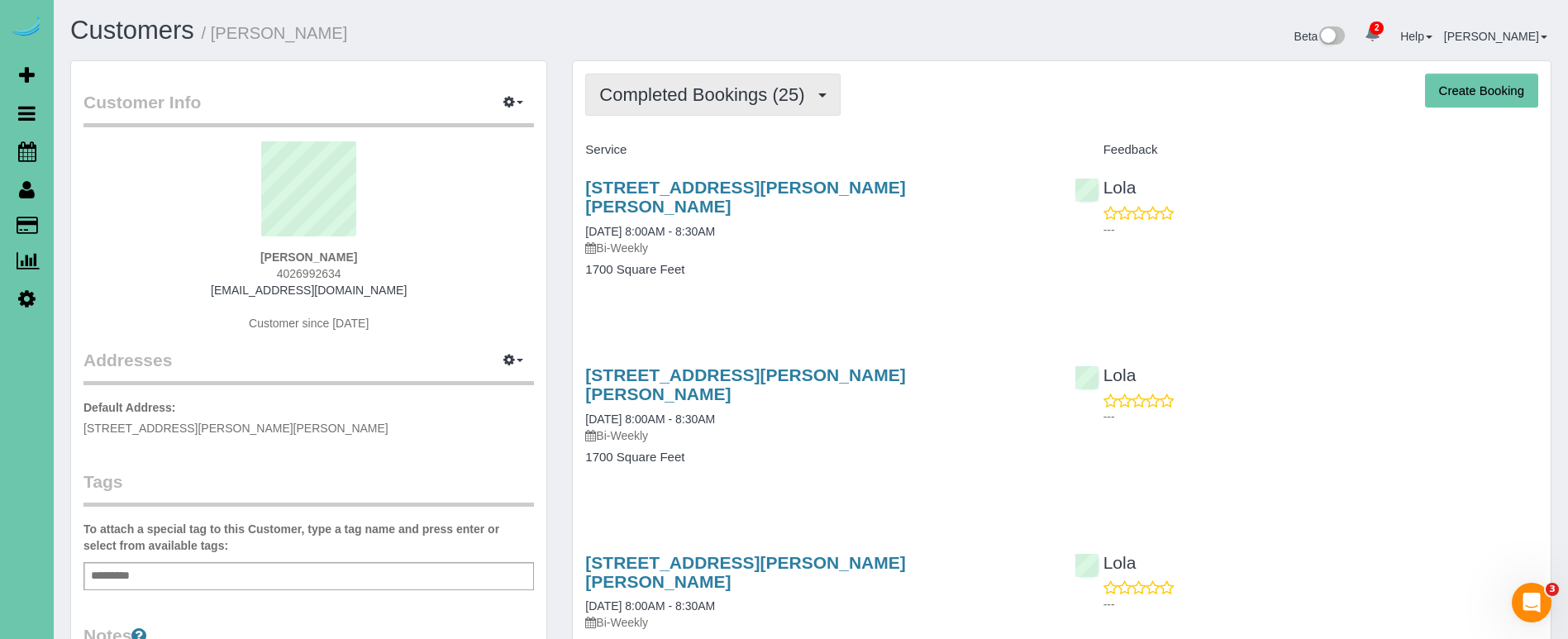
click at [678, 86] on span "Completed Bookings (25)" at bounding box center [706, 95] width 213 height 21
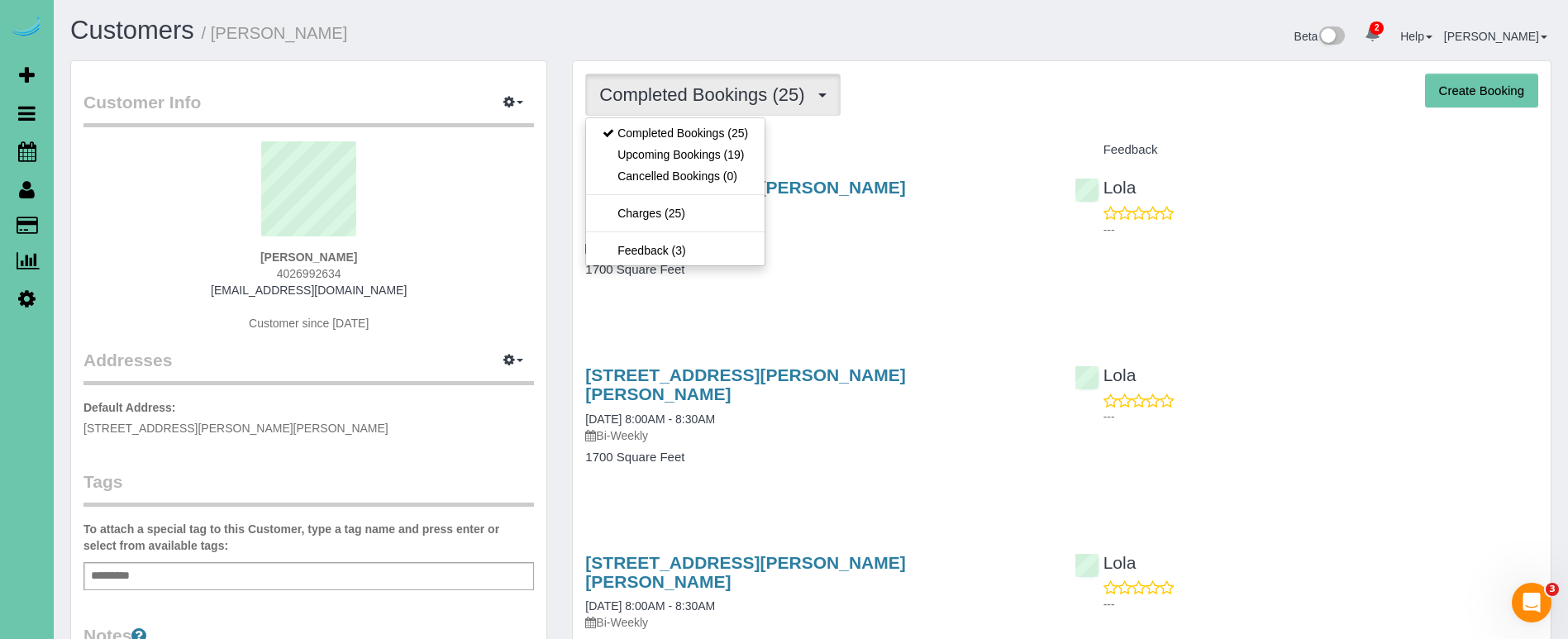
click at [680, 159] on link "Upcoming Bookings (19)" at bounding box center [675, 154] width 179 height 21
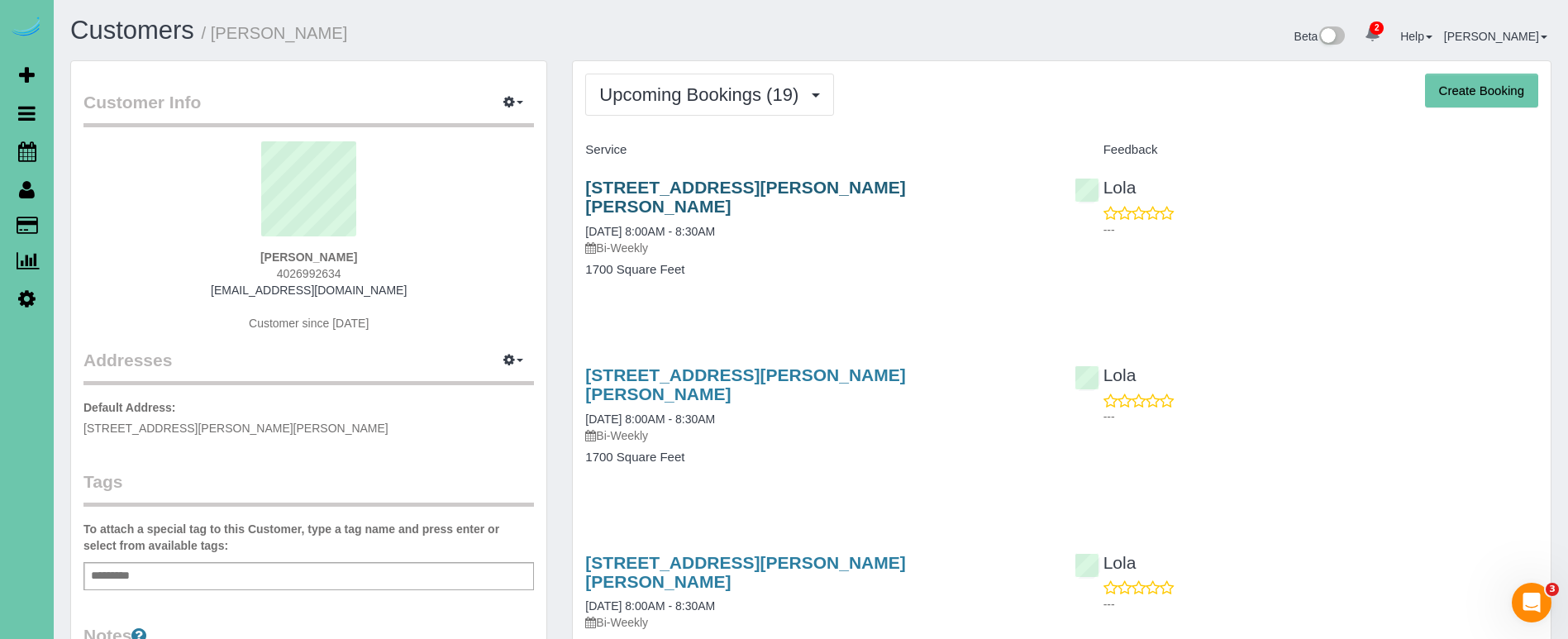
click at [670, 184] on link "16856 Samantha Rd, Gretna, NE 68028" at bounding box center [745, 197] width 320 height 38
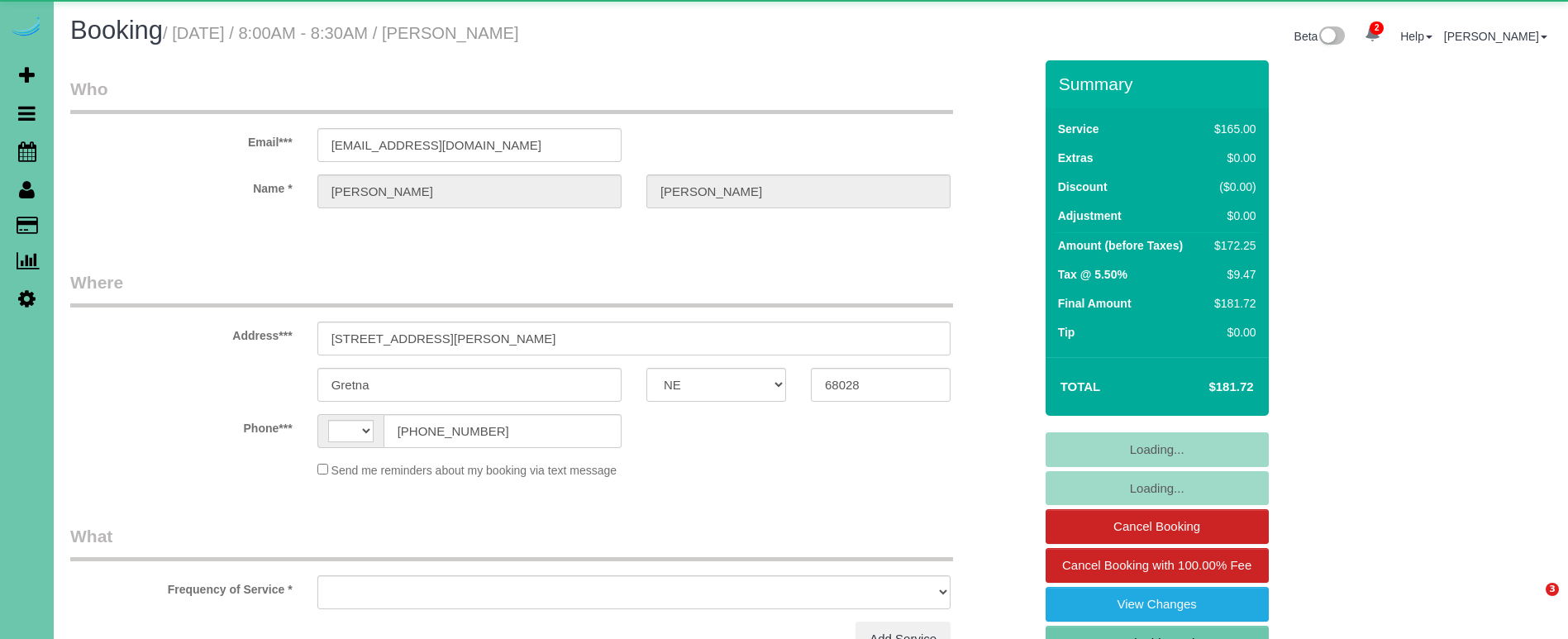
select select "NE"
select select "string:US"
select select "object:643"
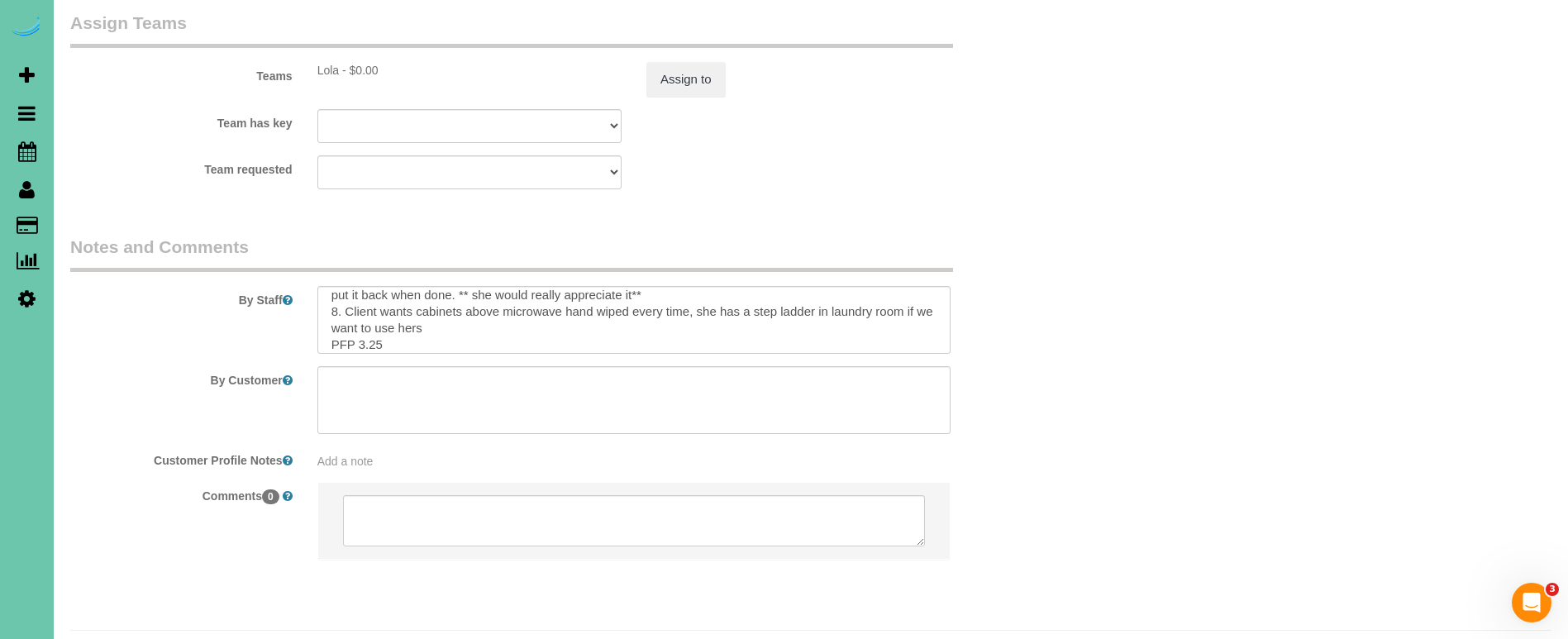
scroll to position [123, 0]
click at [696, 62] on button "Assign to" at bounding box center [686, 79] width 80 height 35
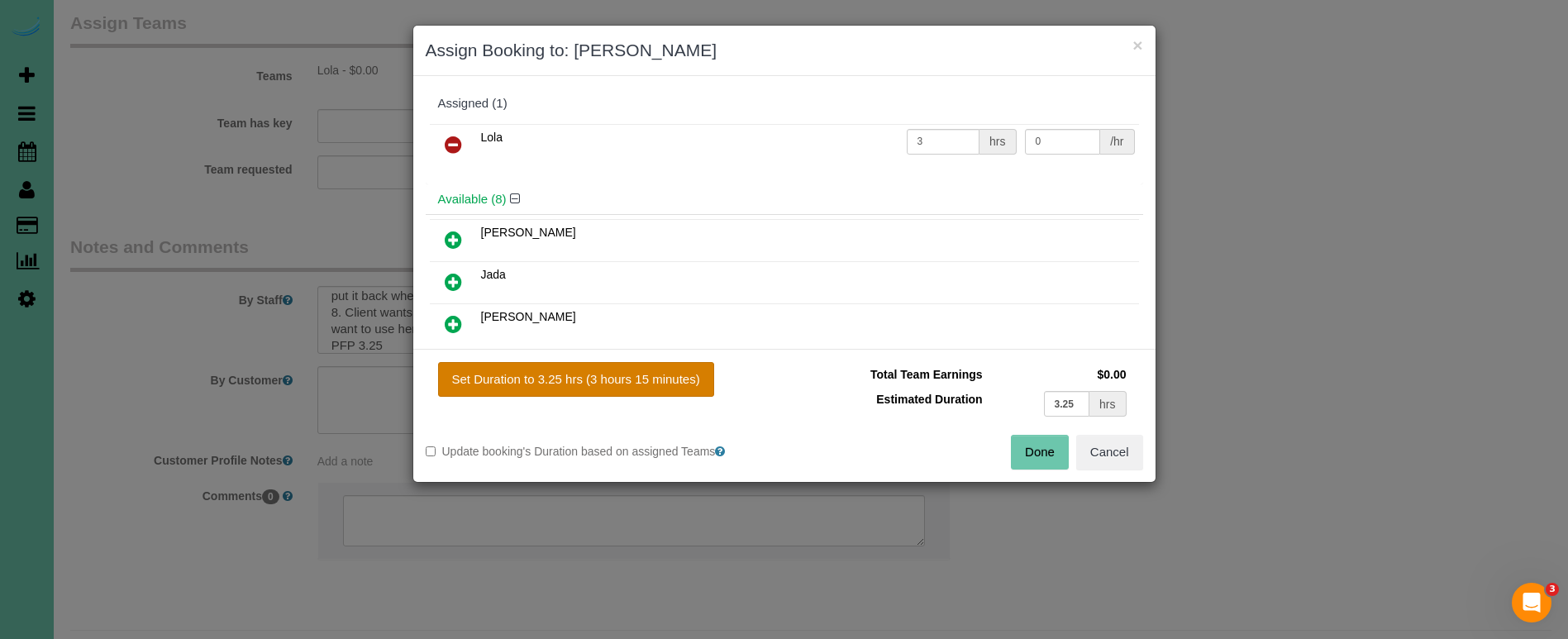
drag, startPoint x: 660, startPoint y: 382, endPoint x: 671, endPoint y: 388, distance: 12.5
click at [660, 382] on button "Set Duration to 3.25 hrs (3 hours 15 minutes)" at bounding box center [576, 379] width 276 height 35
type input "3.25"
click at [1038, 454] on button "Done" at bounding box center [1040, 452] width 58 height 35
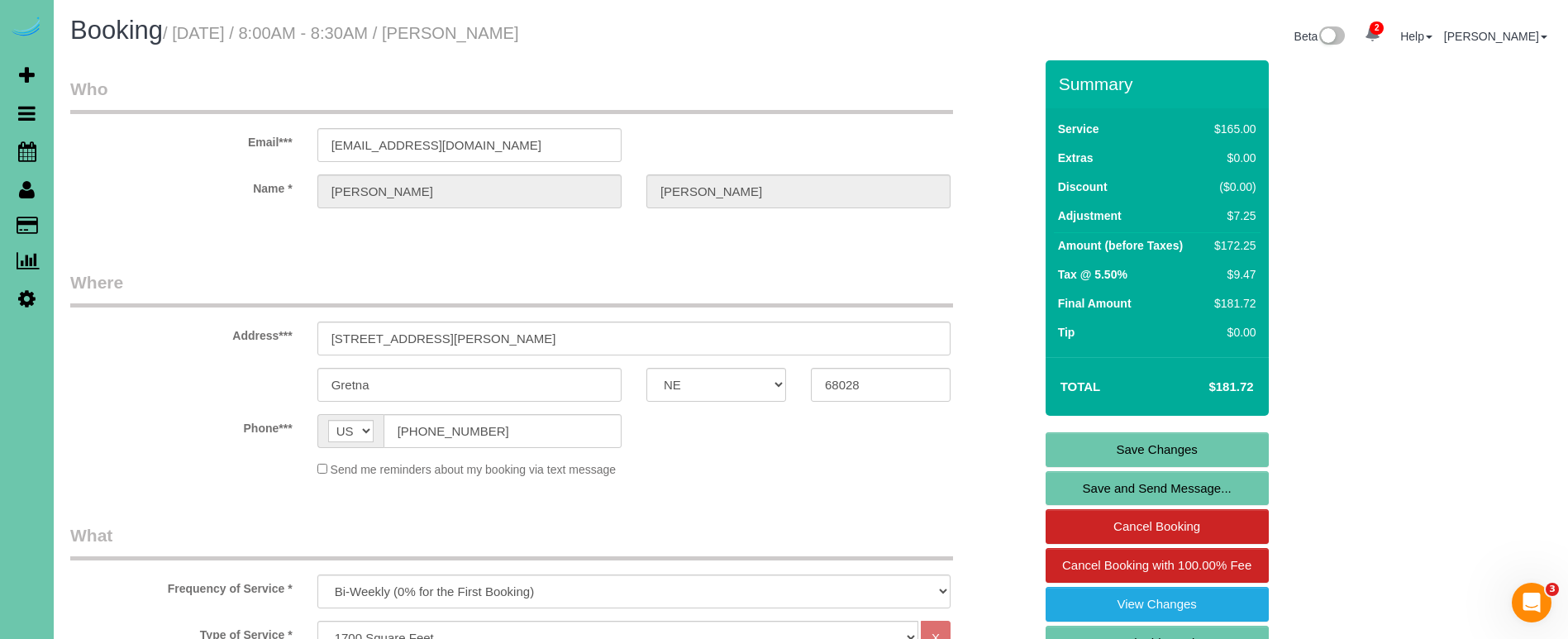
scroll to position [0, 0]
click at [1125, 458] on link "Save Changes" at bounding box center [1157, 449] width 223 height 35
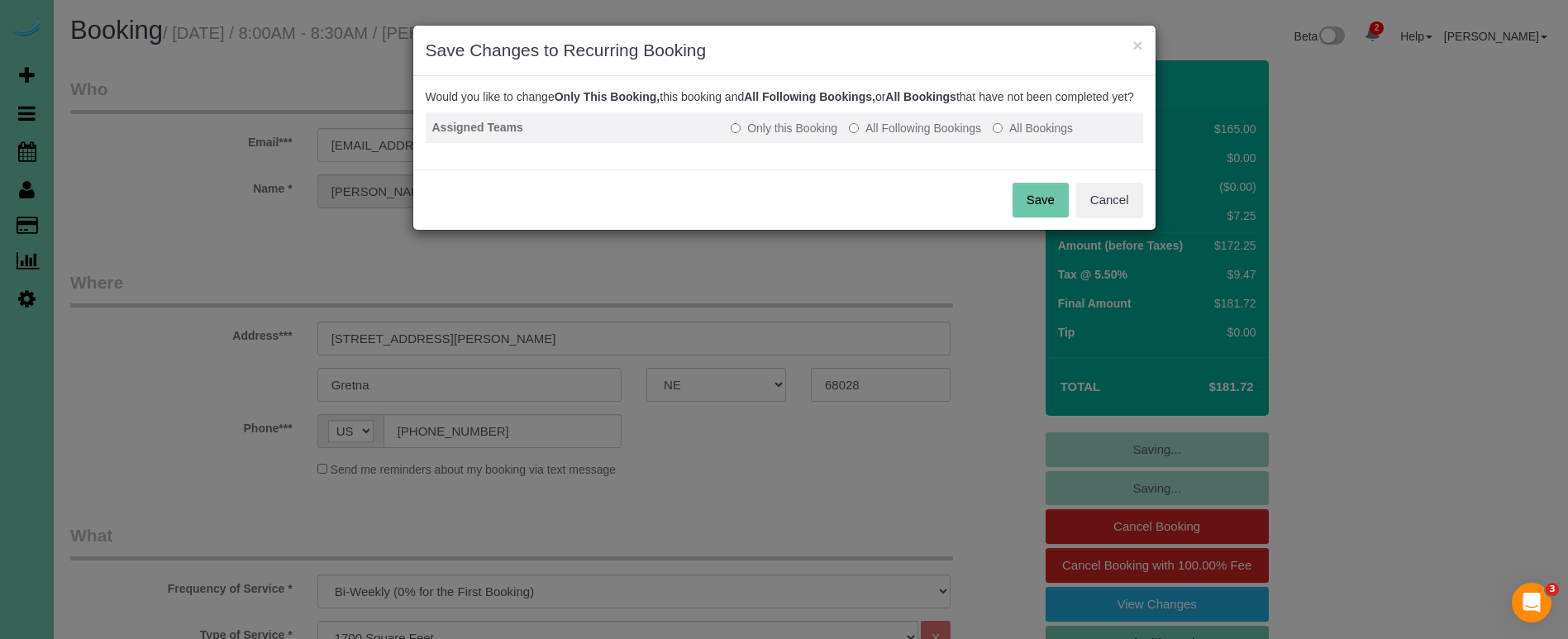
drag, startPoint x: 867, startPoint y: 141, endPoint x: 881, endPoint y: 149, distance: 16.1
click at [868, 136] on label "All Following Bookings" at bounding box center [914, 127] width 133 height 16
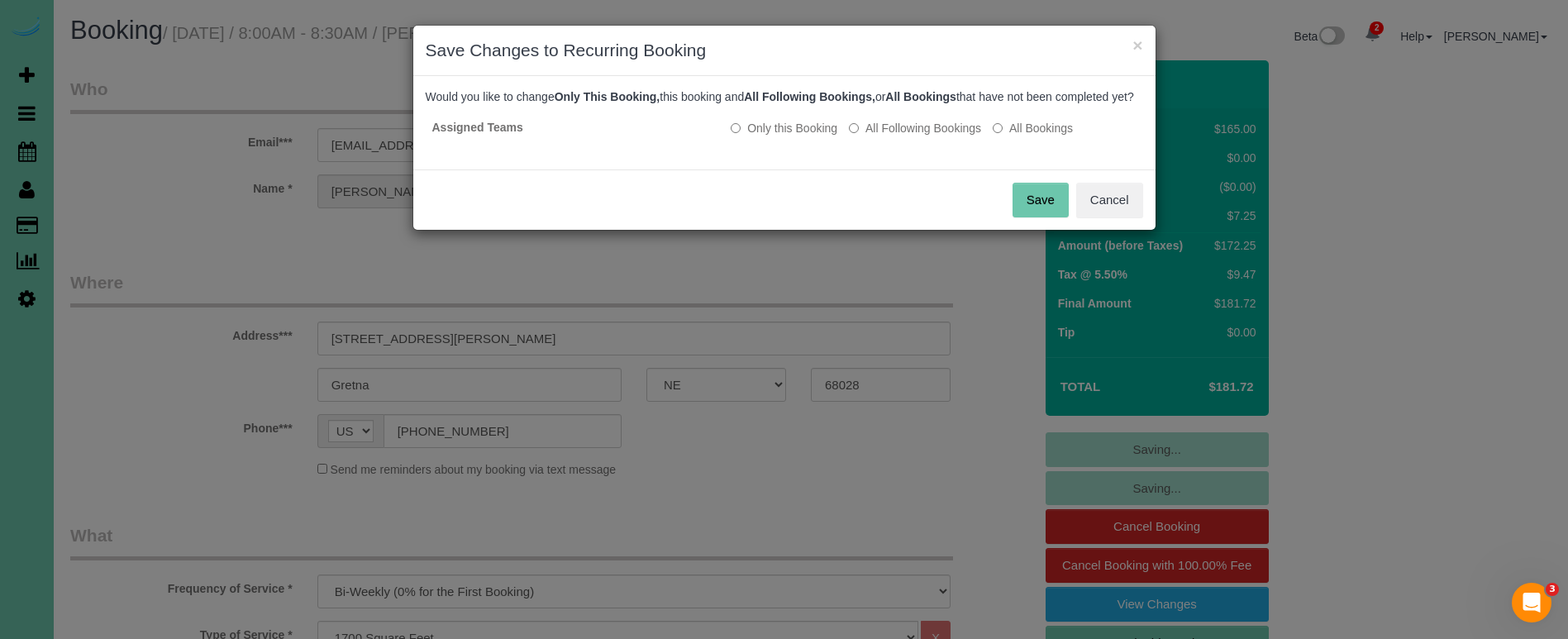
click at [1026, 204] on button "Save" at bounding box center [1041, 200] width 56 height 35
